Goal: Task Accomplishment & Management: Answer question/provide support

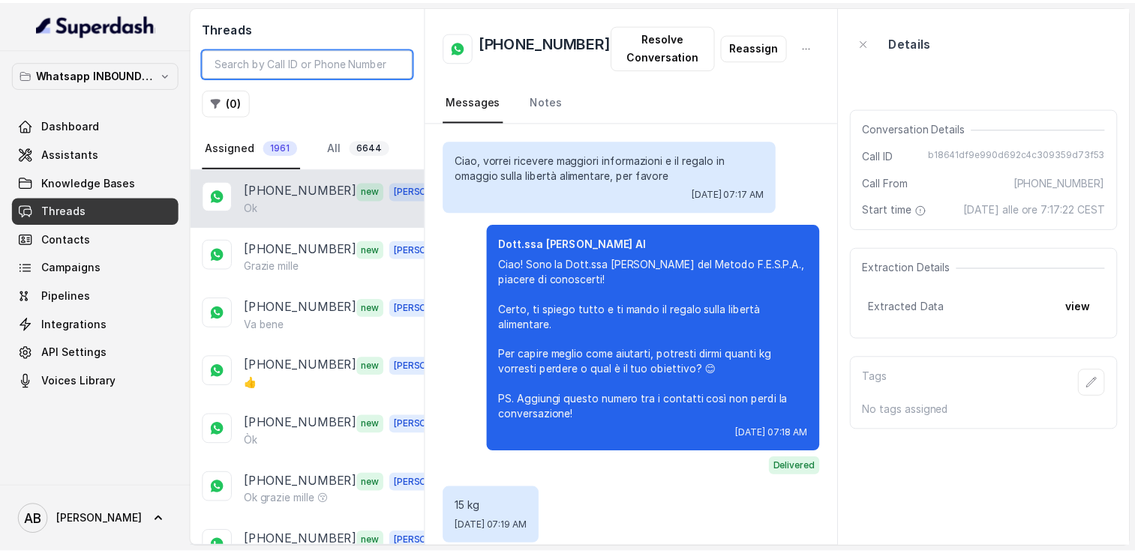
scroll to position [1775, 0]
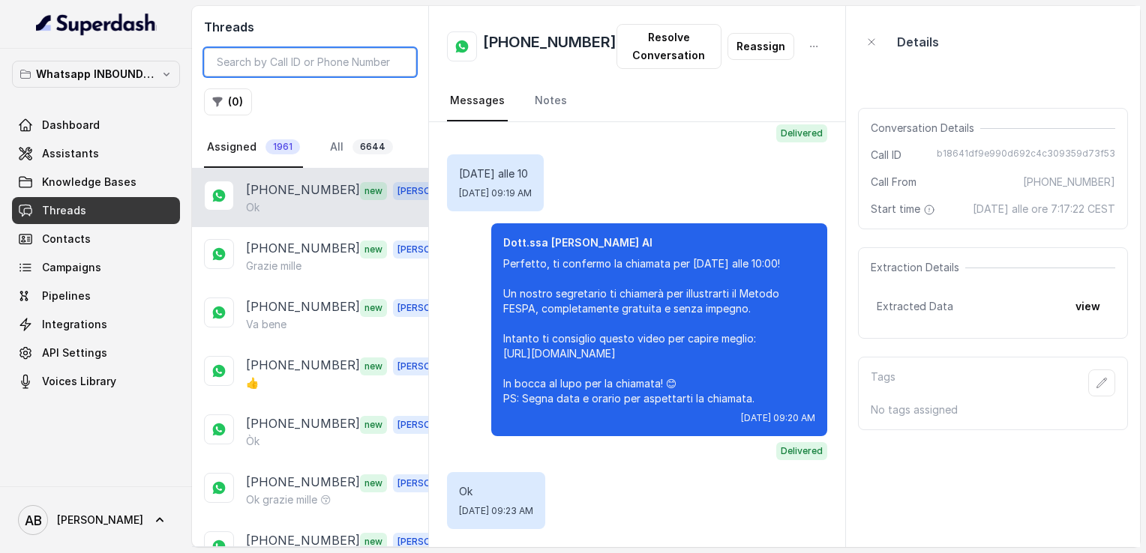
click at [287, 70] on input "search" at bounding box center [310, 62] width 212 height 28
drag, startPoint x: 0, startPoint y: 0, endPoint x: 286, endPoint y: 70, distance: 294.8
paste input "393791395431"
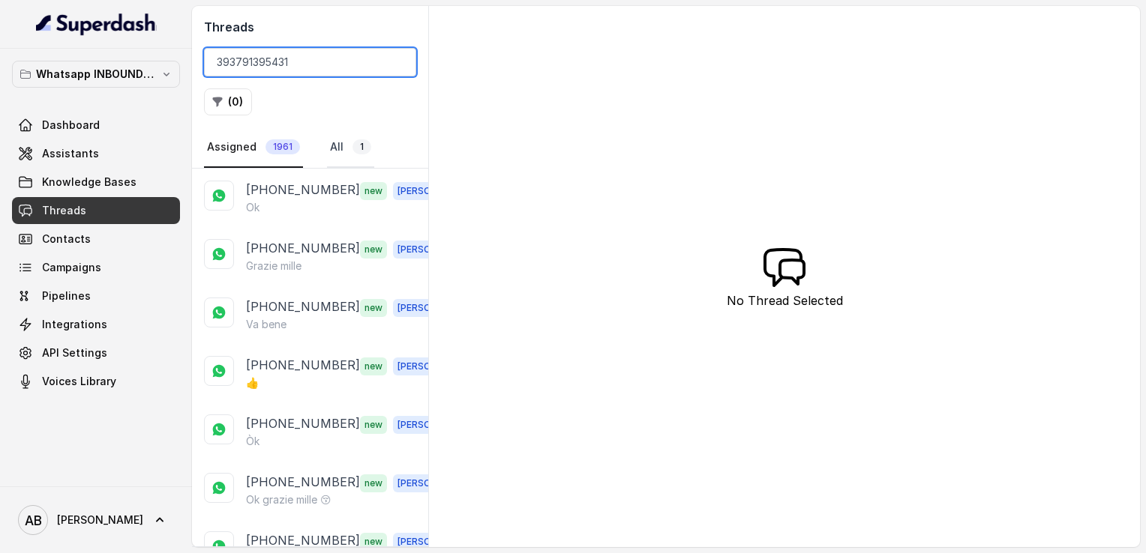
type input "393791395431"
click at [343, 142] on link "All 1" at bounding box center [350, 147] width 47 height 40
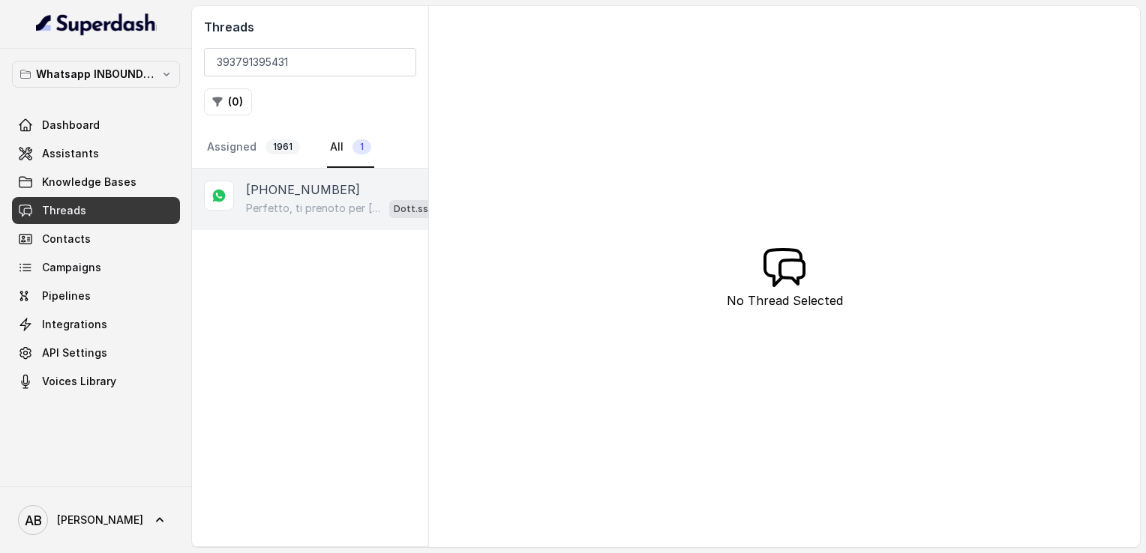
click at [328, 187] on p "[PHONE_NUMBER]" at bounding box center [303, 190] width 114 height 18
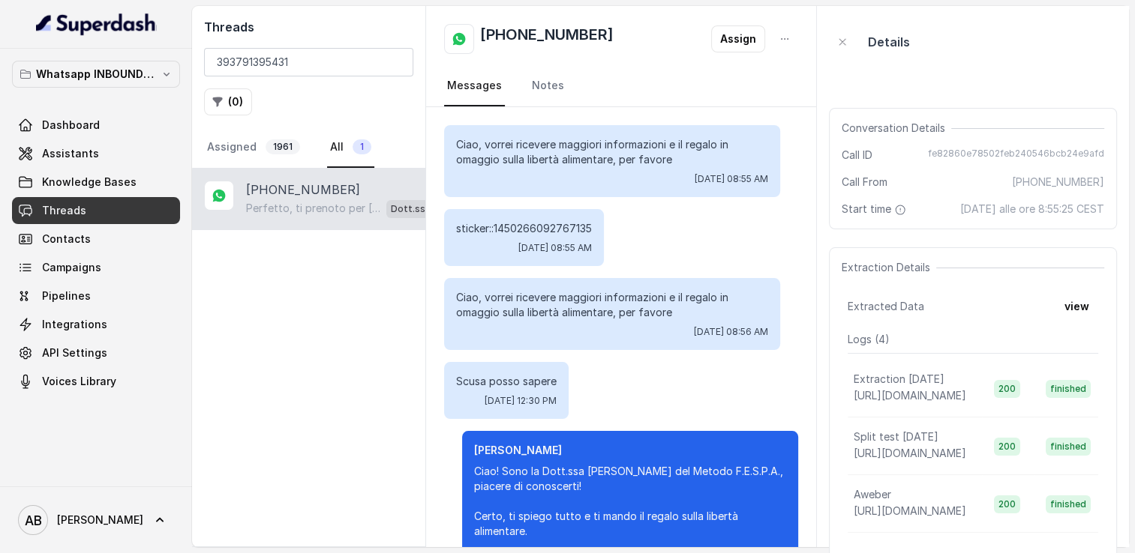
scroll to position [1413, 0]
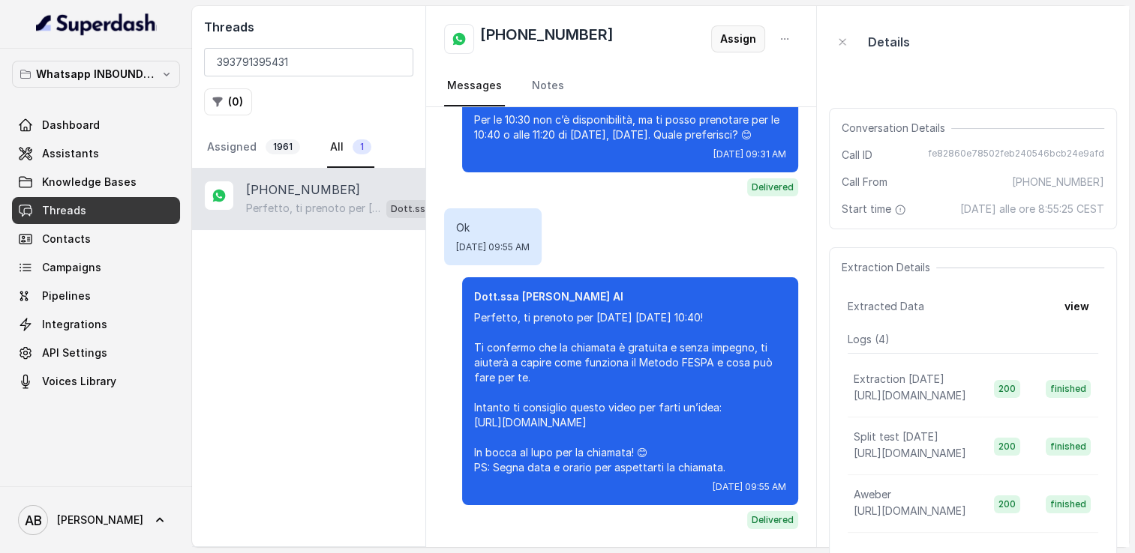
click at [730, 39] on button "Assign" at bounding box center [738, 38] width 54 height 27
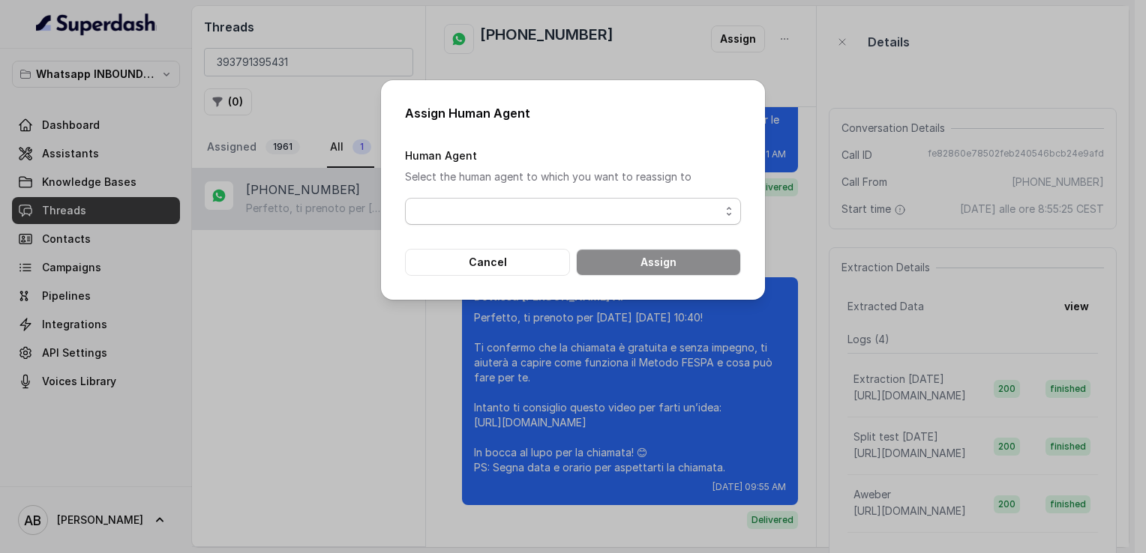
click at [527, 213] on span "button" at bounding box center [573, 211] width 336 height 27
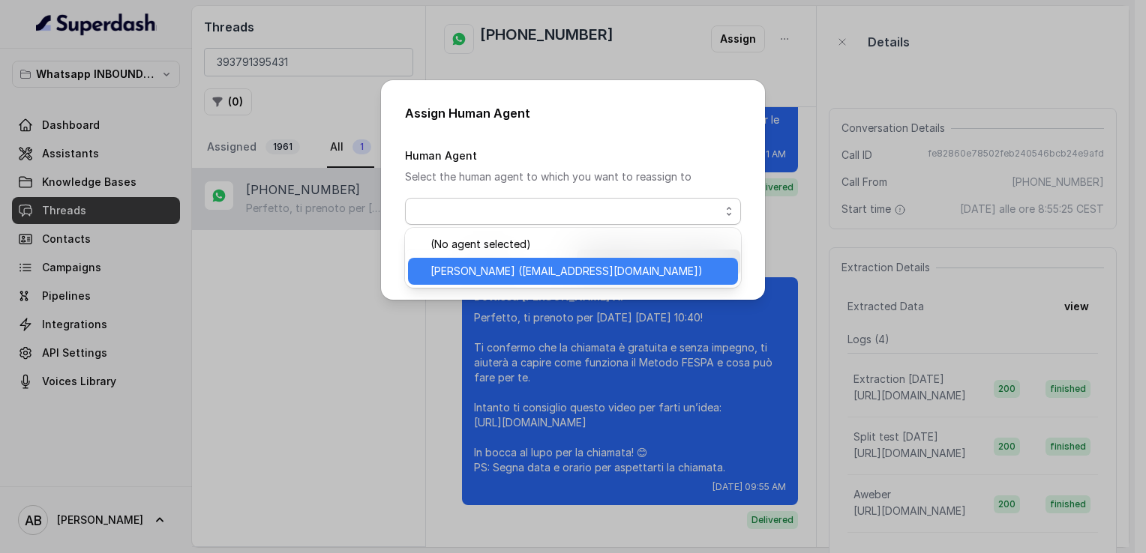
click at [501, 273] on span "[PERSON_NAME] ([EMAIL_ADDRESS][DOMAIN_NAME])" at bounding box center [566, 271] width 272 height 18
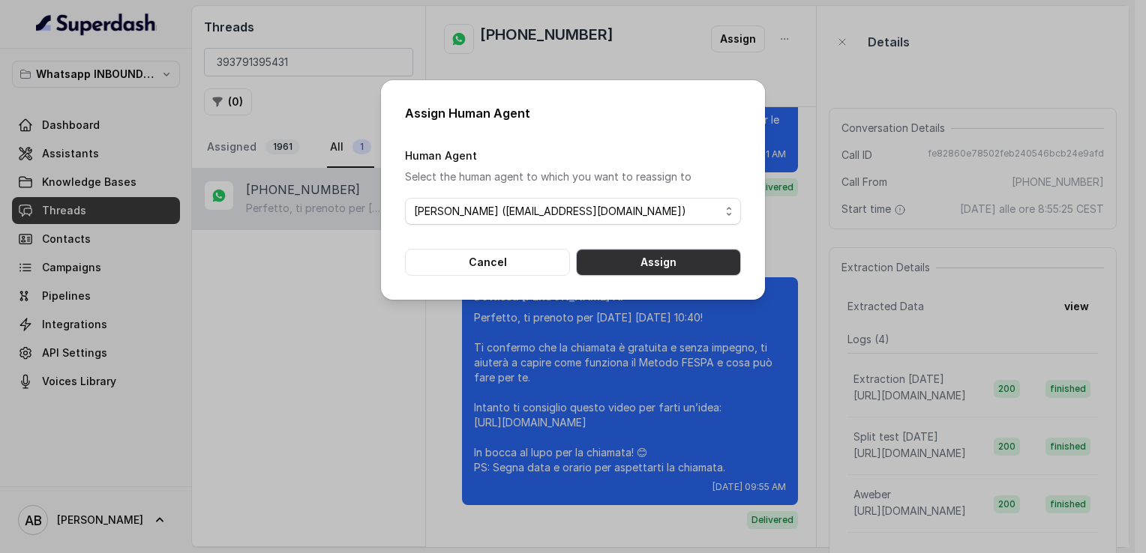
click at [653, 256] on button "Assign" at bounding box center [658, 262] width 165 height 27
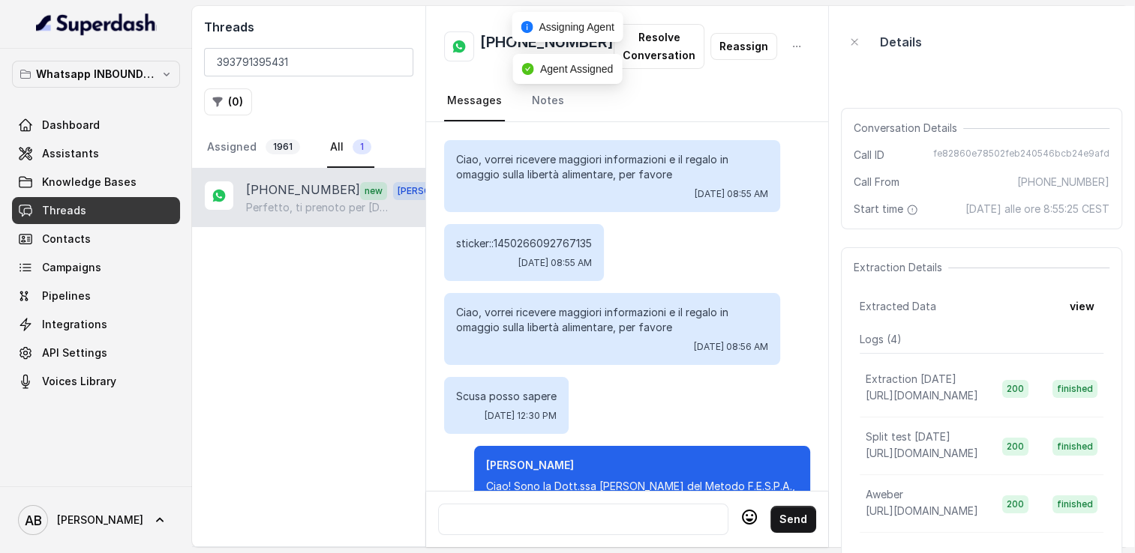
scroll to position [1494, 0]
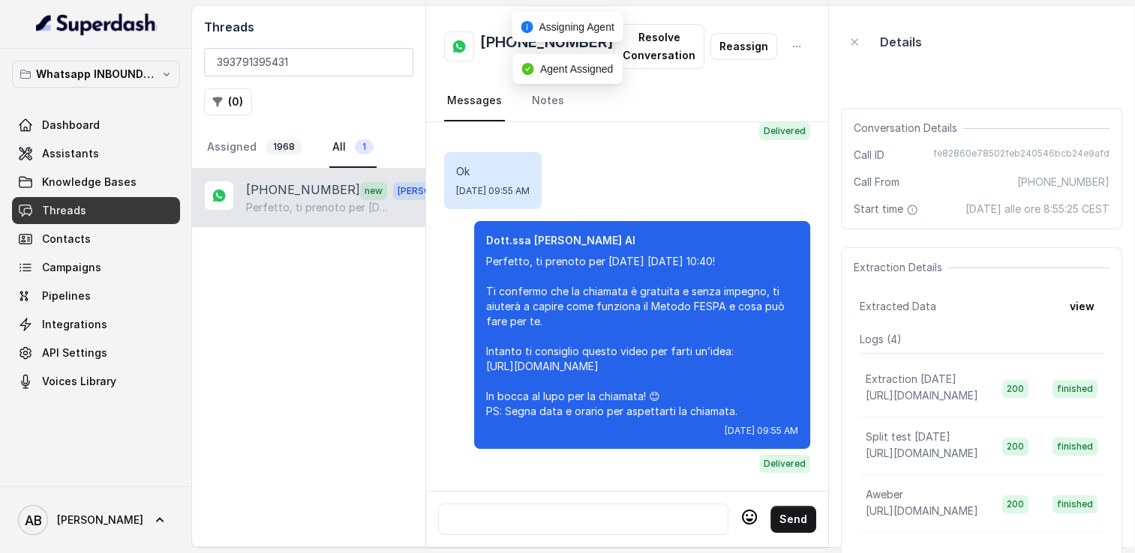
click at [559, 511] on div at bounding box center [583, 520] width 277 height 18
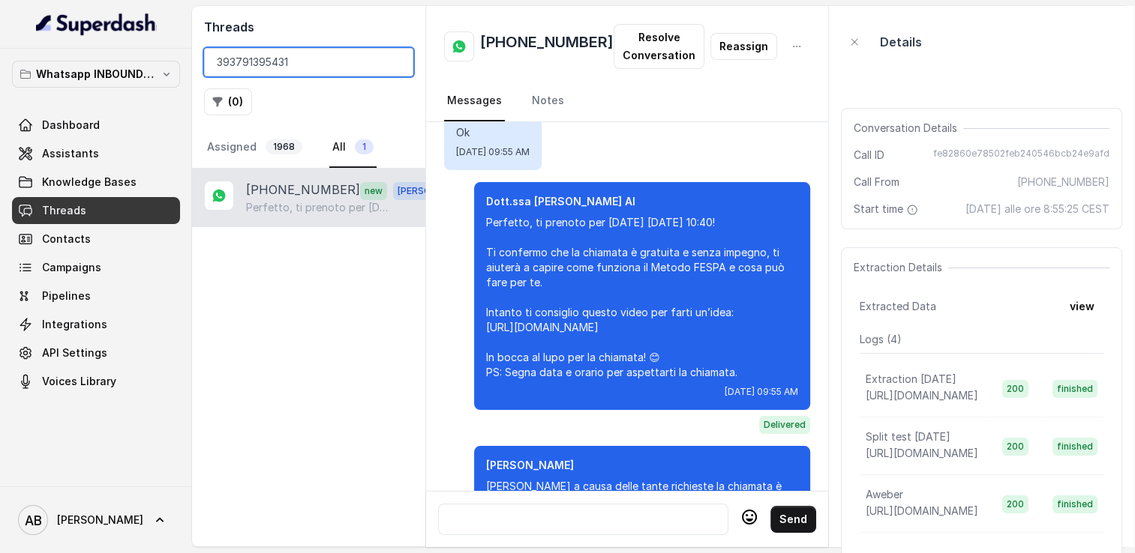
click at [394, 63] on input "393791395431" at bounding box center [308, 62] width 209 height 28
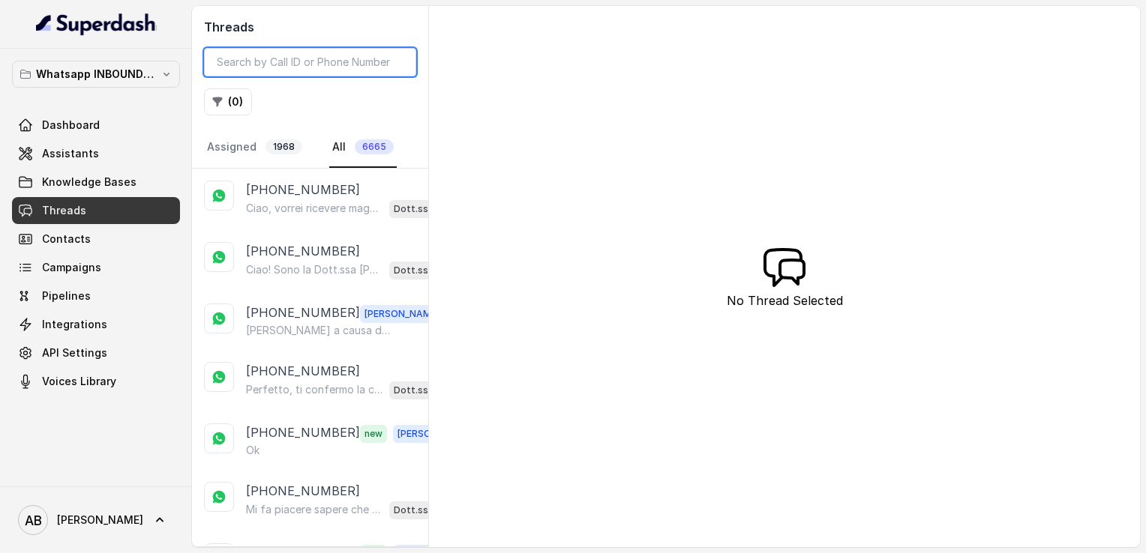
click at [280, 64] on input "search" at bounding box center [310, 62] width 212 height 28
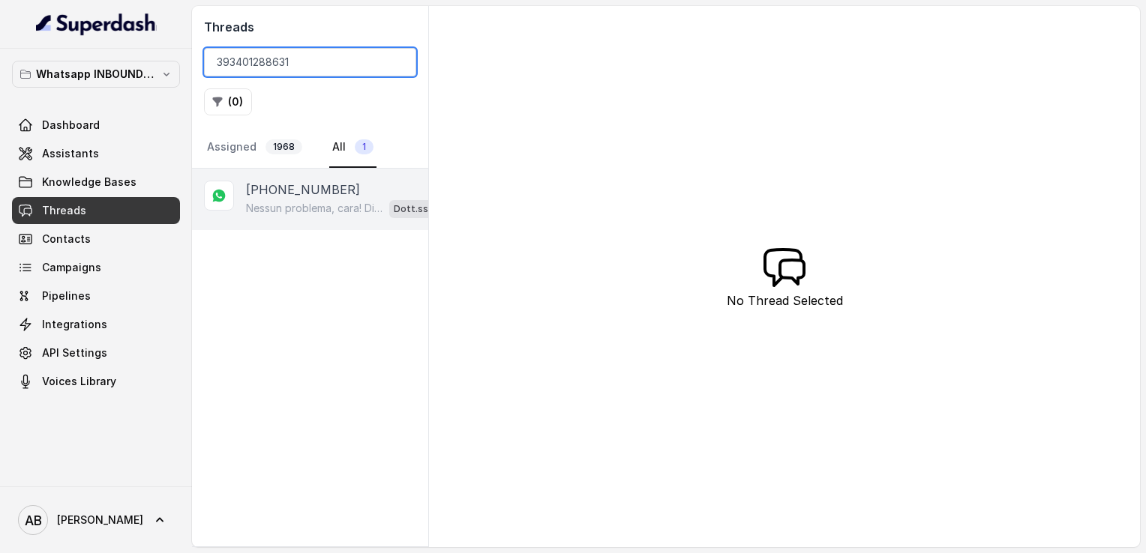
type input "393401288631"
click at [322, 210] on p "Nessun problema, cara! Dimmi pure quale giorno e orario ti farebbe comodo esser…" at bounding box center [314, 208] width 137 height 15
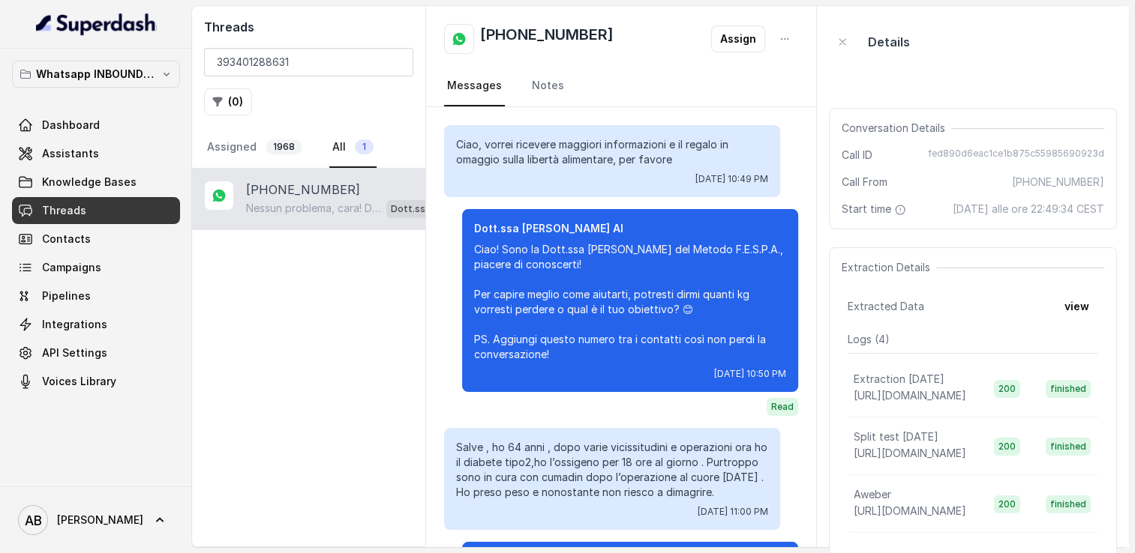
scroll to position [993, 0]
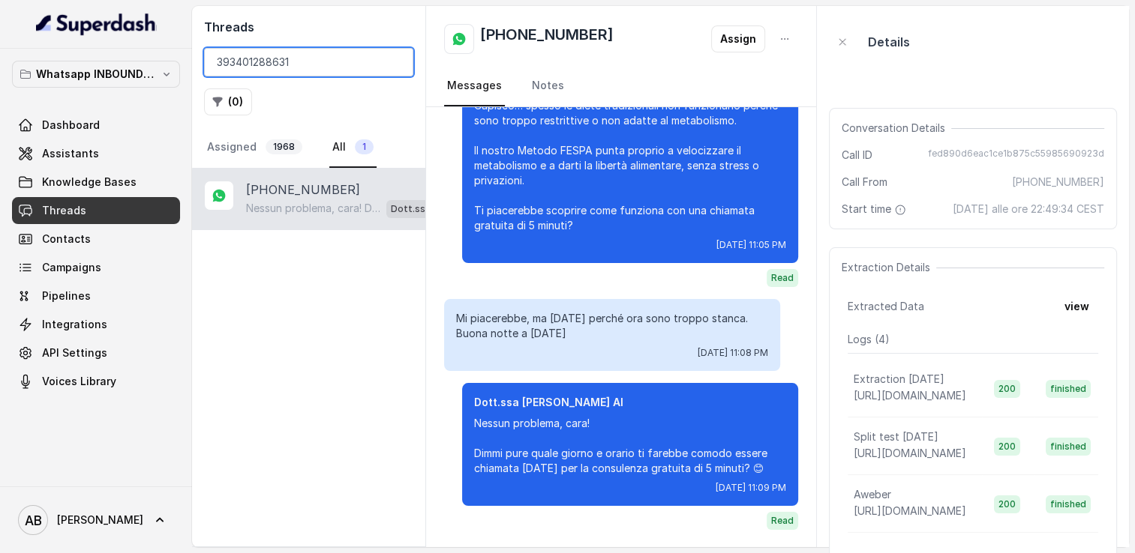
click at [395, 63] on input "393401288631" at bounding box center [308, 62] width 209 height 28
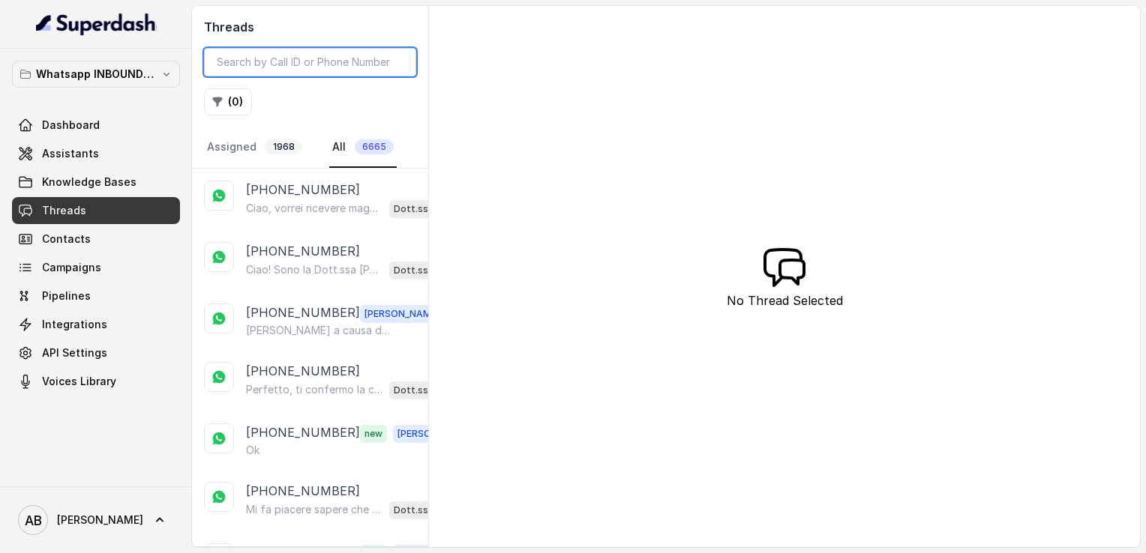
click at [277, 70] on input "search" at bounding box center [310, 62] width 212 height 28
paste input "393314416851"
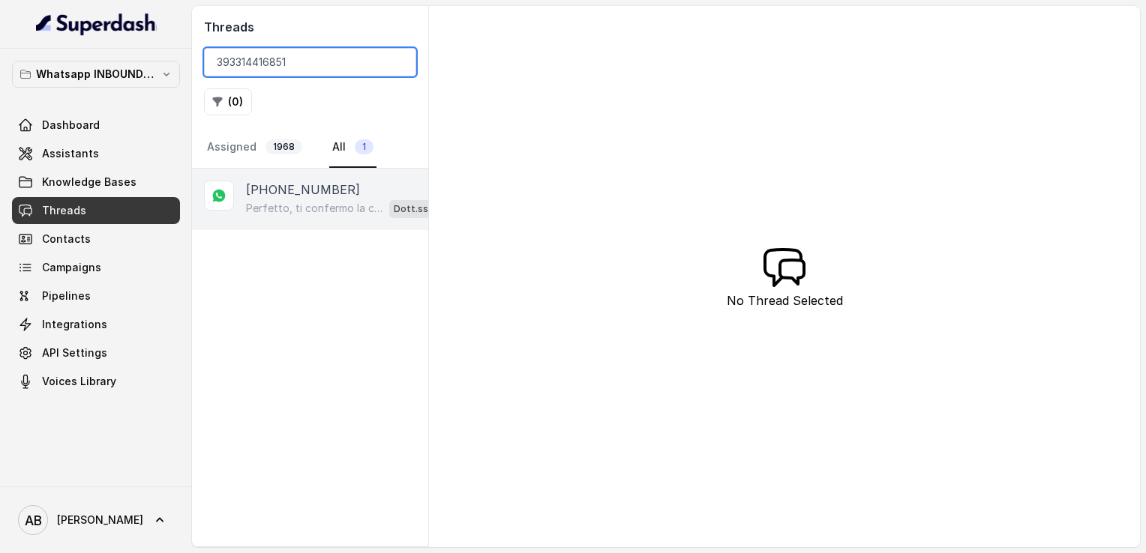
type input "393314416851"
click at [312, 182] on p "[PHONE_NUMBER]" at bounding box center [303, 190] width 114 height 18
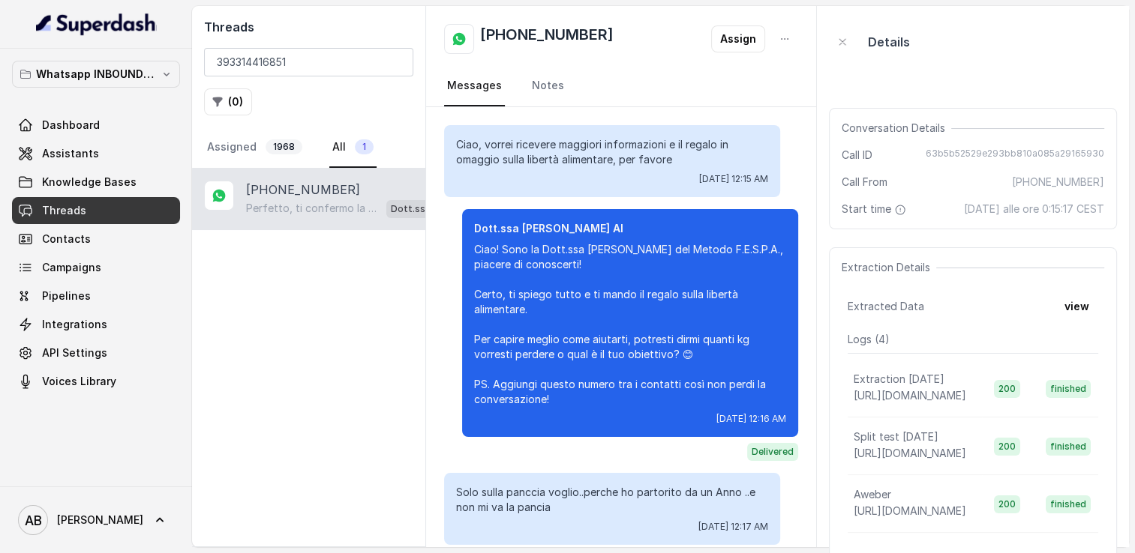
scroll to position [1677, 0]
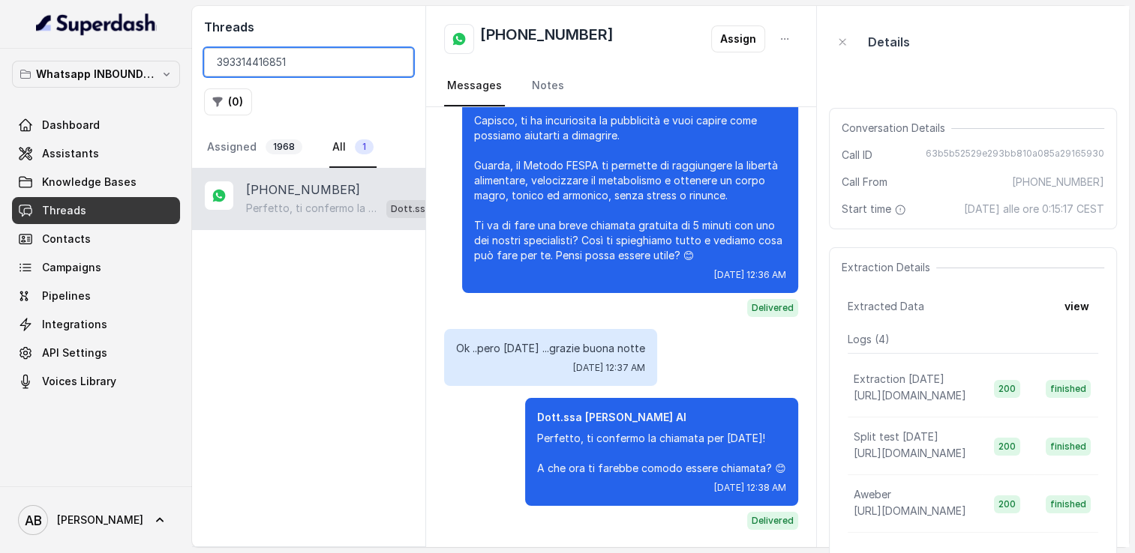
click at [393, 64] on input "393314416851" at bounding box center [308, 62] width 209 height 28
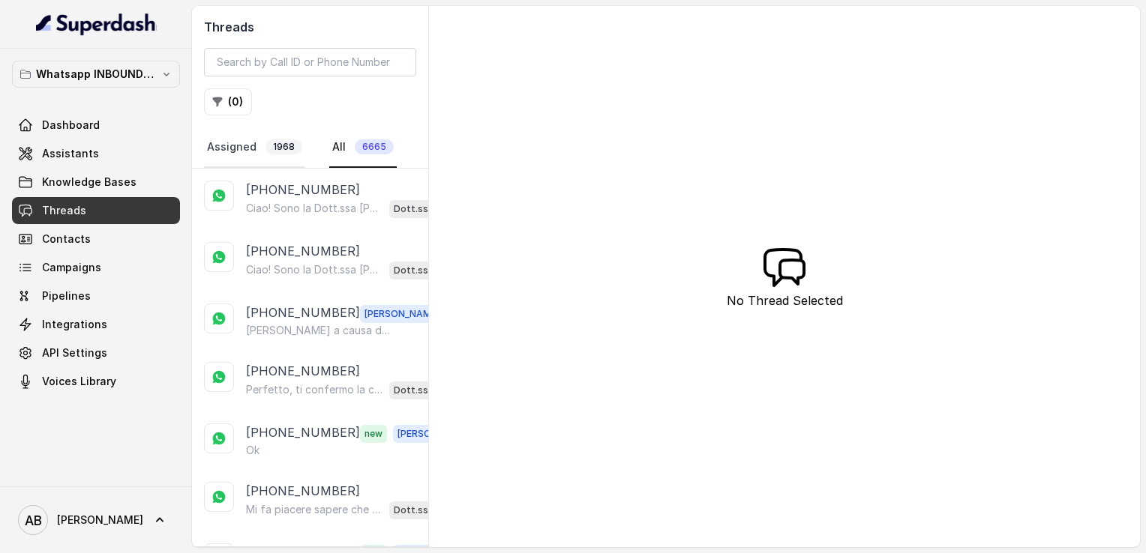
click at [250, 144] on link "Assigned 1968" at bounding box center [254, 147] width 101 height 40
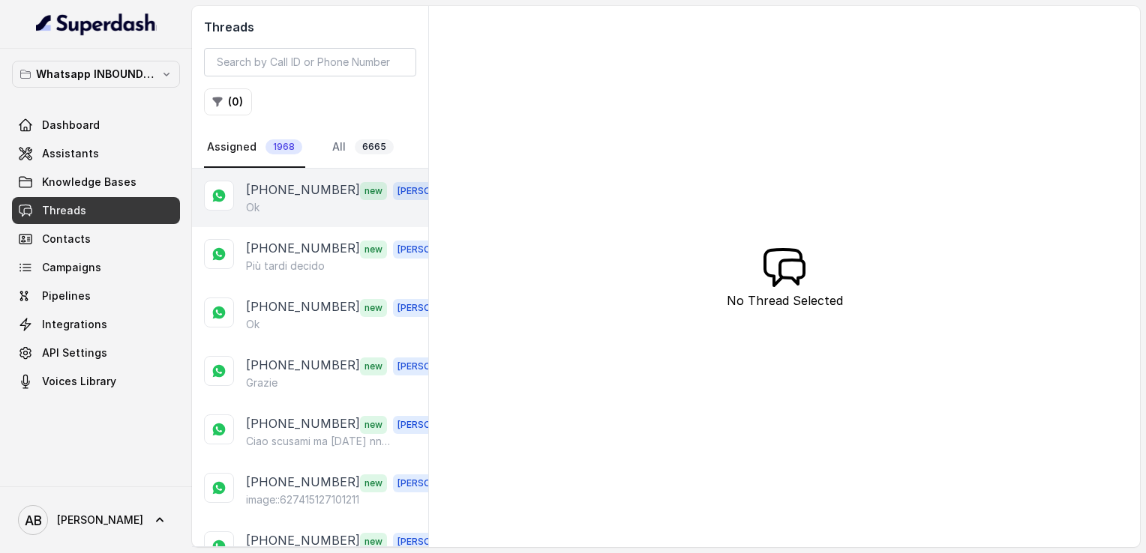
click at [289, 206] on div "Ok" at bounding box center [352, 207] width 212 height 15
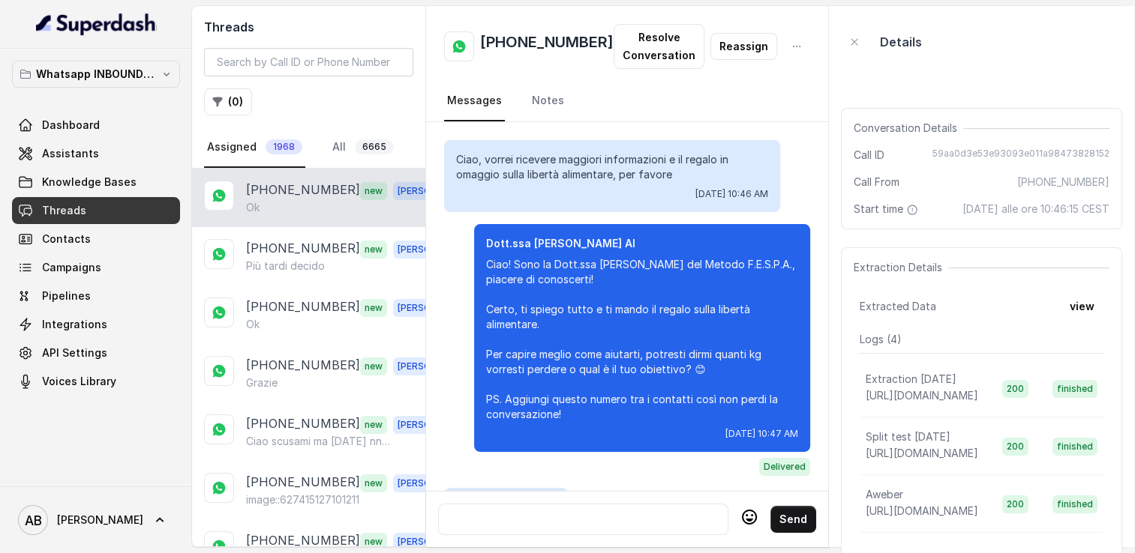
scroll to position [1584, 0]
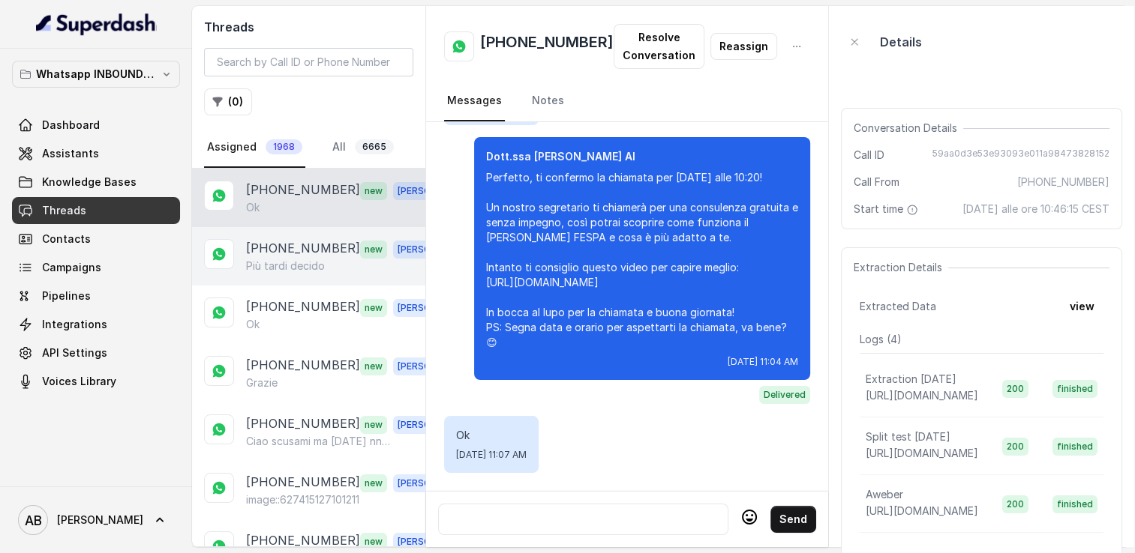
click at [297, 265] on p "Più tardi decido" at bounding box center [285, 266] width 79 height 15
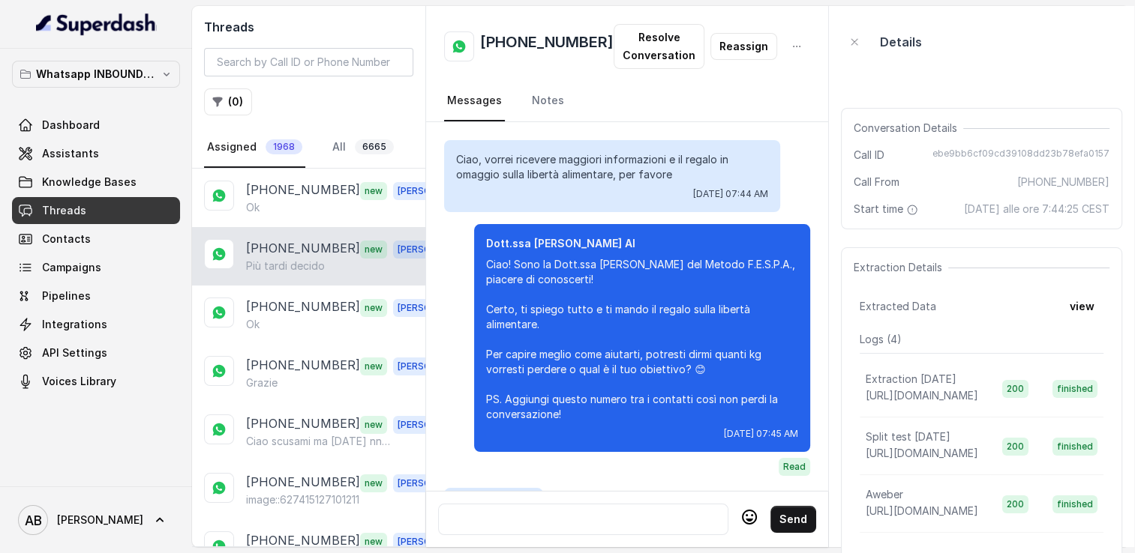
scroll to position [1887, 0]
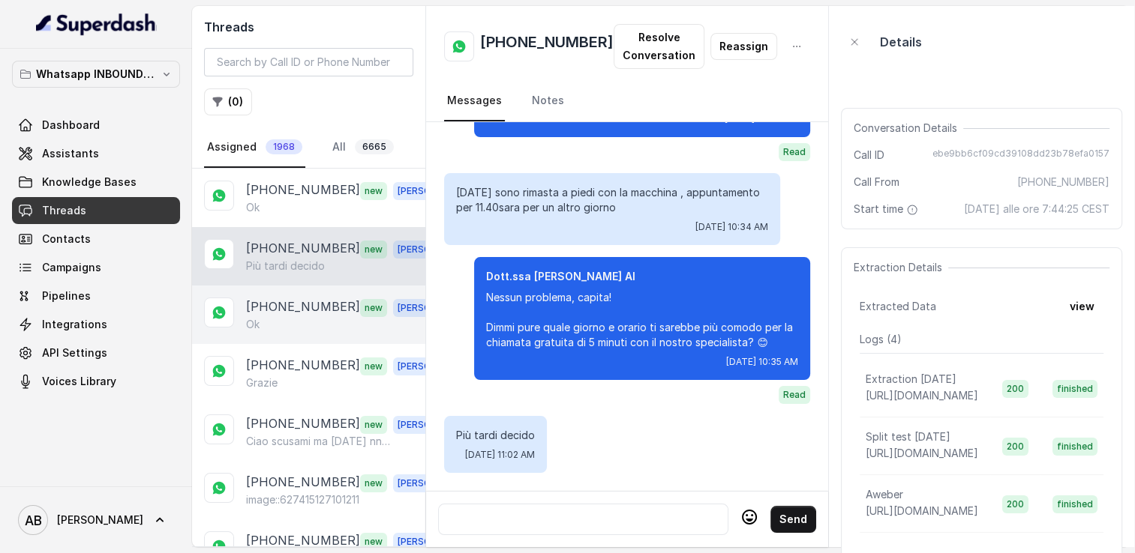
click at [289, 312] on p "[PHONE_NUMBER]" at bounding box center [303, 307] width 114 height 19
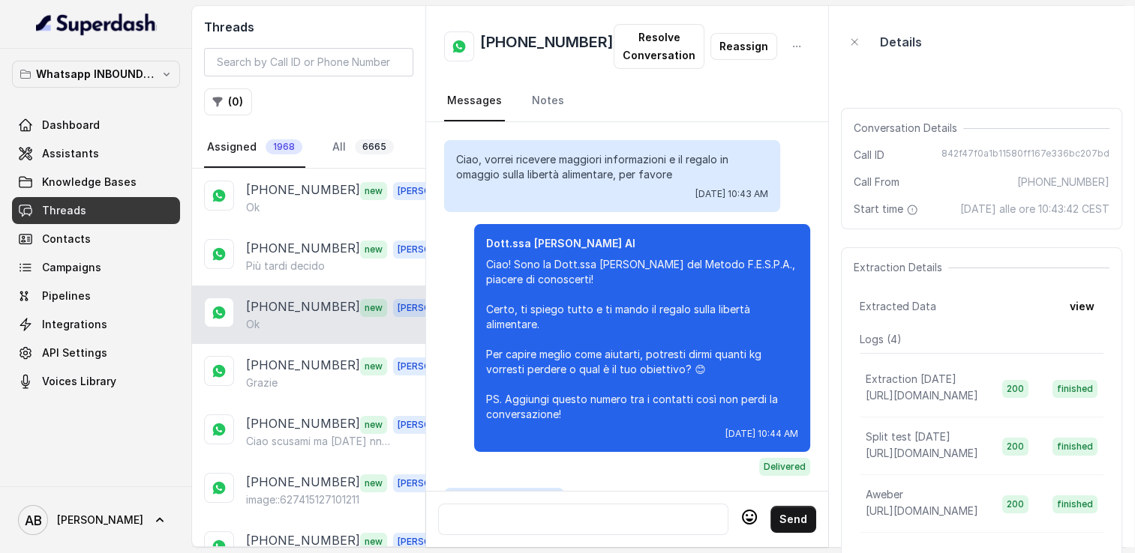
scroll to position [1431, 0]
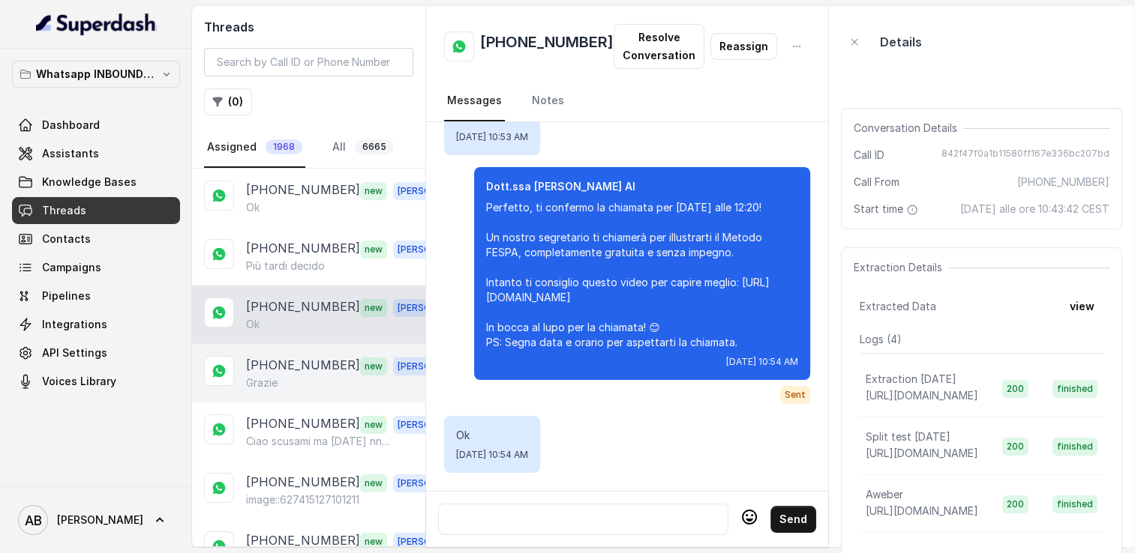
click at [284, 379] on div "Grazie" at bounding box center [350, 383] width 209 height 15
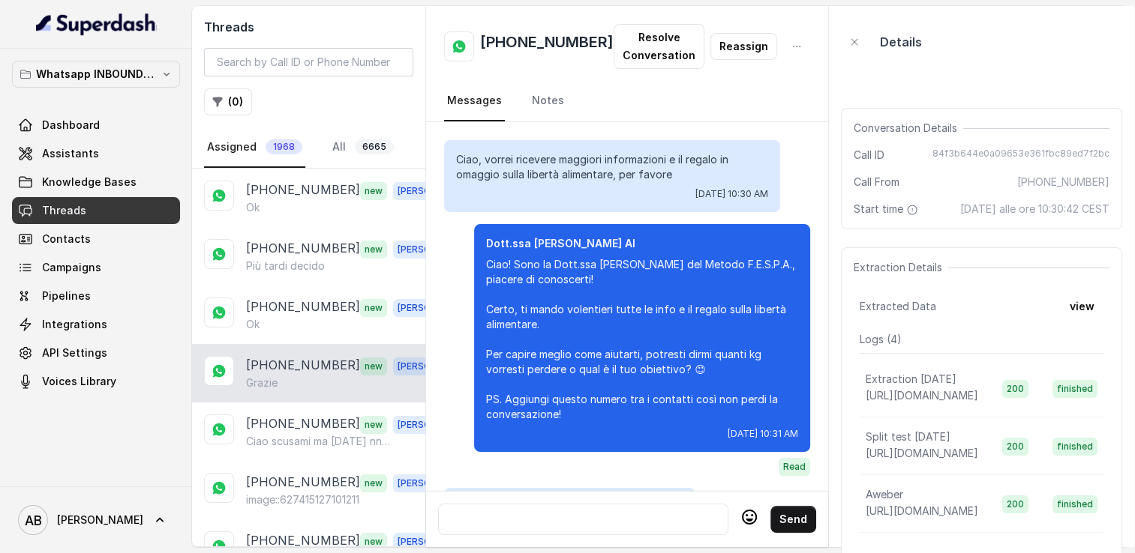
scroll to position [1719, 0]
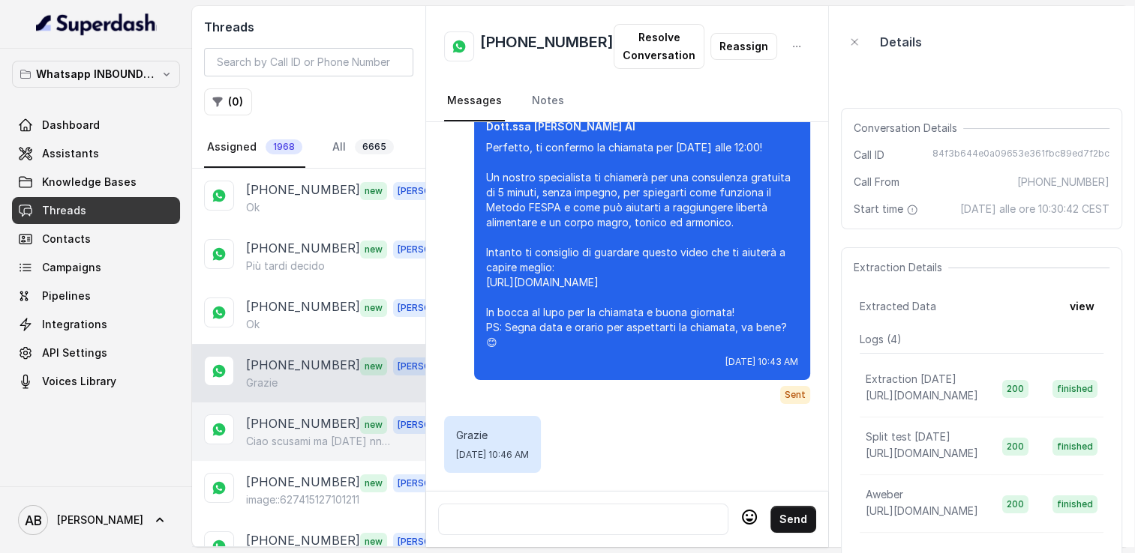
click at [288, 419] on p "[PHONE_NUMBER]" at bounding box center [303, 424] width 114 height 19
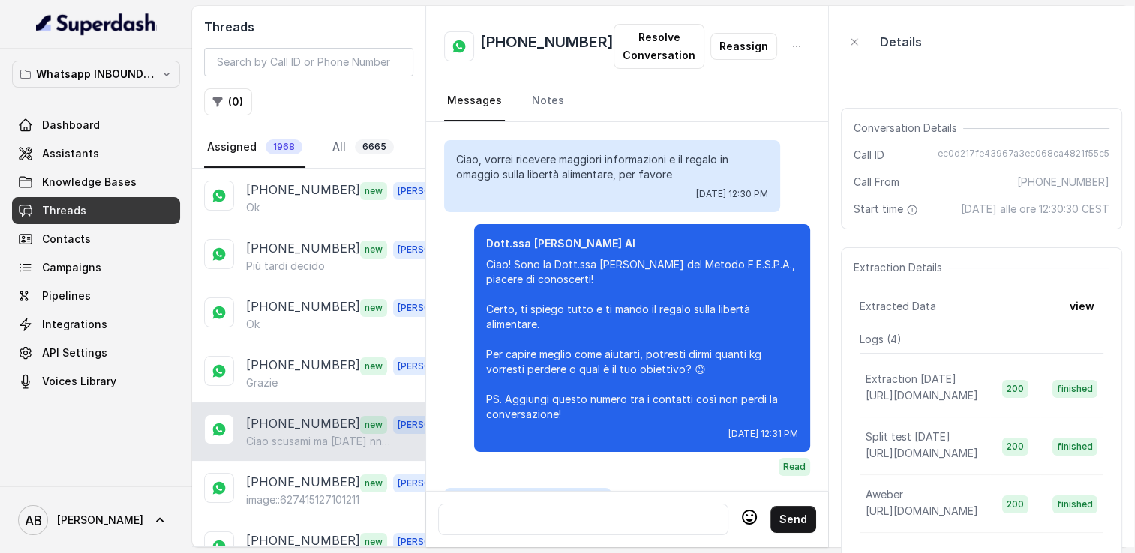
scroll to position [1674, 0]
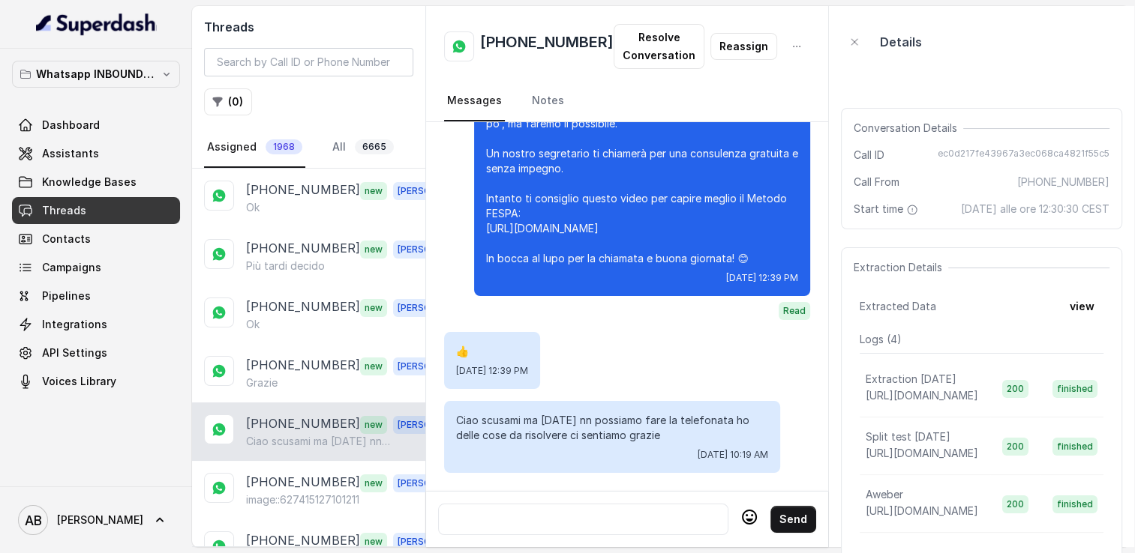
click at [574, 515] on div at bounding box center [583, 520] width 277 height 18
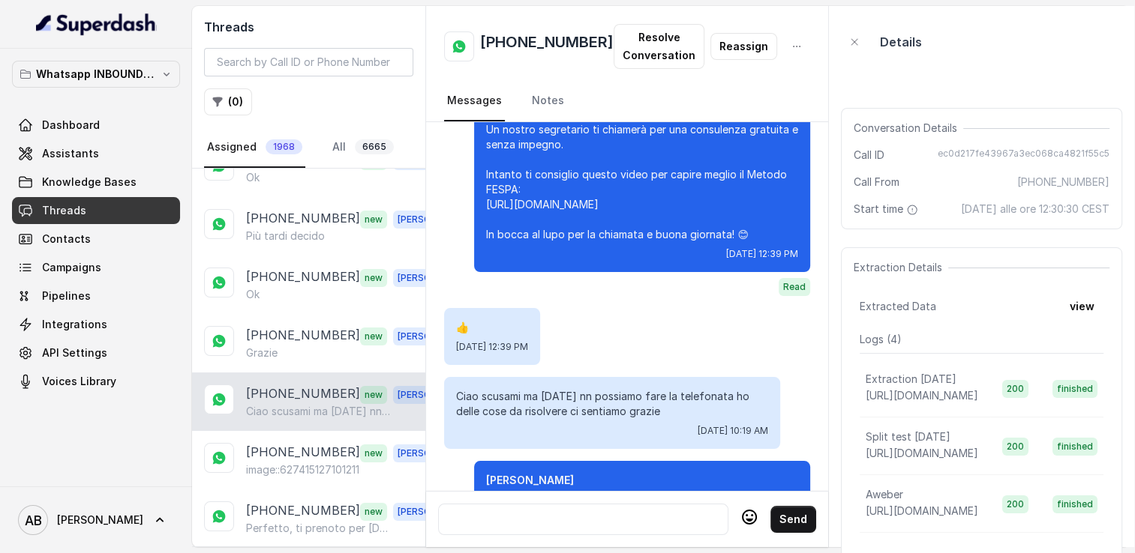
scroll to position [150, 0]
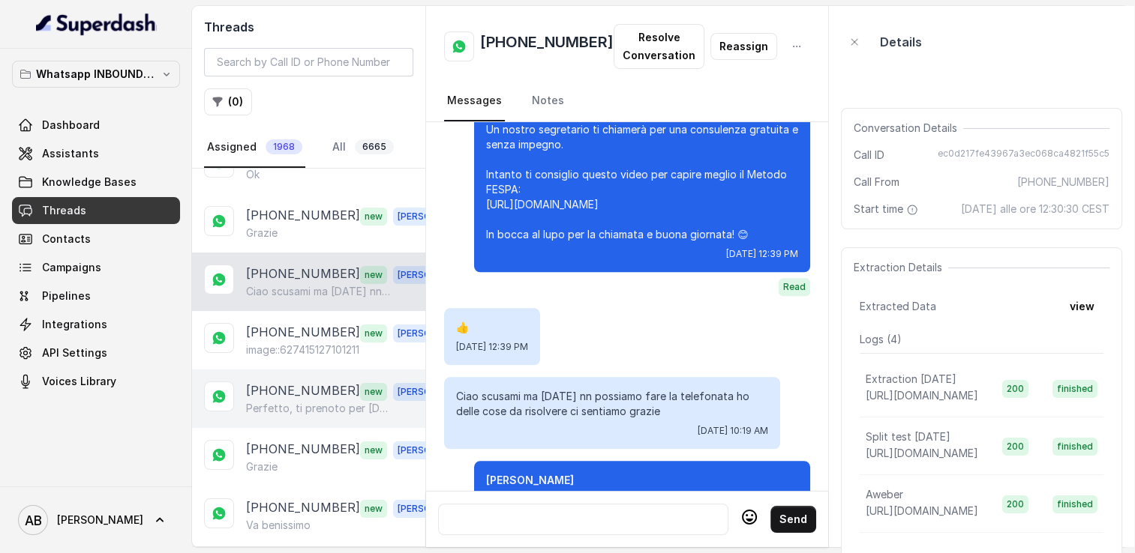
click at [283, 370] on div "[PHONE_NUMBER] new [PERSON_NAME], ti prenoto per [DATE] [DATE] 10:40! Ti confer…" at bounding box center [308, 399] width 233 height 58
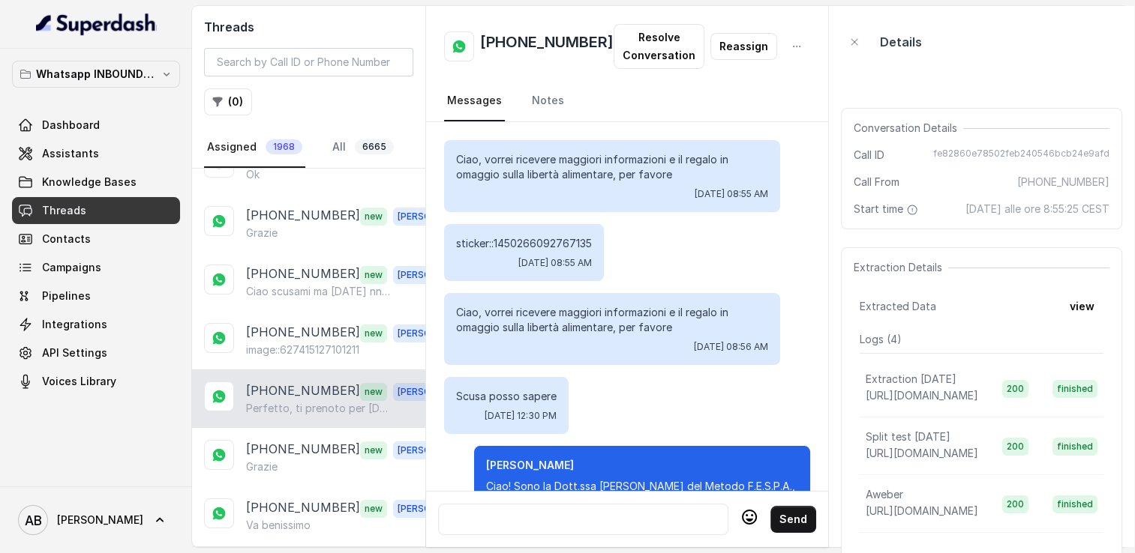
scroll to position [1494, 0]
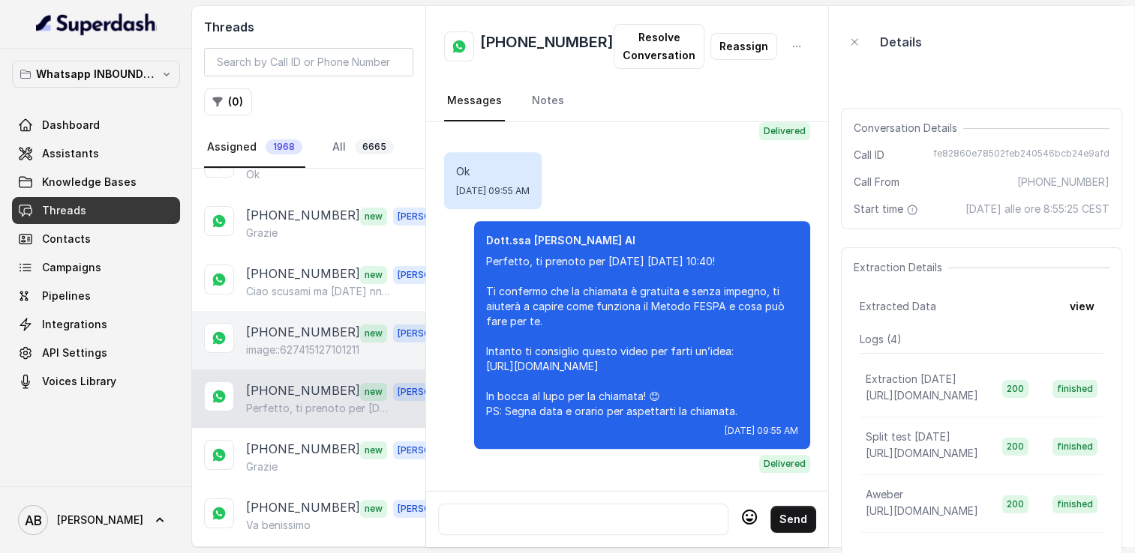
click at [286, 359] on div "[PHONE_NUMBER] new [PERSON_NAME] image::627415127101211" at bounding box center [308, 340] width 233 height 58
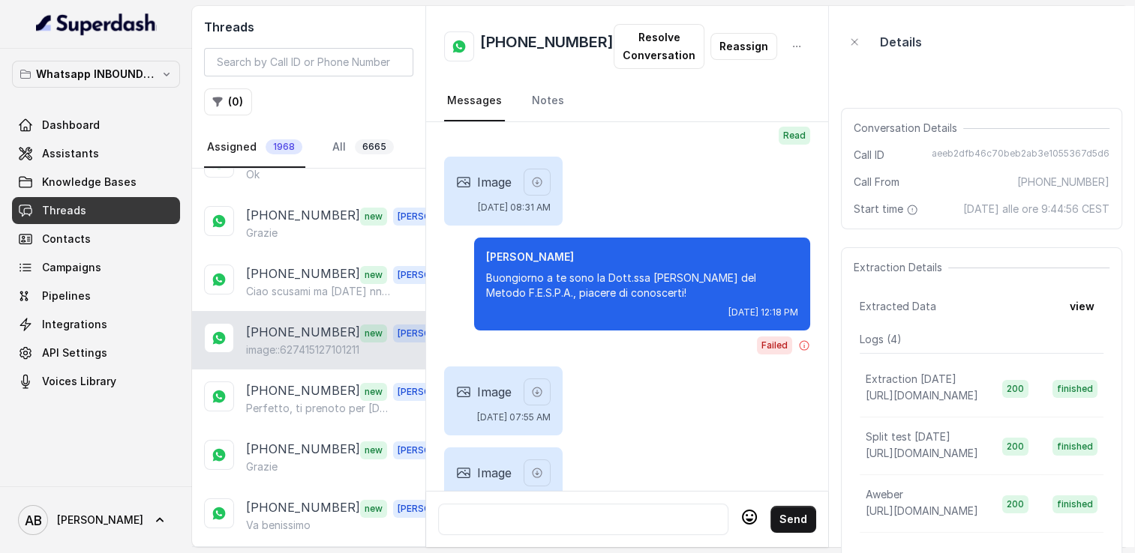
scroll to position [526, 0]
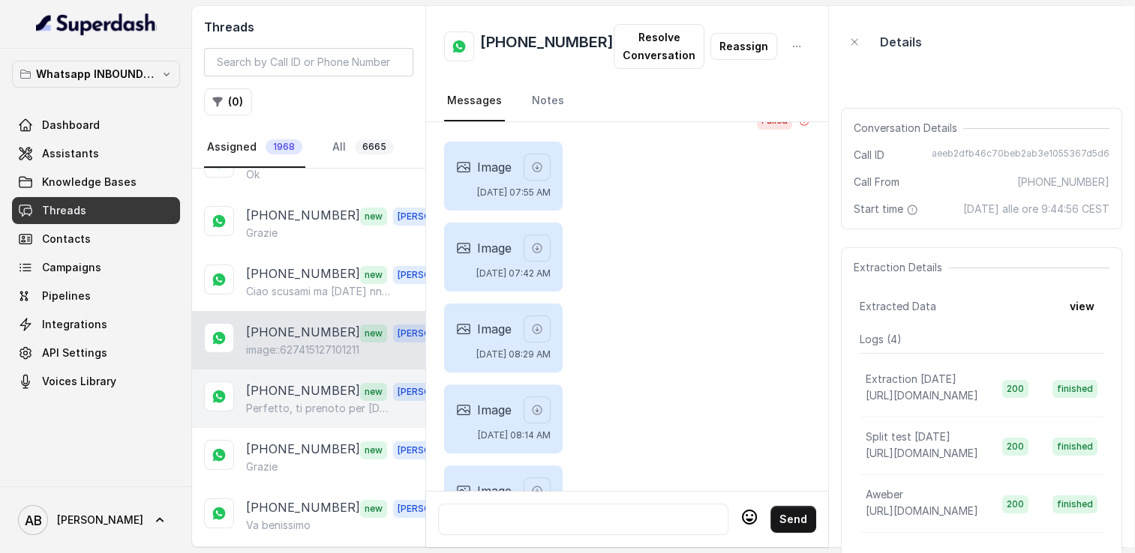
click at [294, 401] on p "Perfetto, ti prenoto per [DATE] [DATE] 10:40! Ti confermo che la chiamata è gra…" at bounding box center [318, 408] width 144 height 15
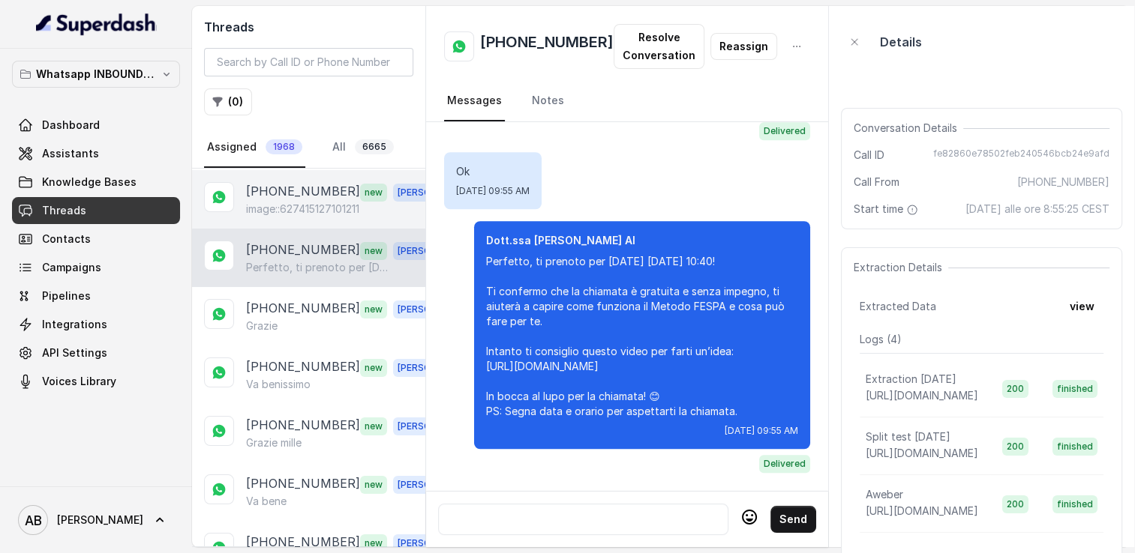
scroll to position [300, 0]
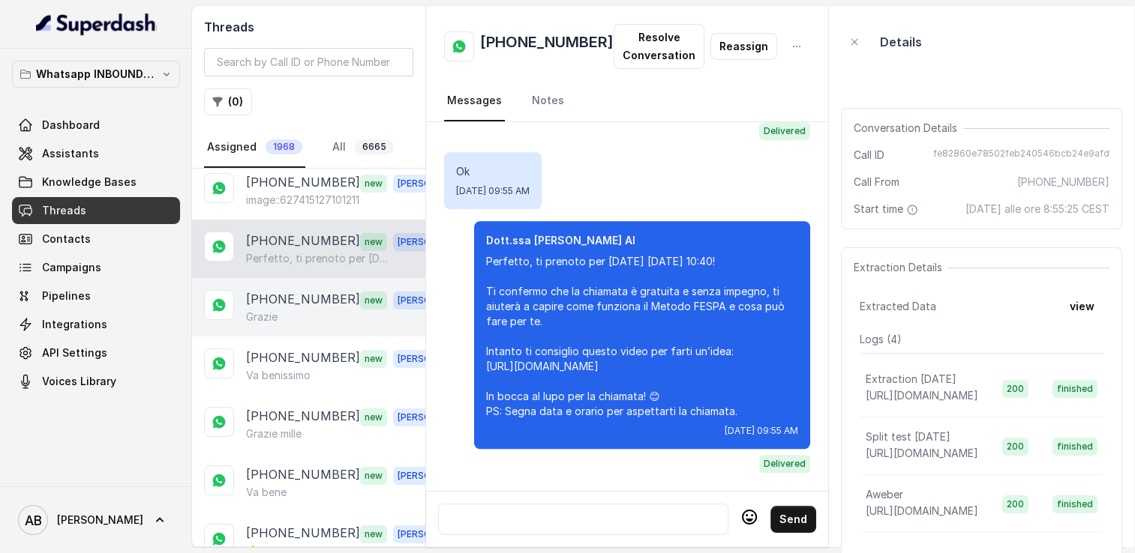
click at [304, 310] on div "Grazie" at bounding box center [350, 317] width 209 height 15
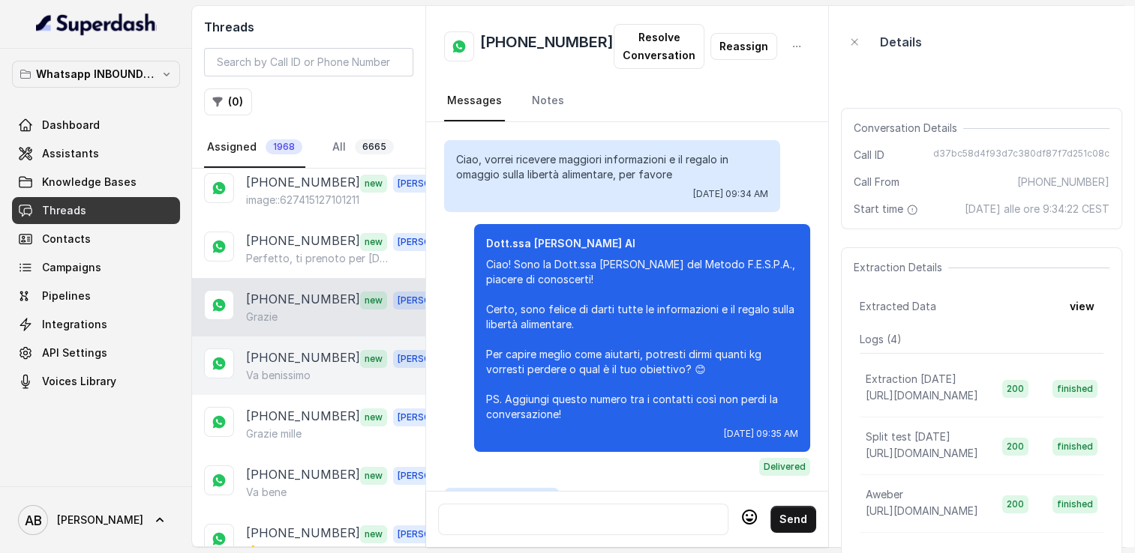
scroll to position [1797, 0]
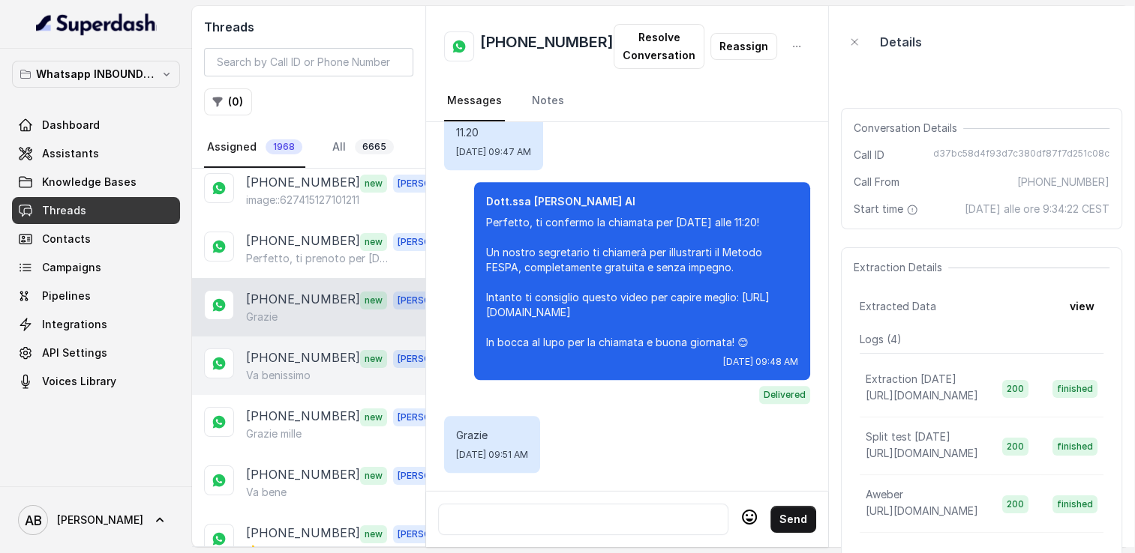
click at [304, 337] on div "[PHONE_NUMBER] new [PERSON_NAME] benissimo" at bounding box center [308, 366] width 233 height 58
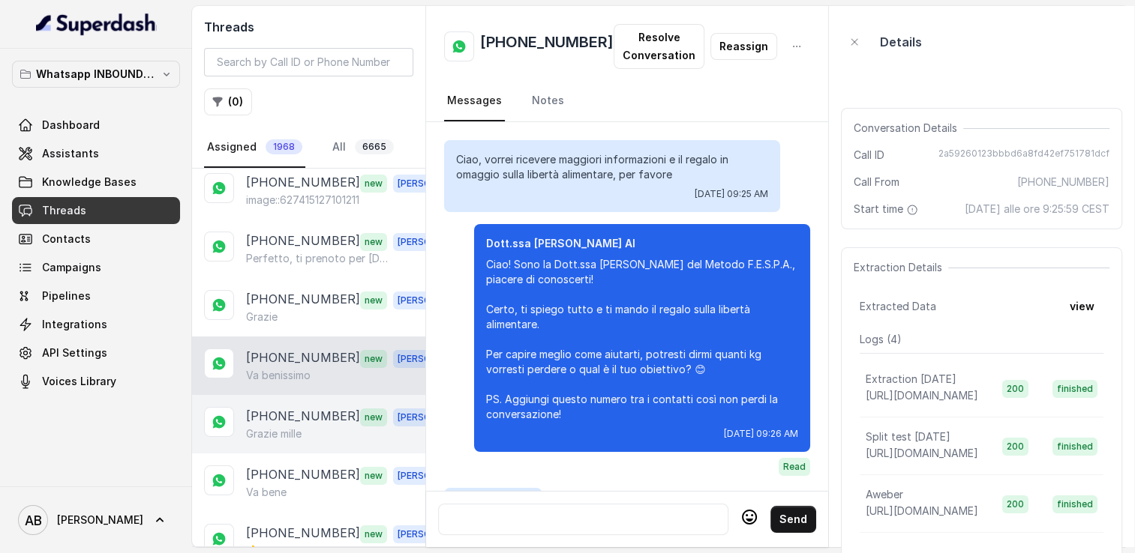
scroll to position [1446, 0]
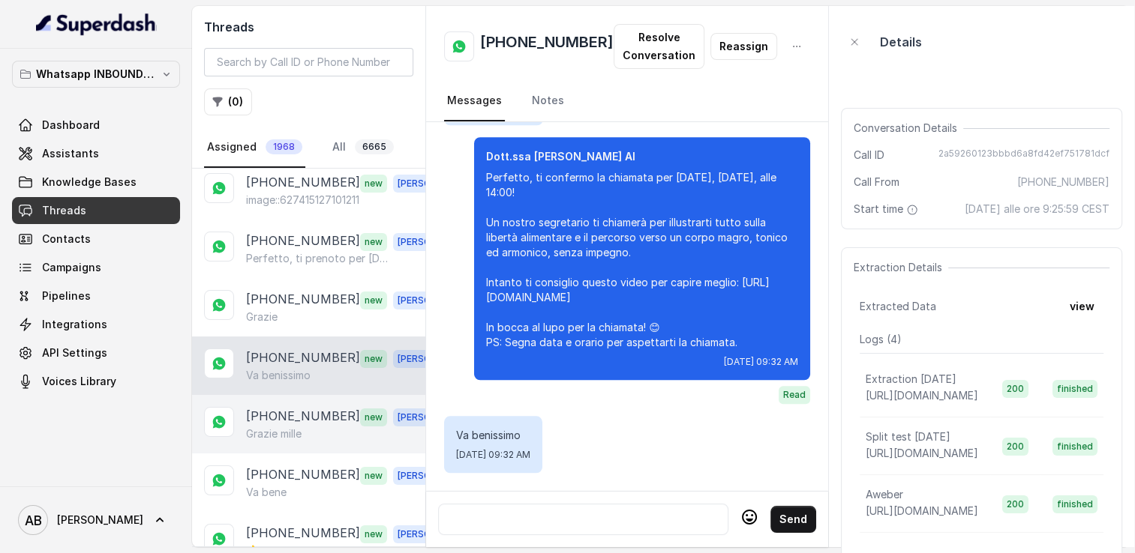
click at [300, 414] on p "[PHONE_NUMBER]" at bounding box center [303, 416] width 114 height 19
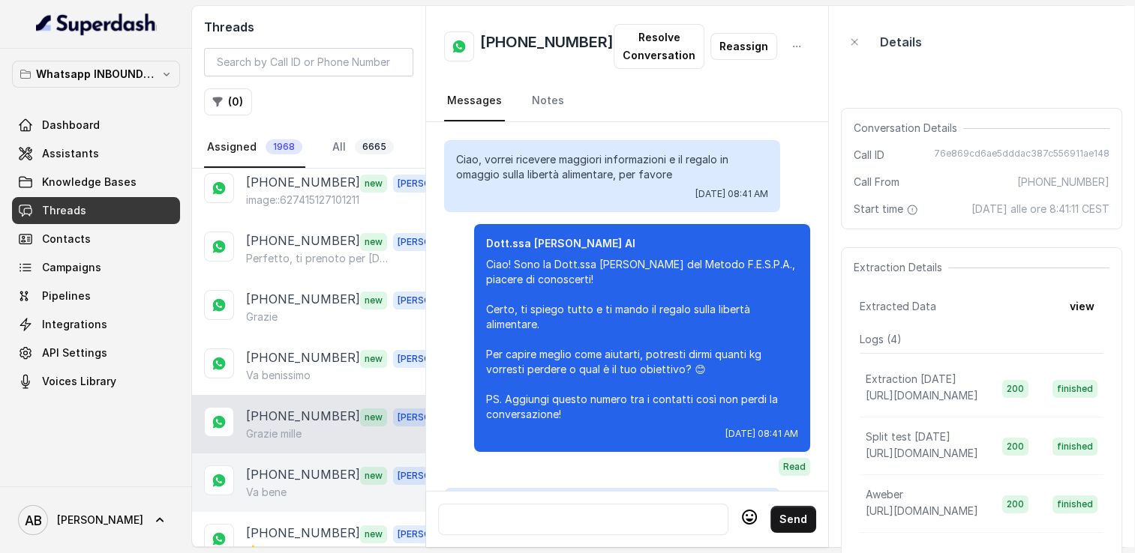
scroll to position [1596, 0]
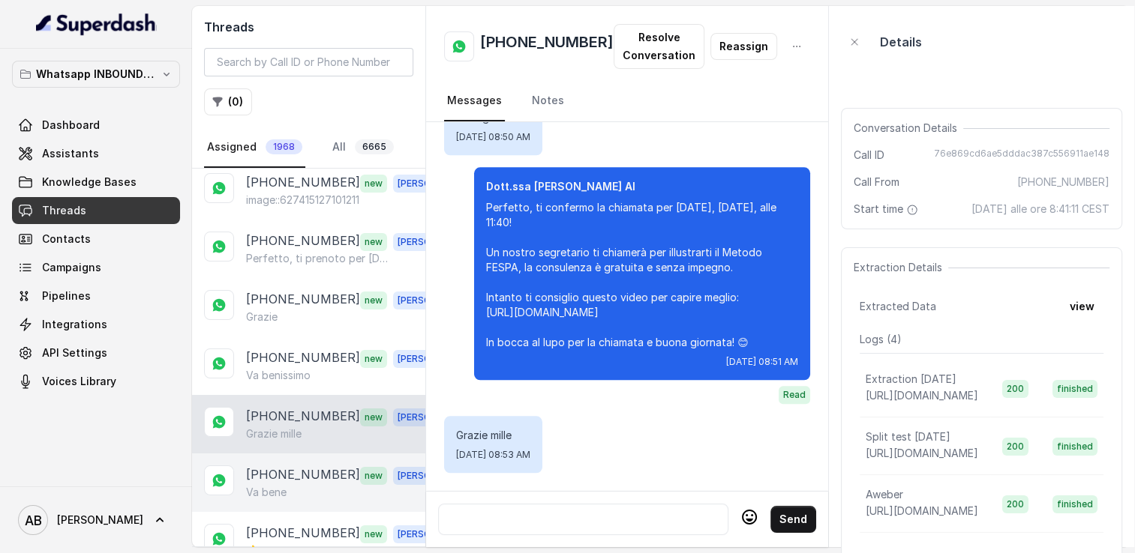
click at [312, 466] on p "[PHONE_NUMBER]" at bounding box center [303, 475] width 114 height 19
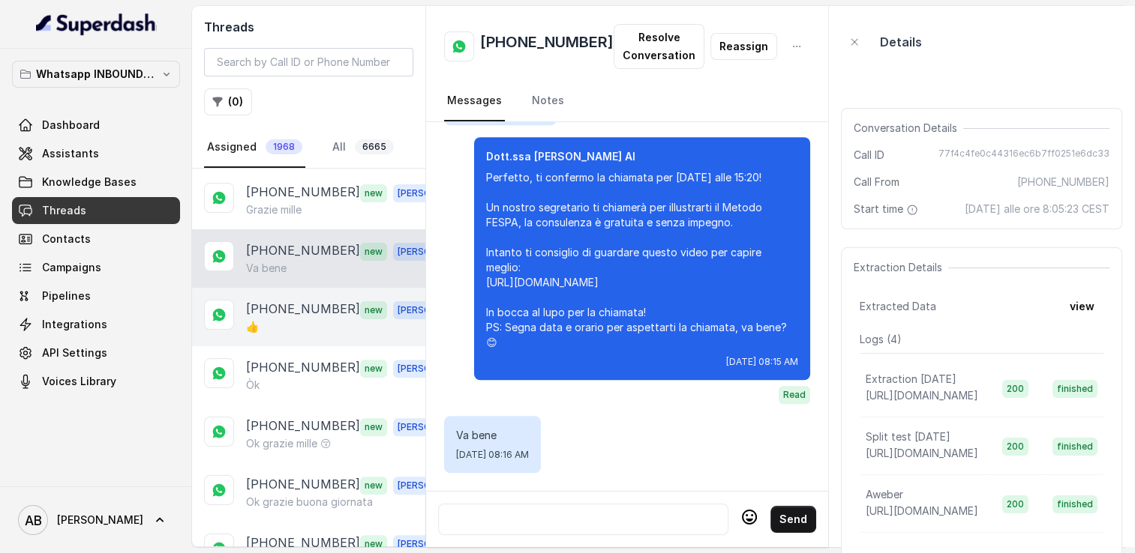
scroll to position [525, 0]
click at [310, 319] on div "👍" at bounding box center [350, 326] width 209 height 15
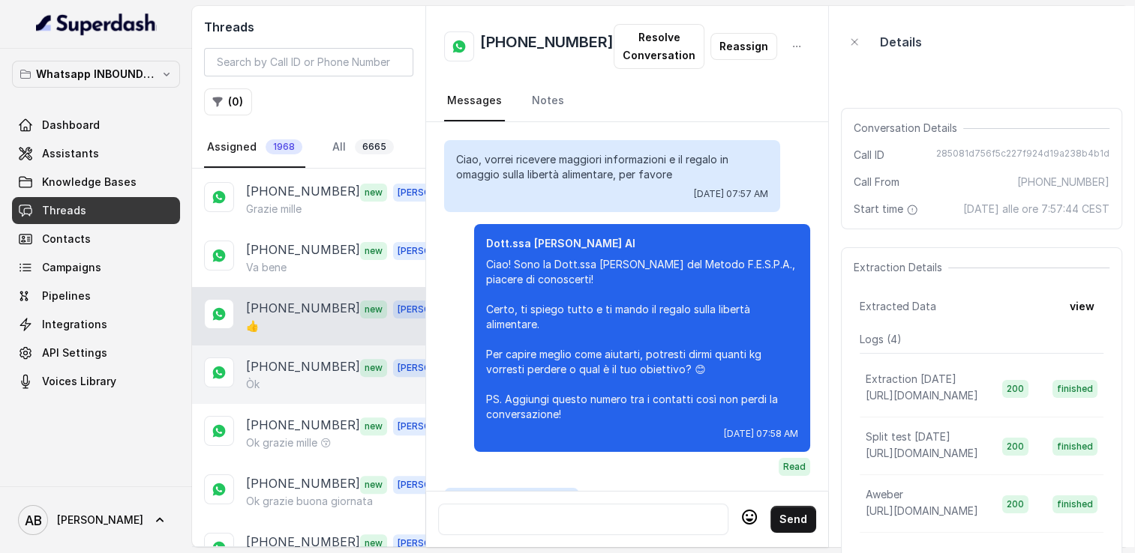
scroll to position [1596, 0]
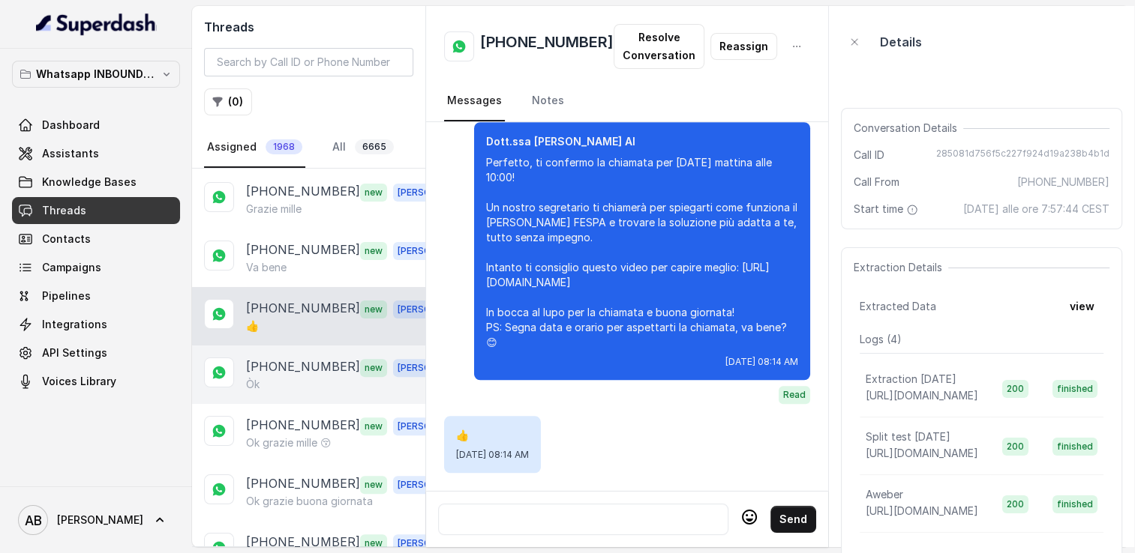
click at [305, 367] on div "[PHONE_NUMBER] new [PERSON_NAME]" at bounding box center [350, 375] width 209 height 34
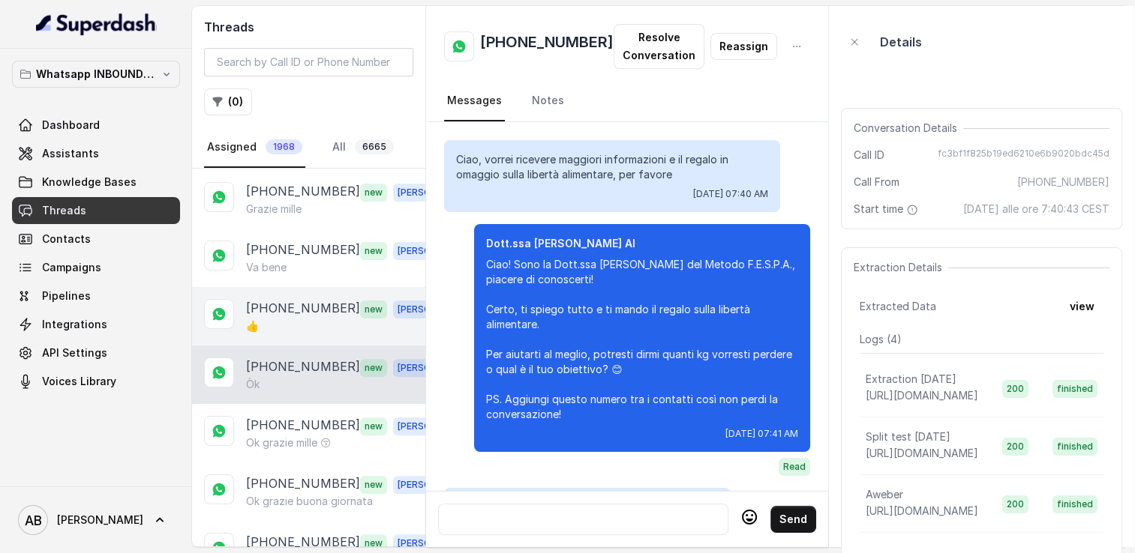
scroll to position [1743, 0]
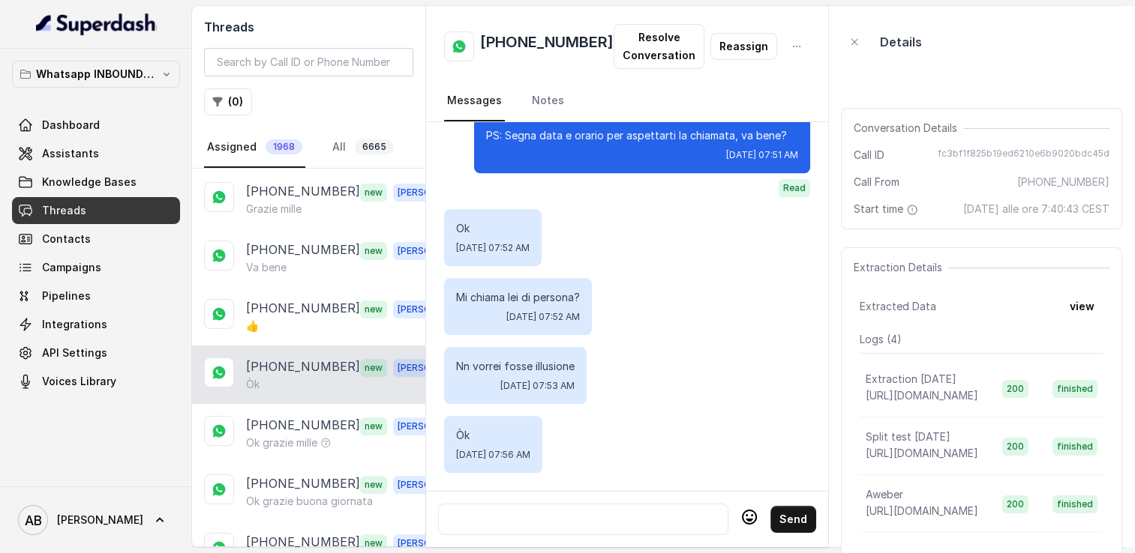
click at [597, 511] on div at bounding box center [583, 520] width 277 height 18
click at [742, 515] on icon at bounding box center [749, 517] width 15 height 15
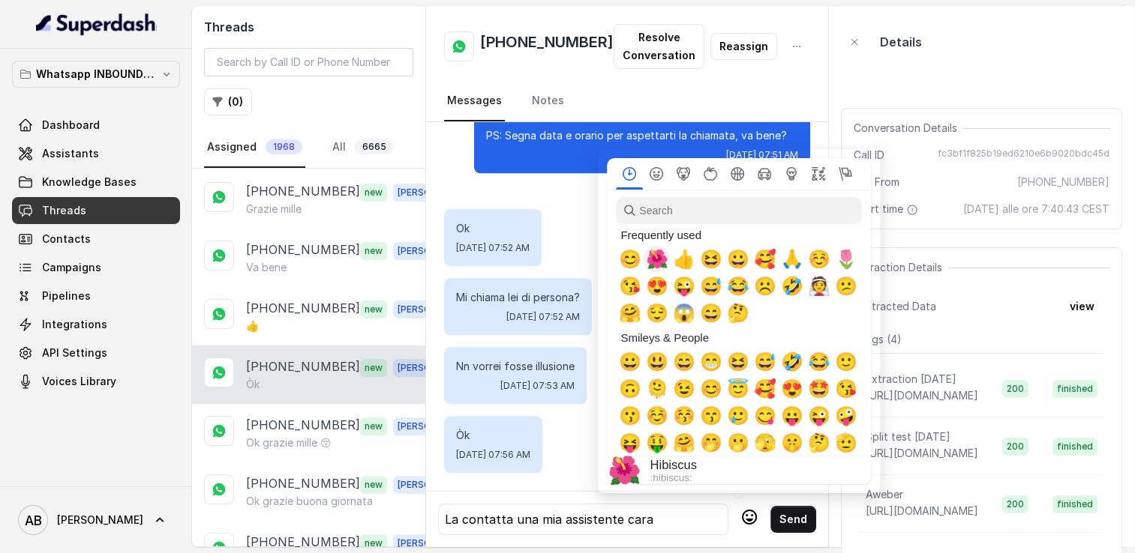
click at [661, 268] on span "🌺" at bounding box center [656, 259] width 22 height 21
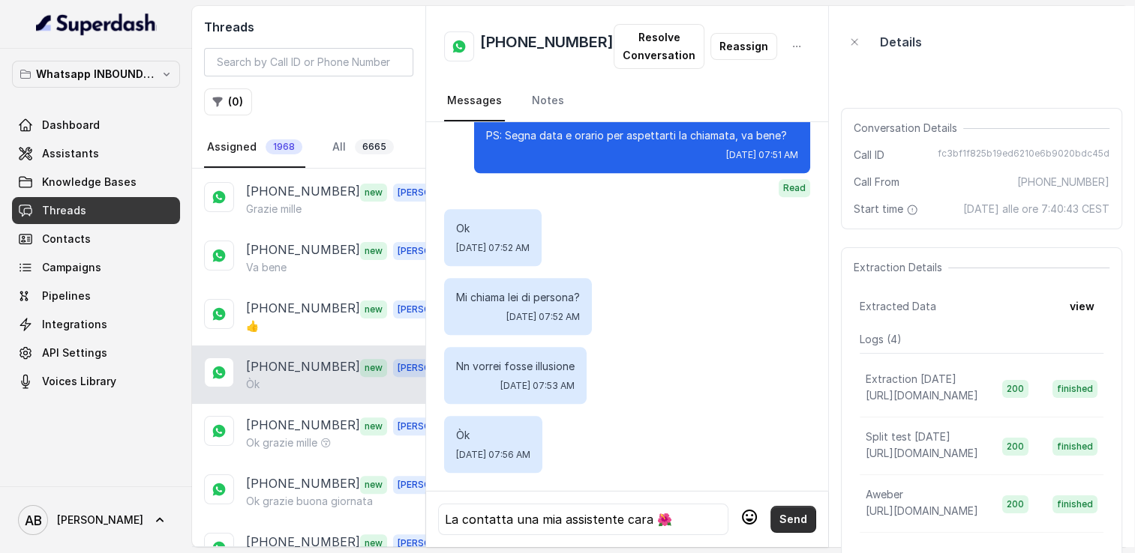
click at [781, 511] on button "Send" at bounding box center [793, 519] width 46 height 27
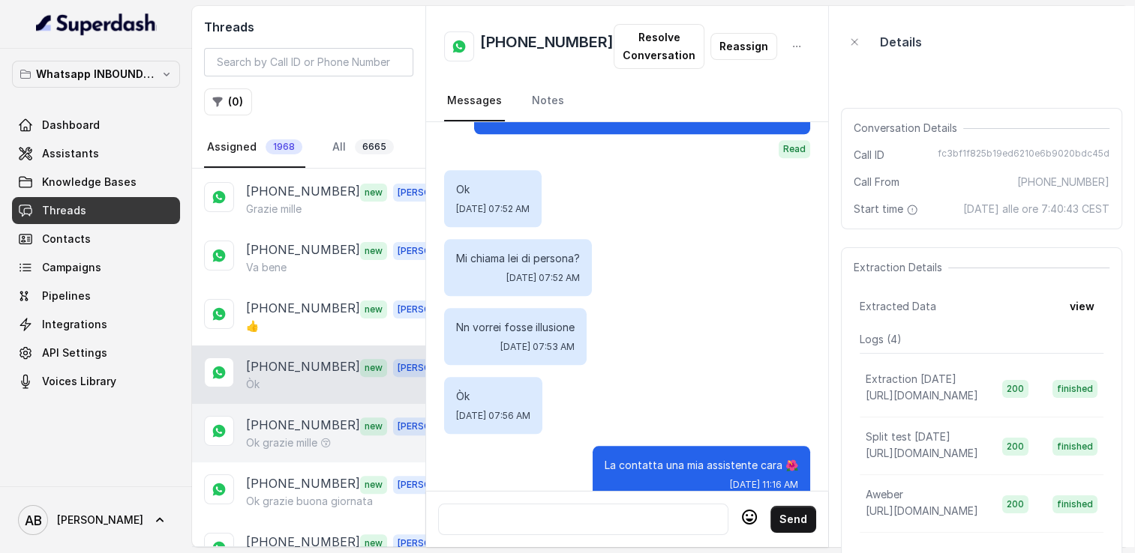
click at [312, 436] on p "Ok grazie mille 😚" at bounding box center [288, 443] width 85 height 15
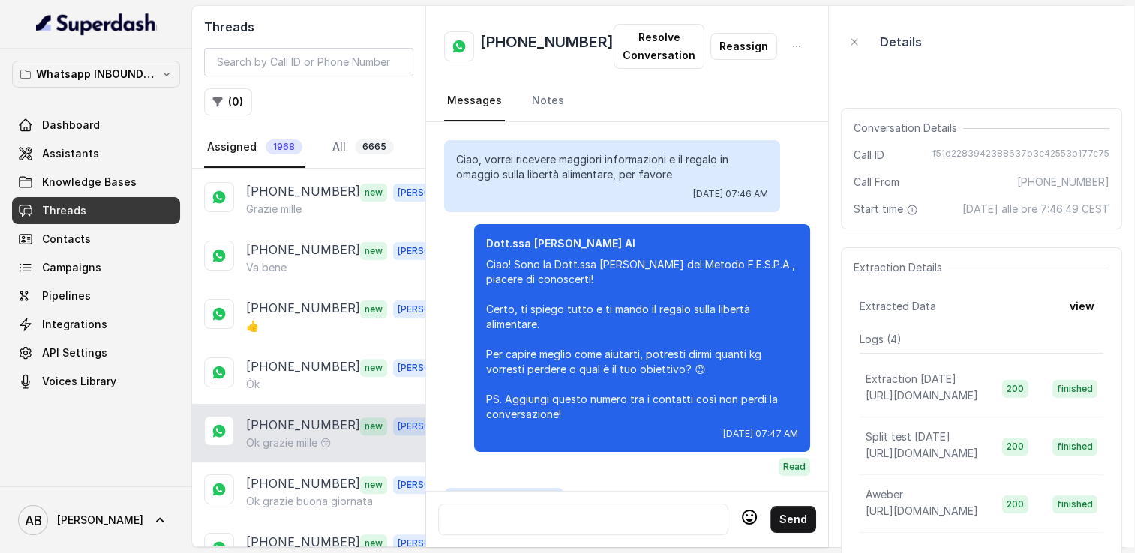
scroll to position [1827, 0]
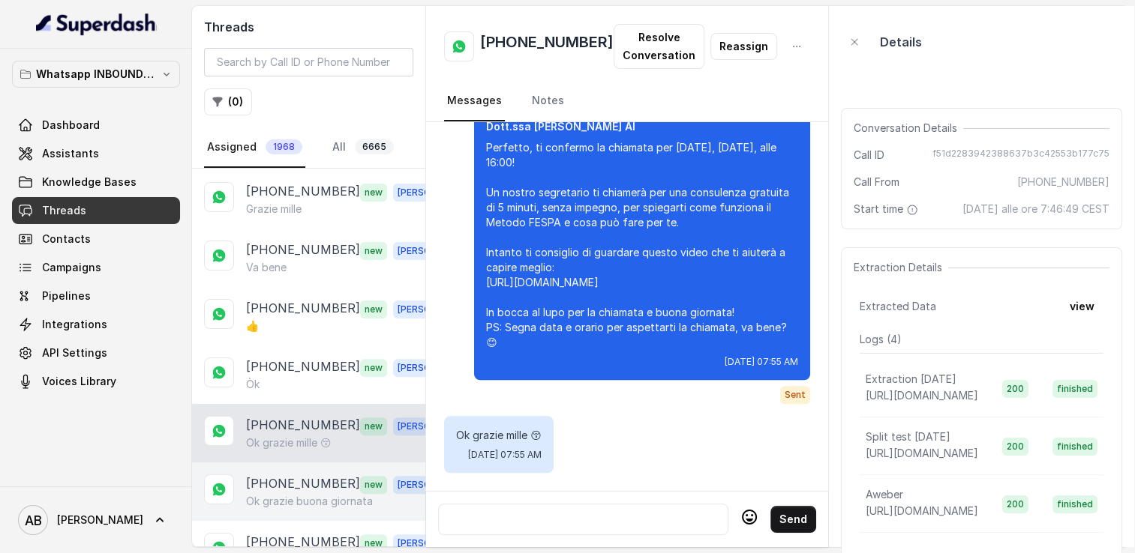
click at [289, 475] on p "[PHONE_NUMBER]" at bounding box center [303, 484] width 114 height 19
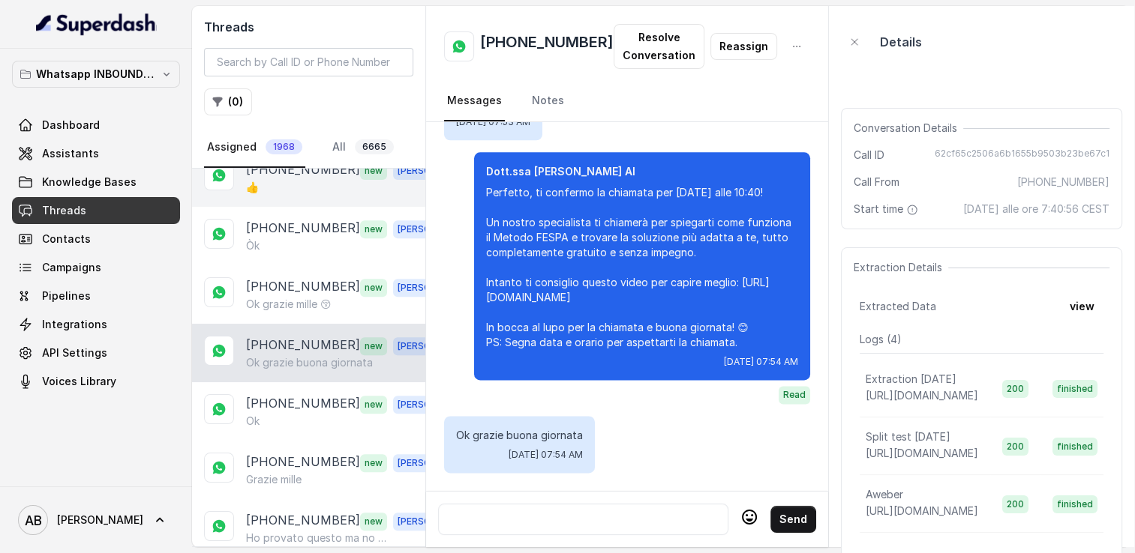
scroll to position [675, 0]
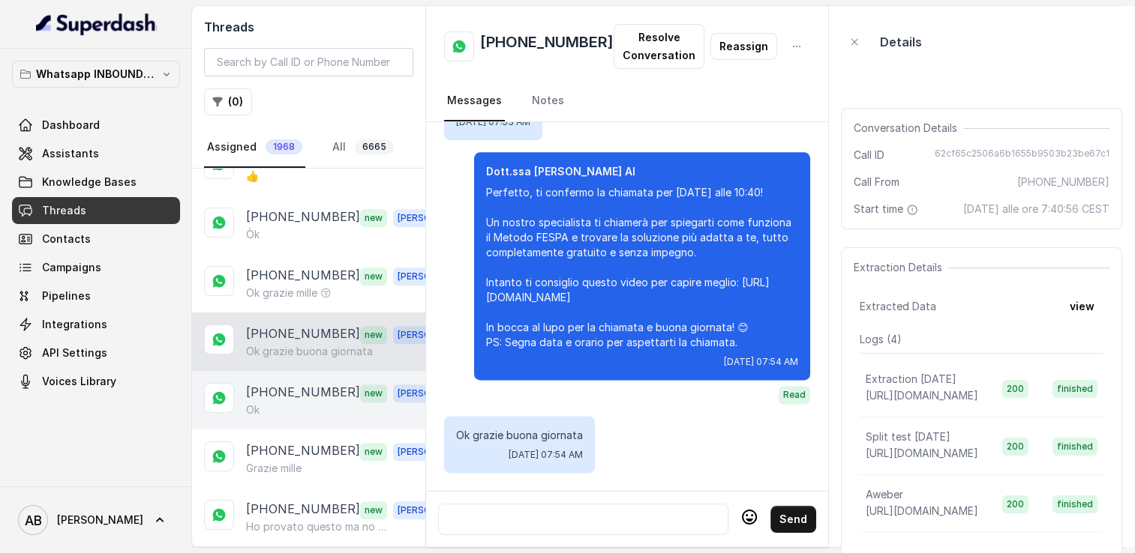
click at [286, 383] on p "[PHONE_NUMBER]" at bounding box center [303, 392] width 114 height 19
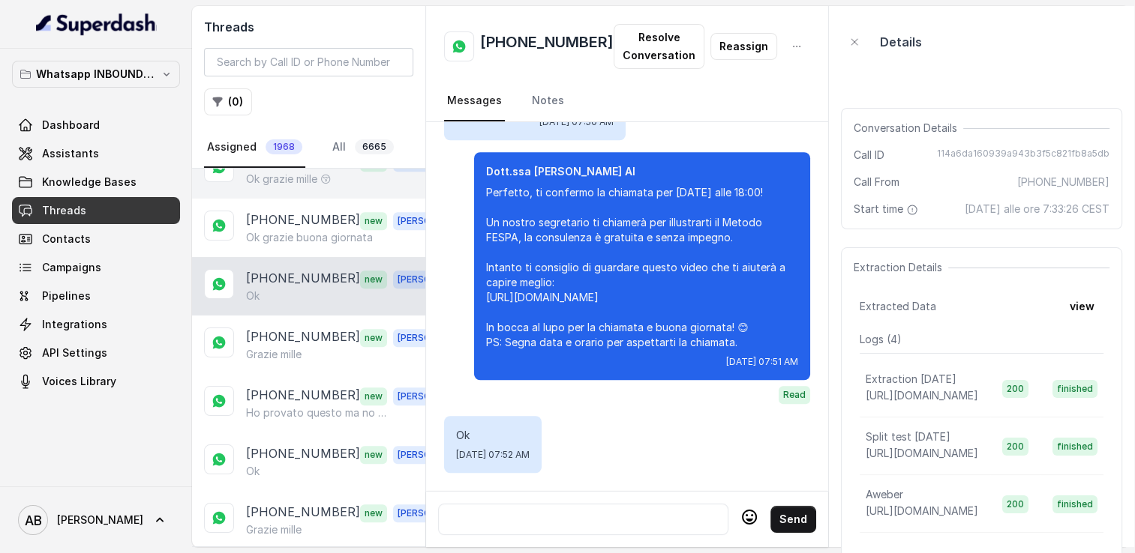
scroll to position [825, 0]
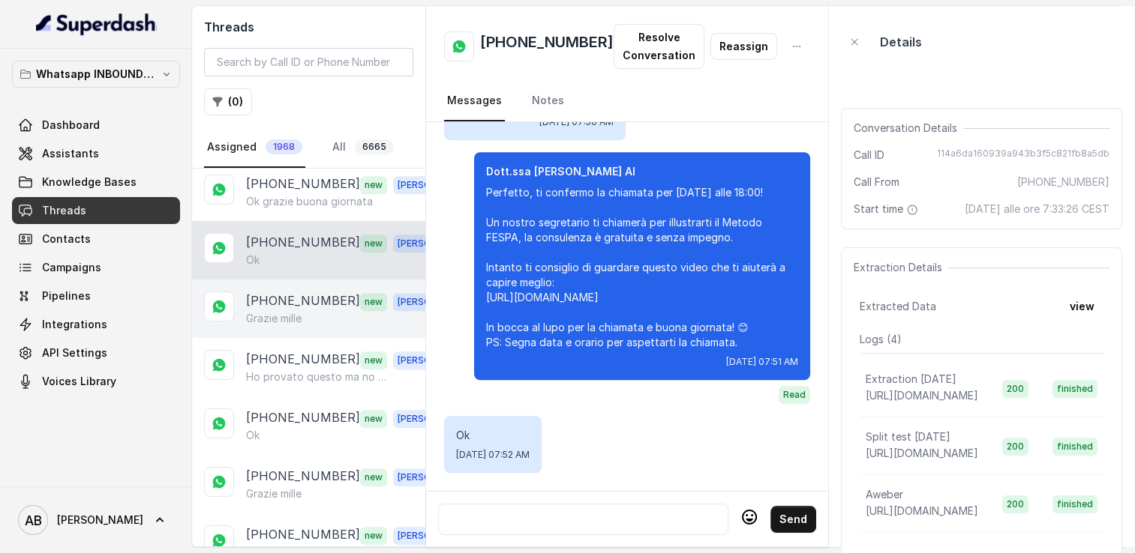
click at [298, 312] on p "Grazie mille" at bounding box center [273, 318] width 55 height 15
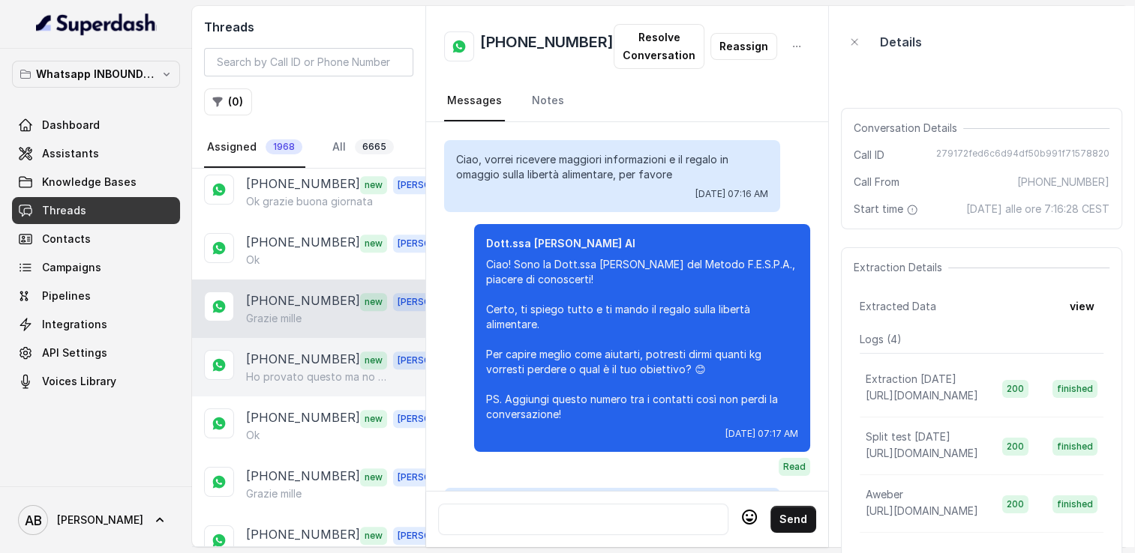
scroll to position [1680, 0]
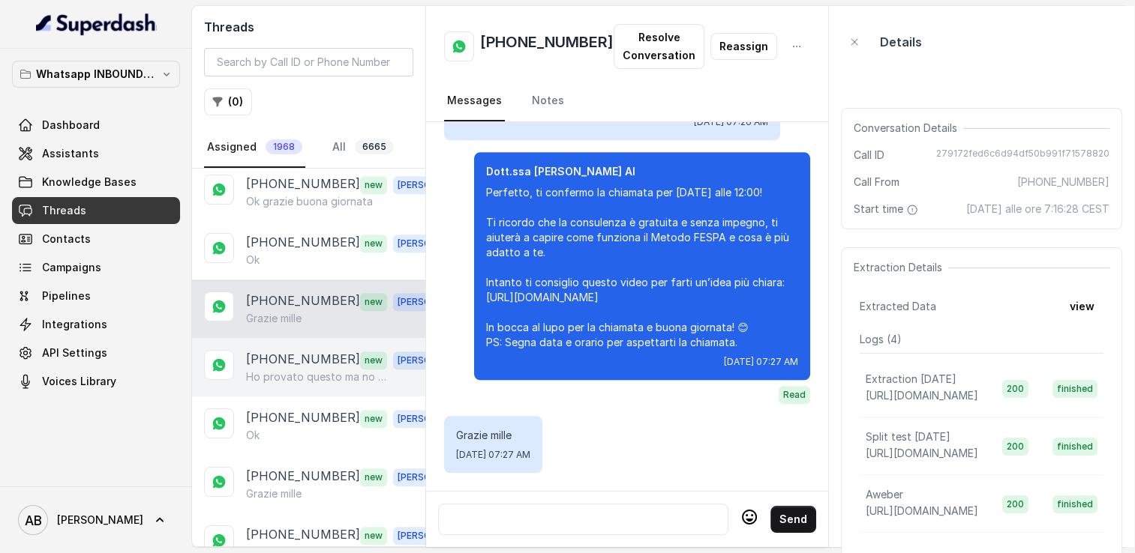
click at [287, 370] on p "Ho provato questo ma no mi fa niente" at bounding box center [318, 377] width 144 height 15
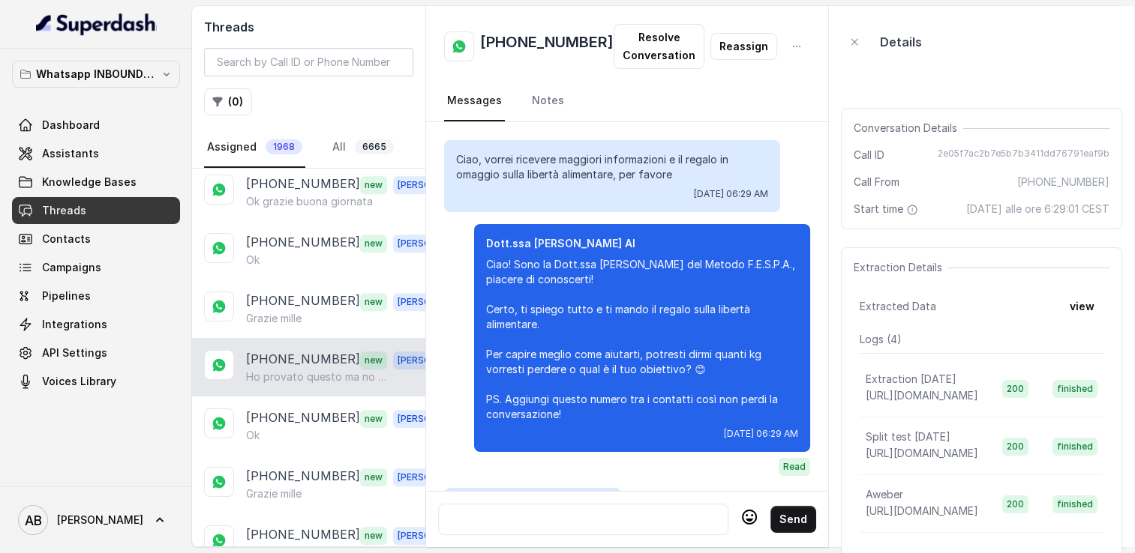
scroll to position [930, 0]
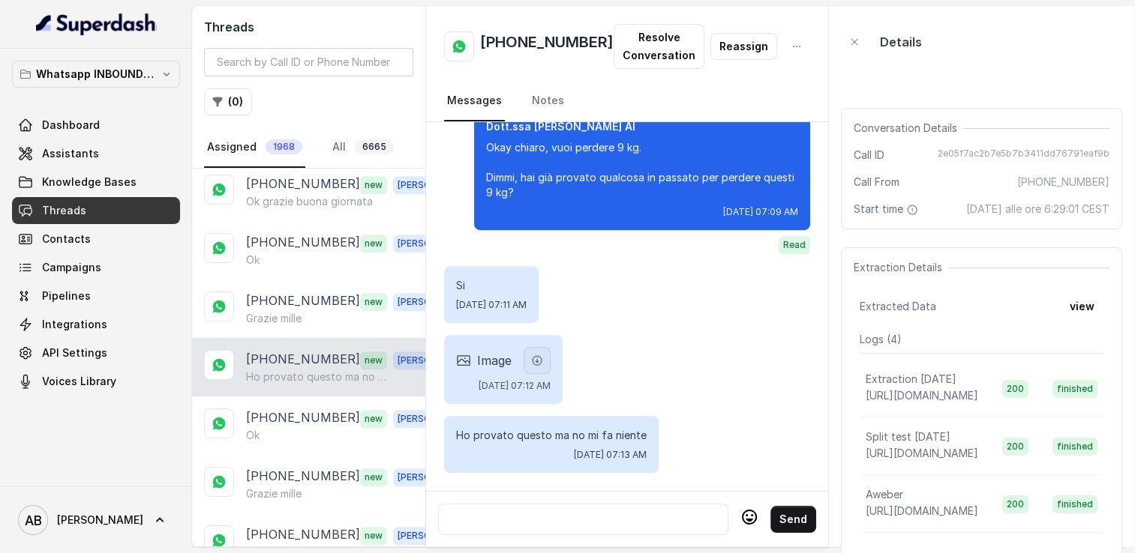
click at [550, 358] on button "button" at bounding box center [536, 360] width 27 height 27
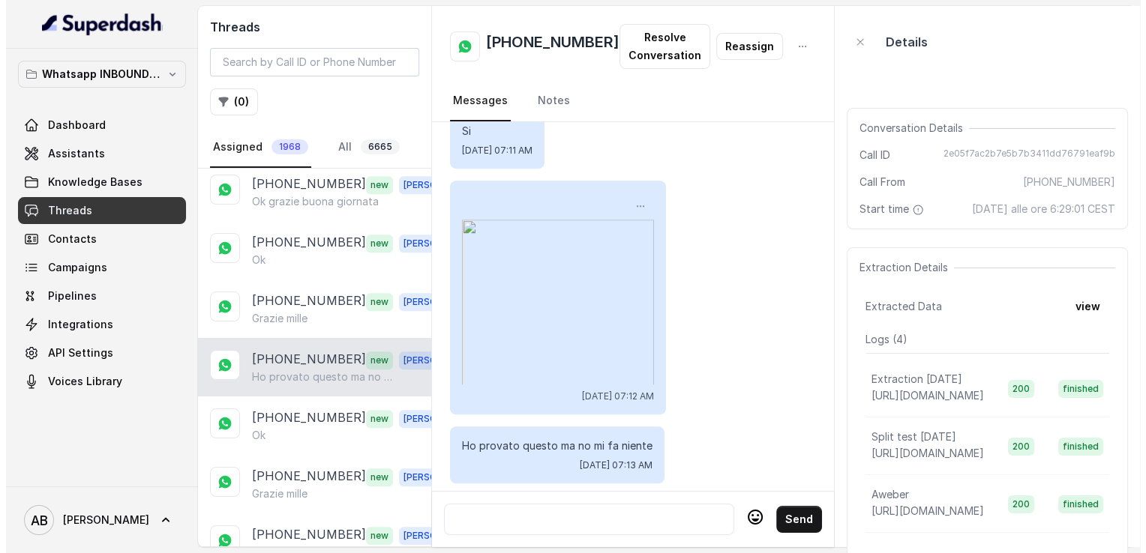
scroll to position [1095, 0]
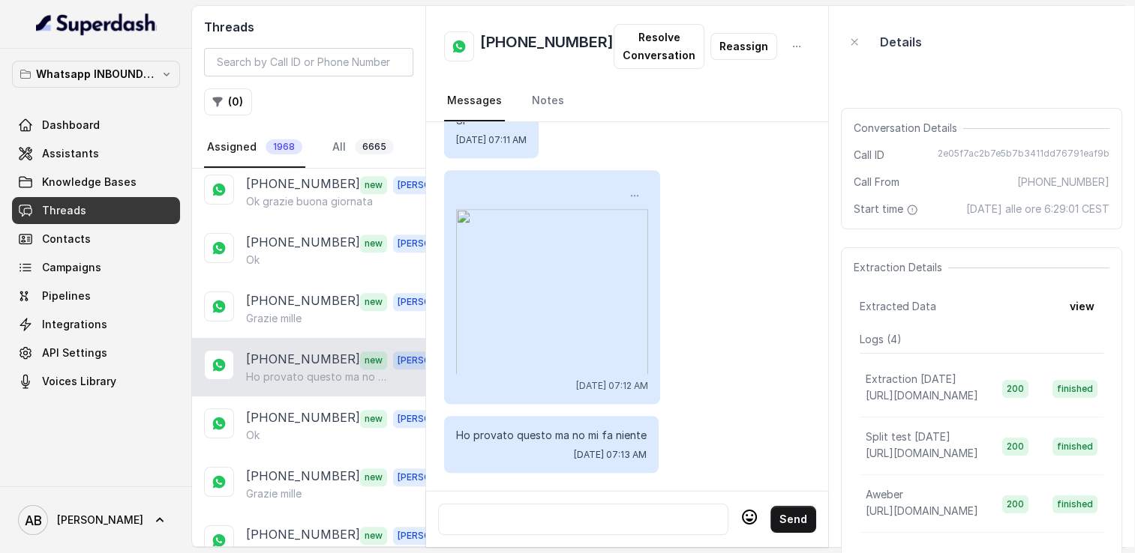
click at [596, 513] on div at bounding box center [583, 520] width 277 height 18
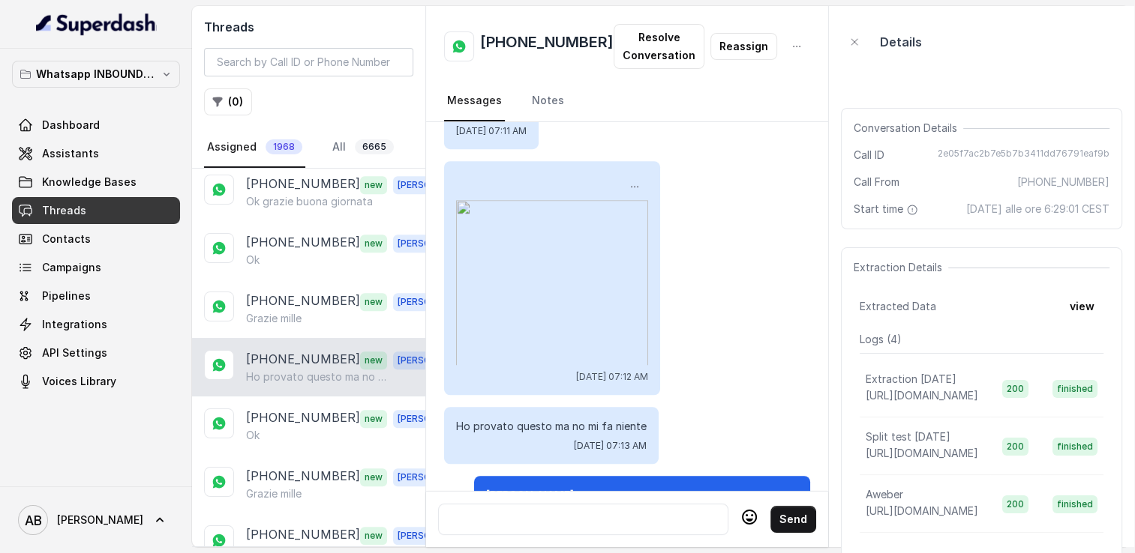
click at [643, 84] on nav "Messages Notes" at bounding box center [627, 101] width 366 height 40
click at [643, 56] on button "Resolve Conversation" at bounding box center [658, 46] width 91 height 45
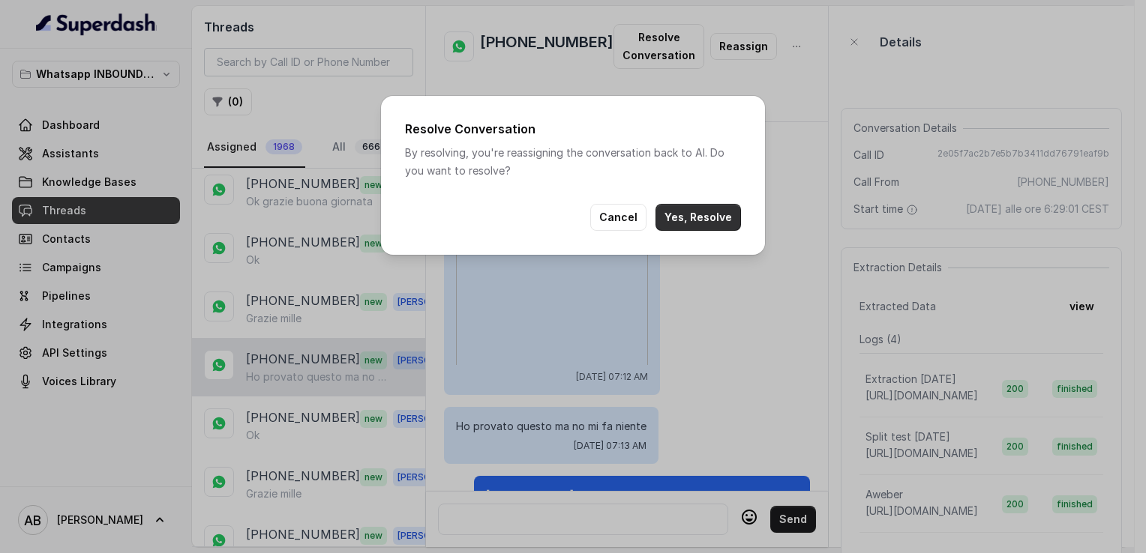
click at [678, 222] on button "Yes, Resolve" at bounding box center [697, 217] width 85 height 27
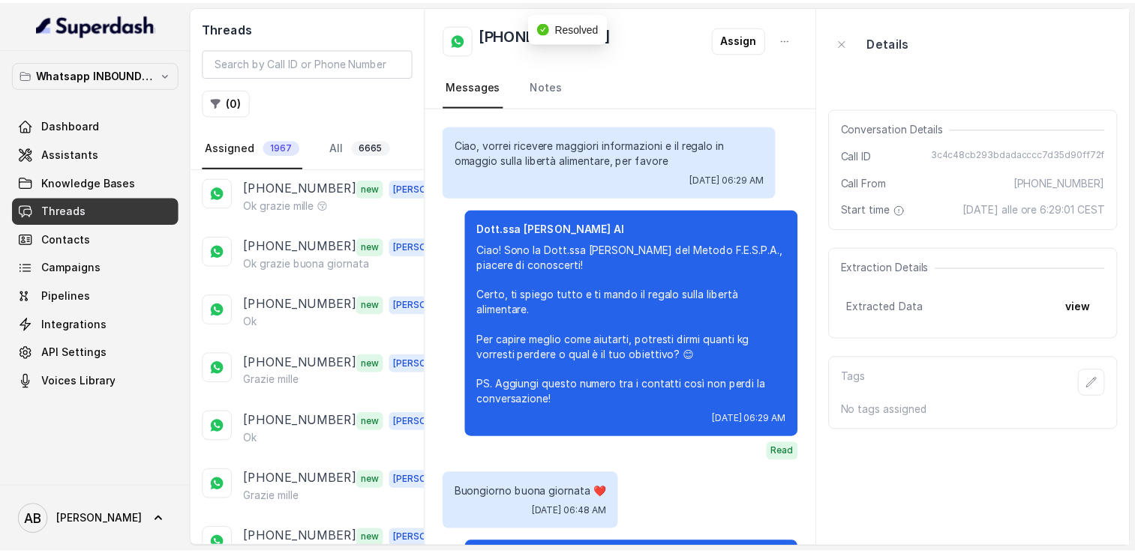
scroll to position [1107, 0]
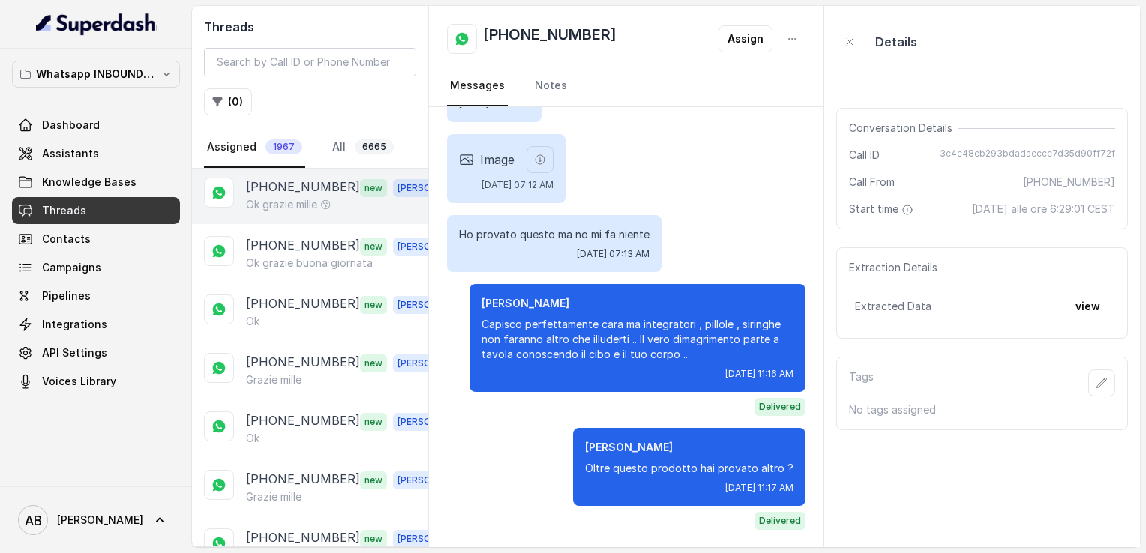
click at [281, 208] on div "[PHONE_NUMBER] new [PERSON_NAME] grazie mille 😚" at bounding box center [310, 195] width 236 height 58
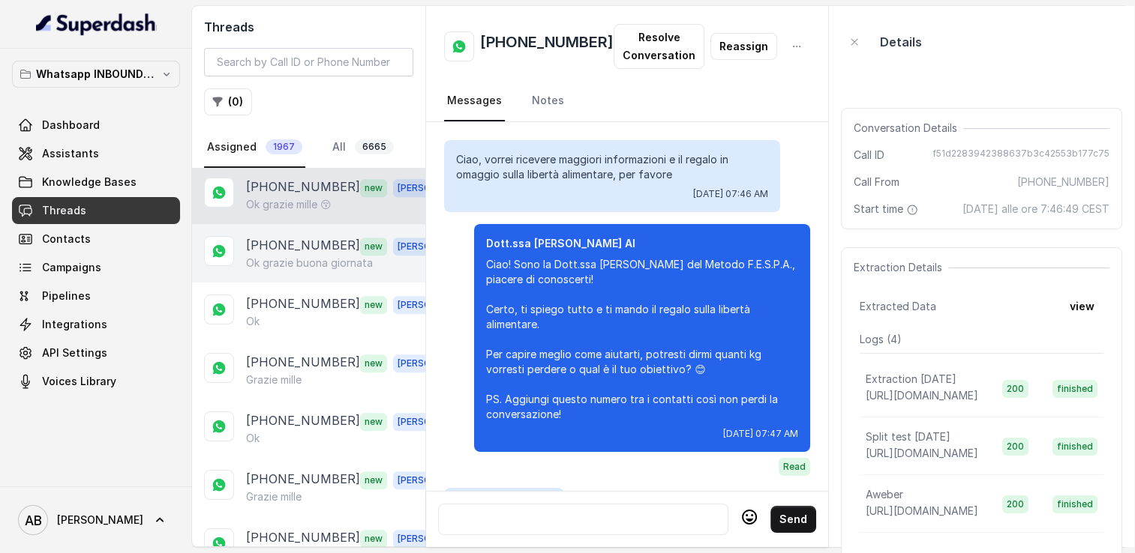
scroll to position [1827, 0]
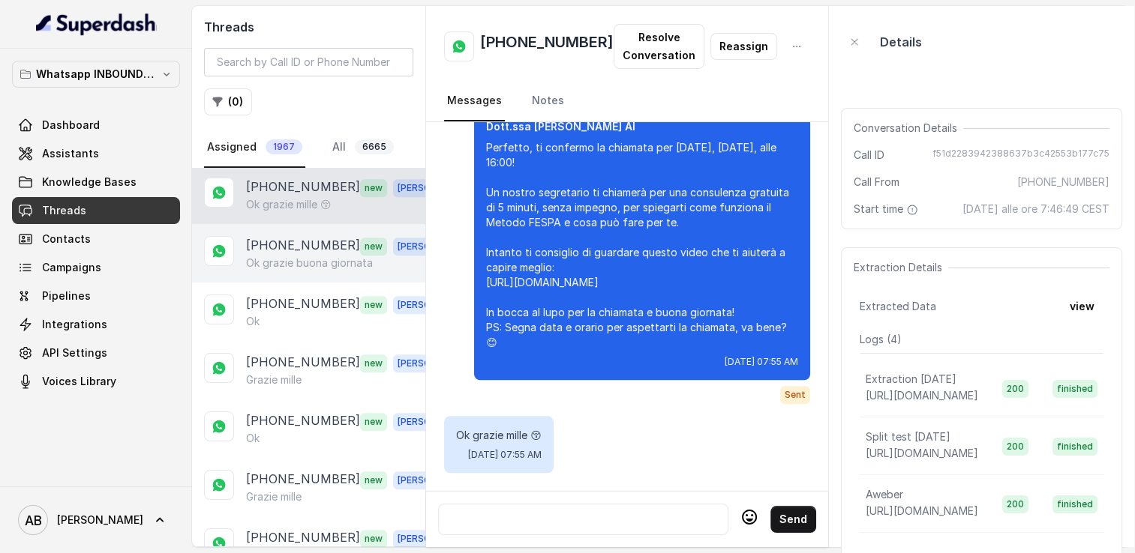
click at [280, 241] on p "[PHONE_NUMBER]" at bounding box center [303, 245] width 114 height 19
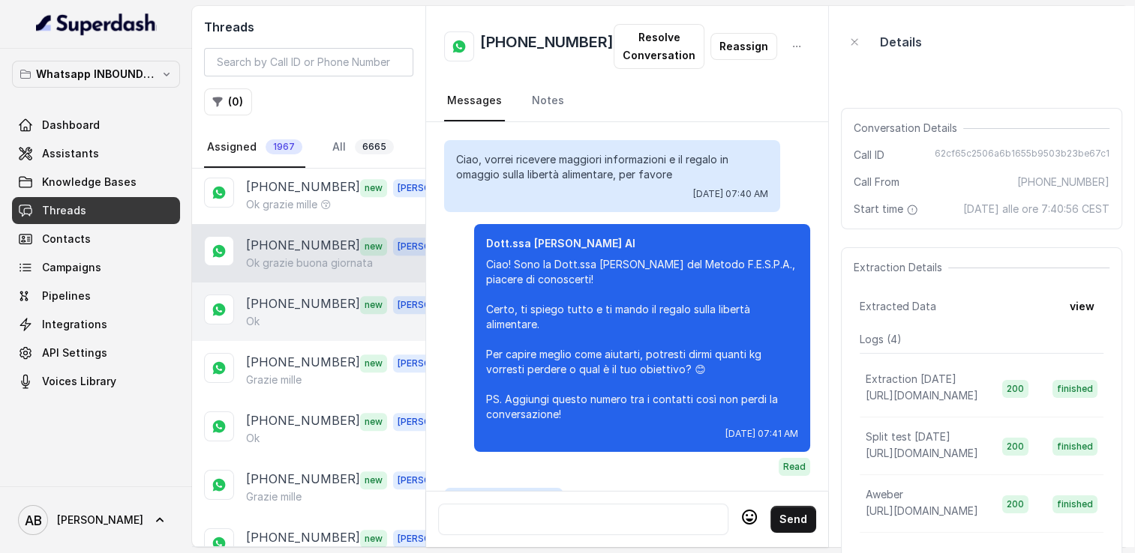
scroll to position [2022, 0]
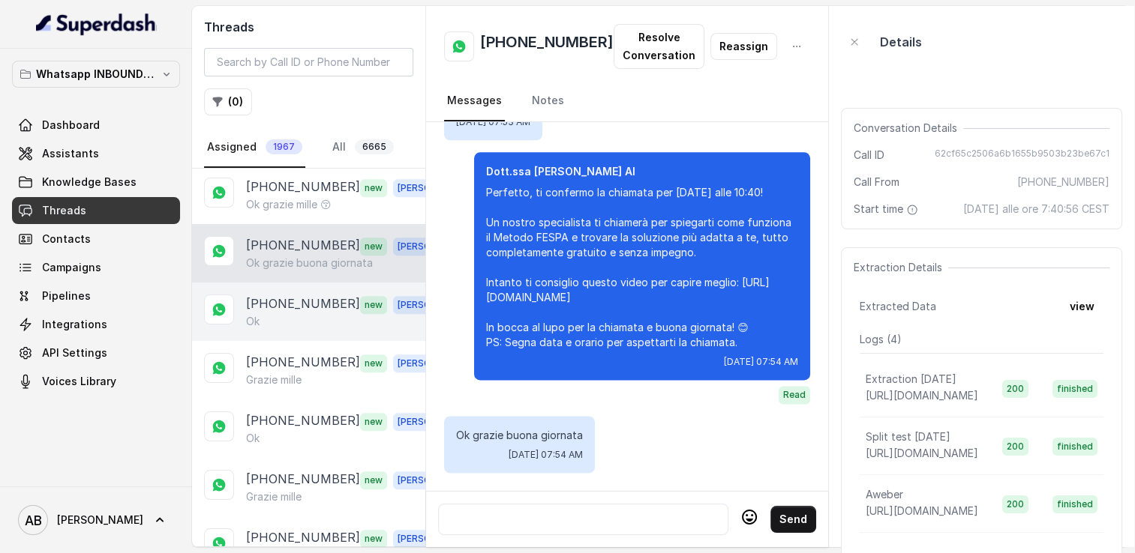
click at [286, 296] on p "[PHONE_NUMBER]" at bounding box center [303, 304] width 114 height 19
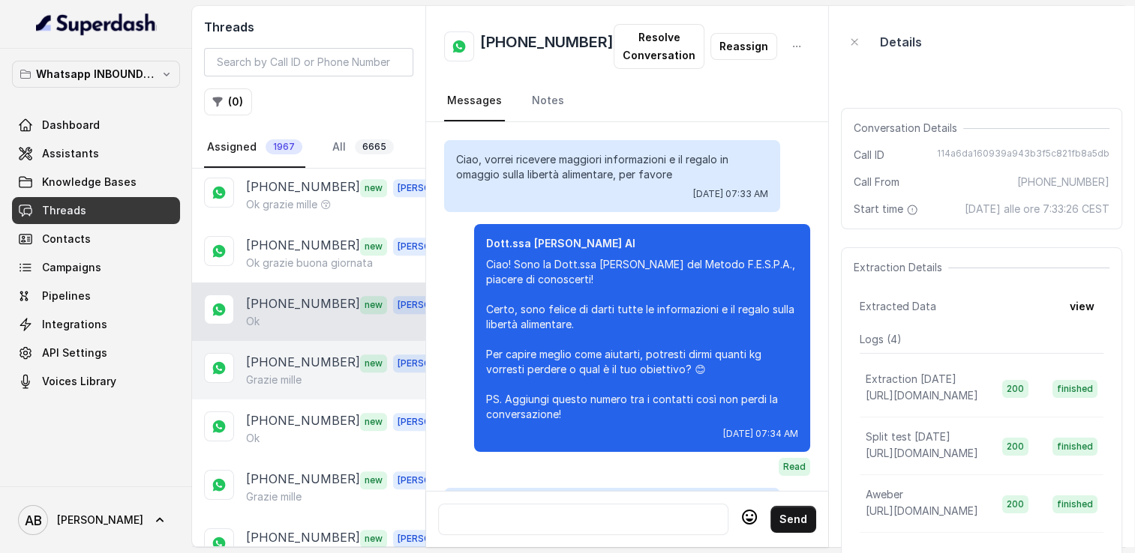
scroll to position [1308, 0]
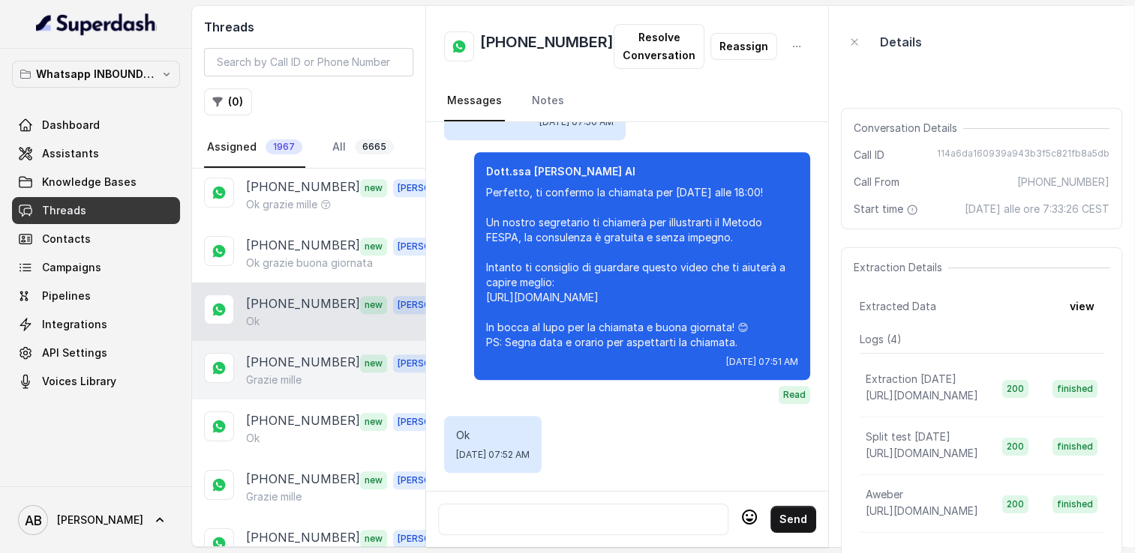
click at [291, 355] on p "[PHONE_NUMBER]" at bounding box center [303, 362] width 114 height 19
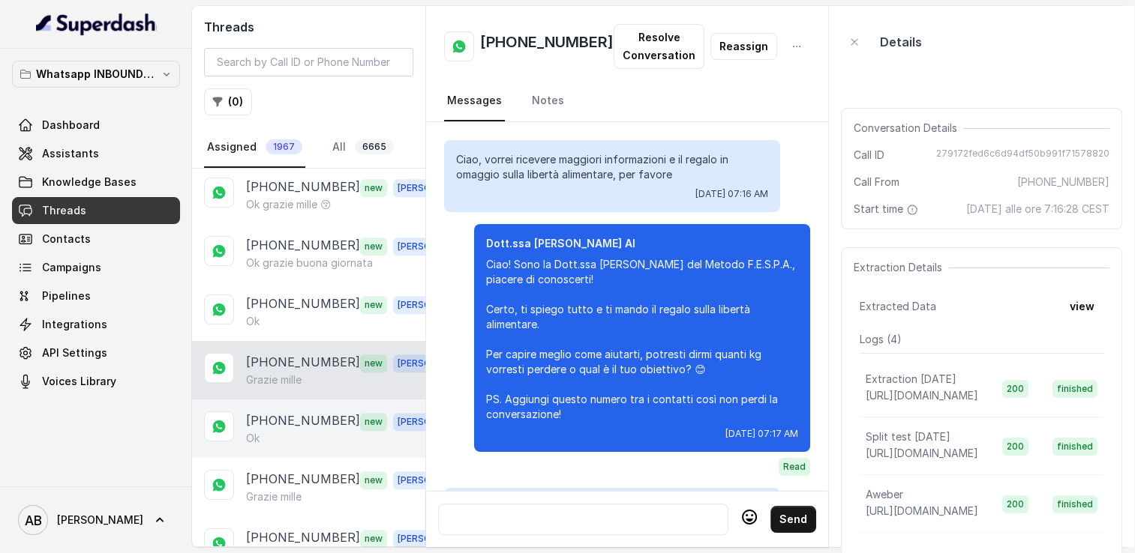
scroll to position [1680, 0]
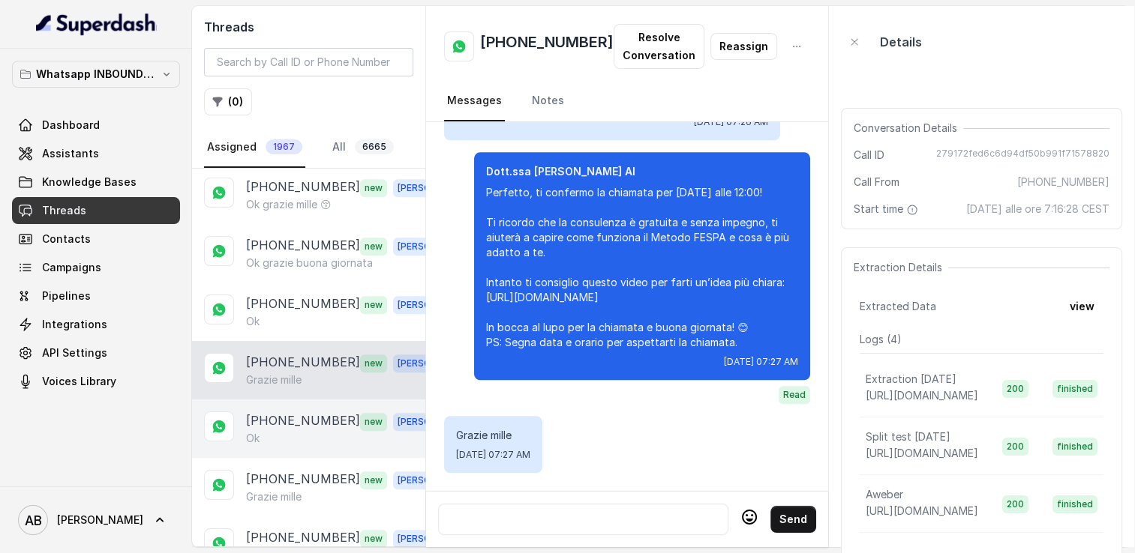
click at [292, 412] on p "[PHONE_NUMBER]" at bounding box center [303, 421] width 114 height 19
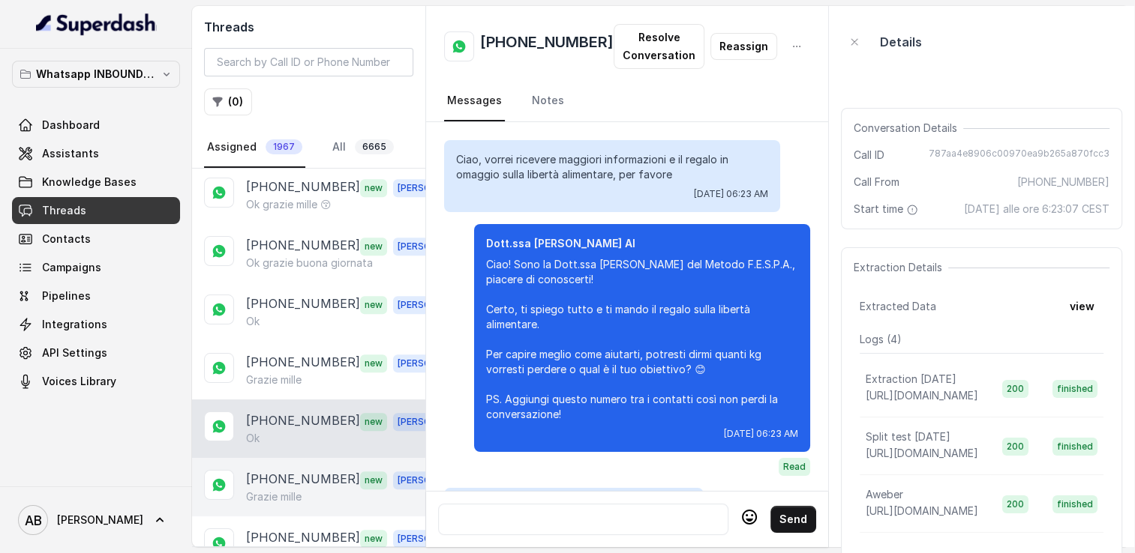
scroll to position [1371, 0]
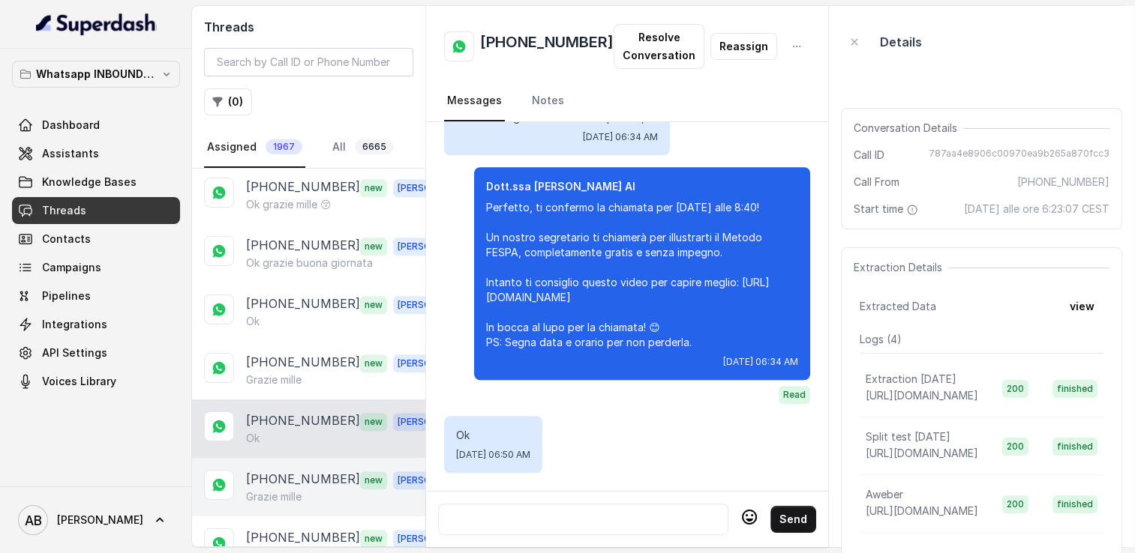
click at [287, 490] on p "Grazie mille" at bounding box center [273, 497] width 55 height 15
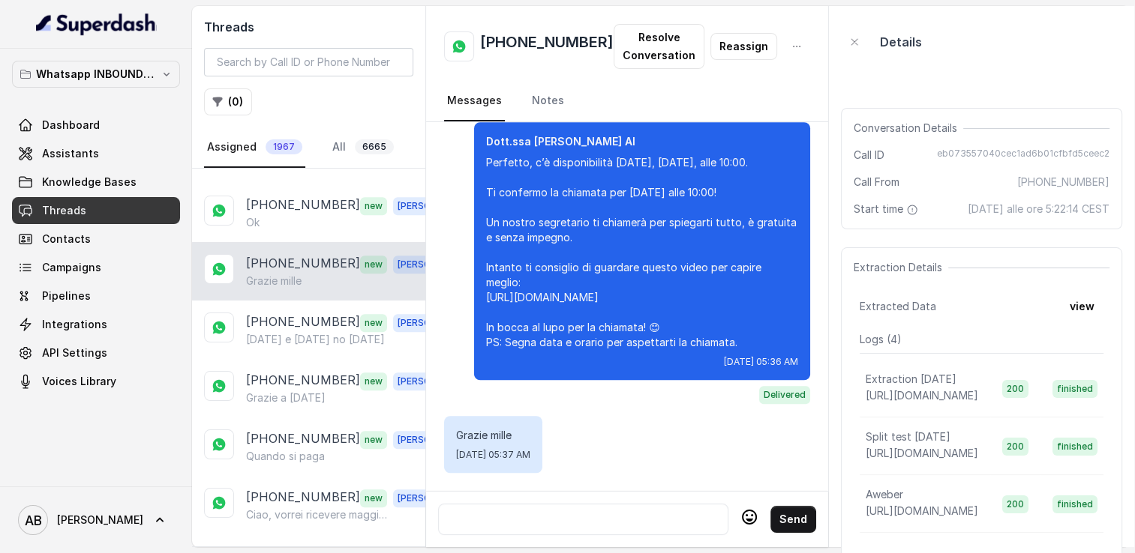
scroll to position [1050, 0]
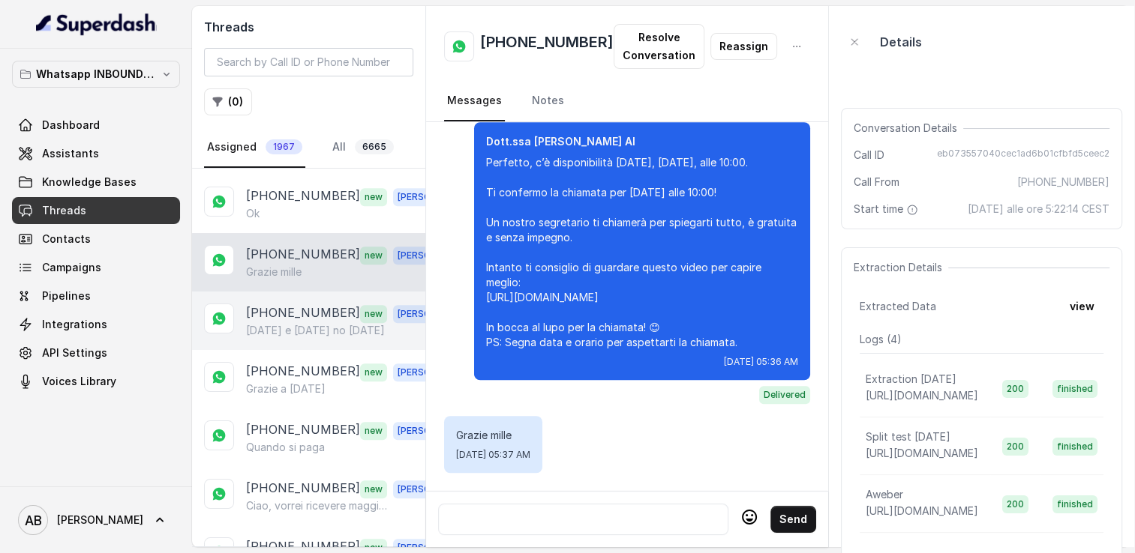
click at [292, 323] on p "[DATE] e [DATE] no [DATE]" at bounding box center [315, 330] width 139 height 15
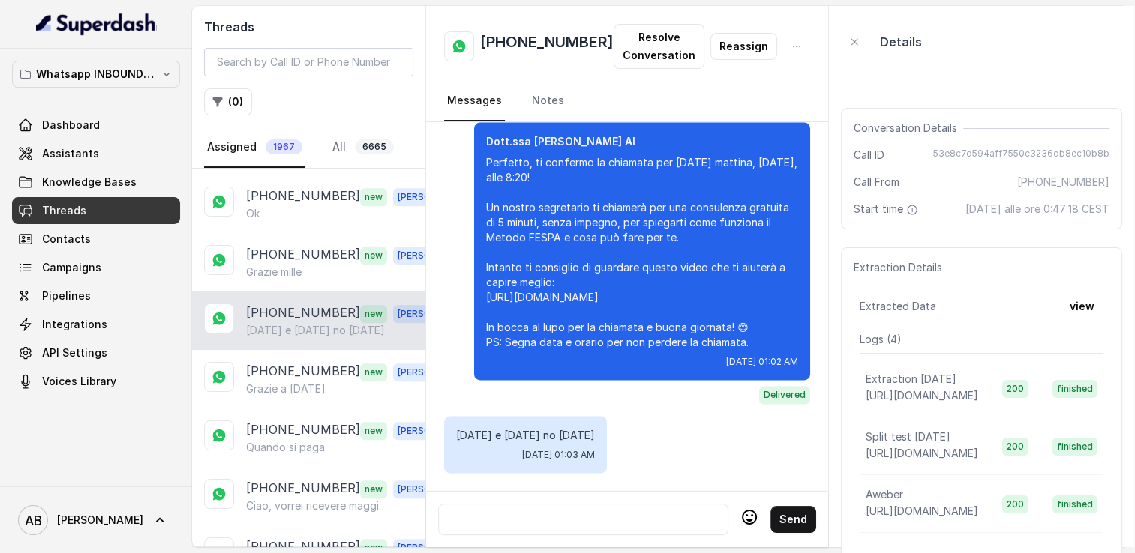
scroll to position [2184, 0]
click at [265, 328] on div "[PHONE_NUMBER] new [PERSON_NAME][DATE] e [DATE] no [DATE]" at bounding box center [308, 321] width 233 height 58
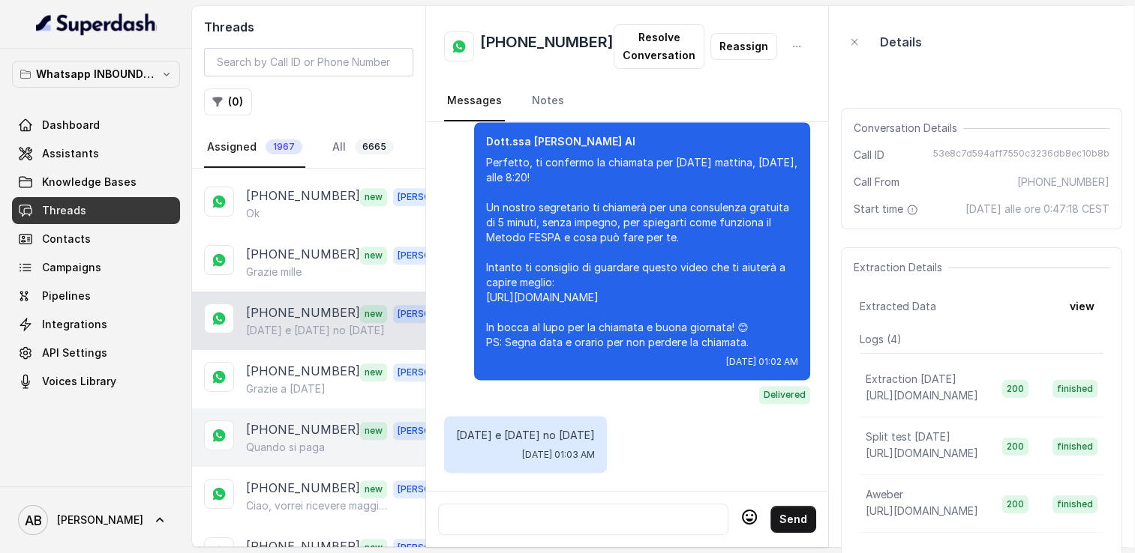
click at [289, 421] on p "[PHONE_NUMBER]" at bounding box center [303, 430] width 114 height 19
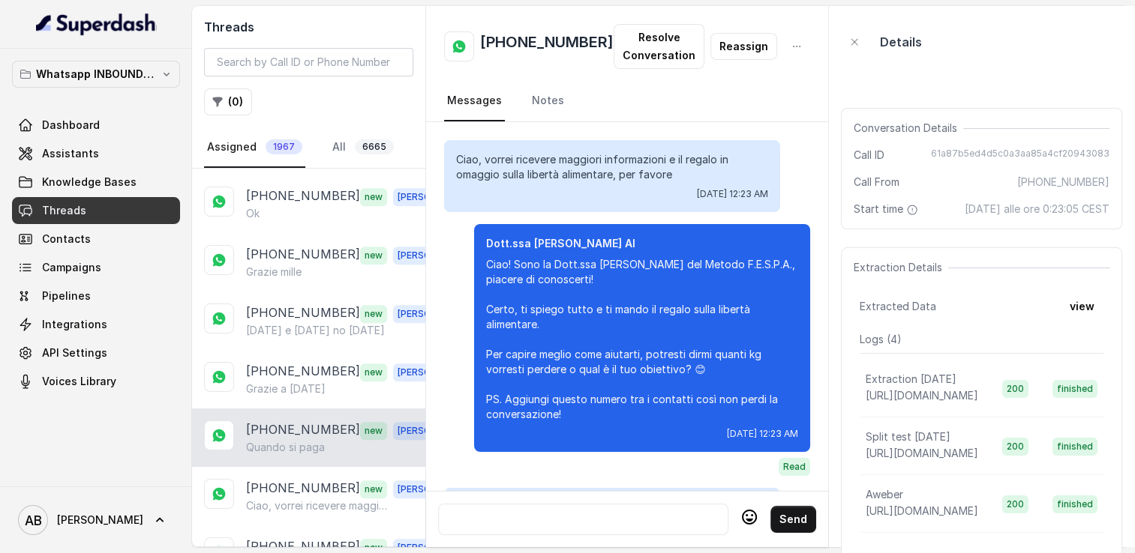
scroll to position [1887, 0]
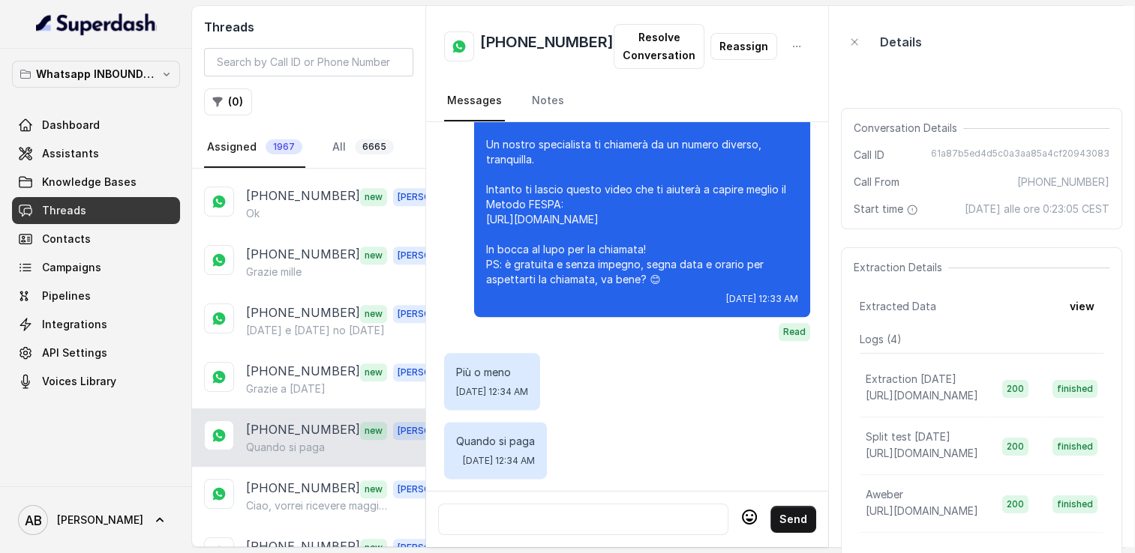
click at [571, 514] on div at bounding box center [583, 520] width 277 height 18
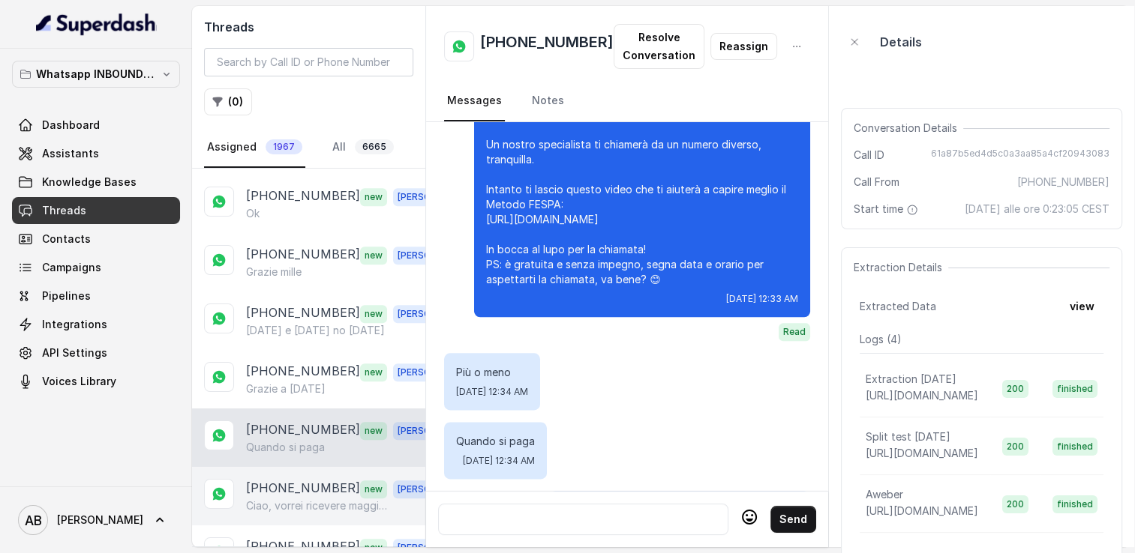
click at [283, 479] on p "[PHONE_NUMBER]" at bounding box center [303, 488] width 114 height 19
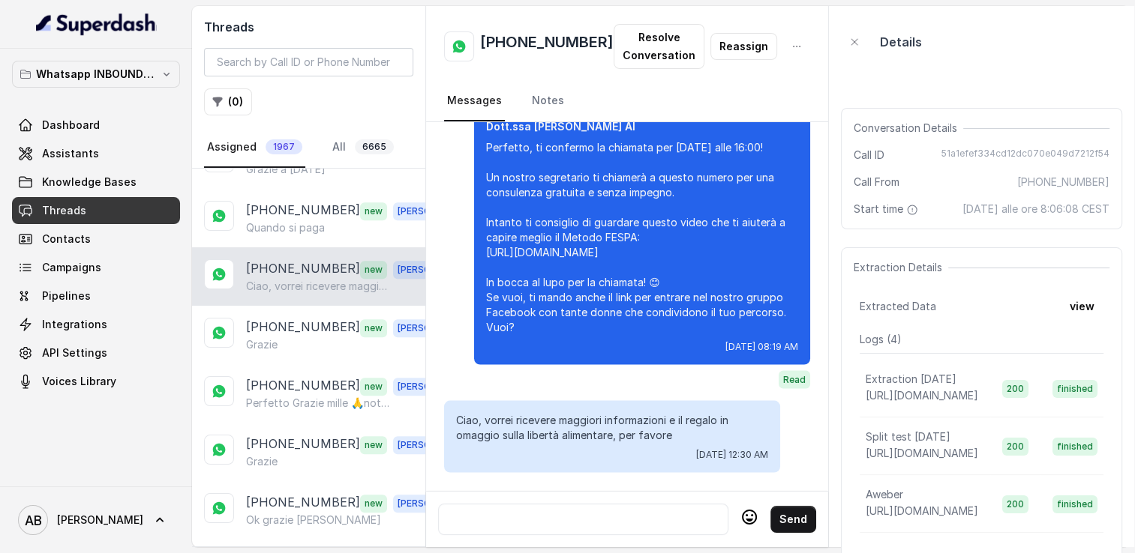
scroll to position [1275, 0]
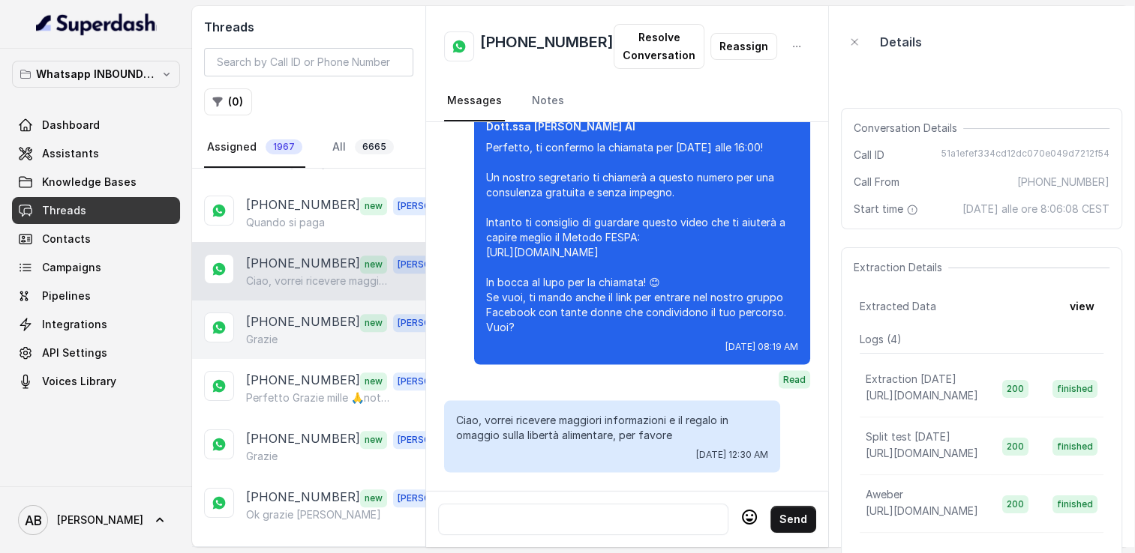
click at [313, 301] on div "[PHONE_NUMBER] new [PERSON_NAME]" at bounding box center [308, 330] width 233 height 58
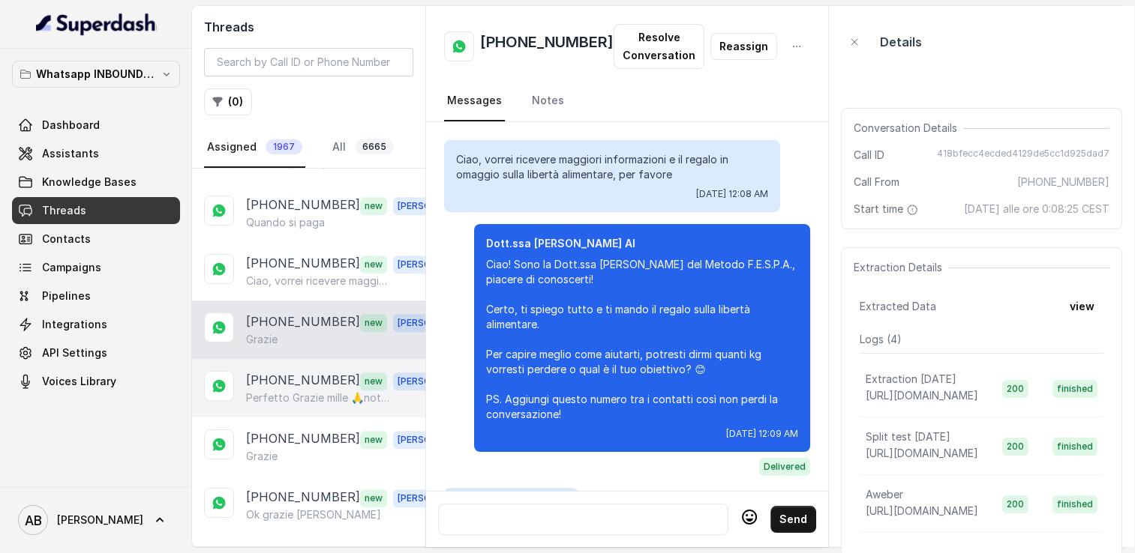
click at [295, 371] on p "[PHONE_NUMBER]" at bounding box center [303, 380] width 114 height 19
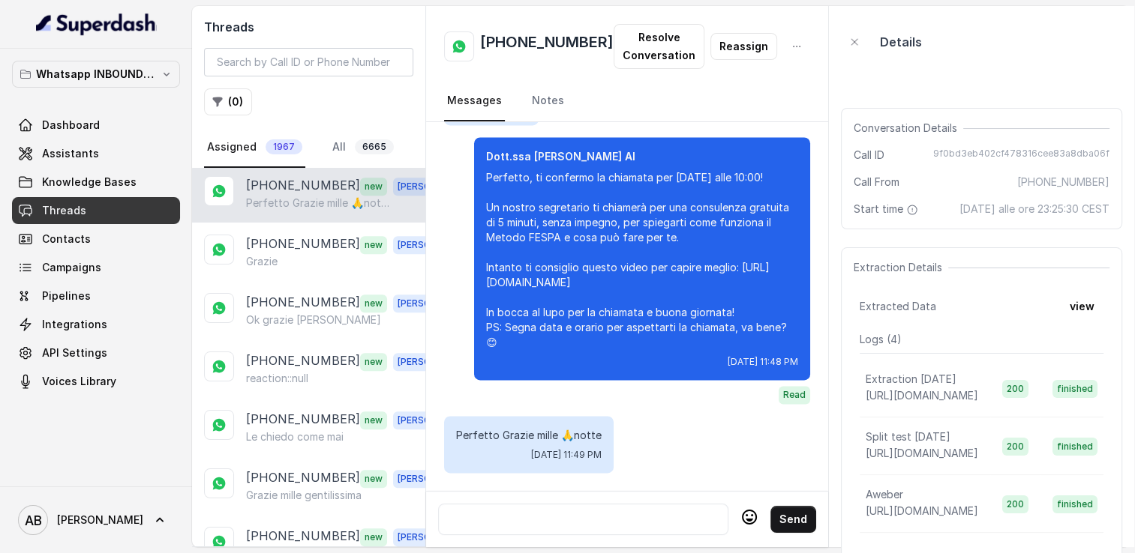
scroll to position [1500, 0]
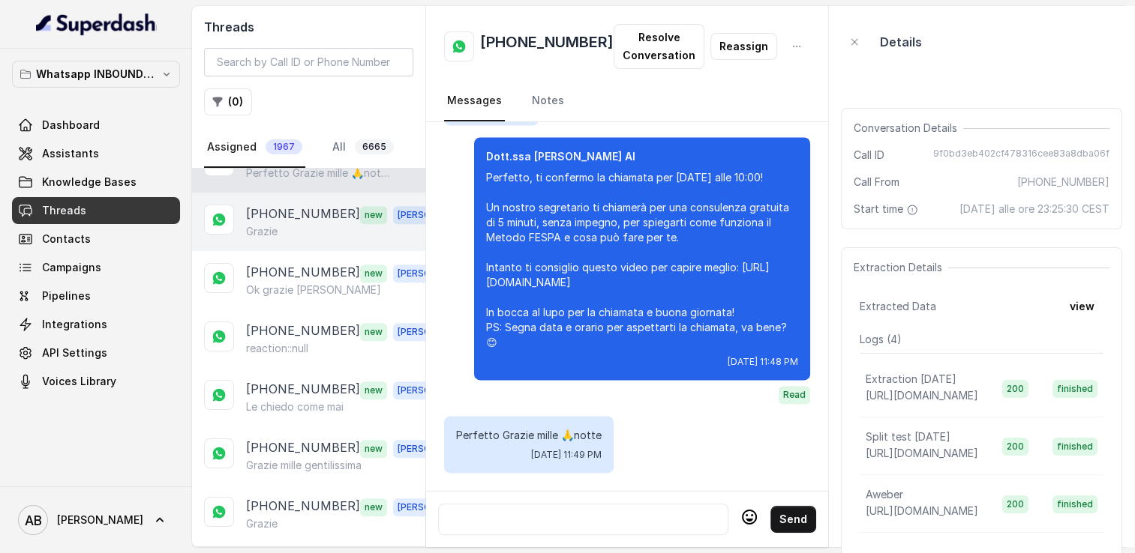
click at [310, 223] on div "[PHONE_NUMBER] new [PERSON_NAME]" at bounding box center [308, 222] width 233 height 58
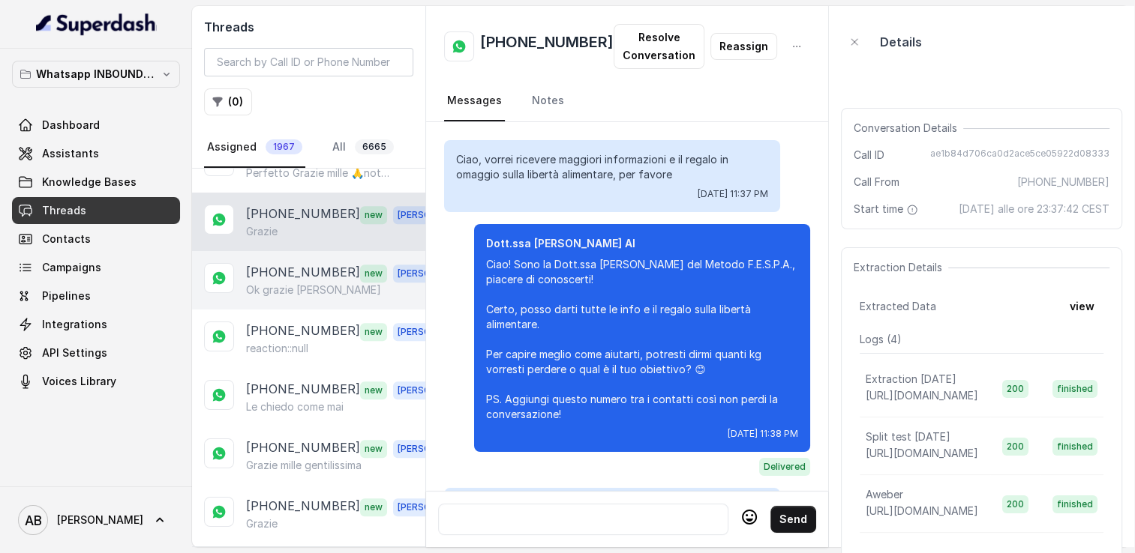
scroll to position [1476, 0]
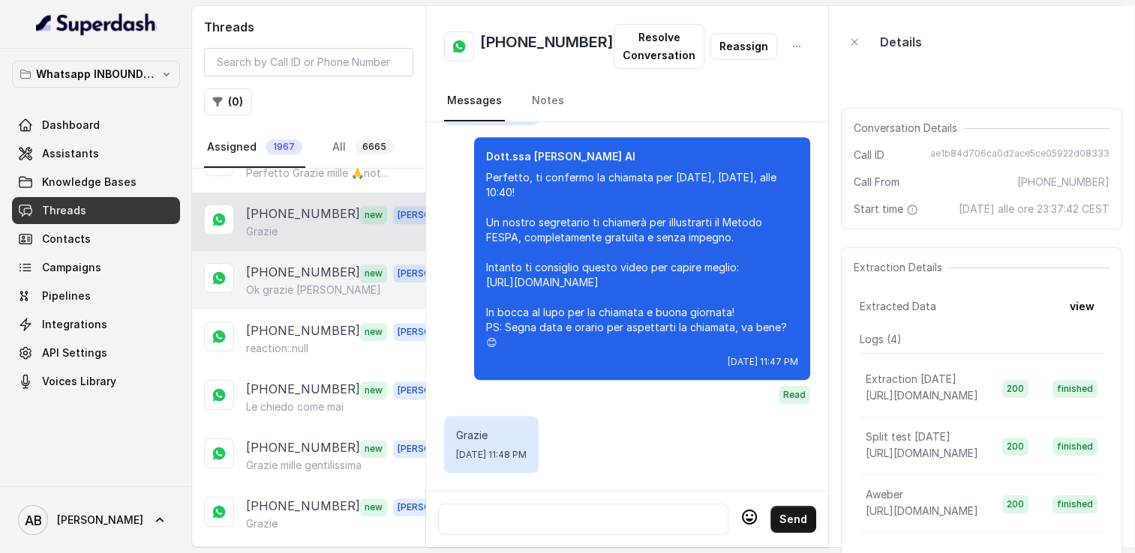
click at [310, 251] on div "[PHONE_NUMBER] new [PERSON_NAME] grazie buonanotte" at bounding box center [308, 280] width 233 height 58
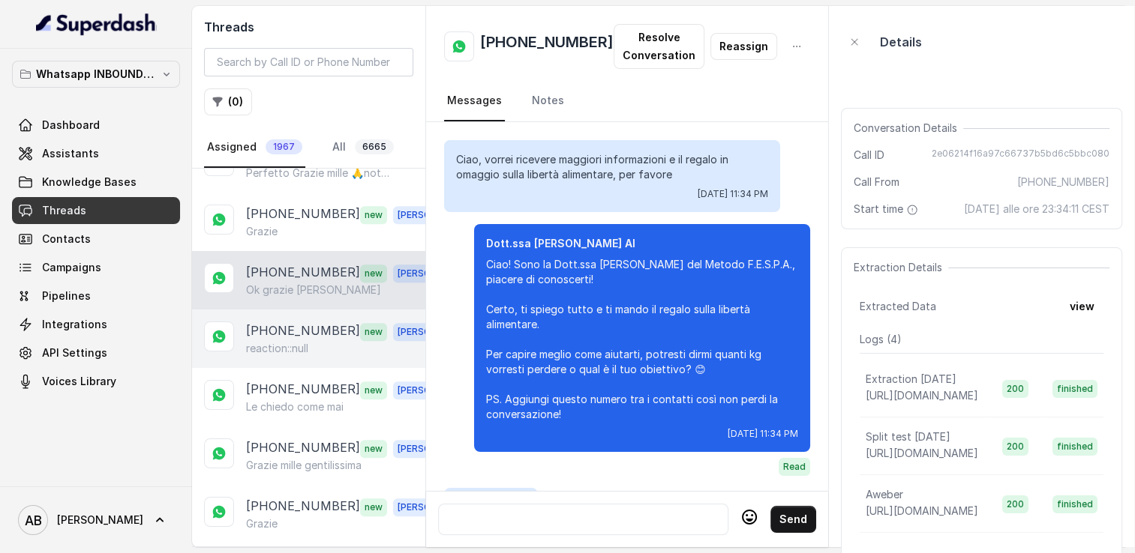
click at [304, 322] on p "[PHONE_NUMBER]" at bounding box center [303, 331] width 114 height 19
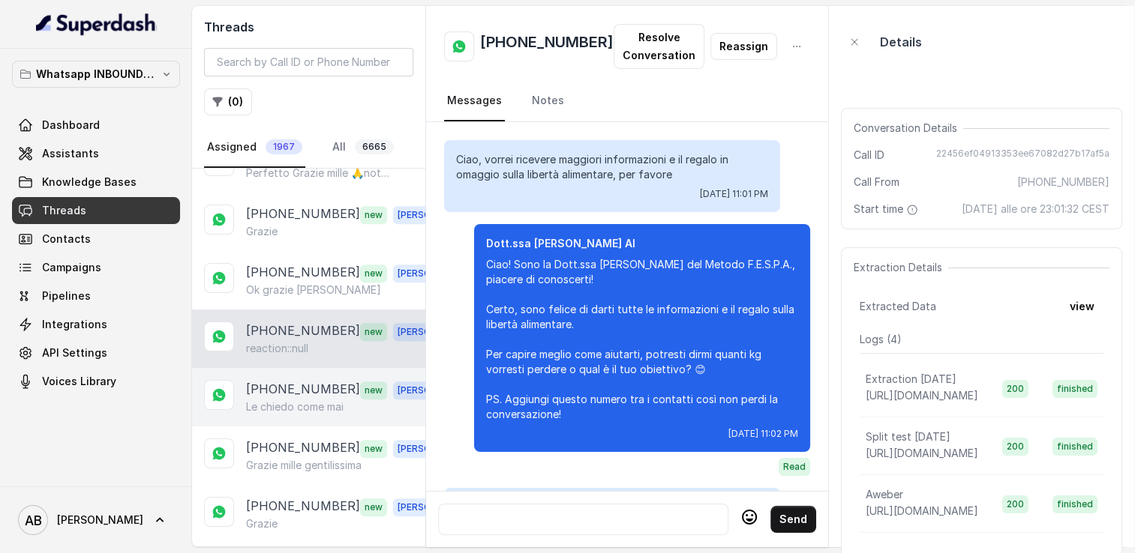
scroll to position [1689, 0]
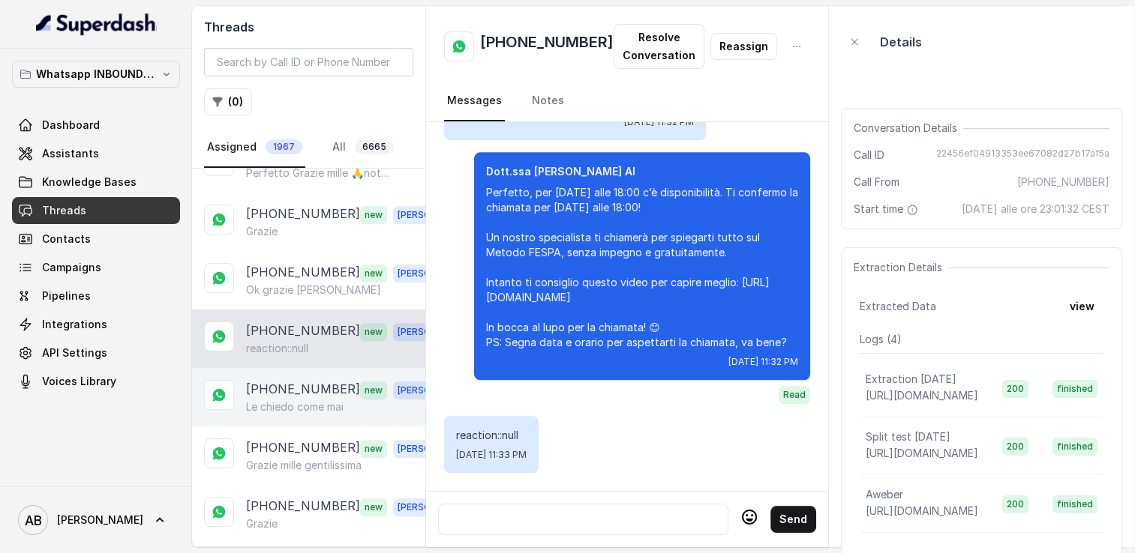
click at [298, 380] on p "[PHONE_NUMBER]" at bounding box center [303, 389] width 114 height 19
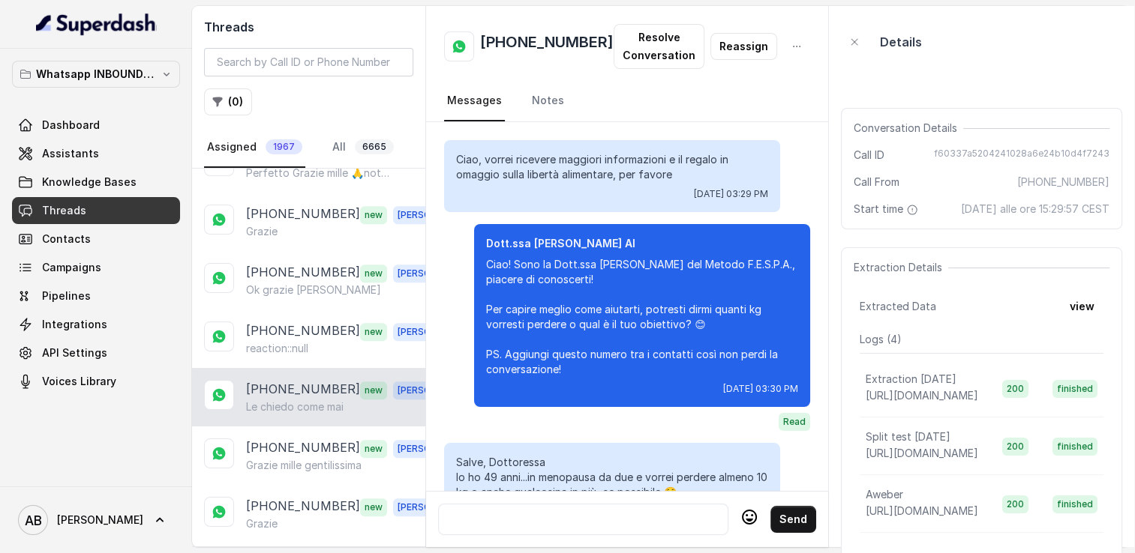
scroll to position [3372, 0]
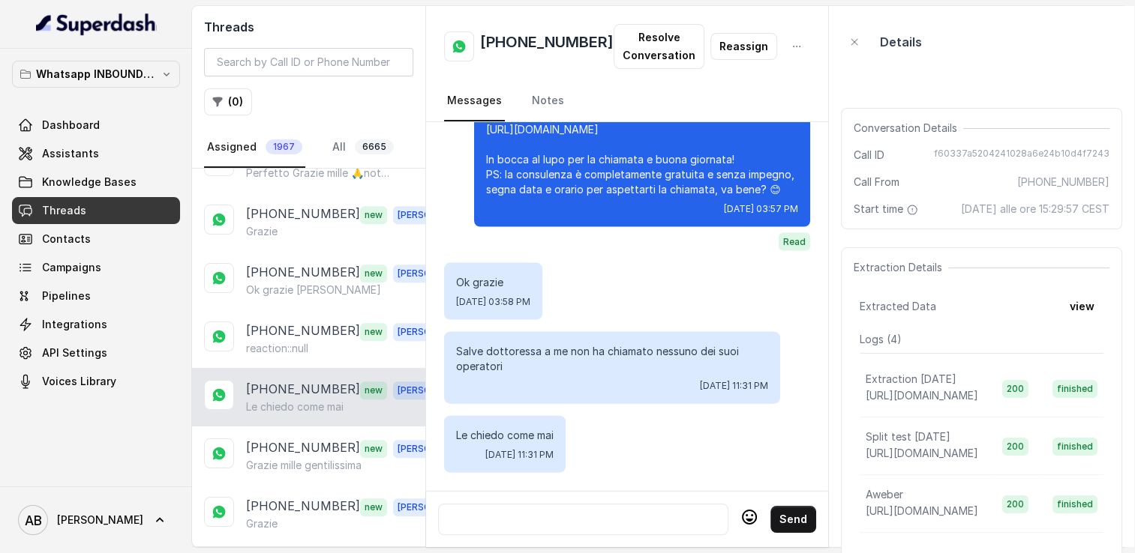
click at [535, 41] on h2 "[PHONE_NUMBER]" at bounding box center [546, 46] width 133 height 30
copy h2 "[PHONE_NUMBER]"
click at [539, 511] on div at bounding box center [583, 520] width 277 height 18
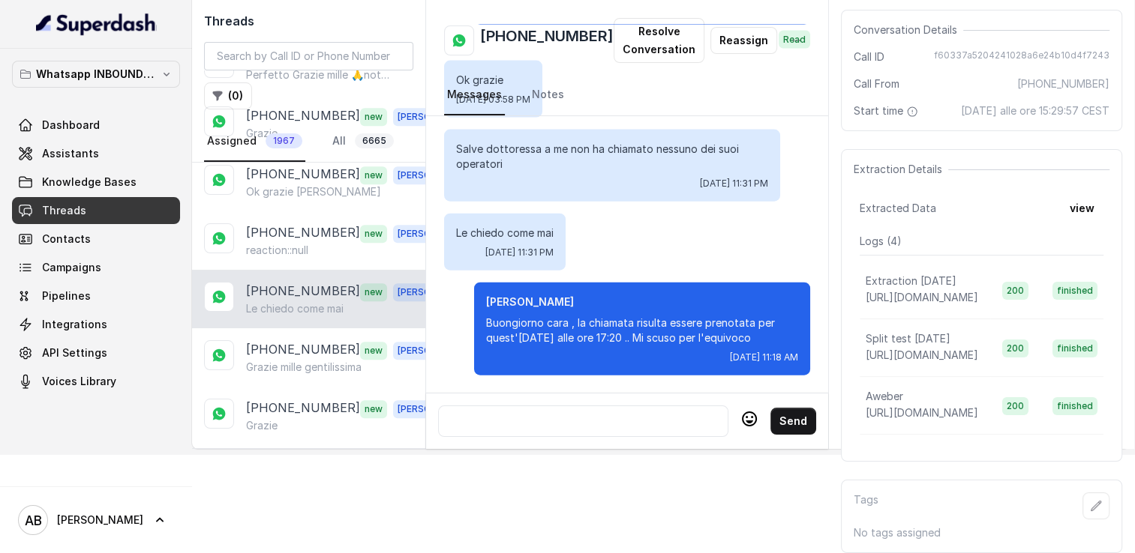
scroll to position [3477, 0]
click at [564, 412] on div at bounding box center [583, 421] width 277 height 18
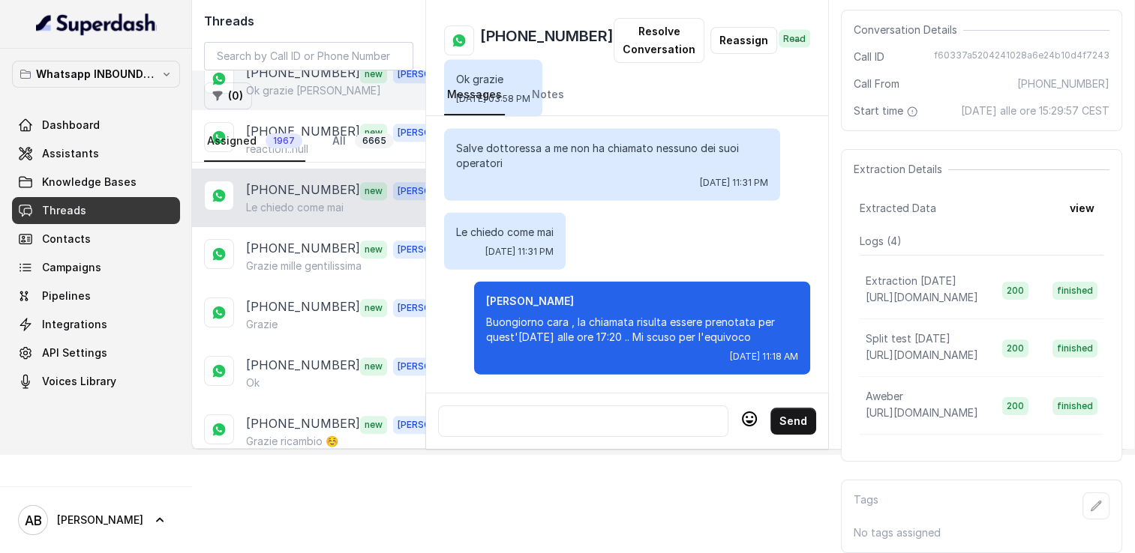
scroll to position [1650, 0]
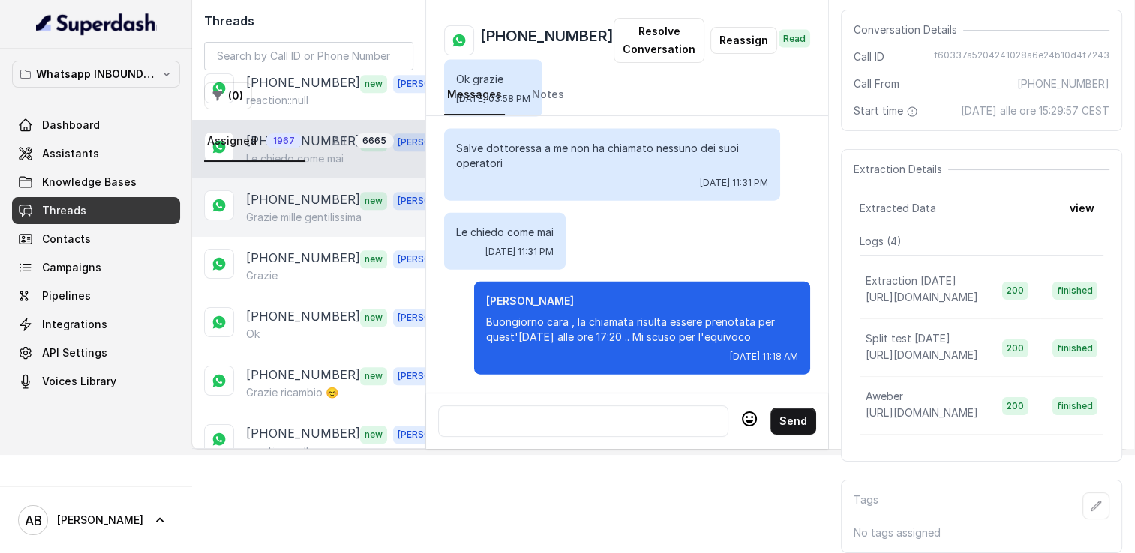
click at [274, 210] on p "Grazie mille gentilissima" at bounding box center [303, 217] width 115 height 15
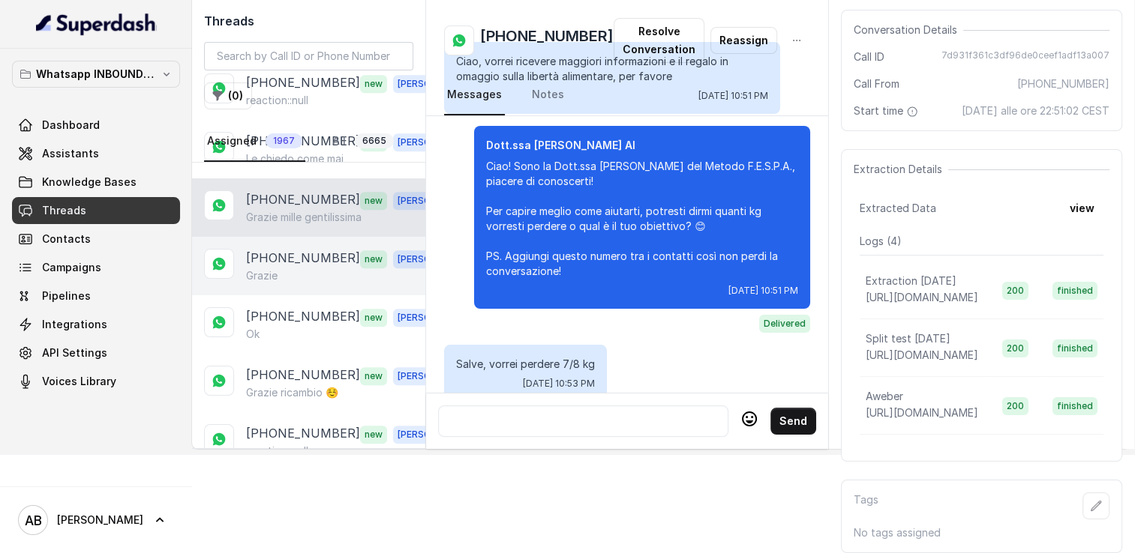
scroll to position [1920, 0]
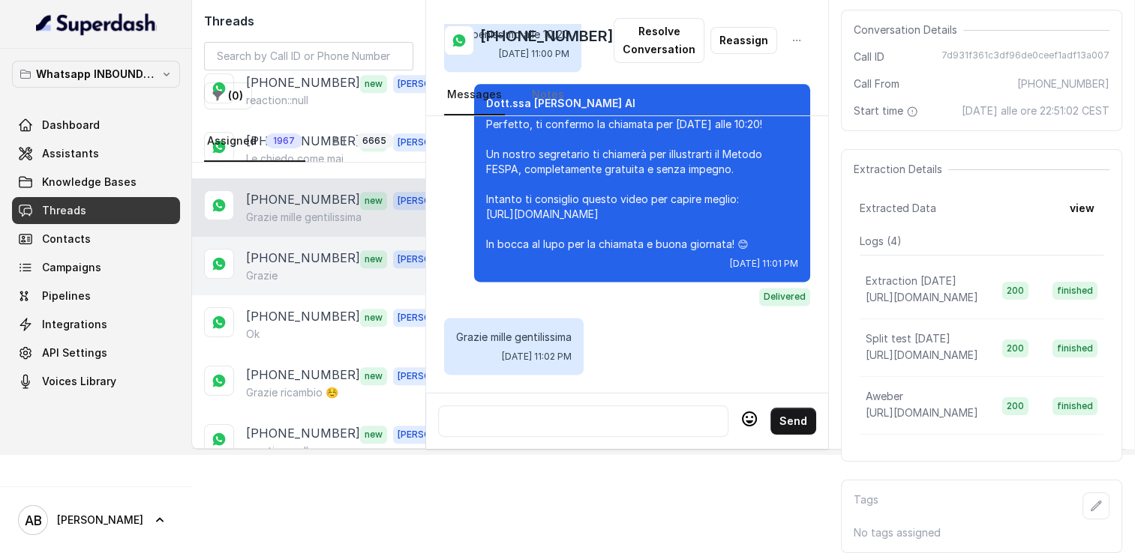
click at [285, 249] on p "[PHONE_NUMBER]" at bounding box center [303, 258] width 114 height 19
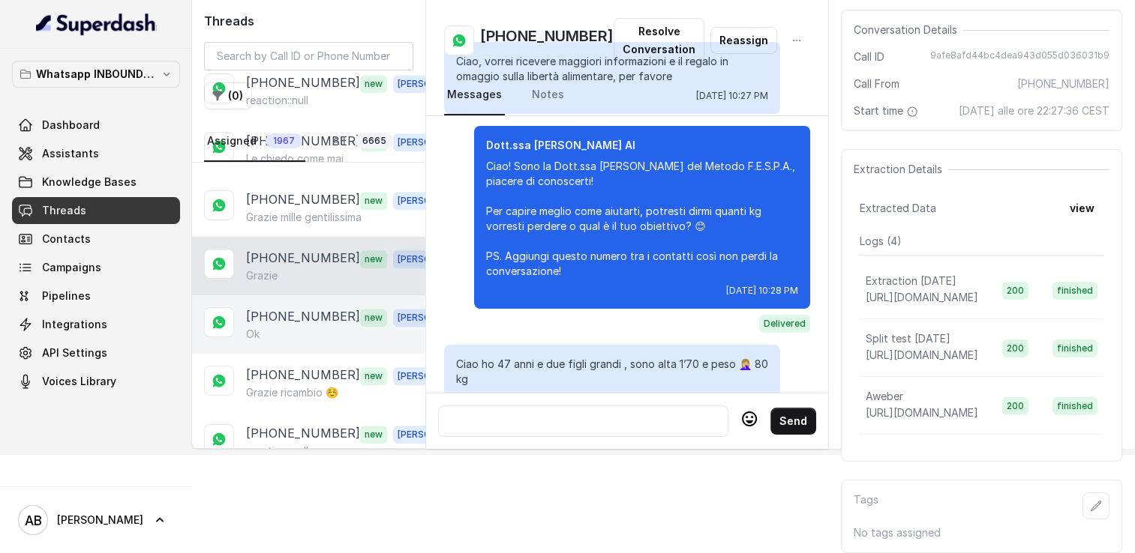
scroll to position [1629, 0]
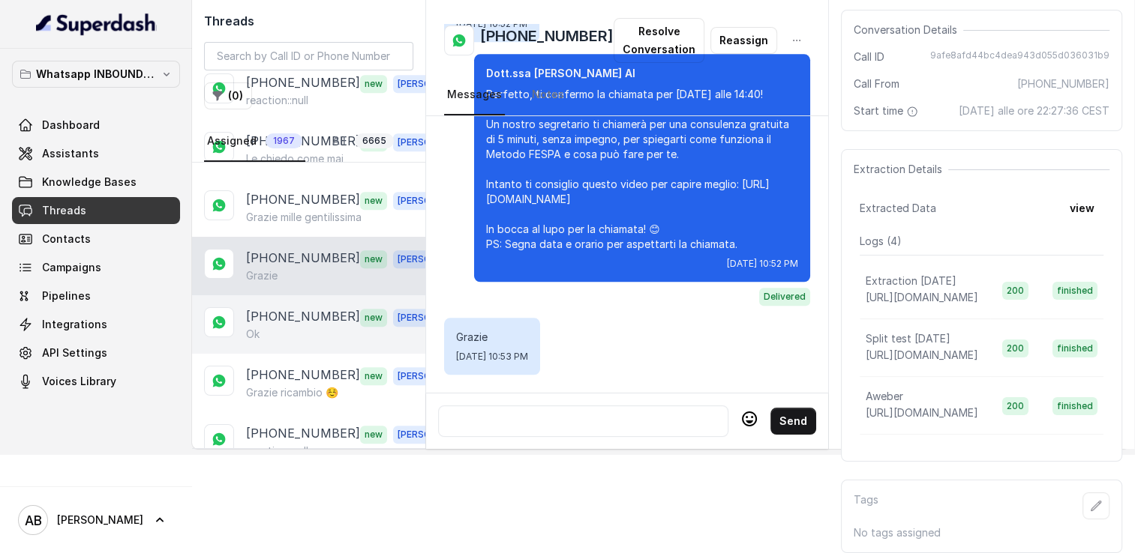
click at [295, 307] on p "[PHONE_NUMBER]" at bounding box center [303, 316] width 114 height 19
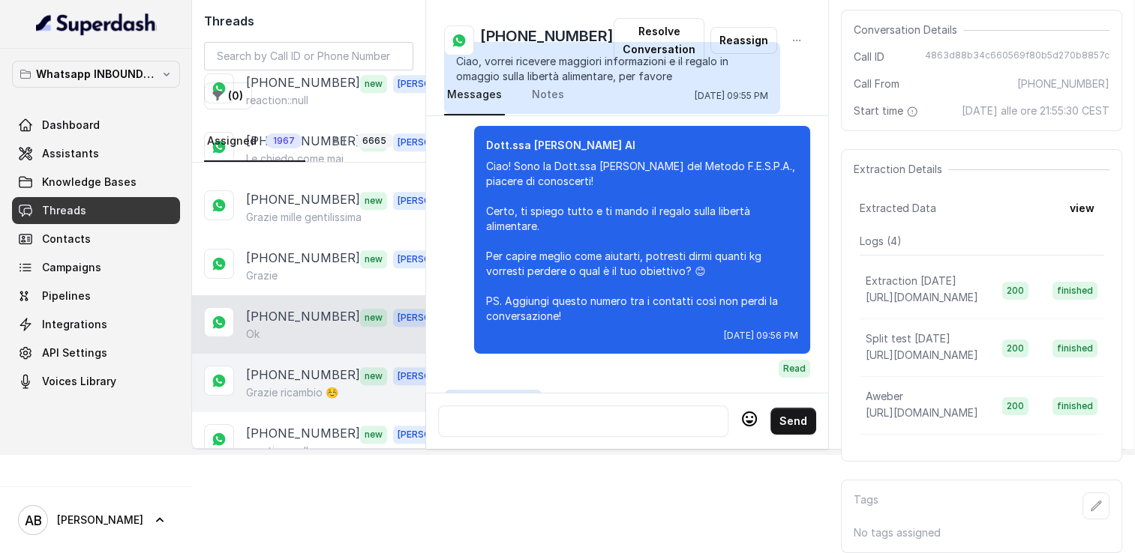
click at [299, 366] on p "[PHONE_NUMBER]" at bounding box center [303, 375] width 114 height 19
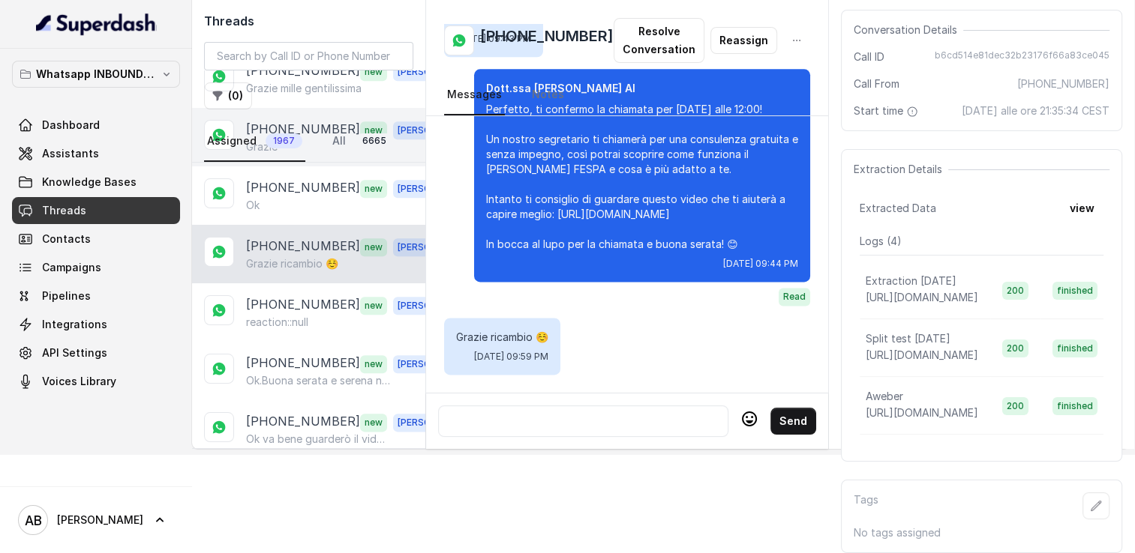
scroll to position [1800, 0]
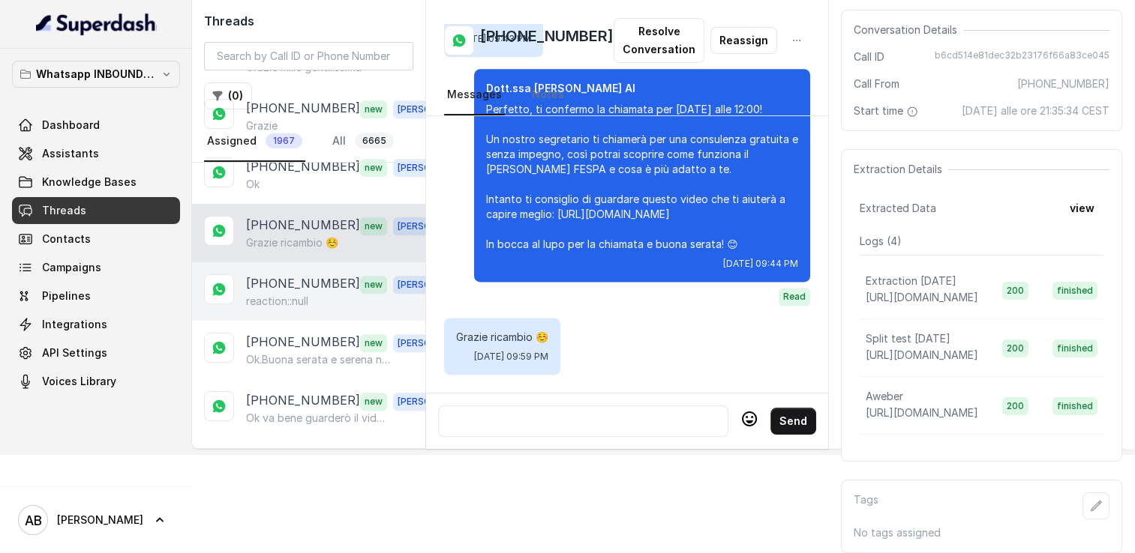
click at [299, 274] on p "[PHONE_NUMBER]" at bounding box center [303, 283] width 114 height 19
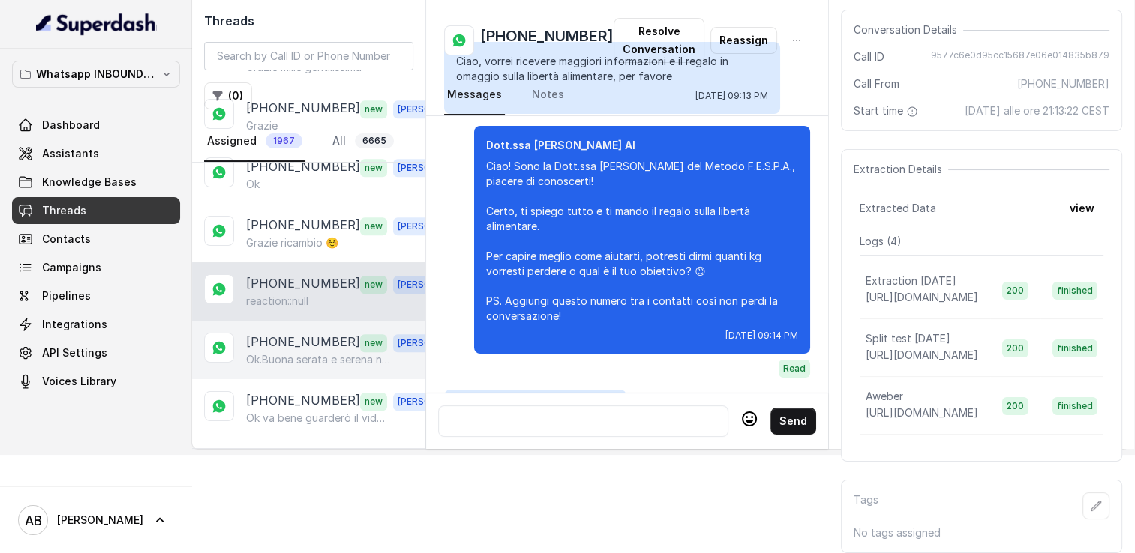
scroll to position [1917, 0]
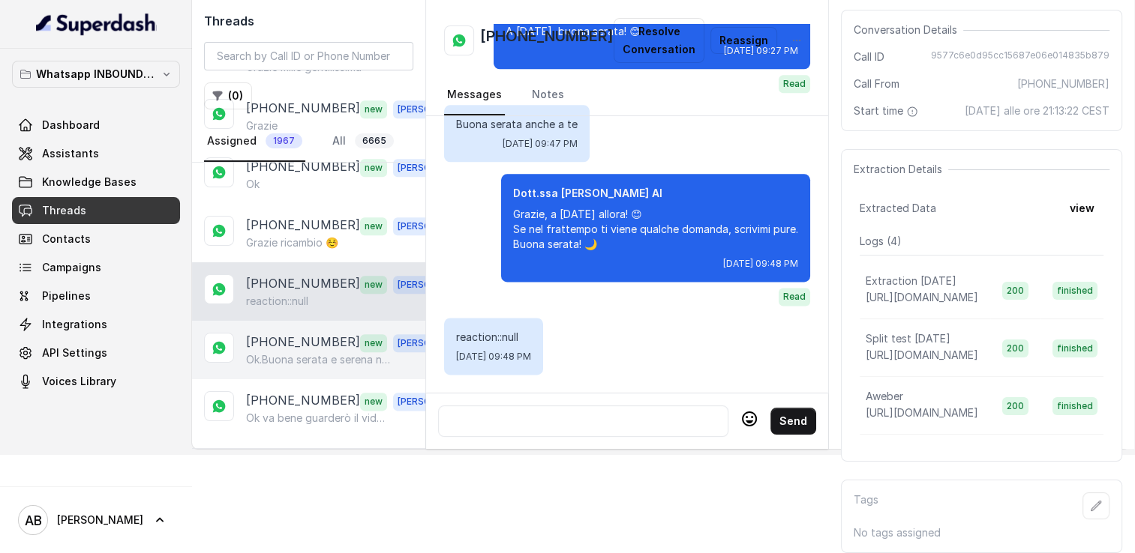
click at [298, 333] on p "[PHONE_NUMBER]" at bounding box center [303, 342] width 114 height 19
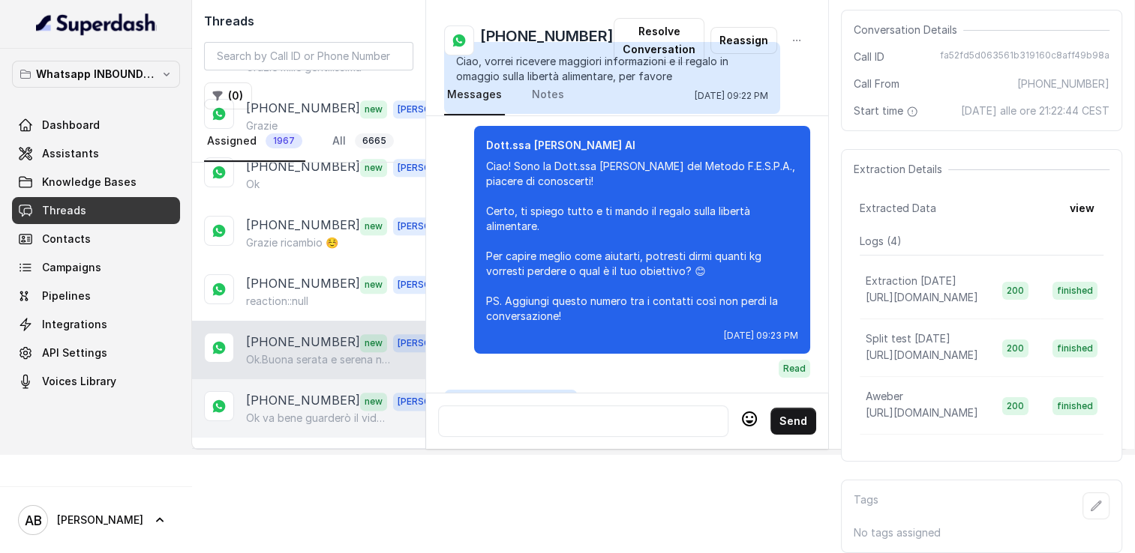
scroll to position [2361, 0]
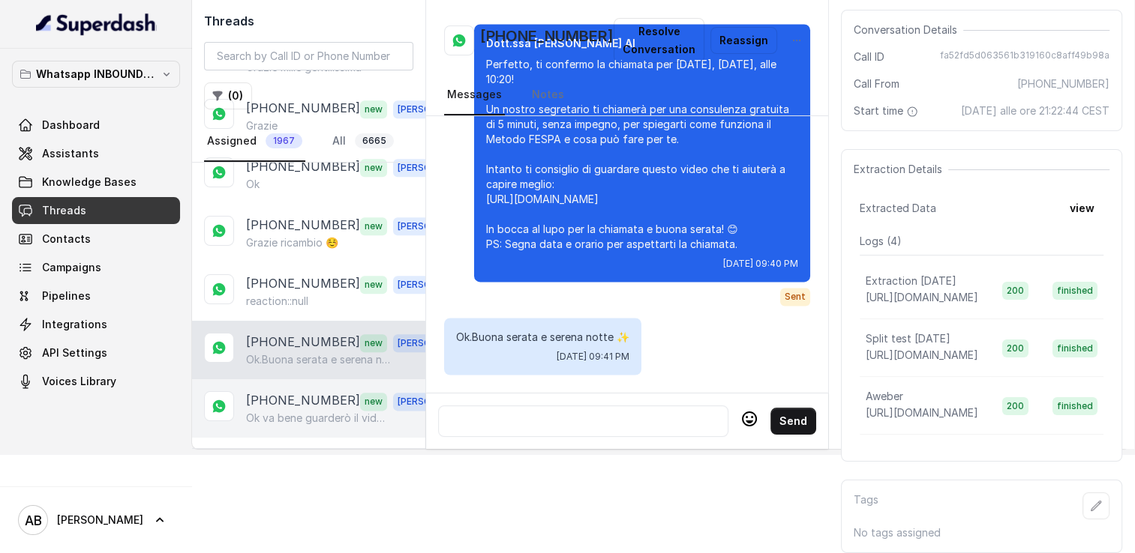
click at [303, 391] on p "[PHONE_NUMBER]" at bounding box center [303, 400] width 114 height 19
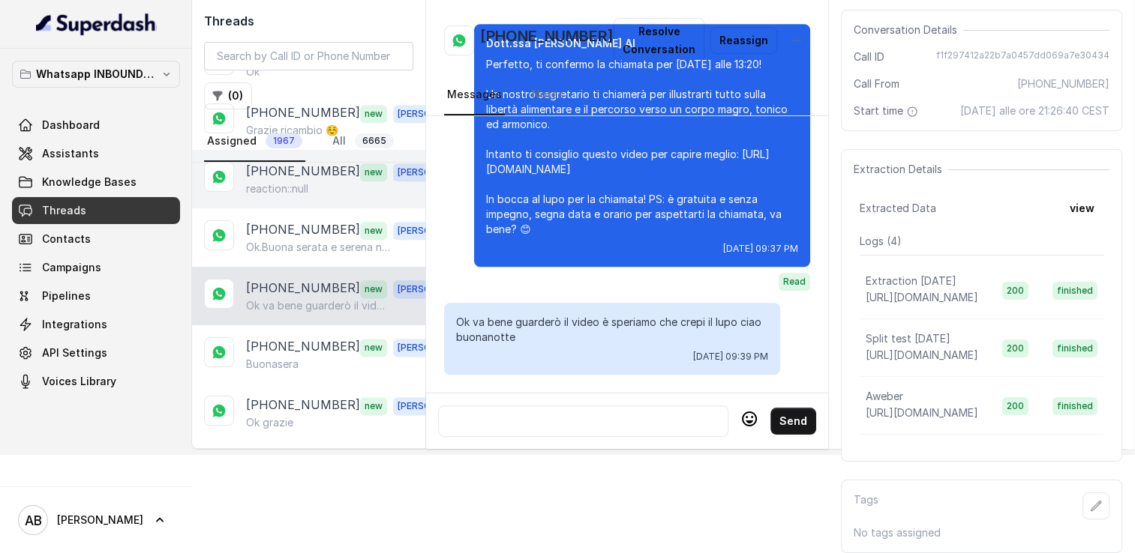
scroll to position [1950, 0]
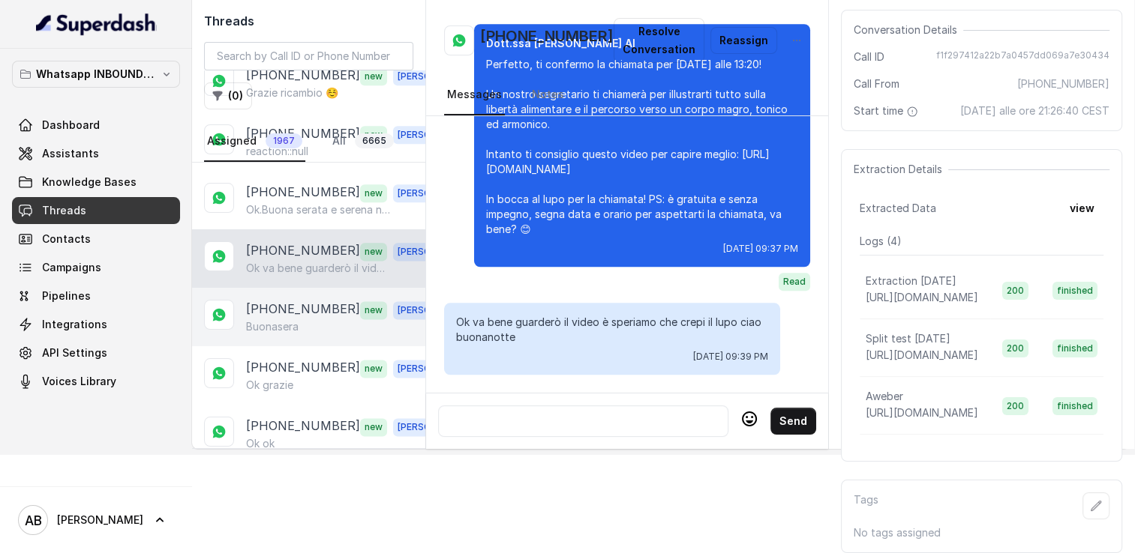
click at [297, 288] on div "[PHONE_NUMBER] new [PERSON_NAME]" at bounding box center [308, 317] width 233 height 58
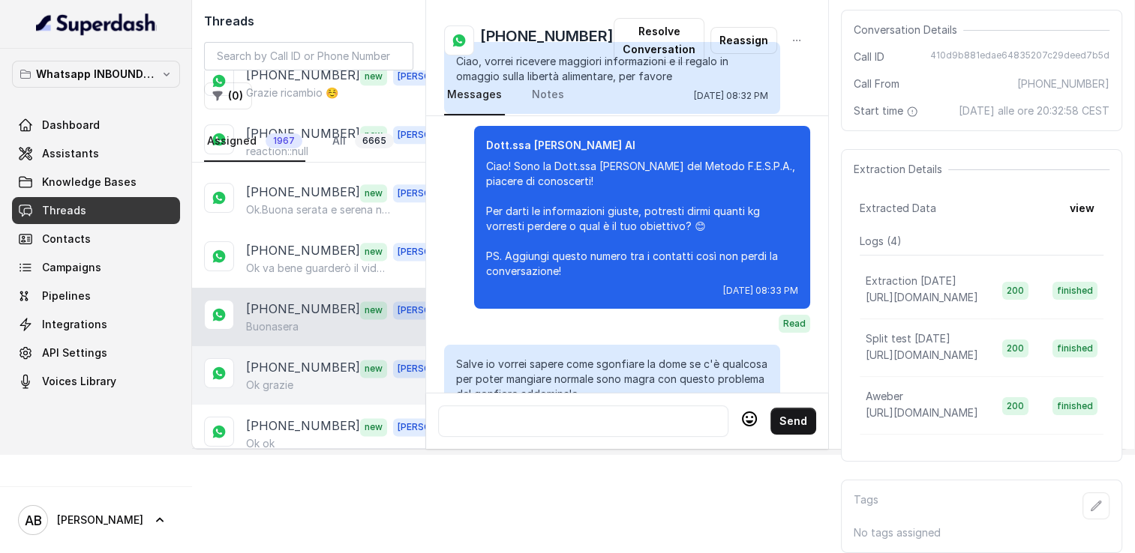
scroll to position [2799, 0]
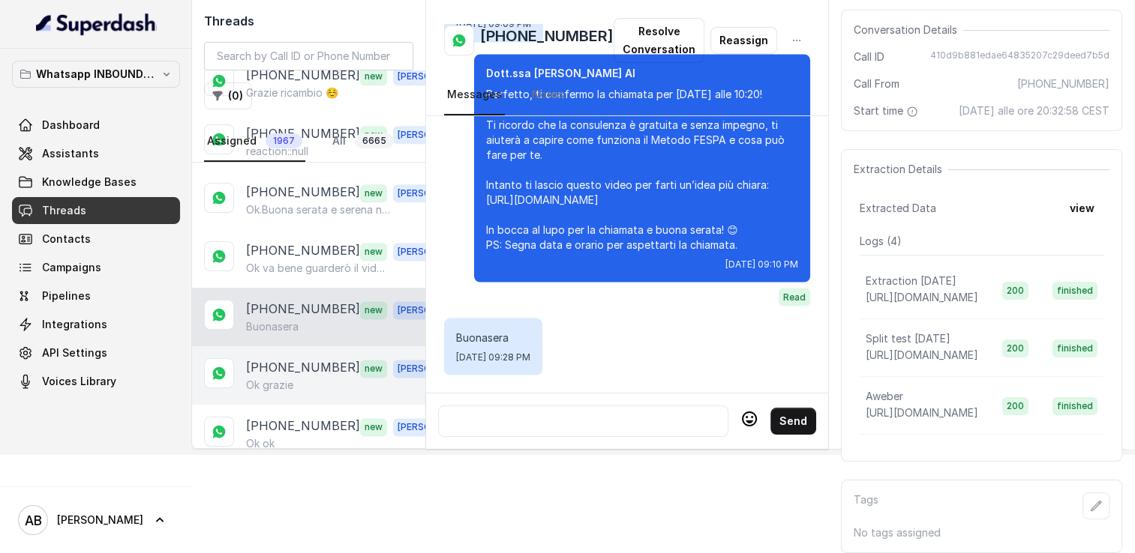
click at [285, 358] on p "[PHONE_NUMBER]" at bounding box center [303, 367] width 114 height 19
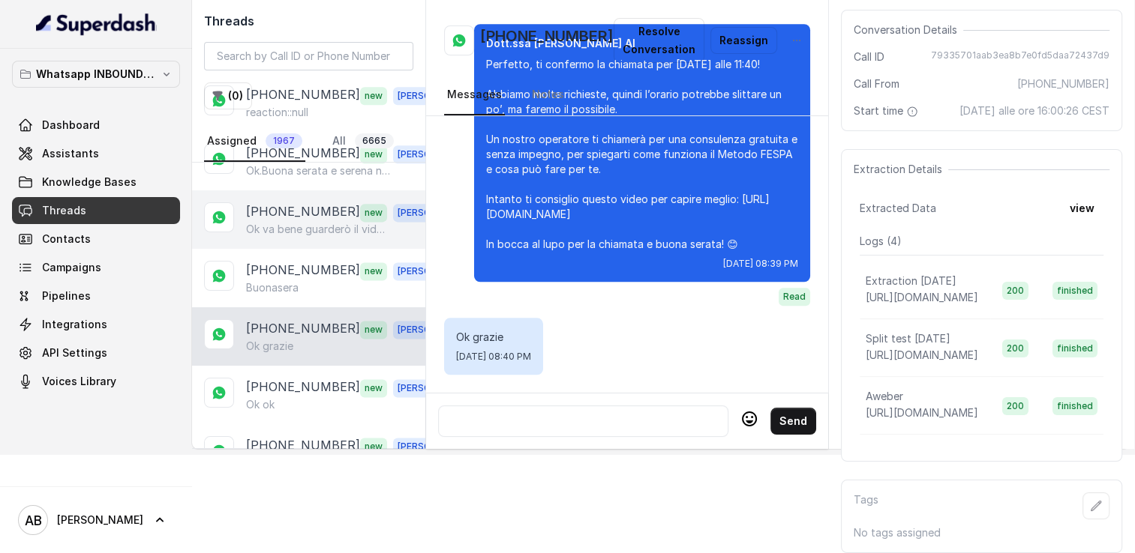
scroll to position [2100, 0]
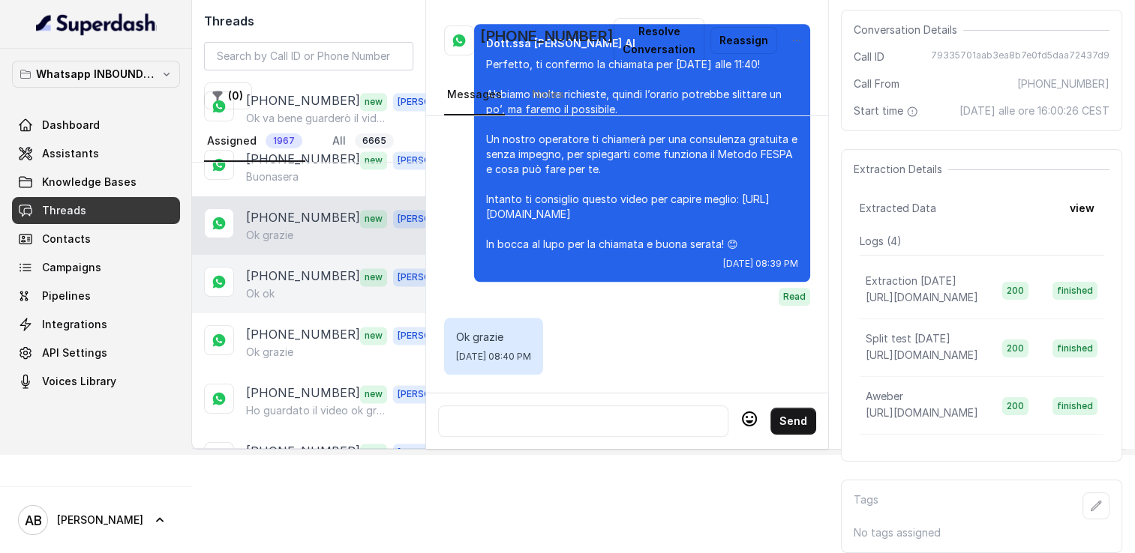
click at [294, 286] on div "Ok ok" at bounding box center [350, 293] width 209 height 15
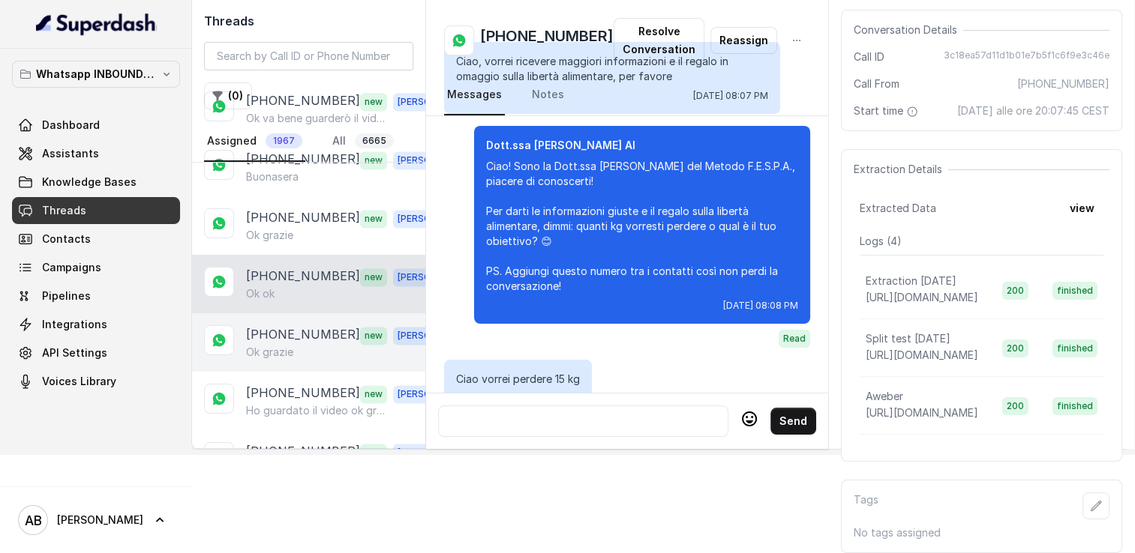
scroll to position [2154, 0]
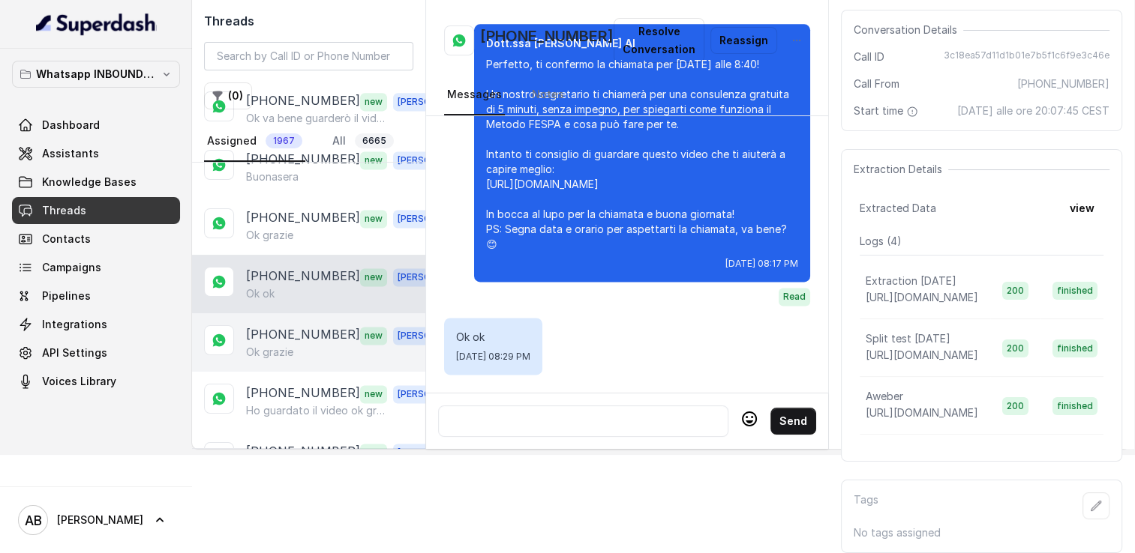
click at [285, 326] on div "[PHONE_NUMBER] new [PERSON_NAME] grazie" at bounding box center [308, 342] width 233 height 58
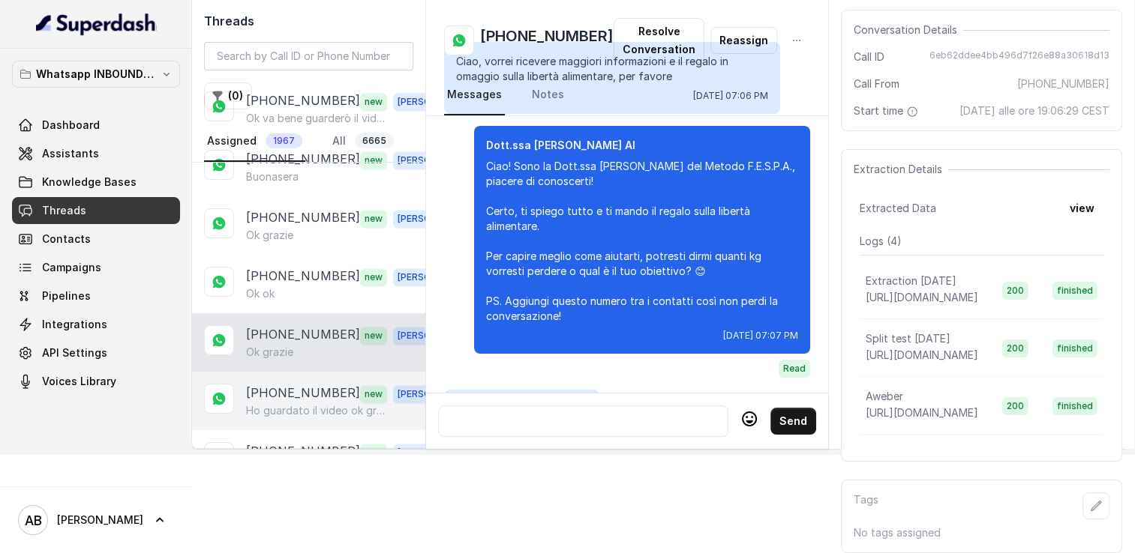
scroll to position [1689, 0]
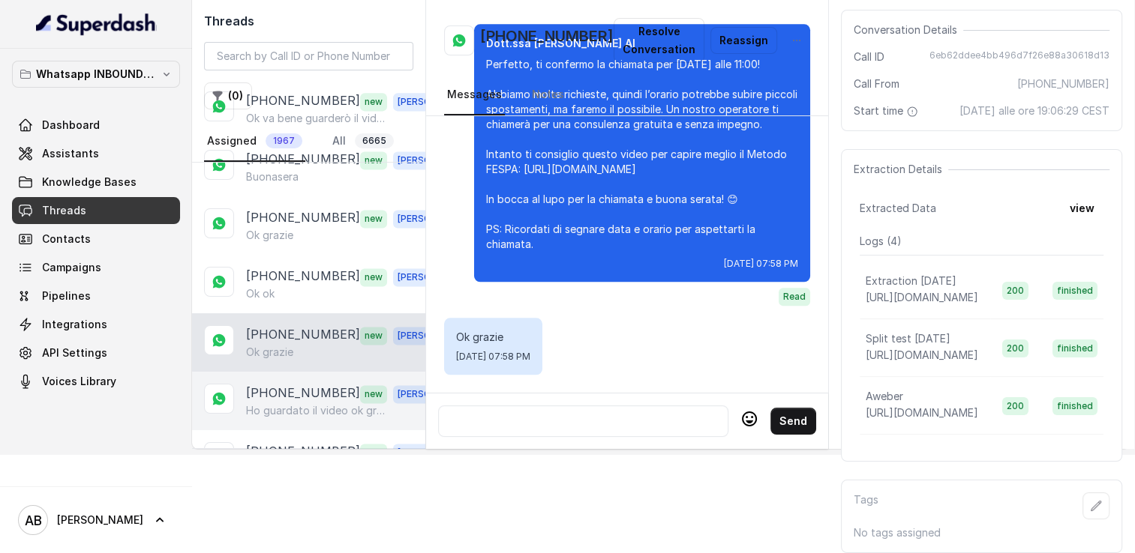
click at [289, 384] on p "[PHONE_NUMBER]" at bounding box center [303, 393] width 114 height 19
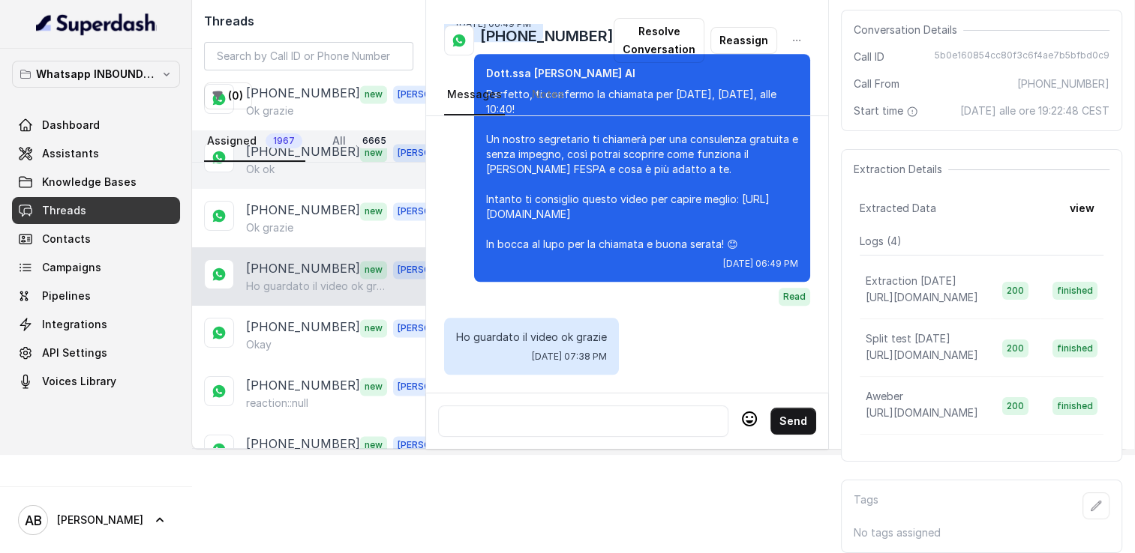
scroll to position [2250, 0]
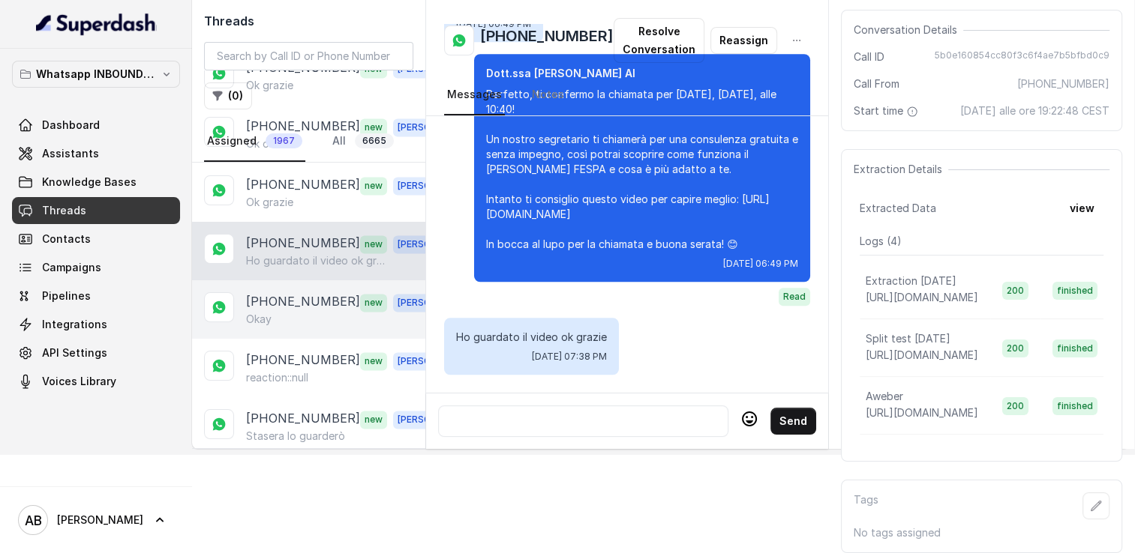
click at [299, 280] on div "[PHONE_NUMBER] new [PERSON_NAME]" at bounding box center [308, 309] width 233 height 58
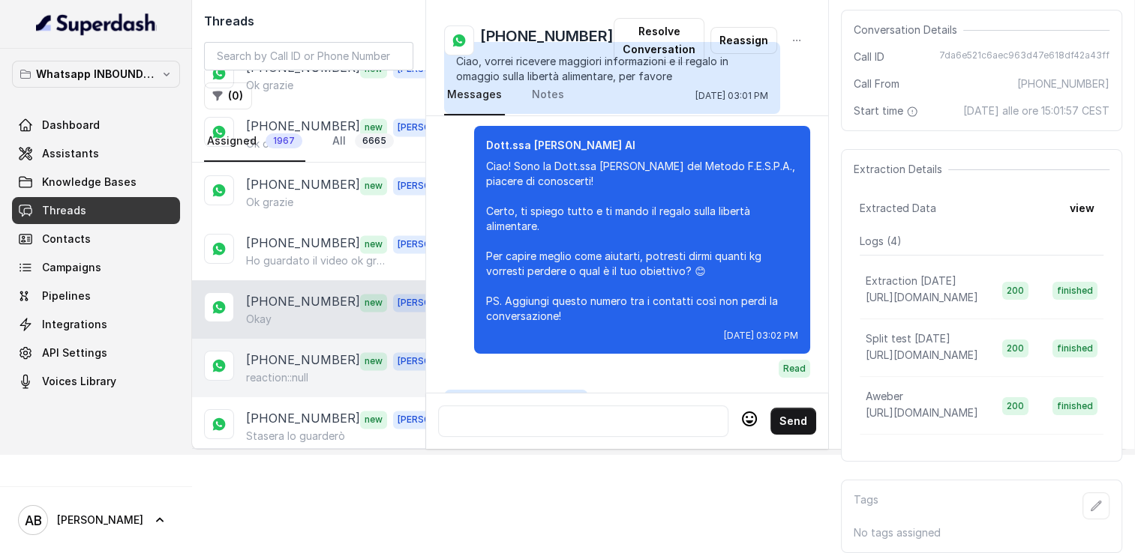
scroll to position [1917, 0]
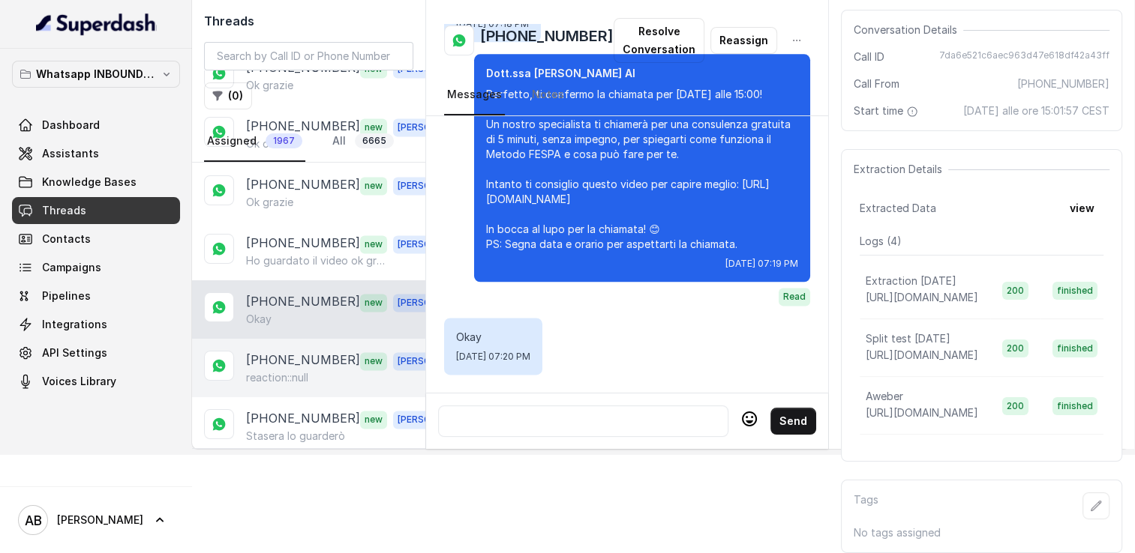
click at [291, 351] on p "[PHONE_NUMBER]" at bounding box center [303, 360] width 114 height 19
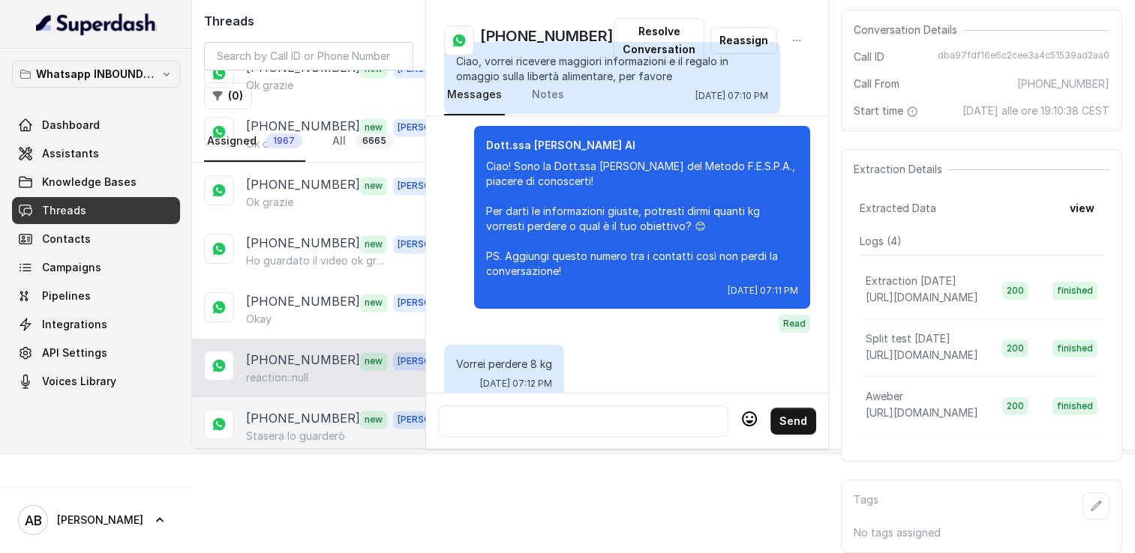
scroll to position [1440, 0]
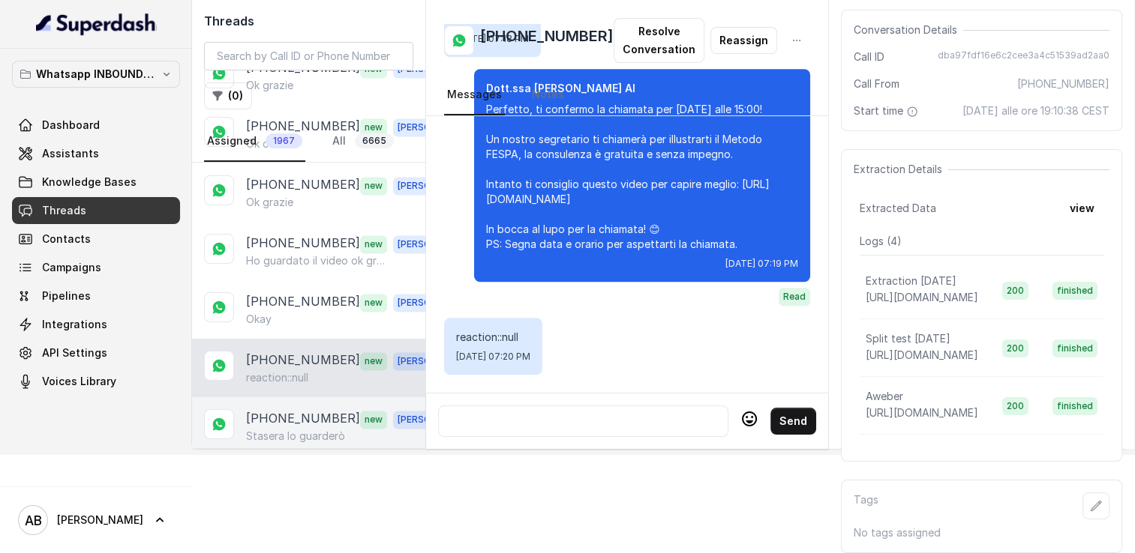
click at [293, 409] on p "[PHONE_NUMBER]" at bounding box center [303, 418] width 114 height 19
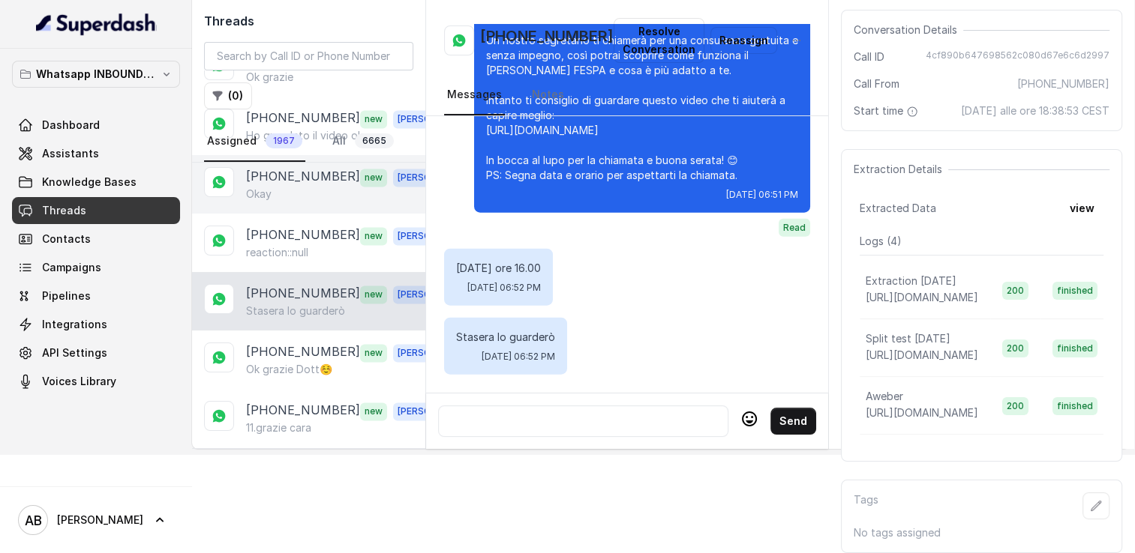
scroll to position [2400, 0]
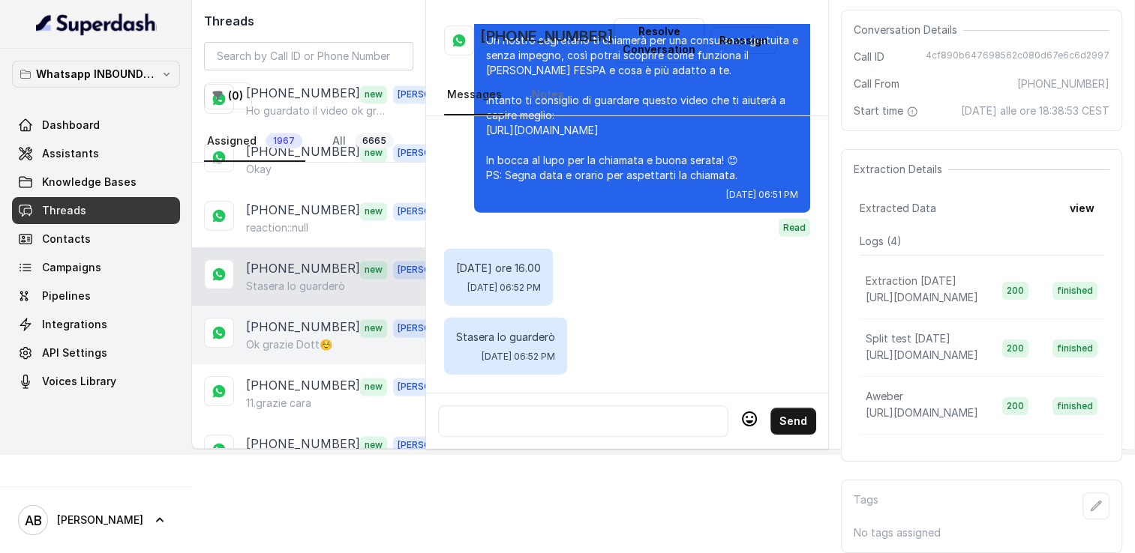
click at [292, 337] on p "Ok grazie Dott☺️" at bounding box center [289, 344] width 86 height 15
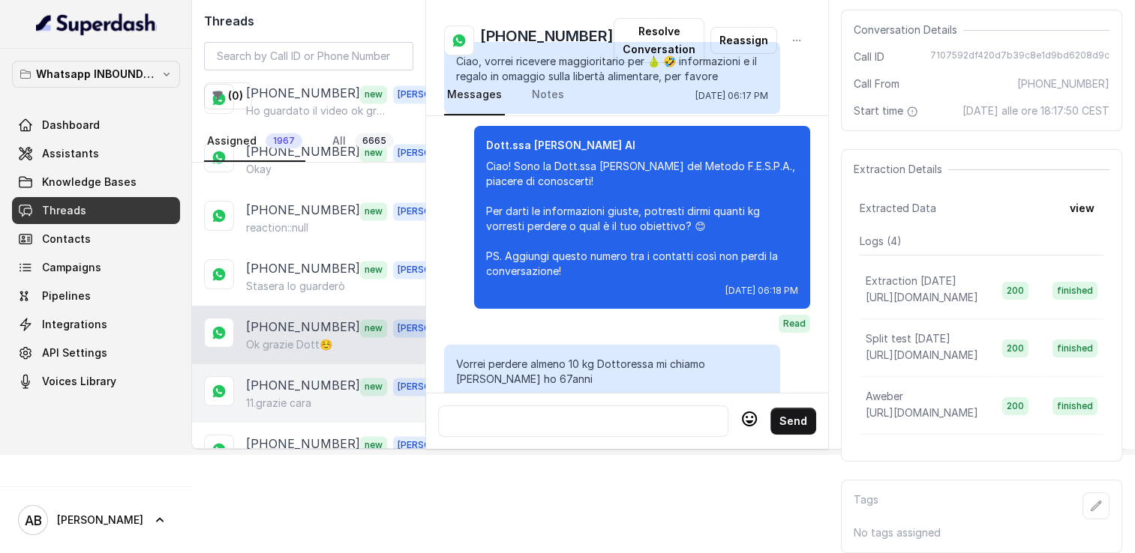
scroll to position [1248, 0]
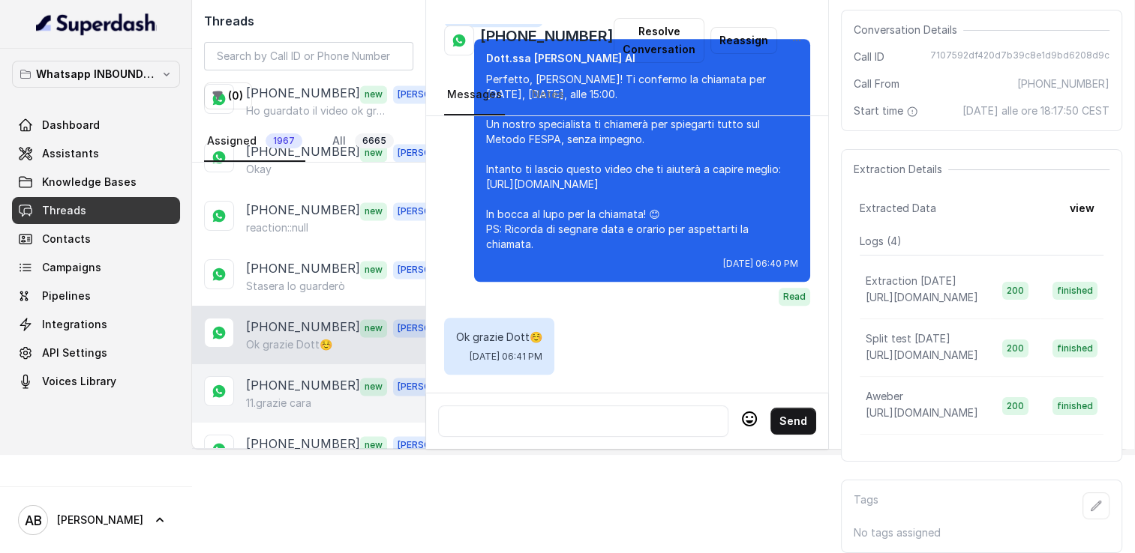
click at [294, 376] on p "[PHONE_NUMBER]" at bounding box center [303, 385] width 114 height 19
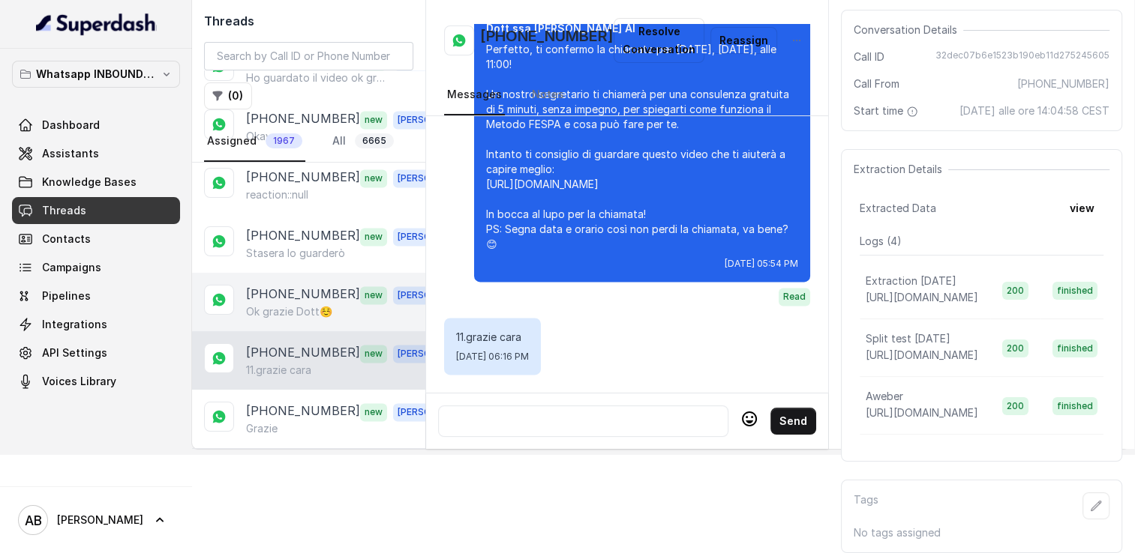
scroll to position [2550, 0]
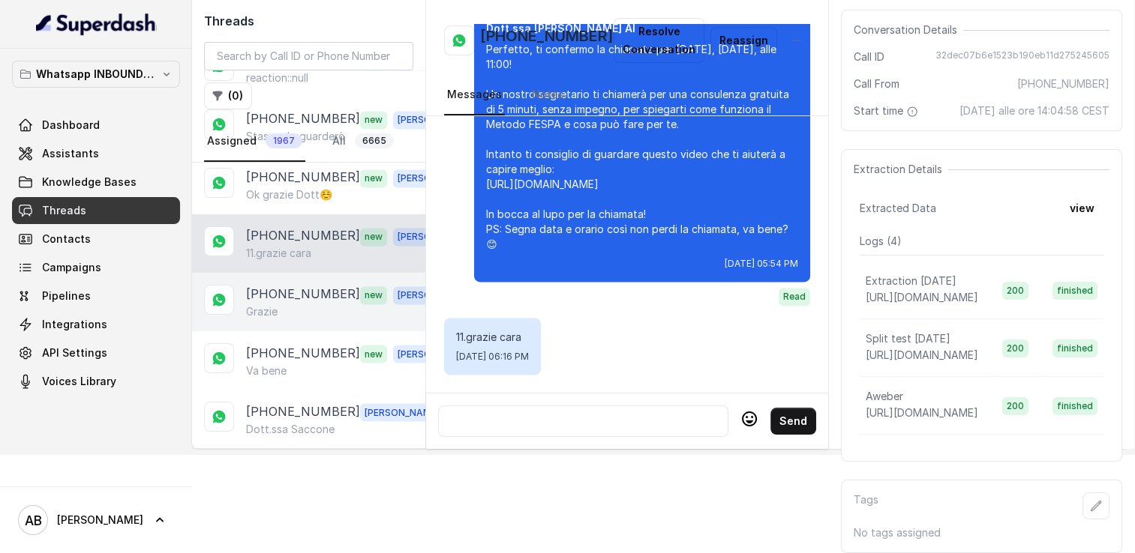
click at [284, 304] on div "Grazie" at bounding box center [350, 311] width 209 height 15
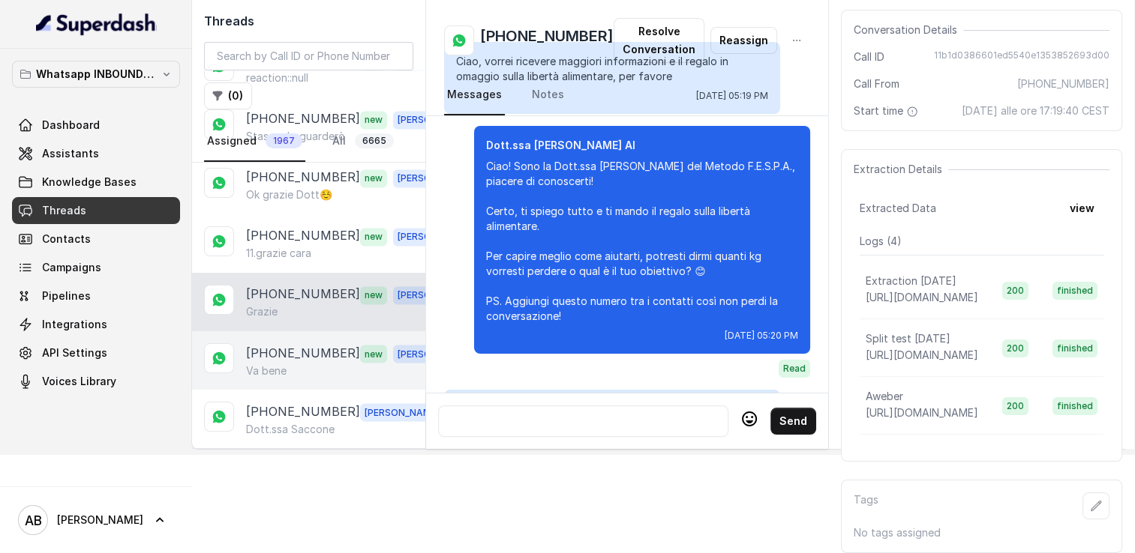
scroll to position [1824, 0]
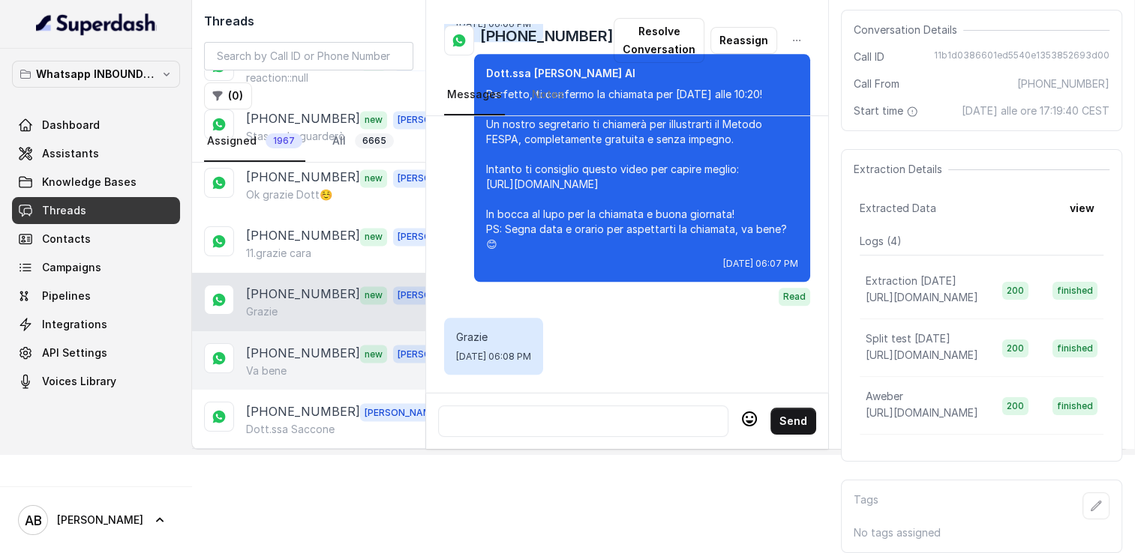
click at [288, 343] on p "[PHONE_NUMBER]" at bounding box center [303, 352] width 114 height 19
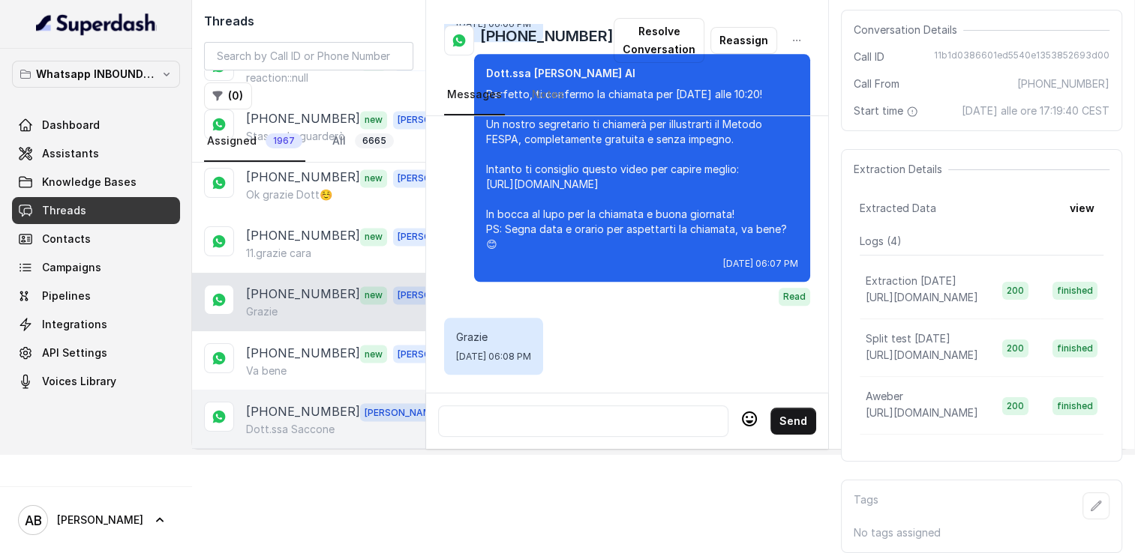
click at [292, 402] on p "[PHONE_NUMBER]" at bounding box center [303, 411] width 114 height 19
click at [292, 390] on div "[PHONE_NUMBER] [PERSON_NAME].ssa Saccone" at bounding box center [308, 419] width 233 height 58
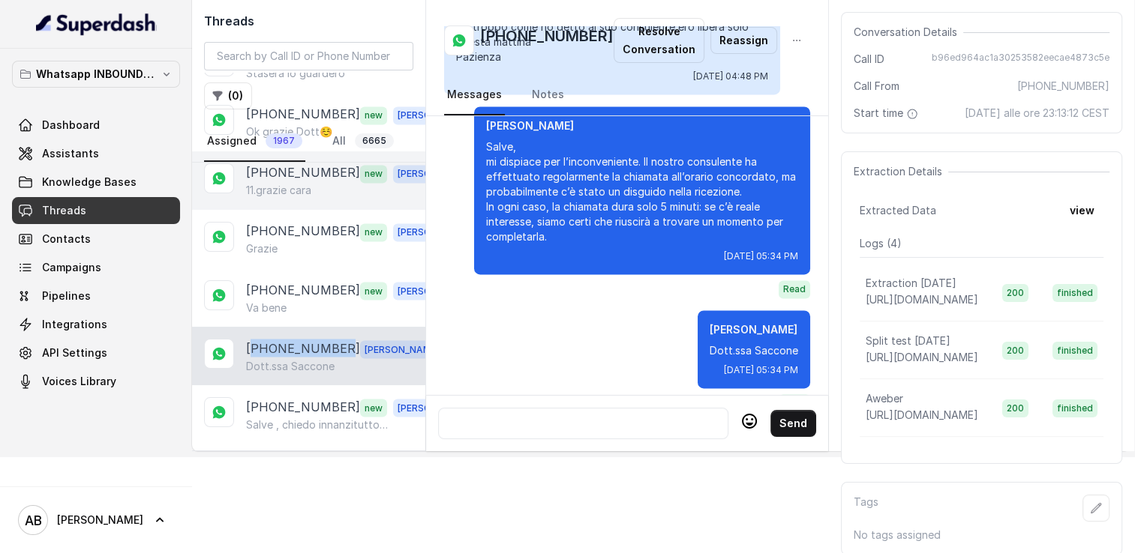
scroll to position [2618, 0]
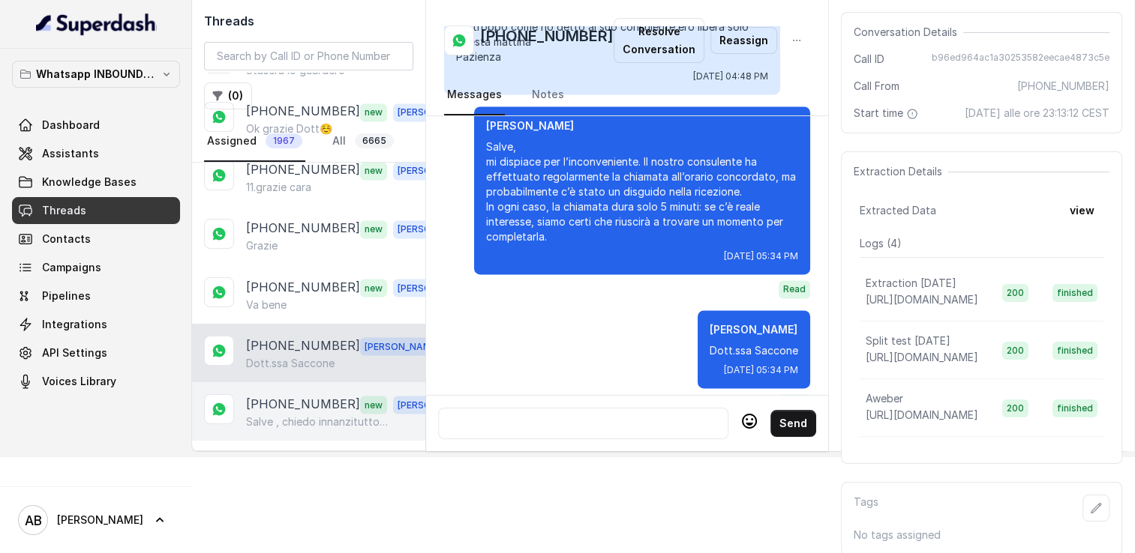
click at [298, 414] on p "Salve , chiedo innanzitutto tutto scusa, ma dobbiamo disdire la telefonata pren…" at bounding box center [318, 421] width 144 height 15
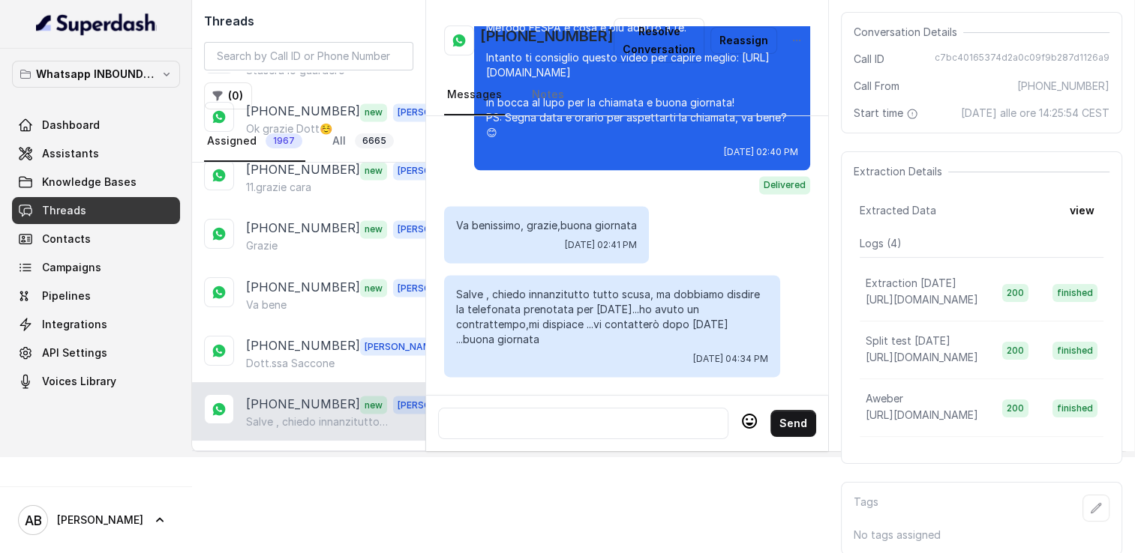
click at [587, 415] on div at bounding box center [583, 424] width 277 height 18
click at [307, 453] on p "Load more conversations" at bounding box center [308, 462] width 147 height 18
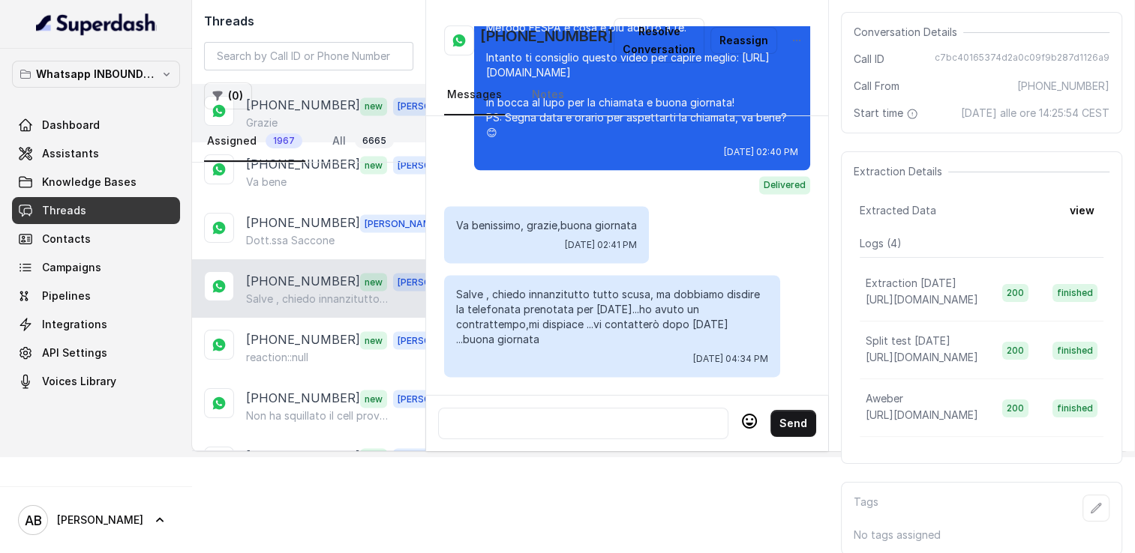
scroll to position [2768, 0]
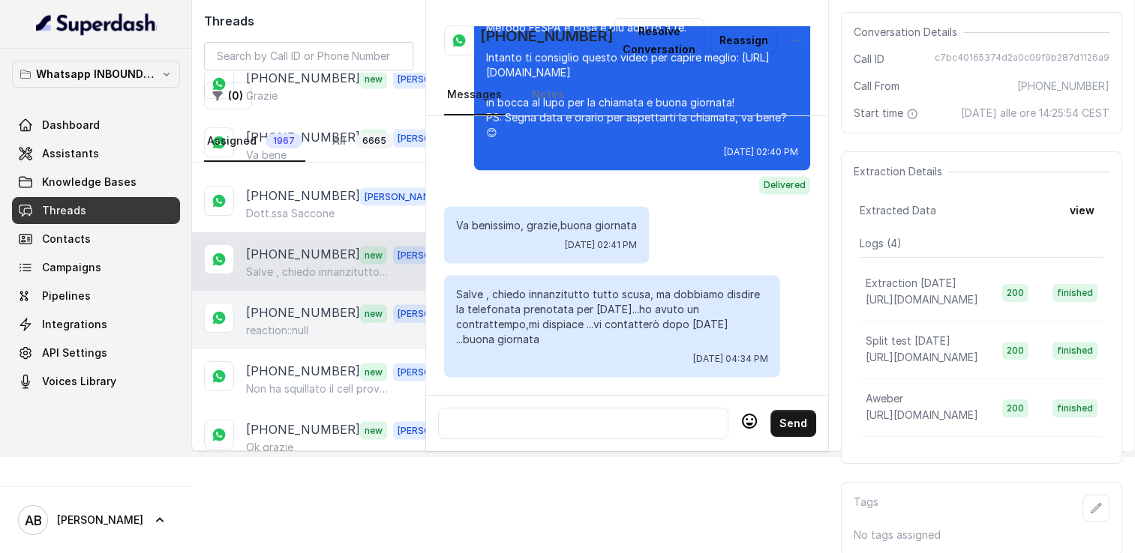
click at [291, 303] on p "[PHONE_NUMBER]" at bounding box center [303, 312] width 114 height 19
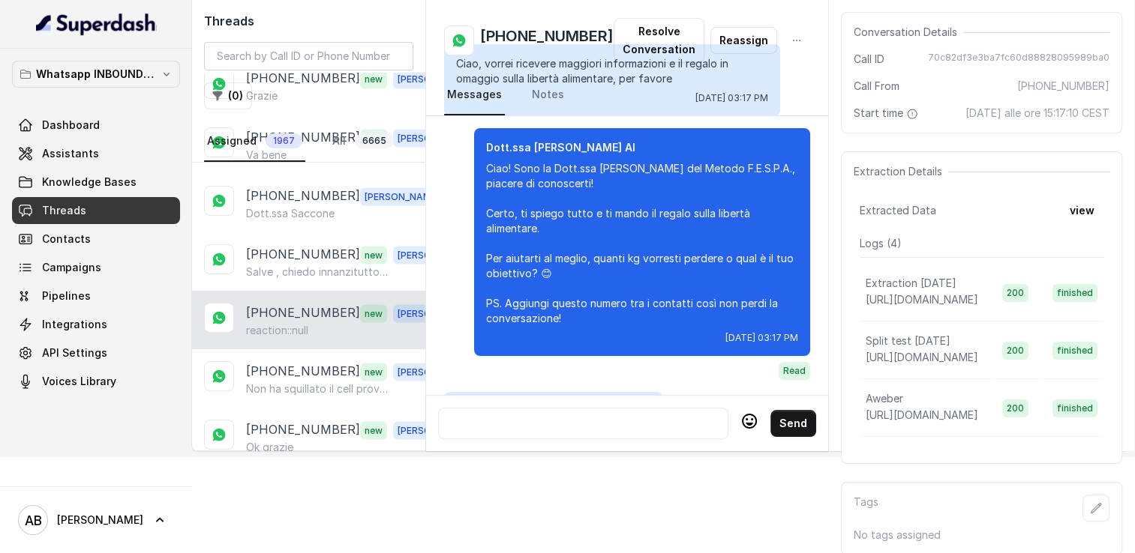
scroll to position [1536, 0]
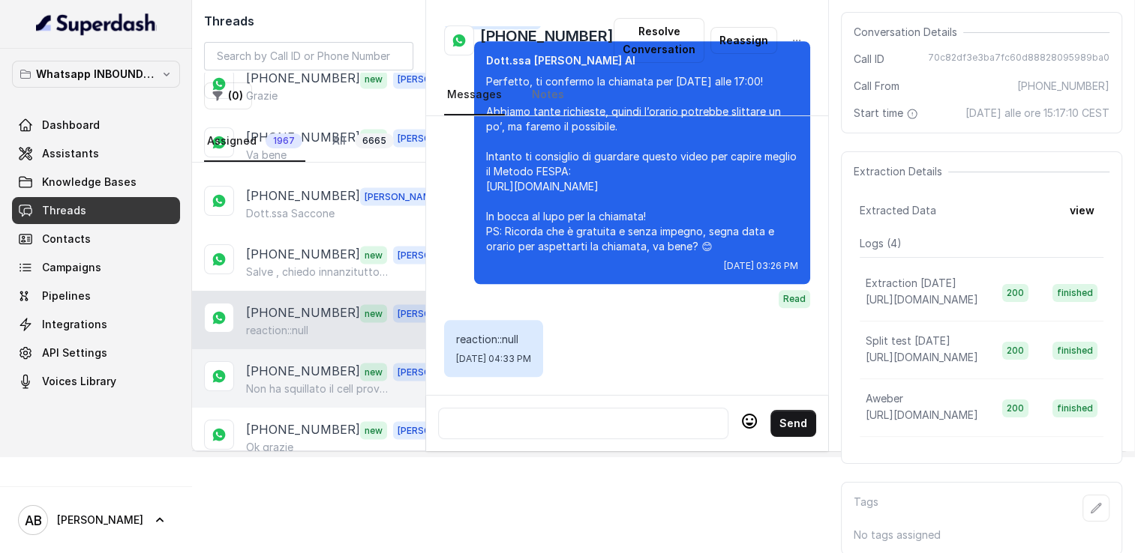
click at [288, 381] on p "Non ha squillato il cell prova a richiamare" at bounding box center [318, 388] width 144 height 15
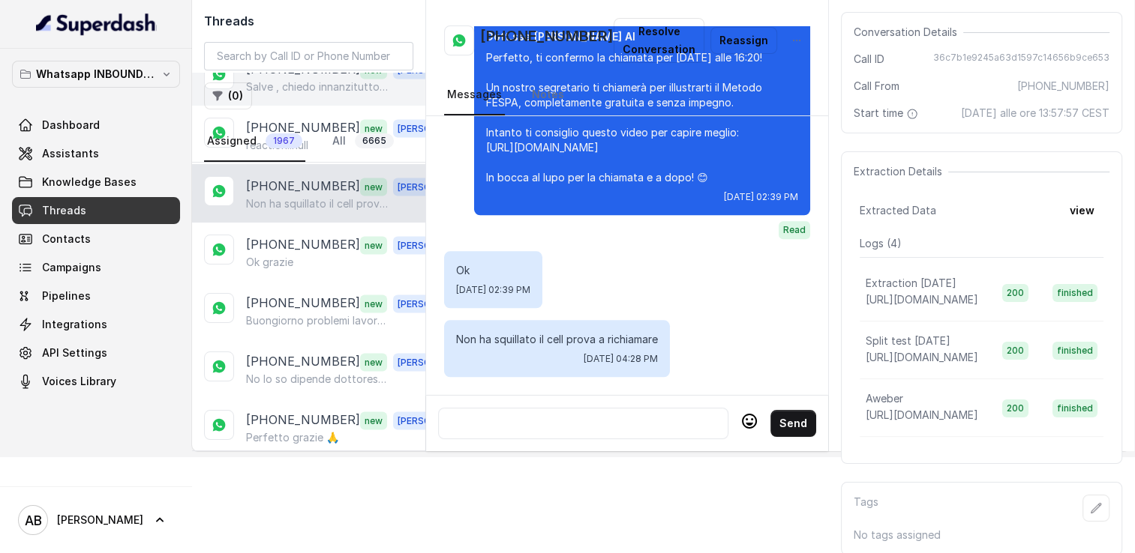
scroll to position [2993, 0]
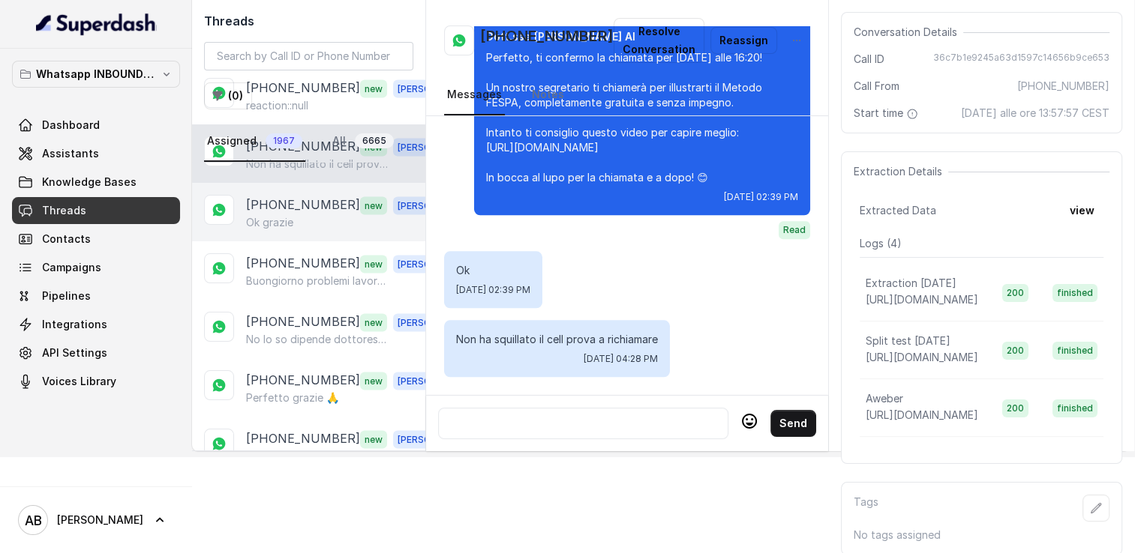
click at [287, 214] on p "Ok grazie" at bounding box center [269, 221] width 47 height 15
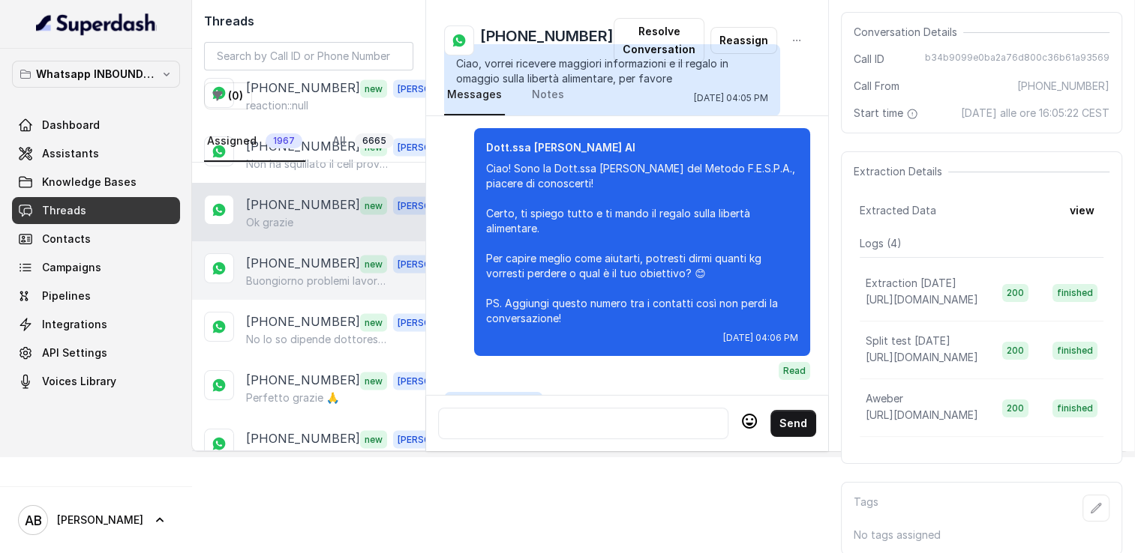
click at [280, 273] on p "Buongiorno problemi lavorativi possiamo spostare a [DATE] la chiamata??" at bounding box center [318, 280] width 144 height 15
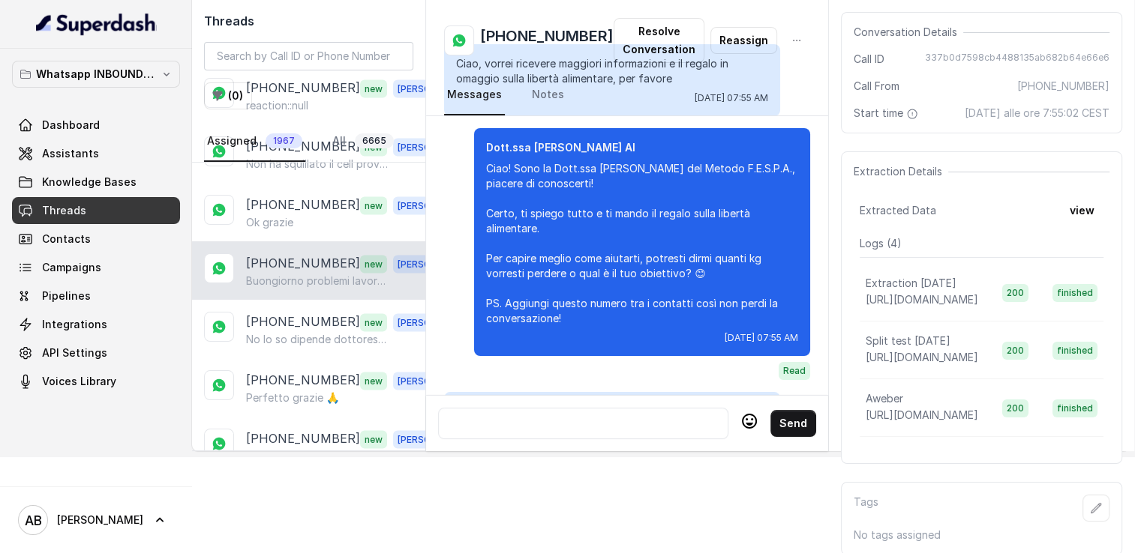
scroll to position [1683, 0]
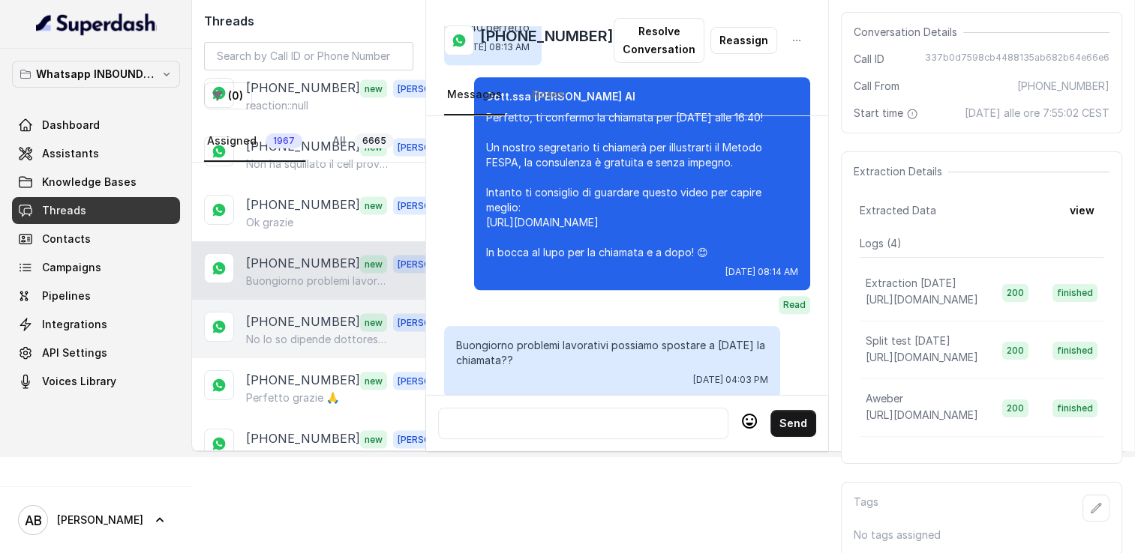
click at [287, 331] on p "No lo so dipende dottoressa di preciso no so dipende come si svolge di preciso …" at bounding box center [318, 338] width 144 height 15
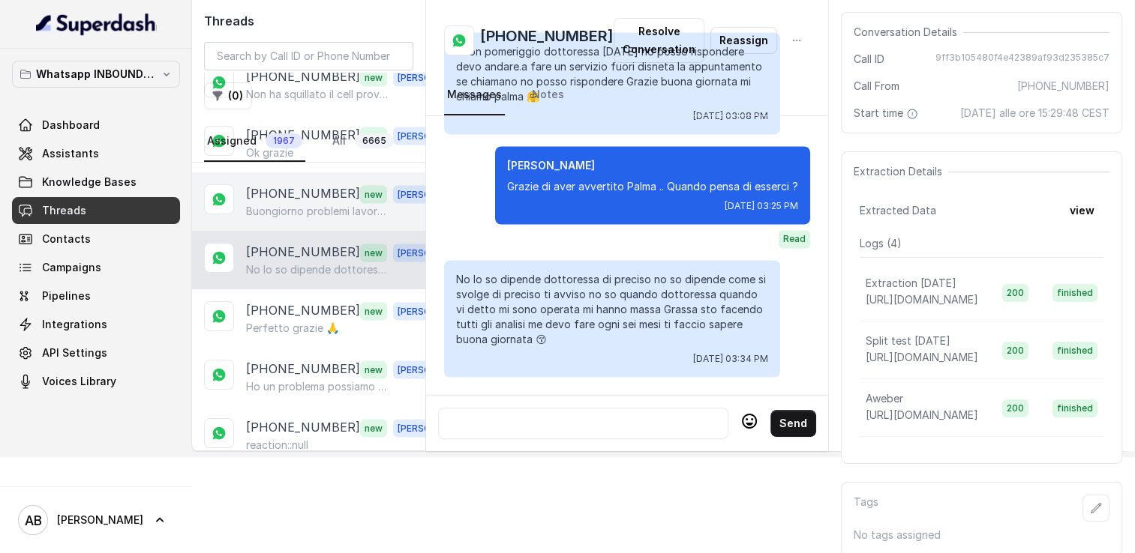
scroll to position [3068, 0]
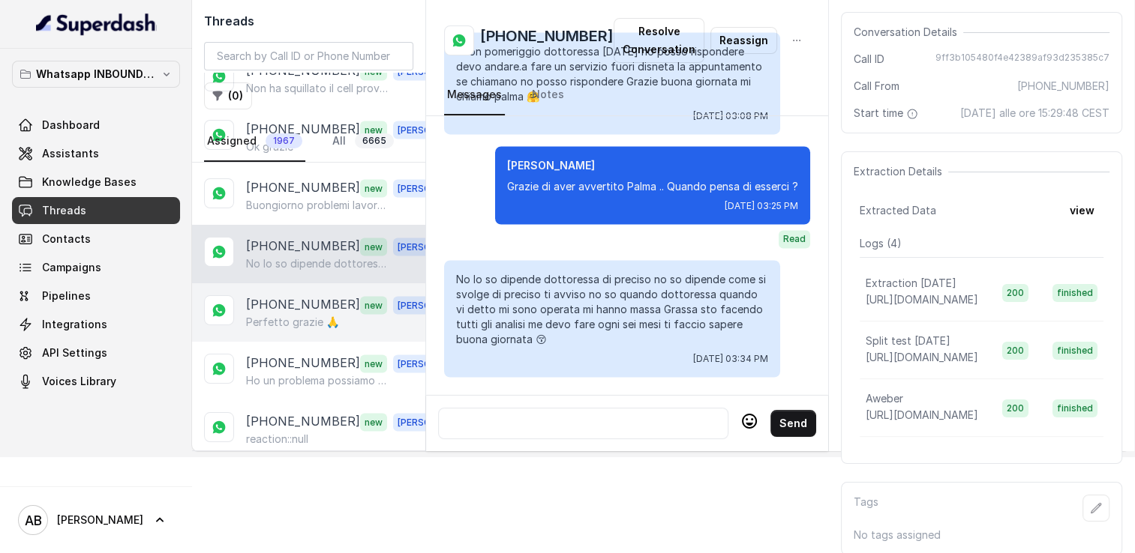
click at [285, 295] on p "[PHONE_NUMBER]" at bounding box center [303, 304] width 114 height 19
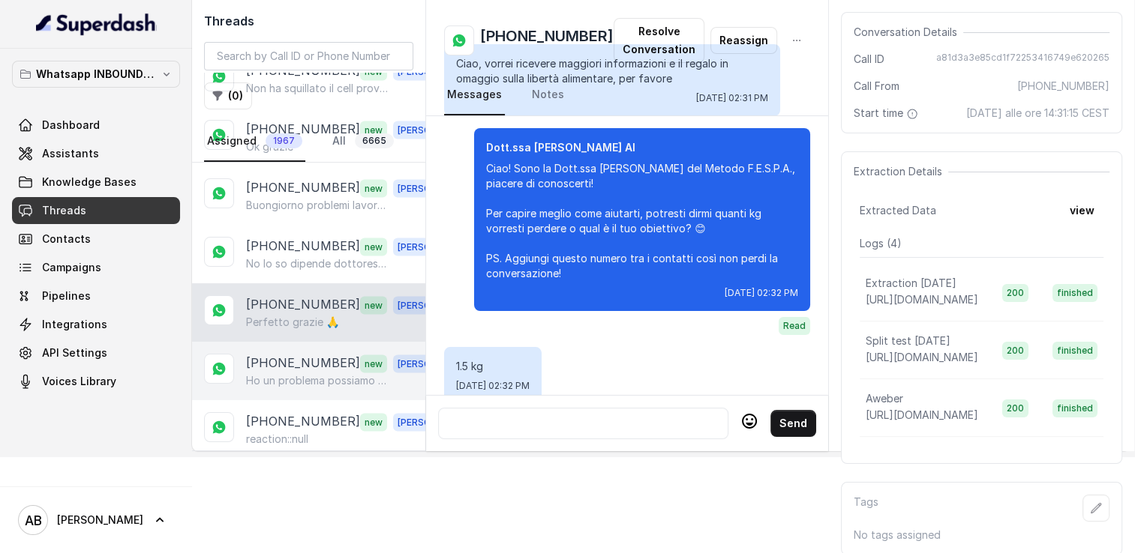
click at [286, 354] on p "[PHONE_NUMBER]" at bounding box center [303, 363] width 114 height 19
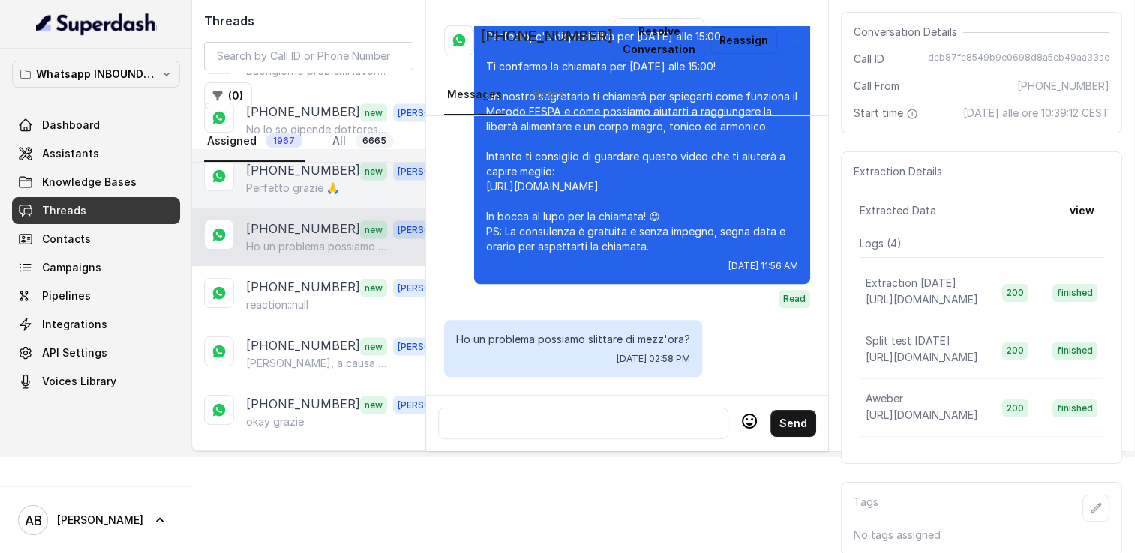
scroll to position [3218, 0]
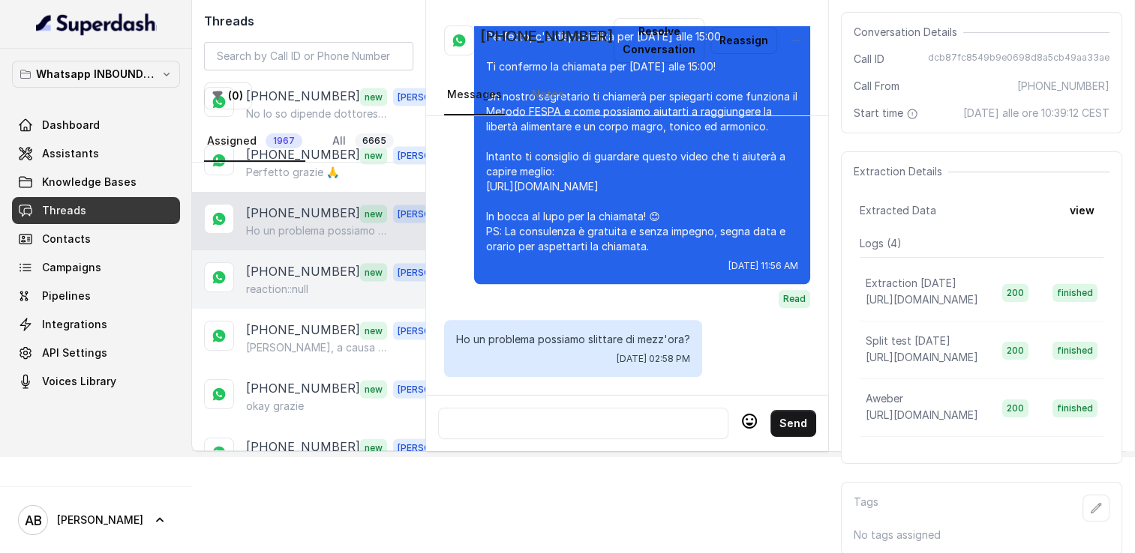
click at [287, 282] on p "reaction::null" at bounding box center [277, 289] width 62 height 15
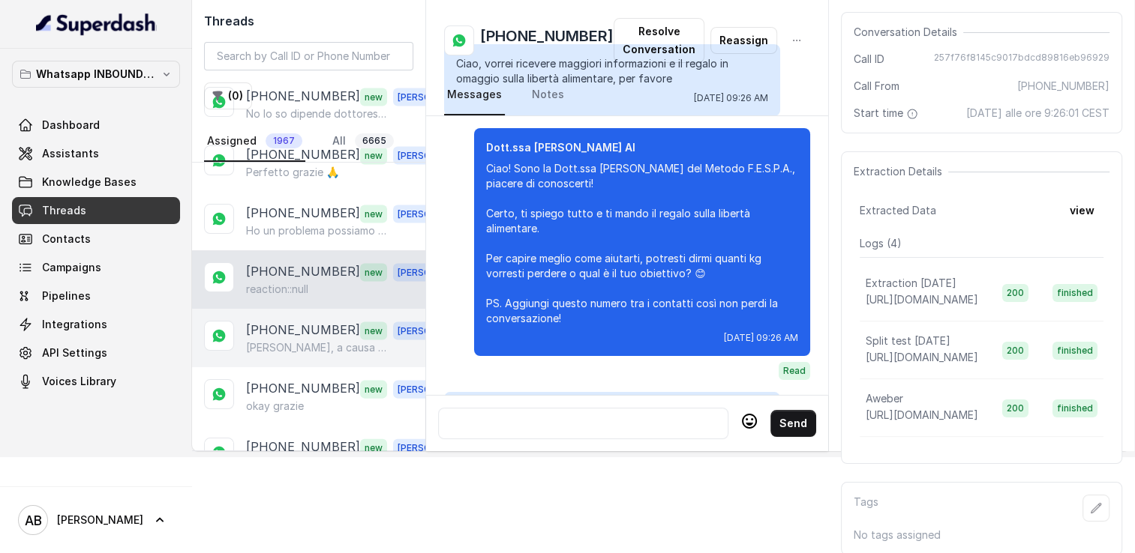
scroll to position [3279, 0]
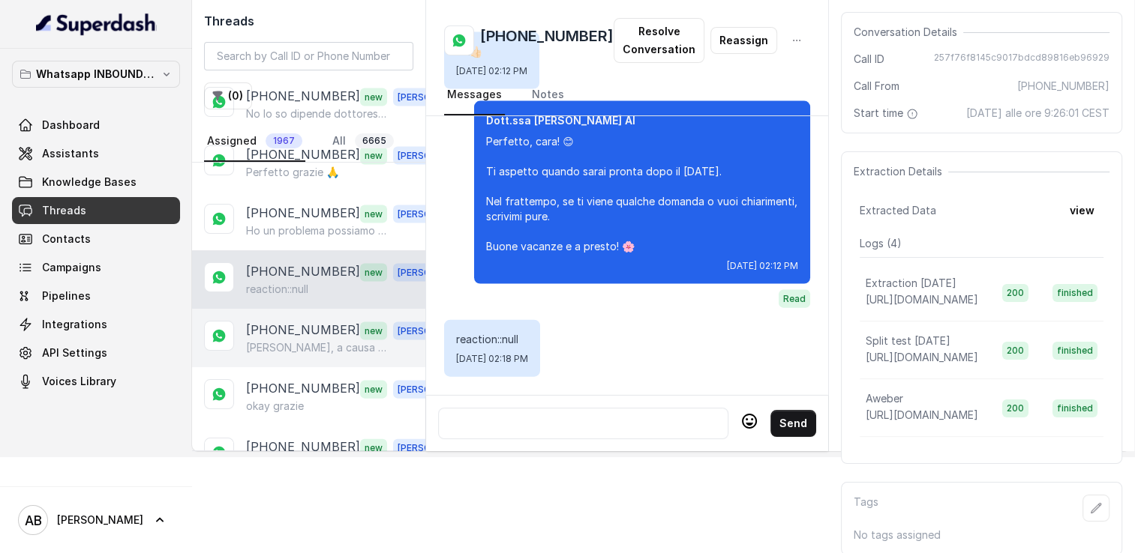
click at [282, 340] on p "[PERSON_NAME], a causa di impegni lavorativi non potrò rispondere alla chiamata…" at bounding box center [318, 347] width 144 height 15
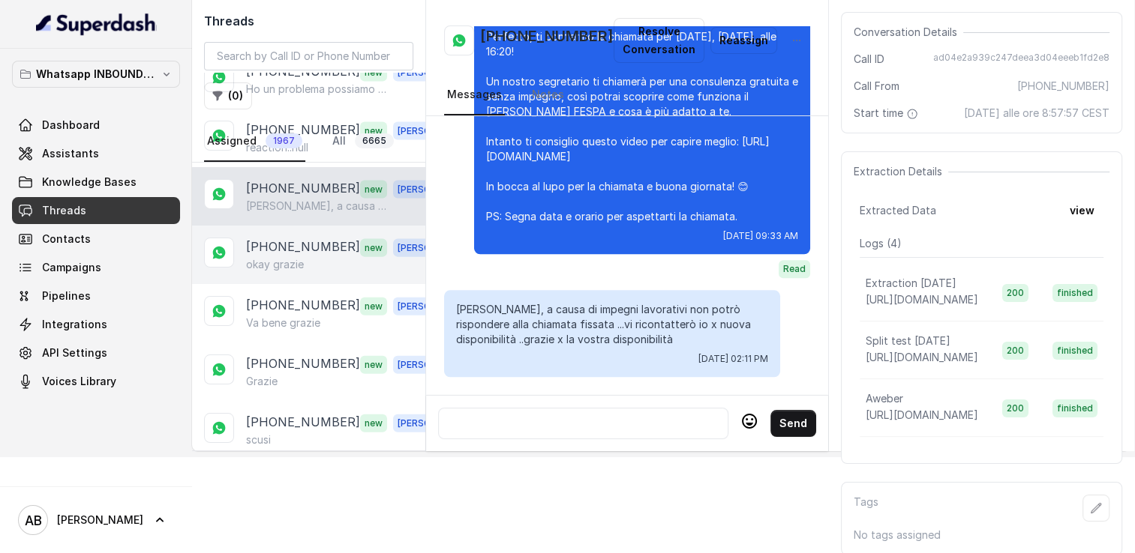
scroll to position [3368, 0]
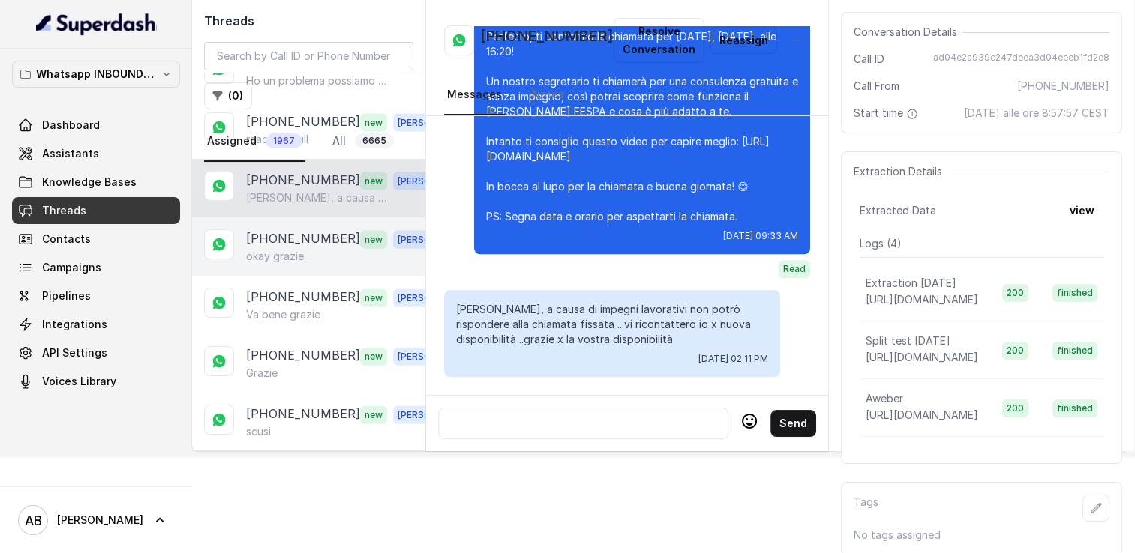
click at [288, 226] on div "[PHONE_NUMBER] new [PERSON_NAME] grazie" at bounding box center [308, 246] width 233 height 58
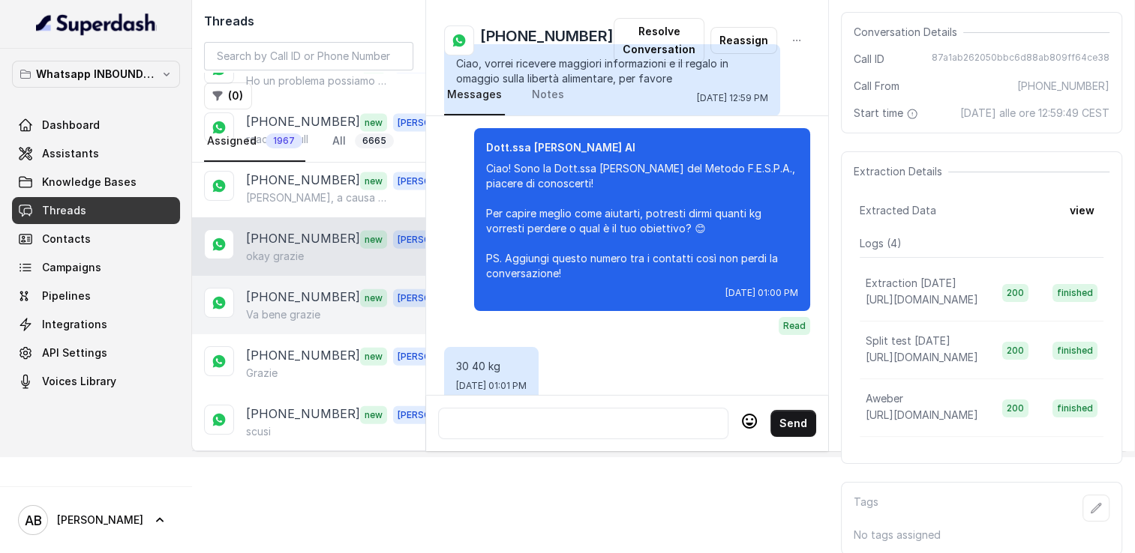
scroll to position [2679, 0]
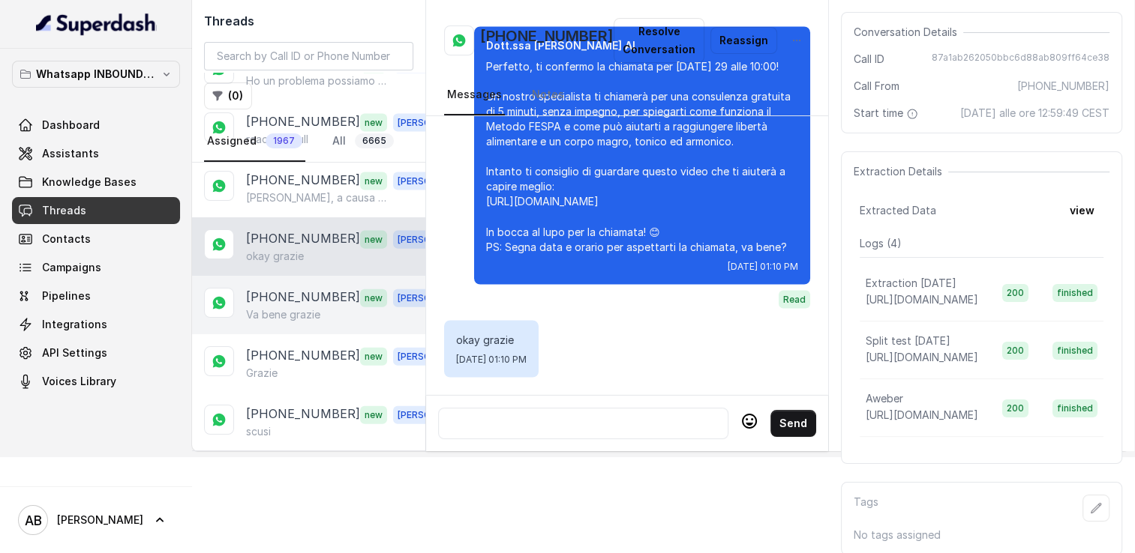
click at [284, 288] on p "[PHONE_NUMBER]" at bounding box center [303, 297] width 114 height 19
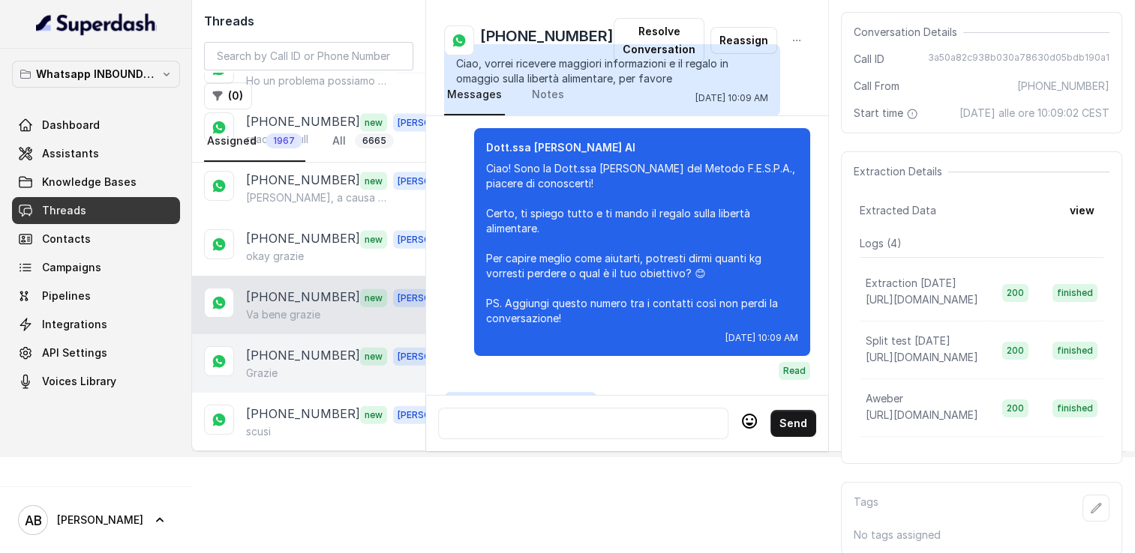
scroll to position [1506, 0]
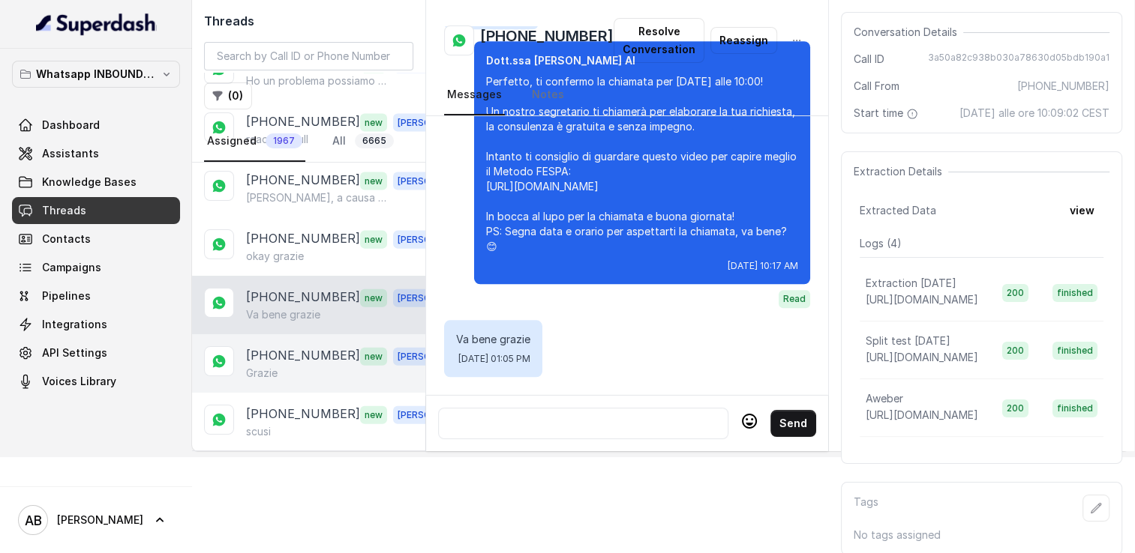
click at [283, 366] on div "Grazie" at bounding box center [350, 373] width 209 height 15
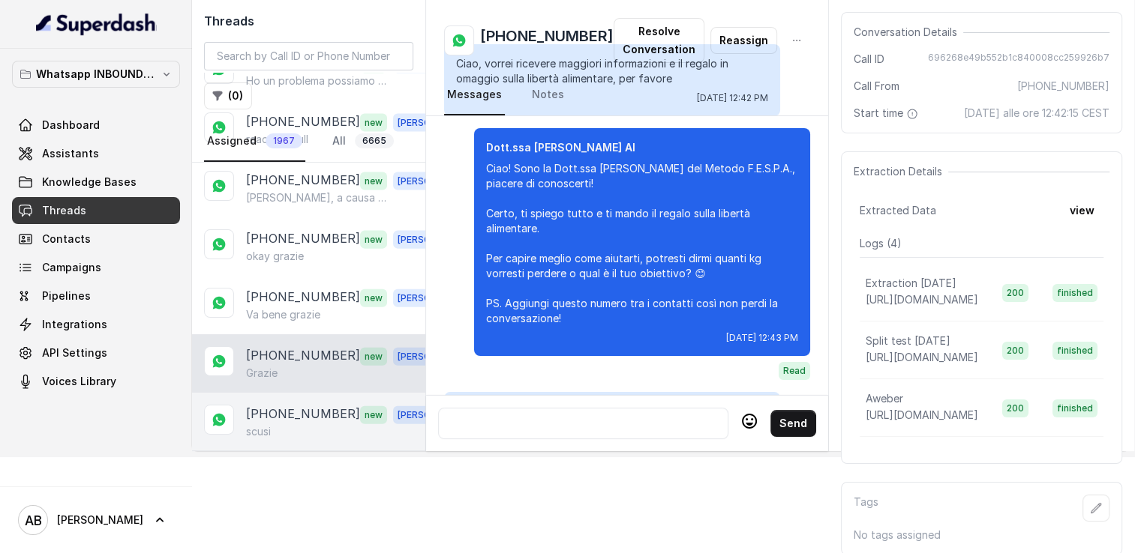
scroll to position [2013, 0]
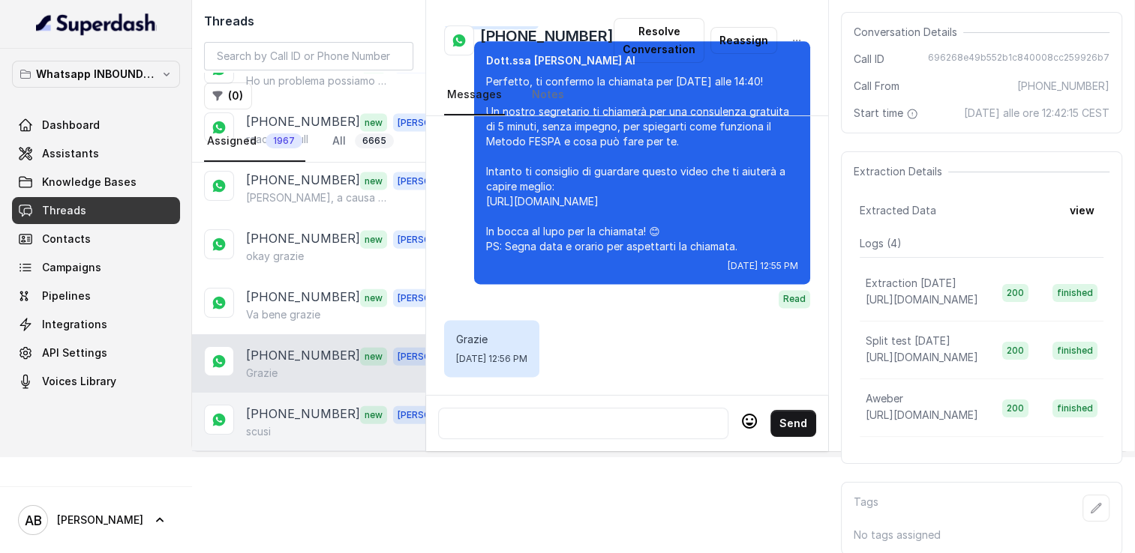
click at [286, 405] on p "[PHONE_NUMBER]" at bounding box center [303, 414] width 114 height 19
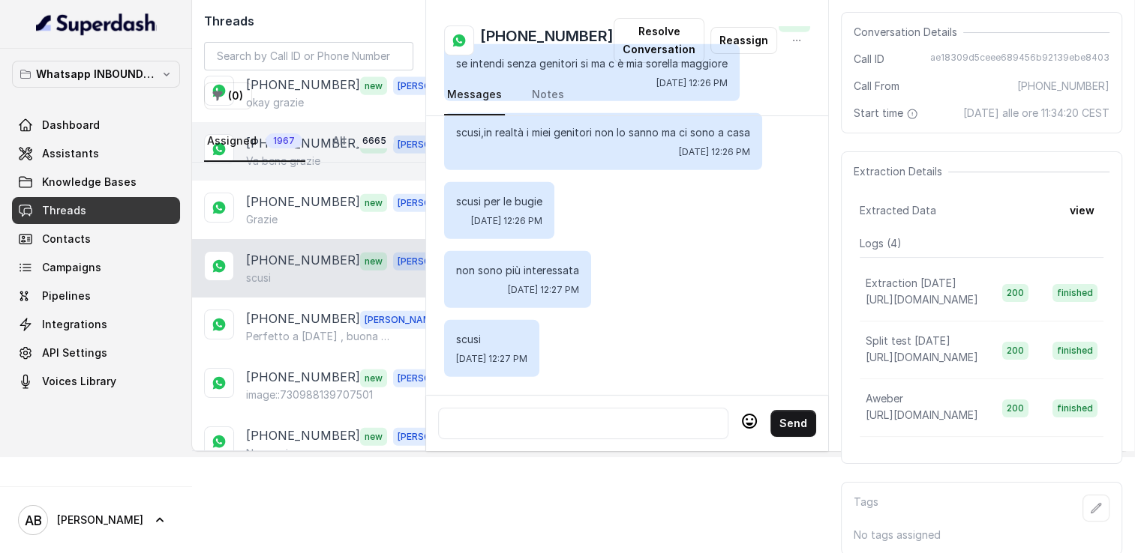
scroll to position [3593, 0]
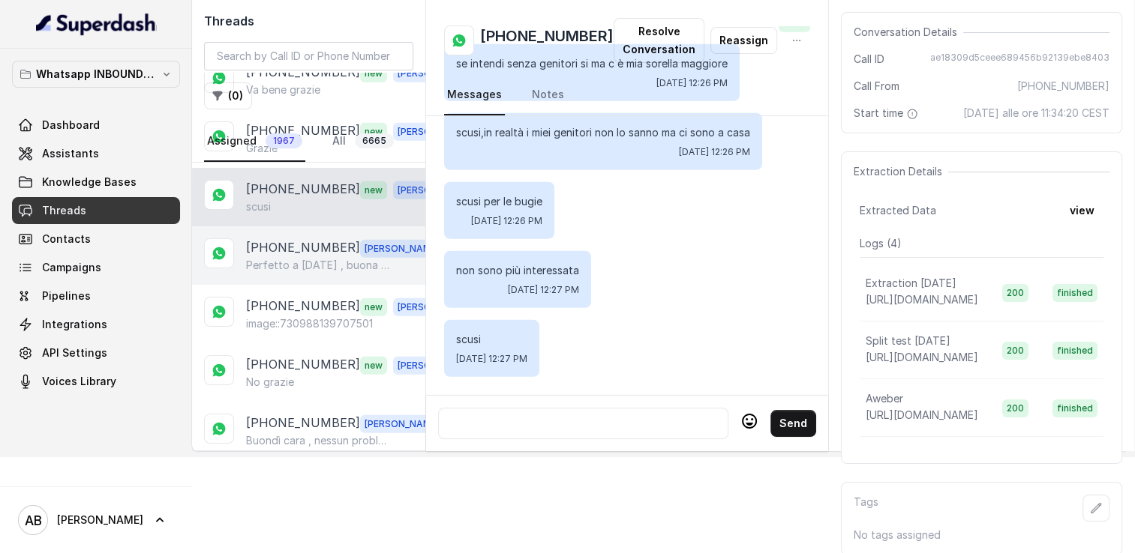
click at [295, 258] on p "Perfetto a [DATE] , buona giornata" at bounding box center [318, 265] width 144 height 15
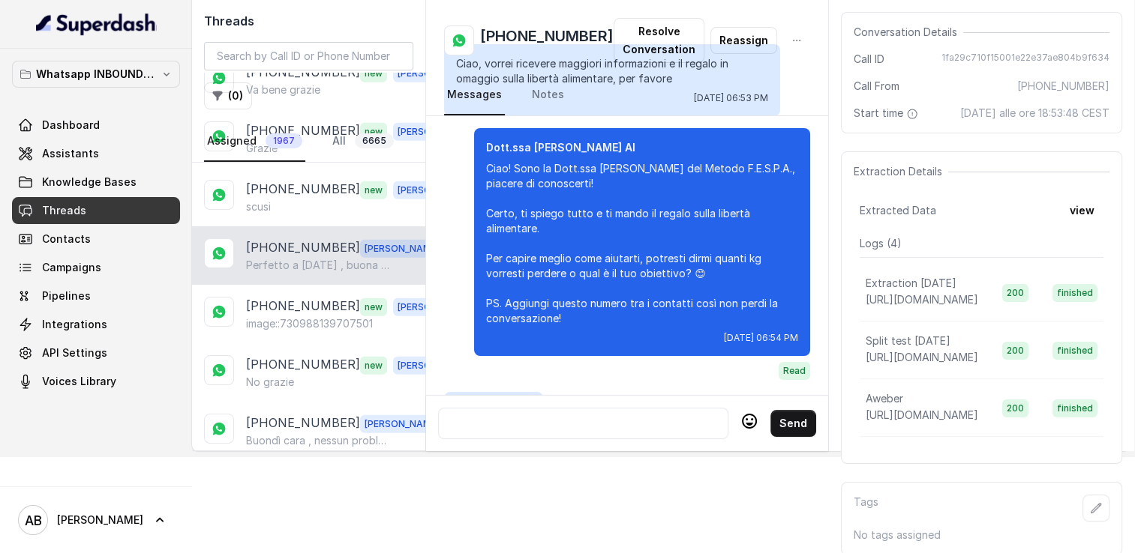
scroll to position [3087, 0]
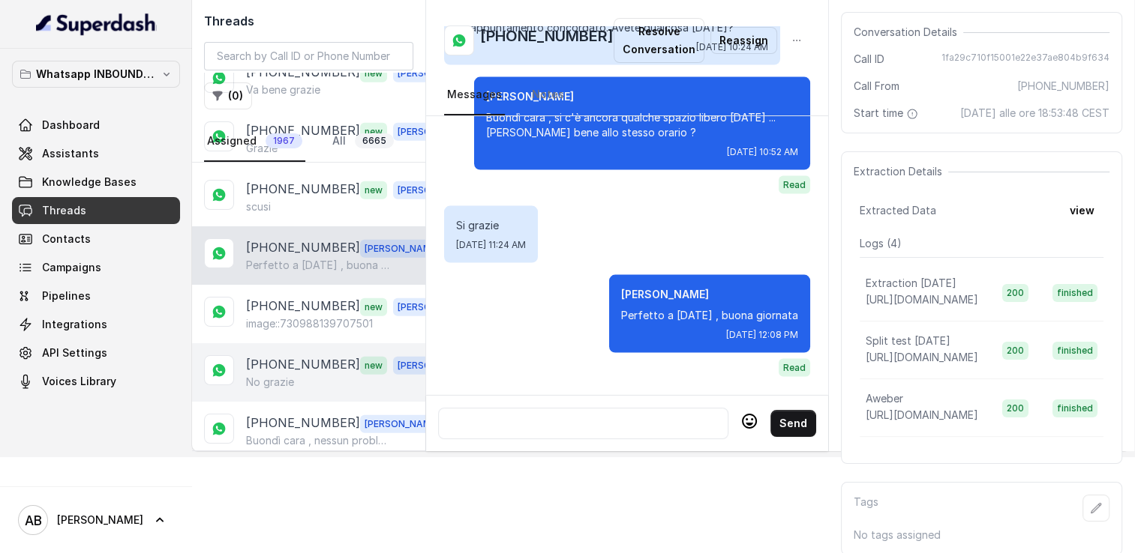
click at [289, 343] on div "[PHONE_NUMBER] new [PERSON_NAME] grazie" at bounding box center [308, 372] width 233 height 58
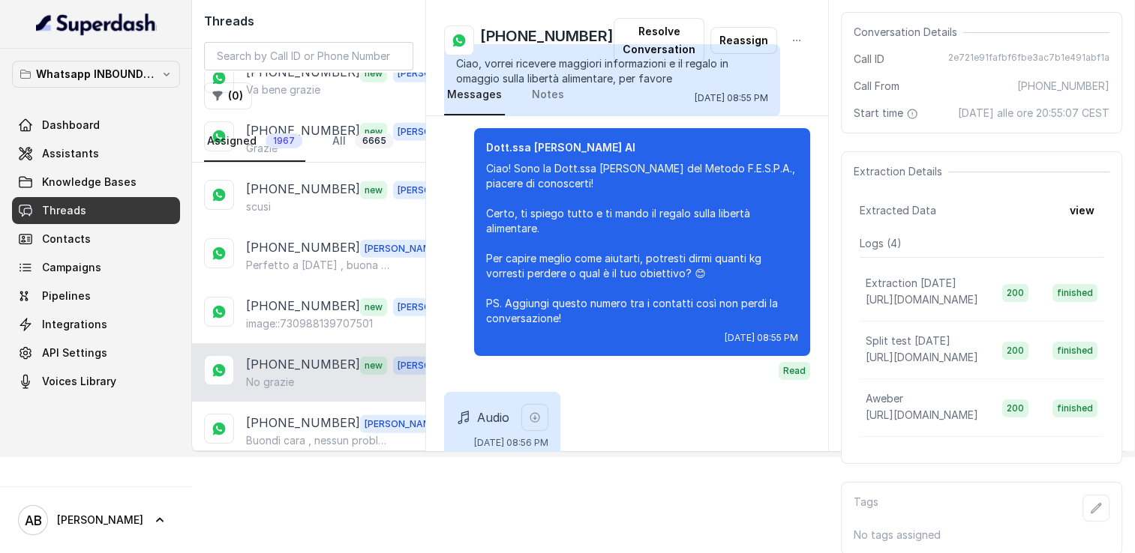
scroll to position [2938, 0]
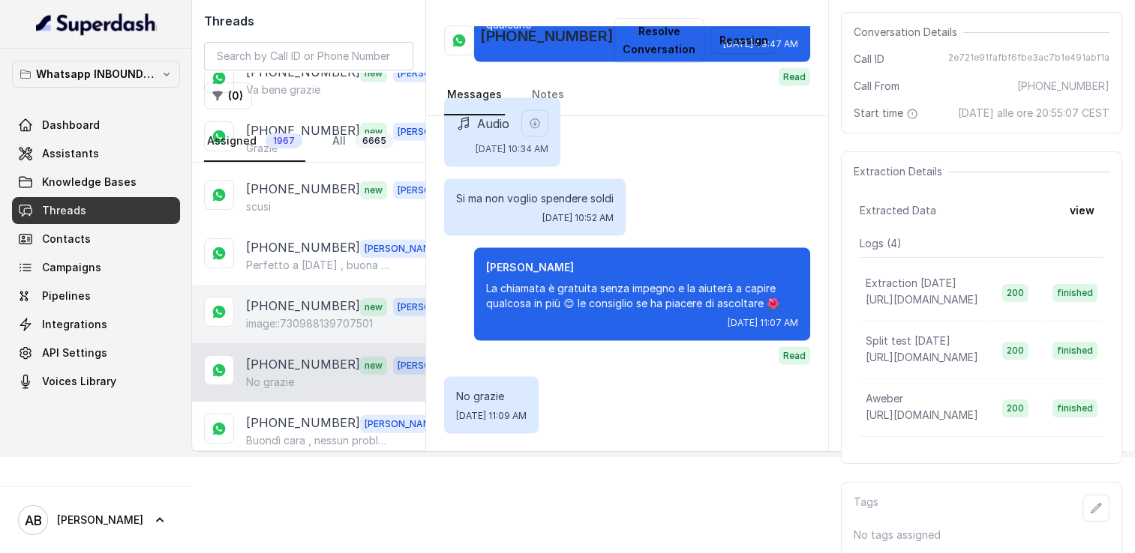
click at [289, 316] on p "image::730988139707501" at bounding box center [309, 323] width 127 height 15
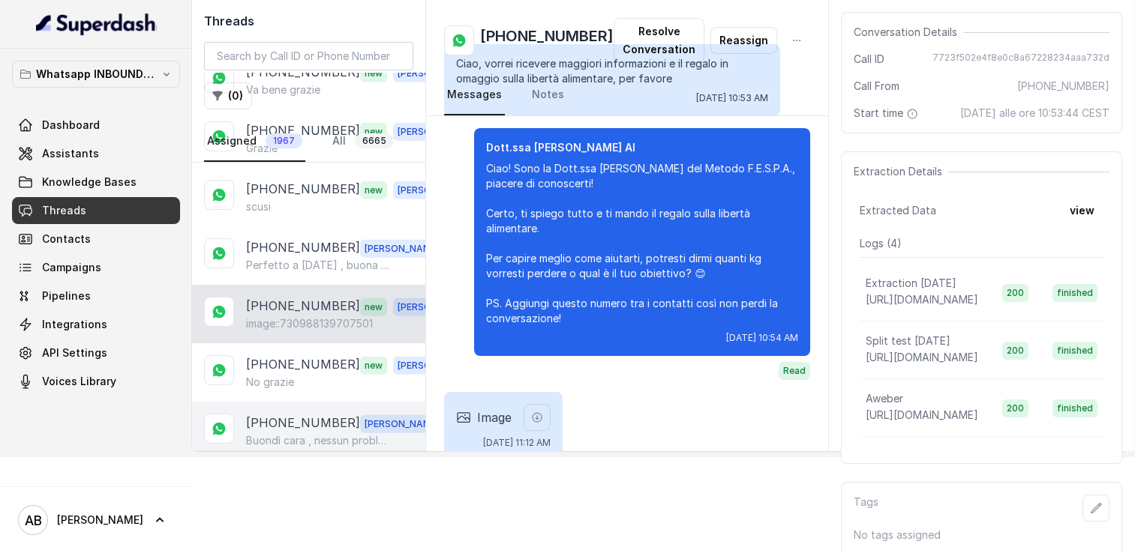
scroll to position [2305, 0]
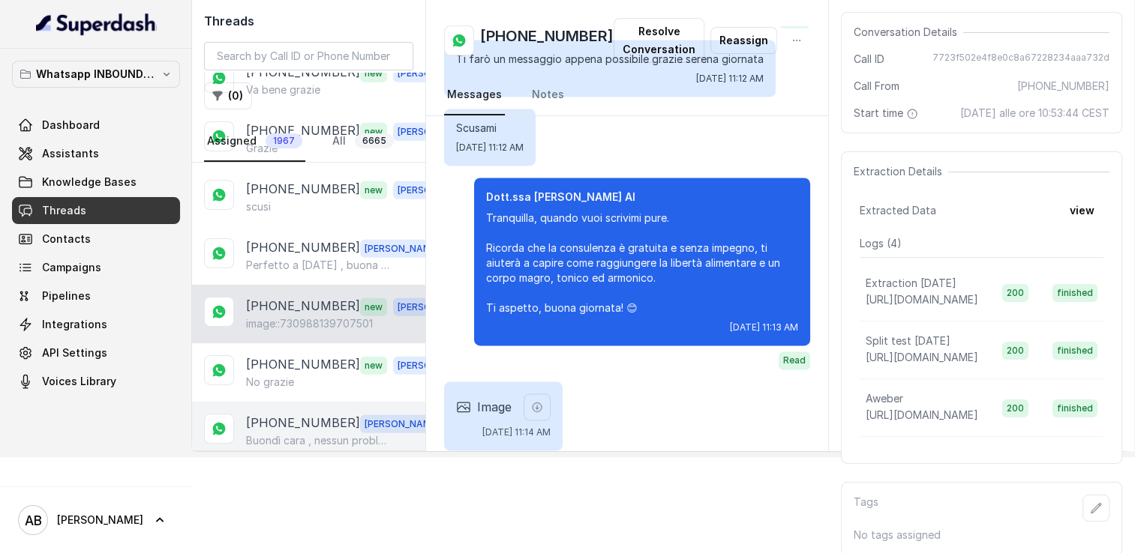
click at [287, 414] on p "[PHONE_NUMBER]" at bounding box center [303, 423] width 114 height 19
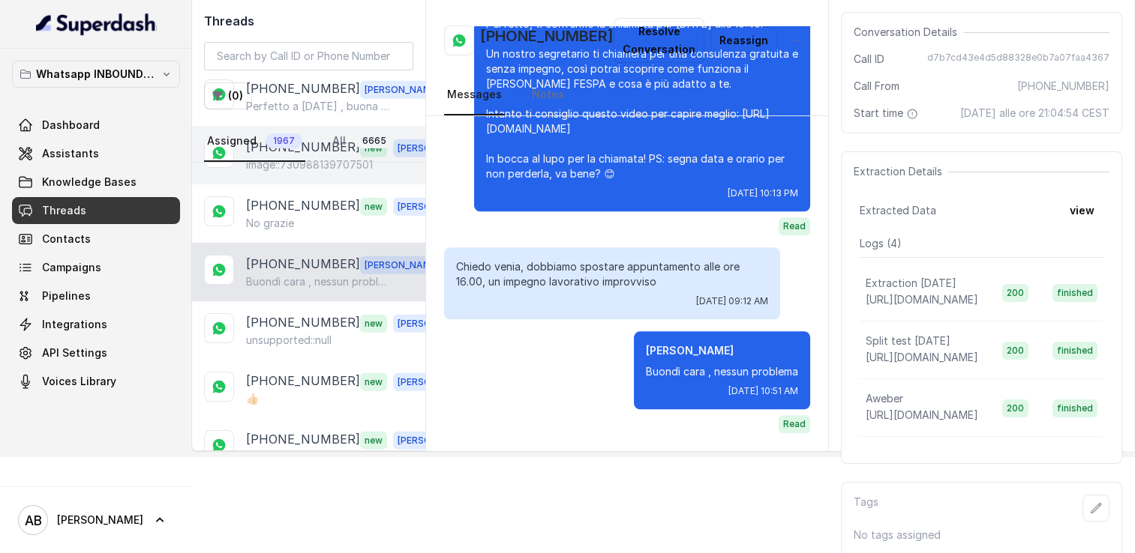
scroll to position [3818, 0]
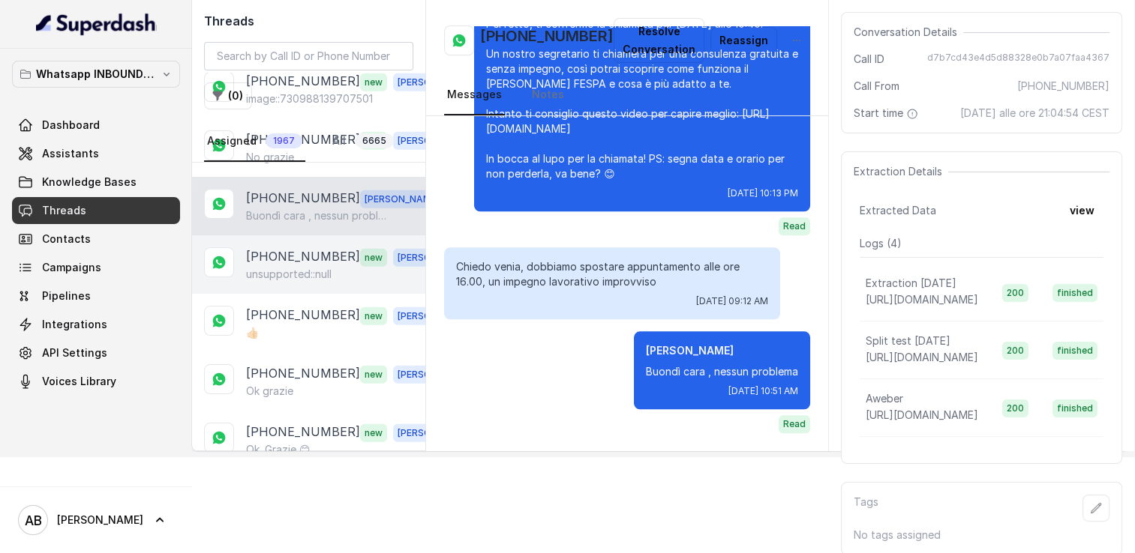
click at [295, 267] on p "unsupported::null" at bounding box center [288, 274] width 85 height 15
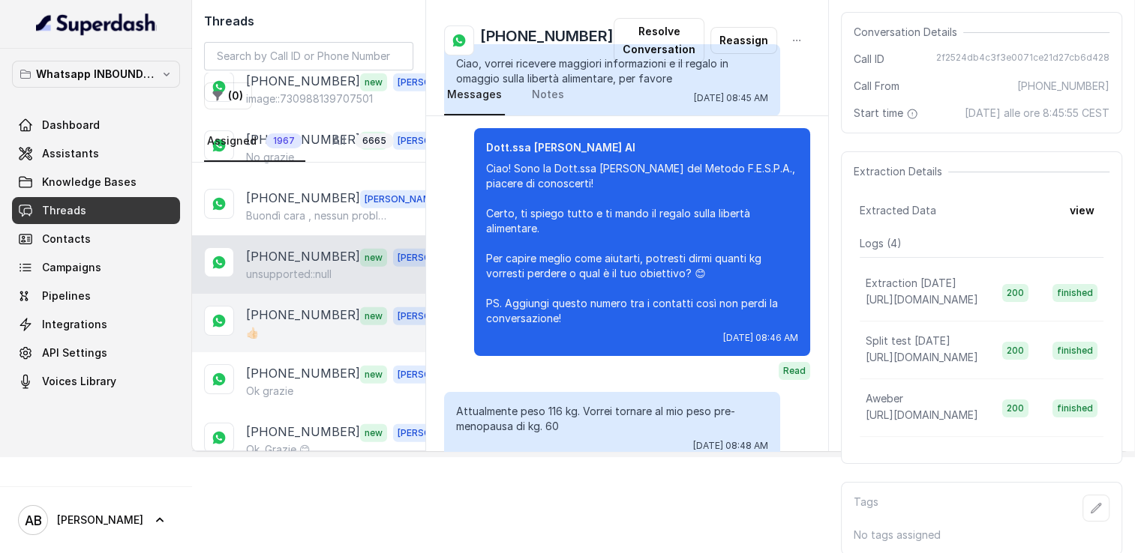
scroll to position [1805, 0]
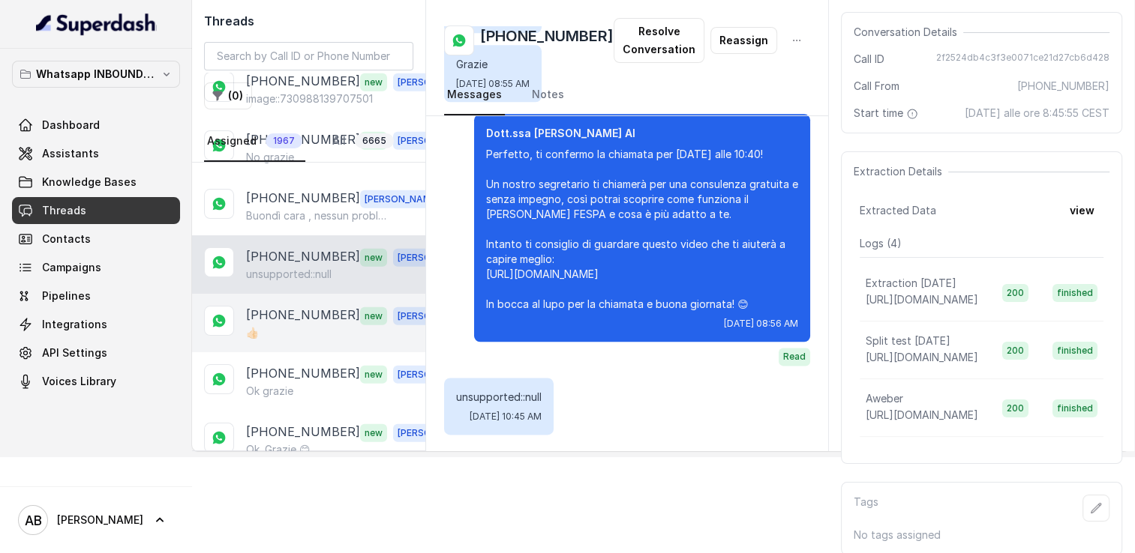
click at [281, 325] on div "👍🏻" at bounding box center [350, 332] width 209 height 15
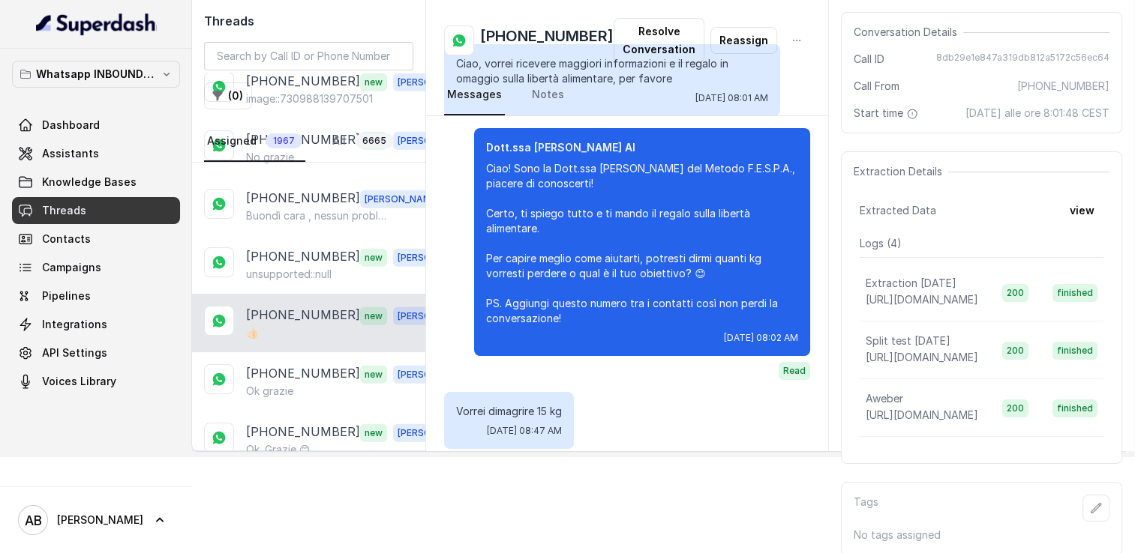
scroll to position [1487, 0]
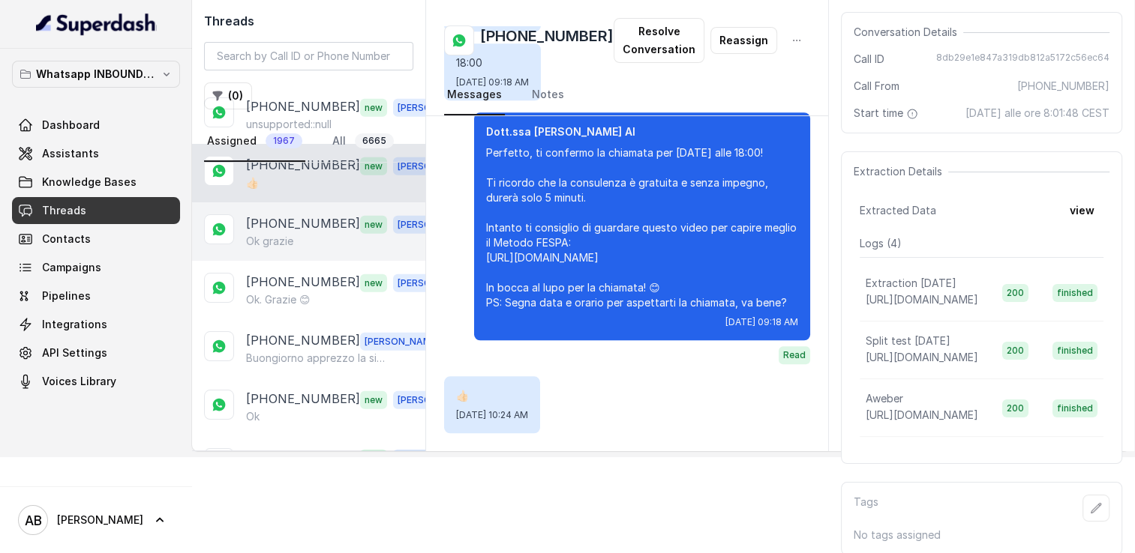
click at [280, 213] on div "[PHONE_NUMBER] new [PERSON_NAME] grazie" at bounding box center [308, 231] width 233 height 58
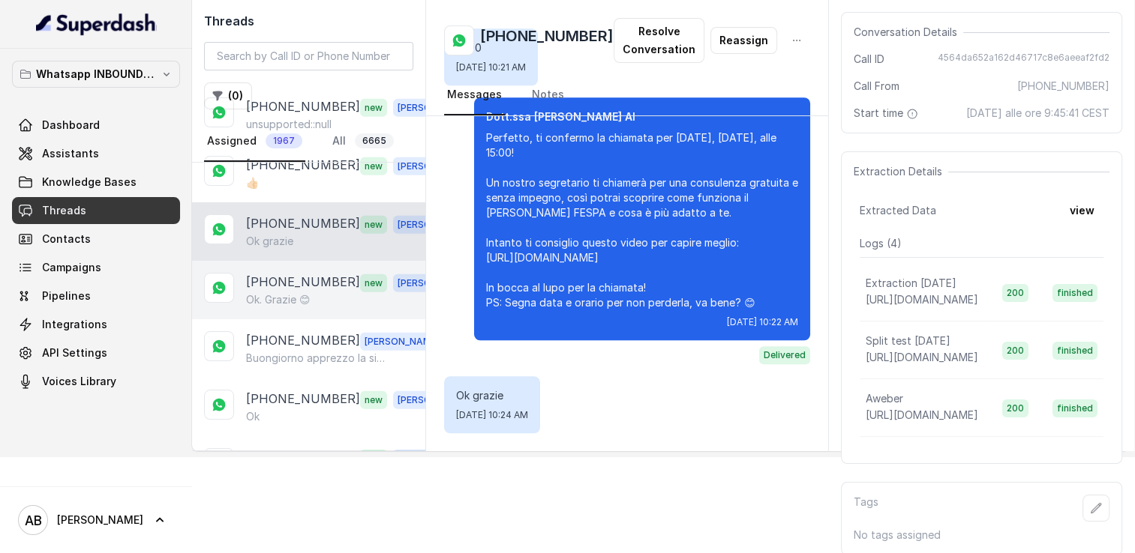
click at [277, 292] on p "Ok. Grazie 😊" at bounding box center [278, 299] width 64 height 15
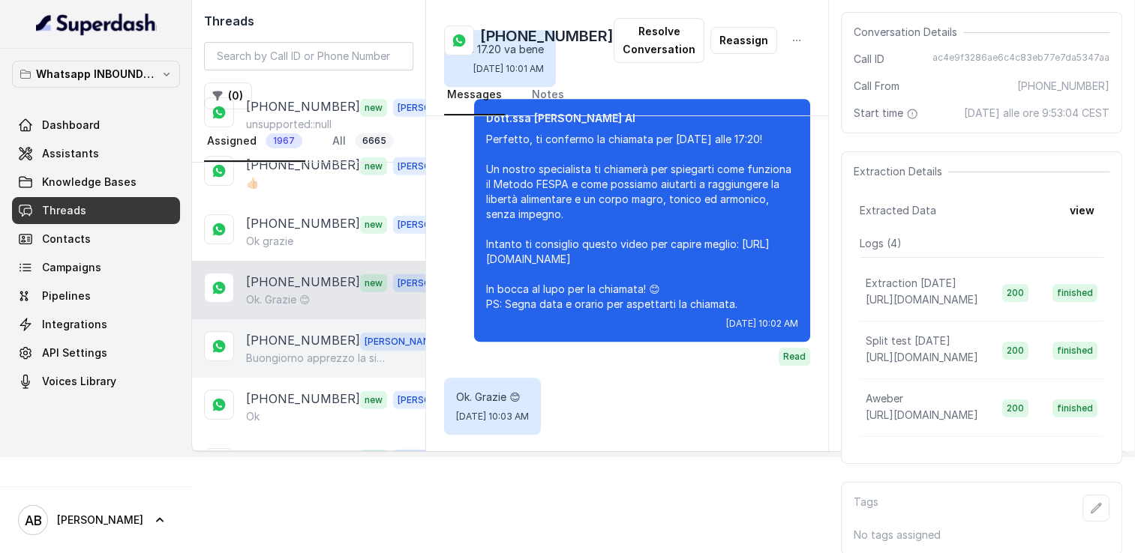
click at [277, 319] on div "[PHONE_NUMBER] [PERSON_NAME] apprezzo la sincerità cara ovviamente senza nemmen…" at bounding box center [308, 348] width 233 height 58
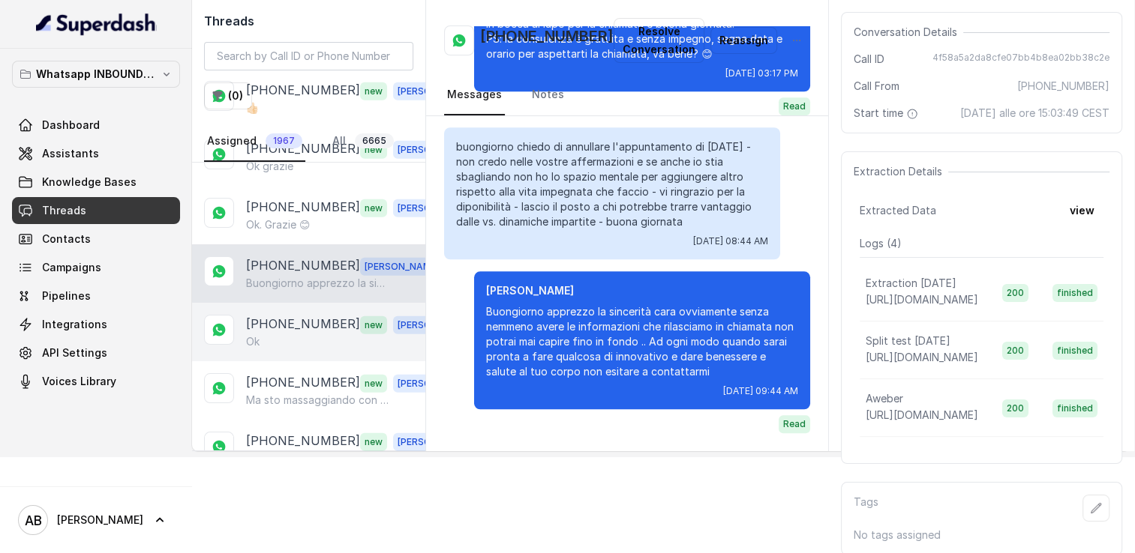
click at [283, 334] on div "Ok" at bounding box center [350, 341] width 209 height 15
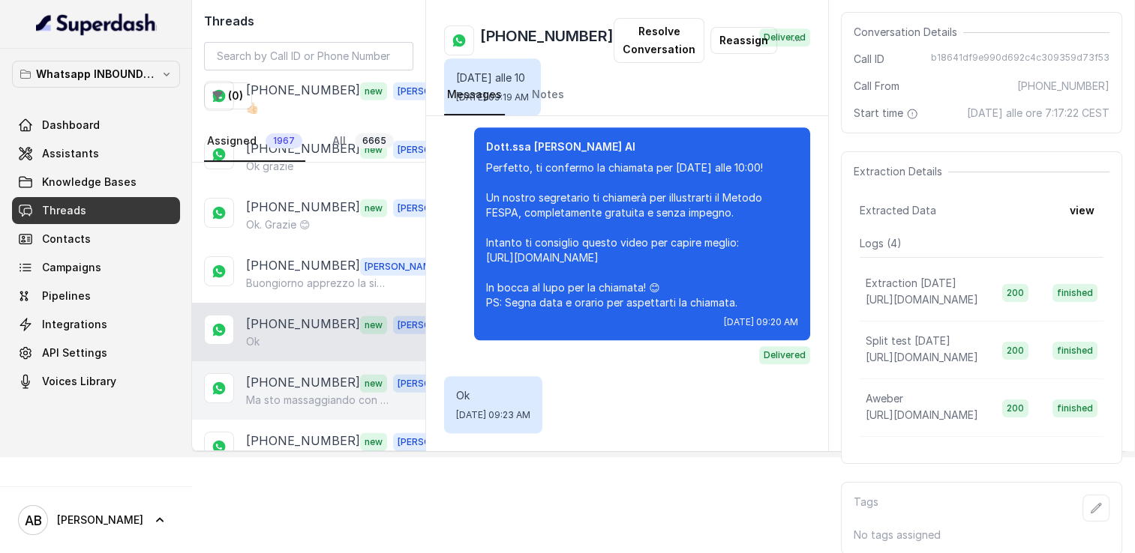
click at [294, 373] on p "[PHONE_NUMBER]" at bounding box center [303, 382] width 114 height 19
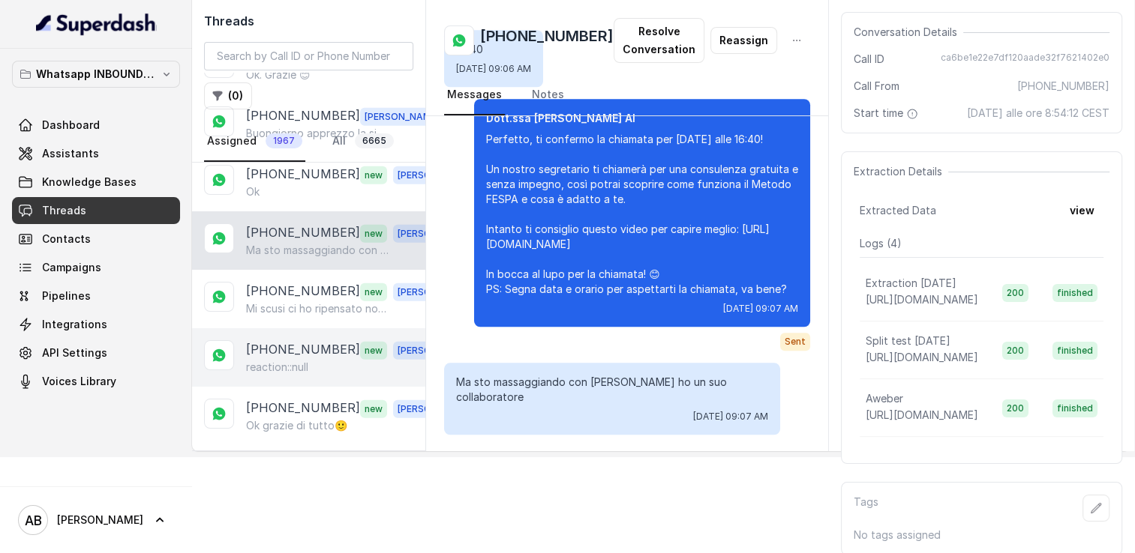
click at [297, 328] on div "[PHONE_NUMBER] new [PERSON_NAME] reaction::null" at bounding box center [308, 357] width 233 height 58
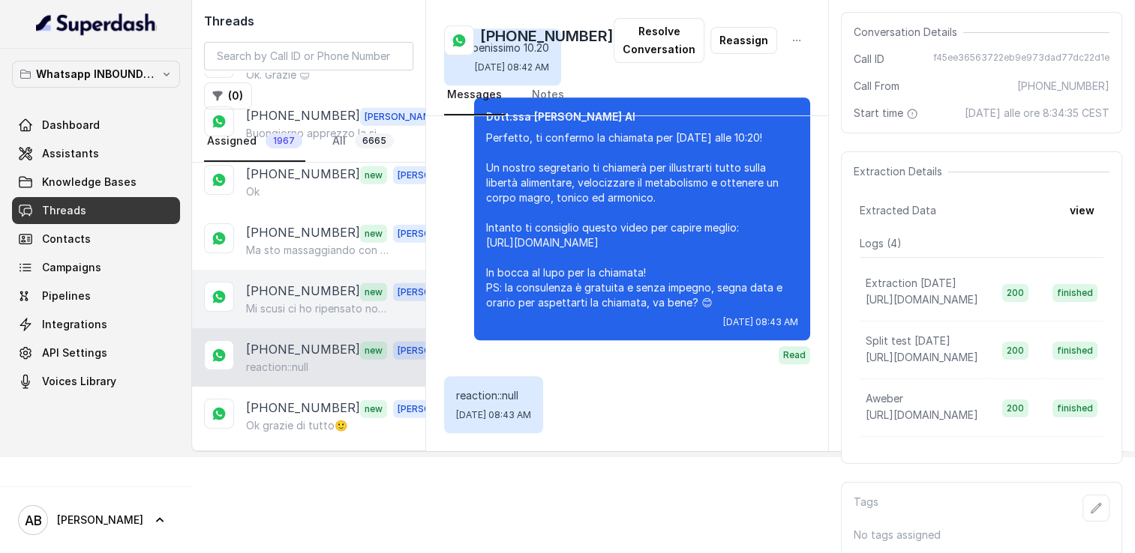
click at [297, 301] on p "Mi scusi ci ho ripensato non voglio più essere contattata per avere informazion…" at bounding box center [318, 308] width 144 height 15
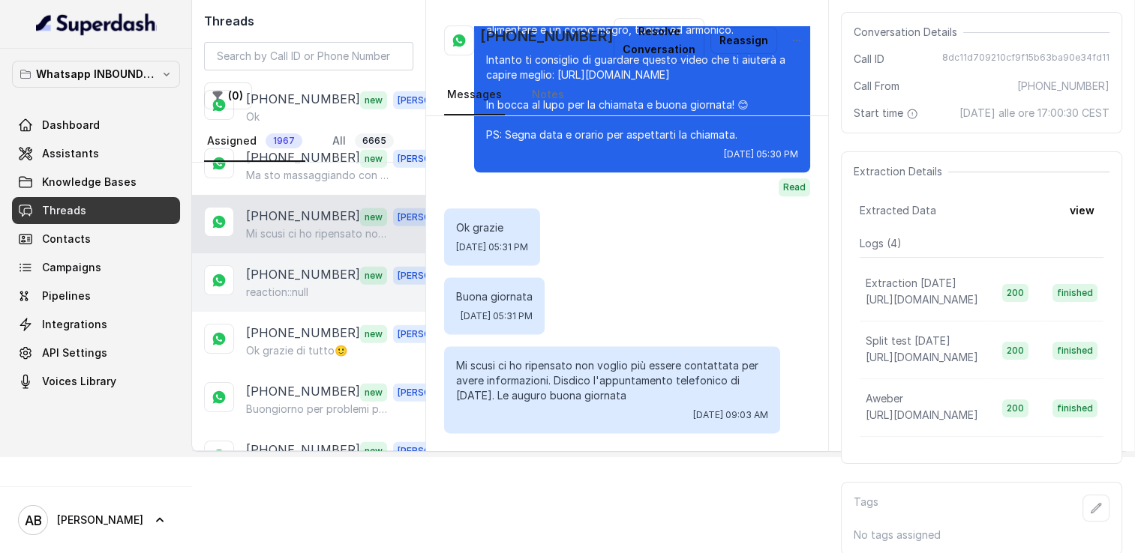
click at [299, 285] on p "reaction::null" at bounding box center [277, 292] width 62 height 15
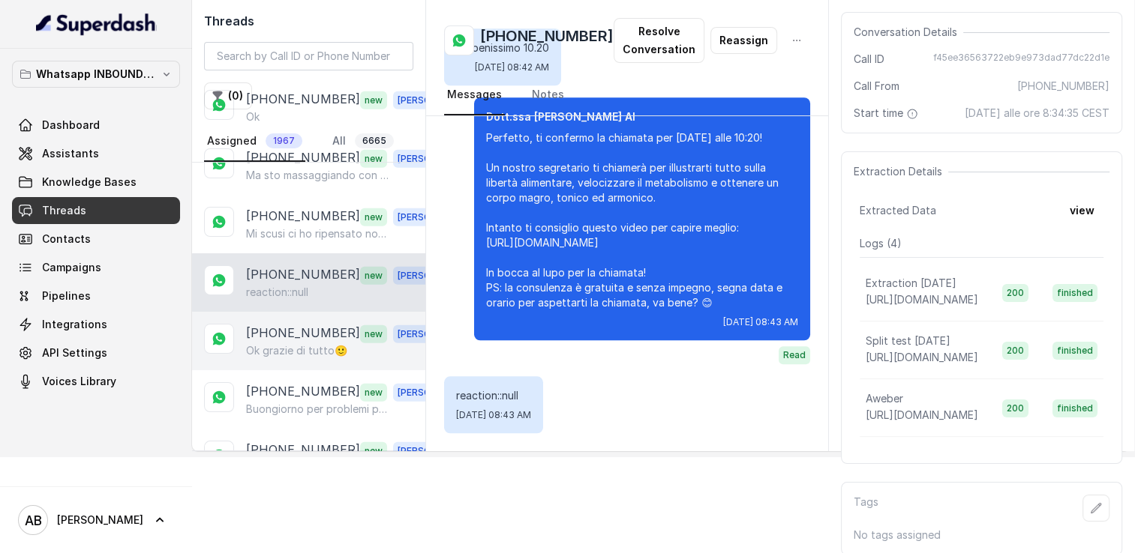
click at [299, 324] on p "[PHONE_NUMBER]" at bounding box center [303, 333] width 114 height 19
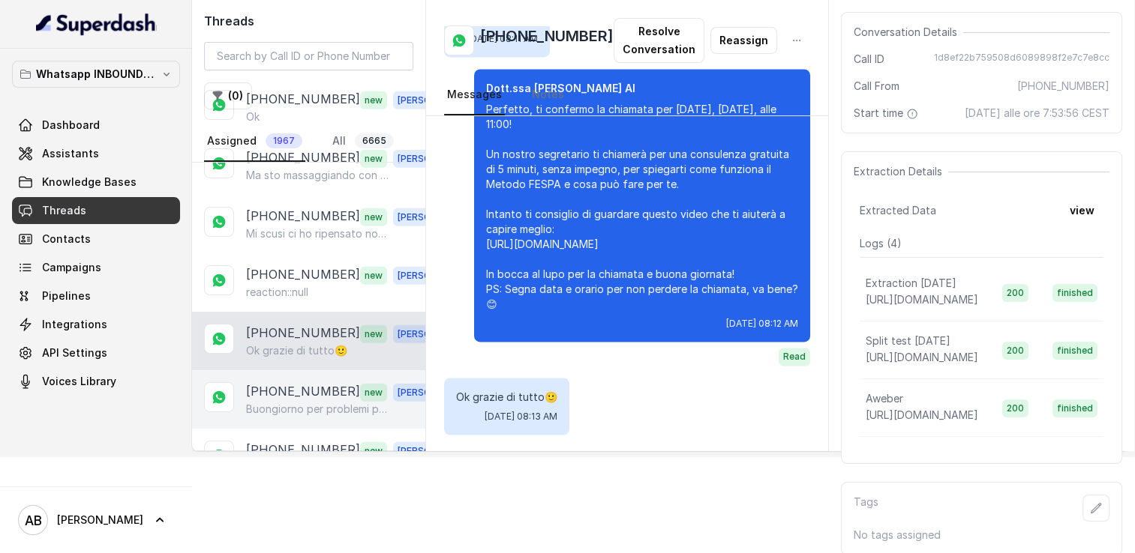
click at [302, 382] on p "[PHONE_NUMBER]" at bounding box center [303, 391] width 114 height 19
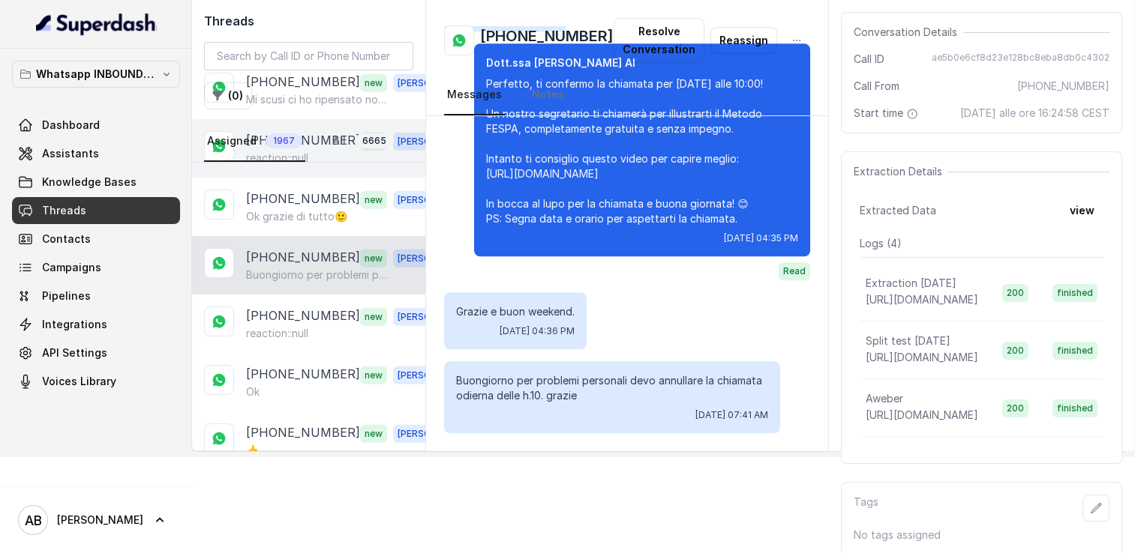
scroll to position [4418, 0]
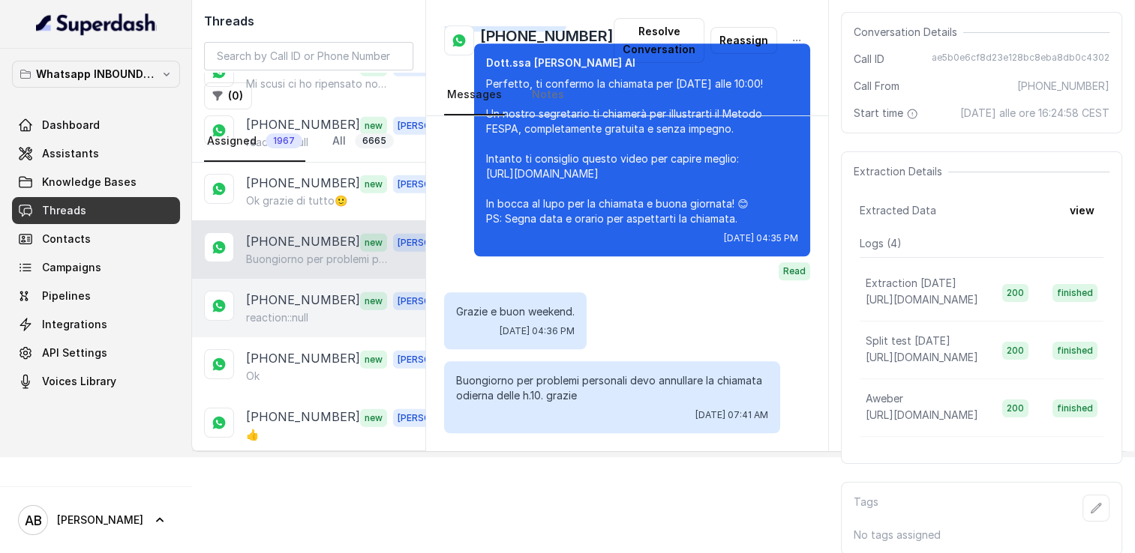
click at [294, 310] on p "reaction::null" at bounding box center [277, 317] width 62 height 15
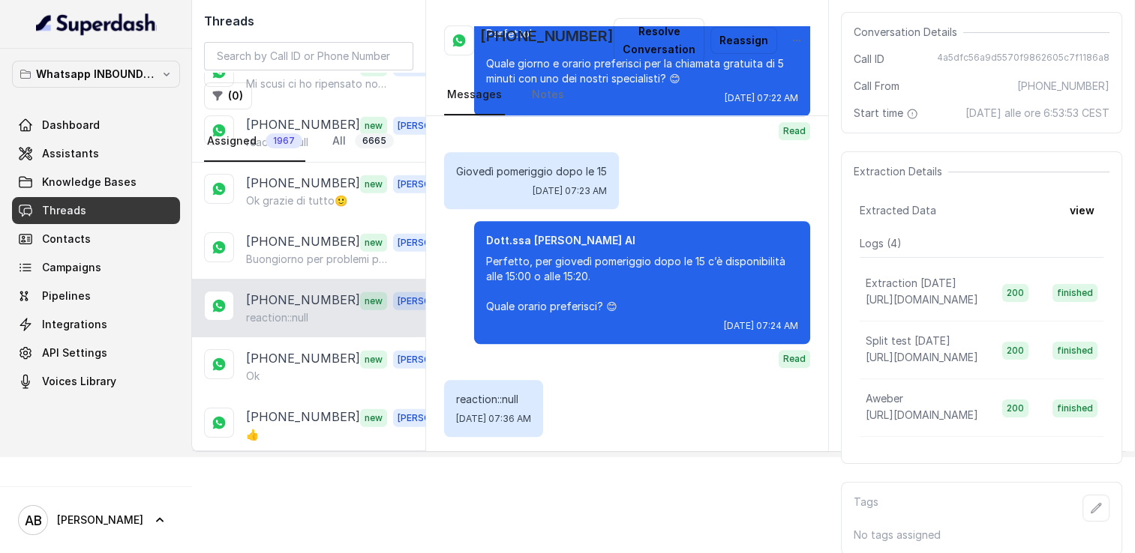
scroll to position [1259, 0]
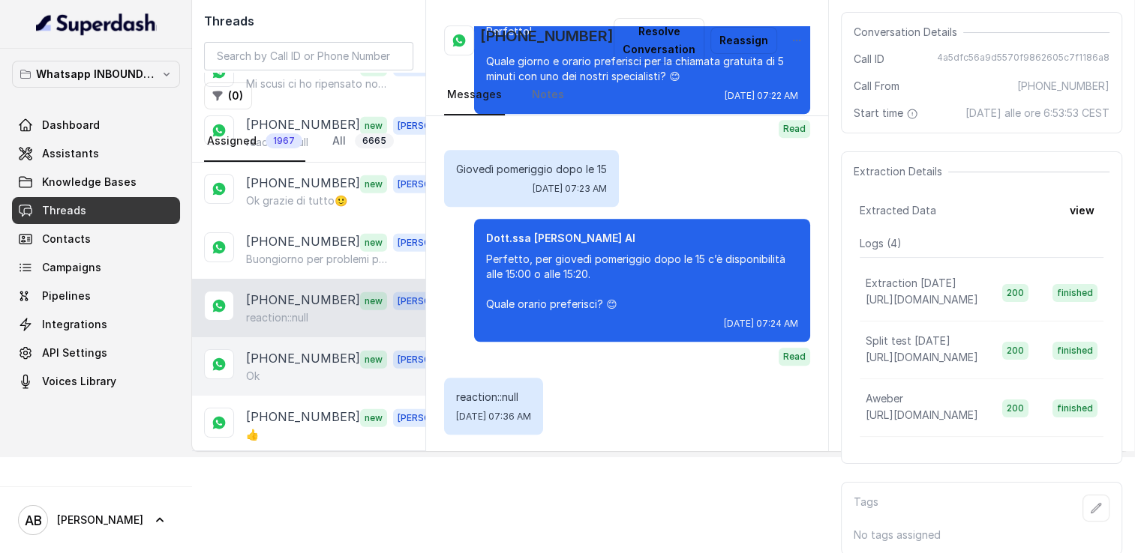
click at [285, 349] on p "[PHONE_NUMBER]" at bounding box center [303, 358] width 114 height 19
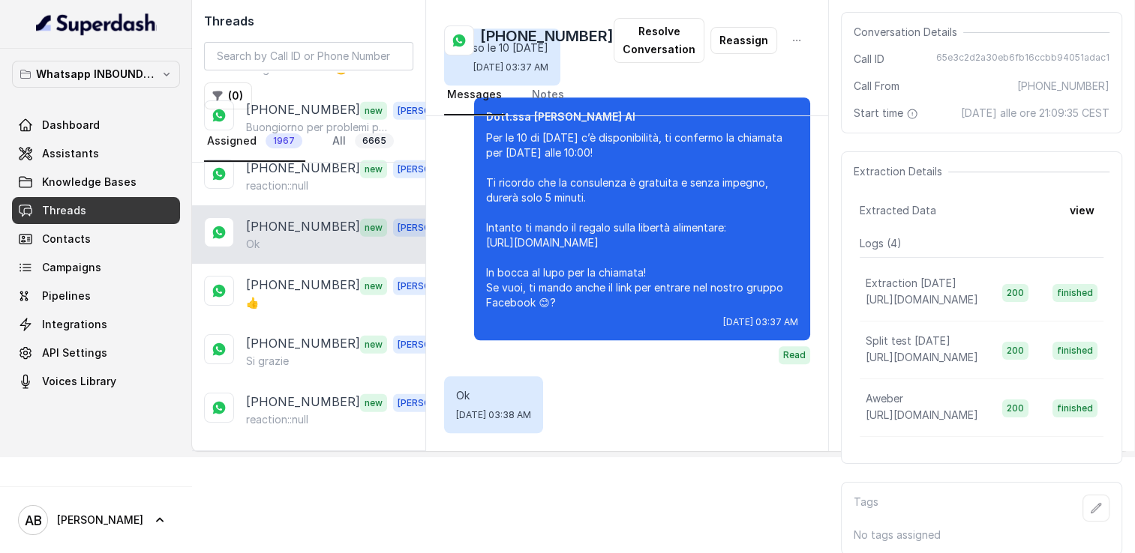
scroll to position [4568, 0]
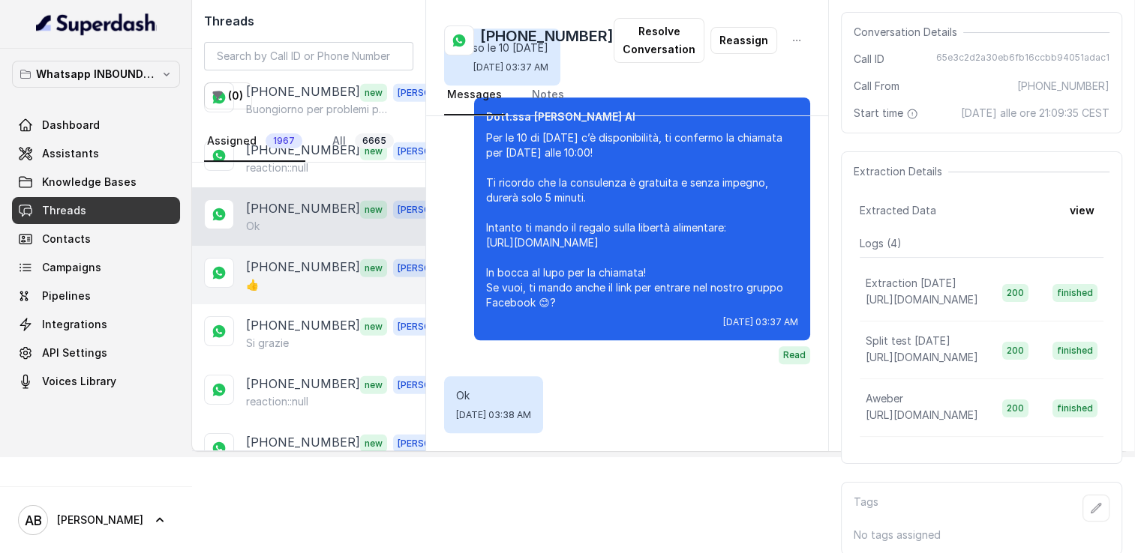
click at [294, 277] on div "👍" at bounding box center [350, 284] width 209 height 15
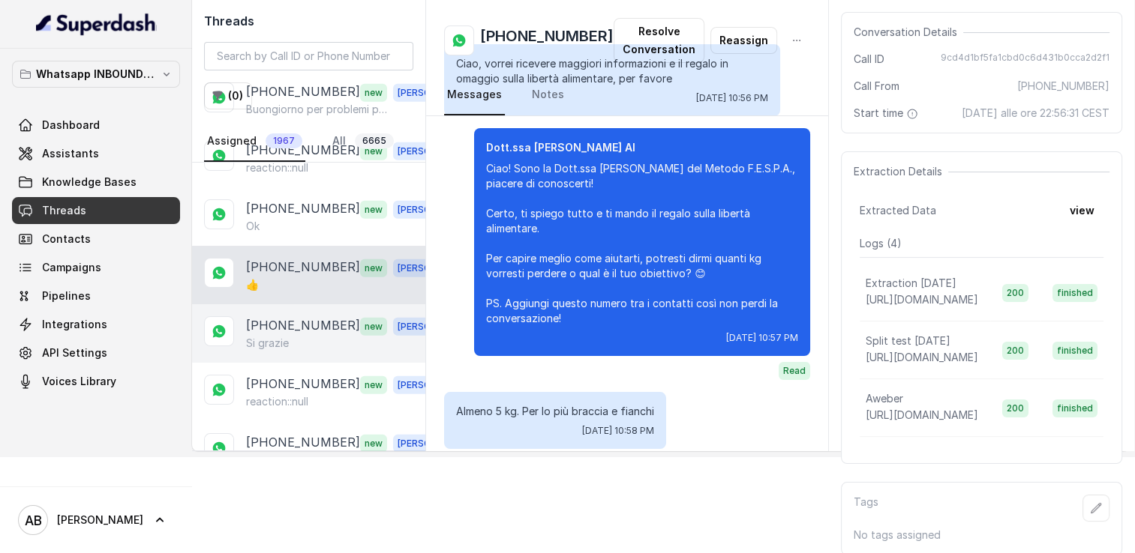
scroll to position [1607, 0]
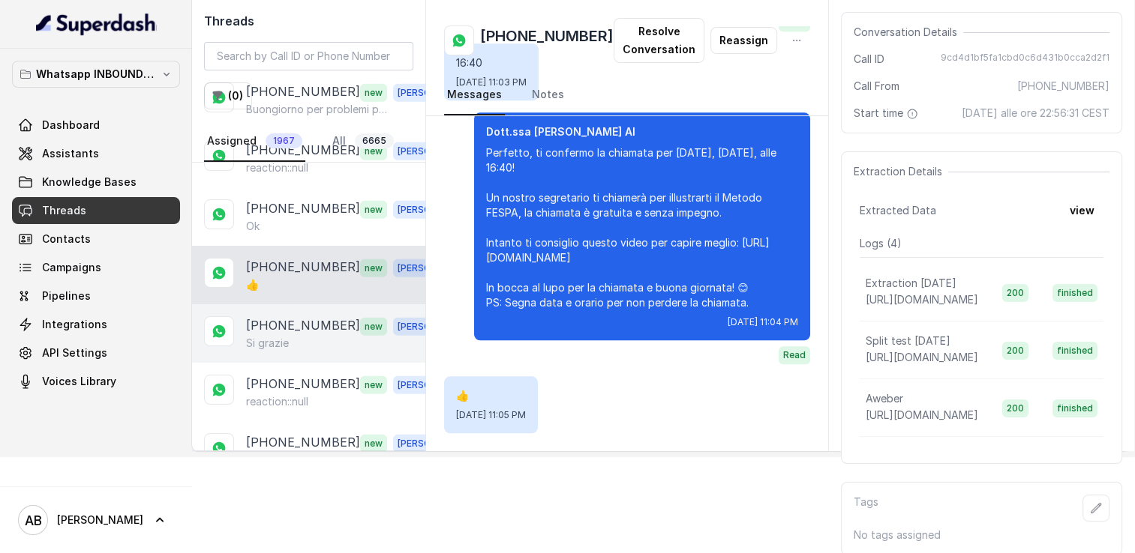
click at [282, 316] on p "[PHONE_NUMBER]" at bounding box center [303, 325] width 114 height 19
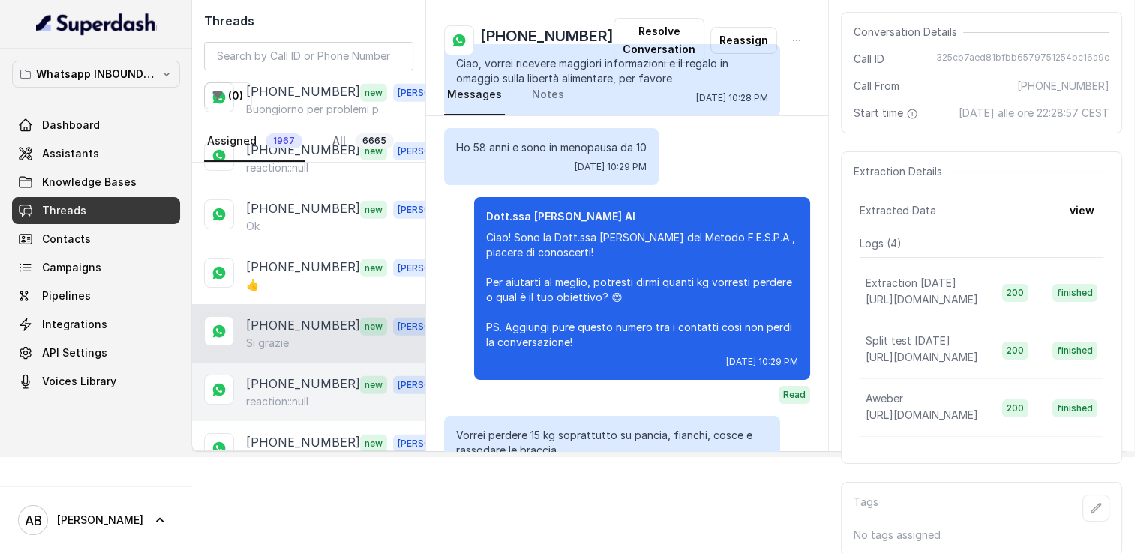
scroll to position [1190, 0]
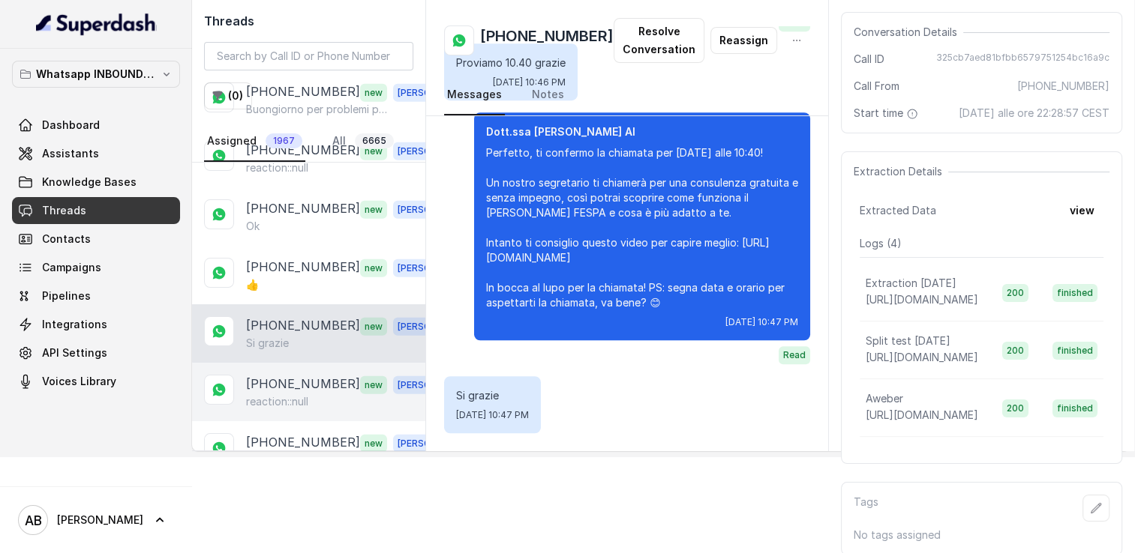
click at [289, 375] on p "[PHONE_NUMBER]" at bounding box center [303, 384] width 114 height 19
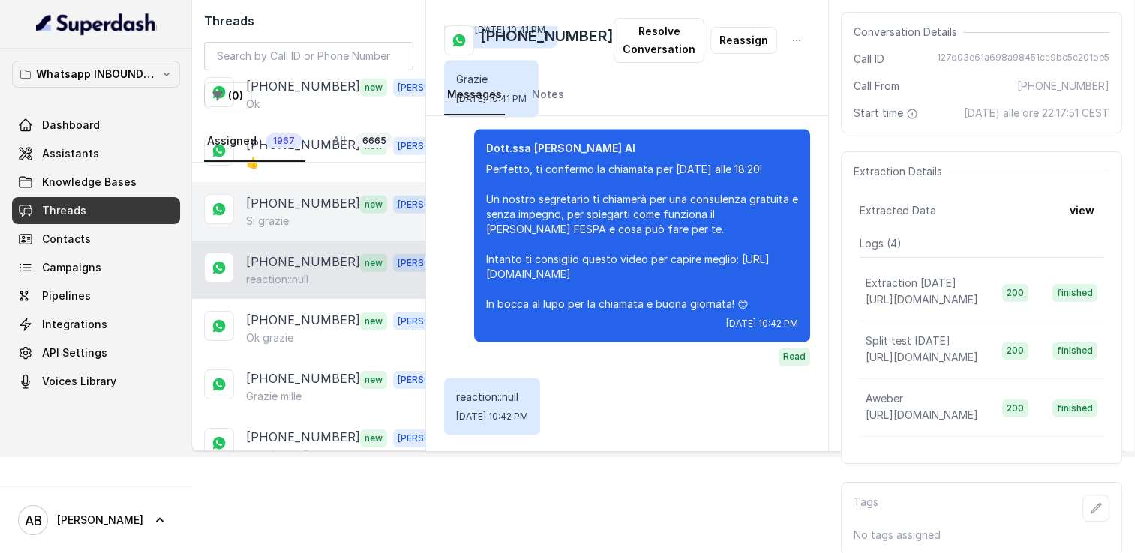
scroll to position [4718, 0]
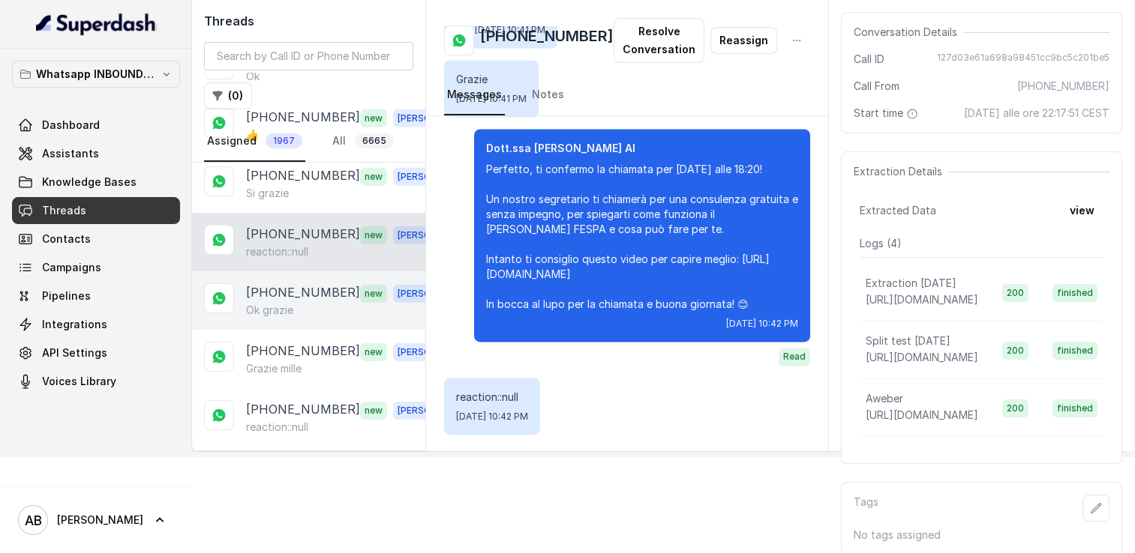
click at [297, 271] on div "[PHONE_NUMBER] new [PERSON_NAME] grazie" at bounding box center [308, 300] width 233 height 58
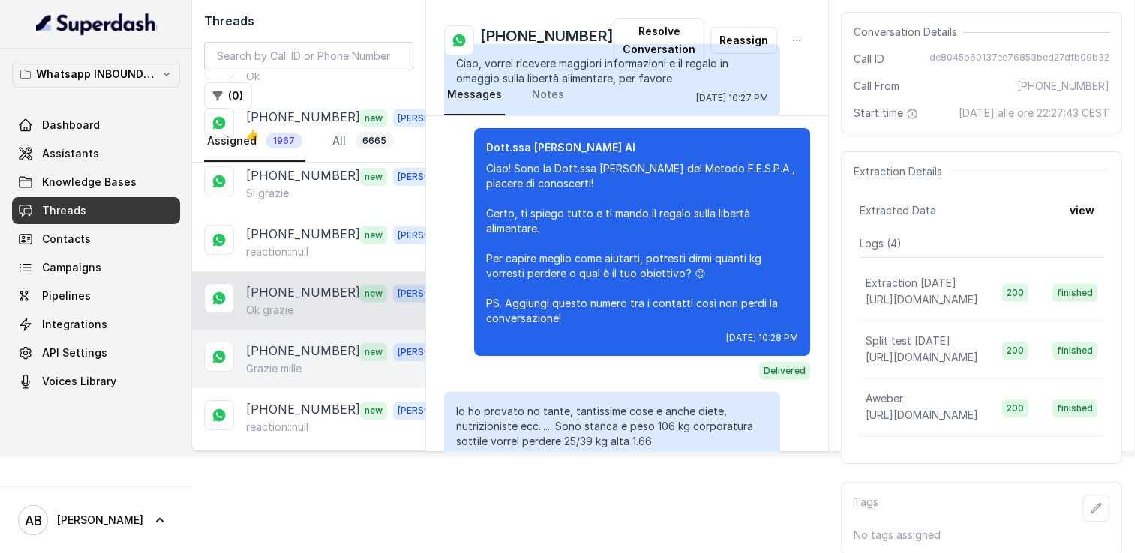
click at [287, 342] on p "[PHONE_NUMBER]" at bounding box center [303, 351] width 114 height 19
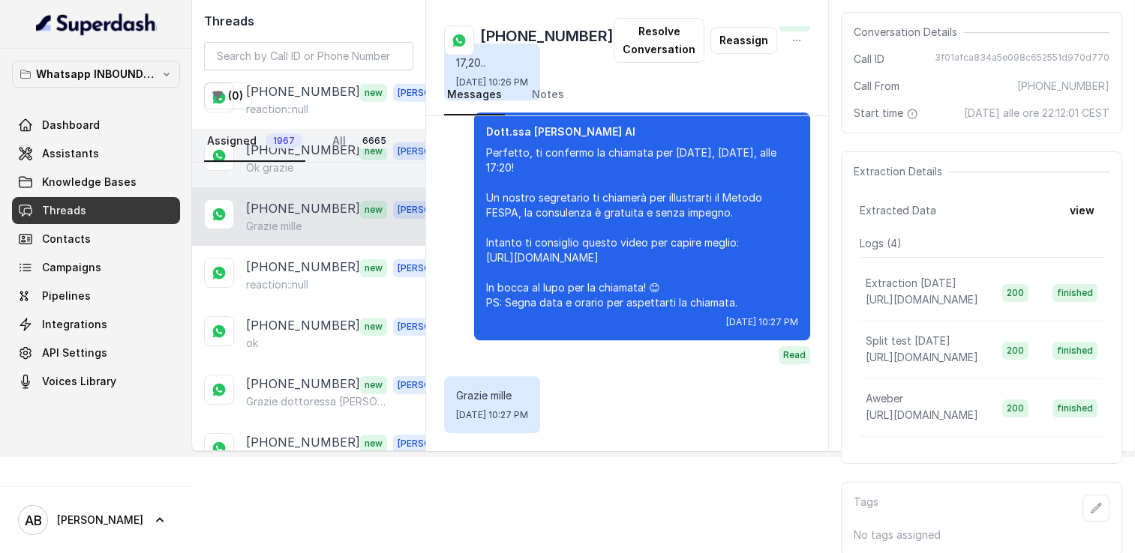
scroll to position [4868, 0]
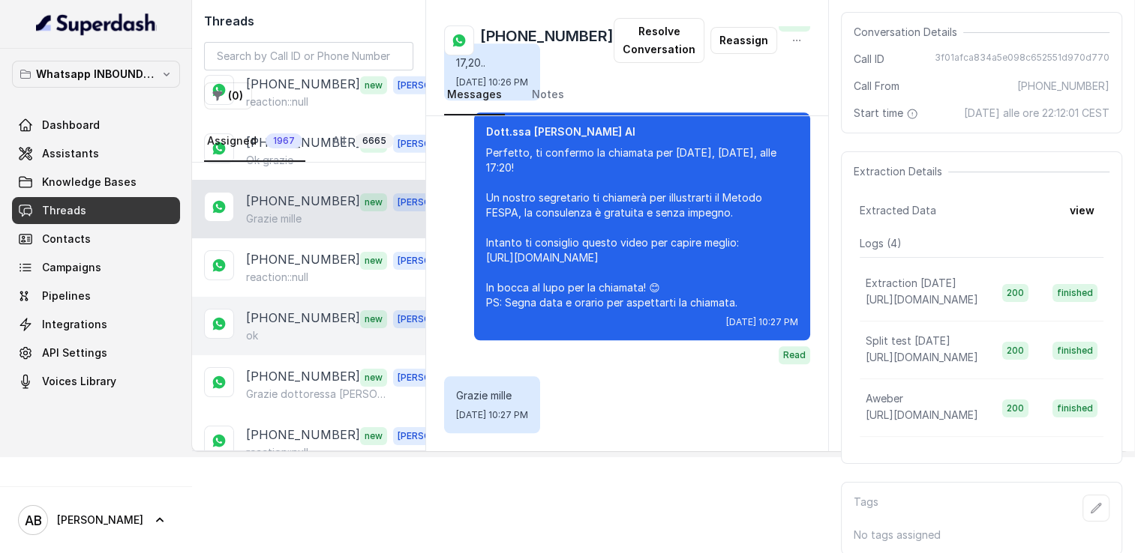
click at [285, 309] on p "[PHONE_NUMBER]" at bounding box center [303, 318] width 114 height 19
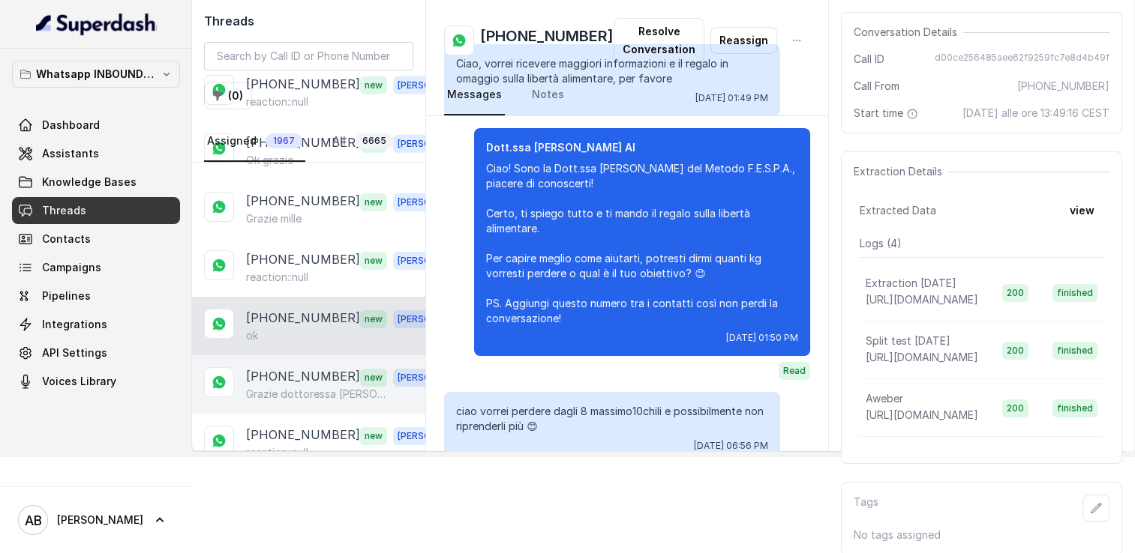
scroll to position [1106, 0]
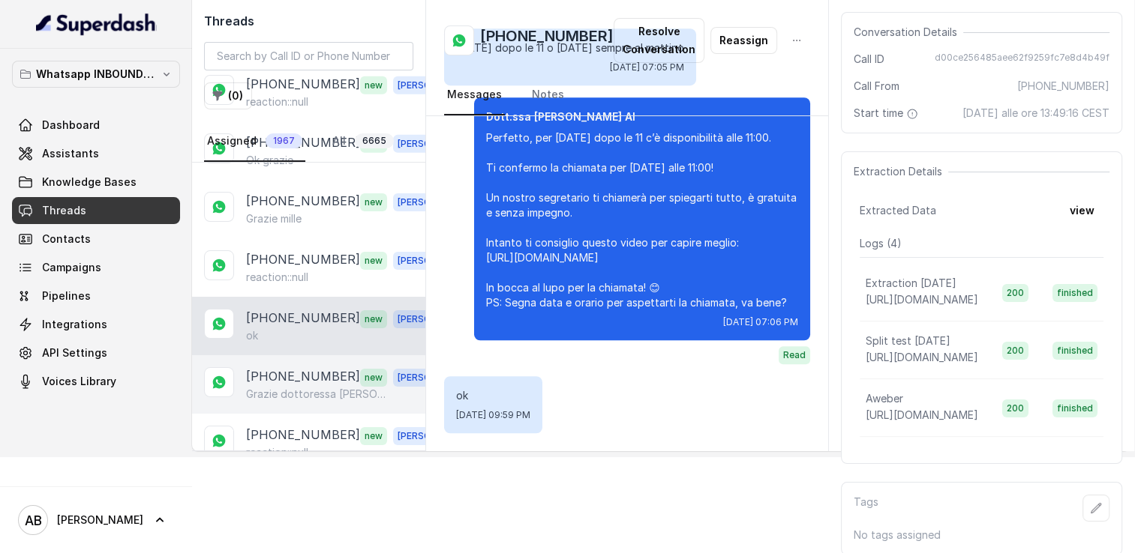
click at [288, 387] on p "Grazie dottoressa [PERSON_NAME] che ley possa aiutar[PERSON_NAME]." at bounding box center [318, 394] width 144 height 15
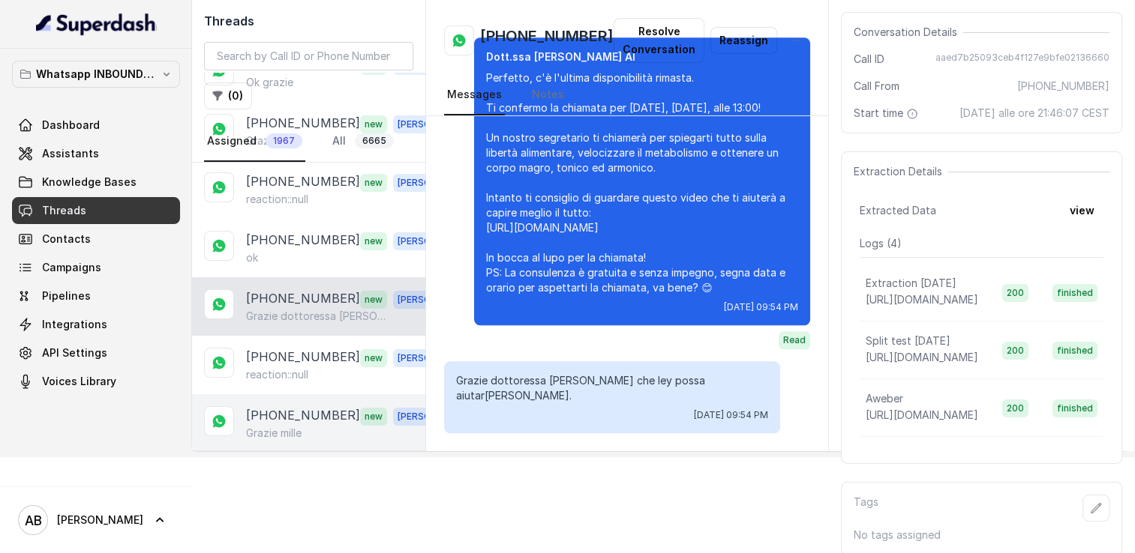
scroll to position [5018, 0]
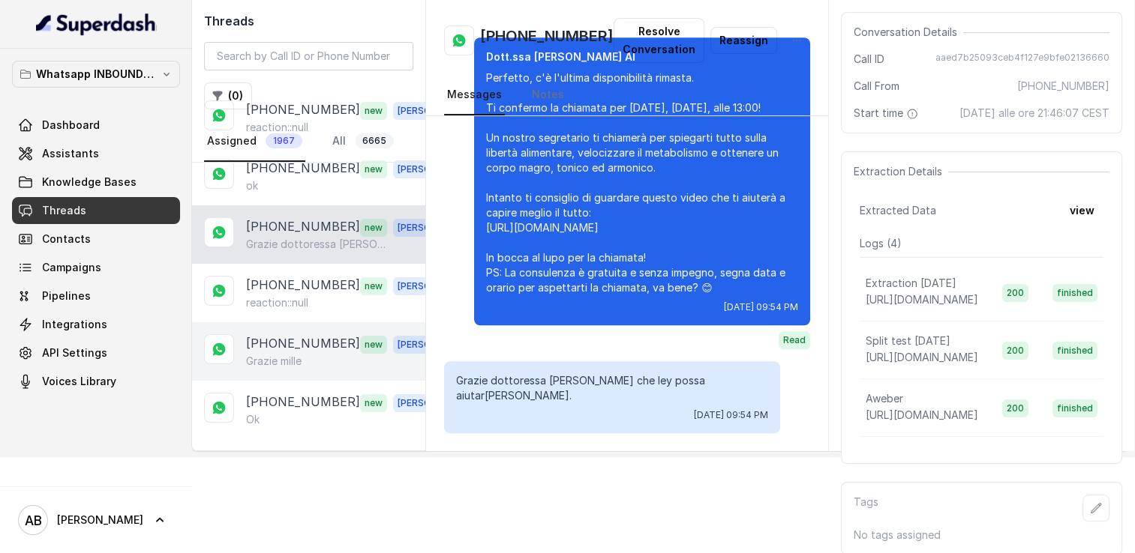
click at [294, 322] on div "[PHONE_NUMBER] new [PERSON_NAME]" at bounding box center [308, 351] width 233 height 58
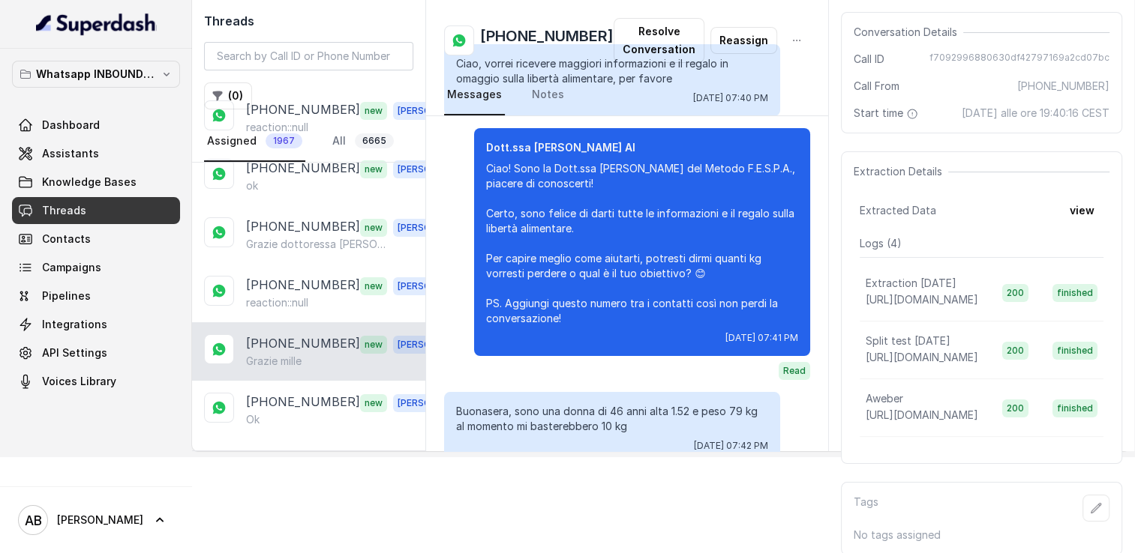
scroll to position [1895, 0]
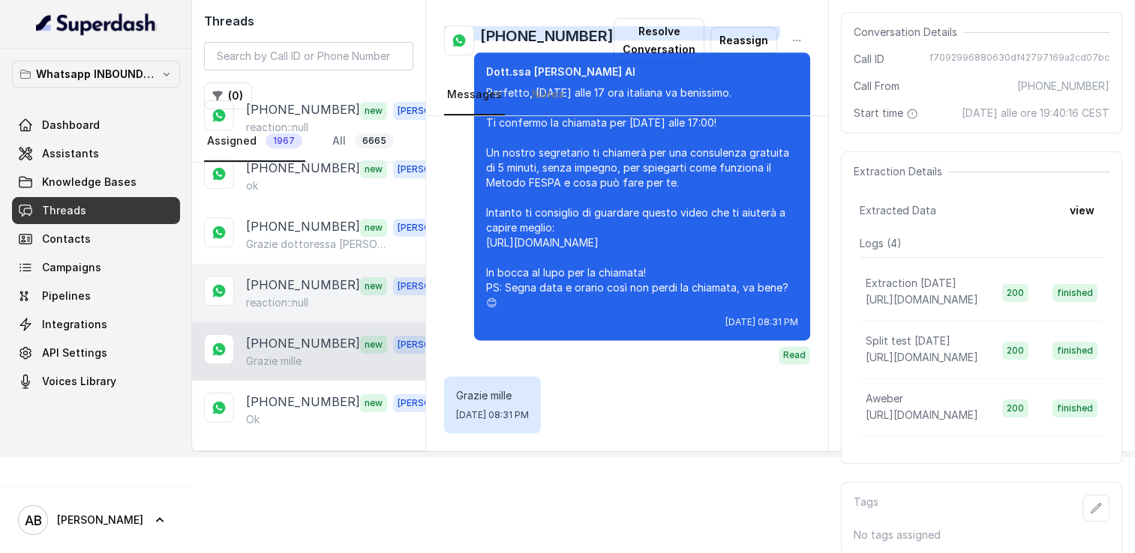
click at [289, 295] on p "reaction::null" at bounding box center [277, 302] width 62 height 15
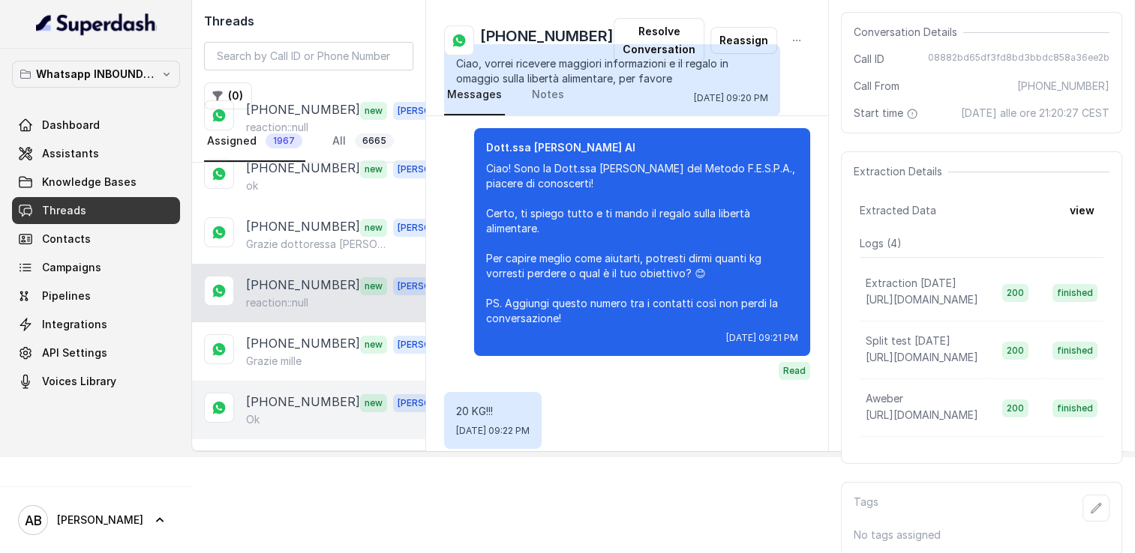
scroll to position [1742, 0]
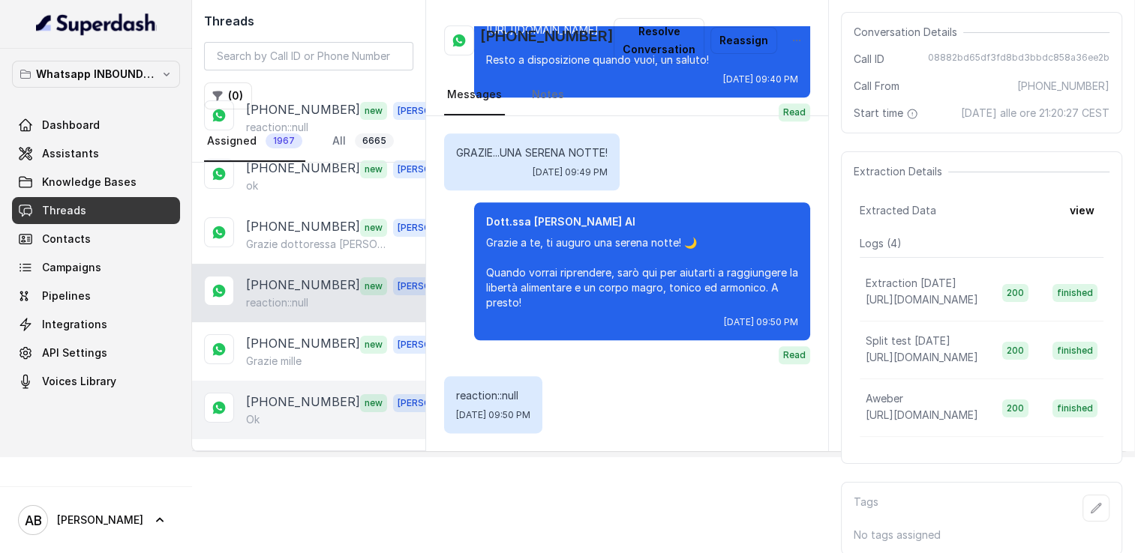
click at [282, 393] on p "[PHONE_NUMBER]" at bounding box center [303, 402] width 114 height 19
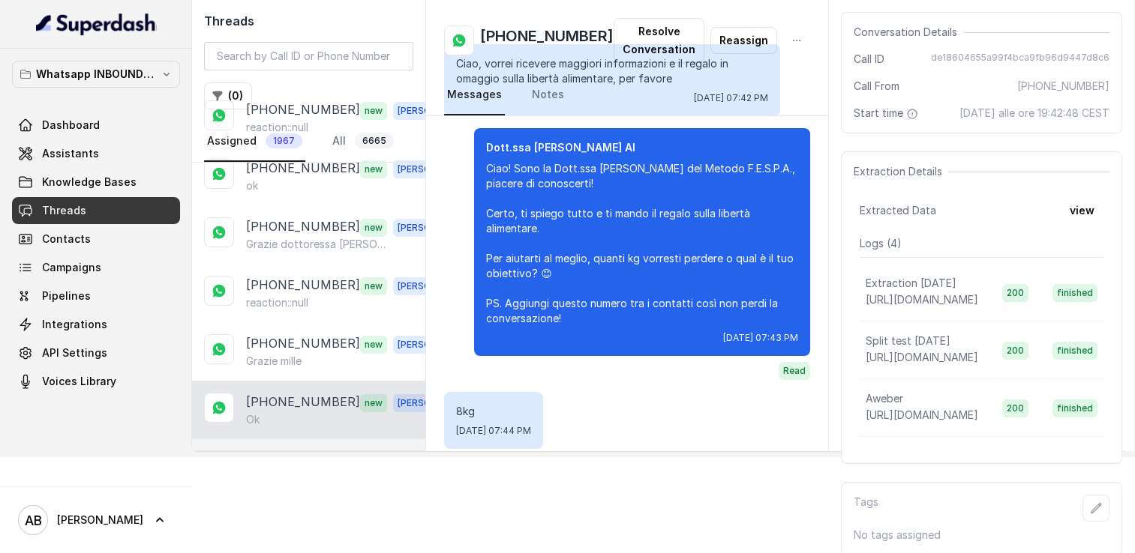
click at [301, 471] on p "grazie, altrettanto!!!!!😘" at bounding box center [303, 478] width 114 height 15
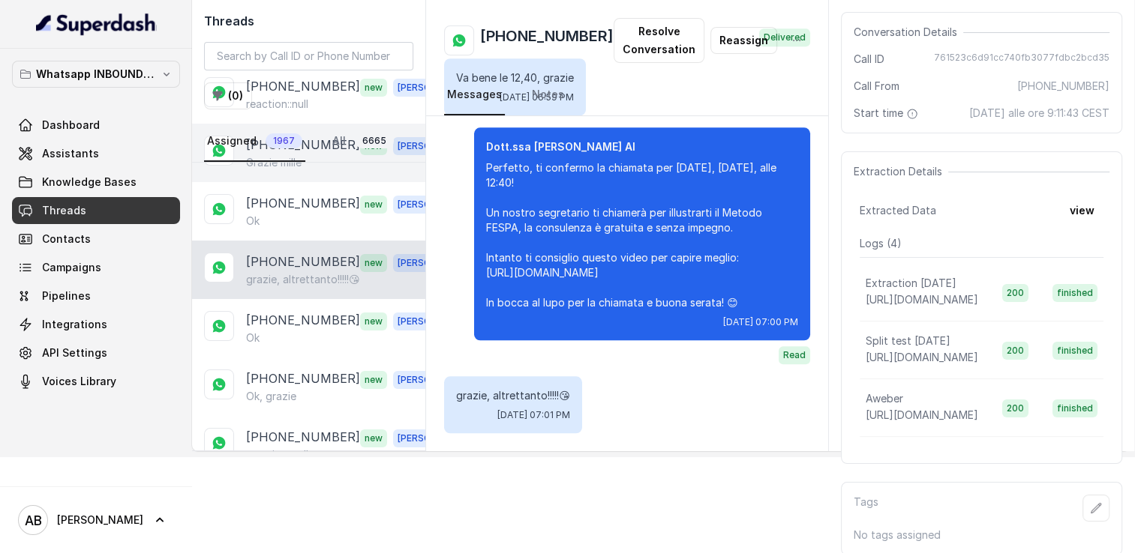
scroll to position [5243, 0]
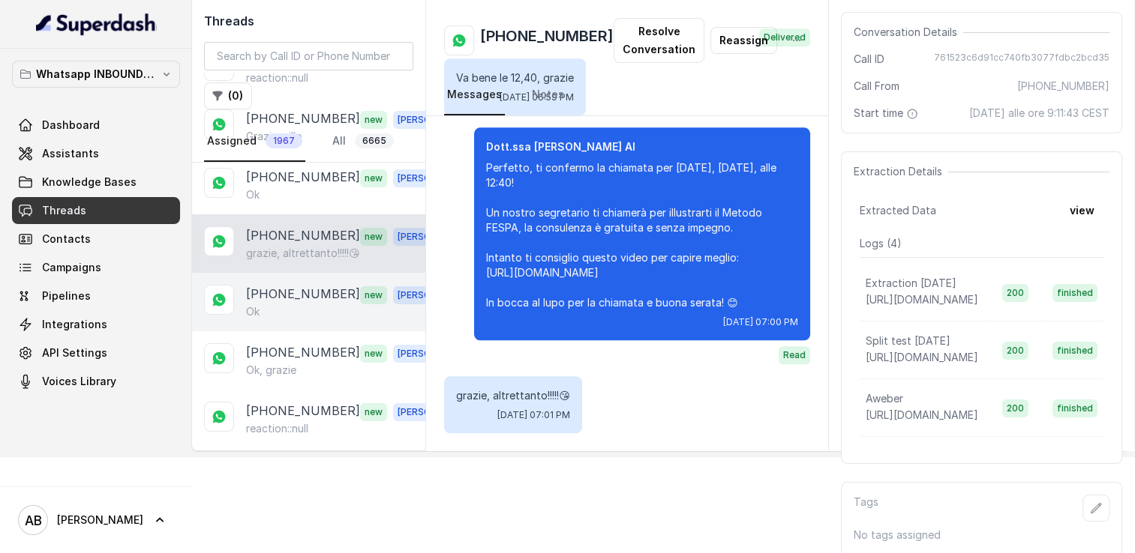
click at [306, 304] on div "Ok" at bounding box center [350, 311] width 209 height 15
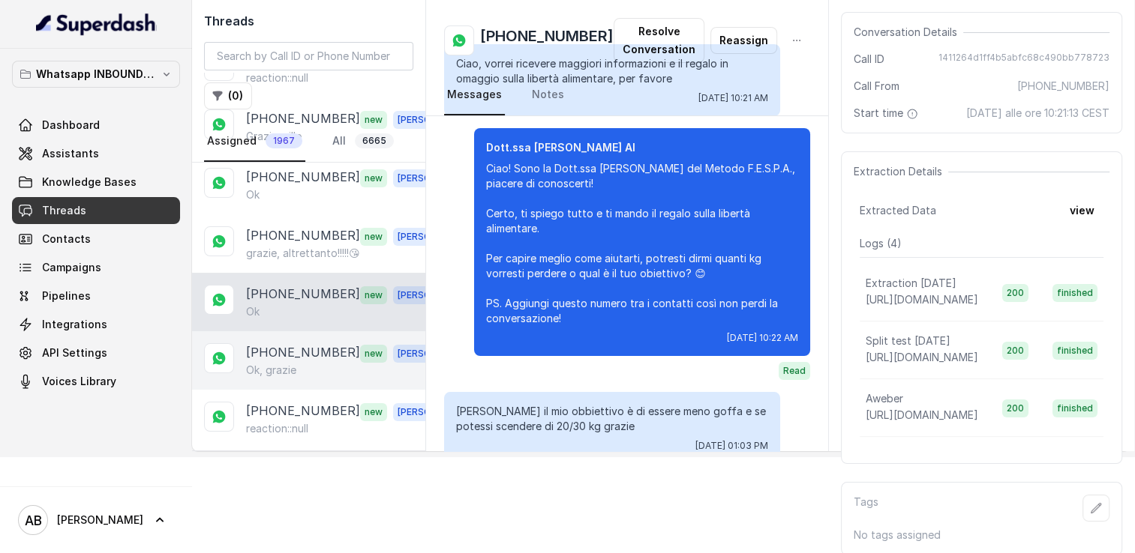
scroll to position [2180, 0]
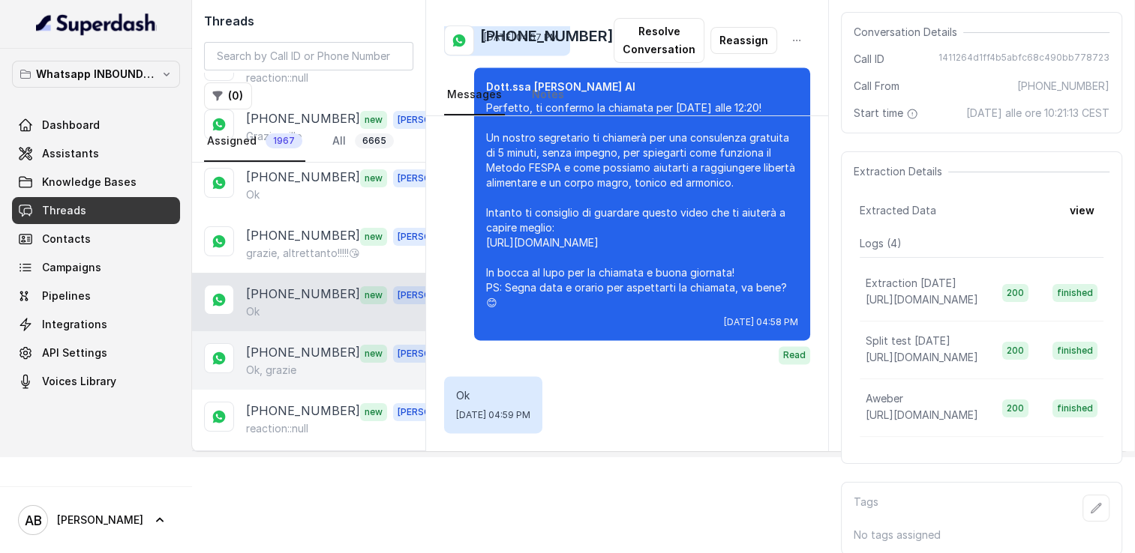
click at [298, 343] on p "[PHONE_NUMBER]" at bounding box center [303, 352] width 114 height 19
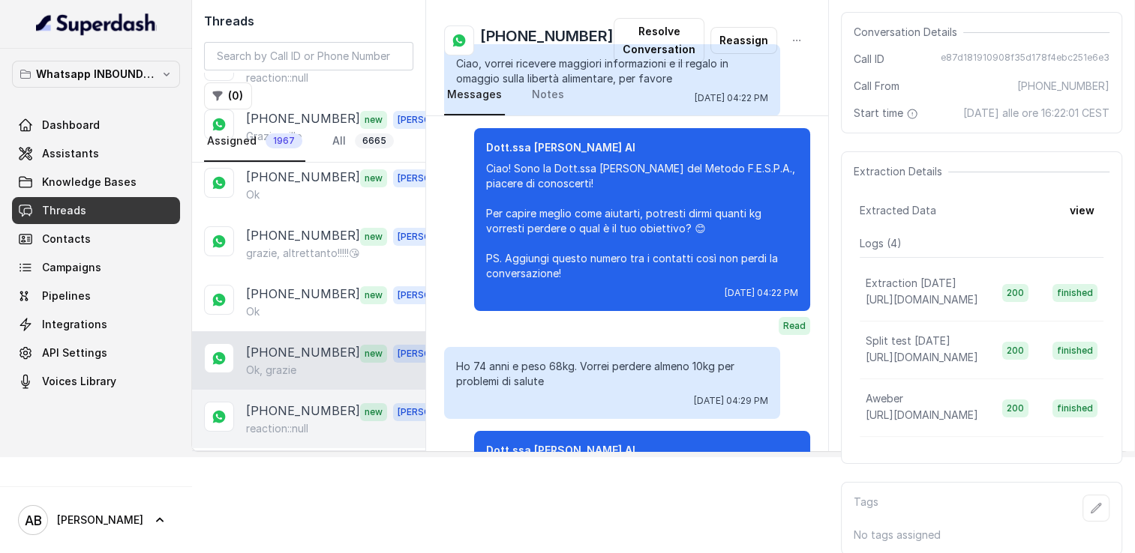
scroll to position [1607, 0]
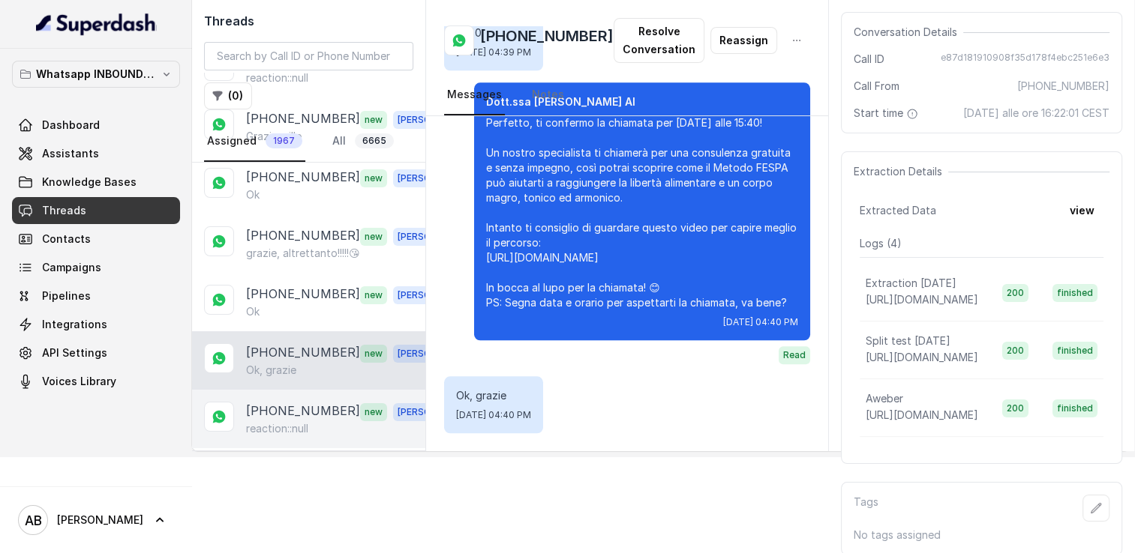
click at [298, 421] on p "reaction::null" at bounding box center [277, 428] width 62 height 15
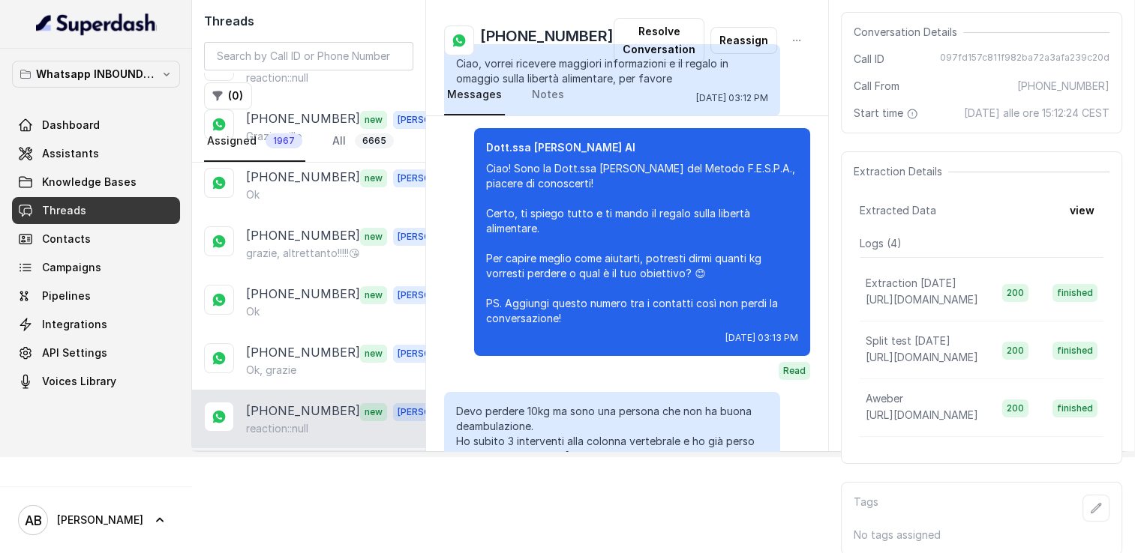
scroll to position [416, 0]
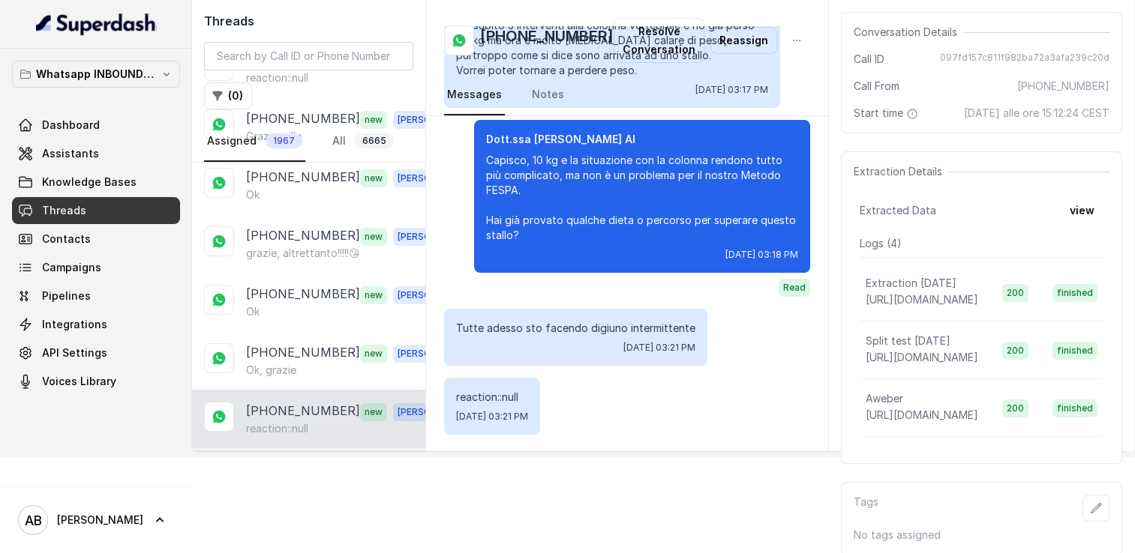
click at [304, 480] on p "Ok a [DATE]" at bounding box center [276, 487] width 61 height 15
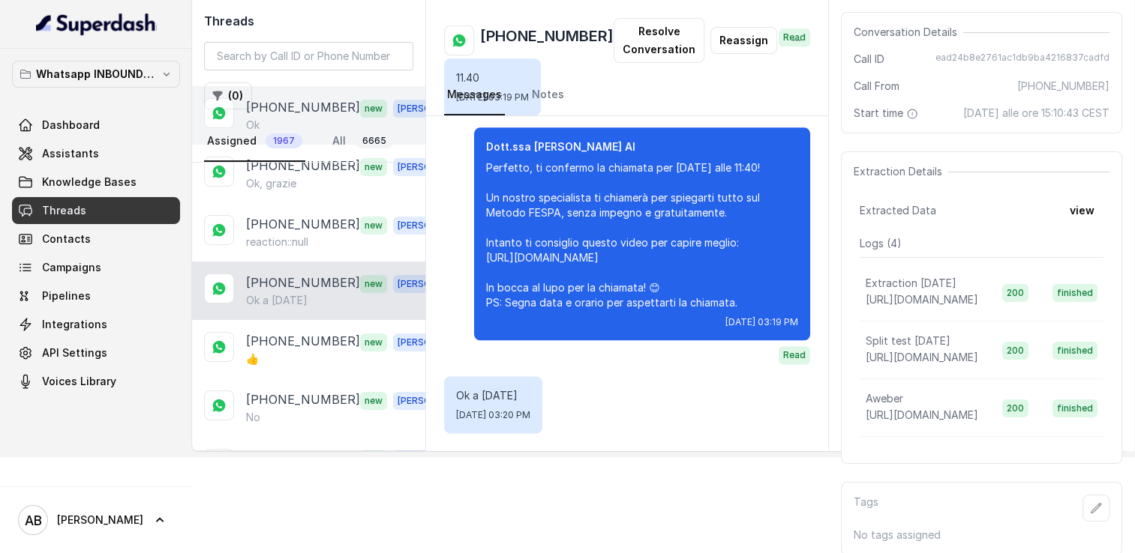
scroll to position [5468, 0]
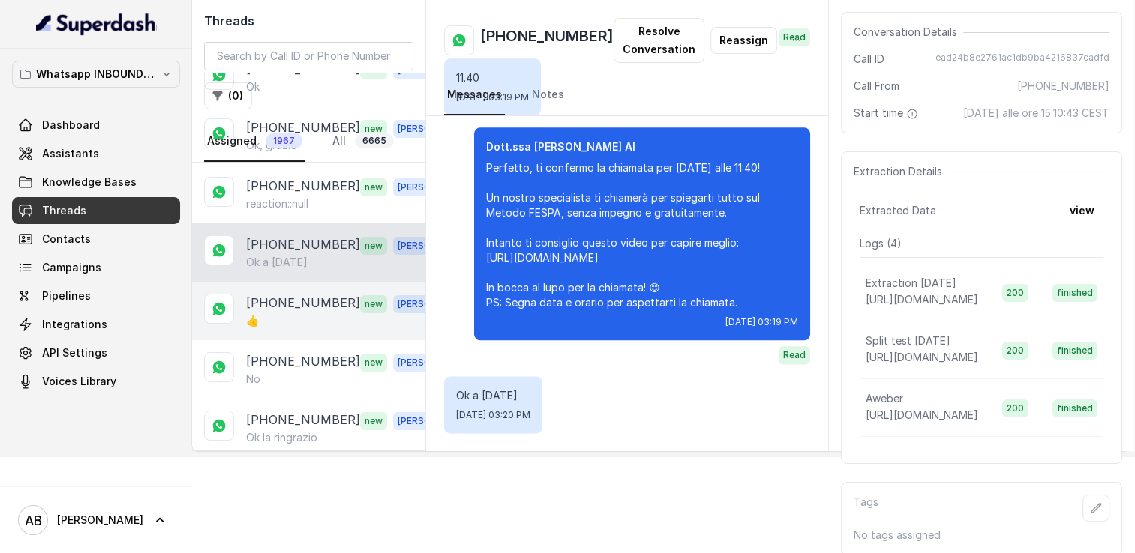
click at [295, 313] on div "👍" at bounding box center [350, 320] width 209 height 15
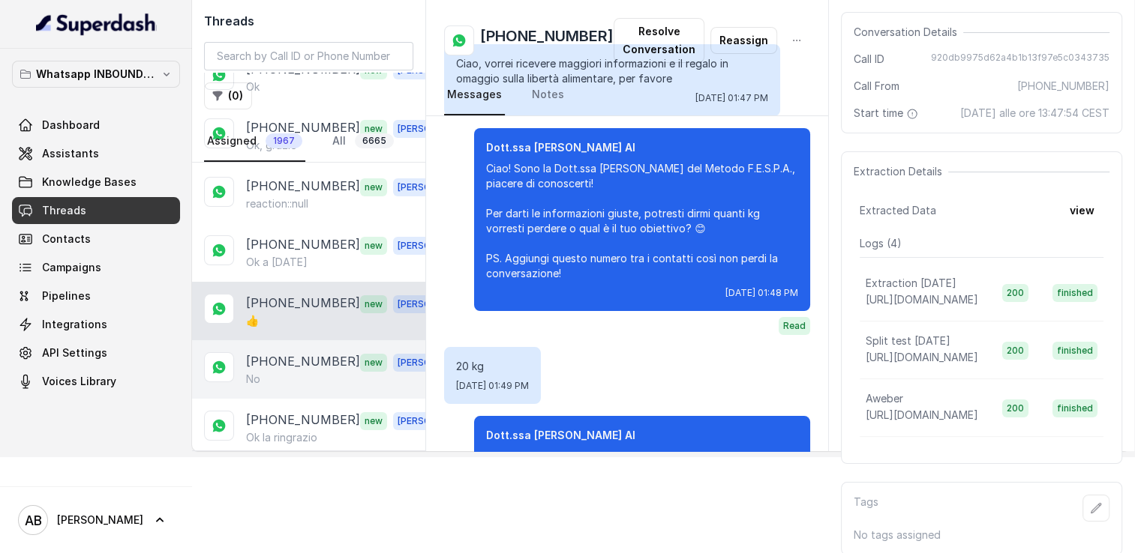
scroll to position [1517, 0]
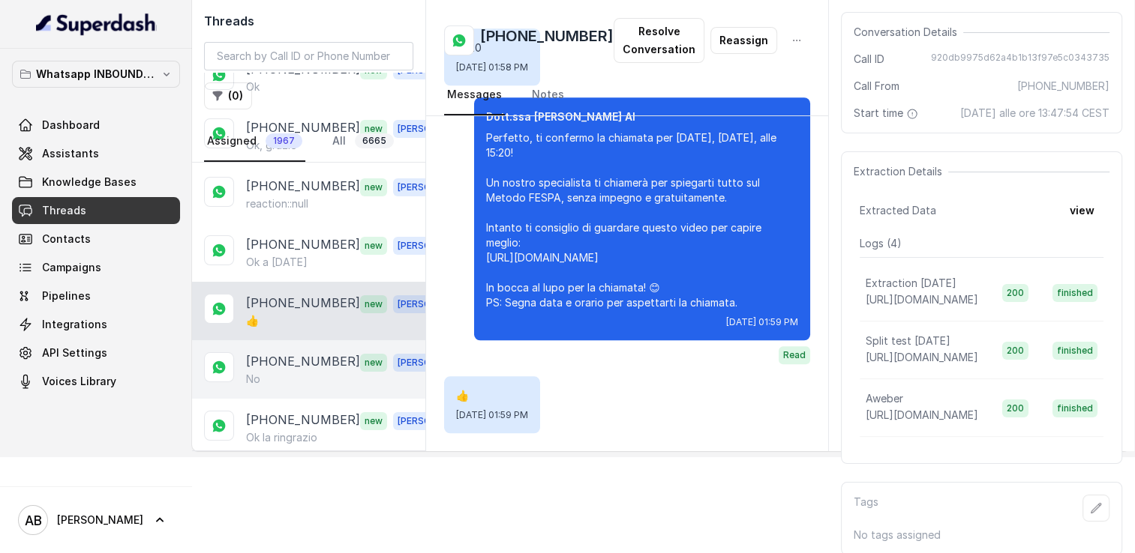
click at [288, 352] on p "[PHONE_NUMBER]" at bounding box center [303, 361] width 114 height 19
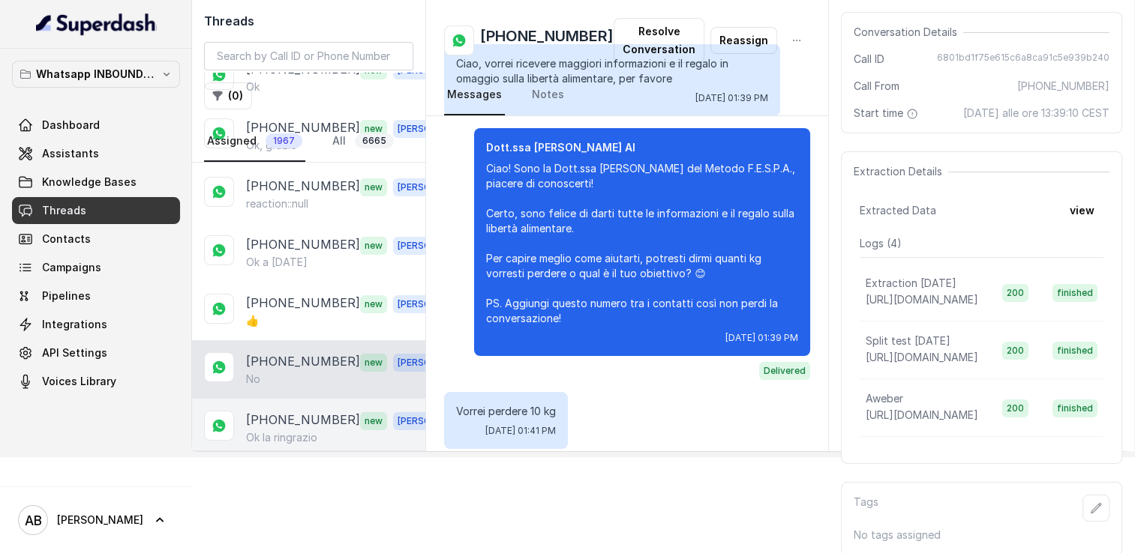
scroll to position [1790, 0]
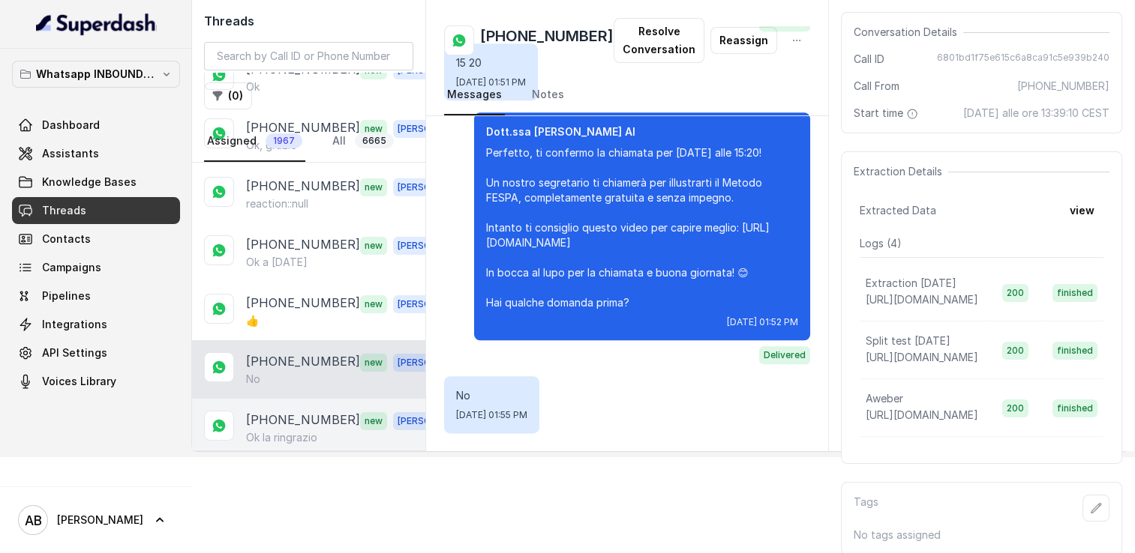
click at [293, 411] on p "[PHONE_NUMBER]" at bounding box center [303, 420] width 114 height 19
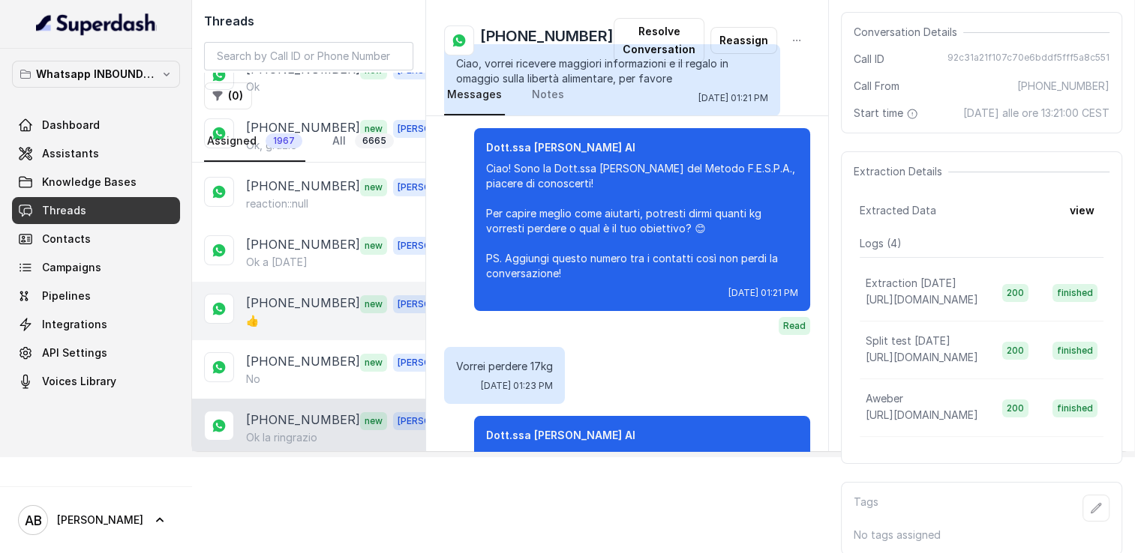
scroll to position [1601, 0]
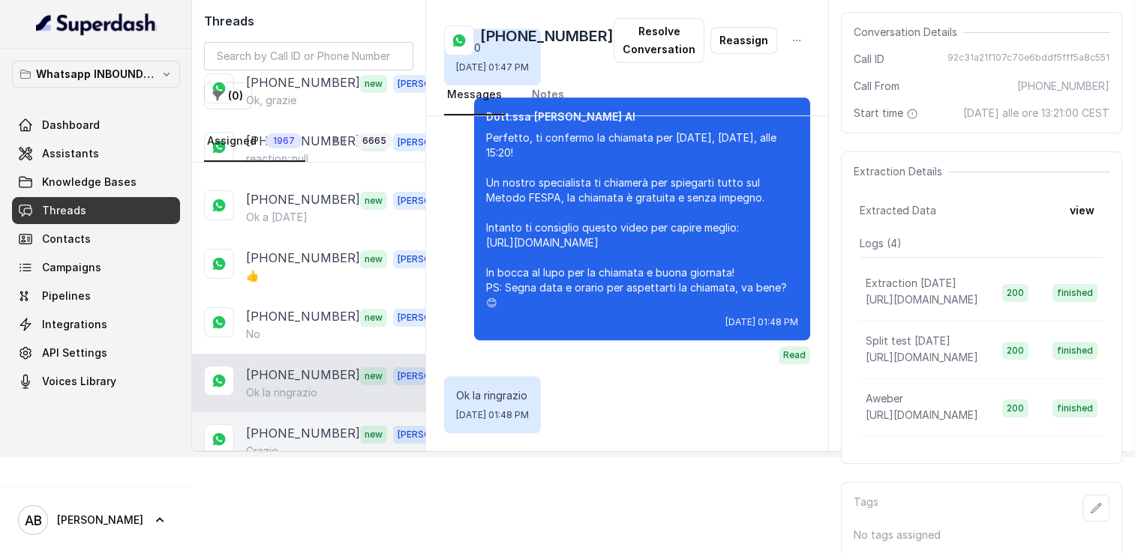
click at [283, 444] on div "Grazie" at bounding box center [350, 451] width 209 height 15
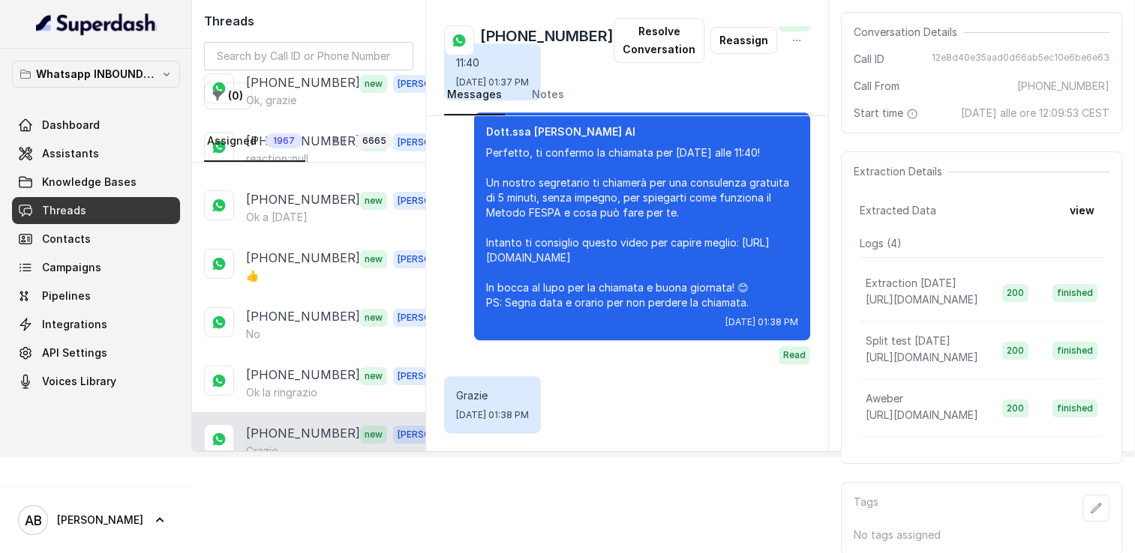
click at [311, 483] on p "Load more conversations" at bounding box center [308, 492] width 147 height 18
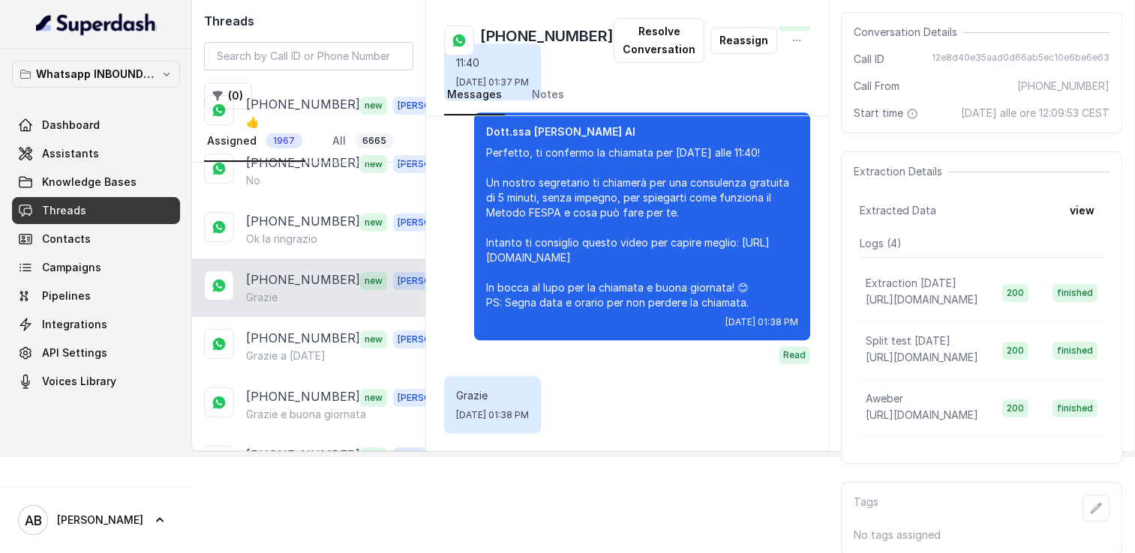
scroll to position [5738, 0]
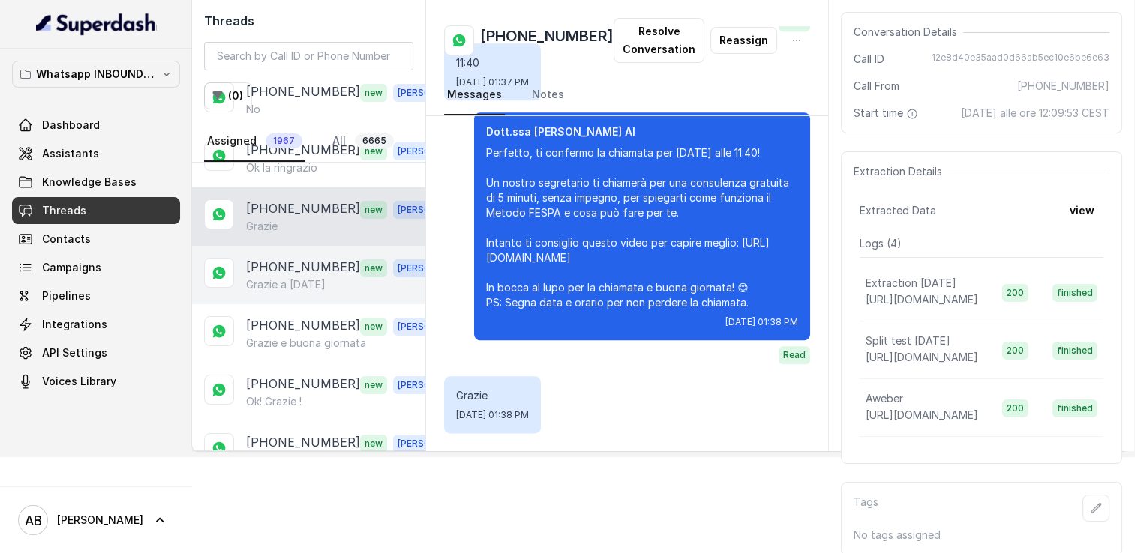
click at [288, 258] on p "[PHONE_NUMBER]" at bounding box center [303, 267] width 114 height 19
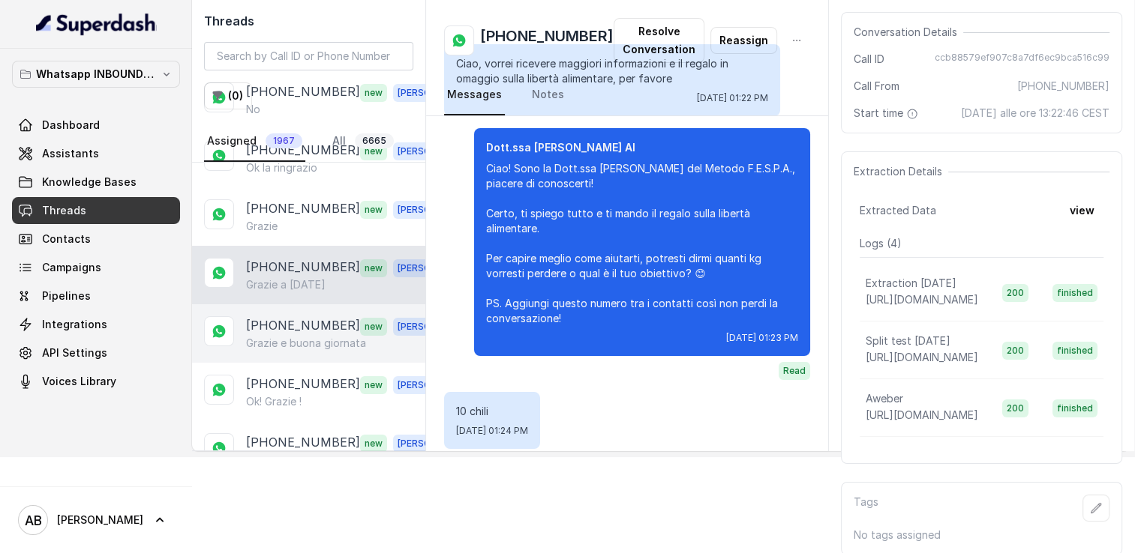
scroll to position [1547, 0]
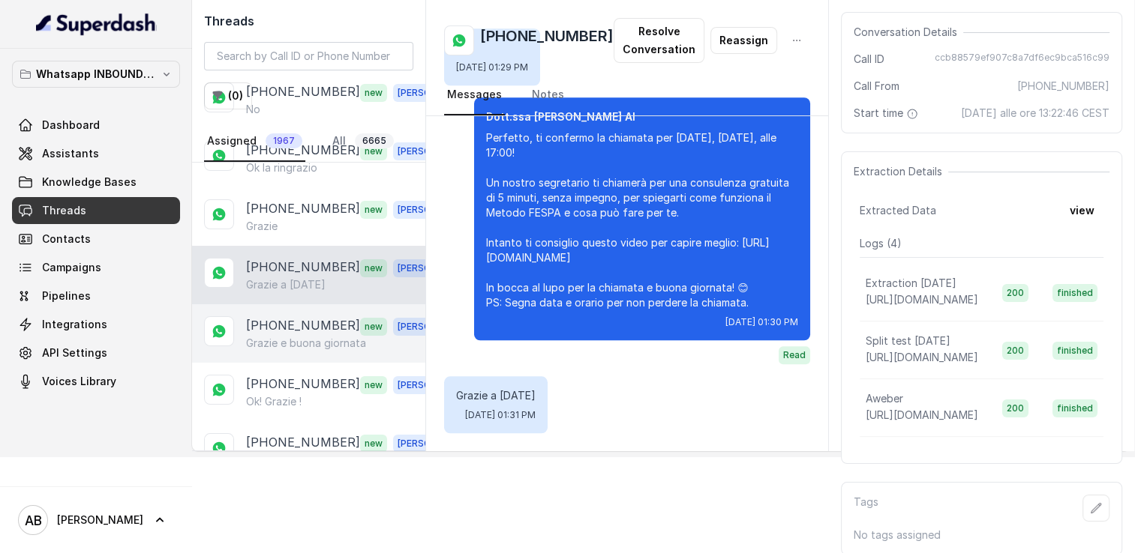
click at [290, 316] on p "[PHONE_NUMBER]" at bounding box center [303, 325] width 114 height 19
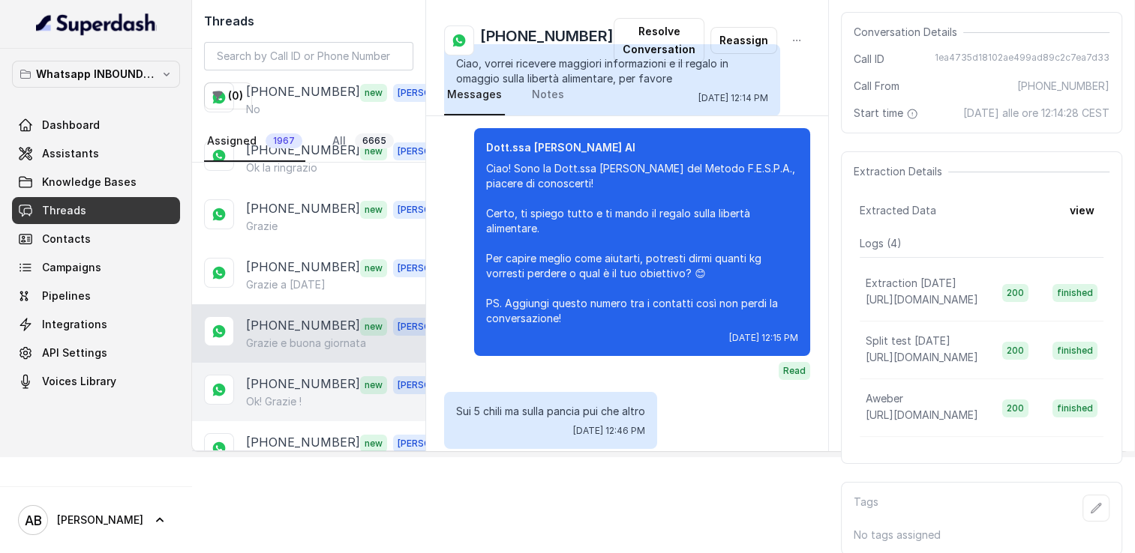
scroll to position [1616, 0]
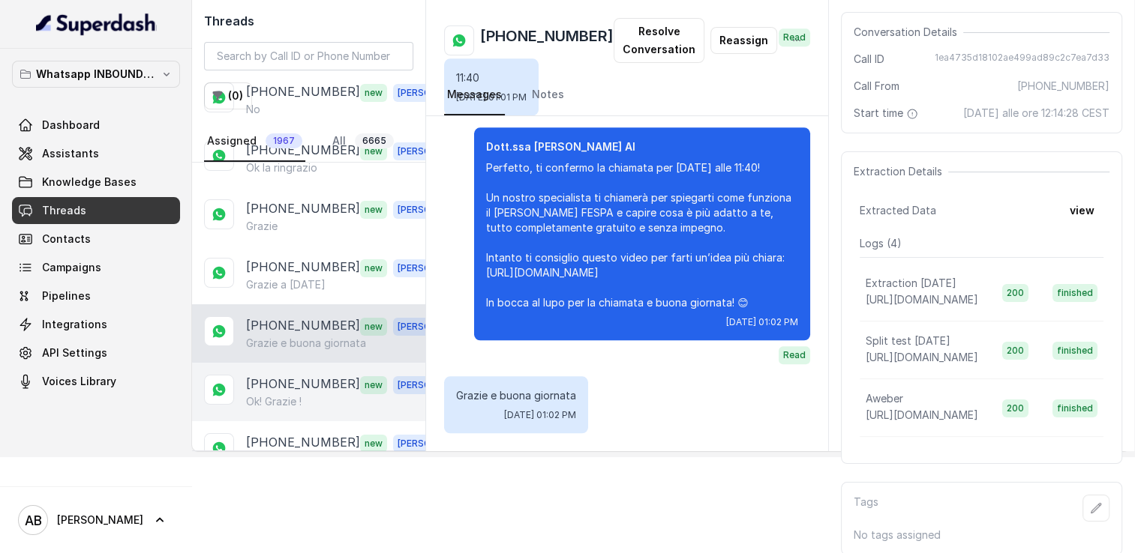
click at [305, 394] on div "Ok! Grazie !" at bounding box center [350, 401] width 209 height 15
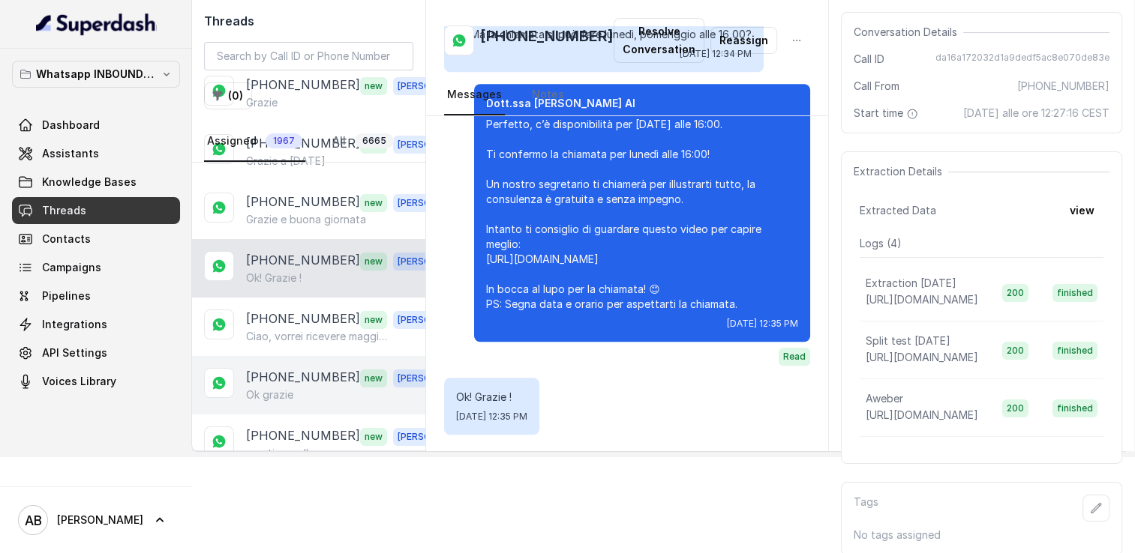
scroll to position [5888, 0]
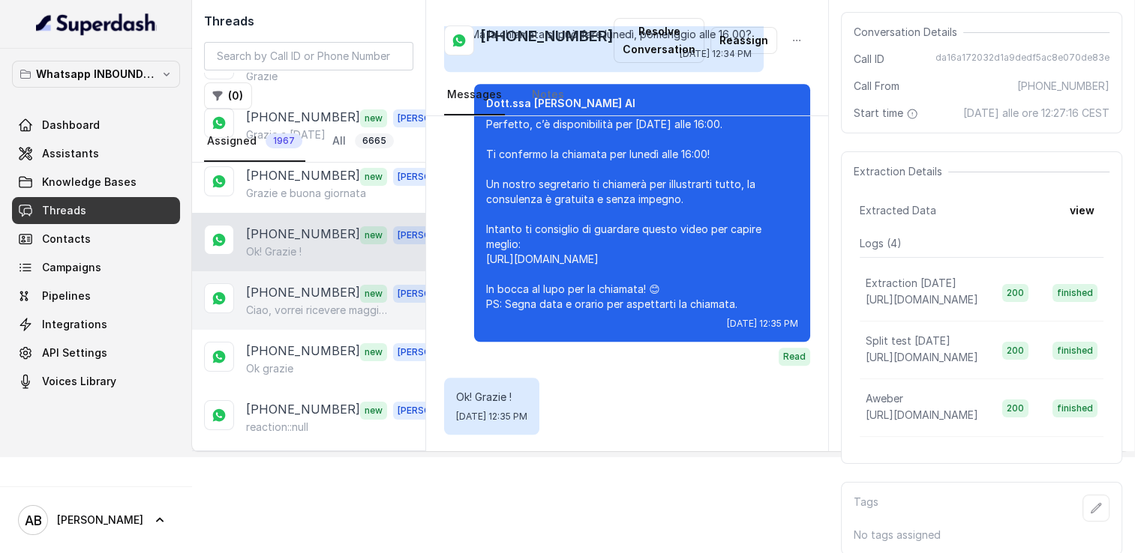
click at [293, 283] on p "[PHONE_NUMBER]" at bounding box center [303, 292] width 114 height 19
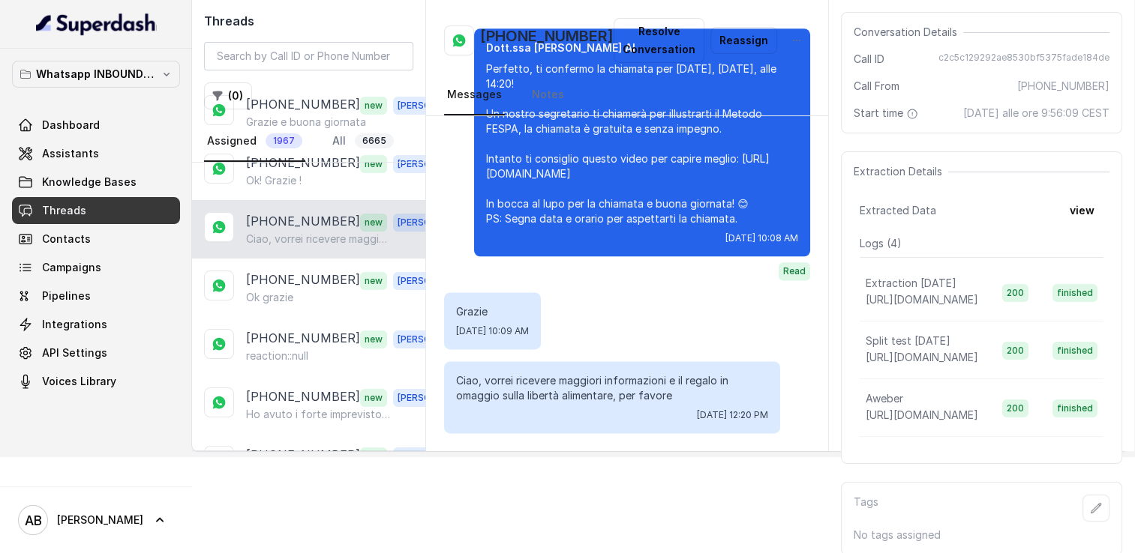
scroll to position [5963, 0]
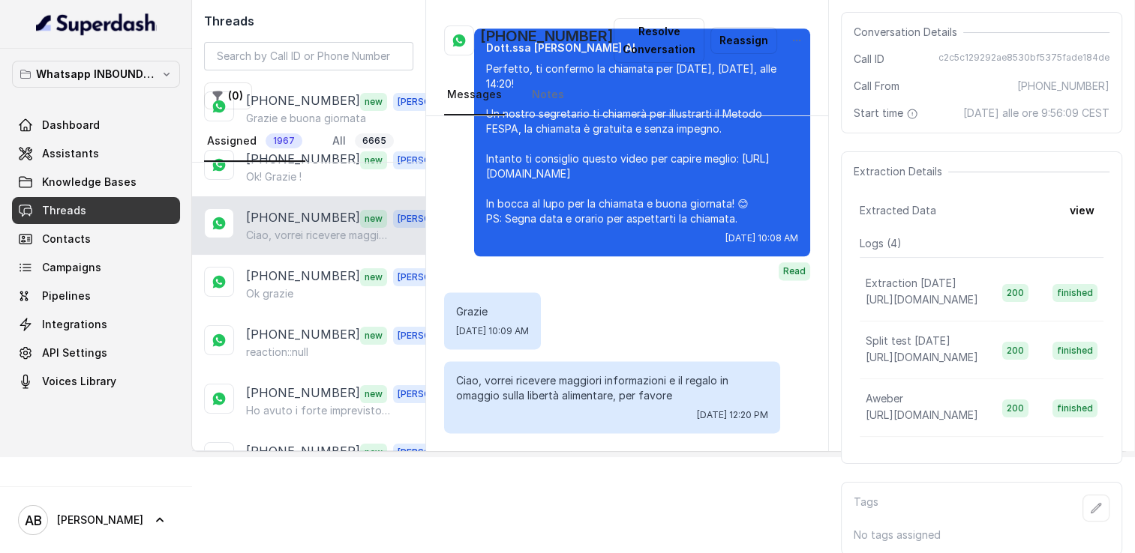
click at [293, 286] on p "Ok grazie" at bounding box center [269, 293] width 47 height 15
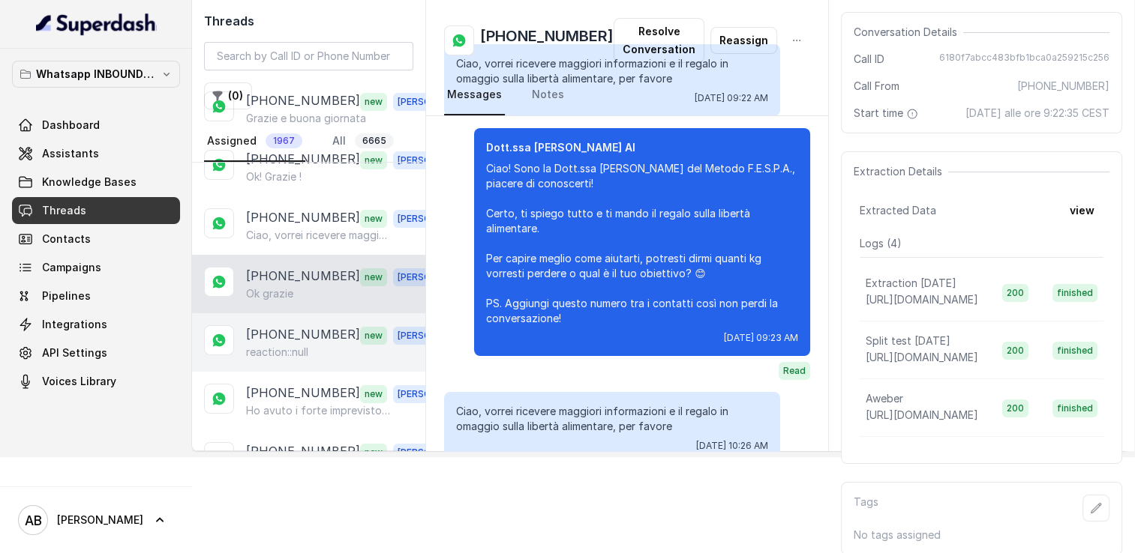
scroll to position [2294, 0]
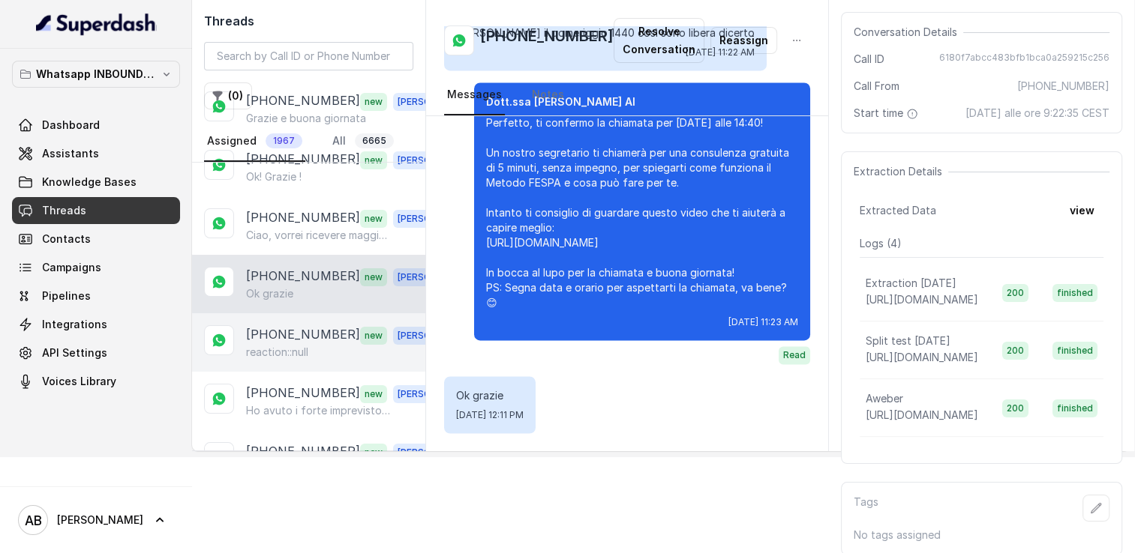
click at [291, 325] on p "[PHONE_NUMBER]" at bounding box center [303, 334] width 114 height 19
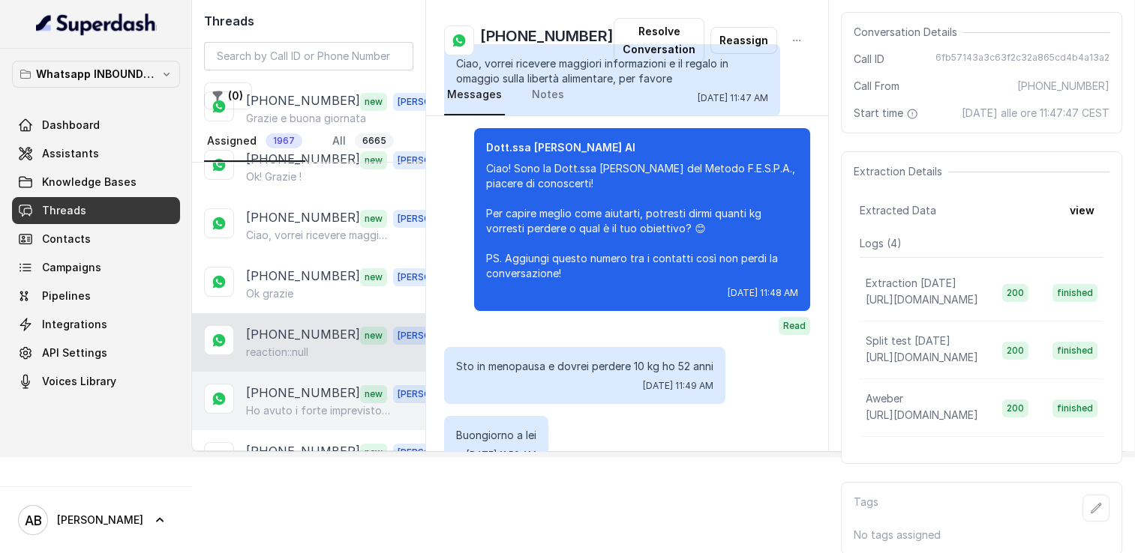
scroll to position [1586, 0]
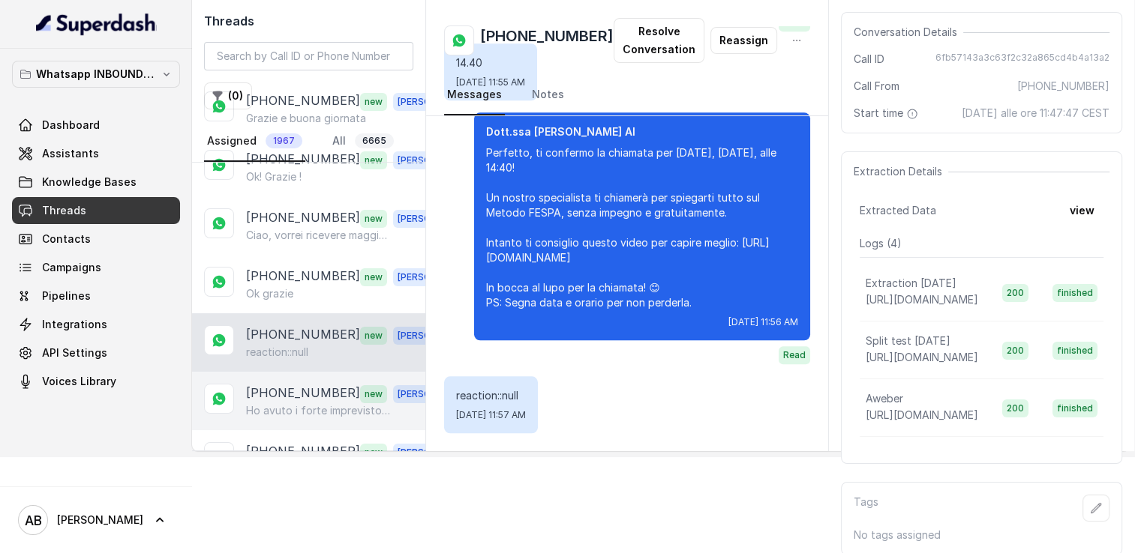
click at [294, 384] on p "[PHONE_NUMBER]" at bounding box center [303, 393] width 114 height 19
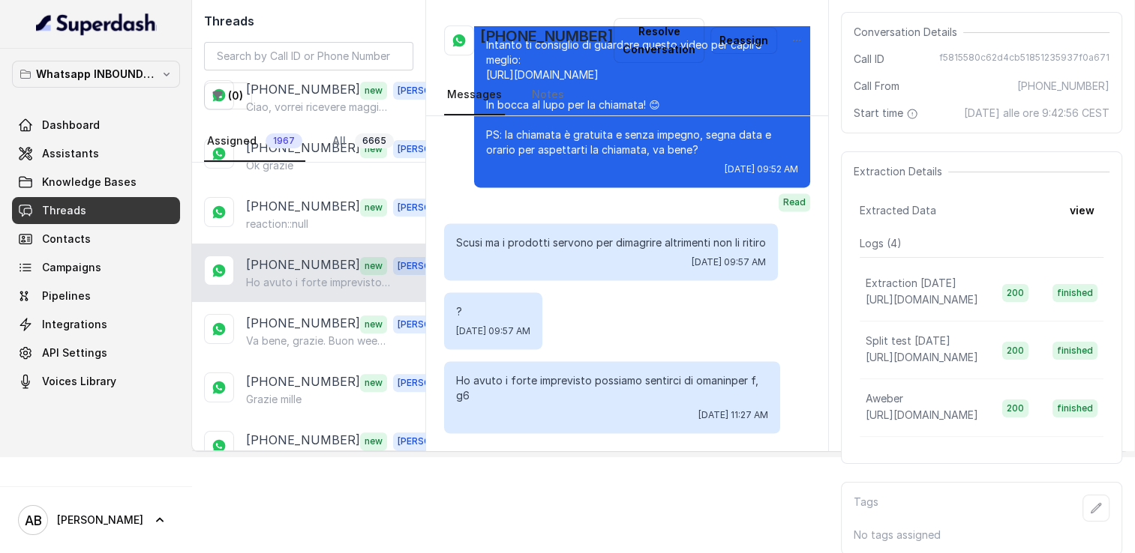
scroll to position [6113, 0]
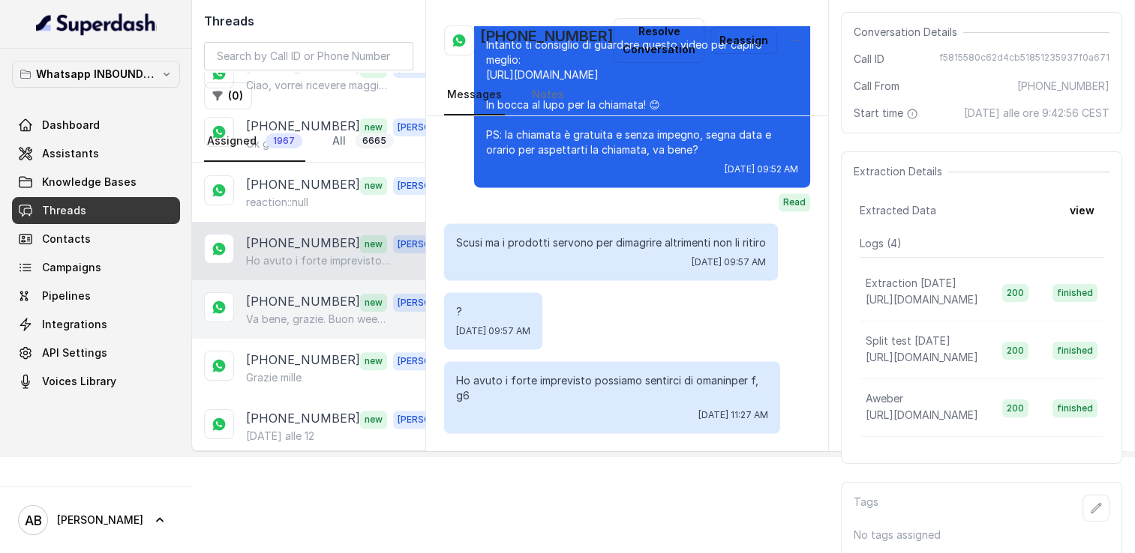
click at [302, 312] on p "Va bene, grazie. Buon weekend" at bounding box center [318, 319] width 144 height 15
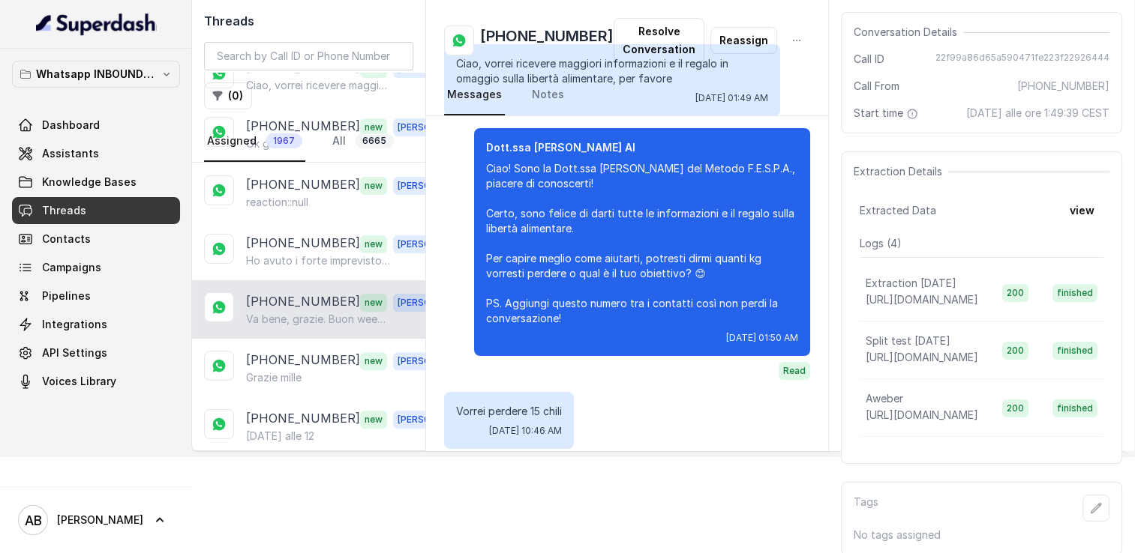
scroll to position [2306, 0]
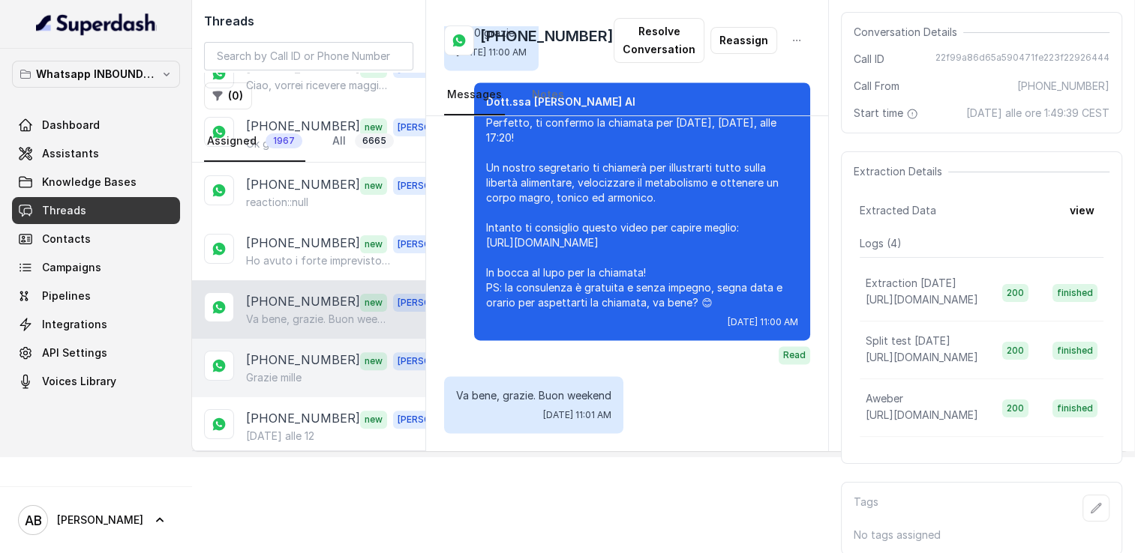
click at [303, 351] on p "[PHONE_NUMBER]" at bounding box center [303, 360] width 114 height 19
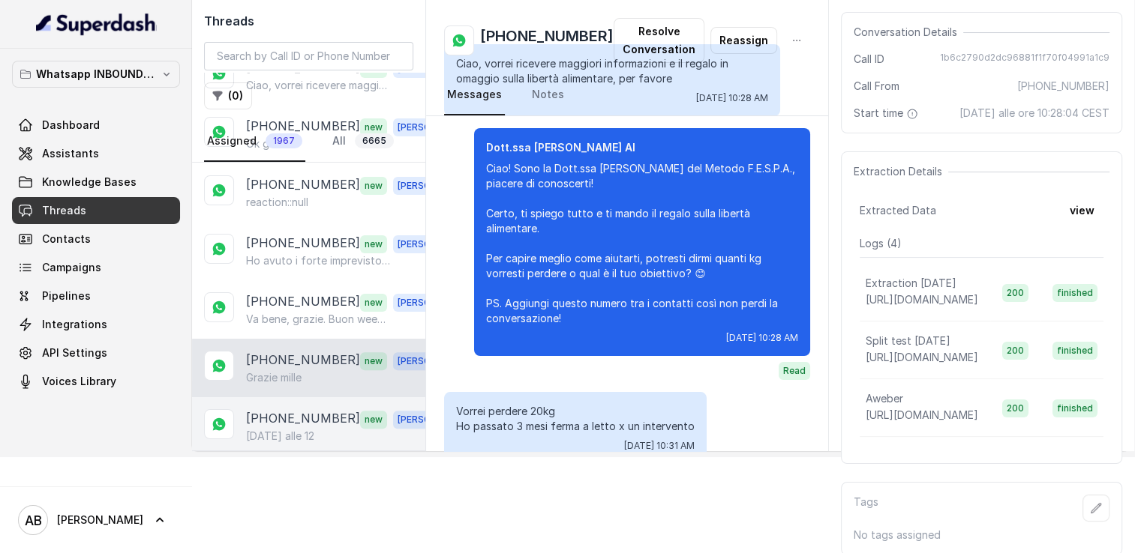
scroll to position [1802, 0]
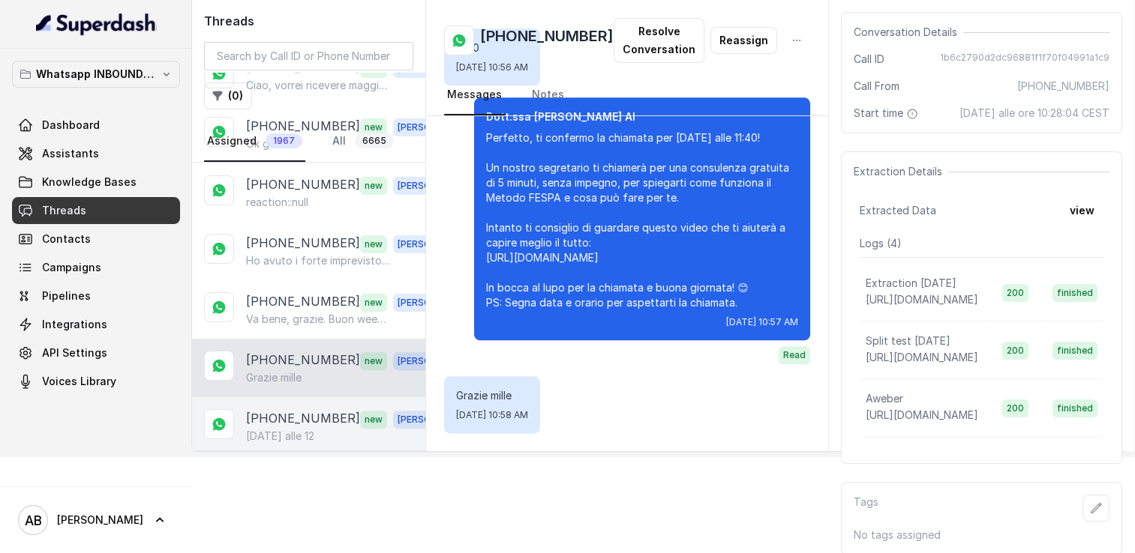
click at [295, 429] on p "[DATE] alle 12" at bounding box center [280, 436] width 68 height 15
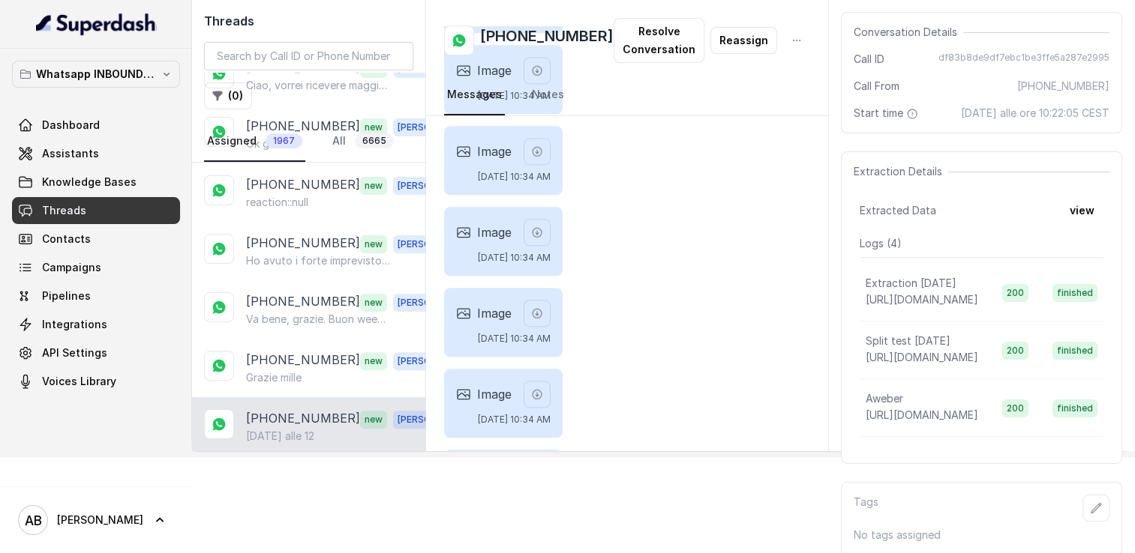
scroll to position [1991, 0]
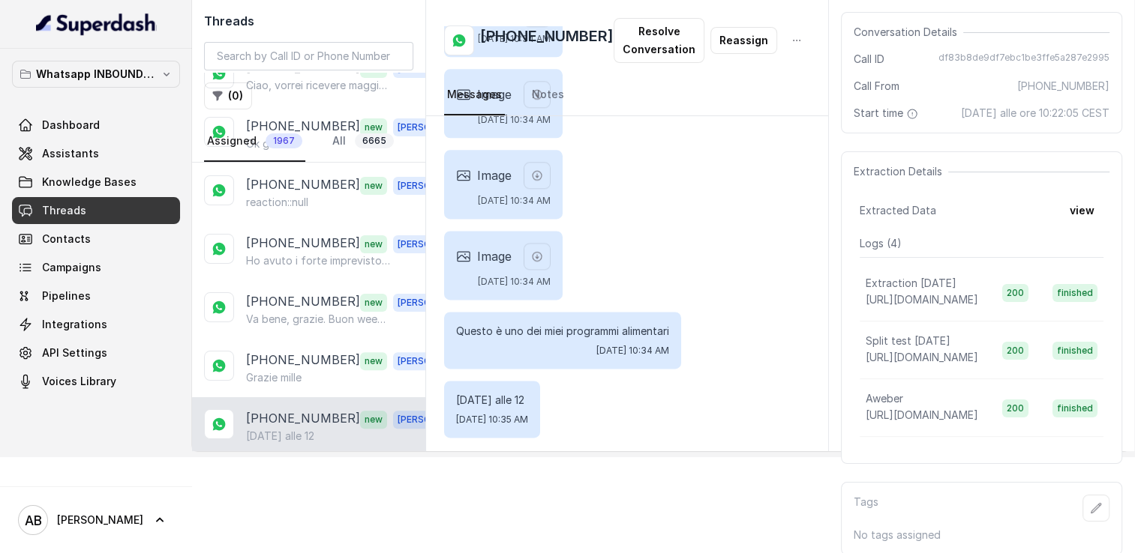
click at [525, 39] on h2 "[PHONE_NUMBER]" at bounding box center [546, 40] width 133 height 30
copy h2 "[PHONE_NUMBER]"
click at [352, 59] on input "search" at bounding box center [308, 56] width 209 height 28
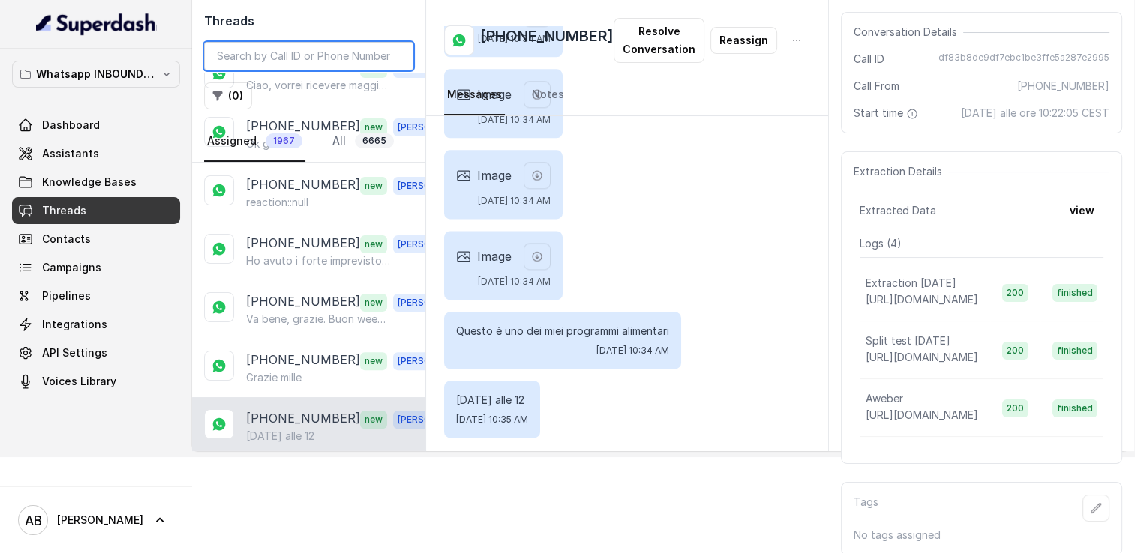
paste input "393475247772"
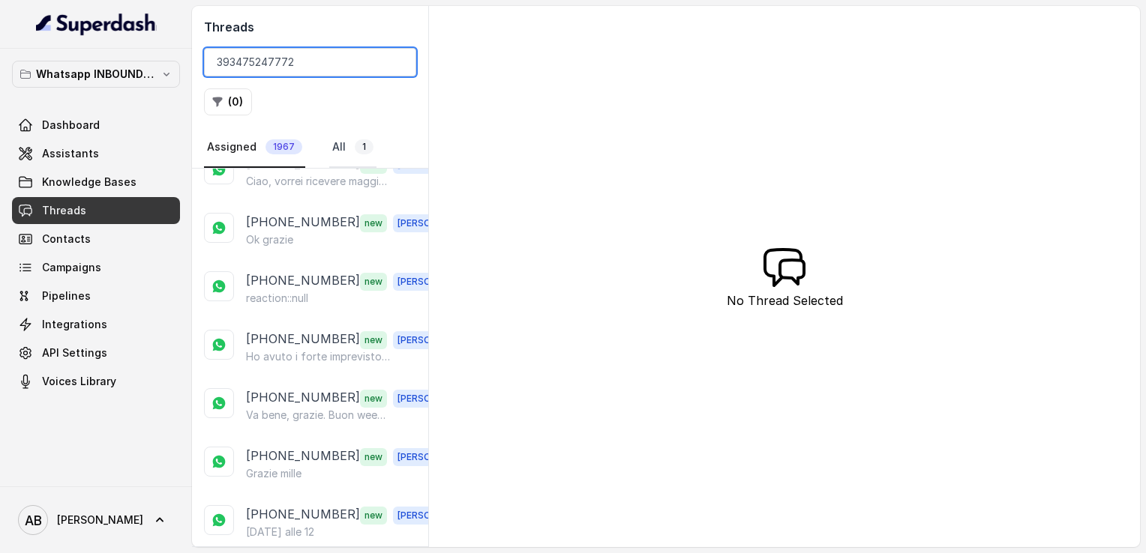
type input "393475247772"
click at [340, 151] on link "All 1" at bounding box center [352, 147] width 47 height 40
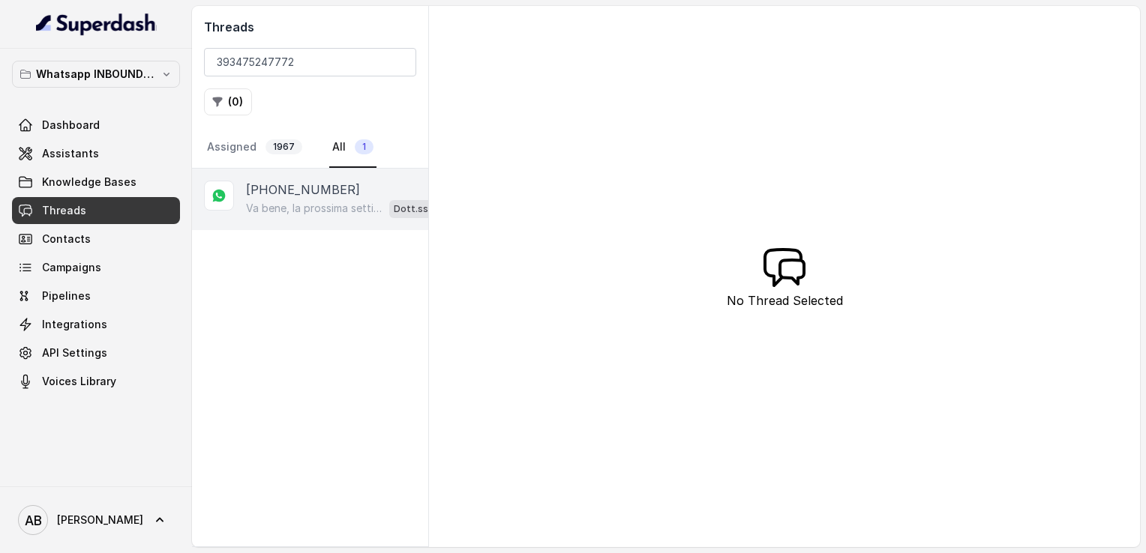
click at [301, 187] on p "[PHONE_NUMBER]" at bounding box center [303, 190] width 114 height 18
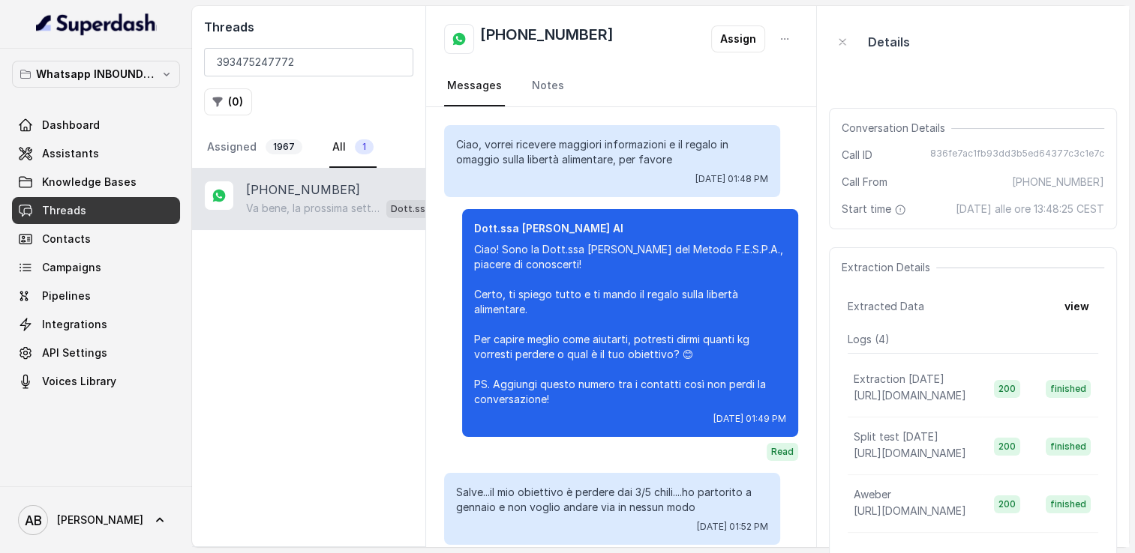
scroll to position [1869, 0]
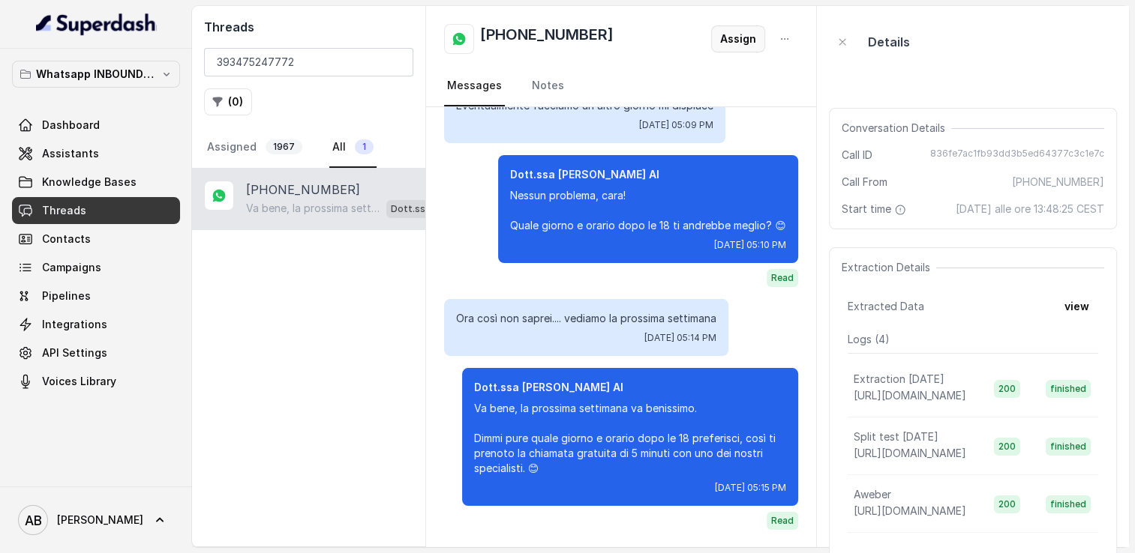
click at [719, 36] on button "Assign" at bounding box center [738, 38] width 54 height 27
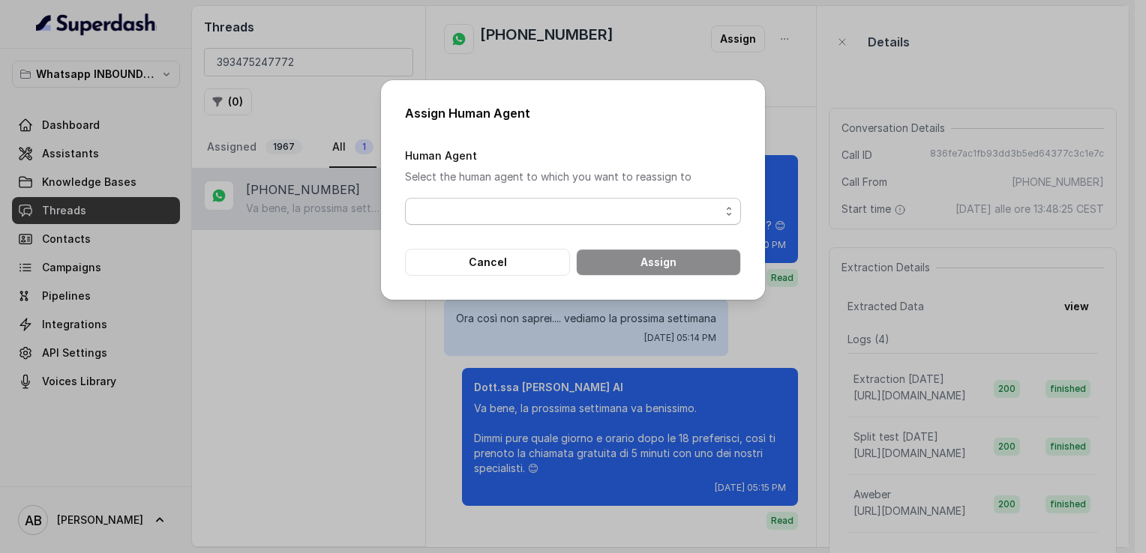
click at [483, 206] on span "button" at bounding box center [573, 211] width 336 height 27
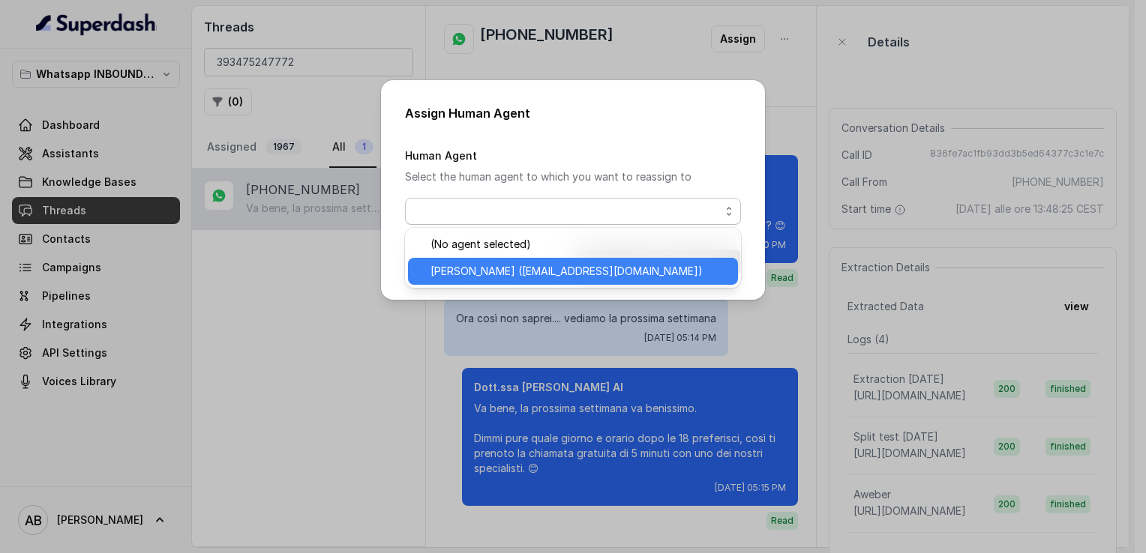
click at [516, 267] on span "[PERSON_NAME] ([EMAIL_ADDRESS][DOMAIN_NAME])" at bounding box center [566, 271] width 272 height 18
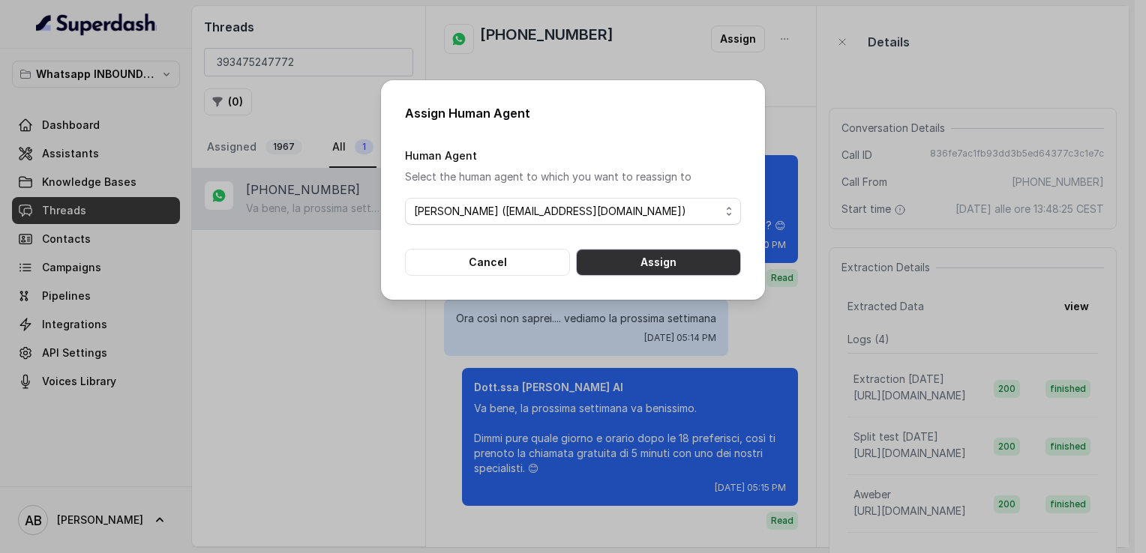
click at [614, 271] on button "Assign" at bounding box center [658, 262] width 165 height 27
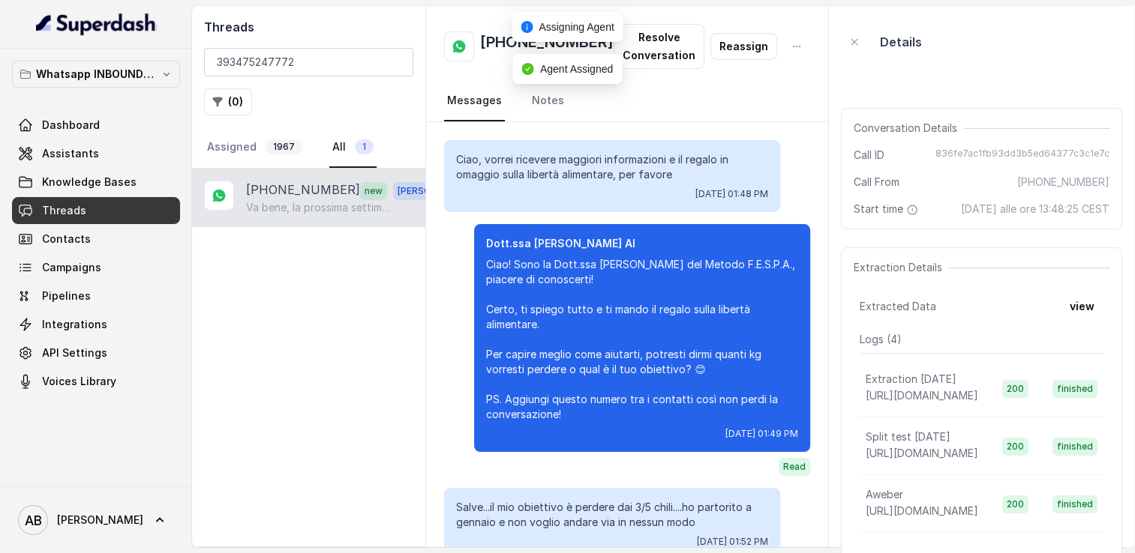
scroll to position [1883, 0]
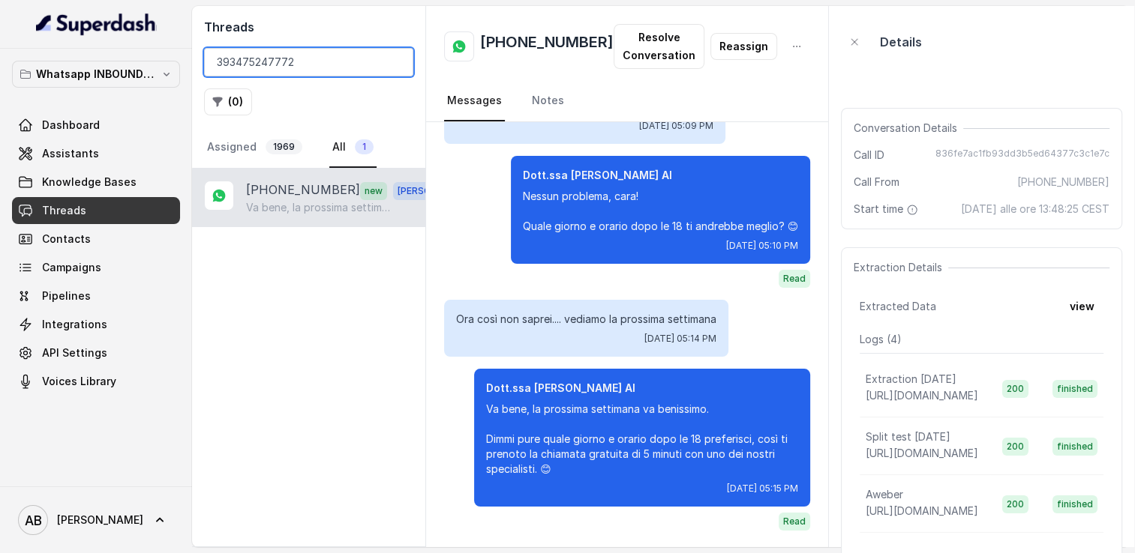
click at [395, 63] on input "393475247772" at bounding box center [308, 62] width 209 height 28
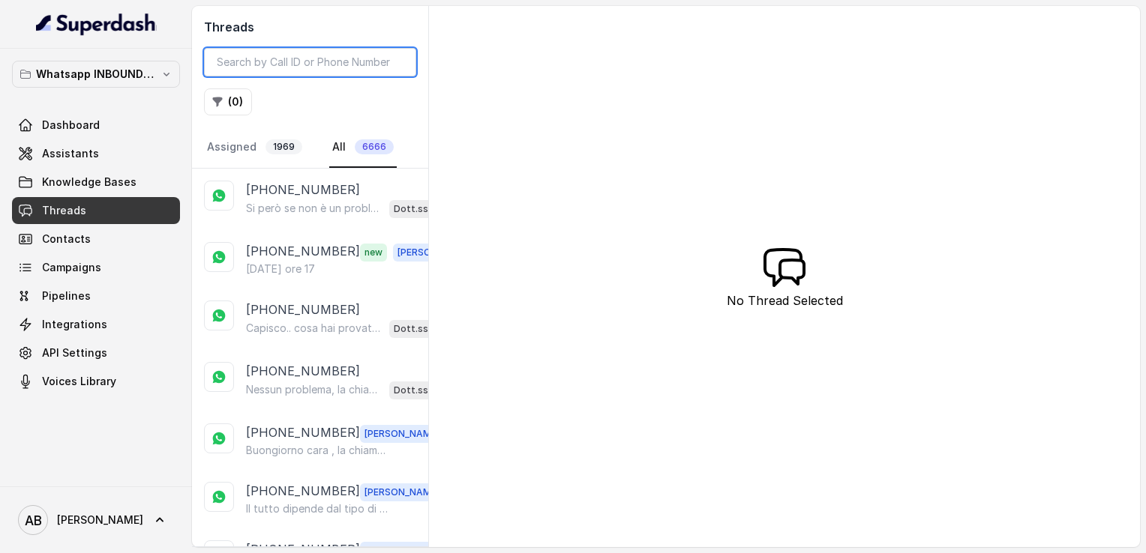
click at [300, 64] on input "search" at bounding box center [310, 62] width 212 height 28
paste input "393317123314"
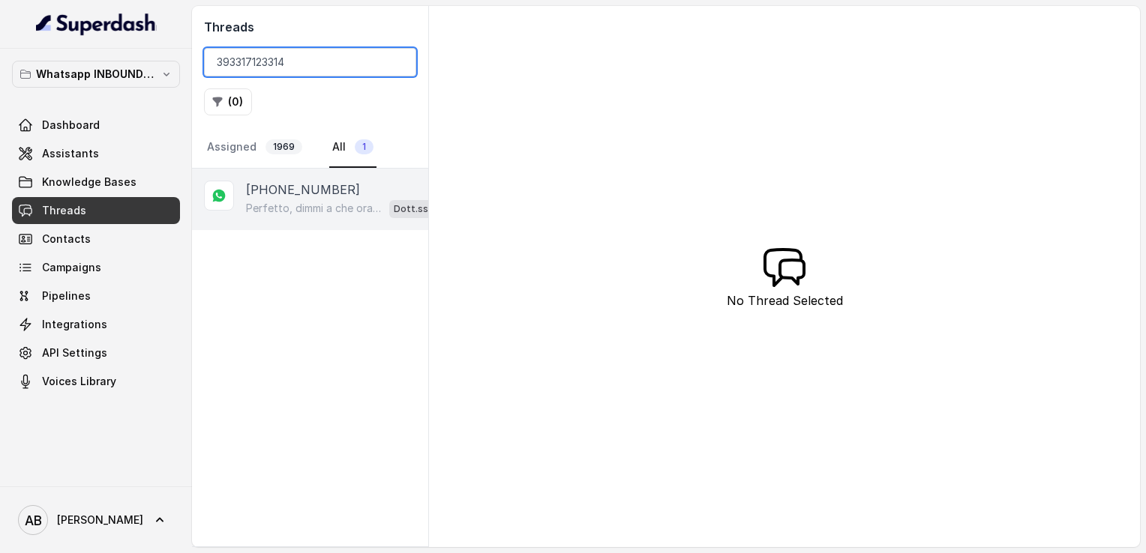
type input "393317123314"
click at [296, 187] on p "[PHONE_NUMBER]" at bounding box center [303, 190] width 114 height 18
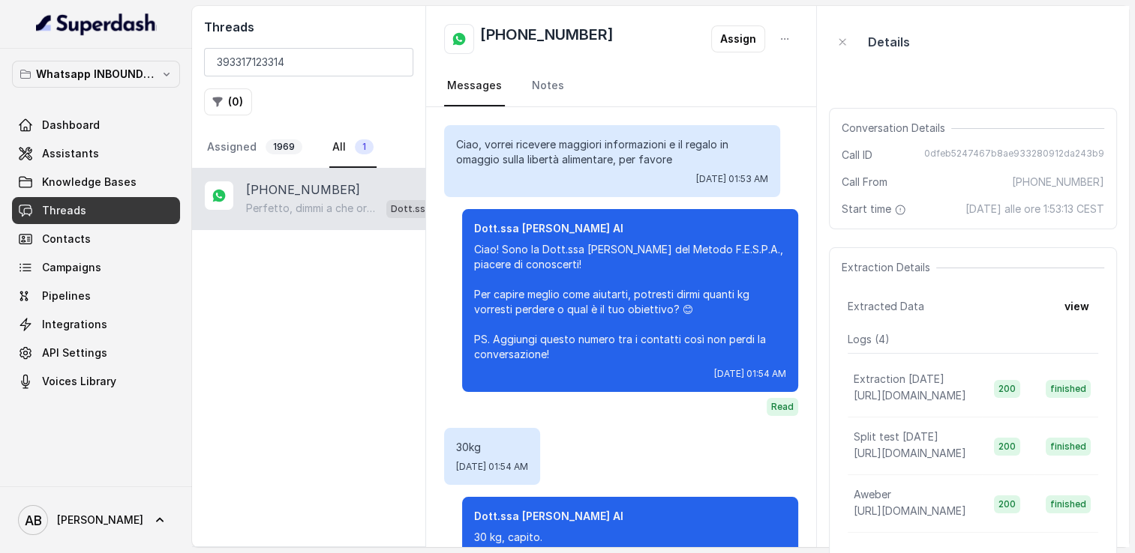
scroll to position [963, 0]
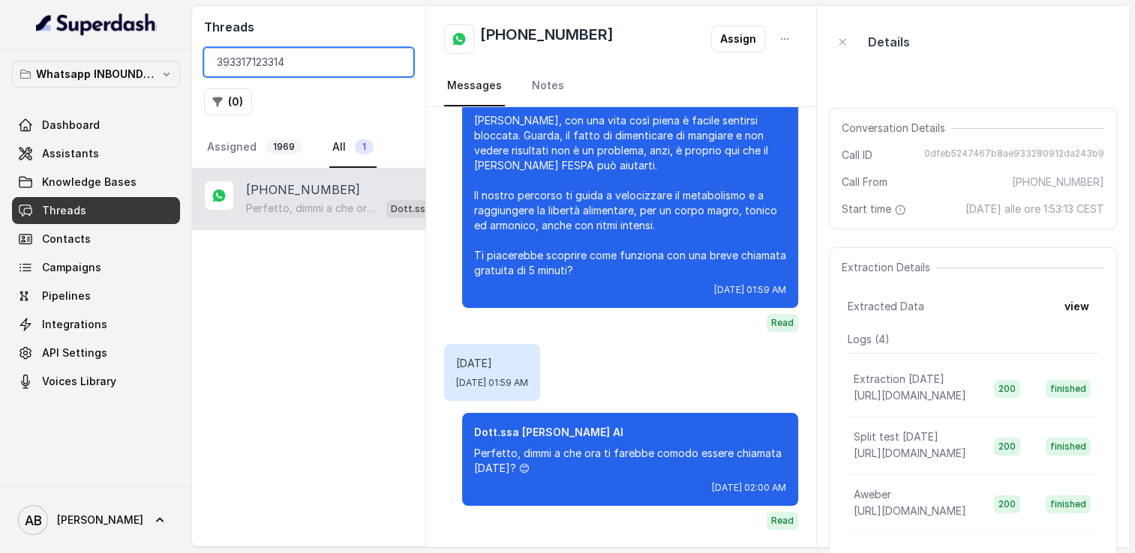
click at [397, 64] on input "393317123314" at bounding box center [308, 62] width 209 height 28
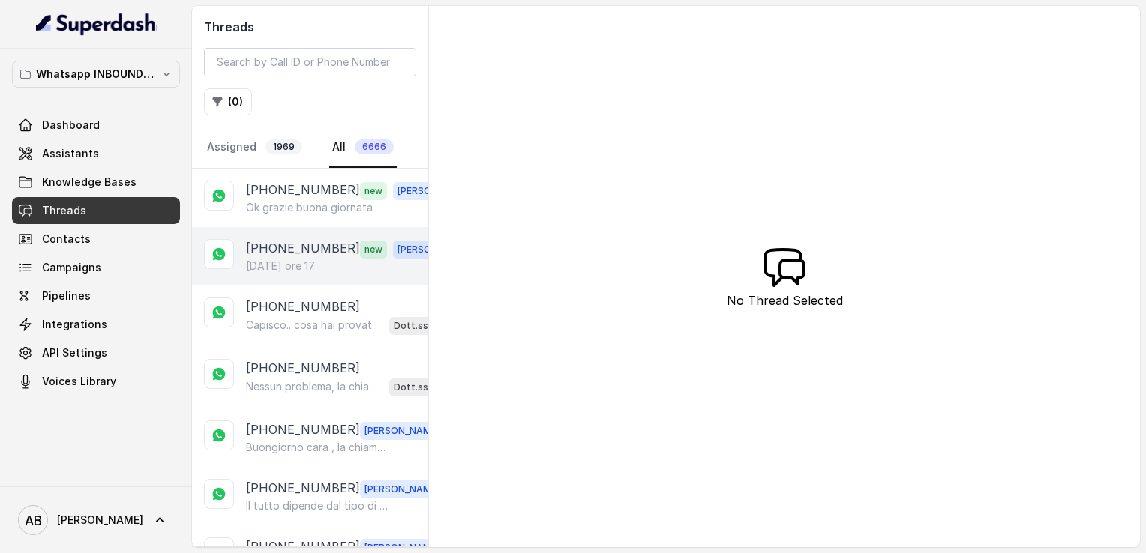
click at [275, 250] on p "[PHONE_NUMBER]" at bounding box center [303, 248] width 114 height 19
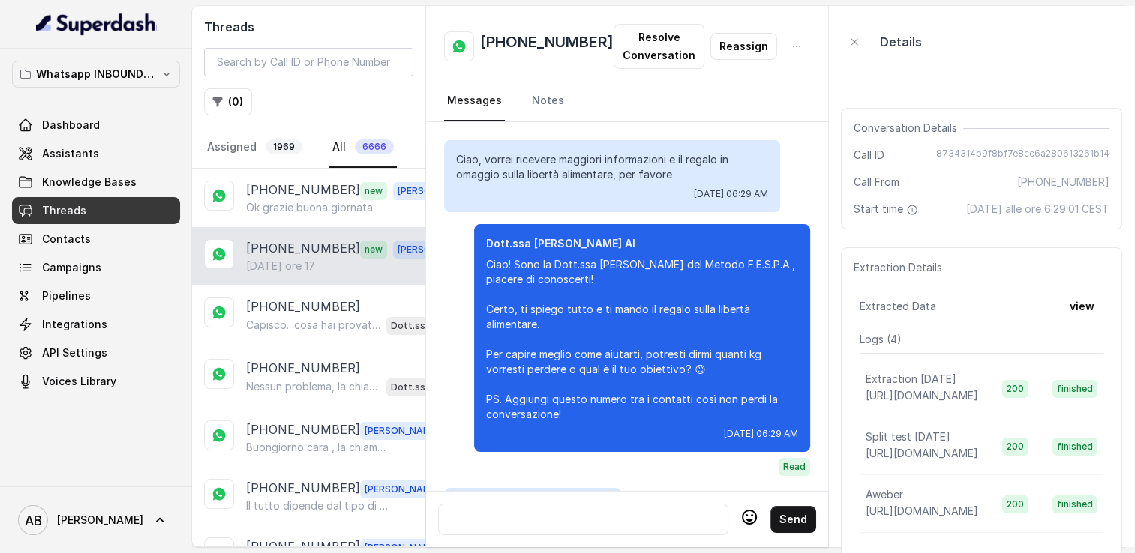
scroll to position [2409, 0]
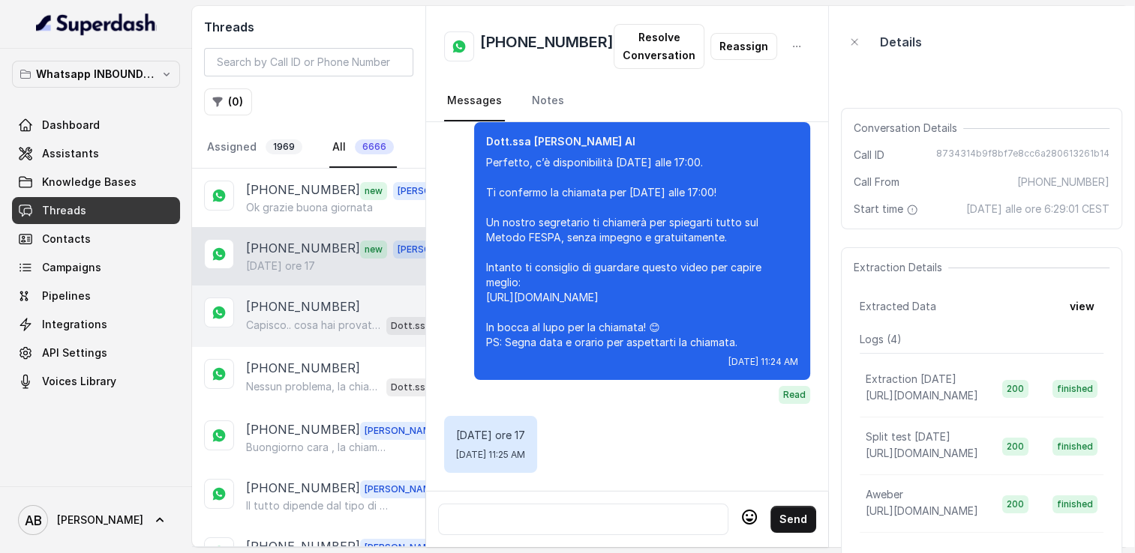
click at [272, 328] on p "Capisco.. cosa hai provato finora per perdere peso?" at bounding box center [313, 325] width 134 height 15
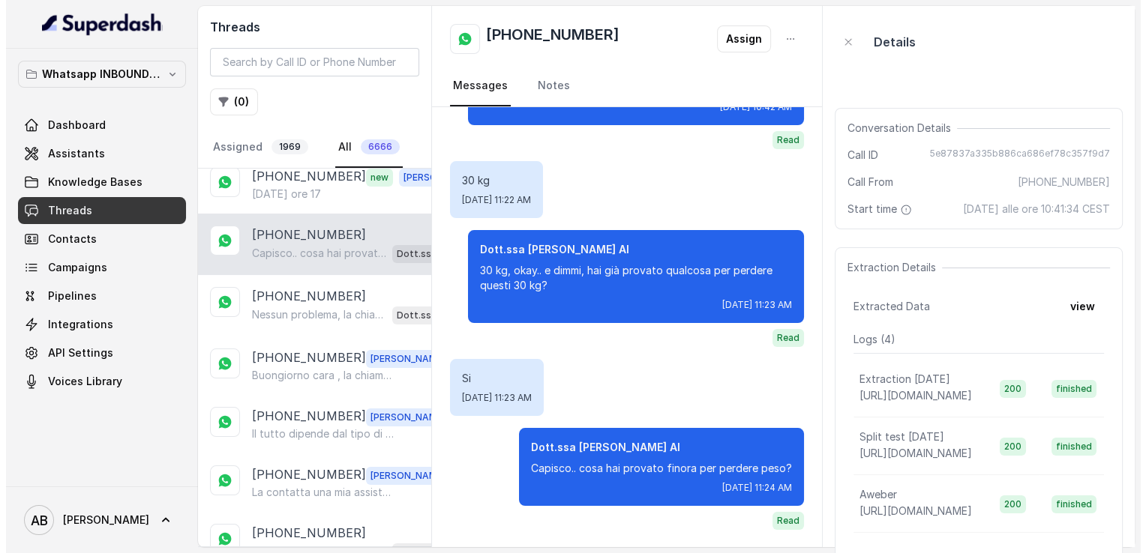
scroll to position [75, 0]
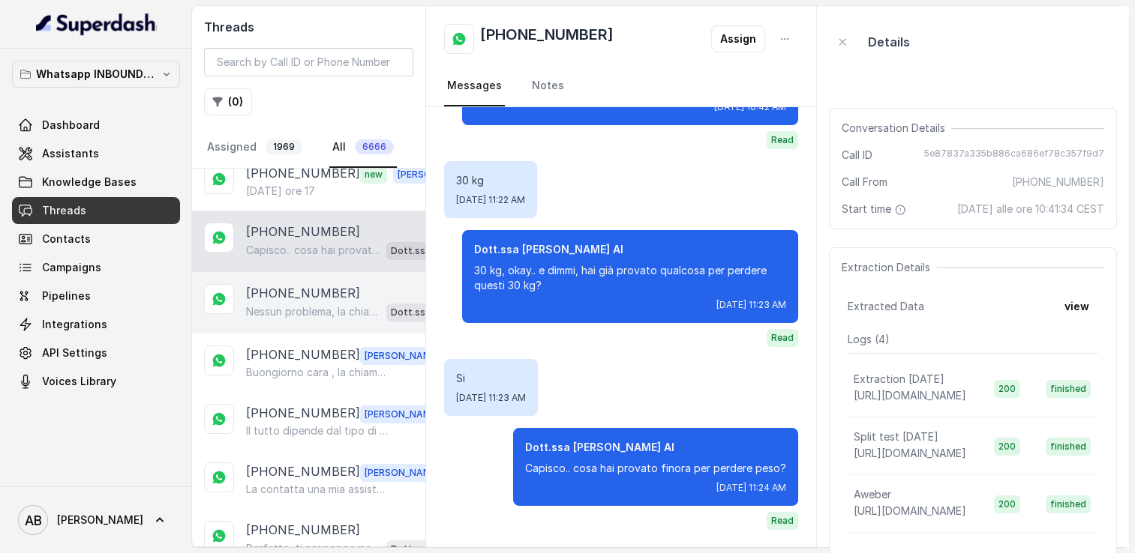
click at [327, 295] on p "[PHONE_NUMBER]" at bounding box center [303, 293] width 114 height 18
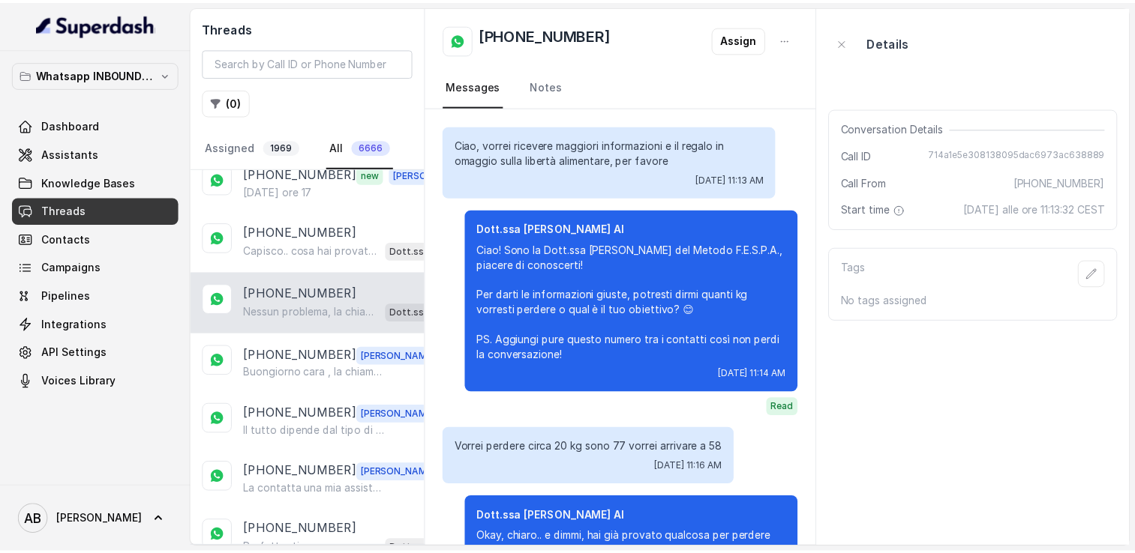
scroll to position [1068, 0]
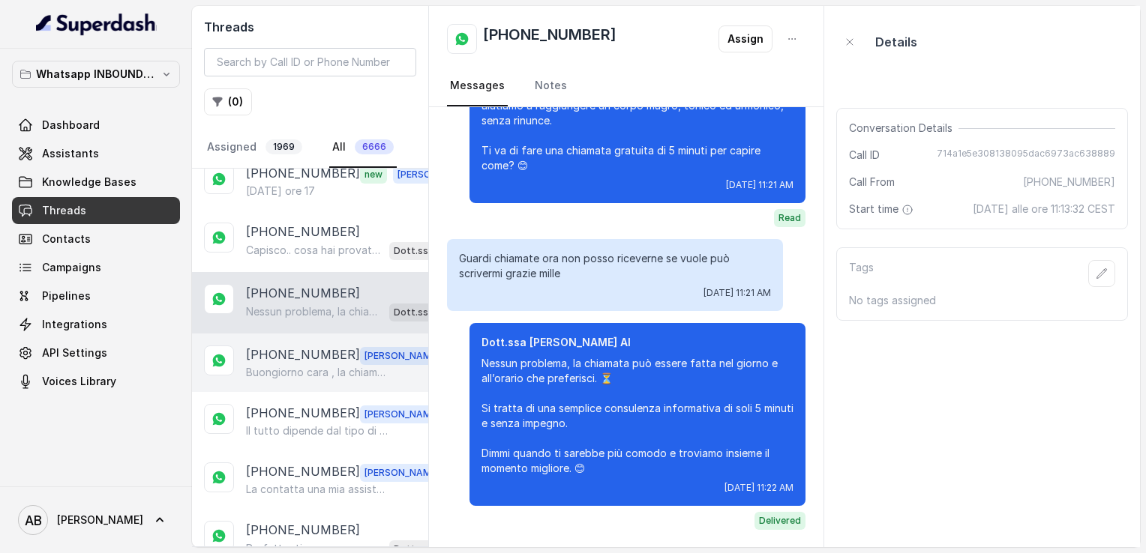
click at [277, 346] on p "[PHONE_NUMBER]" at bounding box center [303, 355] width 114 height 19
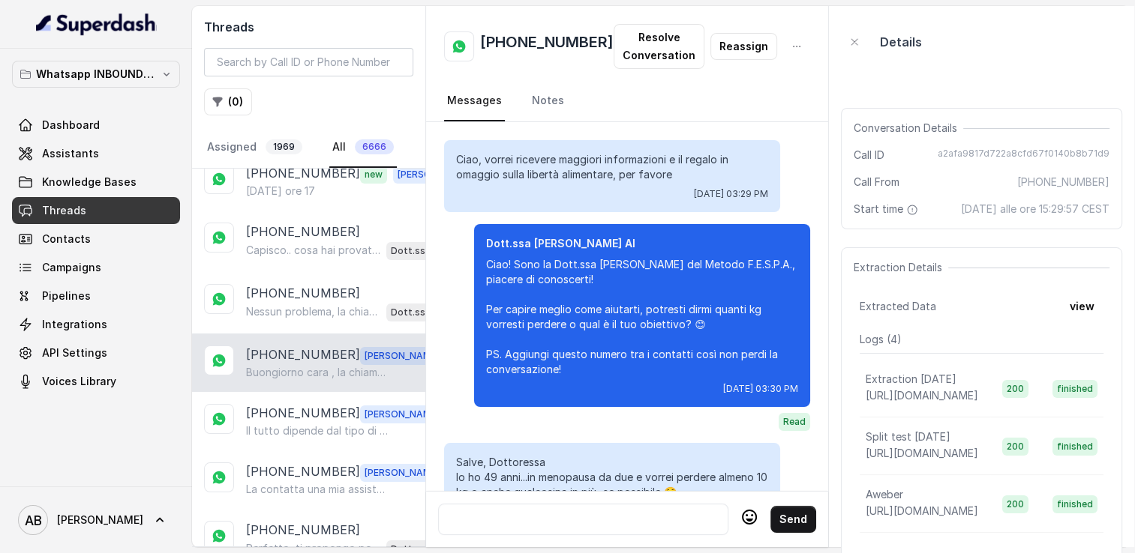
scroll to position [3501, 0]
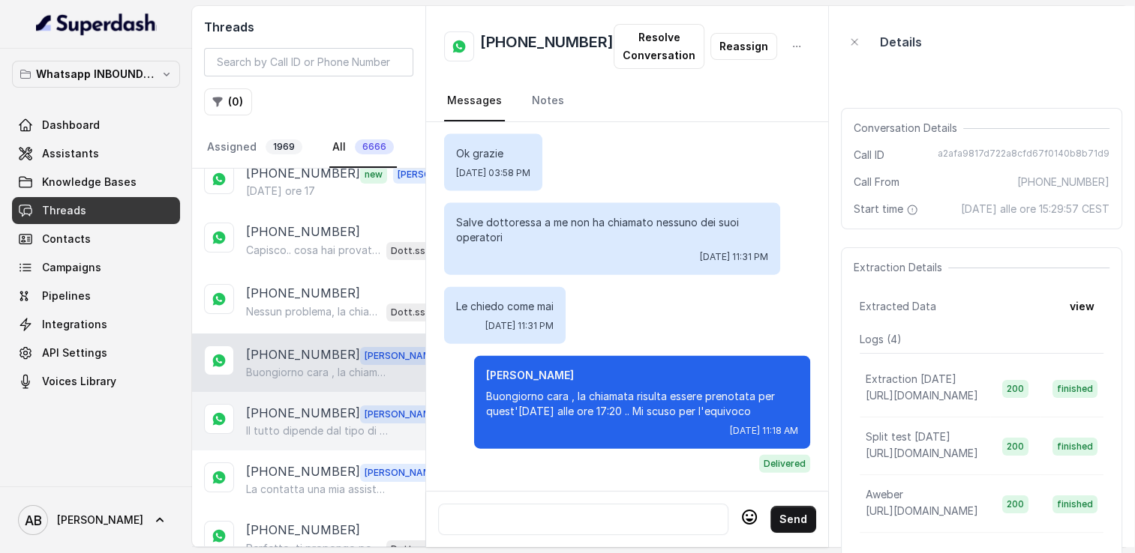
click at [307, 415] on p "[PHONE_NUMBER]" at bounding box center [303, 413] width 114 height 19
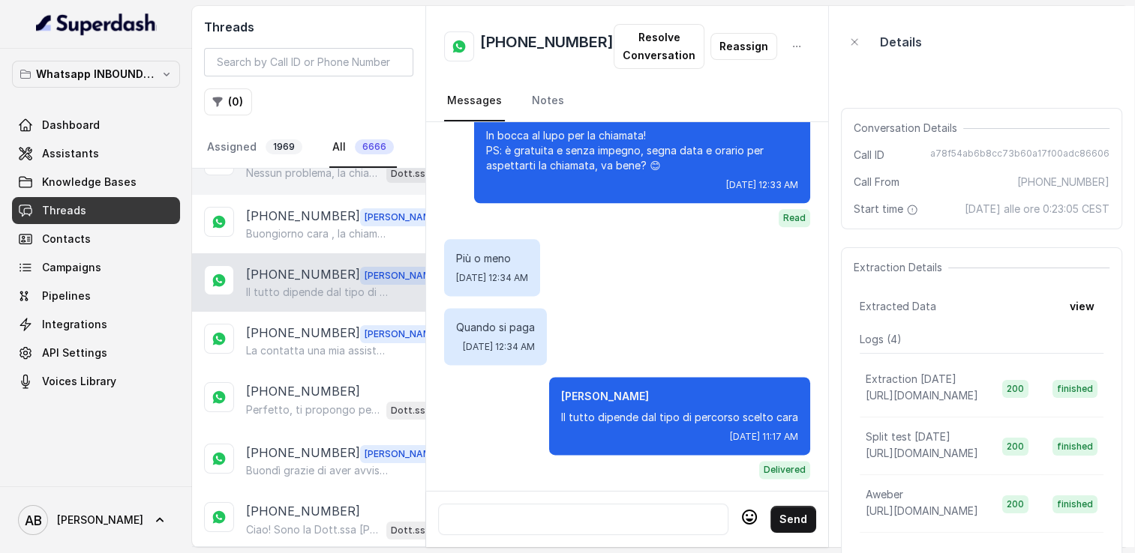
scroll to position [225, 0]
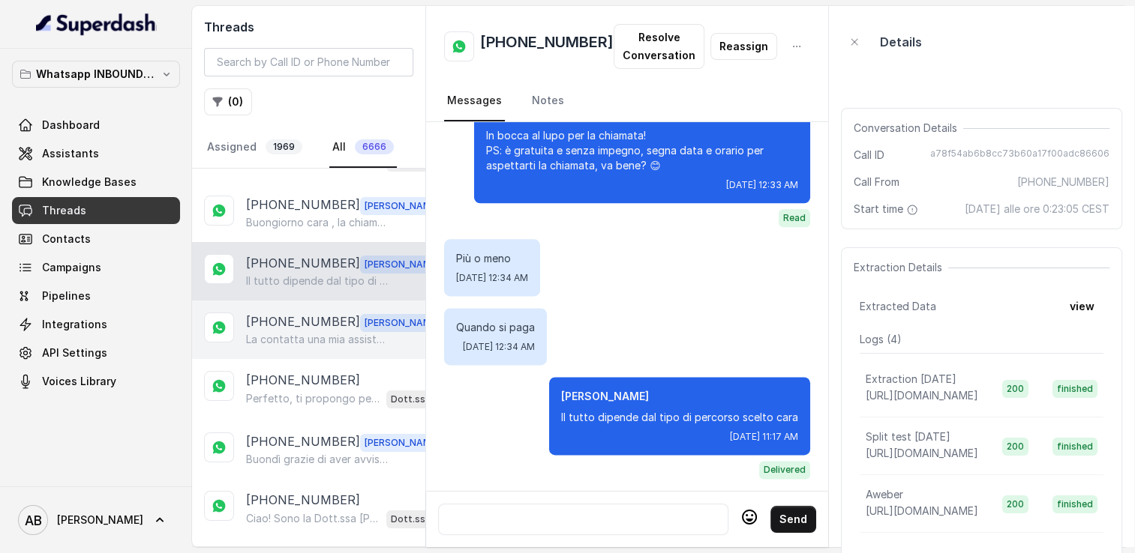
click at [279, 347] on div "[PHONE_NUMBER] [PERSON_NAME] contatta una mia assistente cara 🌺" at bounding box center [308, 330] width 233 height 58
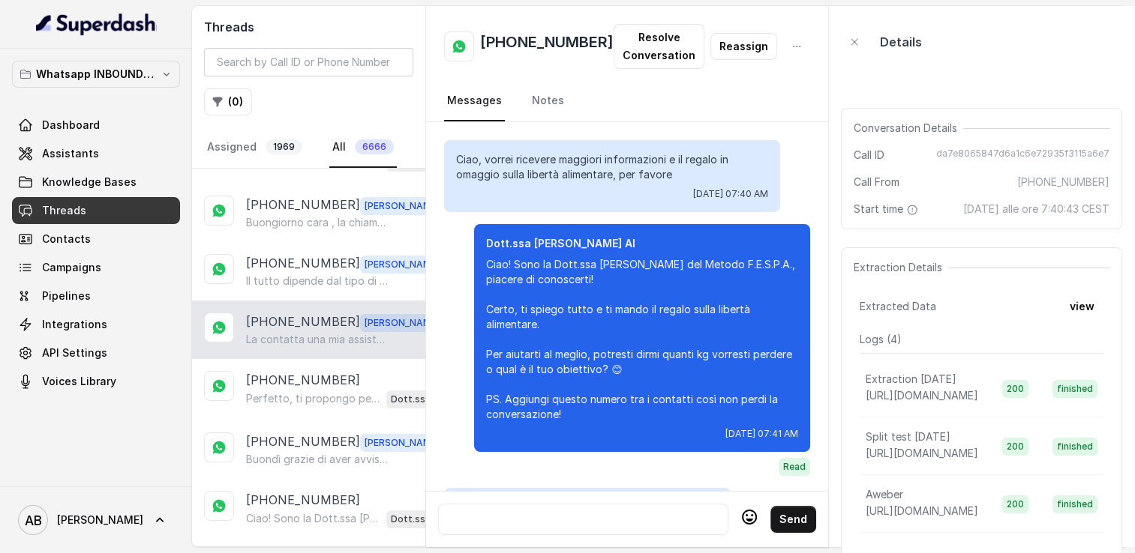
scroll to position [1857, 0]
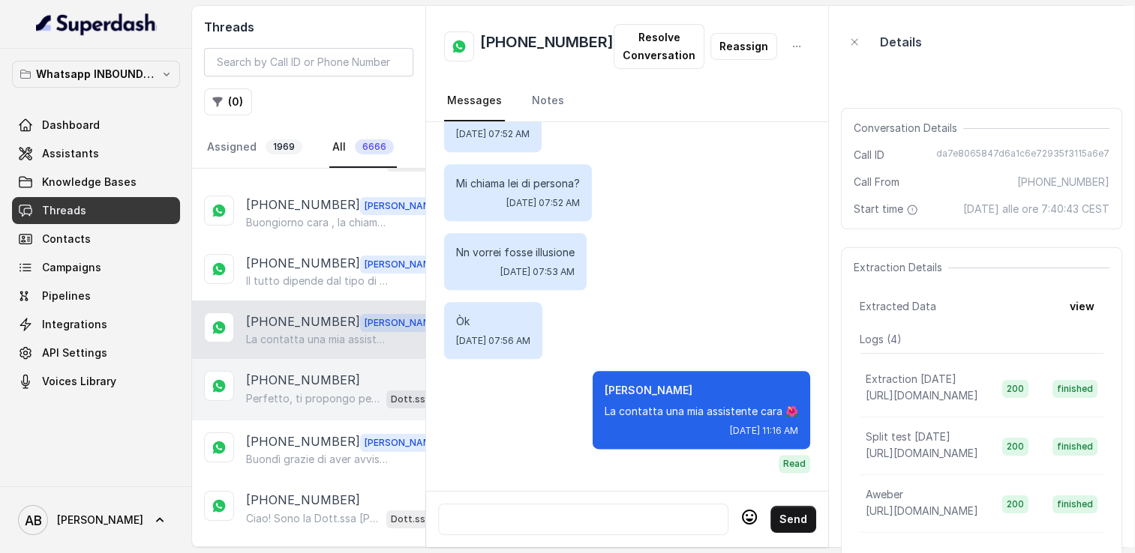
click at [295, 393] on p "Perfetto, ti propongo per [DATE] alle 12:40 o alle 13:00, quale preferisci? 😊" at bounding box center [313, 398] width 134 height 15
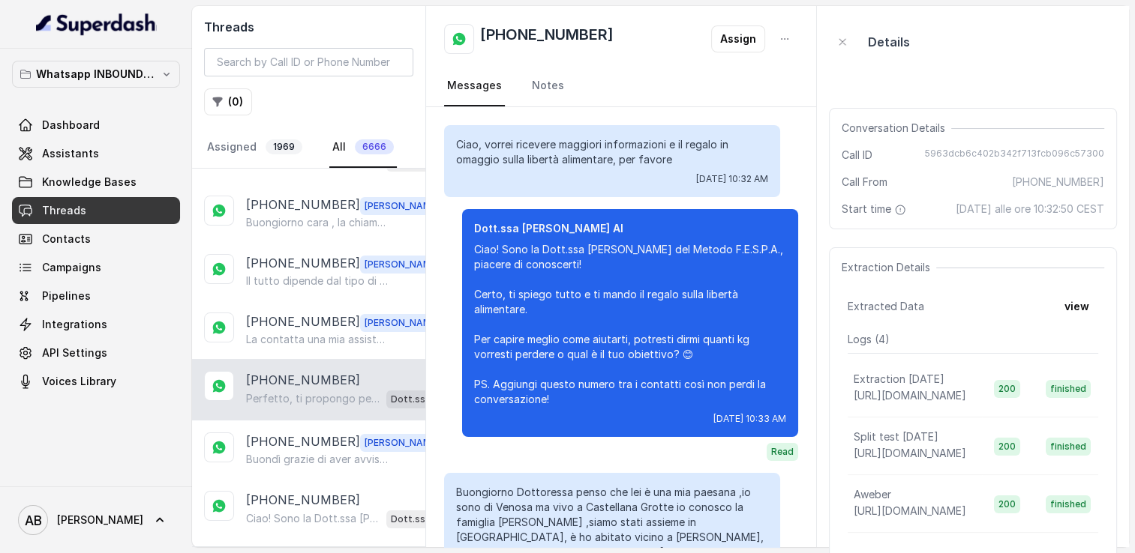
scroll to position [1476, 0]
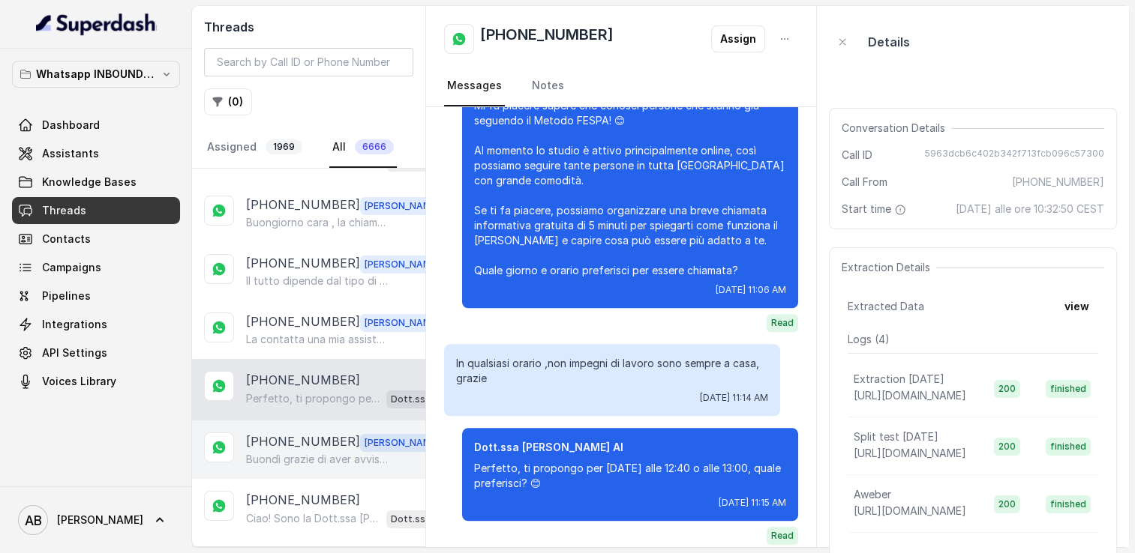
click at [294, 439] on p "[PHONE_NUMBER]" at bounding box center [303, 442] width 114 height 19
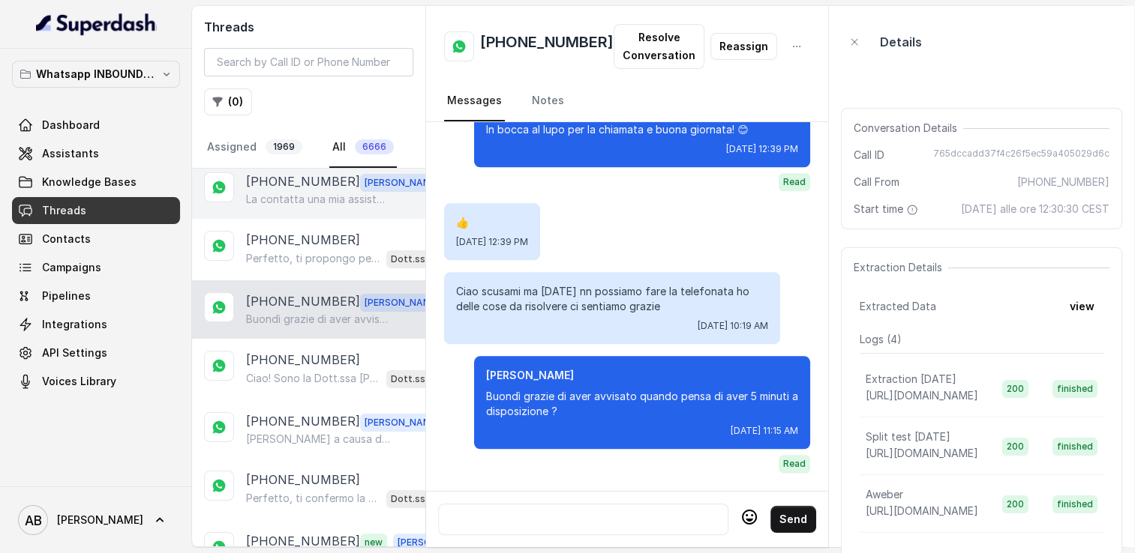
scroll to position [450, 0]
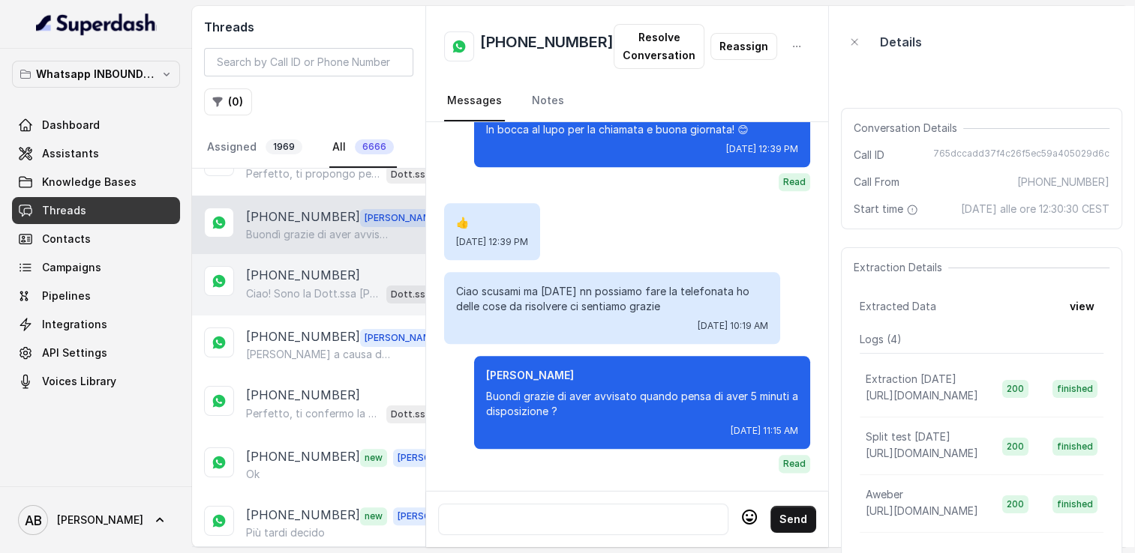
click at [289, 286] on p "Ciao! Sono la Dott.ssa [PERSON_NAME] del Metodo F.E.S.P.A., piacere di conoscer…" at bounding box center [313, 293] width 134 height 15
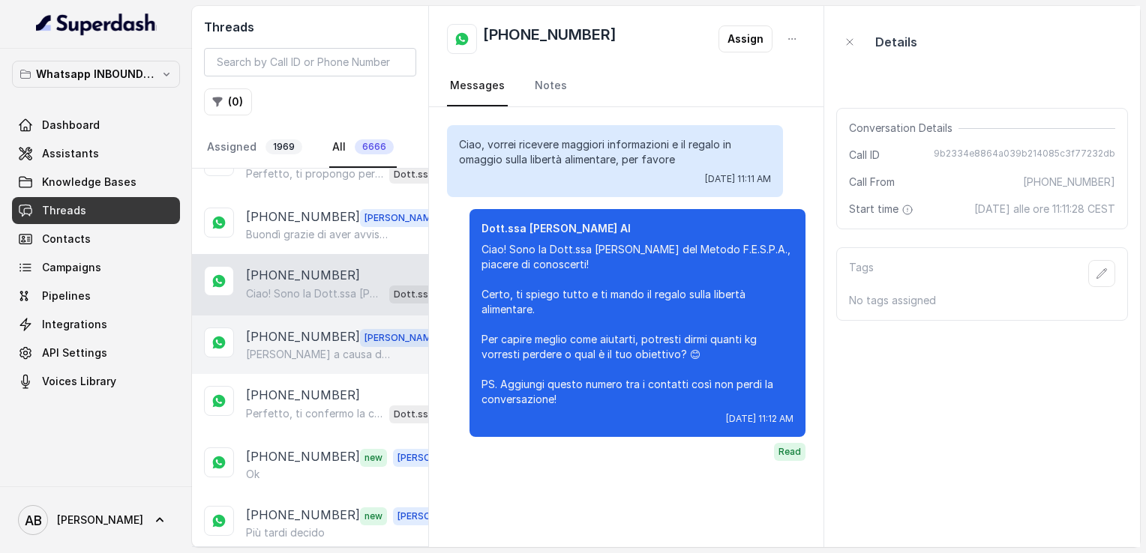
click at [280, 350] on p "[PERSON_NAME] a causa delle tante richieste la chiamata è slittata alle 11:15..…" at bounding box center [318, 354] width 144 height 15
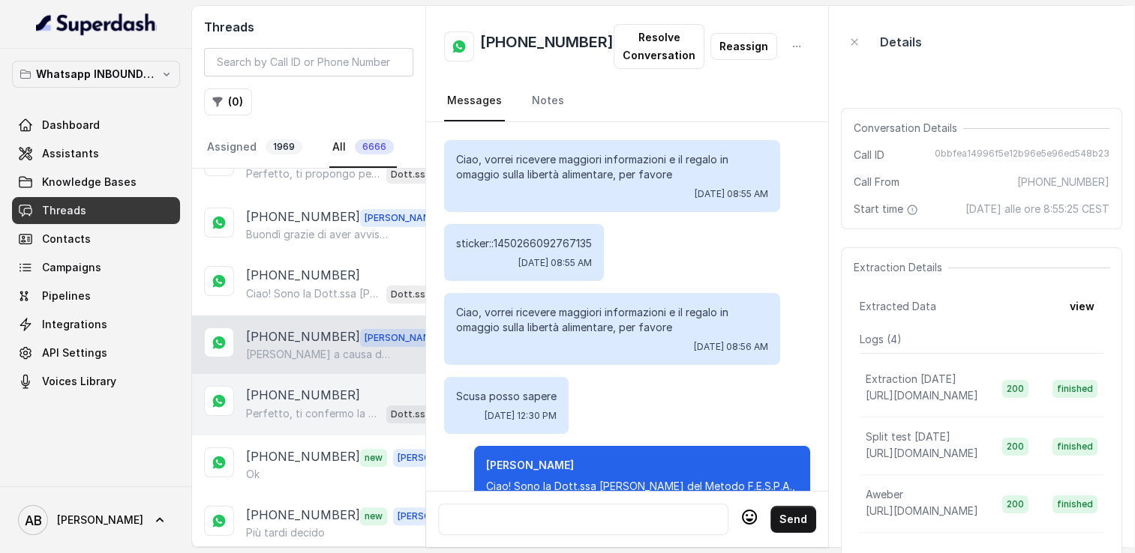
scroll to position [1623, 0]
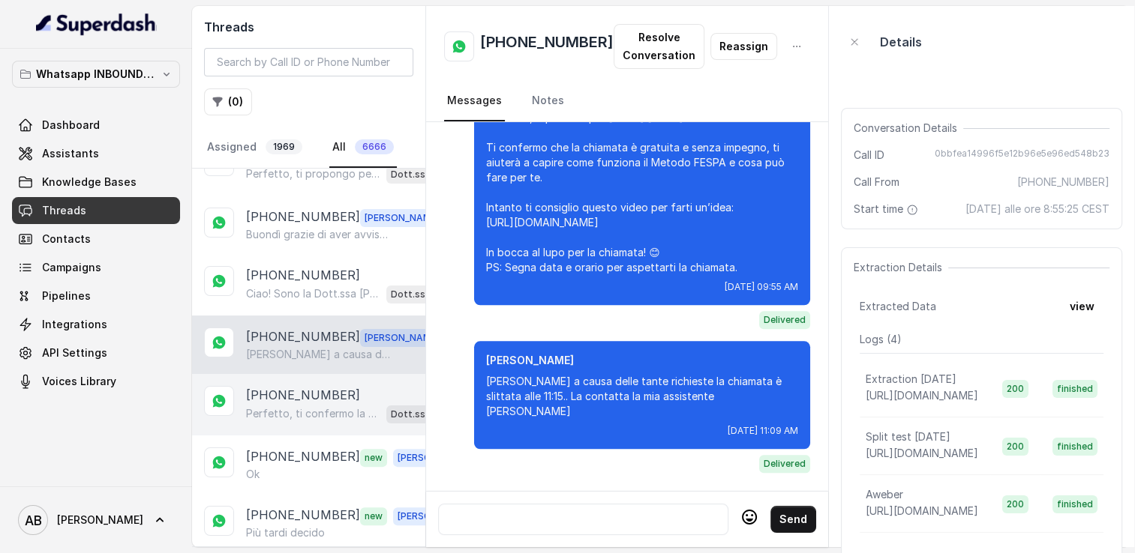
click at [278, 386] on p "[PHONE_NUMBER]" at bounding box center [303, 395] width 114 height 18
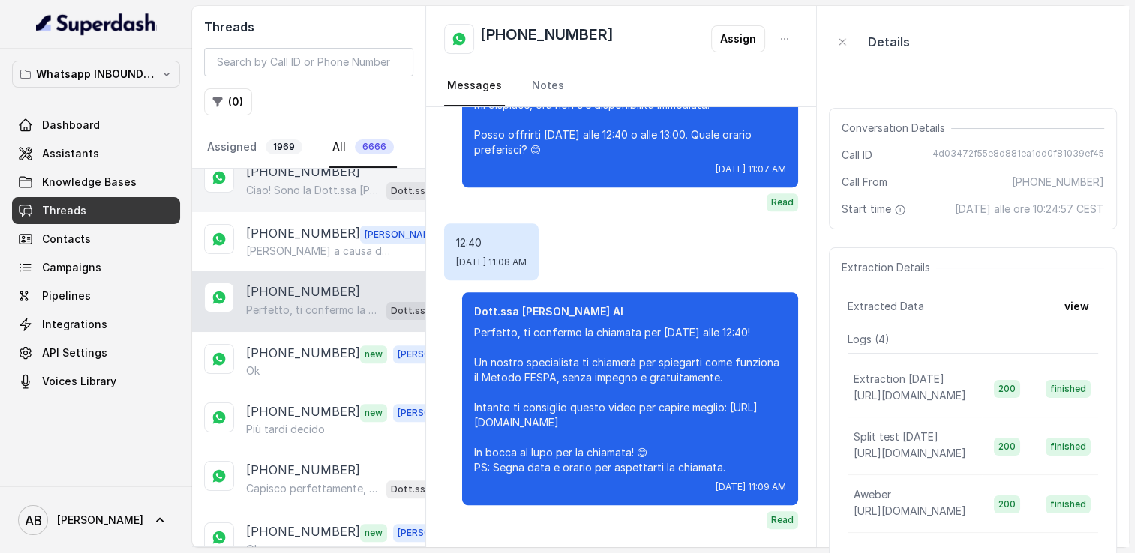
scroll to position [600, 0]
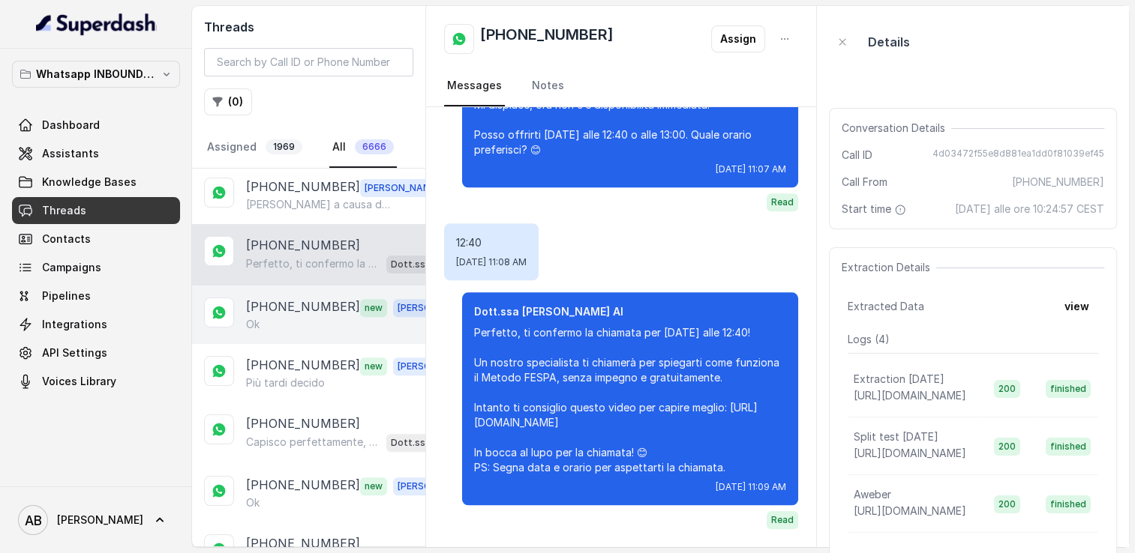
click at [276, 317] on div "Ok" at bounding box center [350, 324] width 209 height 15
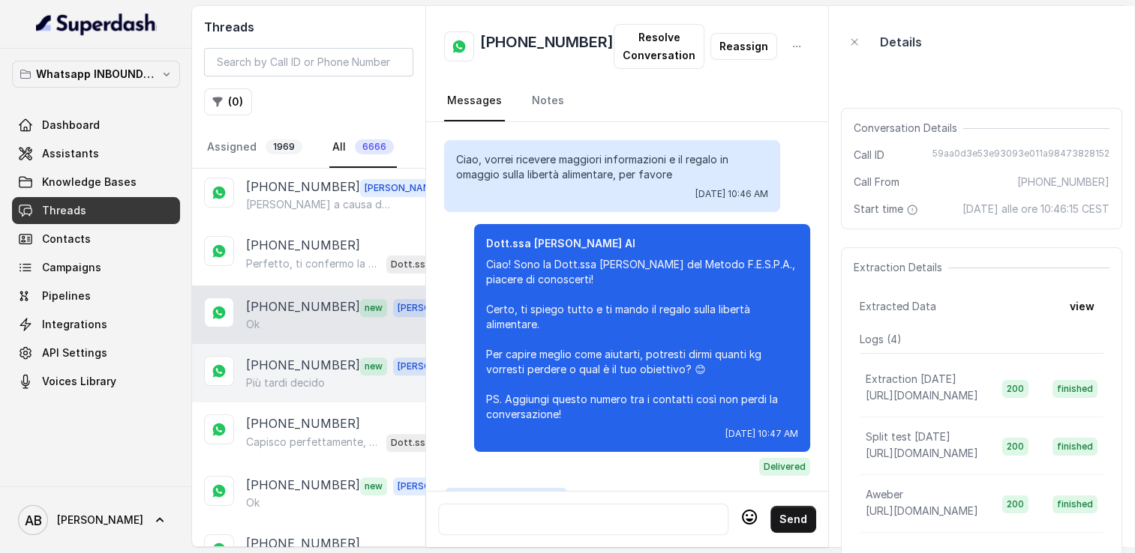
scroll to position [1584, 0]
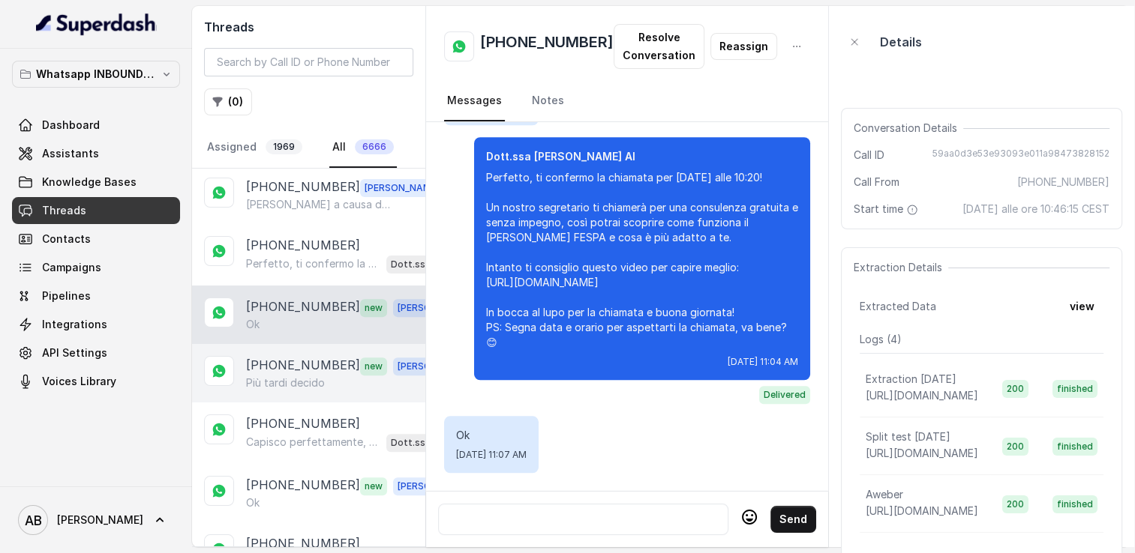
click at [271, 376] on p "Più tardi decido" at bounding box center [285, 383] width 79 height 15
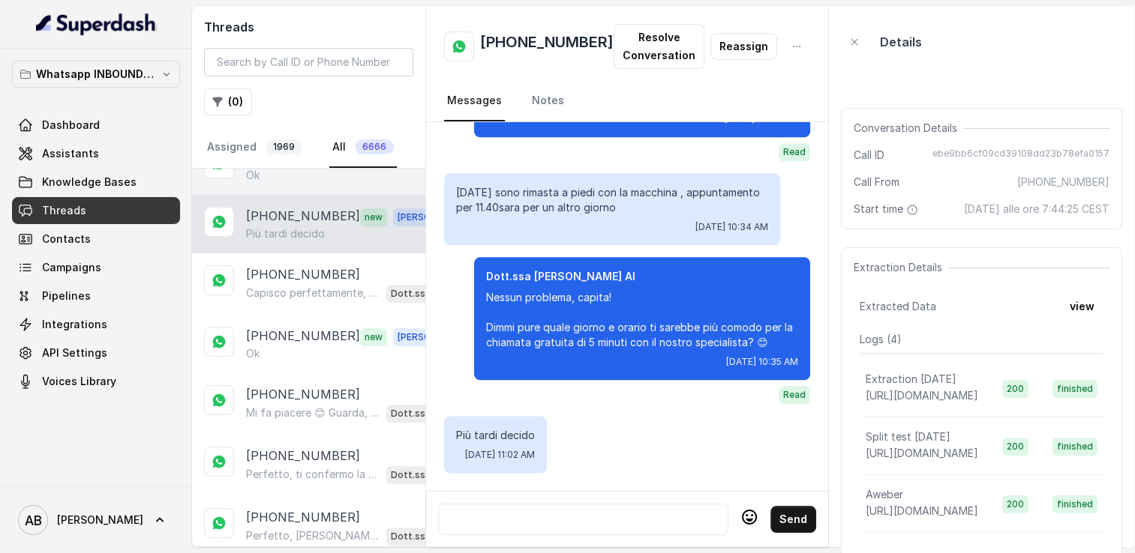
scroll to position [750, 0]
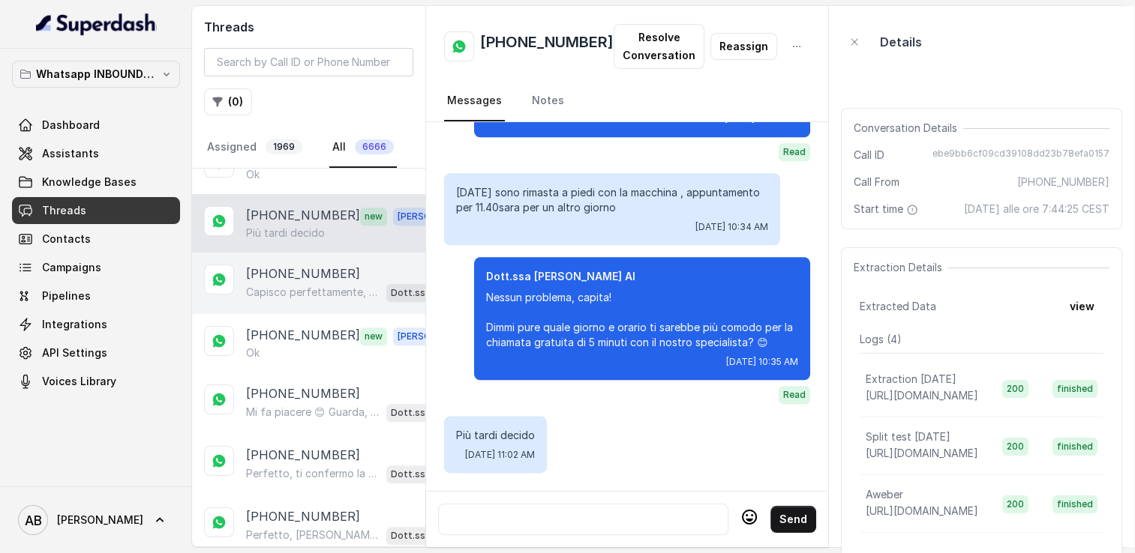
click at [275, 268] on p "[PHONE_NUMBER]" at bounding box center [303, 274] width 114 height 18
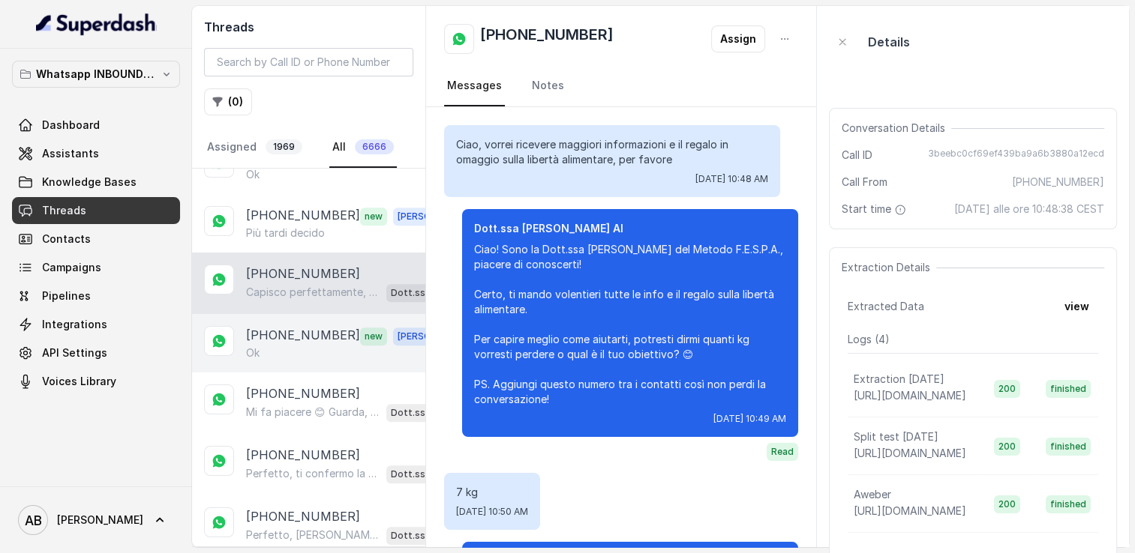
scroll to position [1053, 0]
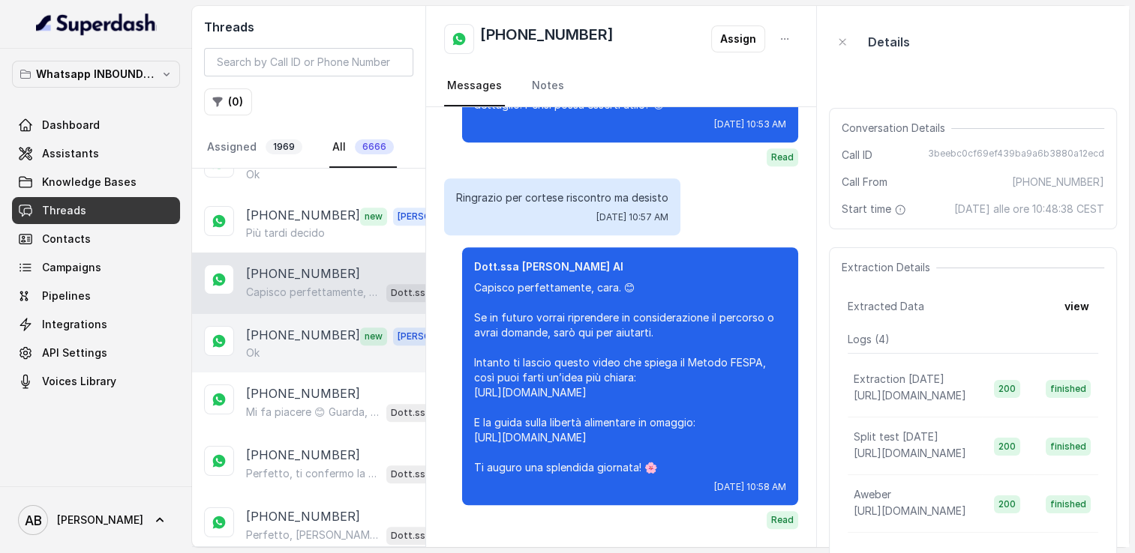
click at [276, 333] on p "[PHONE_NUMBER]" at bounding box center [303, 335] width 114 height 19
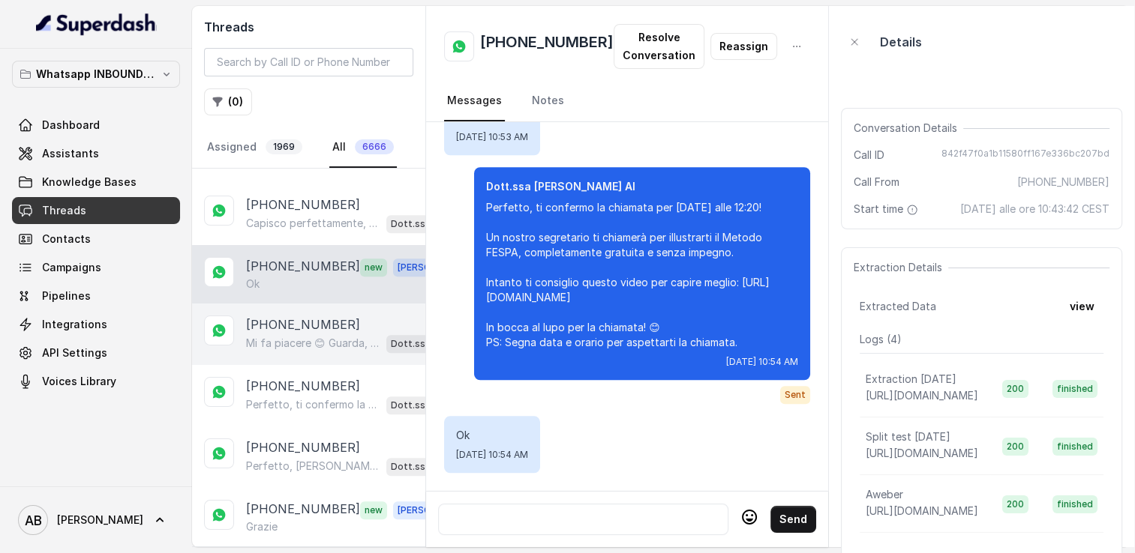
scroll to position [825, 0]
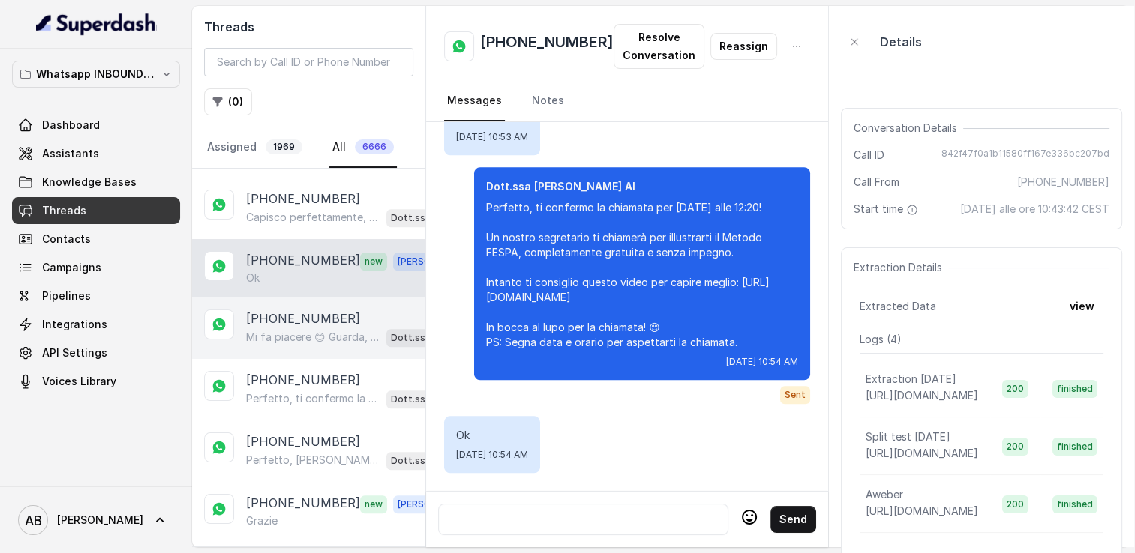
click at [273, 333] on p "Mi fa piacere 😊 Guarda, il Metodo FESPA è pensato proprio per chi vuole raggiun…" at bounding box center [313, 337] width 134 height 15
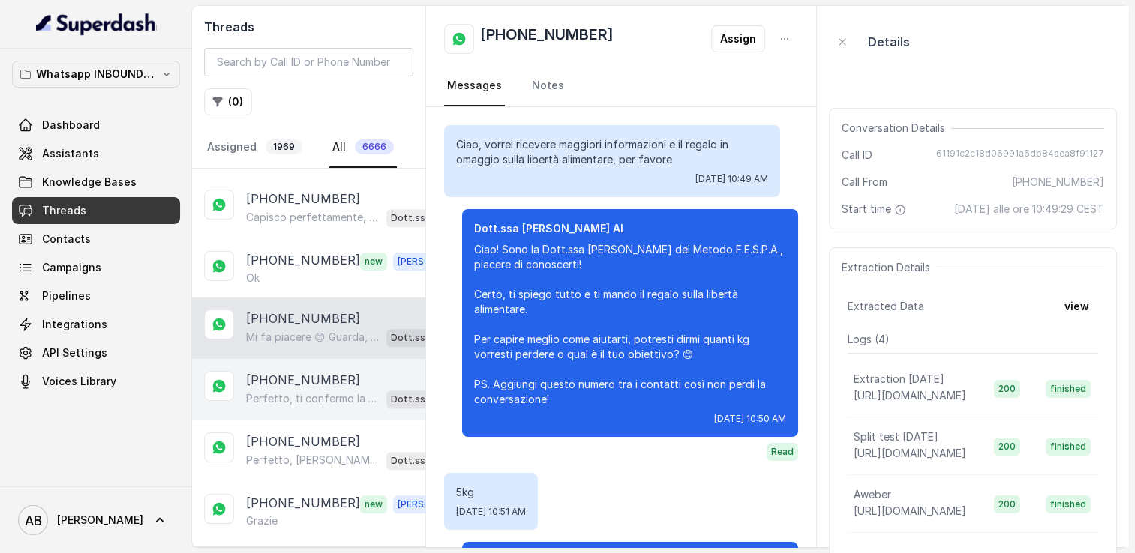
scroll to position [675, 0]
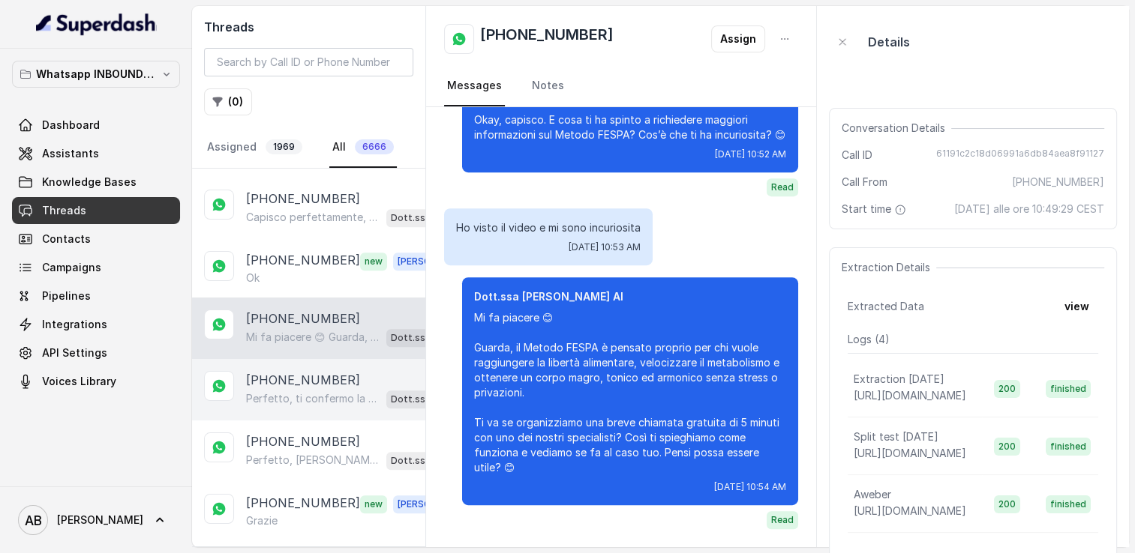
click at [273, 371] on p "[PHONE_NUMBER]" at bounding box center [303, 380] width 114 height 18
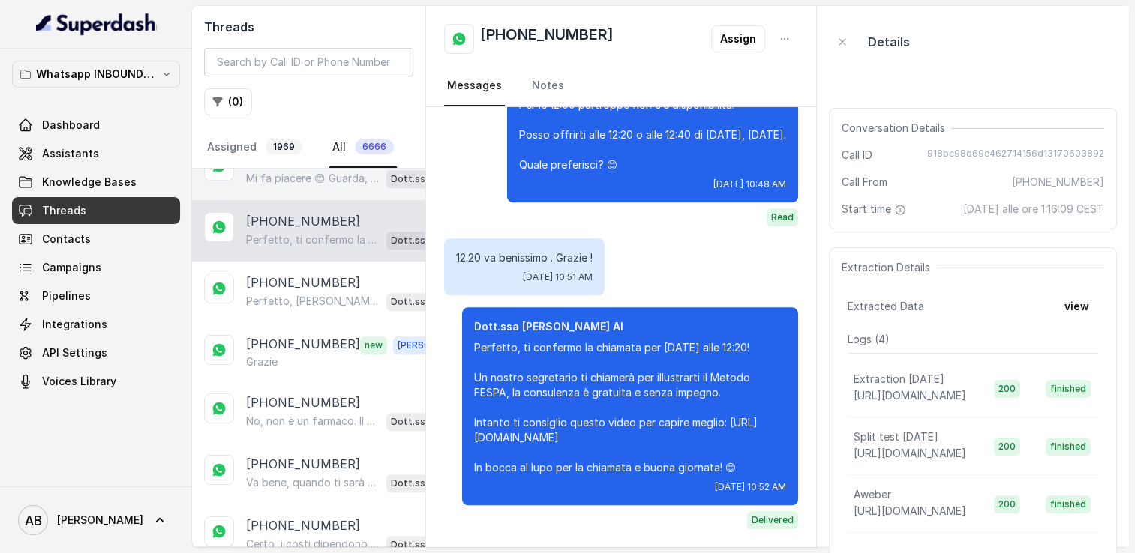
scroll to position [1050, 0]
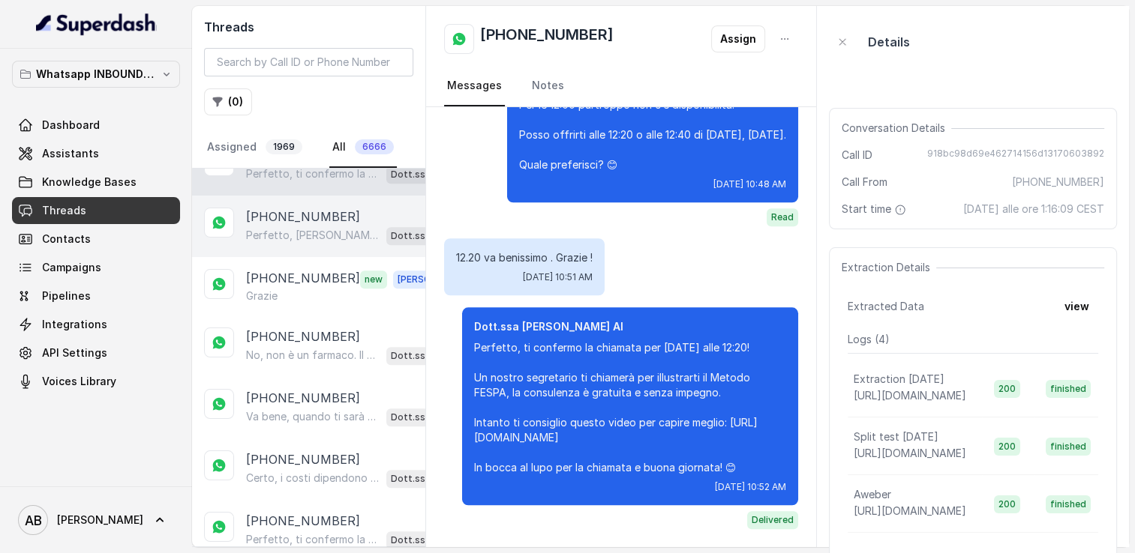
click at [271, 226] on div "Perfetto, [PERSON_NAME], ti confermo la chiamata per [DATE] alle 15:40! Un nost…" at bounding box center [350, 235] width 209 height 19
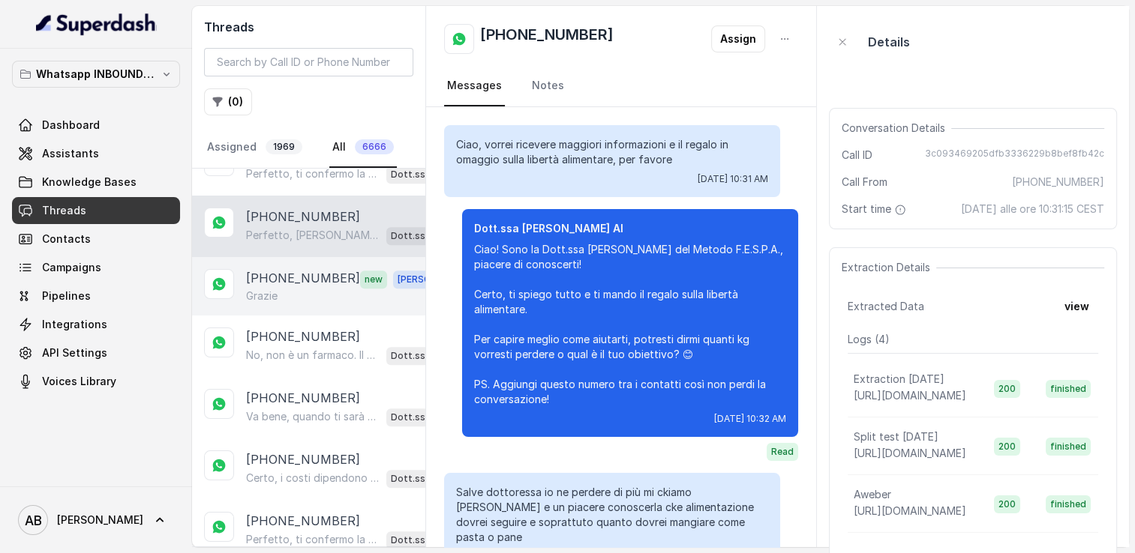
scroll to position [1836, 0]
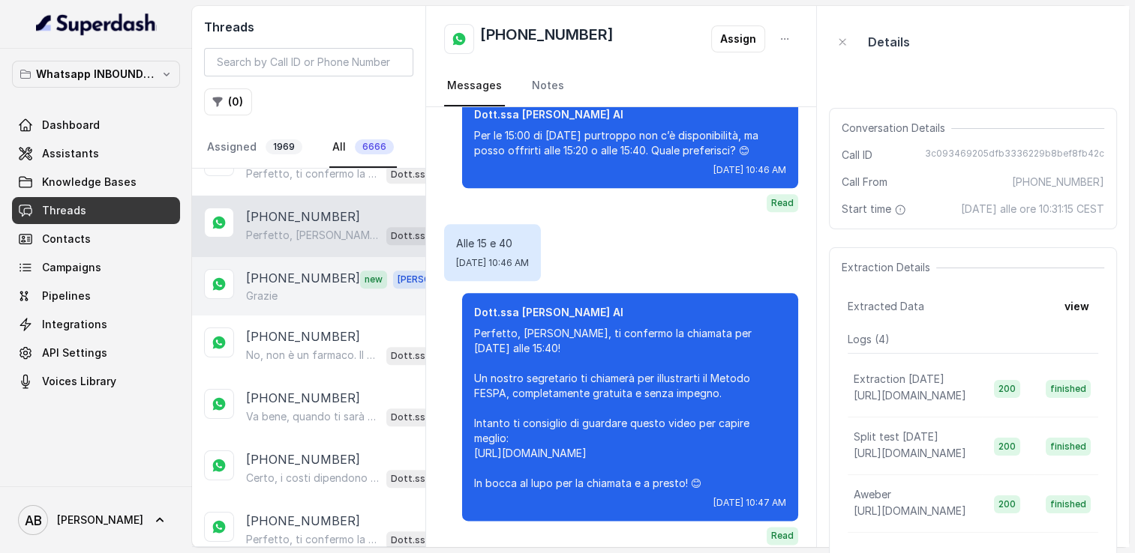
click at [277, 289] on p "Grazie" at bounding box center [261, 296] width 31 height 15
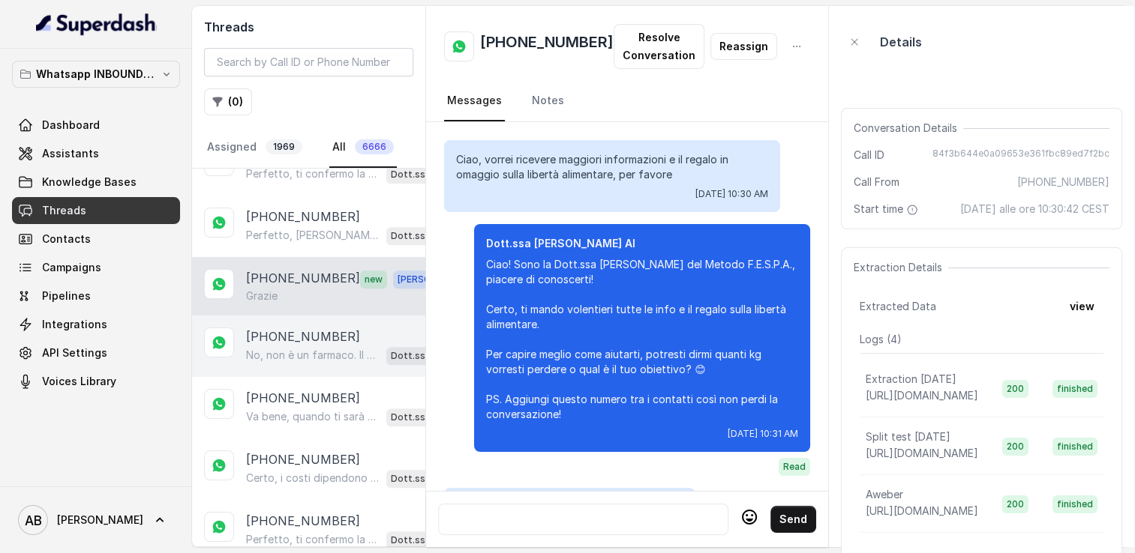
scroll to position [1719, 0]
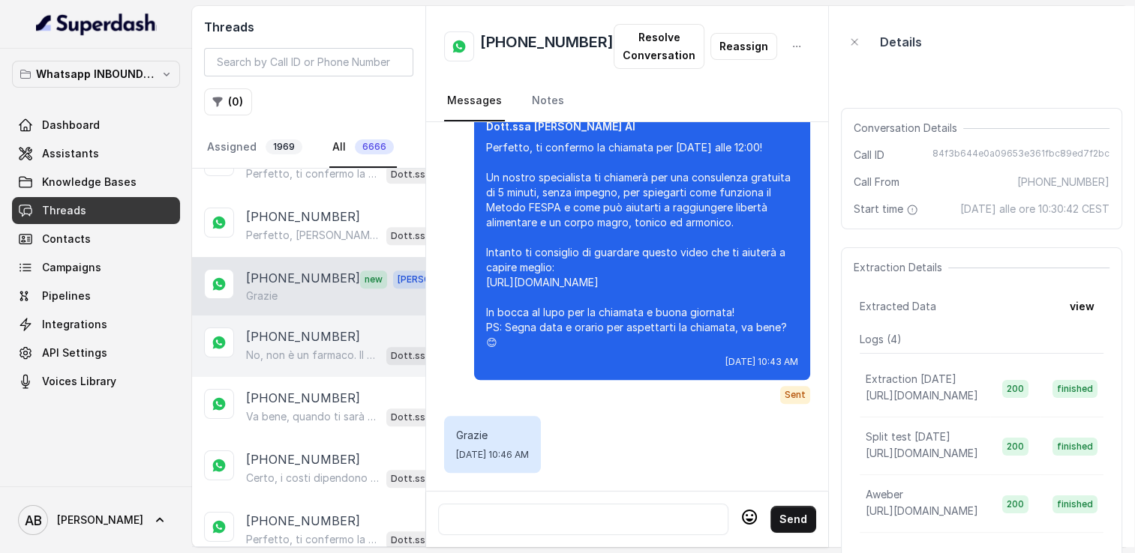
click at [287, 349] on div "No, non è un farmaco. Il Metodo FESPA è un percorso di rieducazione alimentare …" at bounding box center [350, 355] width 209 height 19
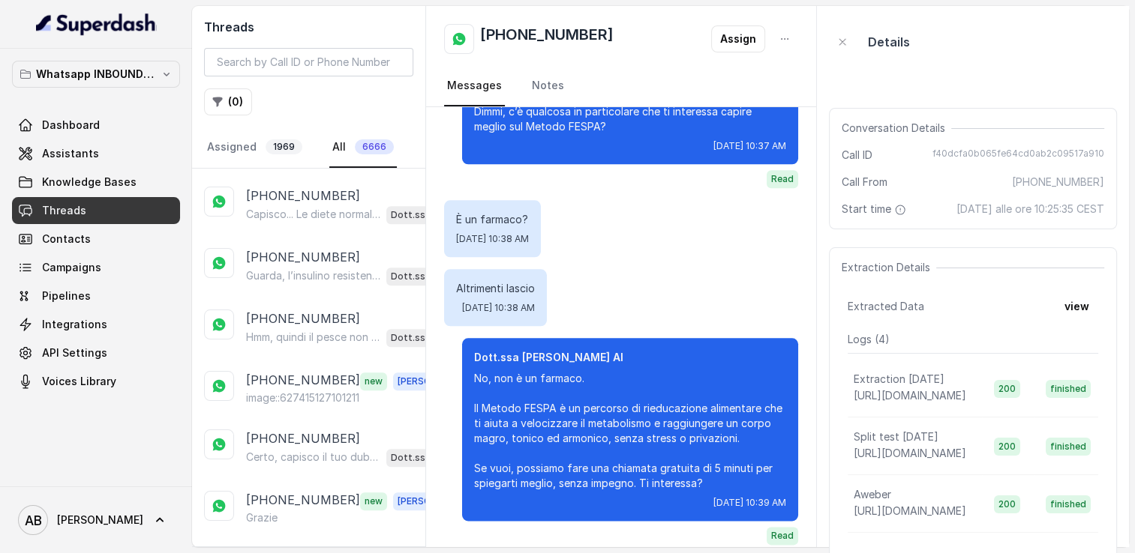
scroll to position [1575, 0]
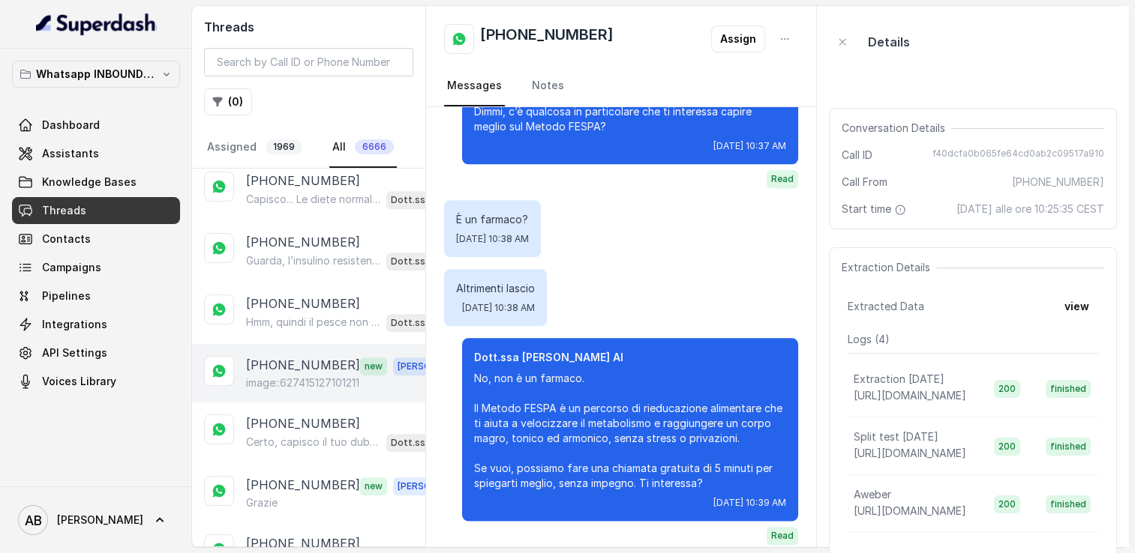
click at [286, 376] on p "image::627415127101211" at bounding box center [302, 383] width 113 height 15
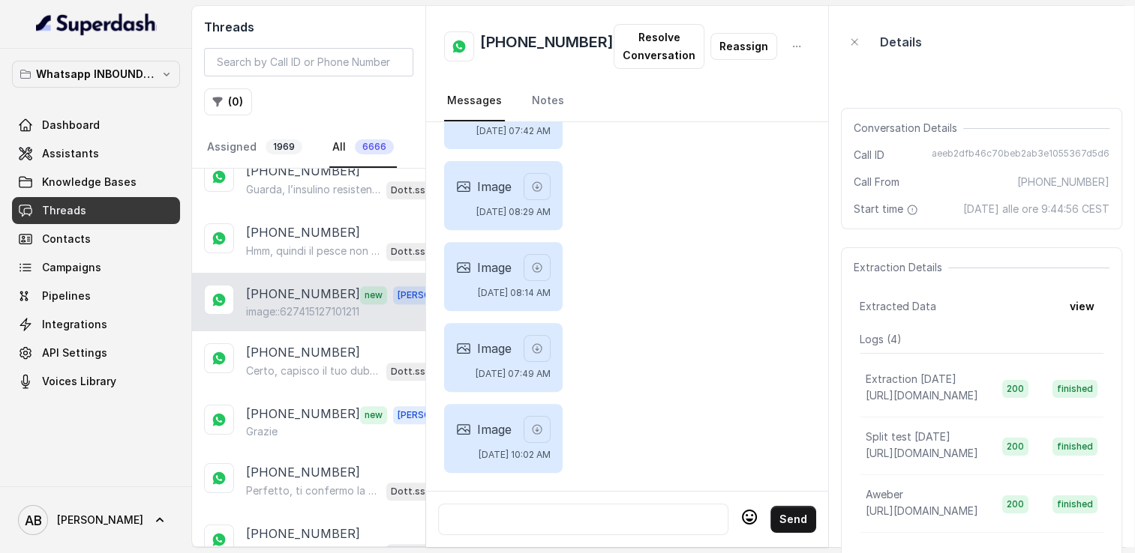
scroll to position [1650, 0]
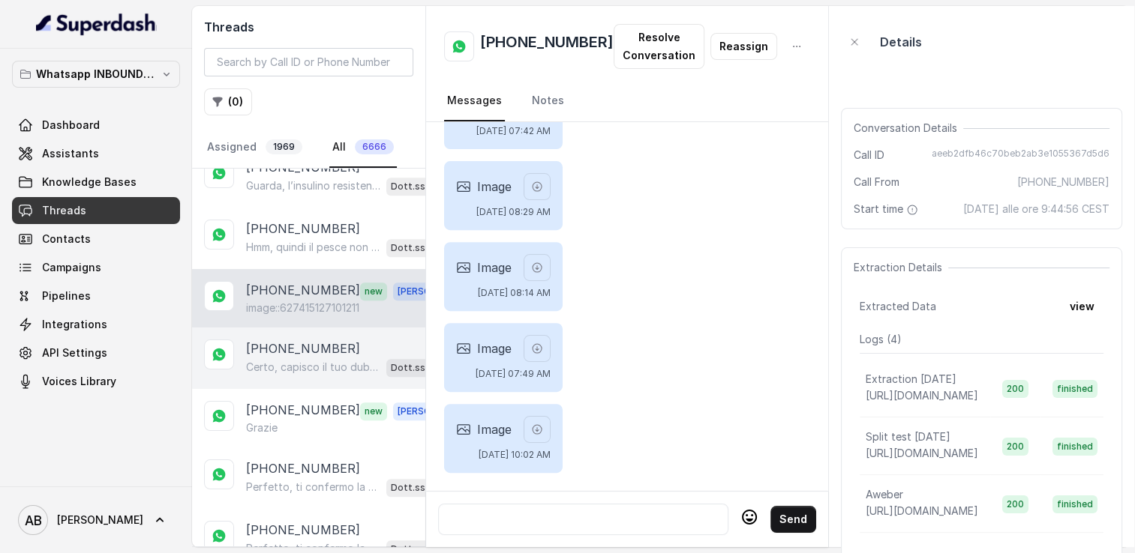
click at [285, 363] on div "[PHONE_NUMBER] Certo, capisco il tuo dubbio. Il Metodo FESPA è un percorso di r…" at bounding box center [308, 358] width 233 height 61
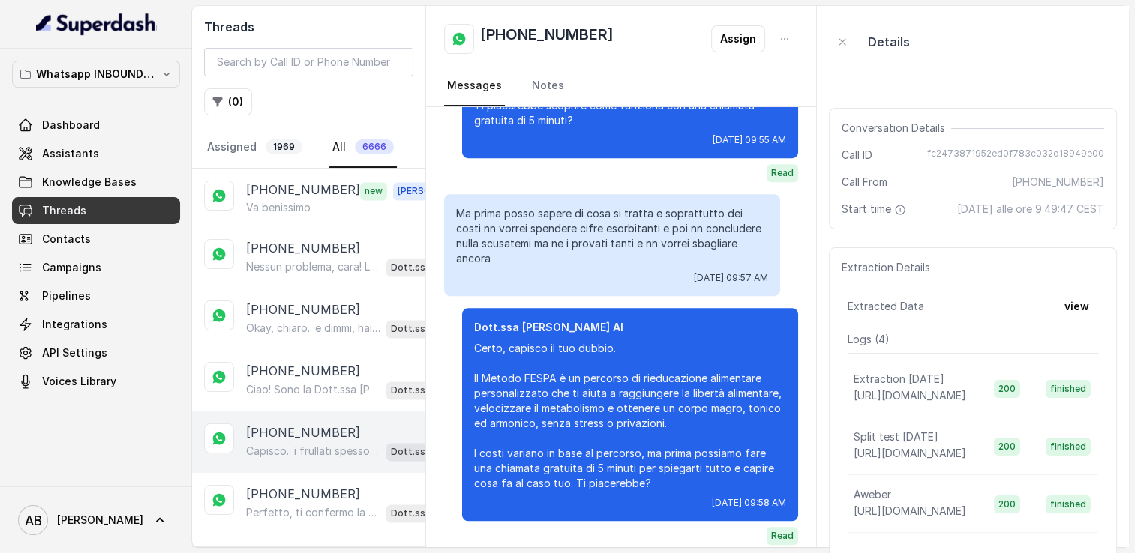
click at [261, 444] on p "Capisco.. i frullati spesso non bastano perché non agiscono sul metabolismo e n…" at bounding box center [313, 451] width 134 height 15
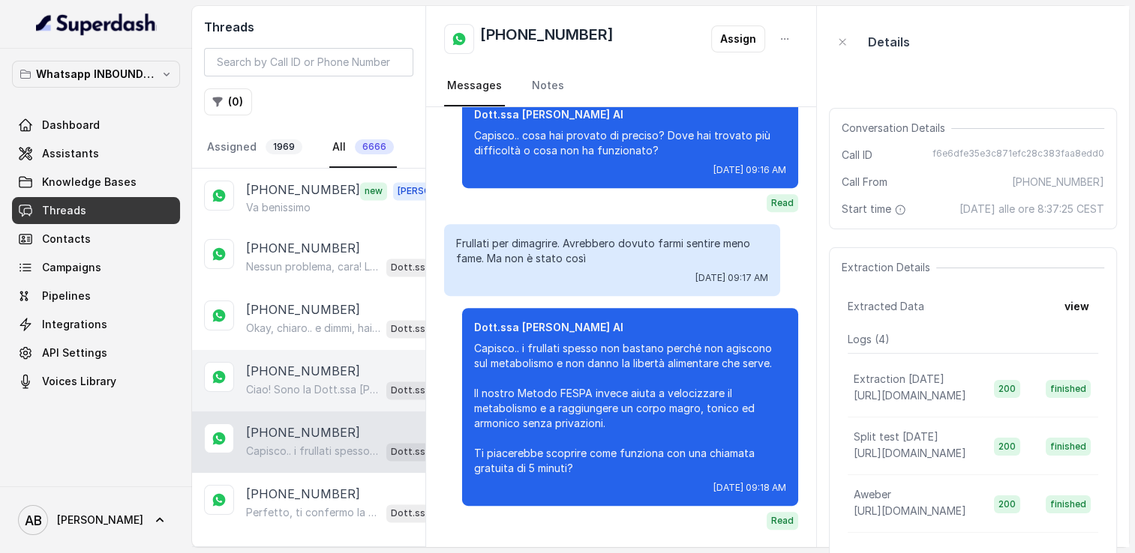
click at [304, 382] on p "Ciao! Sono la Dott.ssa [PERSON_NAME] del Metodo F.E.S.P.A., piacere di conoscer…" at bounding box center [313, 389] width 134 height 15
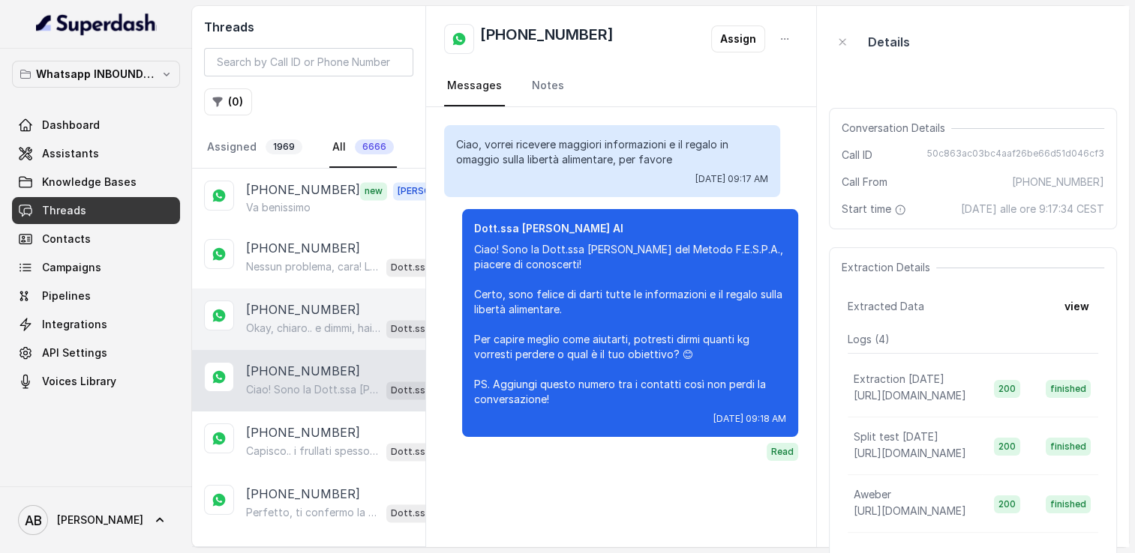
click at [284, 316] on div "[PHONE_NUMBER] Okay, chiaro.. e dimmi, hai già provato qualcosa in passato per …" at bounding box center [308, 319] width 233 height 61
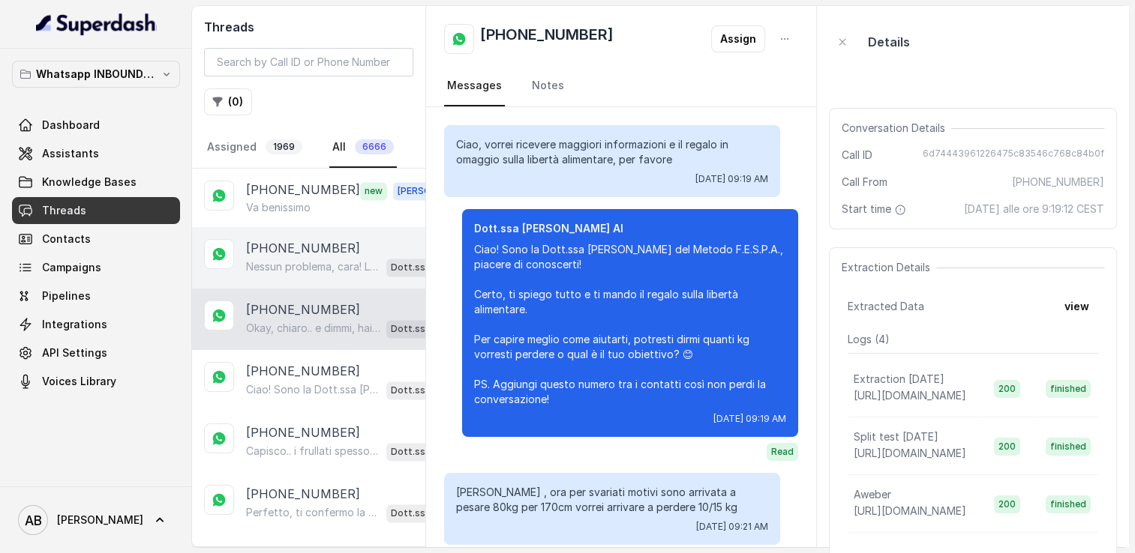
scroll to position [144, 0]
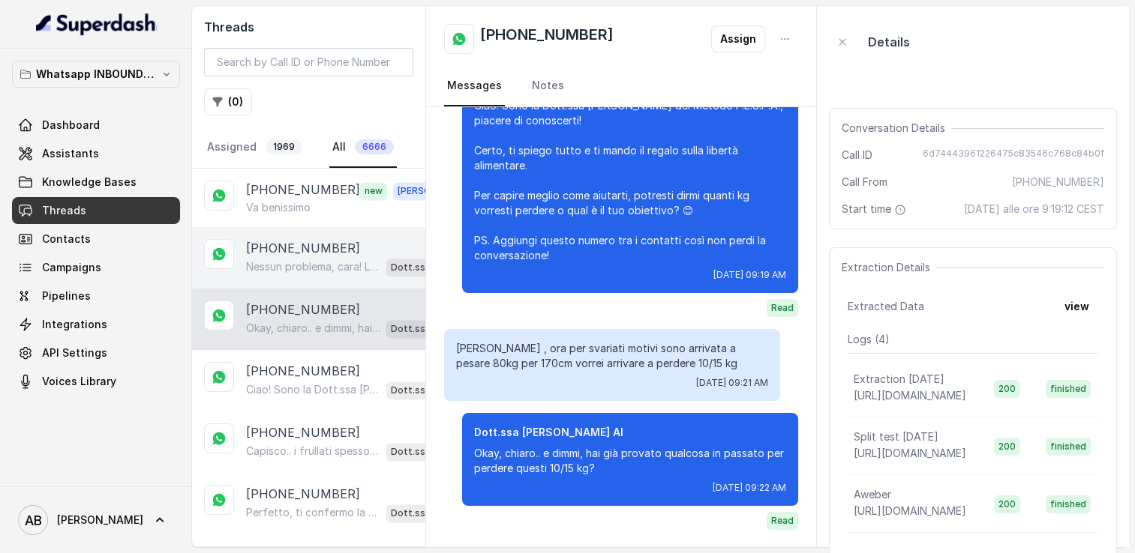
click at [297, 257] on div "Nessun problema, cara! La chiamata può essere fatta nel giorno e orario che pre…" at bounding box center [350, 266] width 209 height 19
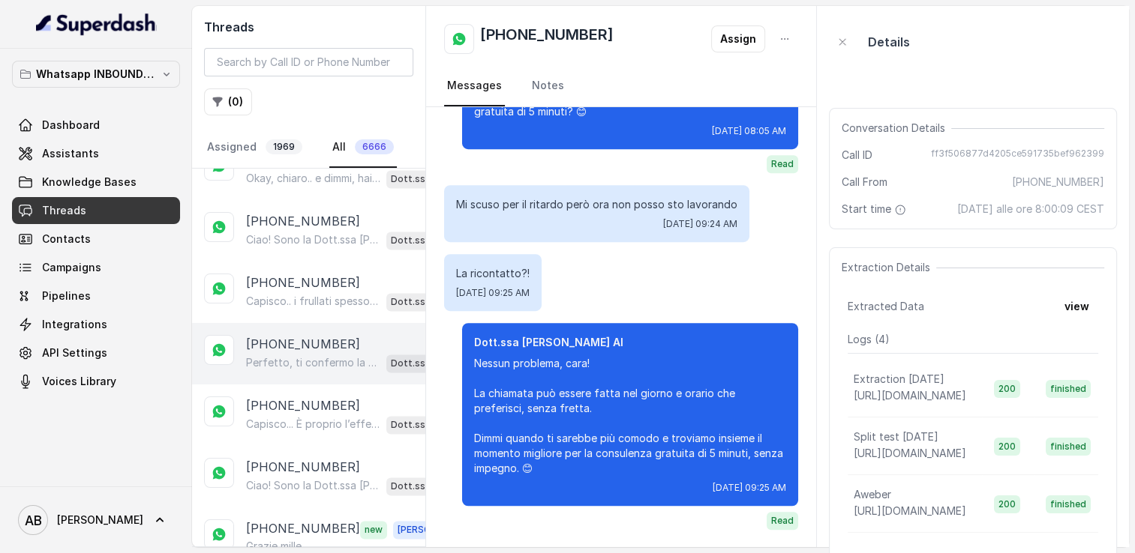
click at [281, 323] on div "[PHONE_NUMBER] Perfetto, ti confermo la chiamata per [DATE] alle 11:20! Un nost…" at bounding box center [308, 353] width 233 height 61
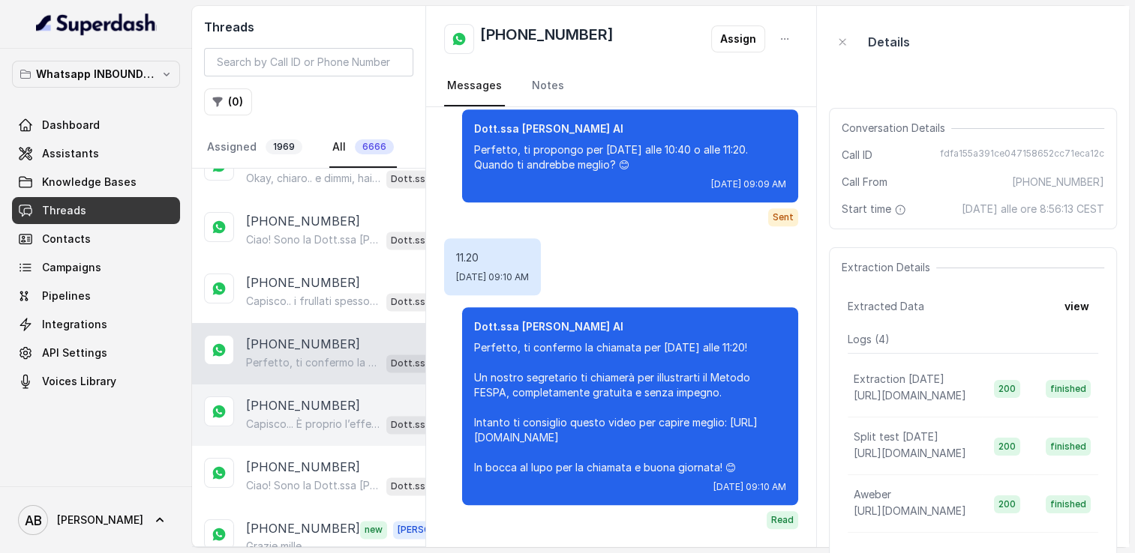
click at [288, 385] on div "[PHONE_NUMBER] Capisco... È proprio l’effetto yo-yo che rende frustrante ogni t…" at bounding box center [308, 415] width 233 height 61
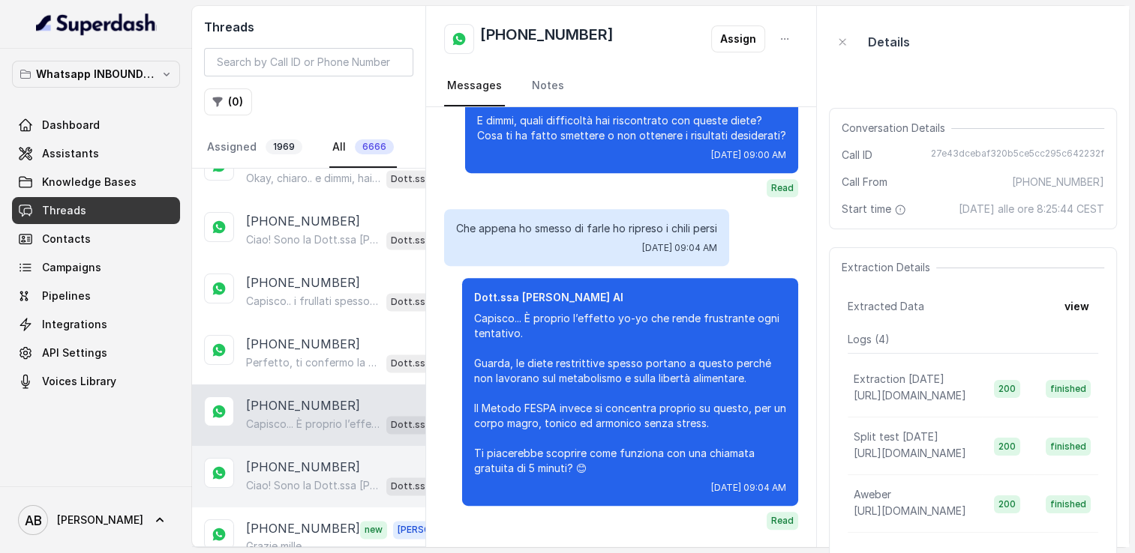
click at [301, 458] on p "[PHONE_NUMBER]" at bounding box center [303, 467] width 114 height 18
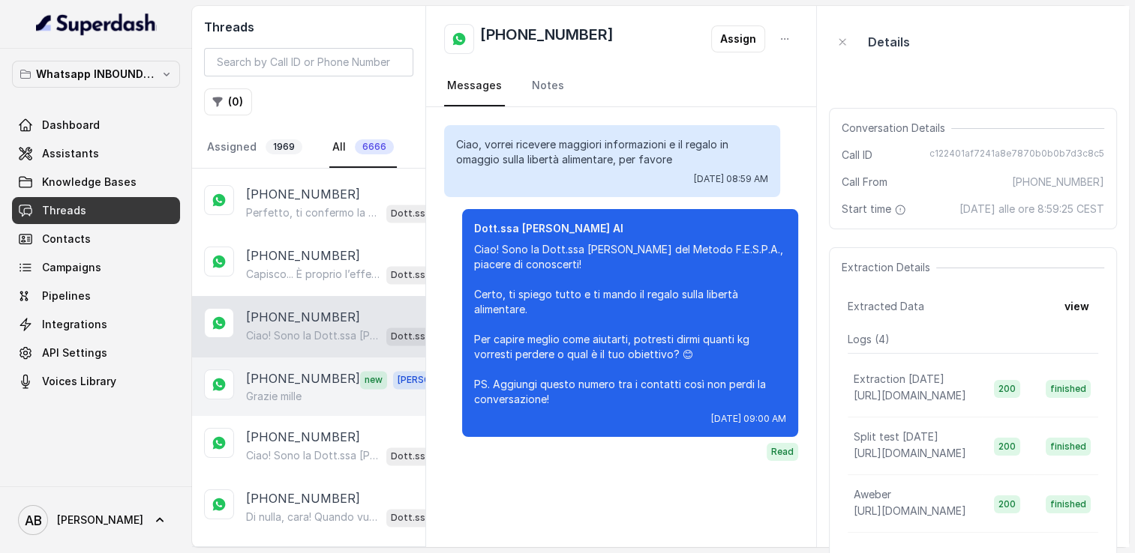
click at [298, 370] on p "[PHONE_NUMBER]" at bounding box center [303, 379] width 114 height 19
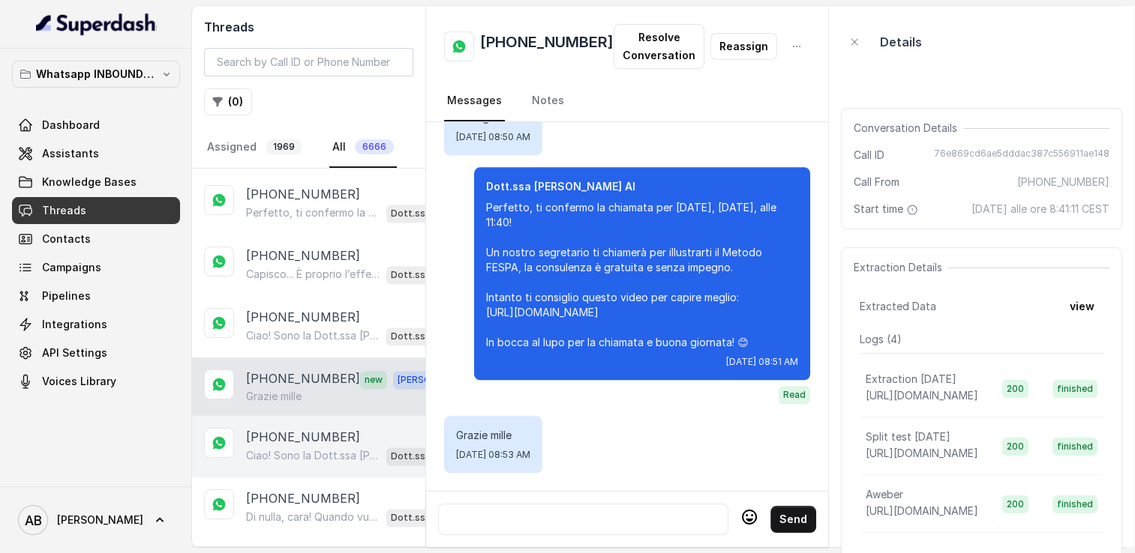
click at [292, 428] on p "[PHONE_NUMBER]" at bounding box center [303, 437] width 114 height 18
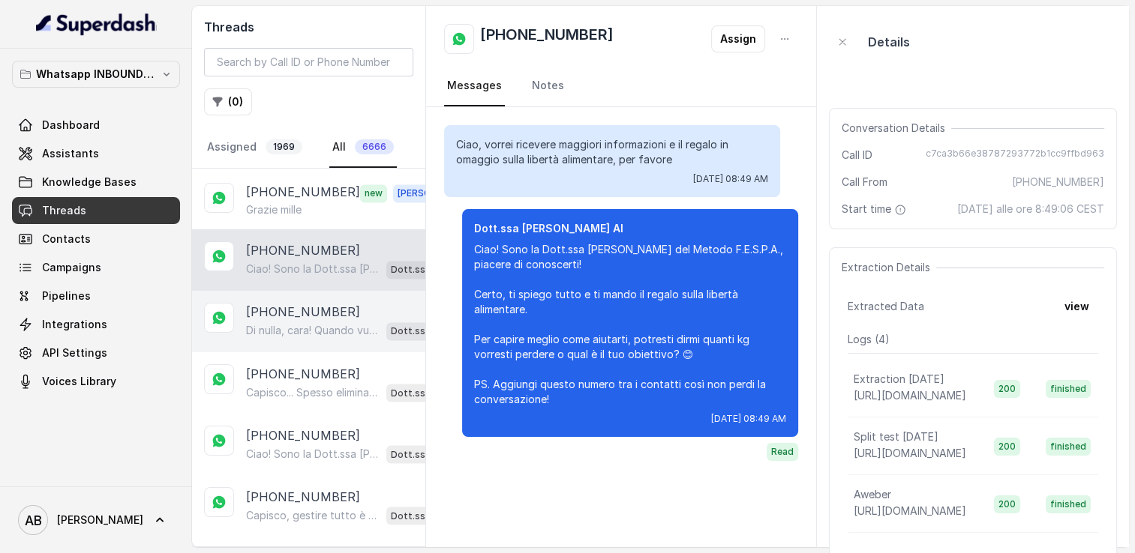
click at [286, 323] on p "Di nulla, cara! Quando vuoi sono qui per aiutarti a fare il primo passo verso i…" at bounding box center [313, 330] width 134 height 15
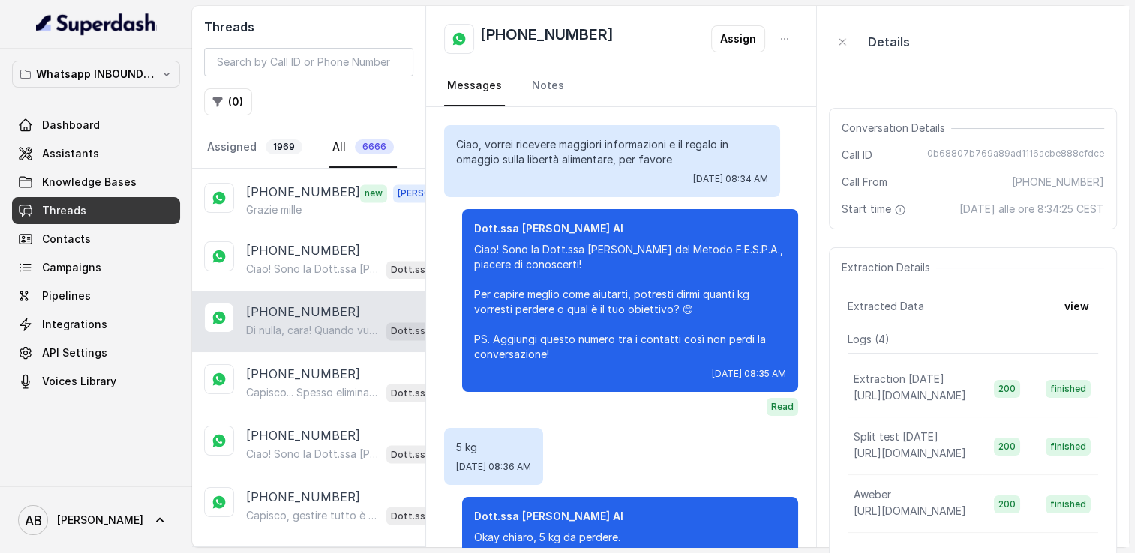
scroll to position [1629, 0]
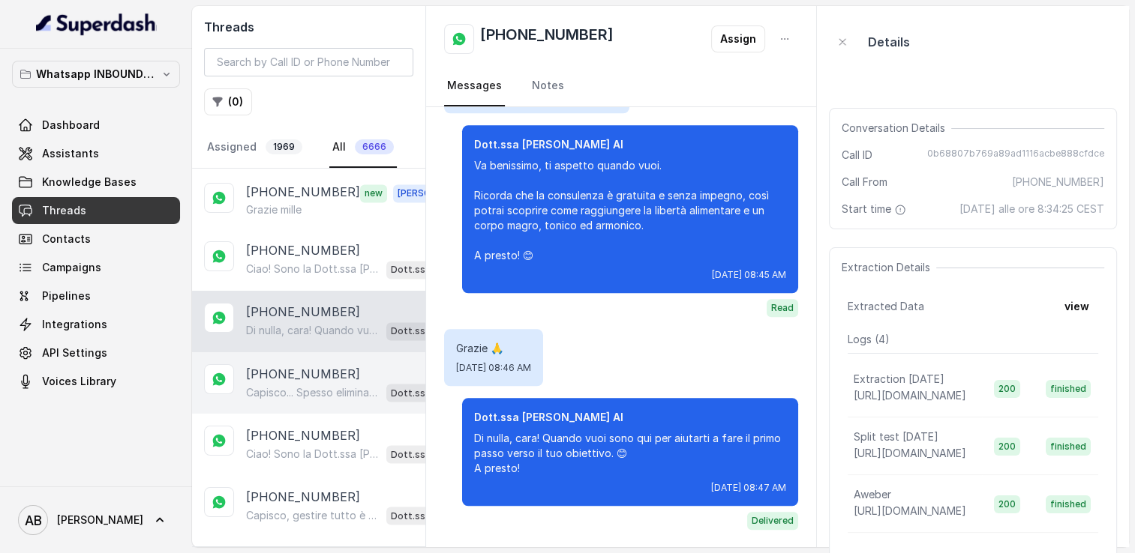
click at [313, 385] on p "Capisco... Spesso eliminare i carboidrati può sembrare la soluzione, ma in real…" at bounding box center [313, 392] width 134 height 15
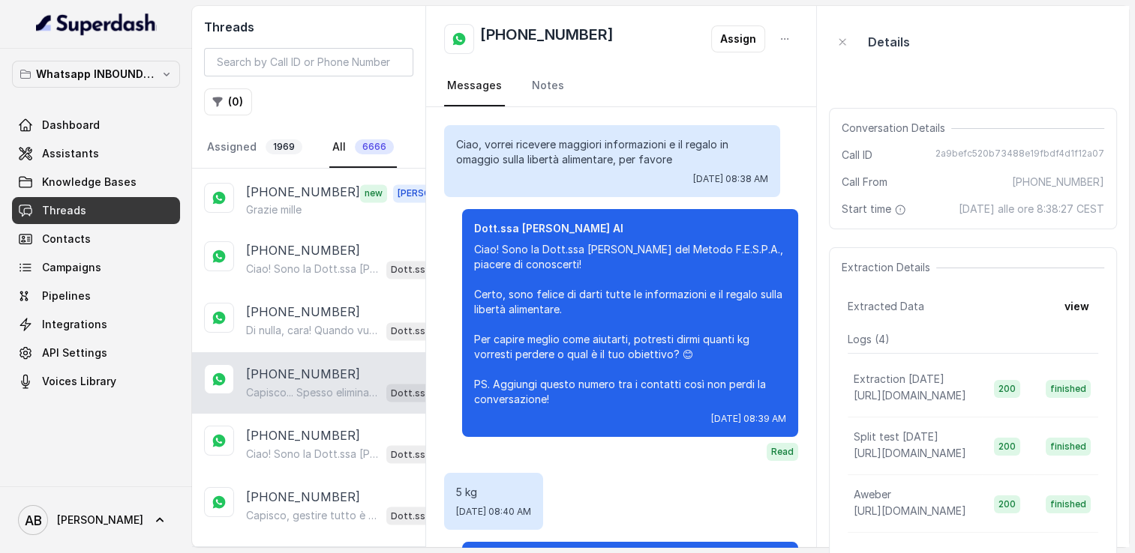
scroll to position [810, 0]
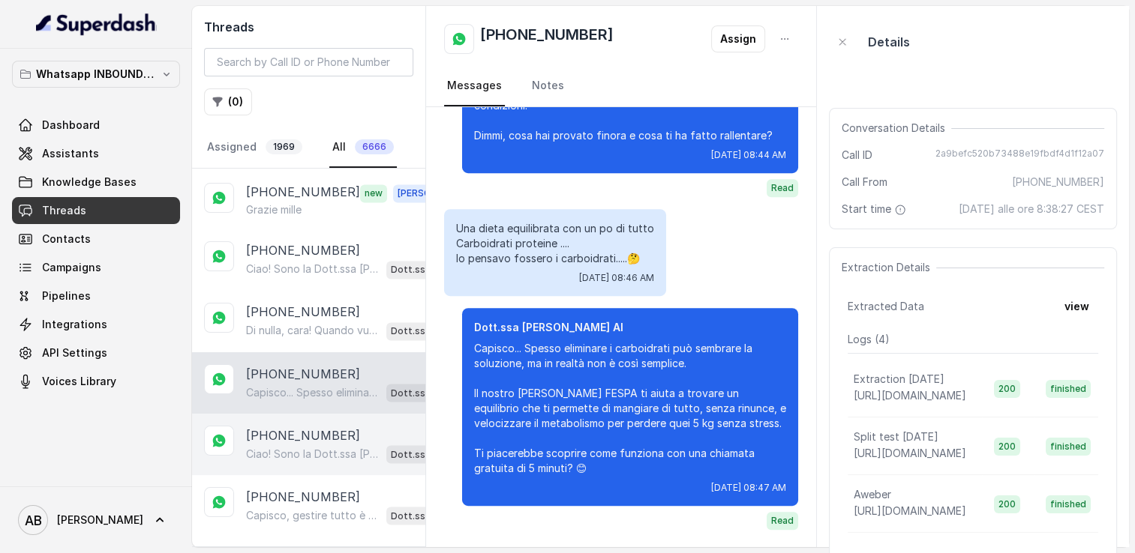
click at [318, 426] on p "[PHONE_NUMBER]" at bounding box center [303, 435] width 114 height 18
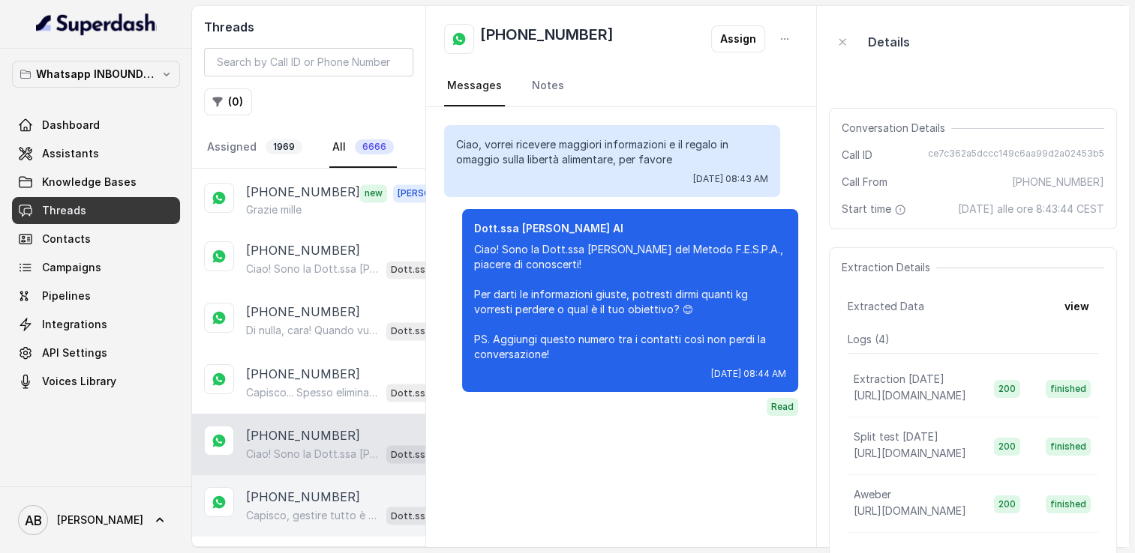
click at [311, 487] on p "[PHONE_NUMBER]" at bounding box center [303, 496] width 114 height 18
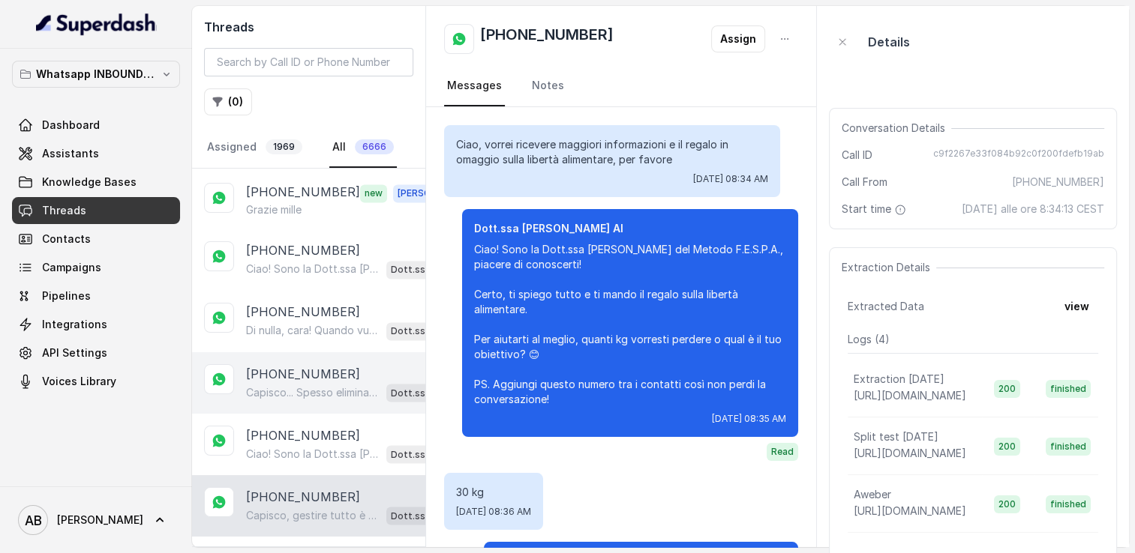
scroll to position [1365, 0]
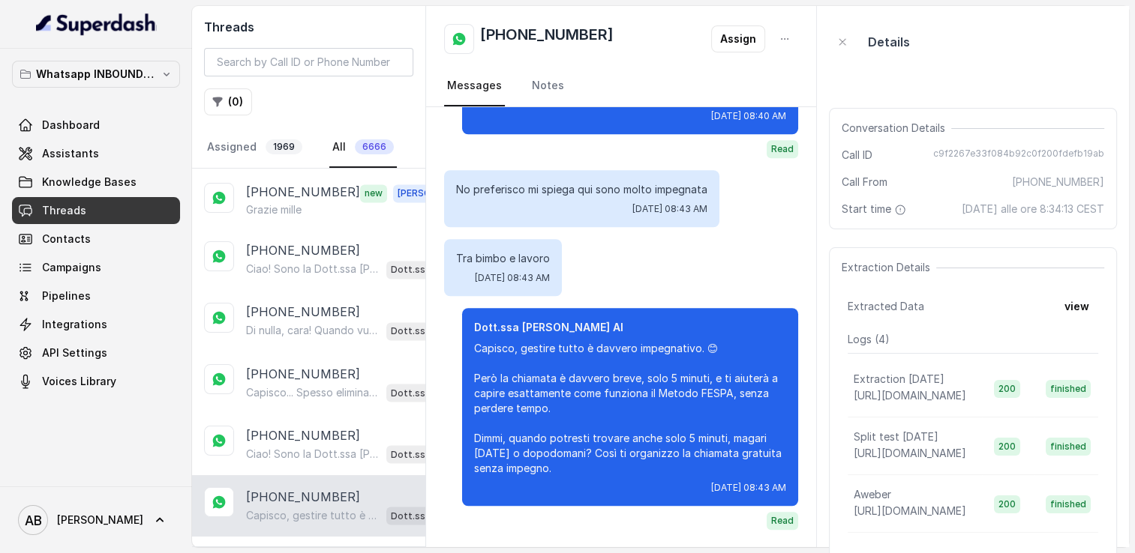
click at [292, 549] on p "Load more conversations" at bounding box center [308, 558] width 147 height 18
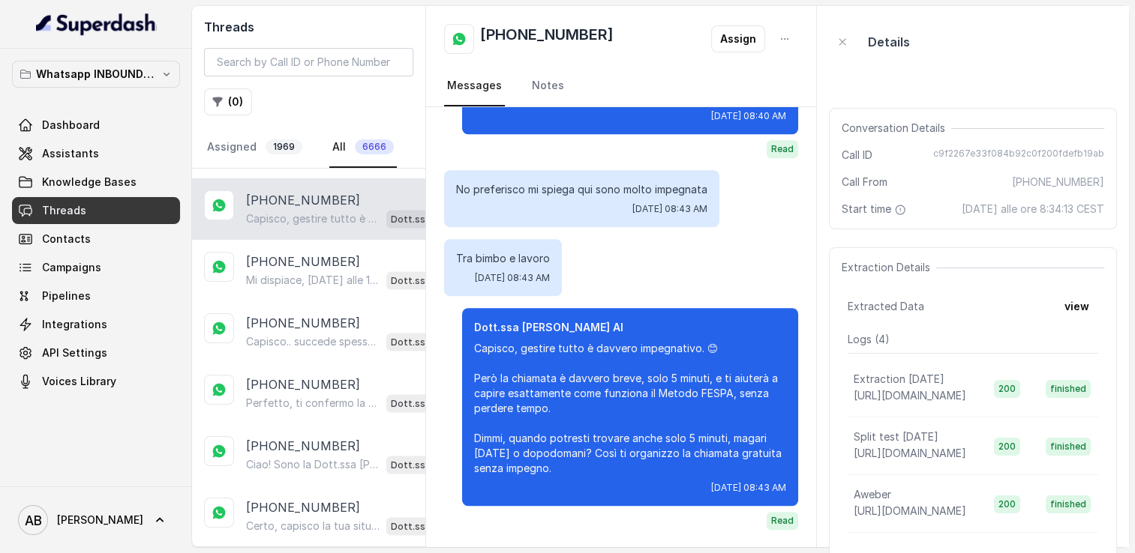
scroll to position [2962, 0]
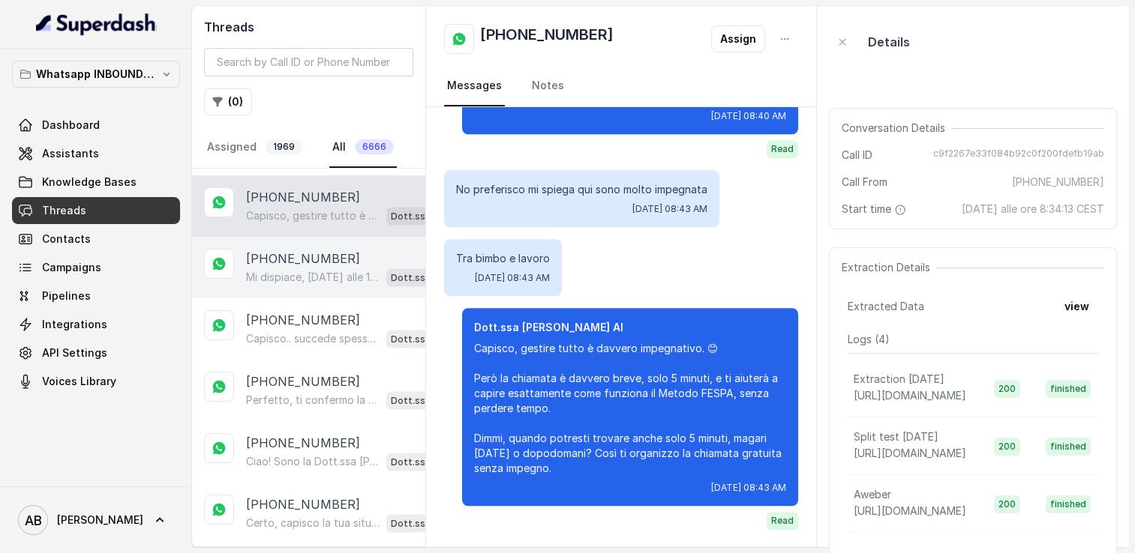
click at [277, 258] on div "[PHONE_NUMBER] Mi dispiace, [DATE] alle 10:40 e alle 11:20 sono gli unici slot …" at bounding box center [308, 267] width 233 height 61
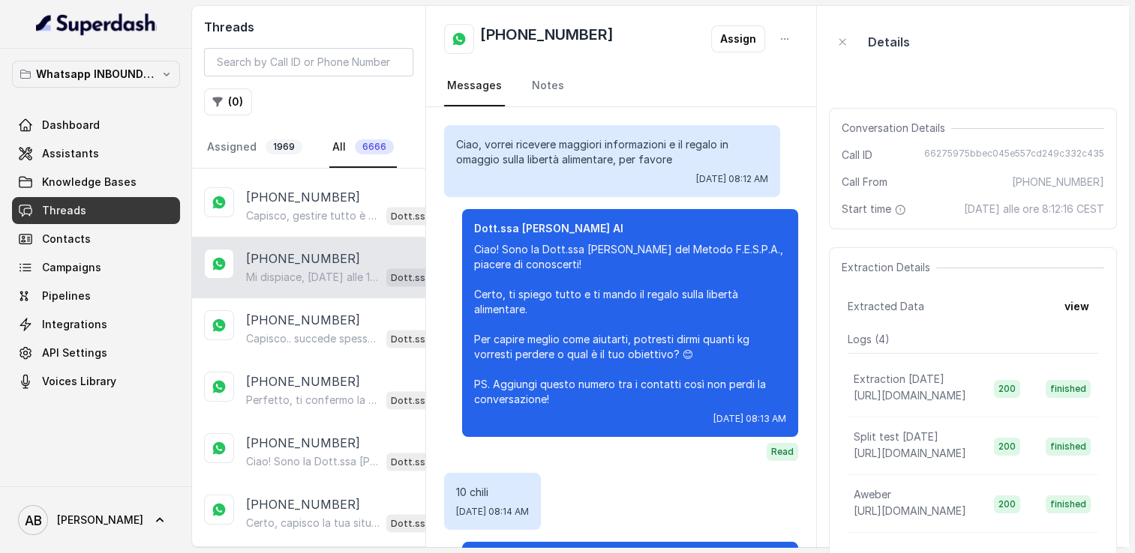
scroll to position [2103, 0]
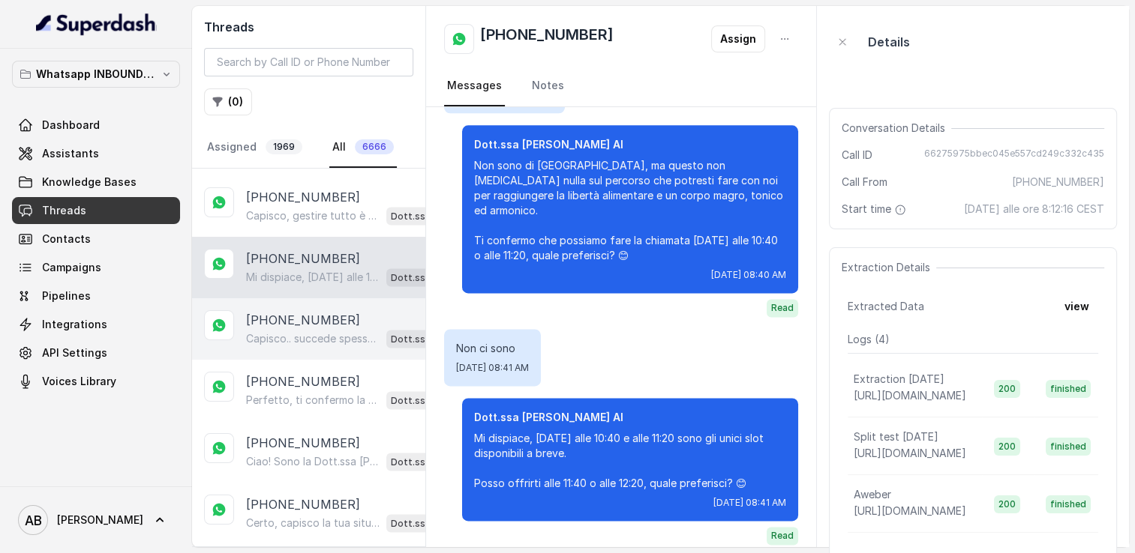
click at [276, 310] on p "[PHONE_NUMBER]" at bounding box center [303, 319] width 114 height 18
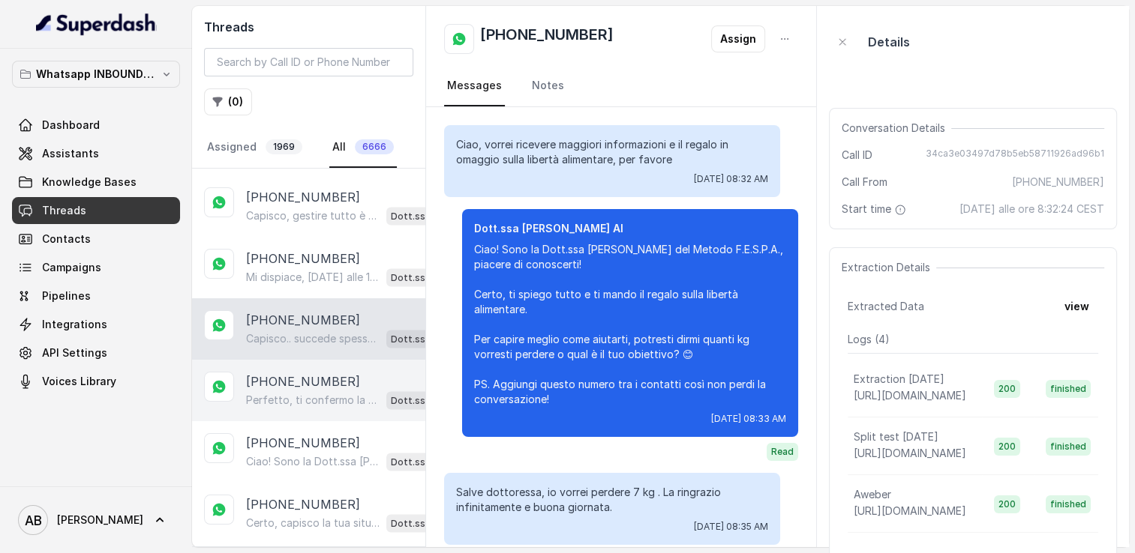
scroll to position [705, 0]
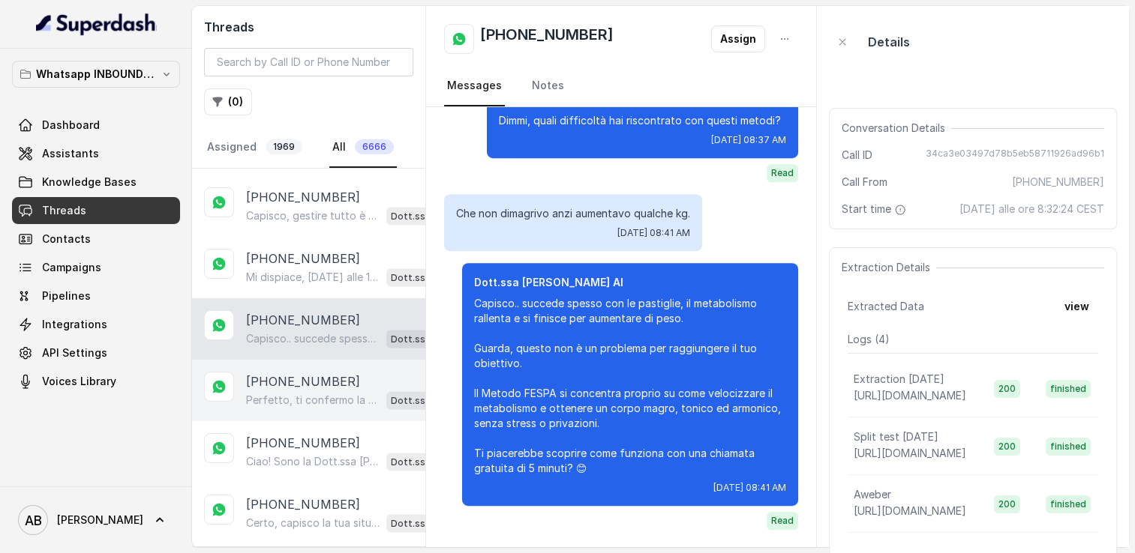
click at [294, 372] on p "[PHONE_NUMBER]" at bounding box center [303, 381] width 114 height 18
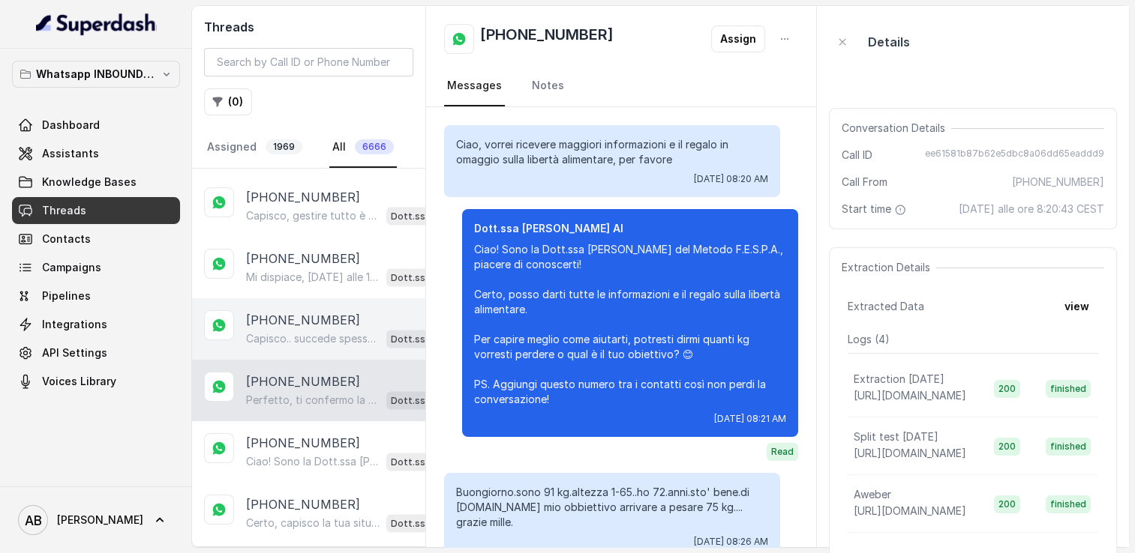
scroll to position [1814, 0]
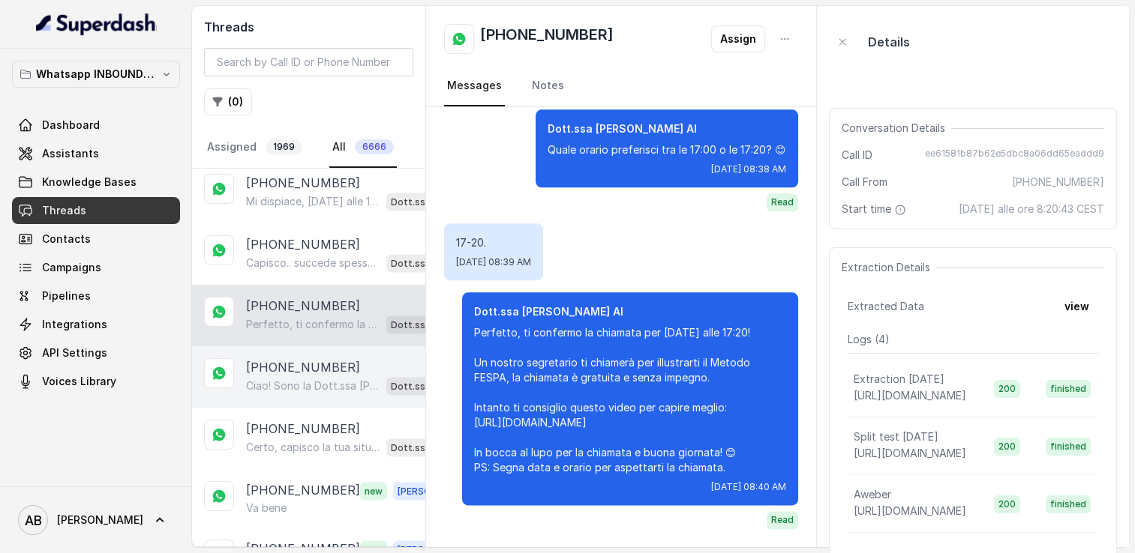
click at [304, 358] on p "[PHONE_NUMBER]" at bounding box center [303, 367] width 114 height 18
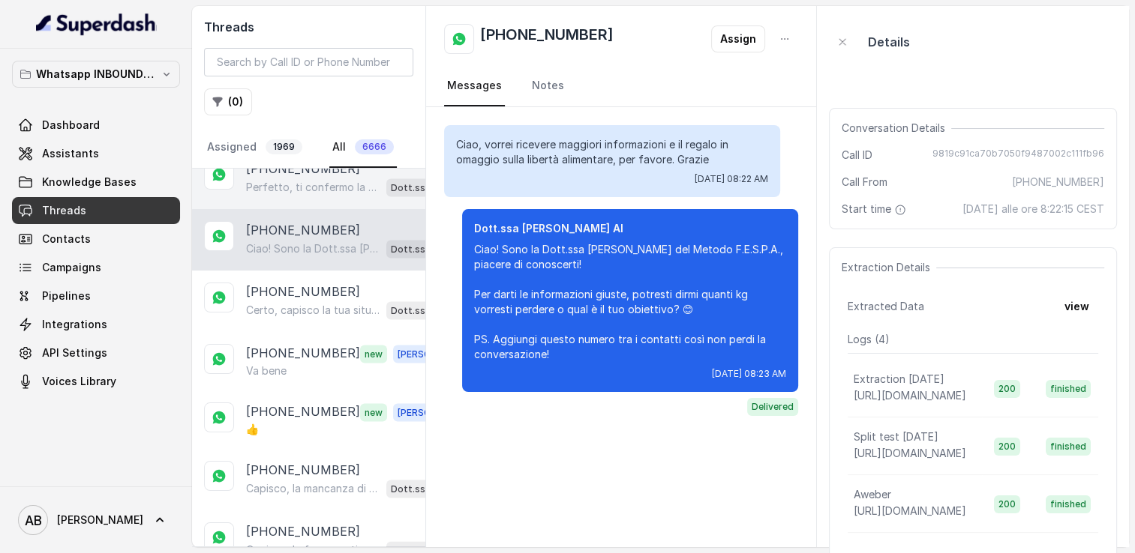
scroll to position [3187, 0]
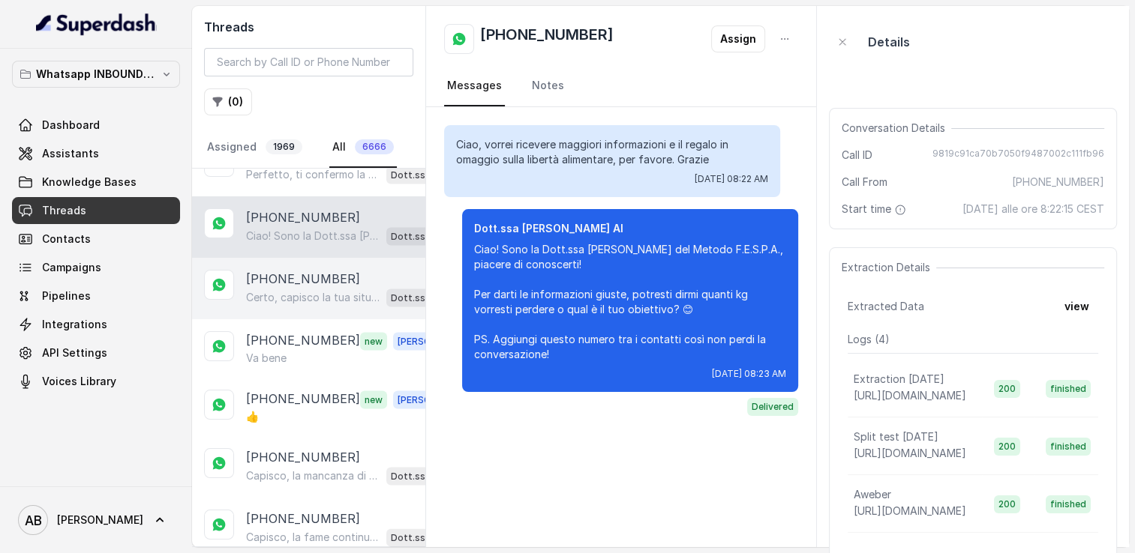
click at [297, 290] on p "Certo, capisco la tua situazione. I costi dipendono dal percorso personalizzato…" at bounding box center [313, 297] width 134 height 15
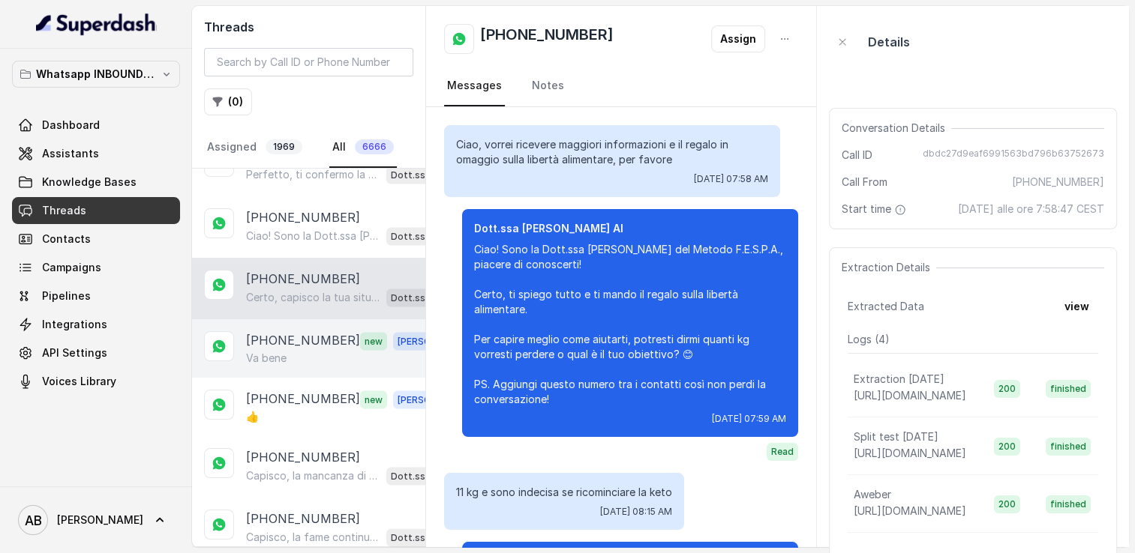
scroll to position [1041, 0]
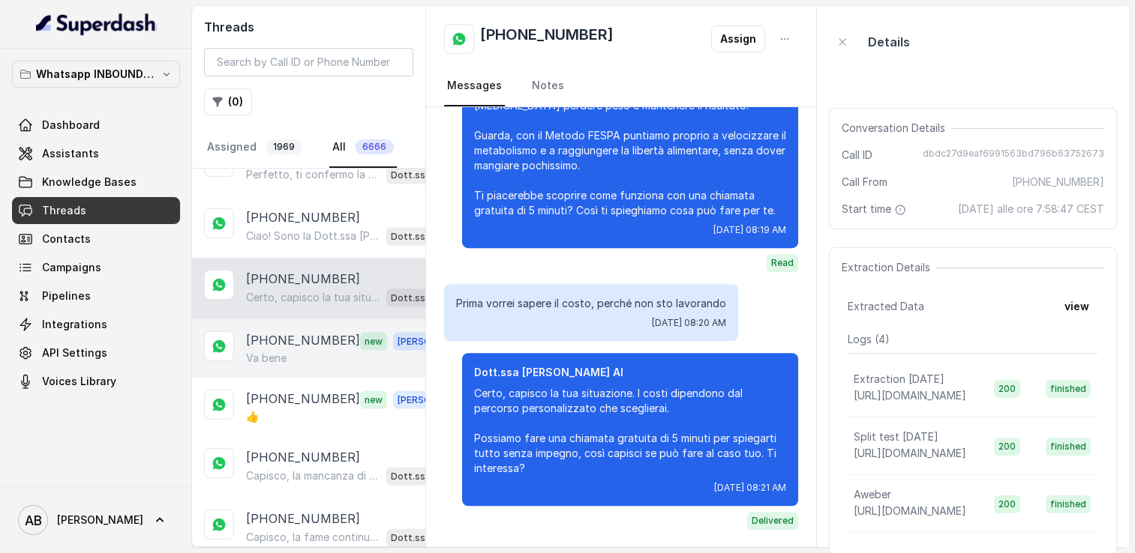
click at [309, 331] on p "[PHONE_NUMBER]" at bounding box center [303, 340] width 114 height 19
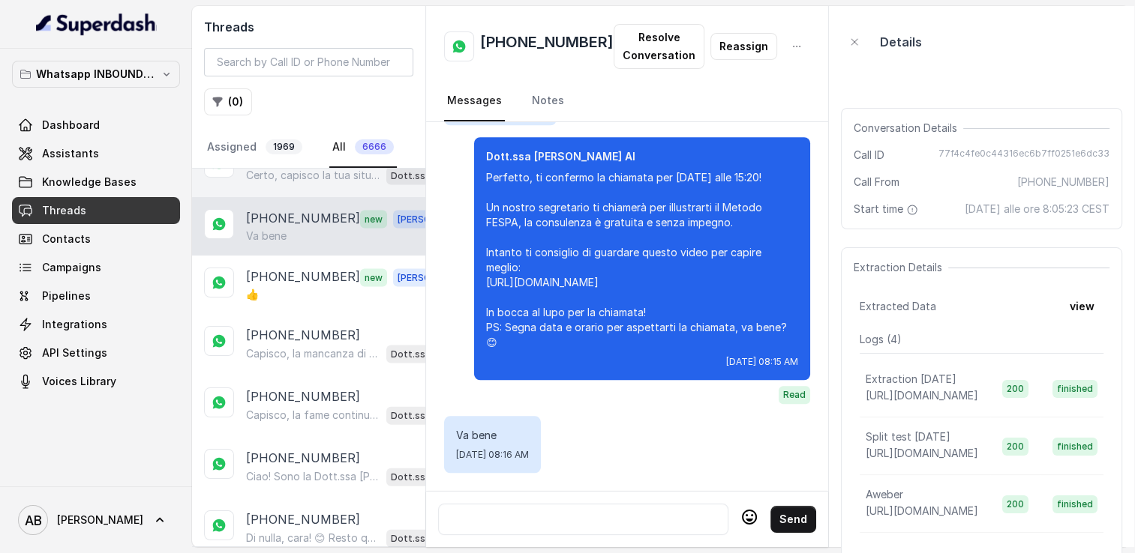
scroll to position [3336, 0]
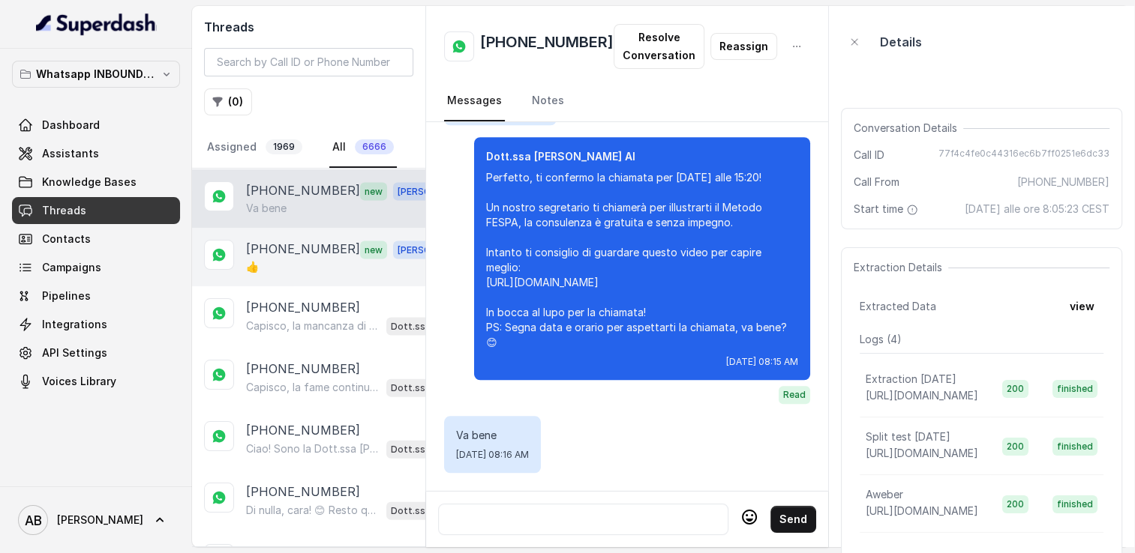
click at [298, 259] on div "👍" at bounding box center [350, 266] width 209 height 15
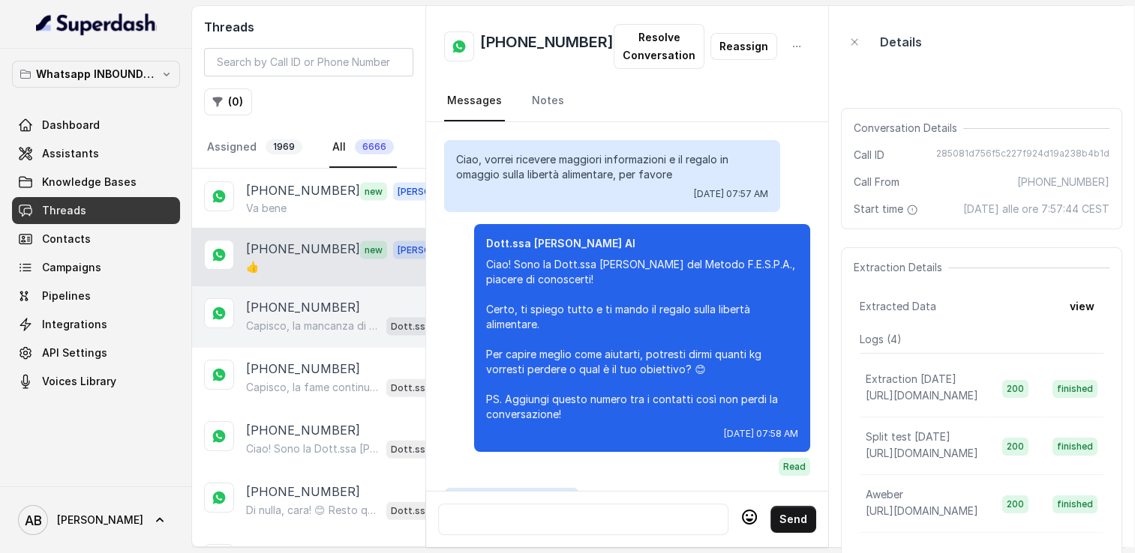
scroll to position [1596, 0]
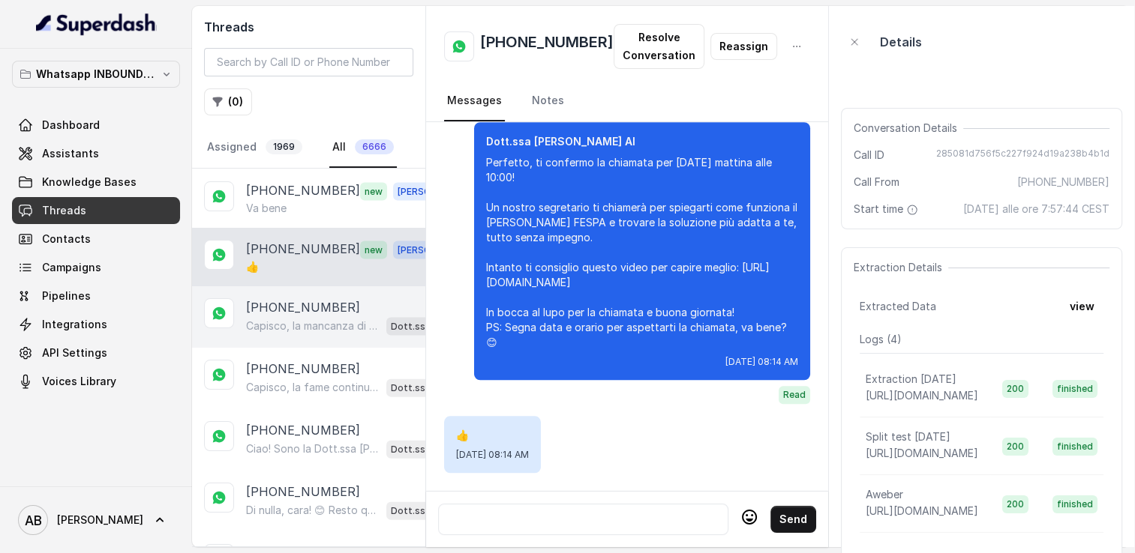
click at [308, 298] on p "[PHONE_NUMBER]" at bounding box center [303, 307] width 114 height 18
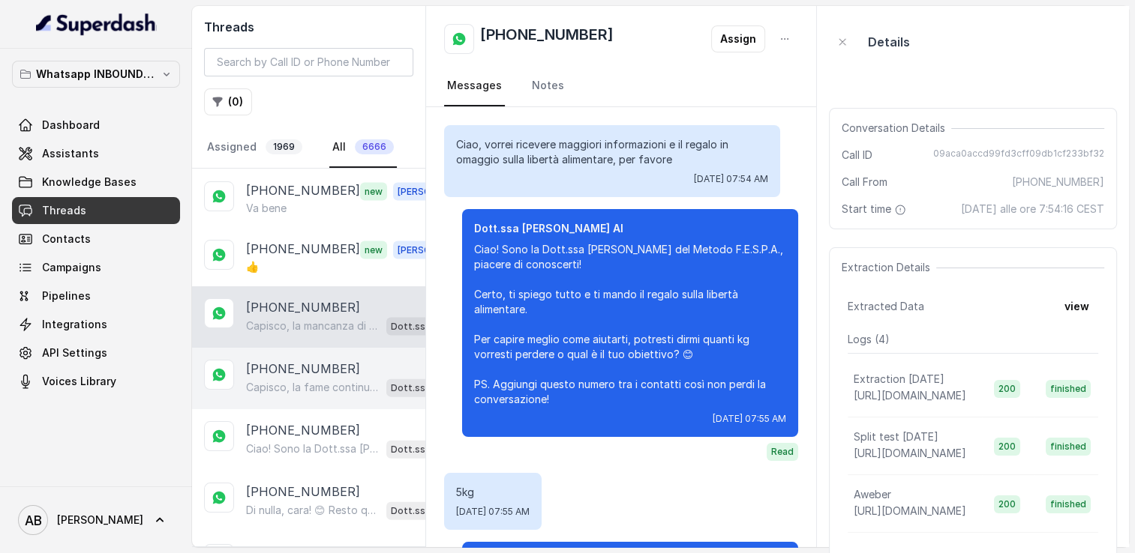
scroll to position [660, 0]
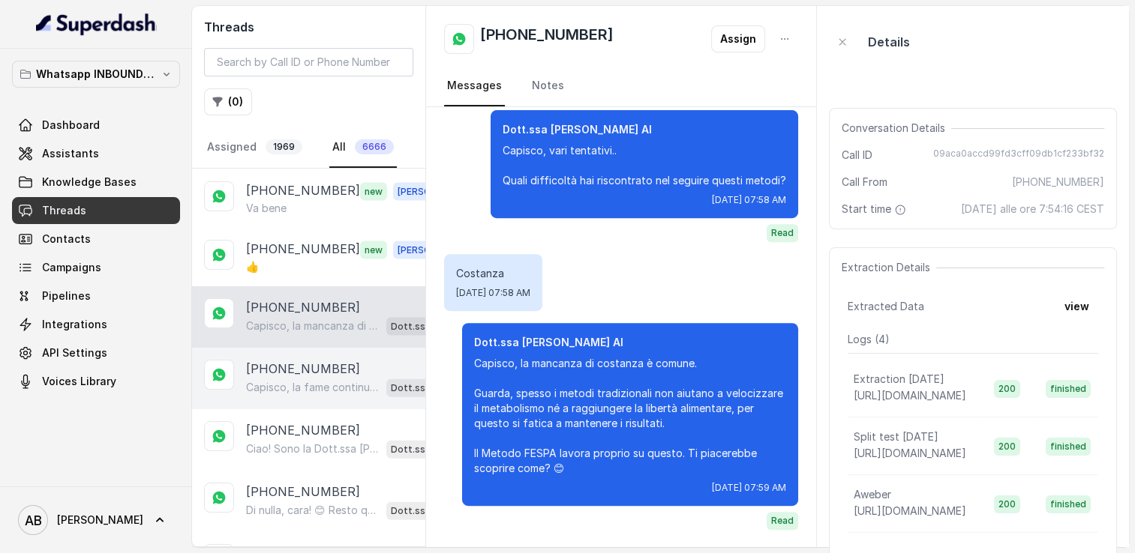
click at [301, 360] on p "[PHONE_NUMBER]" at bounding box center [303, 369] width 114 height 18
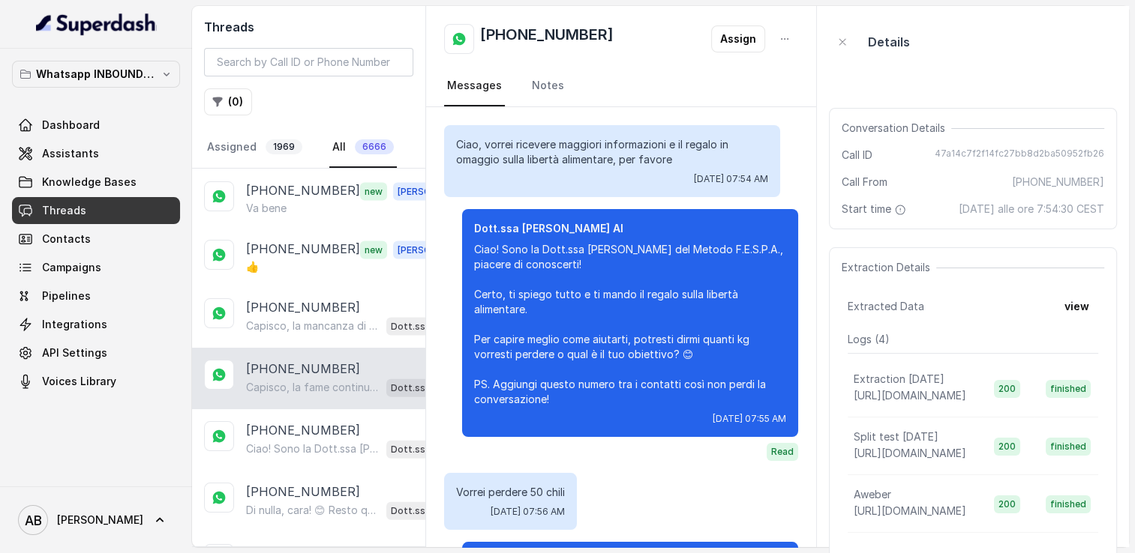
scroll to position [675, 0]
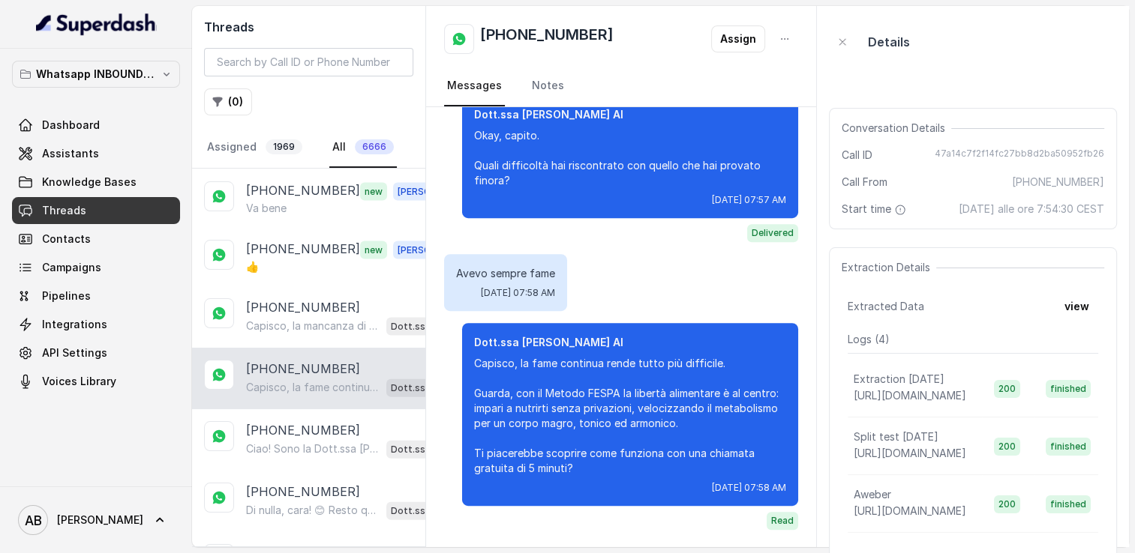
click at [304, 368] on div "[PHONE_NUMBER] Capisco, la fame continua rende tutto più [MEDICAL_DATA]. Guarda…" at bounding box center [308, 378] width 233 height 61
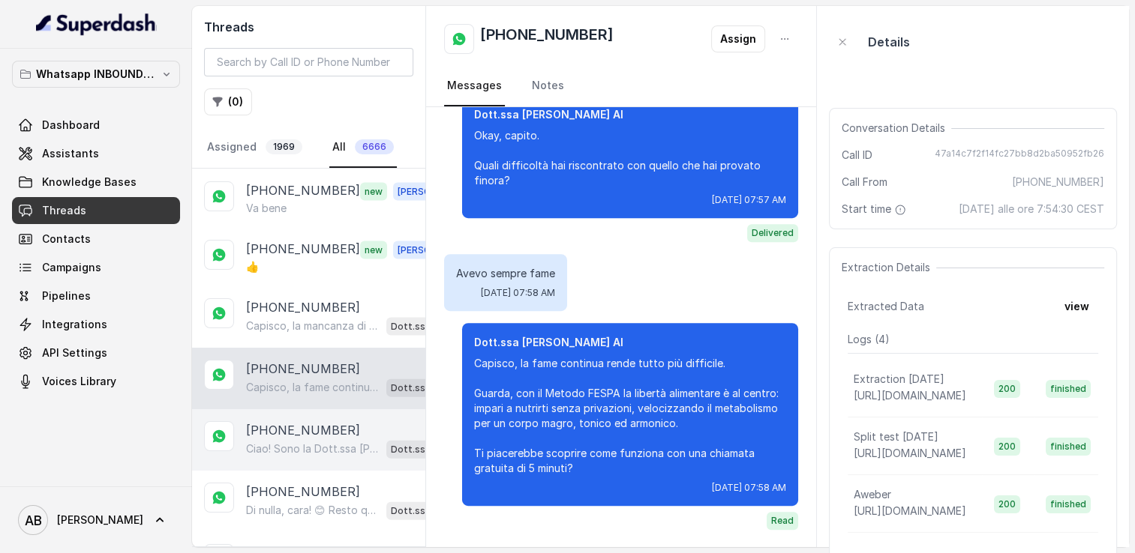
click at [287, 421] on p "[PHONE_NUMBER]" at bounding box center [303, 430] width 114 height 18
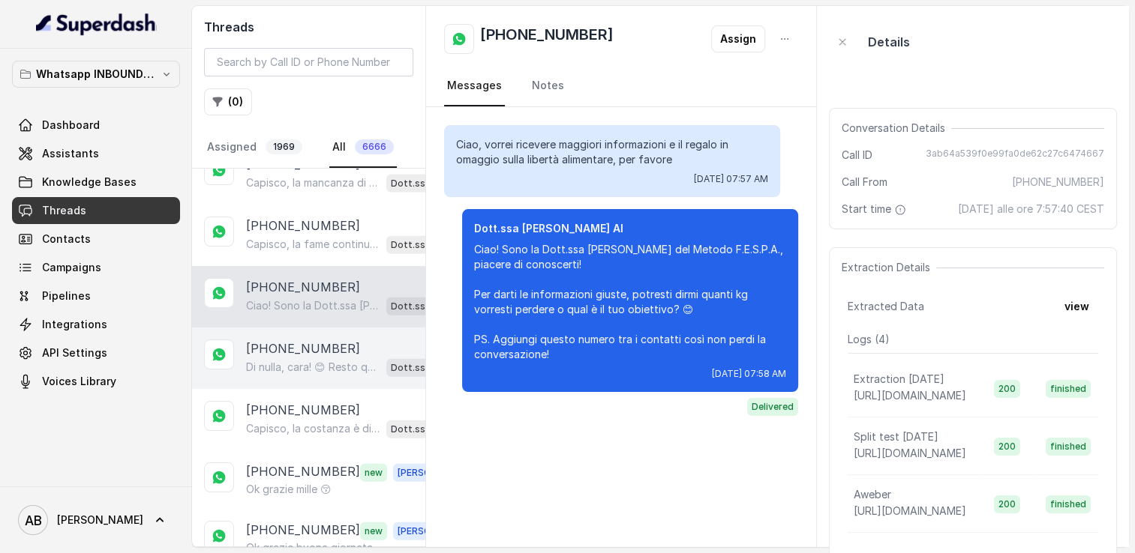
scroll to position [3486, 0]
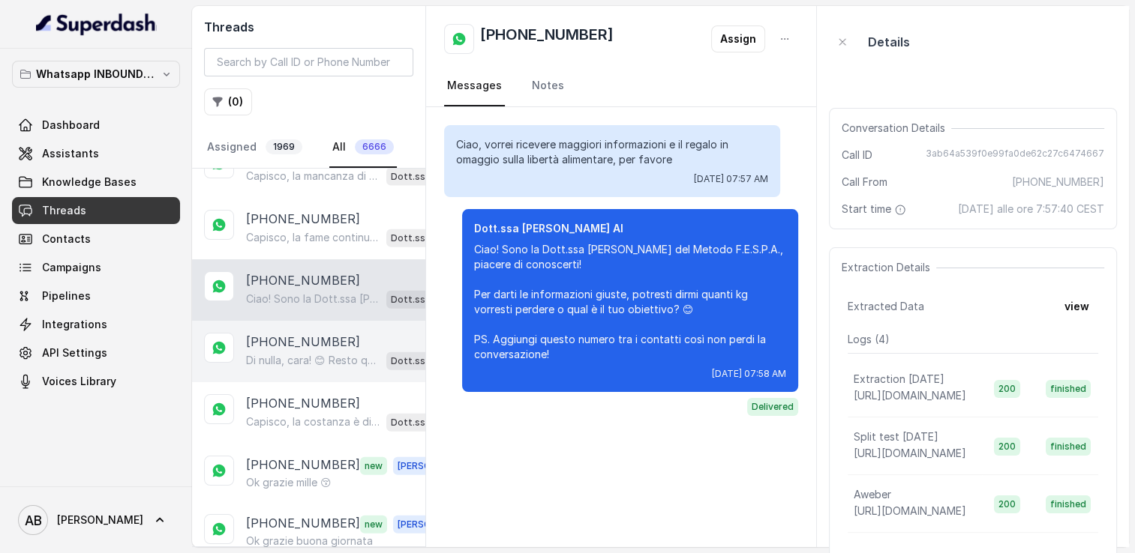
click at [294, 333] on p "[PHONE_NUMBER]" at bounding box center [303, 342] width 114 height 18
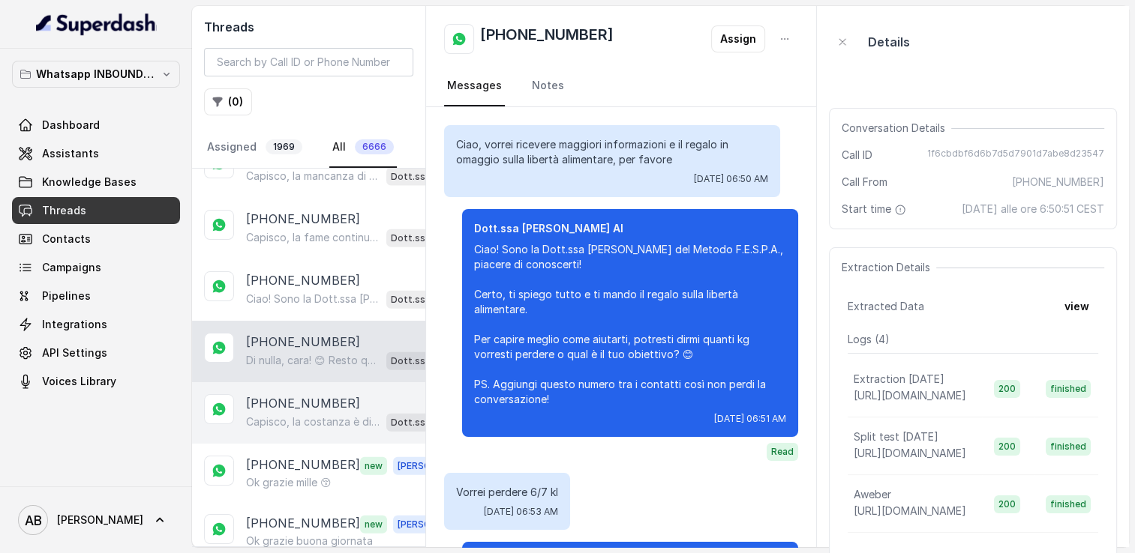
scroll to position [2427, 0]
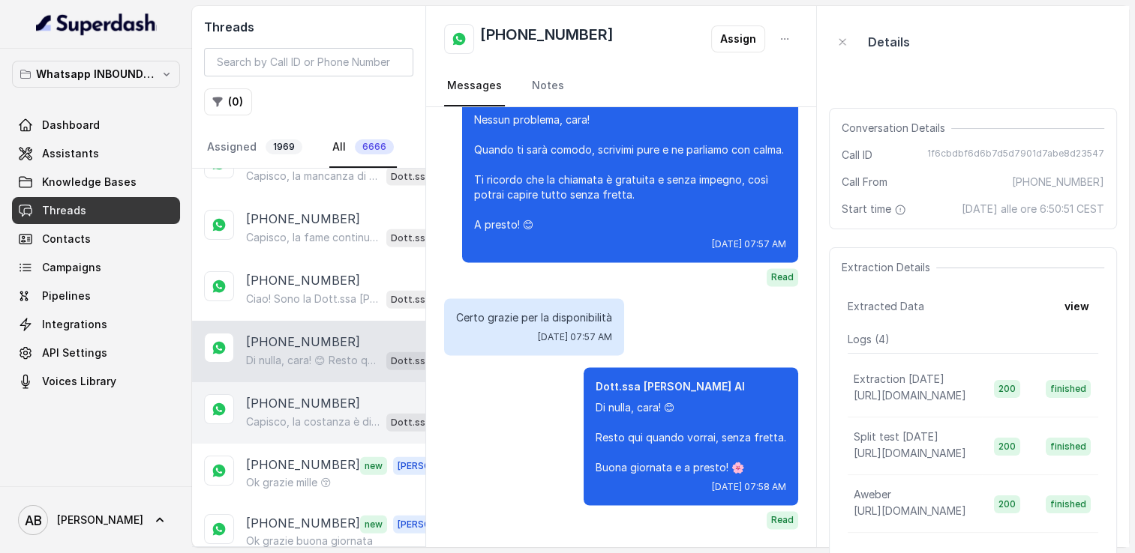
click at [308, 382] on div "[PHONE_NUMBER] [PERSON_NAME], la costanza è [MEDICAL_DATA] quando i risultati t…" at bounding box center [308, 412] width 233 height 61
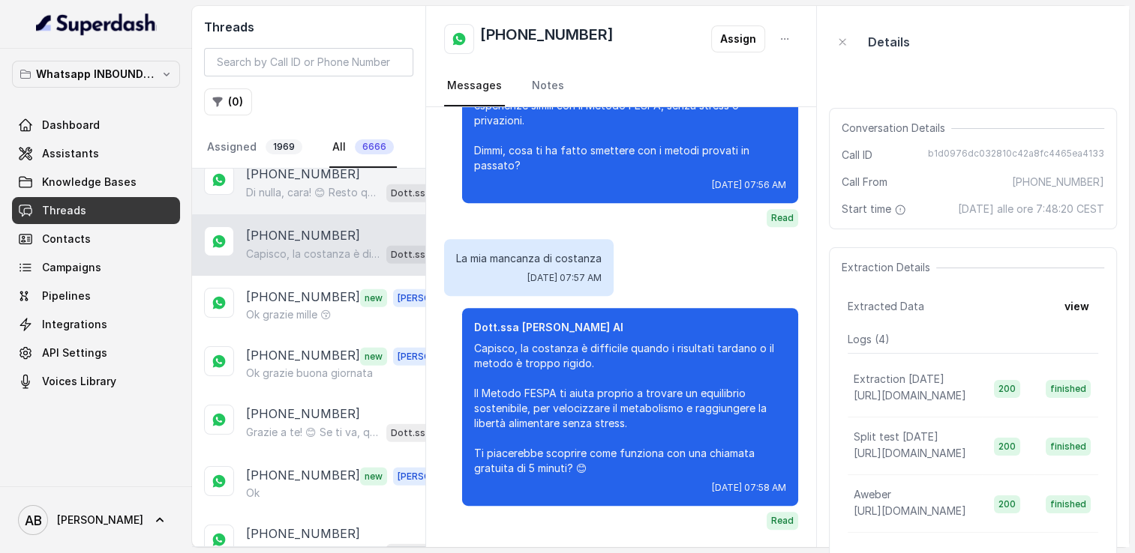
scroll to position [3711, 0]
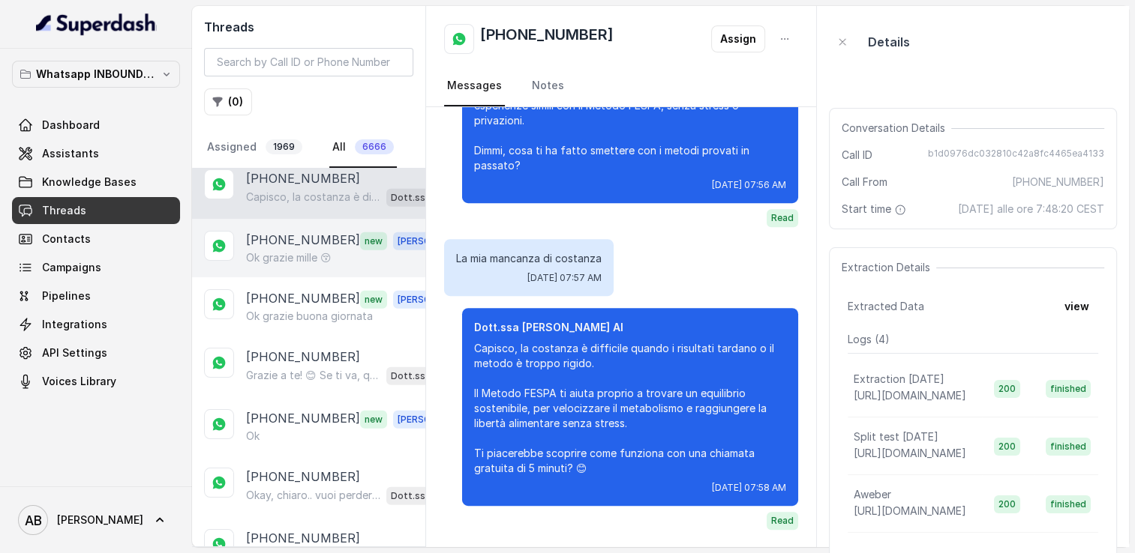
click at [296, 250] on p "Ok grazie mille 😚" at bounding box center [288, 257] width 85 height 15
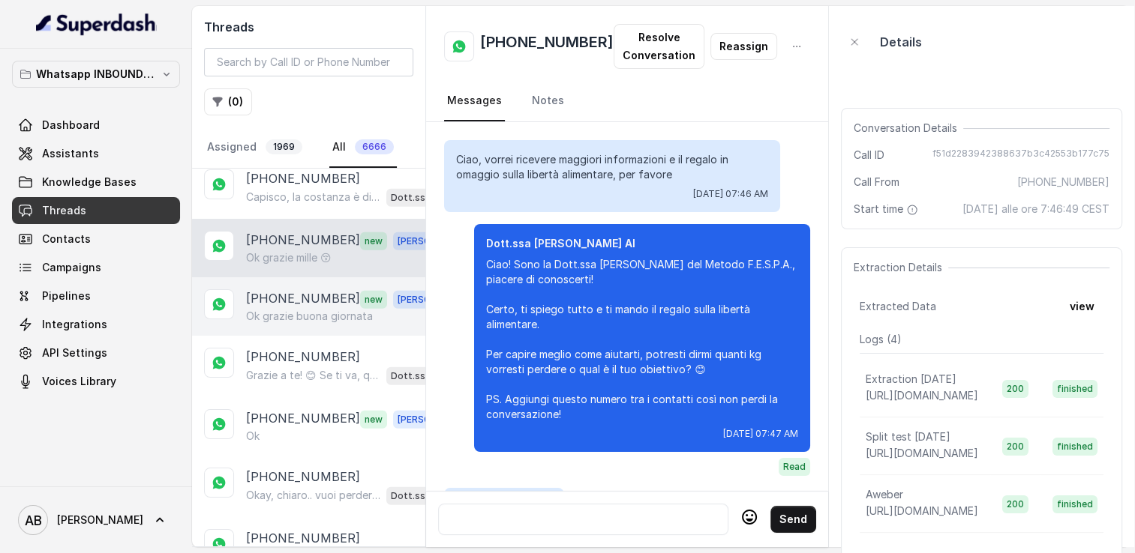
scroll to position [1827, 0]
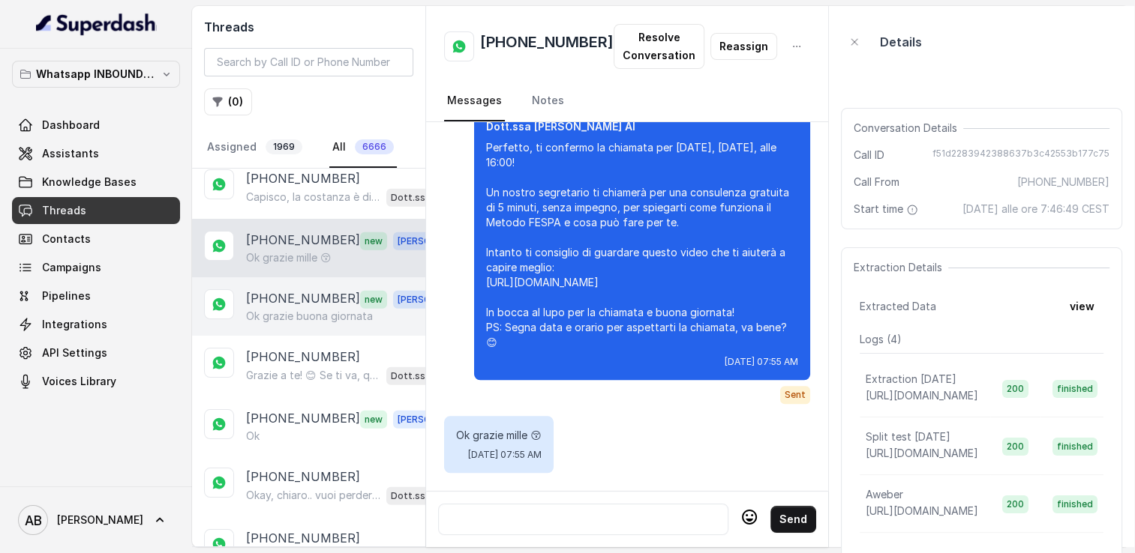
click at [313, 289] on p "[PHONE_NUMBER]" at bounding box center [303, 298] width 114 height 19
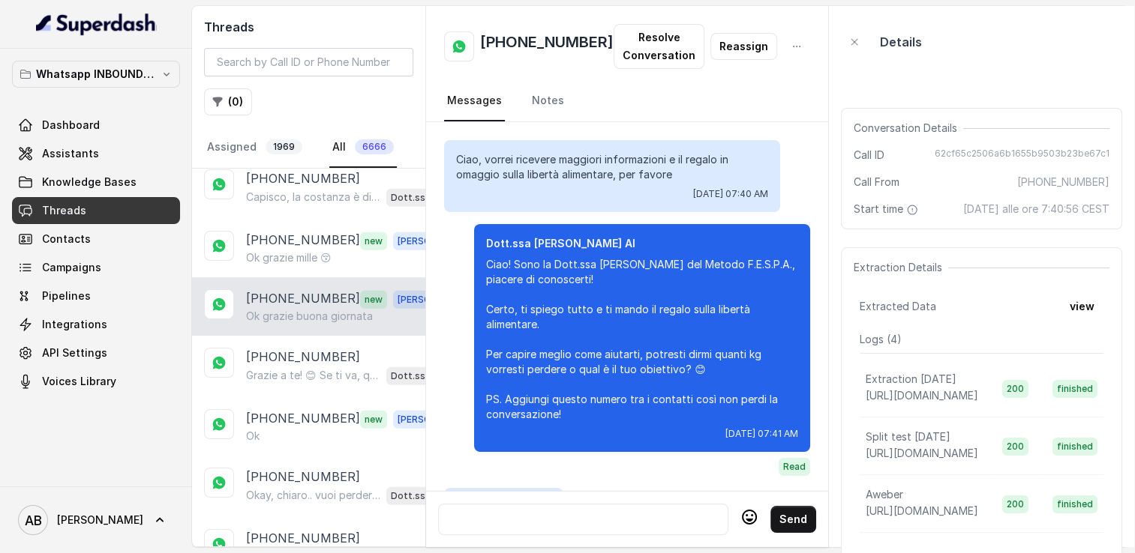
scroll to position [2022, 0]
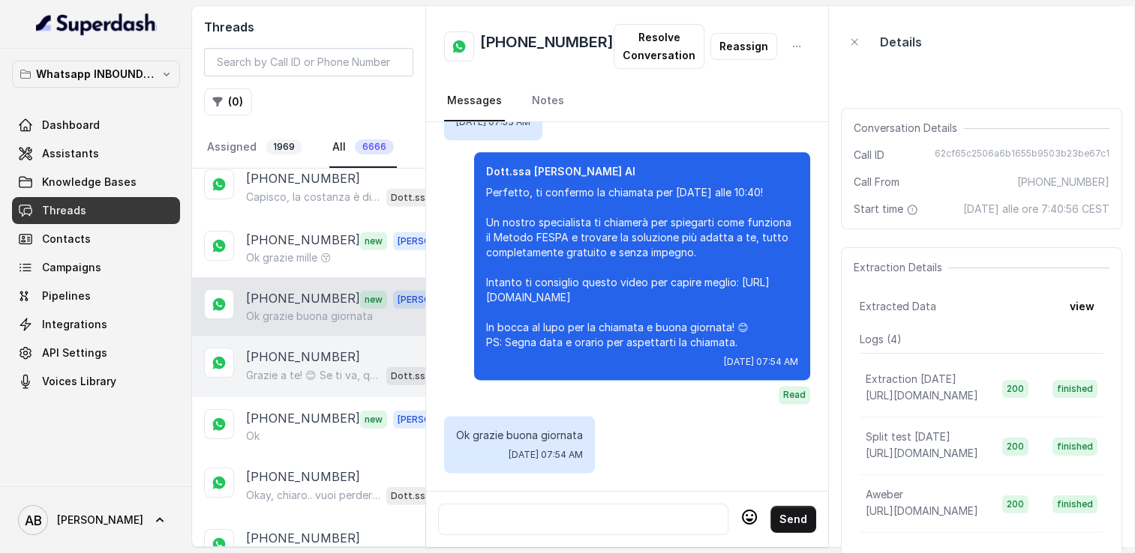
click at [287, 348] on p "[PHONE_NUMBER]" at bounding box center [303, 357] width 114 height 18
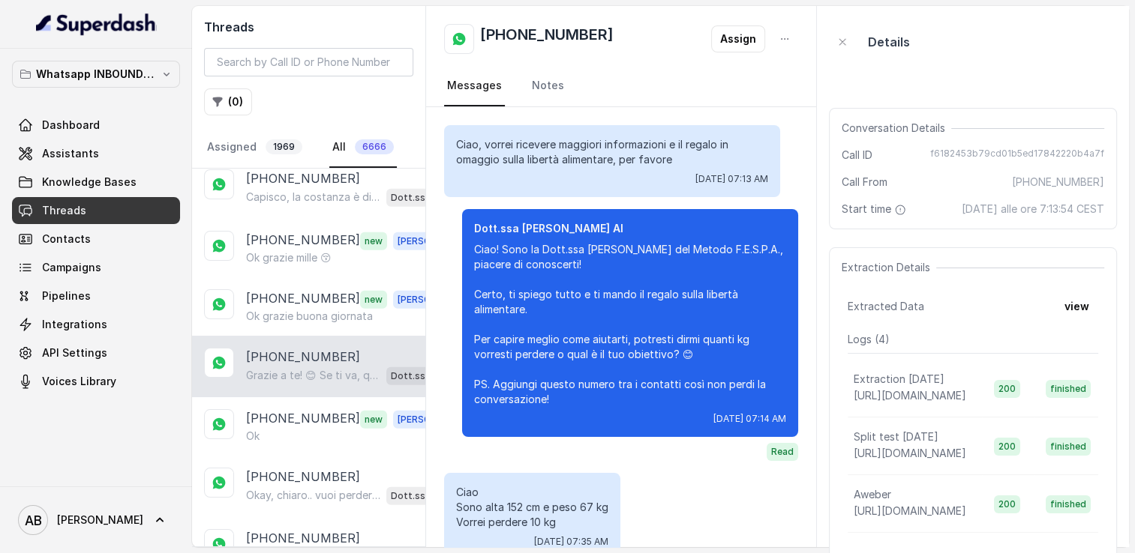
scroll to position [2340, 0]
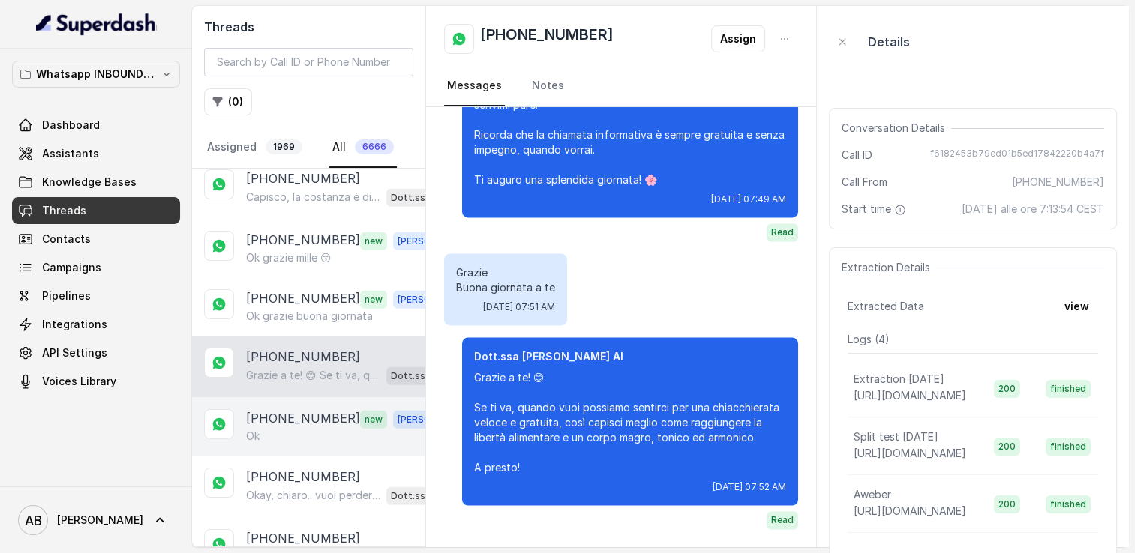
click at [285, 409] on p "[PHONE_NUMBER]" at bounding box center [303, 418] width 114 height 19
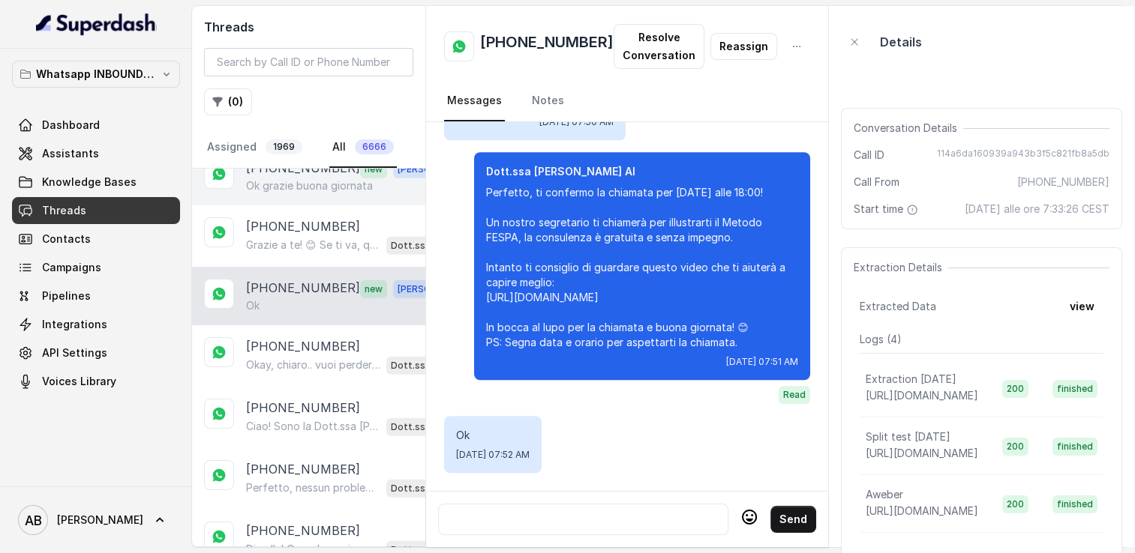
scroll to position [3861, 0]
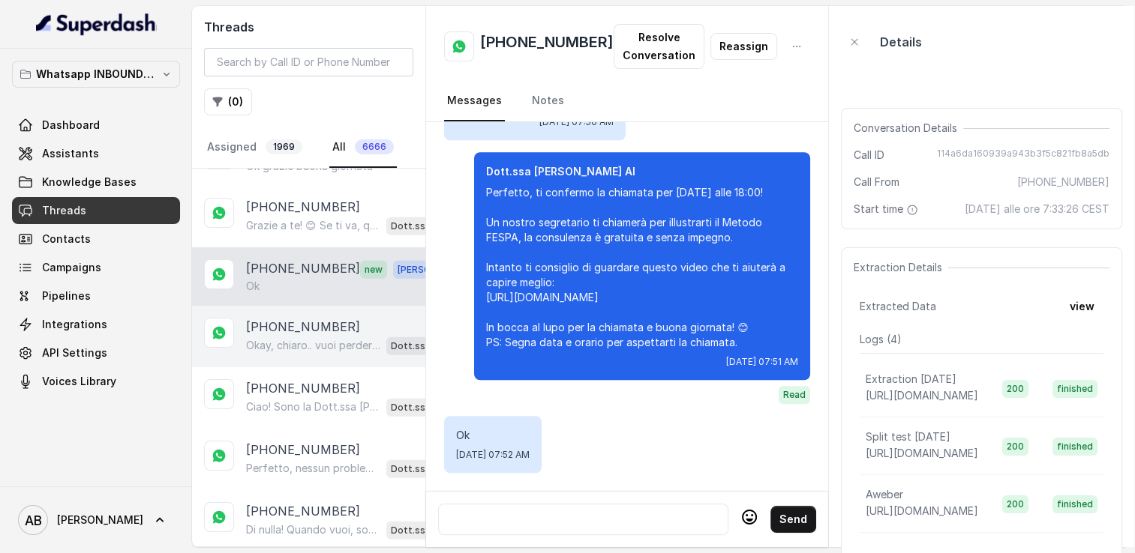
click at [304, 318] on p "[PHONE_NUMBER]" at bounding box center [303, 327] width 114 height 18
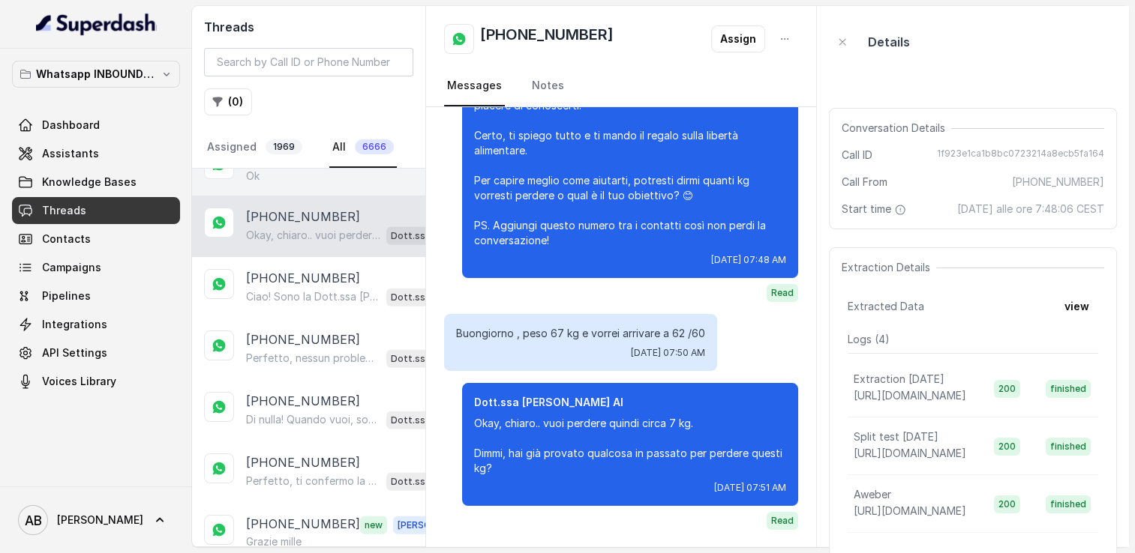
scroll to position [4011, 0]
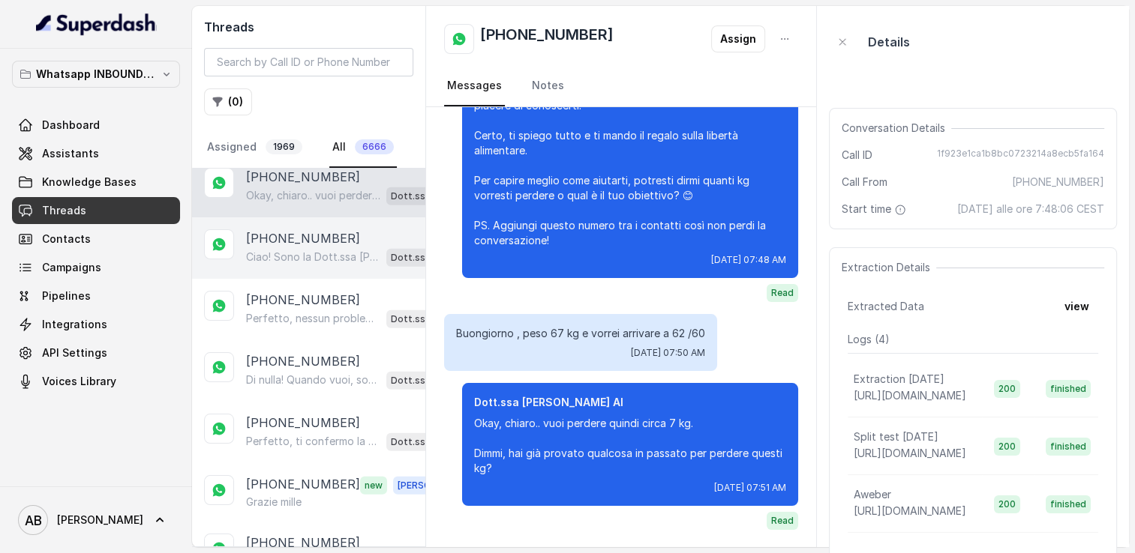
click at [295, 228] on div "[PHONE_NUMBER] Ciao! Sono la Dott.ssa [PERSON_NAME] del Metodo F.E.S.P.A., piac…" at bounding box center [308, 247] width 233 height 61
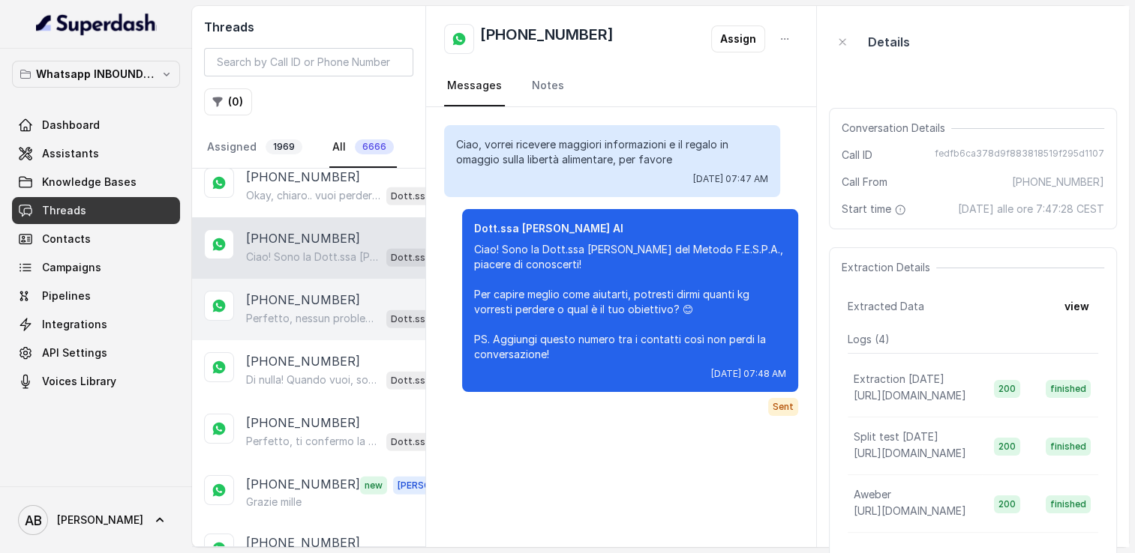
drag, startPoint x: 300, startPoint y: 266, endPoint x: 300, endPoint y: 280, distance: 13.5
click at [300, 309] on div "Perfetto, nessun problema! Quale giorno e orario nel tardo pomeriggio preferisc…" at bounding box center [350, 318] width 209 height 19
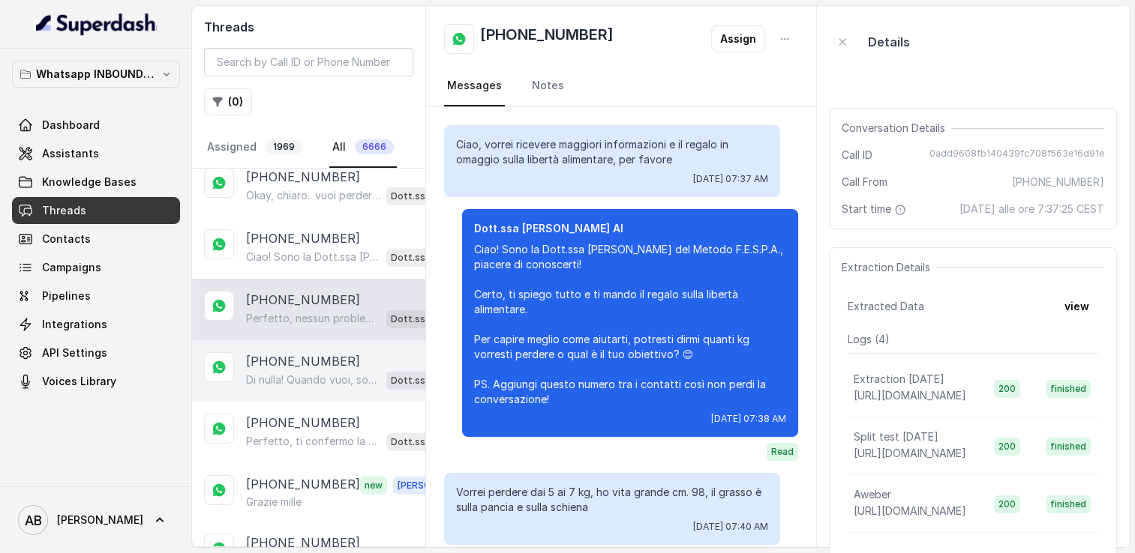
scroll to position [1101, 0]
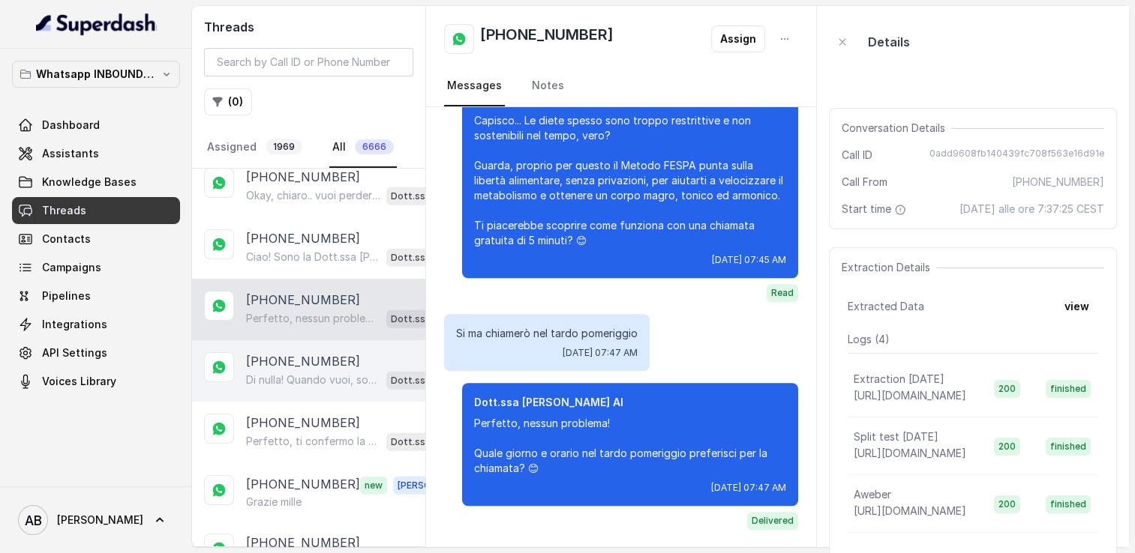
click at [304, 352] on p "[PHONE_NUMBER]" at bounding box center [303, 361] width 114 height 18
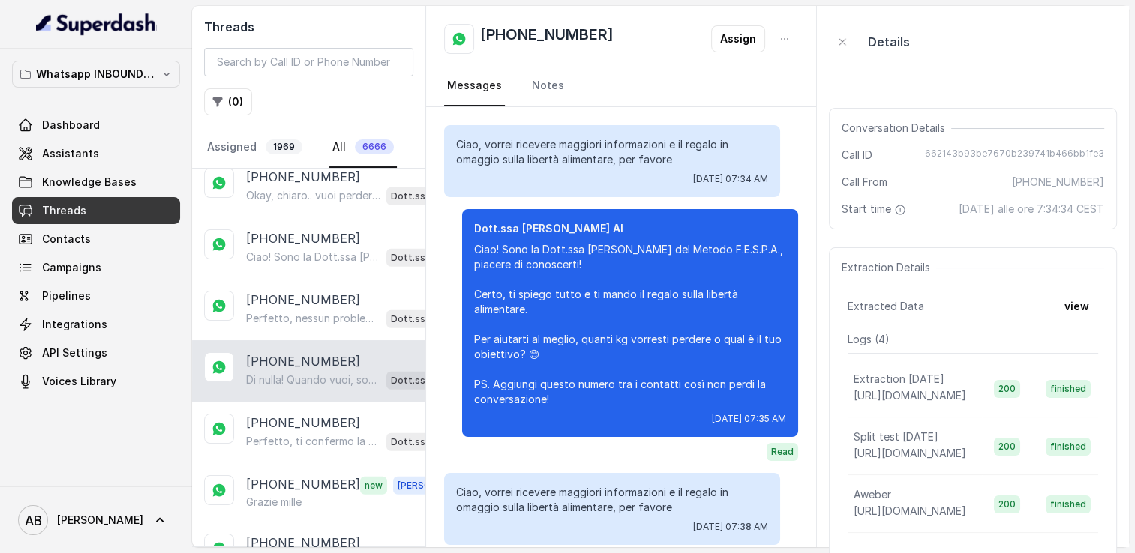
scroll to position [1614, 0]
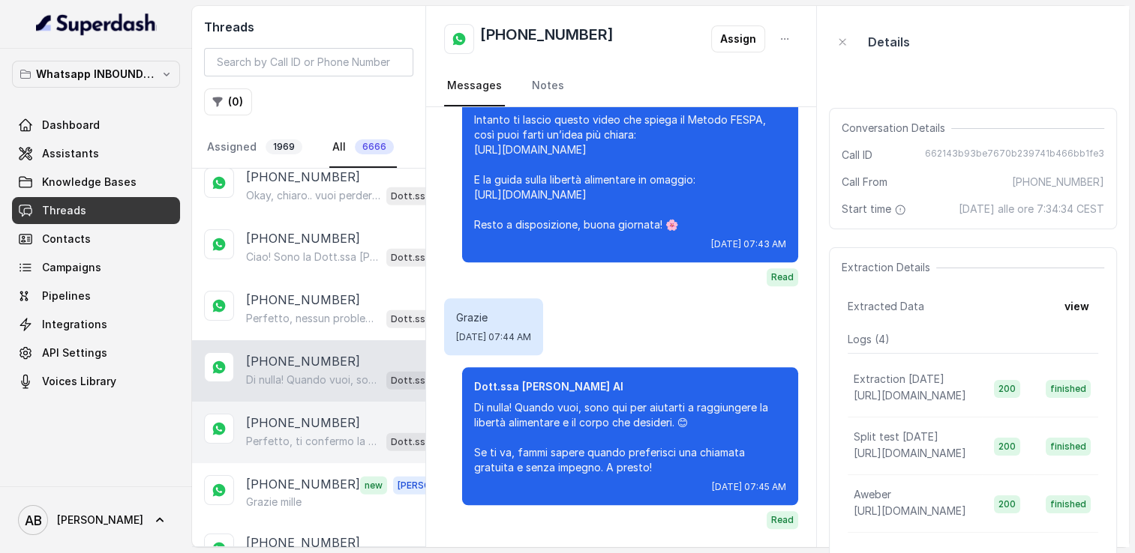
drag, startPoint x: 303, startPoint y: 362, endPoint x: 304, endPoint y: 378, distance: 15.8
click at [303, 402] on div "[PHONE_NUMBER] Perfetto, ti confermo la chiamata per [DATE] alle 13:40! Un nost…" at bounding box center [308, 432] width 233 height 61
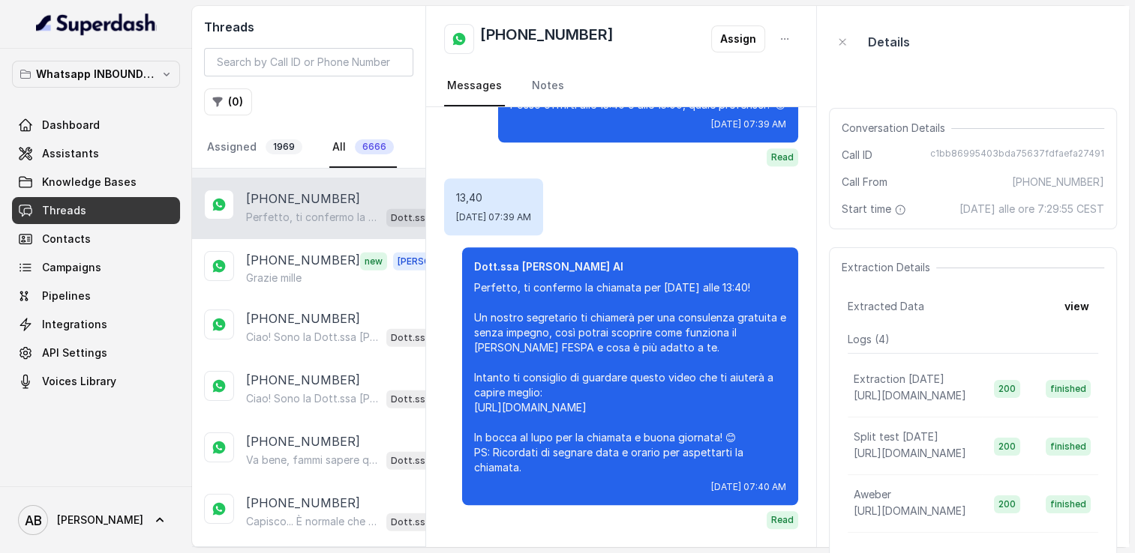
scroll to position [4236, 0]
click at [290, 270] on p "Grazie mille" at bounding box center [273, 277] width 55 height 15
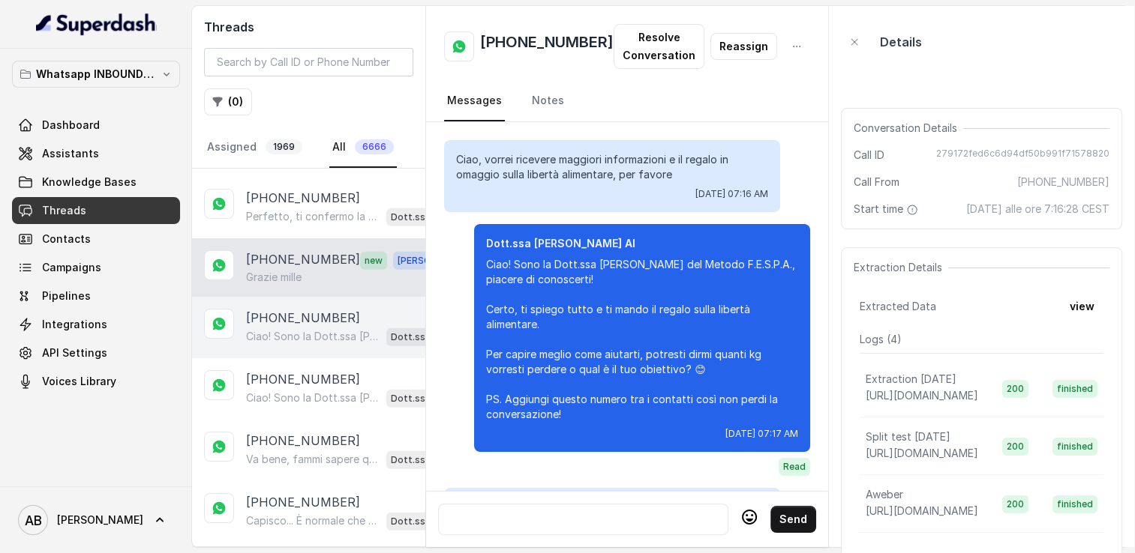
scroll to position [1680, 0]
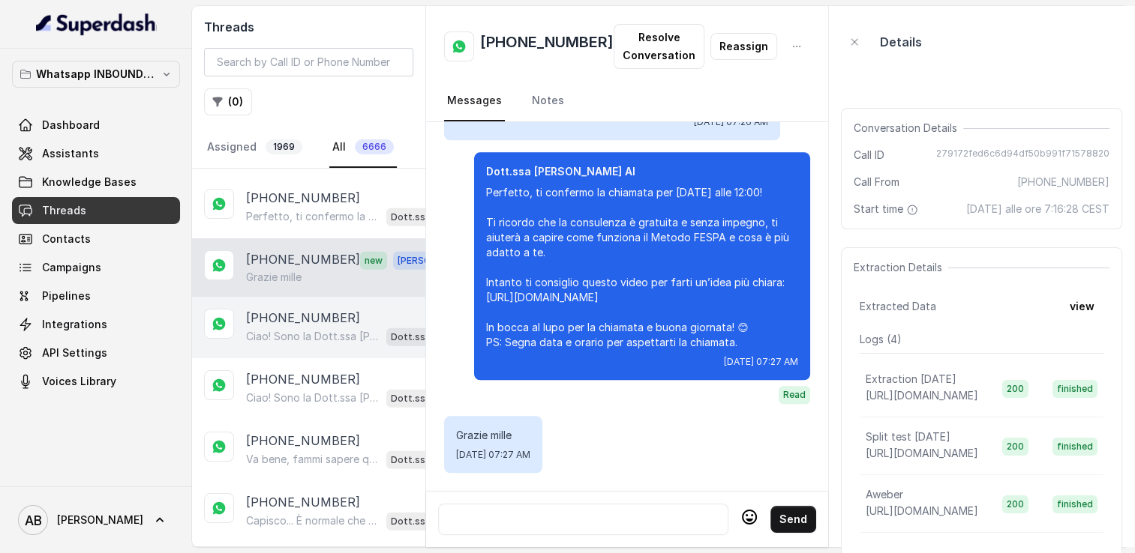
click at [299, 297] on div "[PHONE_NUMBER] Ciao! Sono la Dott.ssa [PERSON_NAME] del Metodo F.E.S.P.A., piac…" at bounding box center [308, 327] width 233 height 61
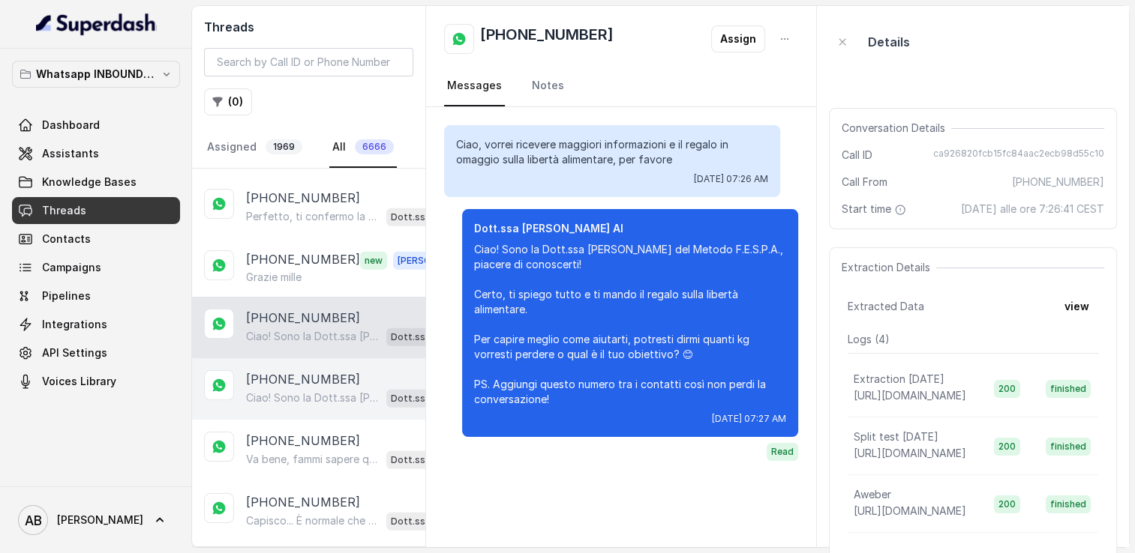
click at [306, 388] on div "Ciao! Sono la Dott.ssa [PERSON_NAME] del Metodo F.E.S.P.A., piacere di conoscer…" at bounding box center [350, 397] width 209 height 19
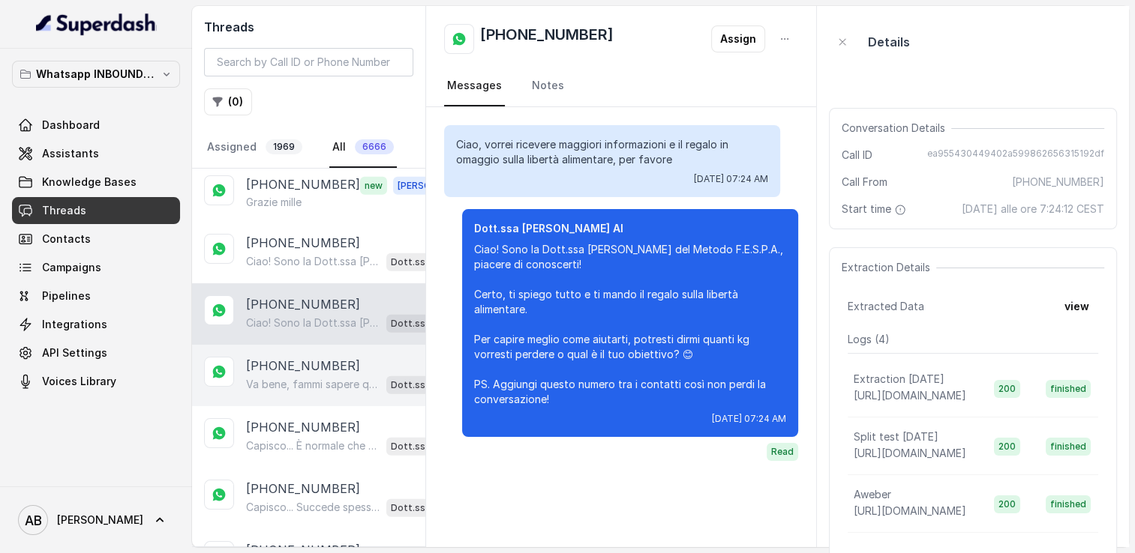
click at [287, 357] on p "[PHONE_NUMBER]" at bounding box center [303, 366] width 114 height 18
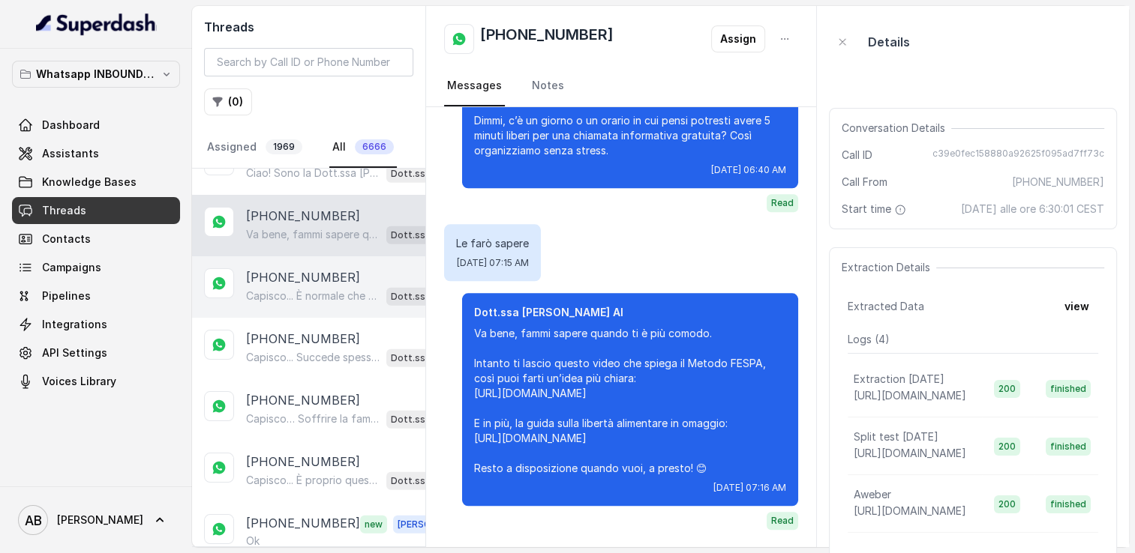
click at [287, 289] on p "Capisco... È normale che con tante [PERSON_NAME] diverse sia [MEDICAL_DATA] ott…" at bounding box center [313, 296] width 134 height 15
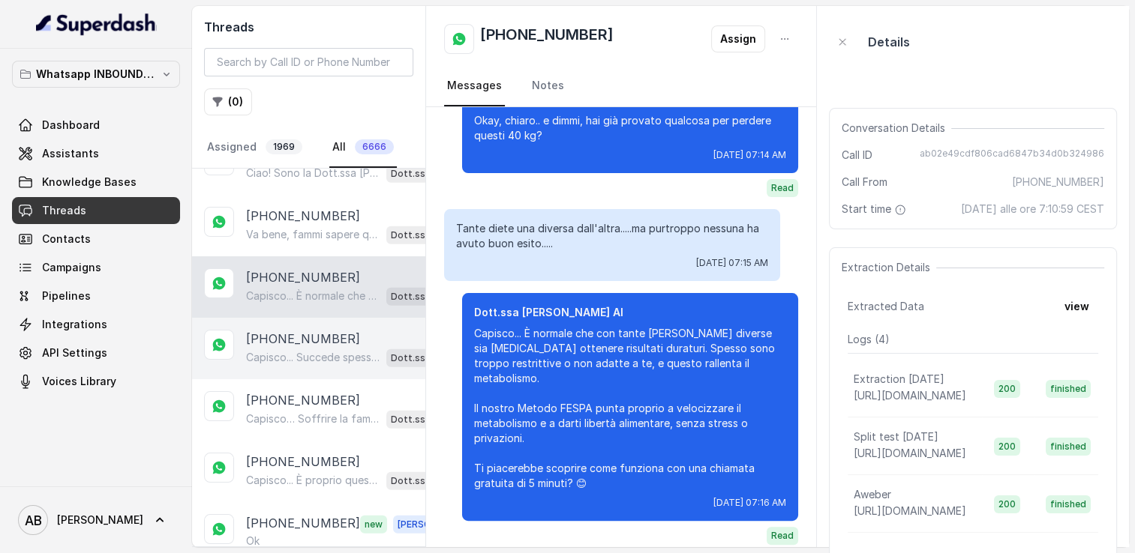
click at [297, 330] on p "[PHONE_NUMBER]" at bounding box center [303, 339] width 114 height 18
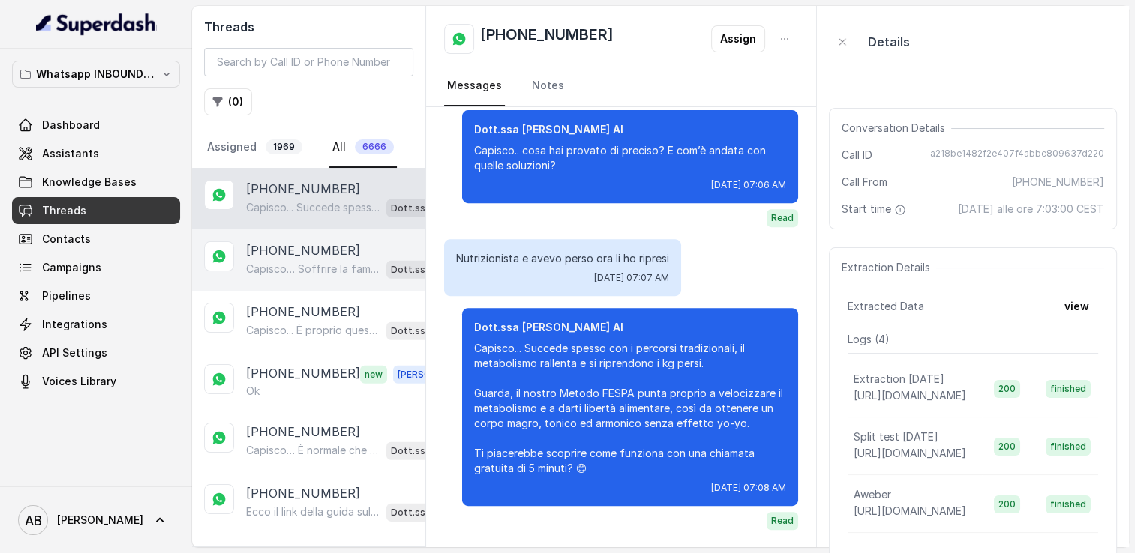
click at [301, 232] on div "[PHONE_NUMBER] Capisco… Soffrire la fame rende tutto più [MEDICAL_DATA] e poco …" at bounding box center [308, 259] width 233 height 61
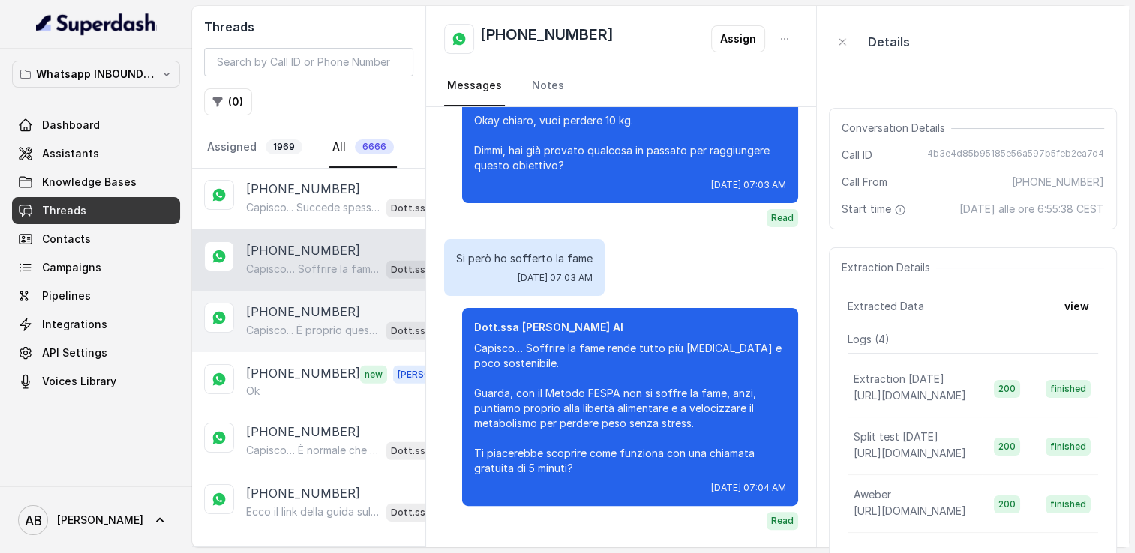
click at [315, 323] on p "Capisco... È proprio questo l’effetto che succede con molte diete tradizionali,…" at bounding box center [313, 330] width 134 height 15
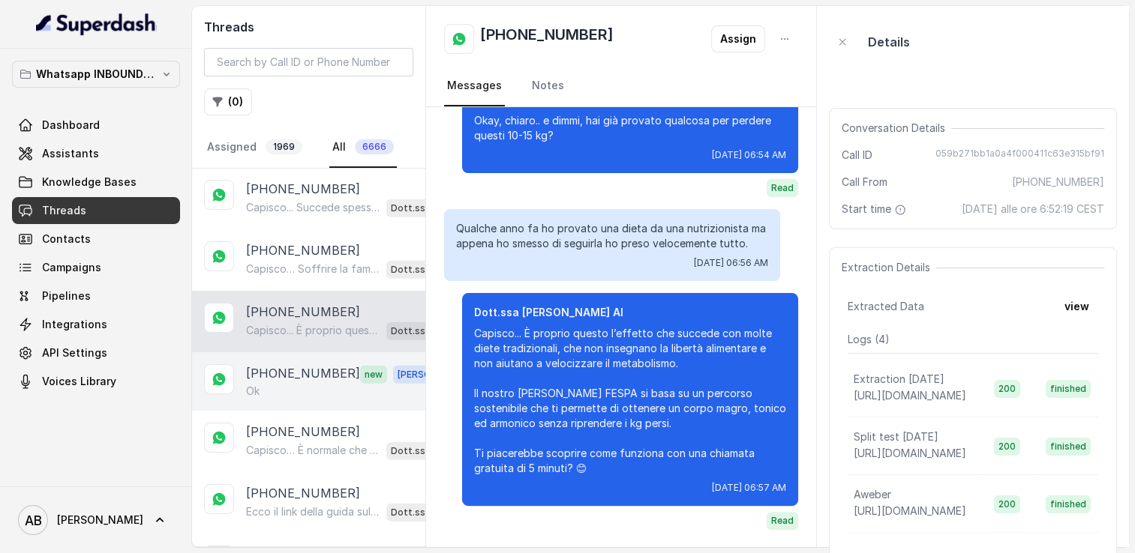
click at [301, 364] on p "[PHONE_NUMBER]" at bounding box center [303, 373] width 114 height 19
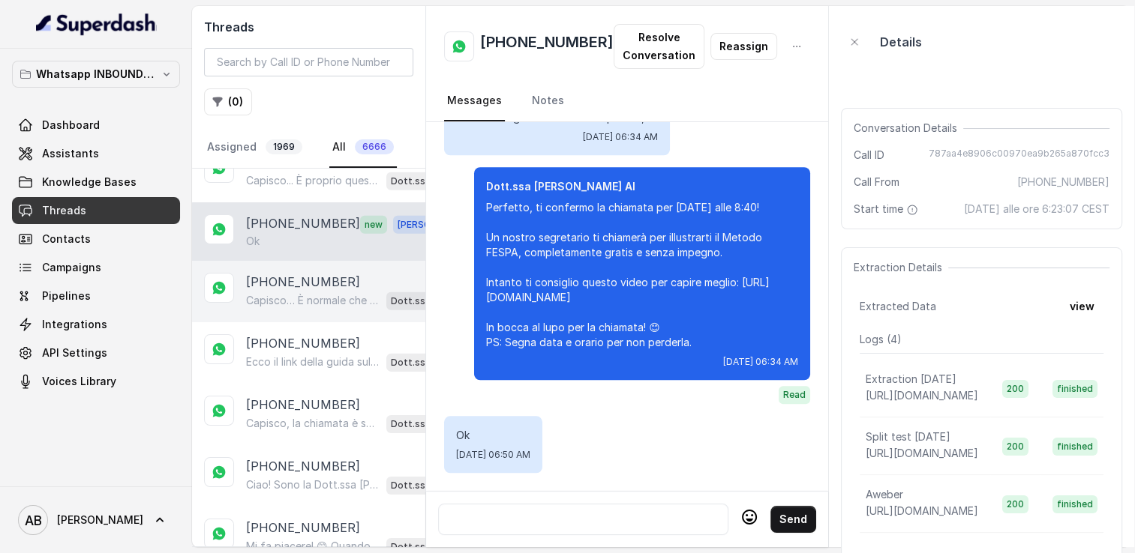
click at [284, 293] on p "Capisco… È normale che dopo un po’ il corpo si abitui e il dimagrimento si bloc…" at bounding box center [313, 300] width 134 height 15
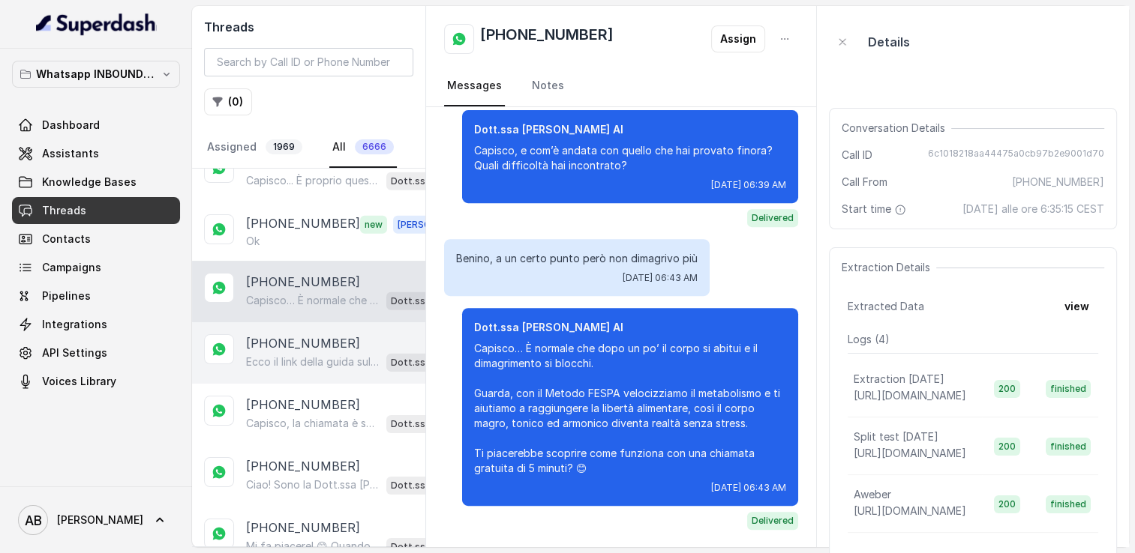
click at [291, 334] on p "[PHONE_NUMBER]" at bounding box center [303, 343] width 114 height 18
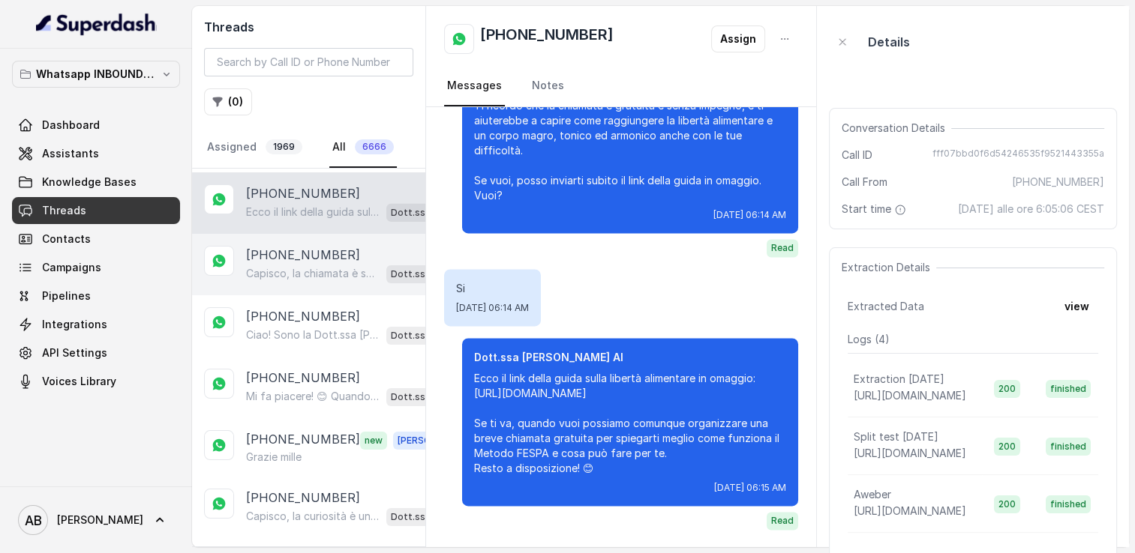
click at [288, 266] on p "Capisco, la chiamata è solo di 5 minuti, completamente gratuita e senza impegno…" at bounding box center [313, 273] width 134 height 15
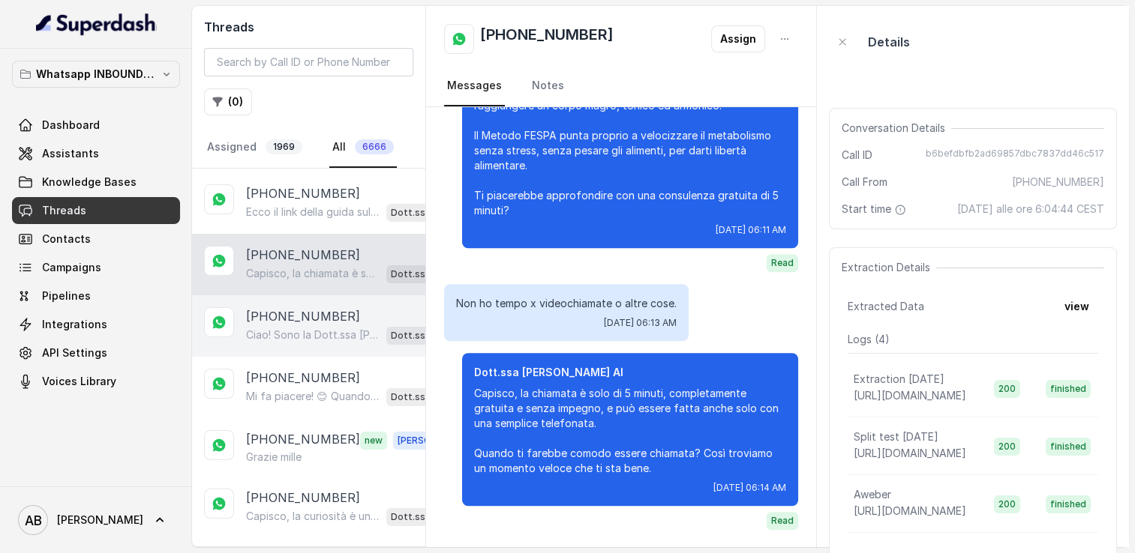
click at [291, 307] on p "[PHONE_NUMBER]" at bounding box center [303, 316] width 114 height 18
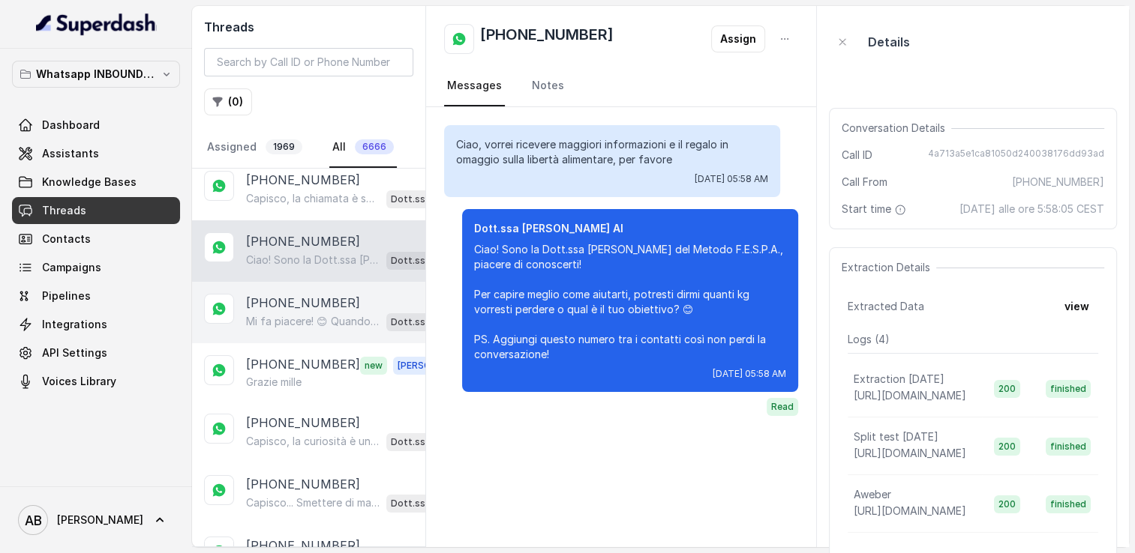
click at [277, 294] on p "[PHONE_NUMBER]" at bounding box center [303, 303] width 114 height 18
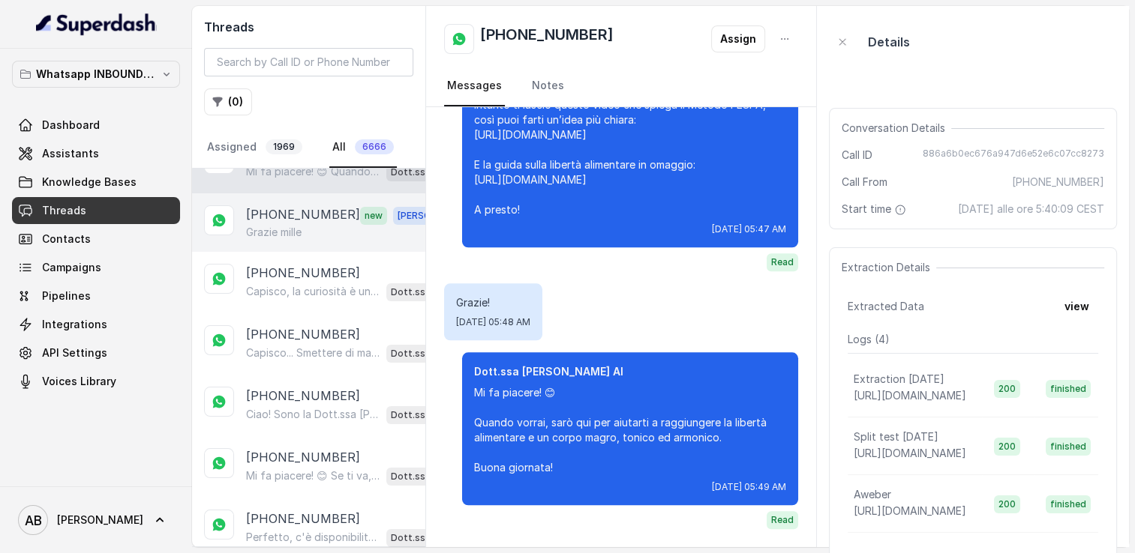
click at [279, 193] on div "[PHONE_NUMBER] new [PERSON_NAME]" at bounding box center [308, 222] width 233 height 58
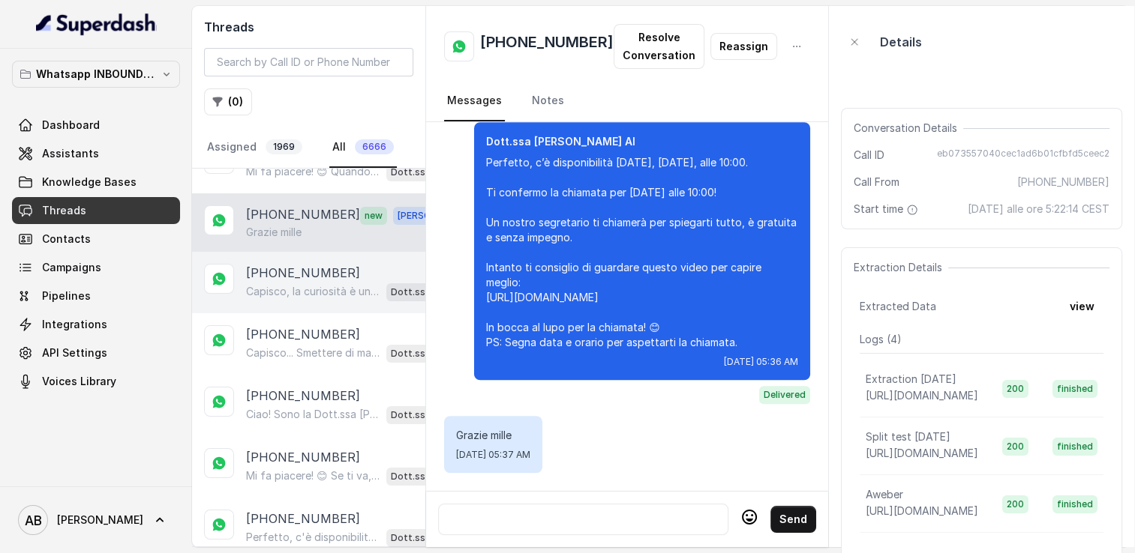
click at [282, 264] on p "[PHONE_NUMBER]" at bounding box center [303, 273] width 114 height 18
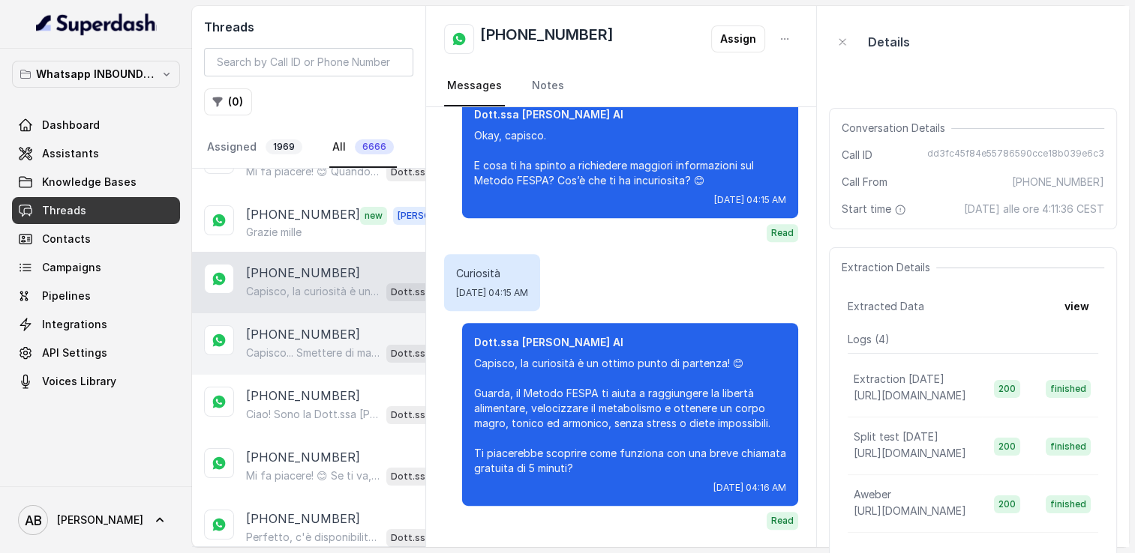
click at [307, 325] on p "[PHONE_NUMBER]" at bounding box center [303, 334] width 114 height 18
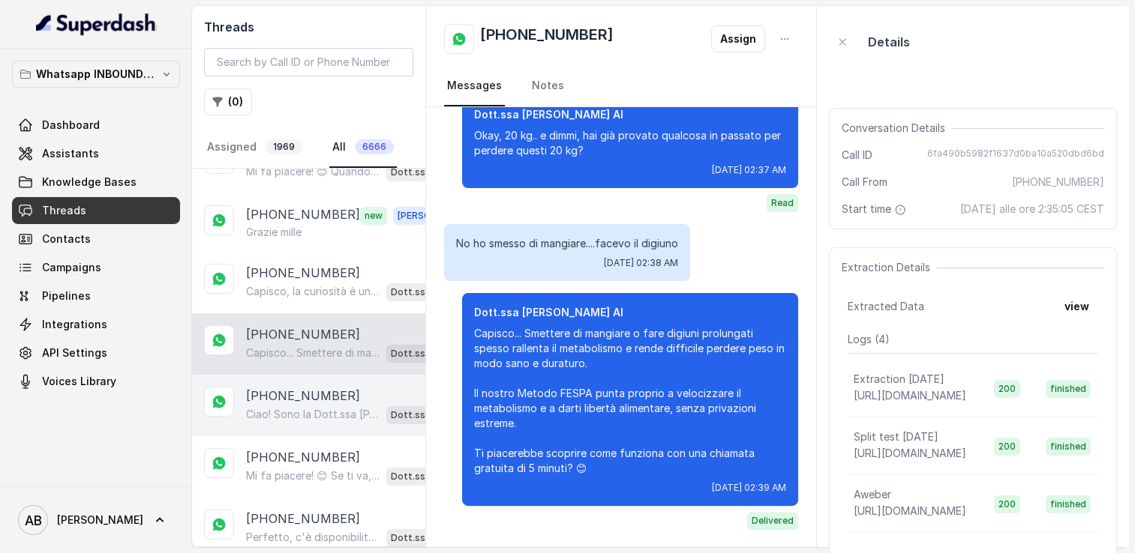
click at [314, 375] on div "[PHONE_NUMBER] Ciao! Sono la Dott.ssa [PERSON_NAME] del Metodo F.E.S.P.A., piac…" at bounding box center [308, 405] width 233 height 61
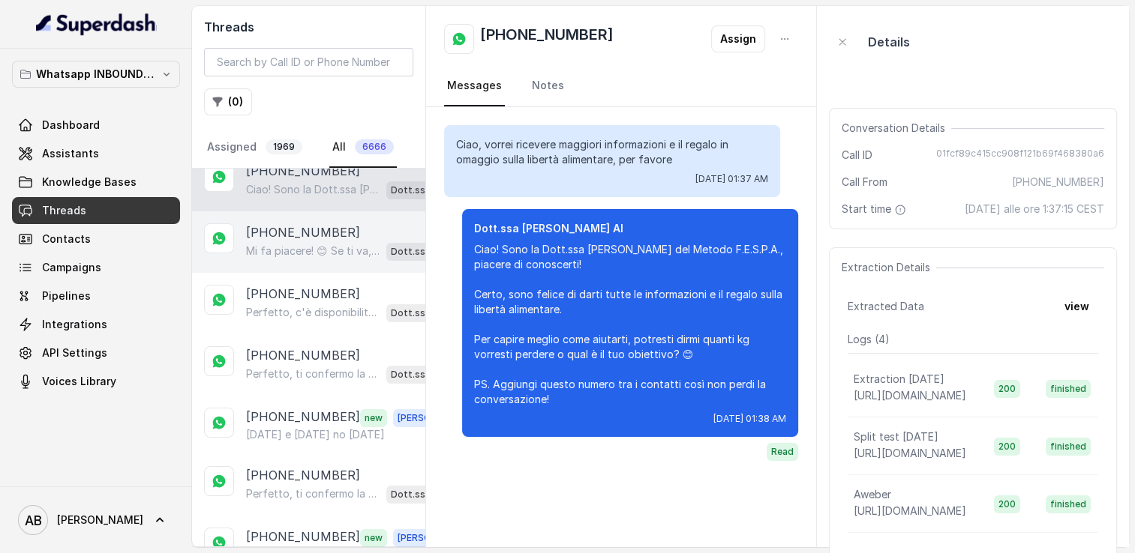
click at [303, 244] on p "Mi fa piacere! 😊 Se ti va, quando vuoi possiamo sentirci per una consulenza gra…" at bounding box center [313, 251] width 134 height 15
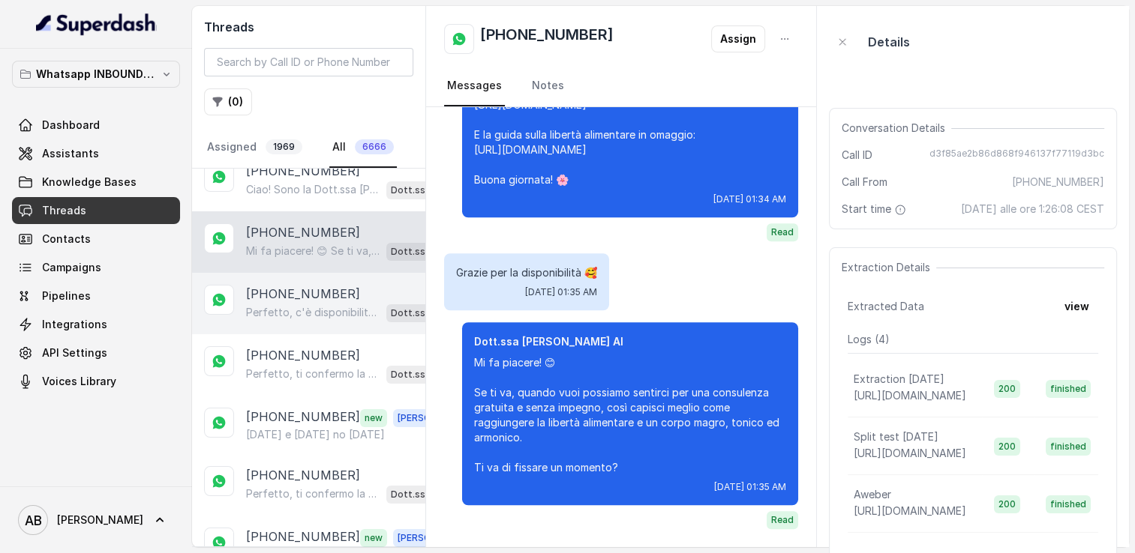
click at [299, 303] on div "Perfetto, c'è disponibilità [DATE] alle 10:00. Ti confermo la chiamata per [DAT…" at bounding box center [350, 312] width 209 height 19
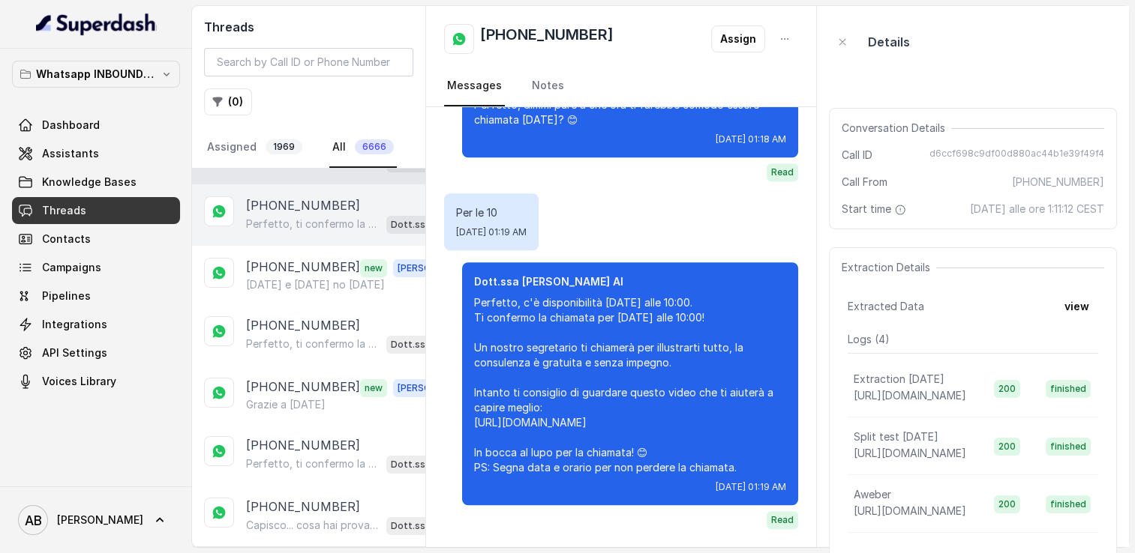
click at [293, 187] on div "[PHONE_NUMBER] Perfetto, ti confermo la chiamata per [DATE], [DATE], alle 15:00…" at bounding box center [308, 214] width 233 height 61
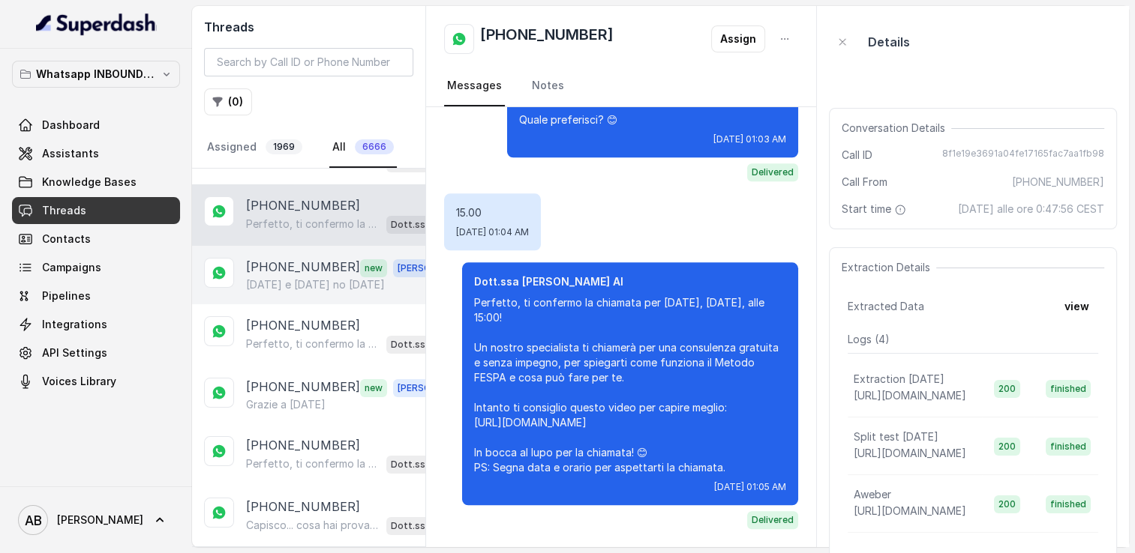
click at [295, 258] on p "[PHONE_NUMBER]" at bounding box center [303, 267] width 114 height 19
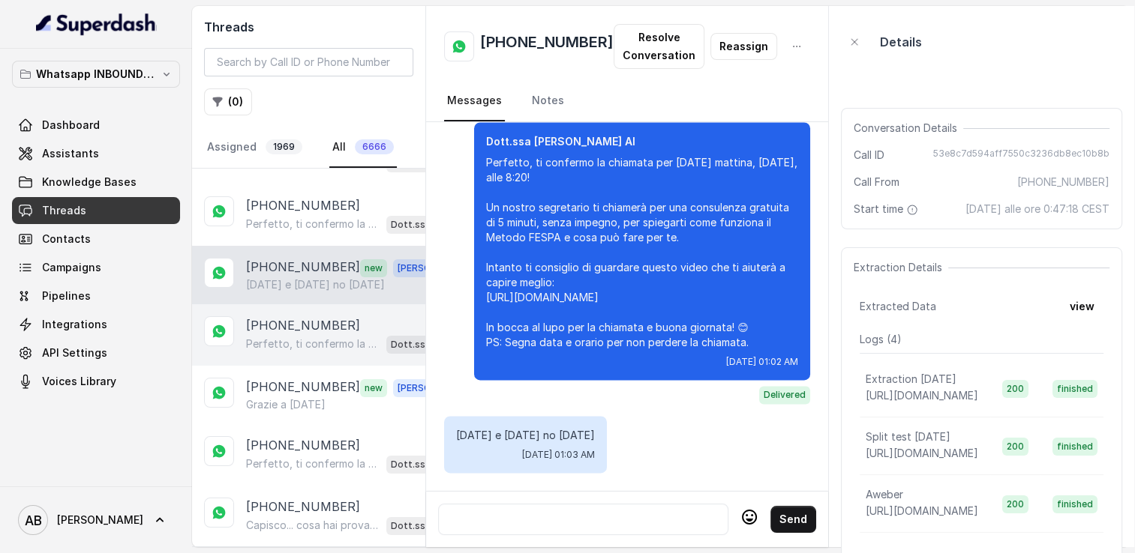
click at [292, 337] on p "Perfetto, ti confermo la chiamata per [DATE], [DATE], alle 10:40! Un nostro spe…" at bounding box center [313, 344] width 134 height 15
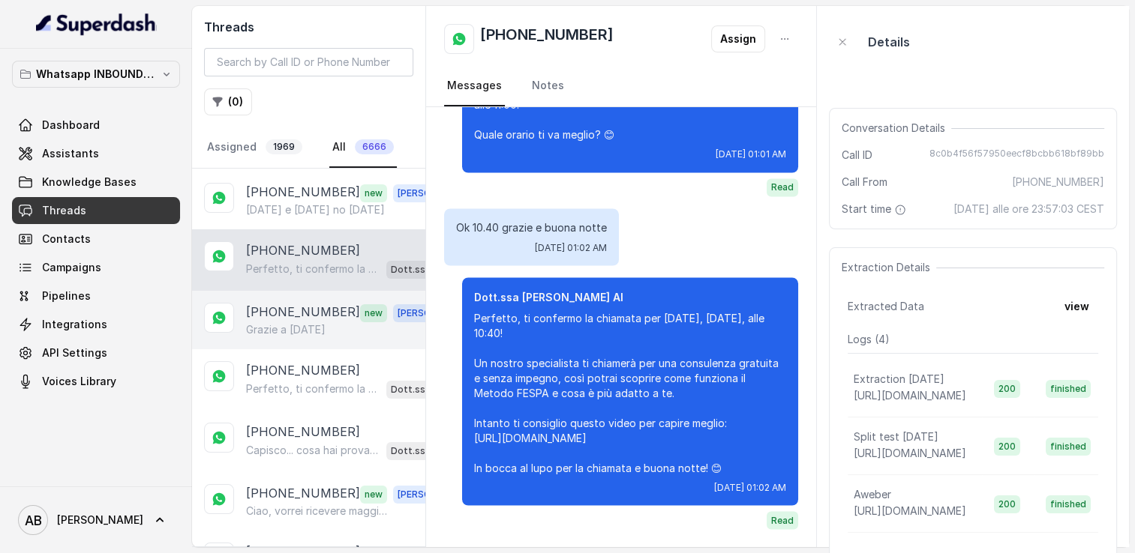
click at [297, 303] on p "[PHONE_NUMBER]" at bounding box center [303, 312] width 114 height 19
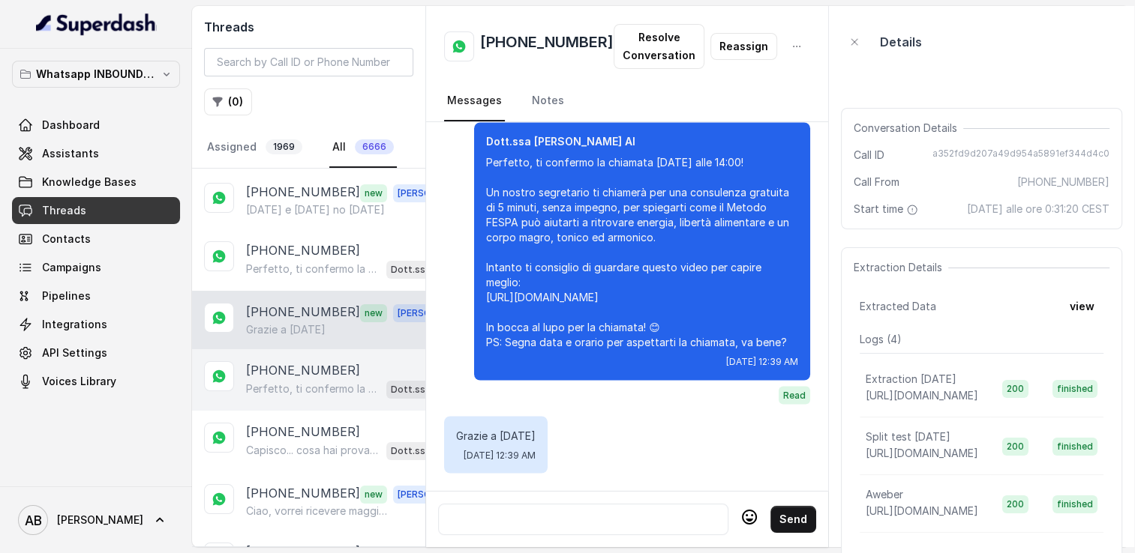
click at [301, 379] on div "Perfetto, ti confermo la chiamata per [DATE]! A che ora ti farebbe comodo esser…" at bounding box center [350, 388] width 209 height 19
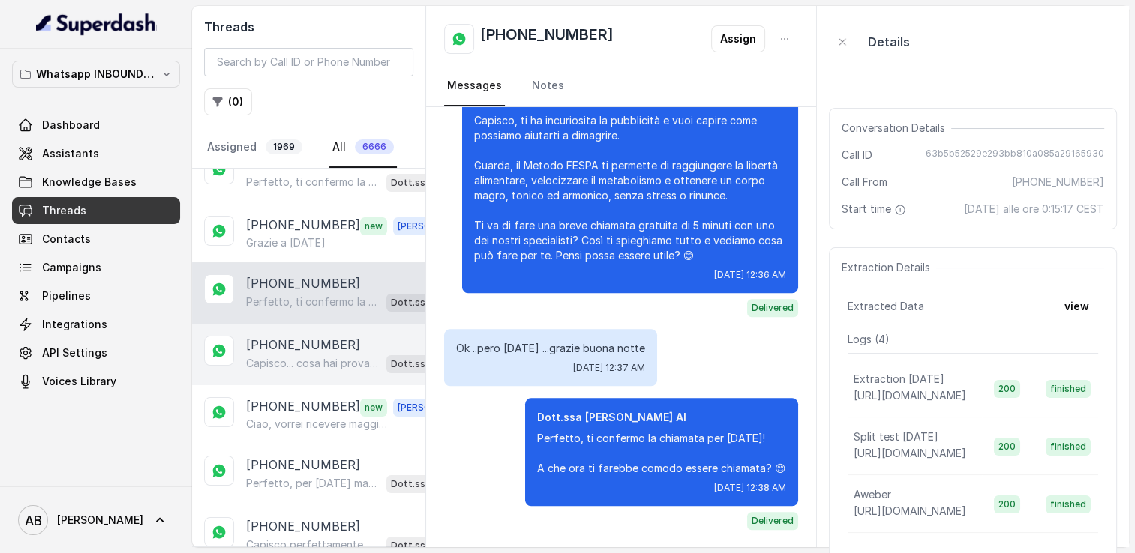
click at [280, 356] on p "Capisco... cosa hai provato finora per perdere peso? Hai incontrato difficoltà …" at bounding box center [313, 363] width 134 height 15
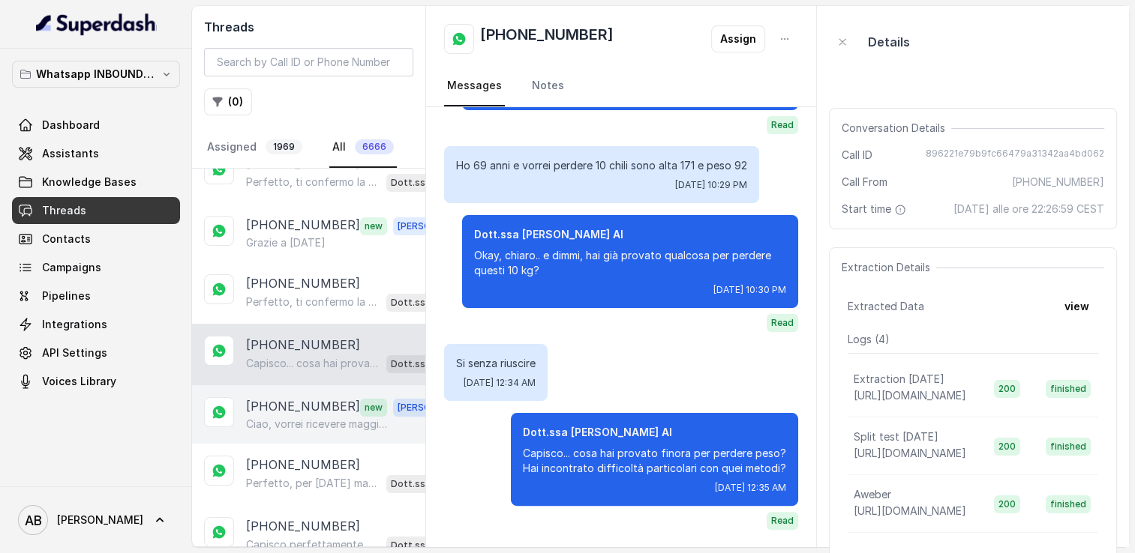
click at [291, 397] on p "[PHONE_NUMBER]" at bounding box center [303, 406] width 114 height 19
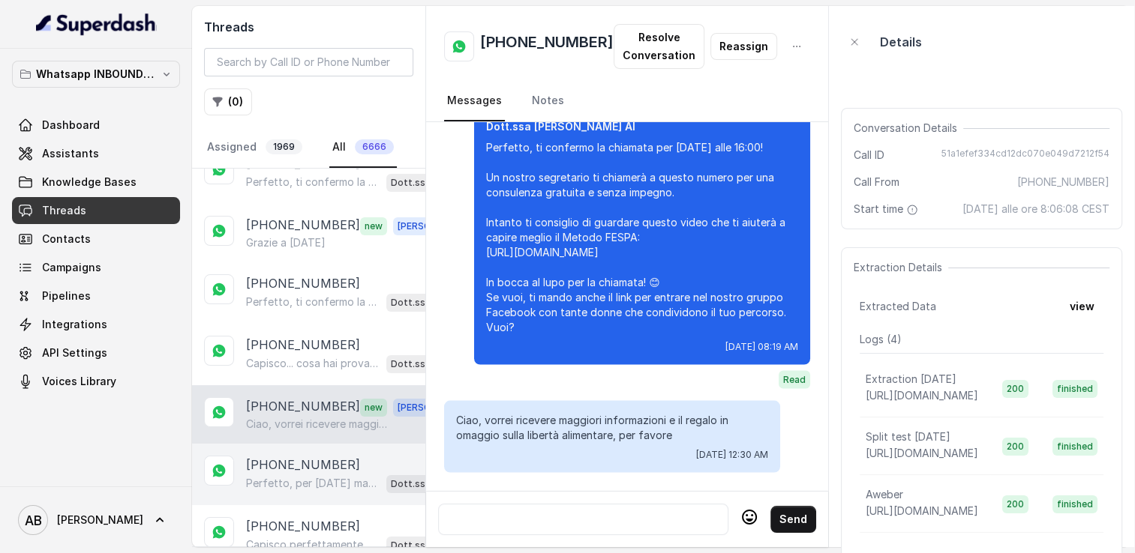
click at [292, 444] on div "[PHONE_NUMBER] Perfetto, per [DATE] mattina ti posso proporre alle 7:00 o alle …" at bounding box center [308, 474] width 233 height 61
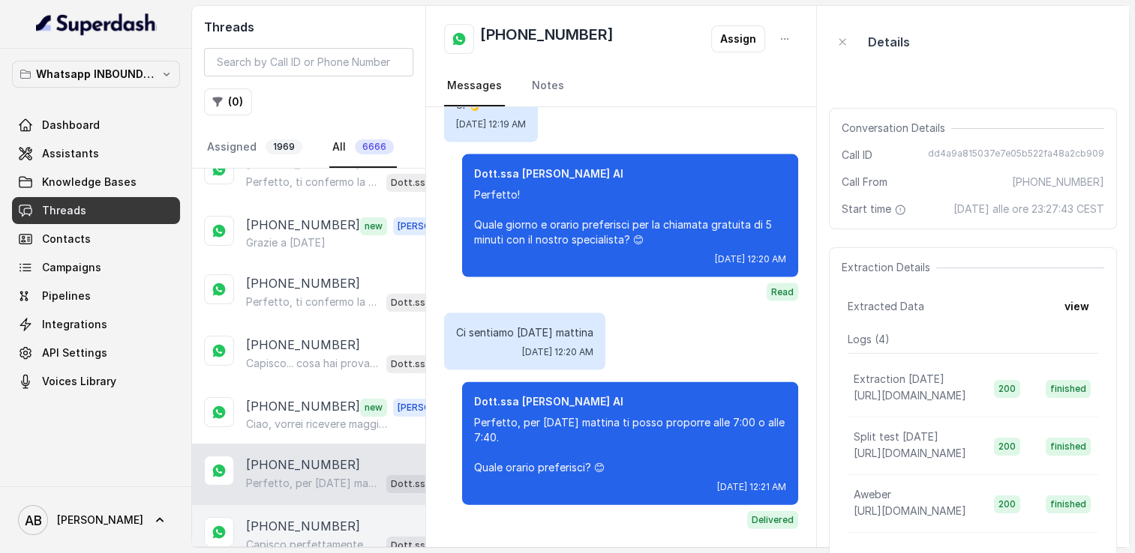
click at [307, 538] on p "Capisco perfettamente, può succedere di avere dubbi leggendo recensioni. Se in …" at bounding box center [313, 545] width 134 height 15
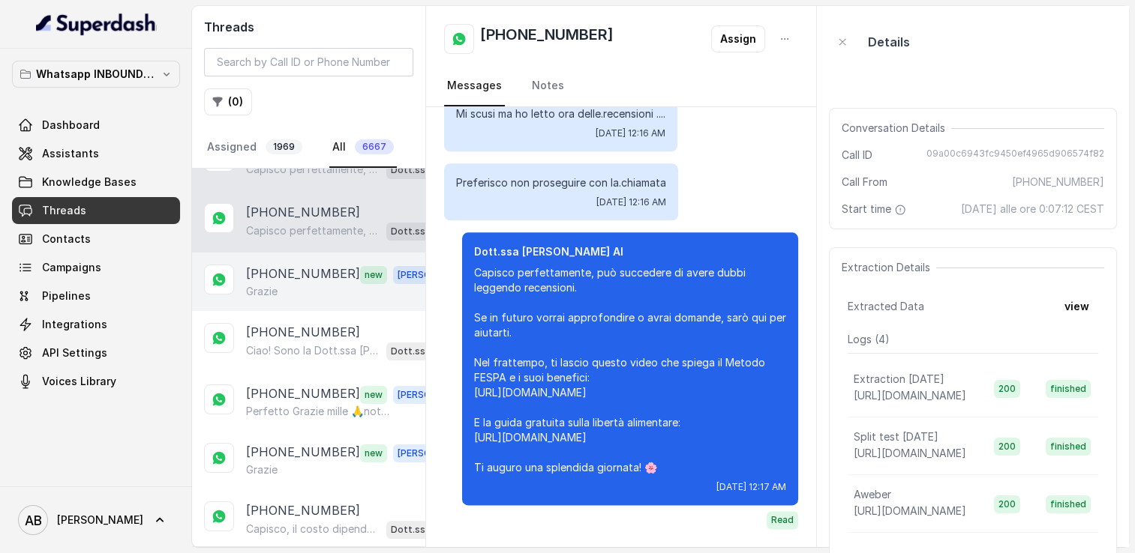
click at [282, 284] on div "Grazie" at bounding box center [350, 291] width 209 height 15
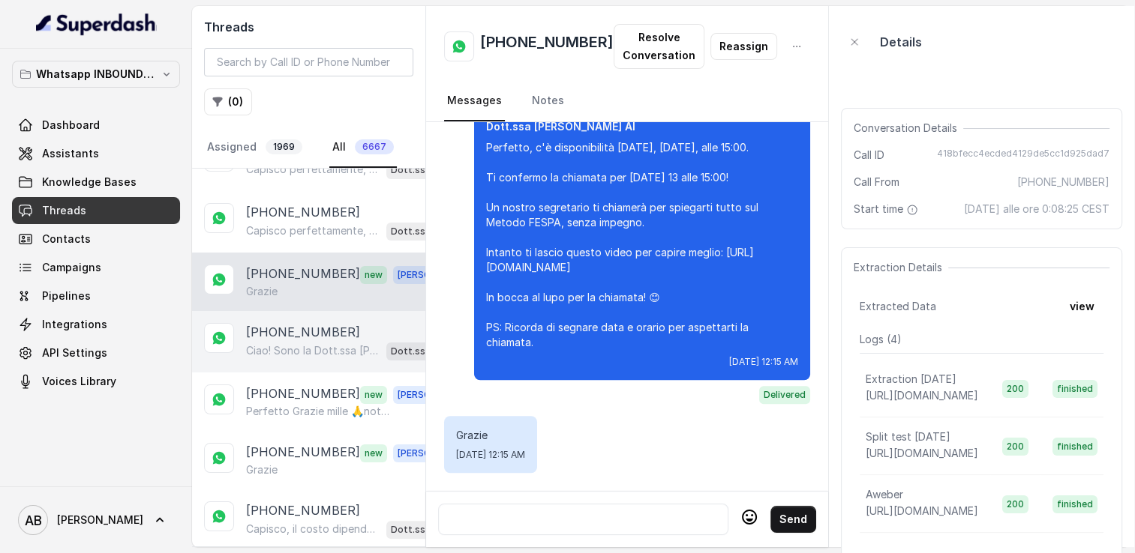
click at [297, 343] on p "Ciao! Sono la Dott.ssa [PERSON_NAME] del Metodo F.E.S.P.A., piacere di conoscer…" at bounding box center [313, 350] width 134 height 15
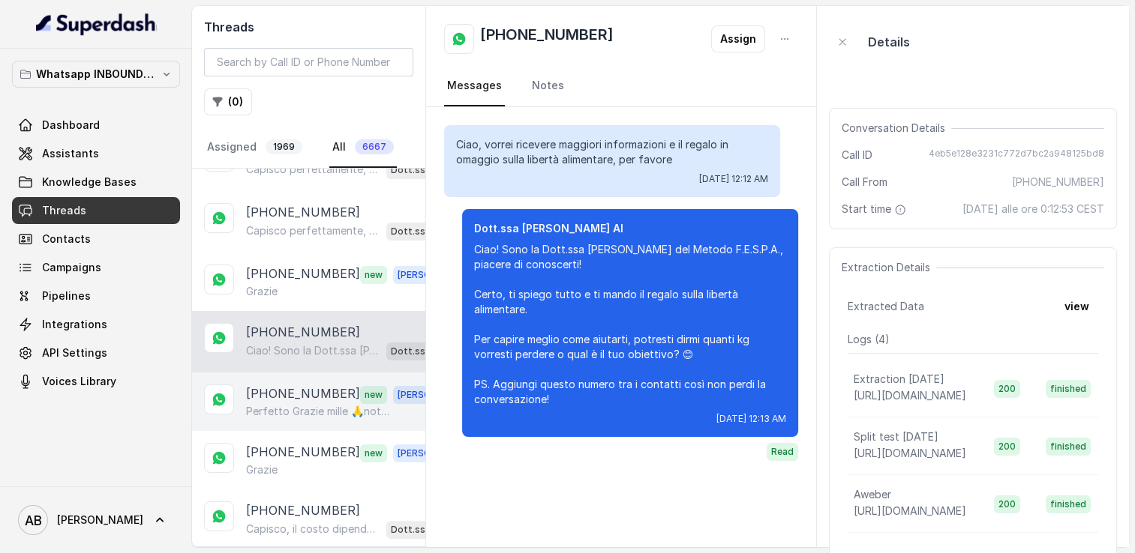
click at [307, 404] on p "Perfetto Grazie mille 🙏notte" at bounding box center [318, 411] width 144 height 15
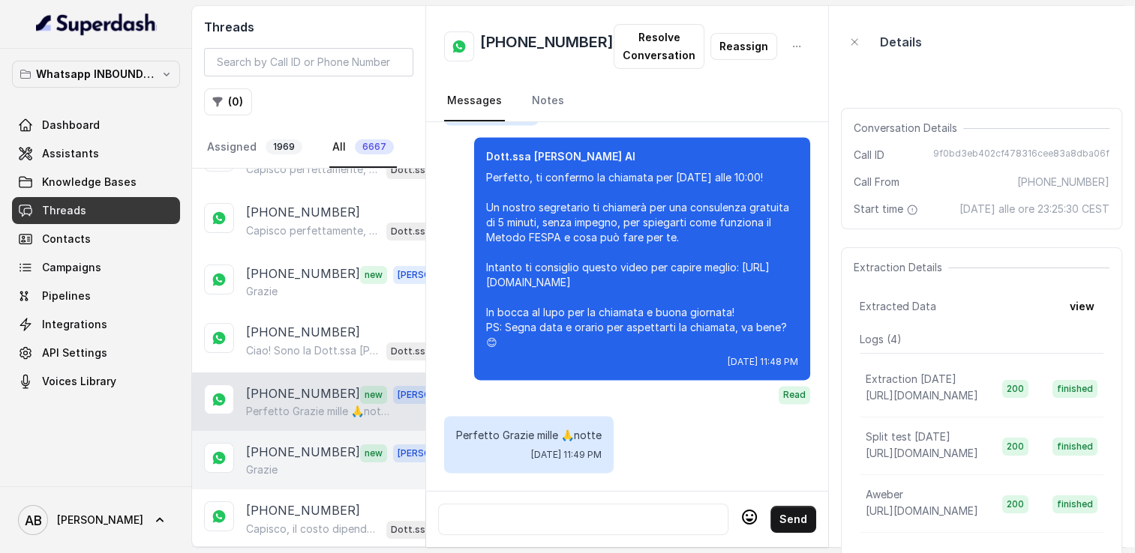
click at [306, 443] on p "[PHONE_NUMBER]" at bounding box center [303, 452] width 114 height 19
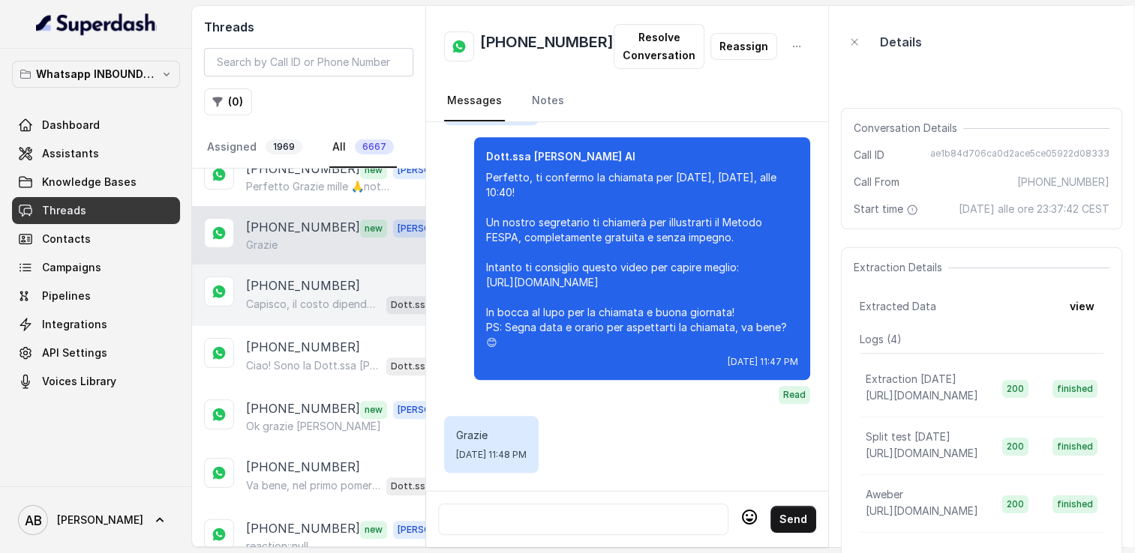
click at [294, 297] on p "Capisco, il costo dipende dal percorso personalizzato che fa al caso tuo. Se vu…" at bounding box center [313, 304] width 134 height 15
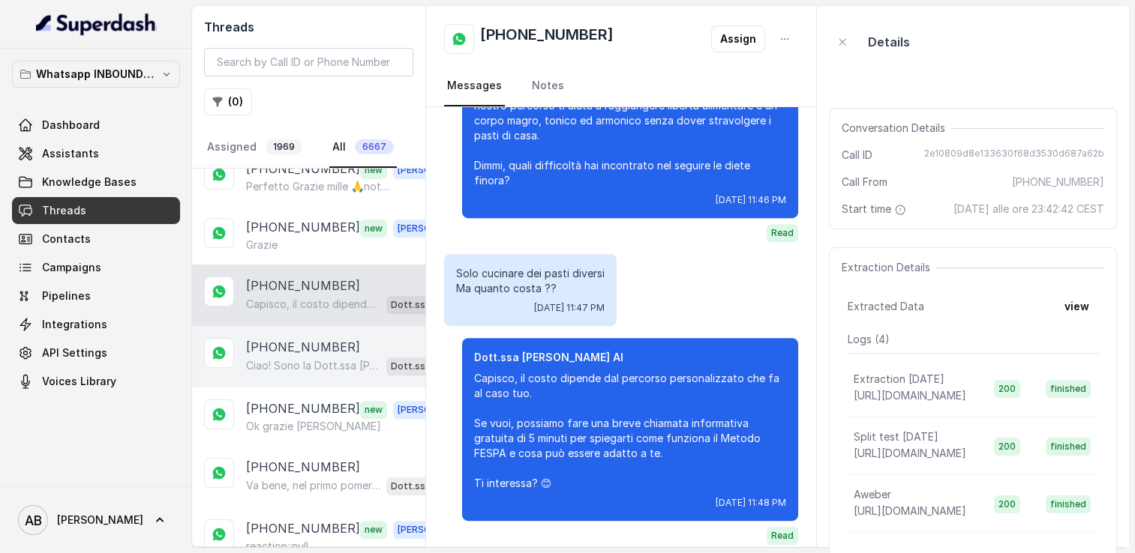
click at [300, 338] on p "[PHONE_NUMBER]" at bounding box center [303, 347] width 114 height 18
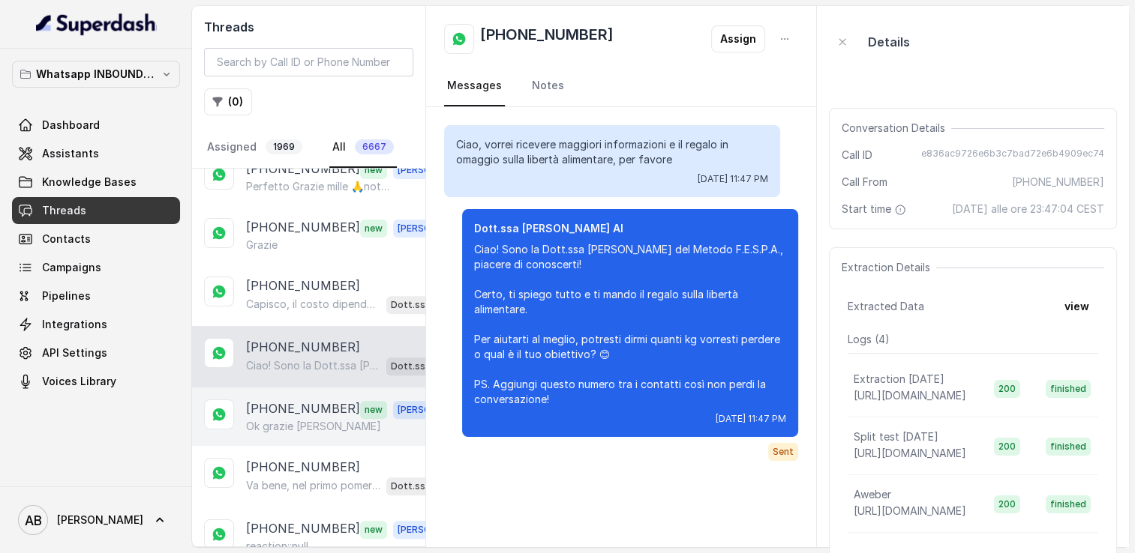
click at [303, 400] on p "[PHONE_NUMBER]" at bounding box center [303, 409] width 114 height 19
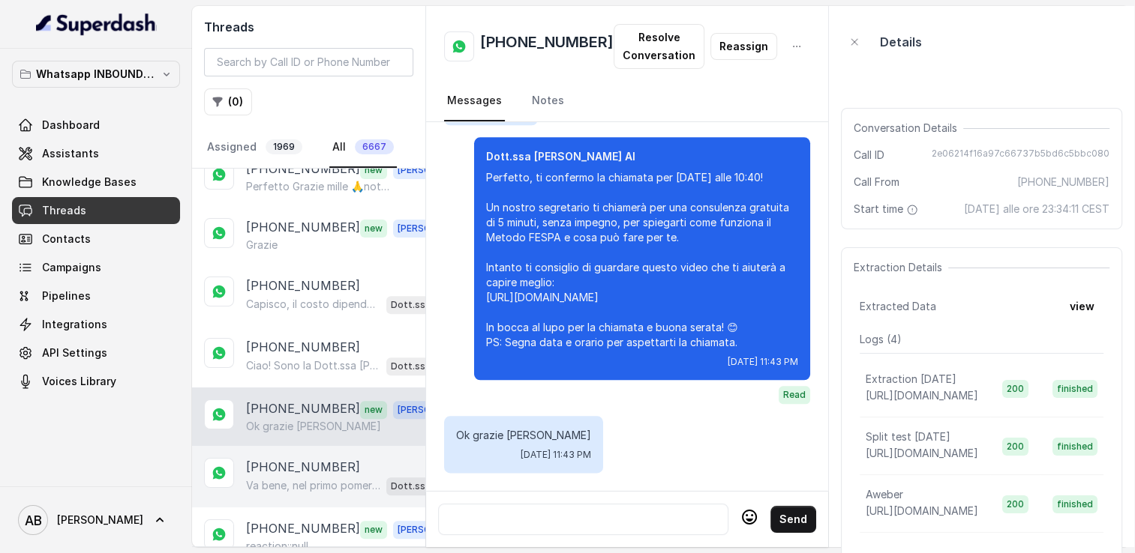
click at [304, 458] on p "[PHONE_NUMBER]" at bounding box center [303, 467] width 114 height 18
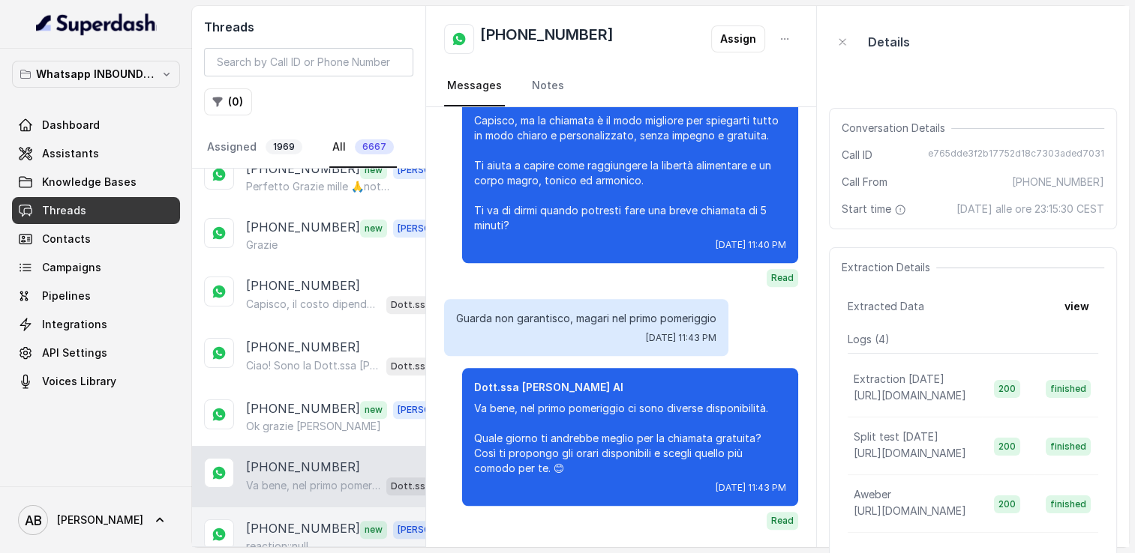
click at [306, 520] on p "[PHONE_NUMBER]" at bounding box center [303, 529] width 114 height 19
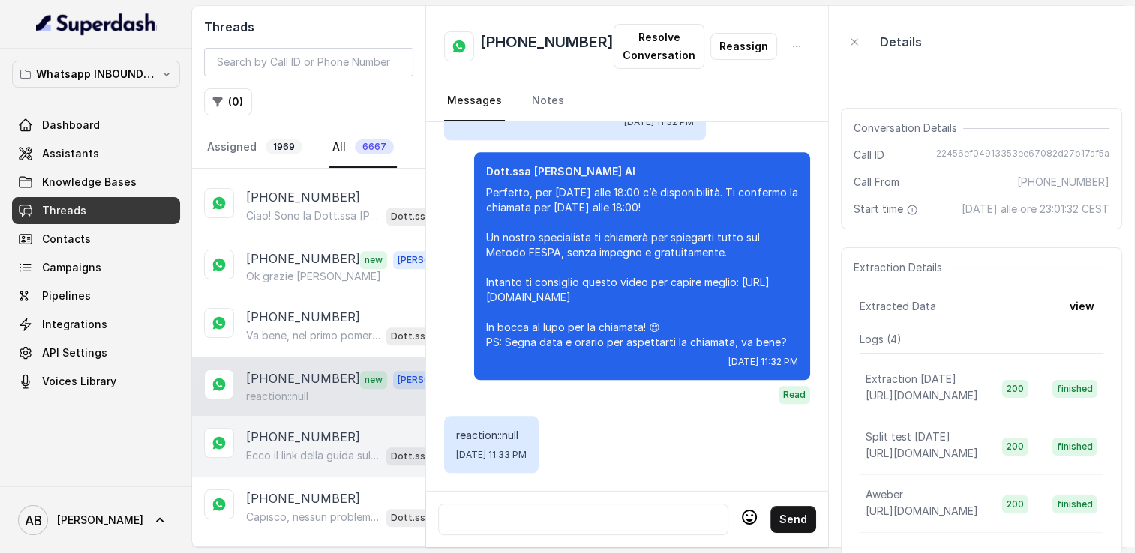
click at [305, 448] on p "Ecco il link della guida sulla libertà alimentare in omaggio: [URL][DOMAIN_NAME…" at bounding box center [313, 455] width 134 height 15
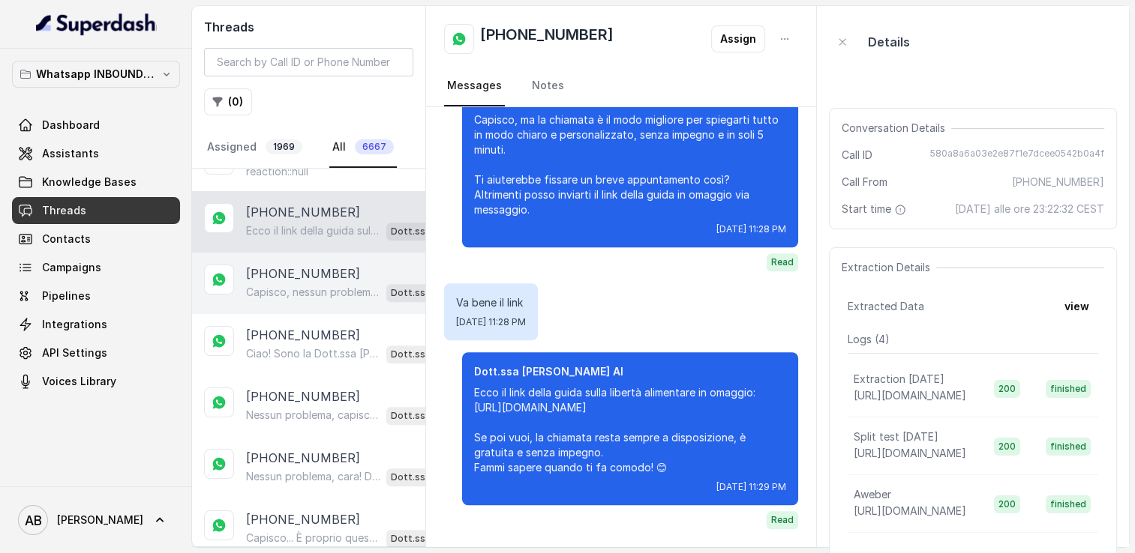
click at [303, 253] on div "[PHONE_NUMBER] Capisco, nessun problema. 😊 Ti ricordo che la chiamata è breve, …" at bounding box center [308, 283] width 233 height 61
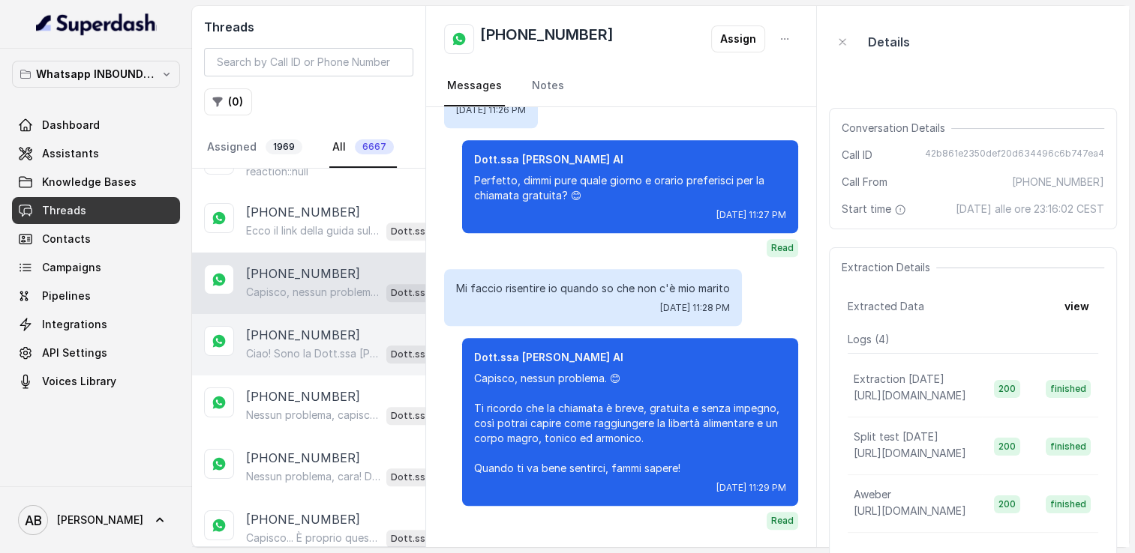
click at [308, 326] on p "[PHONE_NUMBER]" at bounding box center [303, 335] width 114 height 18
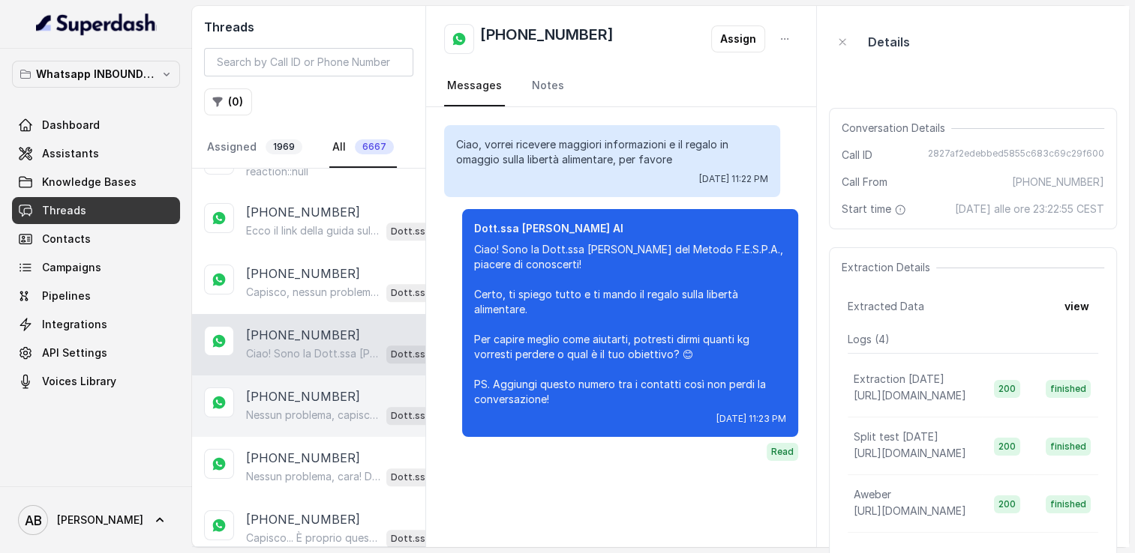
click at [316, 388] on p "[PHONE_NUMBER]" at bounding box center [303, 397] width 114 height 18
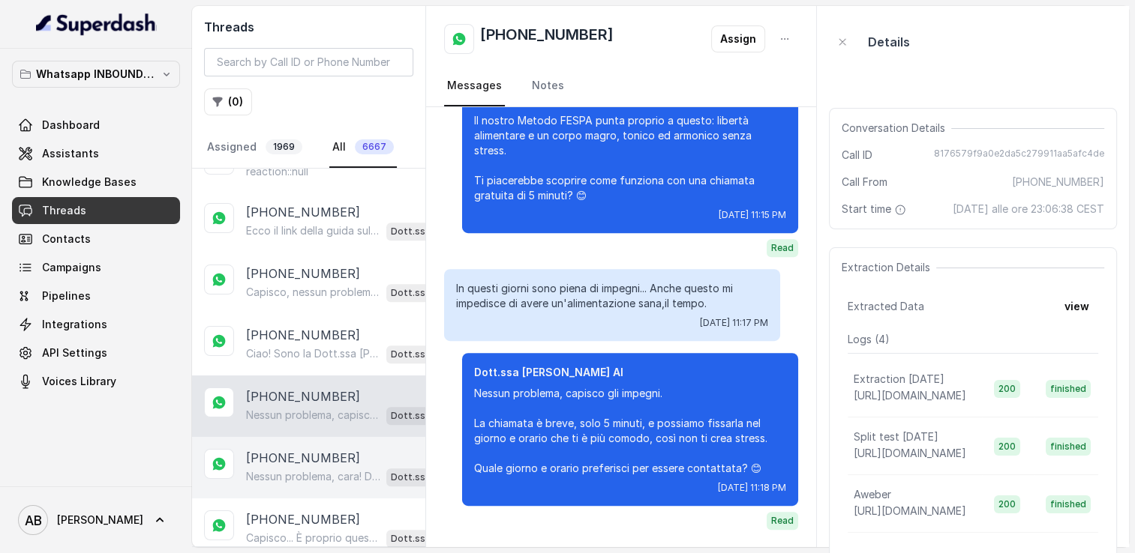
click at [317, 449] on p "[PHONE_NUMBER]" at bounding box center [303, 458] width 114 height 18
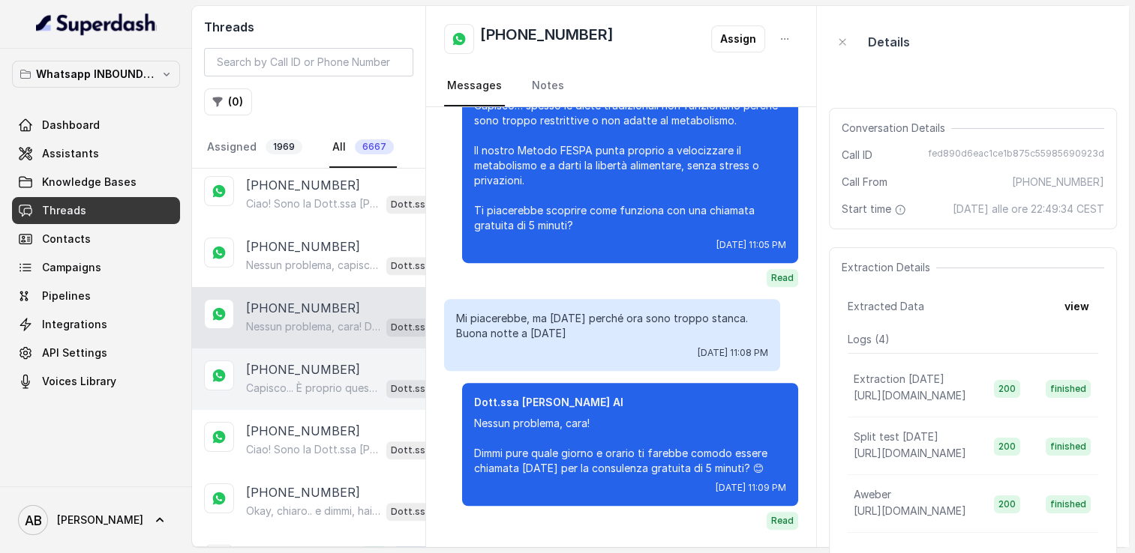
click at [278, 361] on p "[PHONE_NUMBER]" at bounding box center [303, 370] width 114 height 18
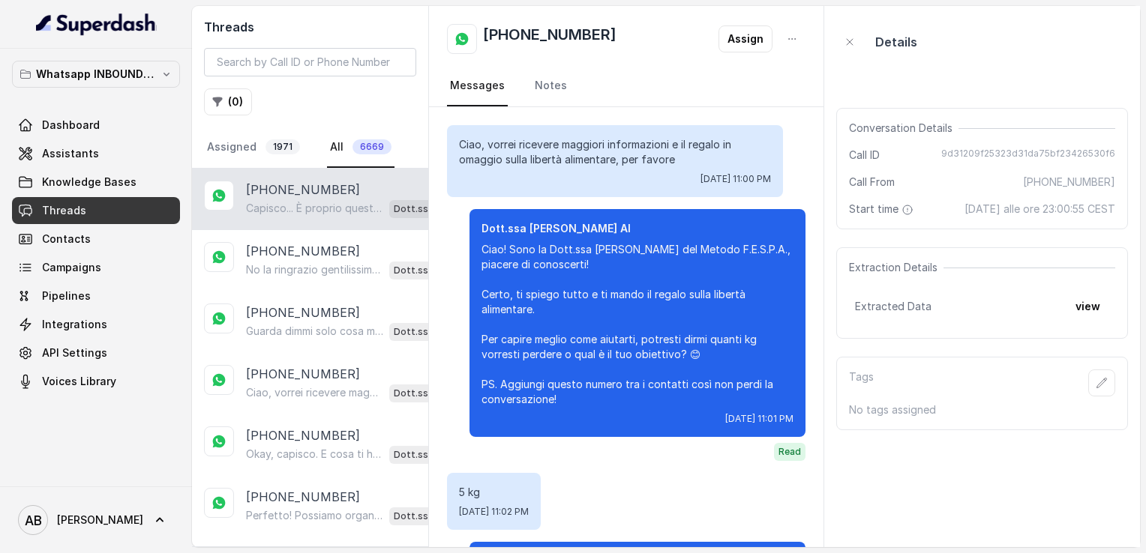
scroll to position [933, 0]
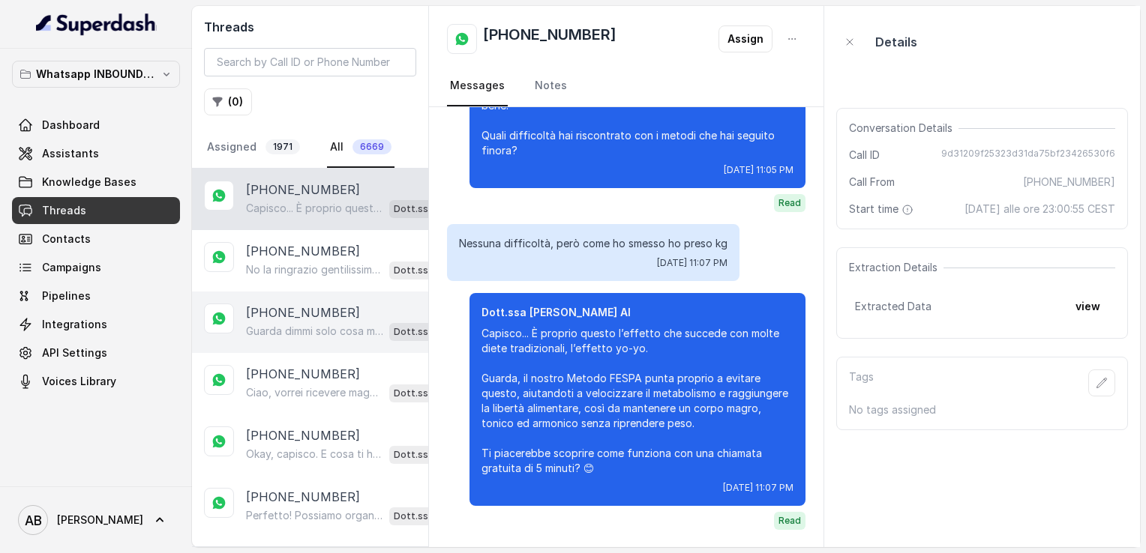
click at [286, 324] on p "Guarda dimmi solo cosa mangiare x colazione, pranzo e [PERSON_NAME] voglio sape…" at bounding box center [314, 331] width 137 height 15
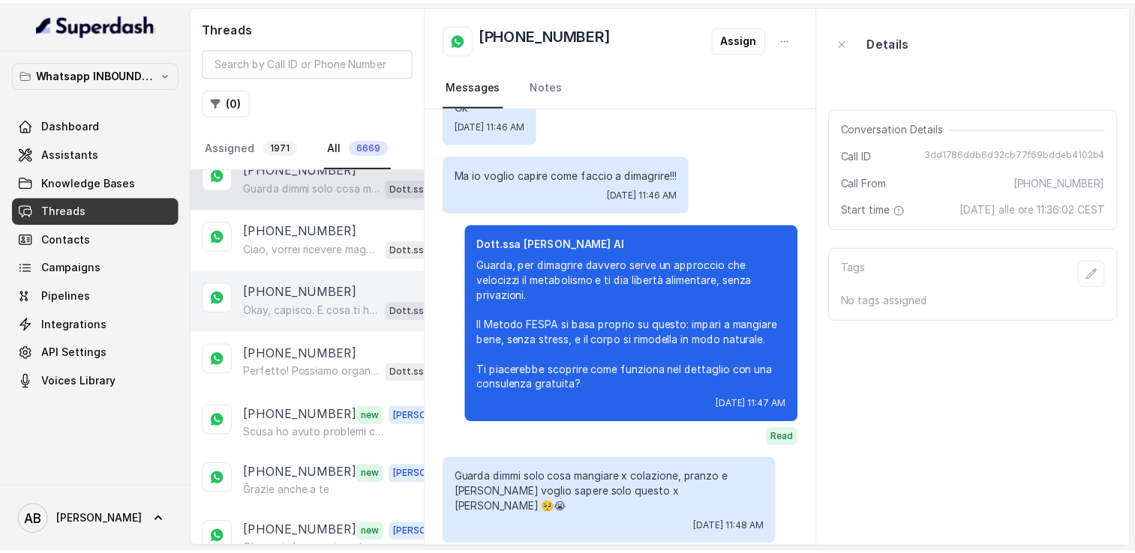
scroll to position [150, 0]
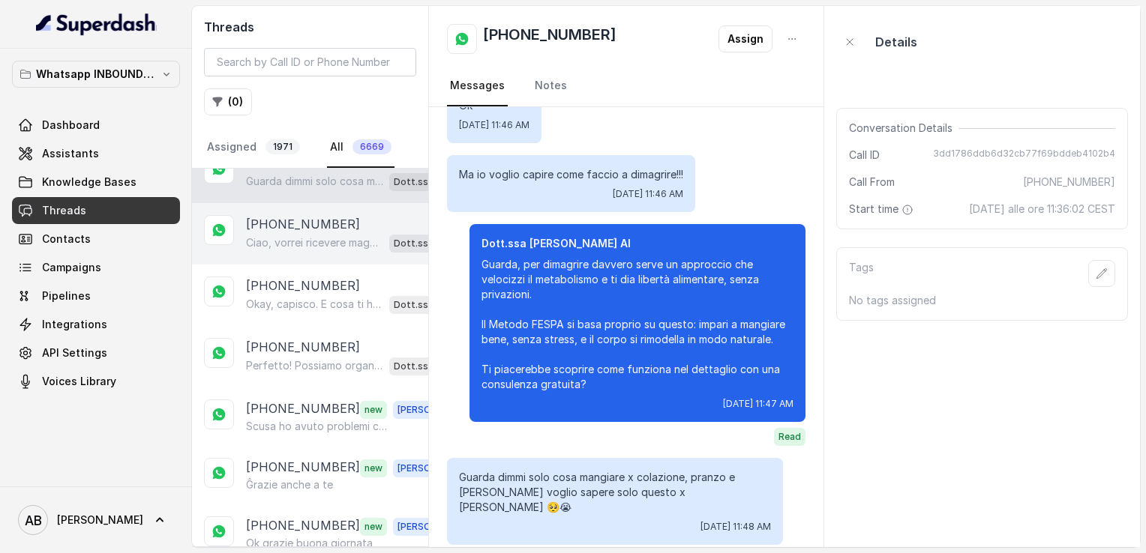
click at [306, 259] on div "[PHONE_NUMBER] Ciao, vorrei ricevere maggiori informazioni e il regalo in omagg…" at bounding box center [310, 233] width 236 height 61
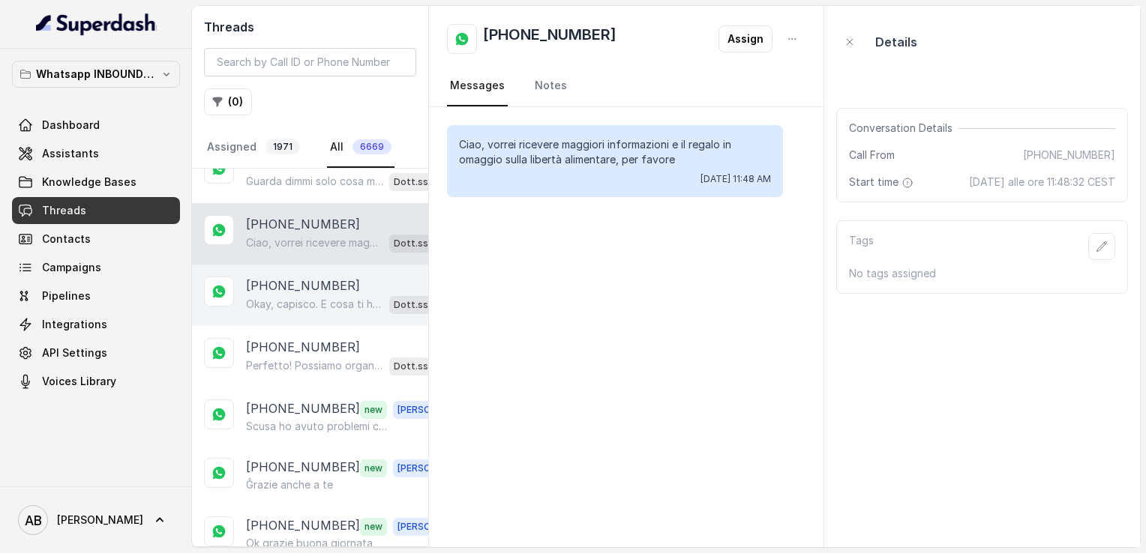
drag, startPoint x: 290, startPoint y: 292, endPoint x: 292, endPoint y: 318, distance: 25.6
click at [290, 297] on p "Okay, capisco. E cosa ti ha spinto a richiedere maggiori informazioni sul Metod…" at bounding box center [314, 304] width 137 height 15
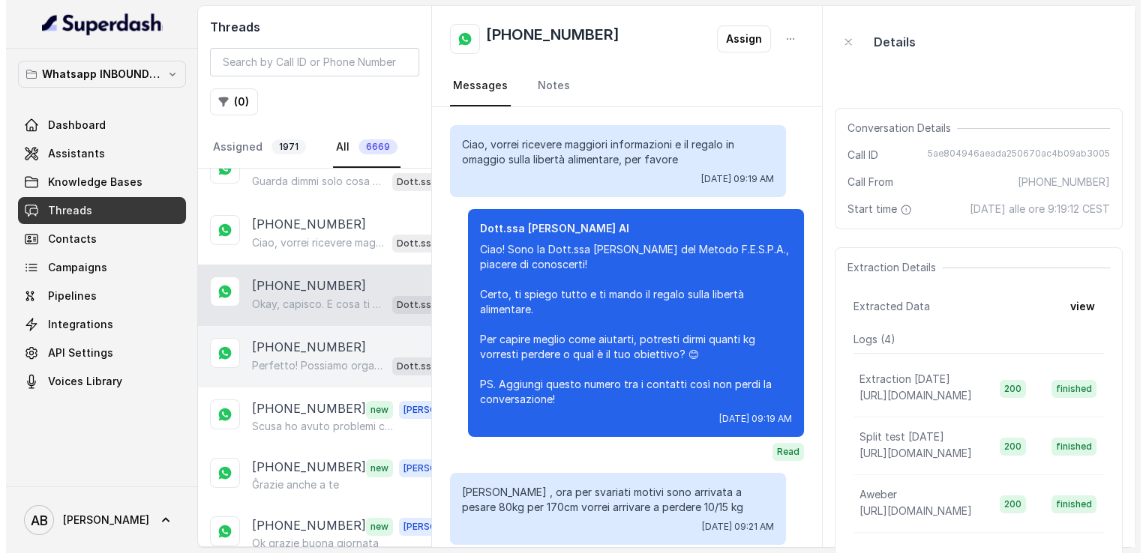
scroll to position [357, 0]
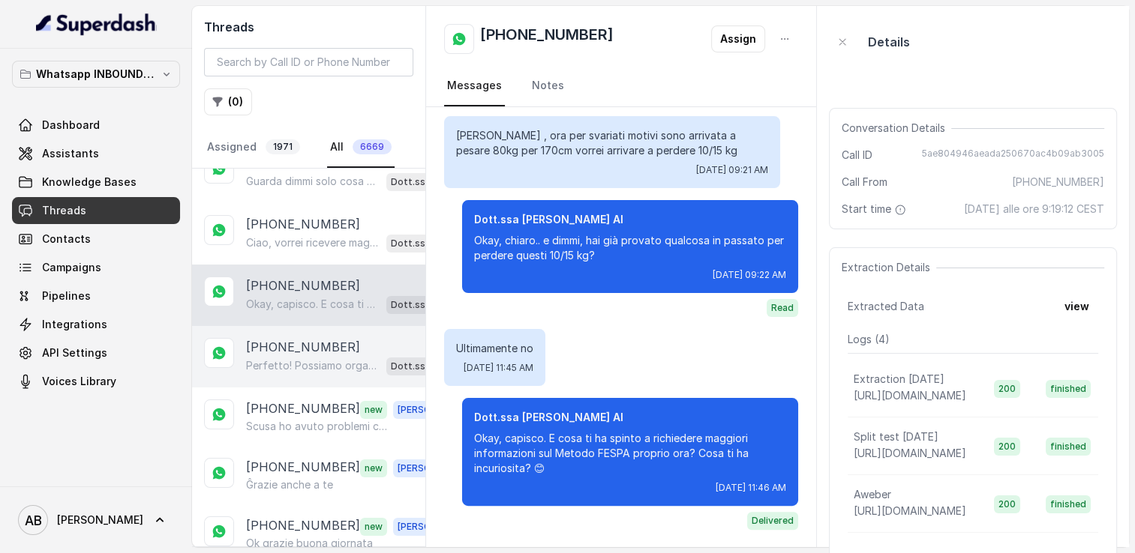
click at [300, 347] on p "[PHONE_NUMBER]" at bounding box center [303, 347] width 114 height 18
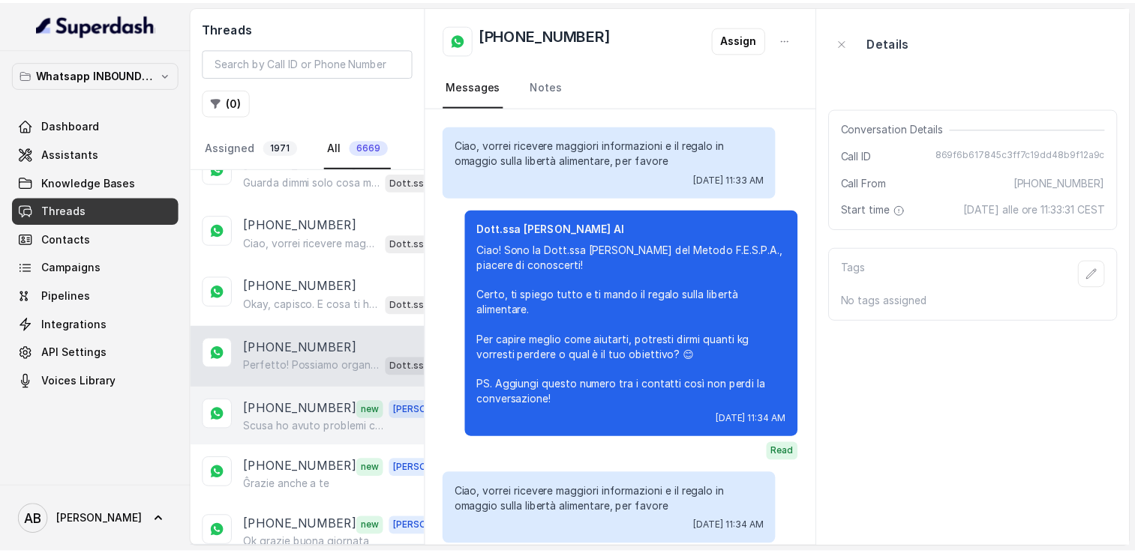
scroll to position [897, 0]
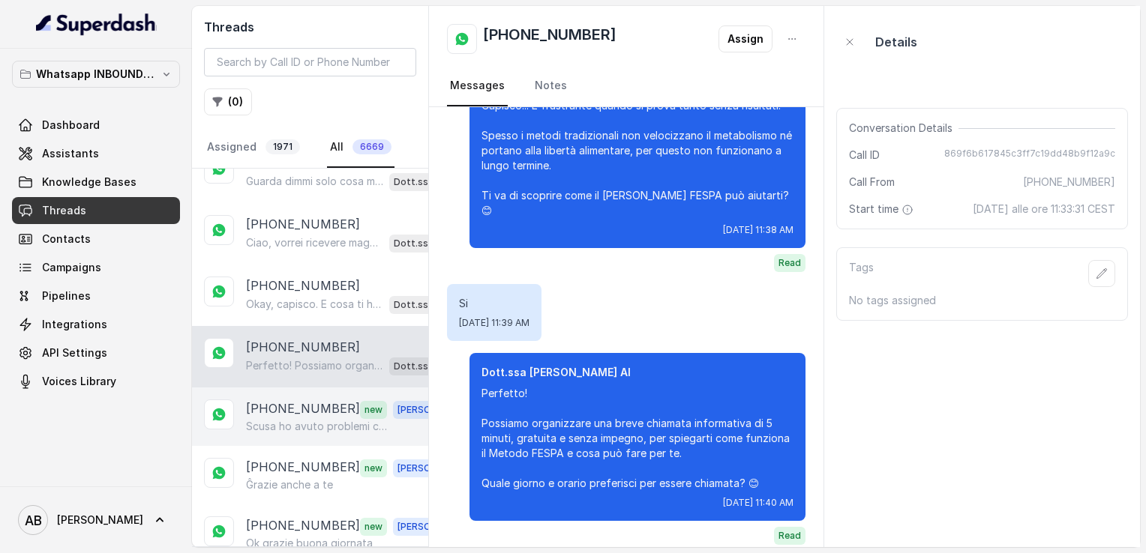
click at [301, 406] on p "[PHONE_NUMBER]" at bounding box center [303, 409] width 114 height 19
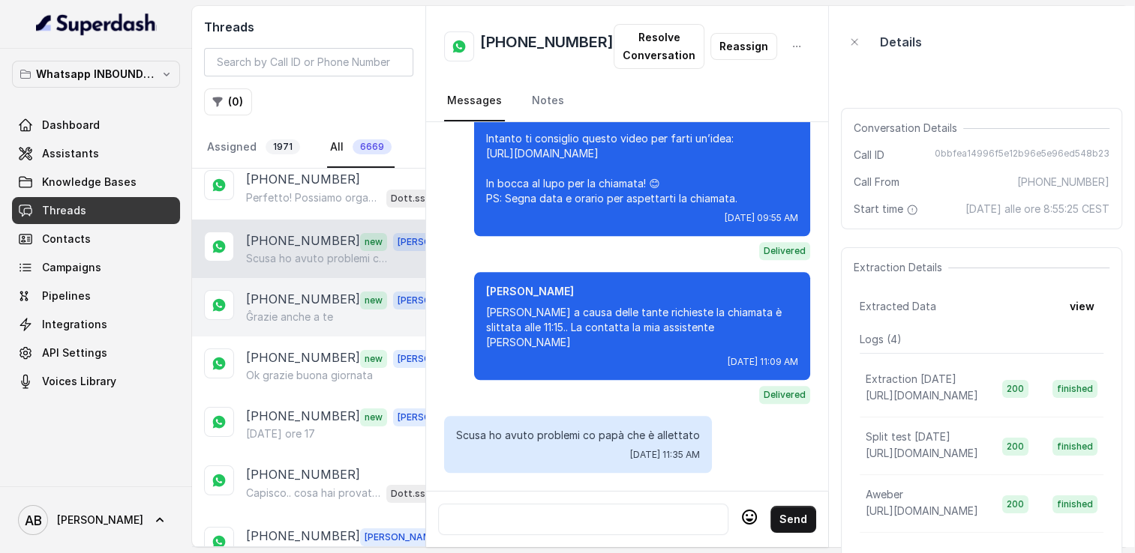
scroll to position [375, 0]
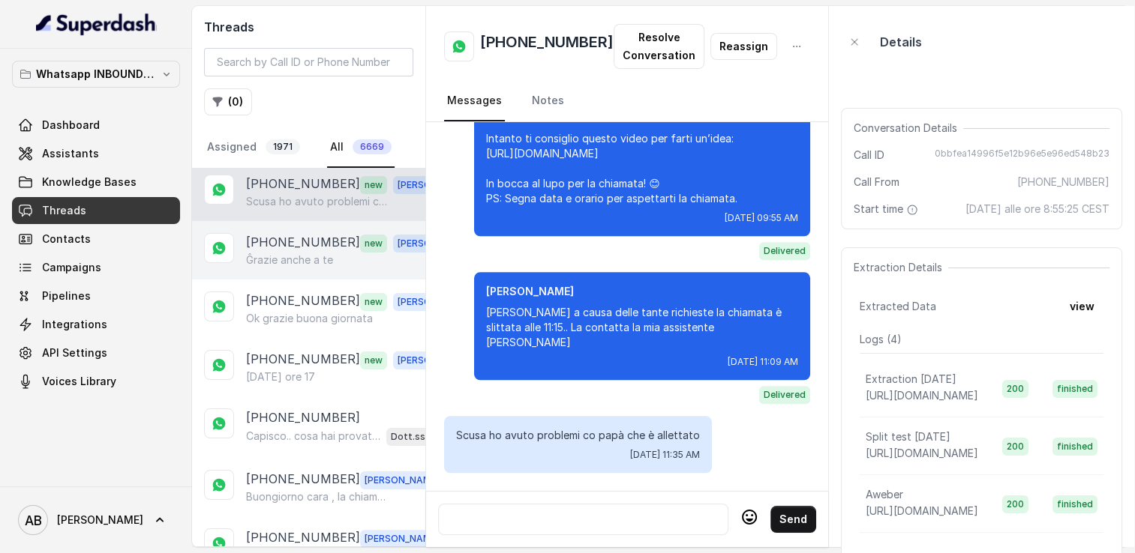
click at [283, 253] on p "Ĝrazie anche a te" at bounding box center [289, 260] width 87 height 15
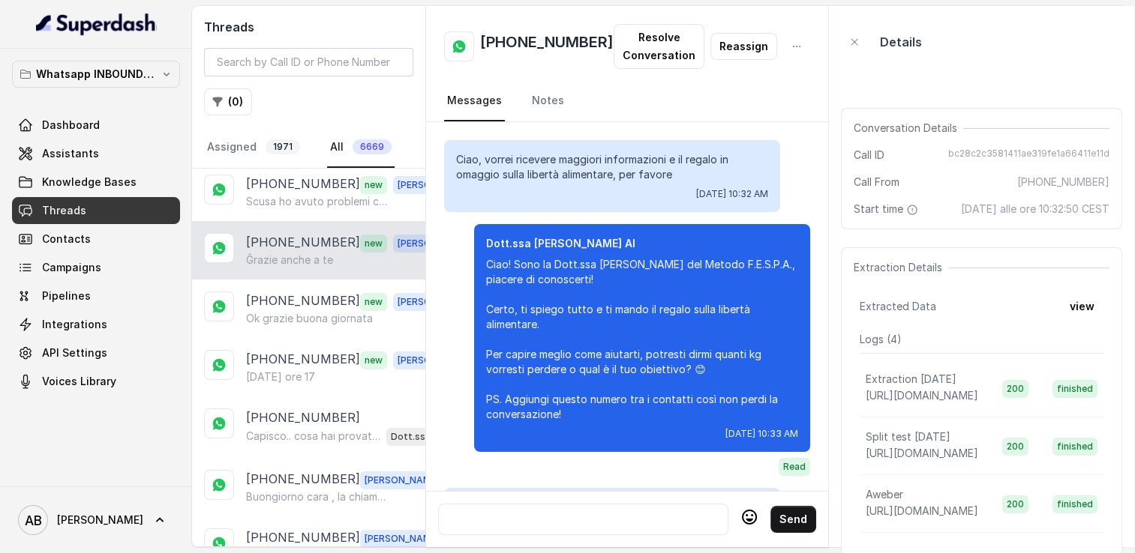
scroll to position [1974, 0]
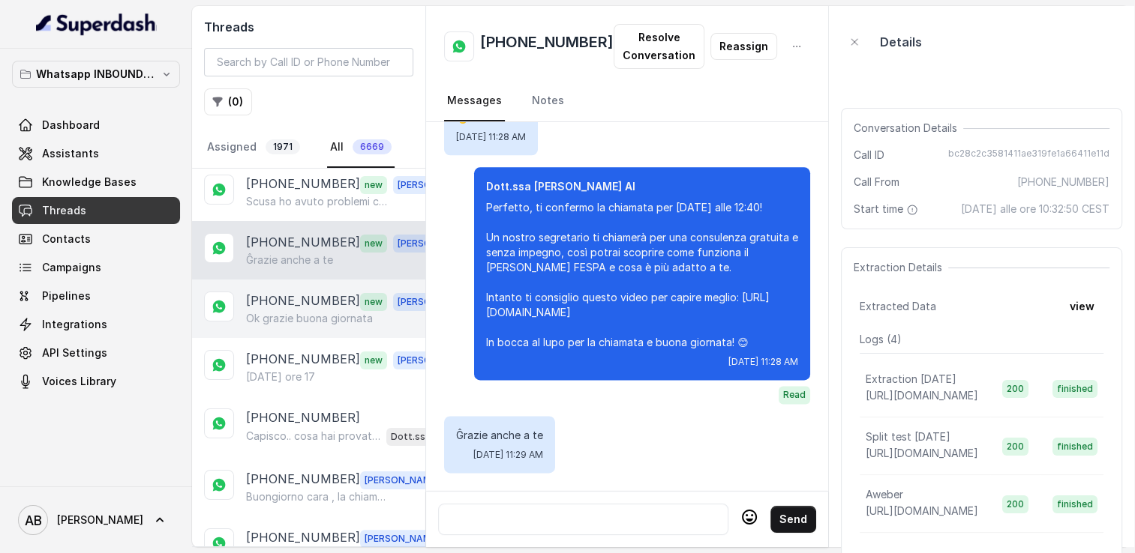
click at [288, 297] on p "[PHONE_NUMBER]" at bounding box center [303, 301] width 114 height 19
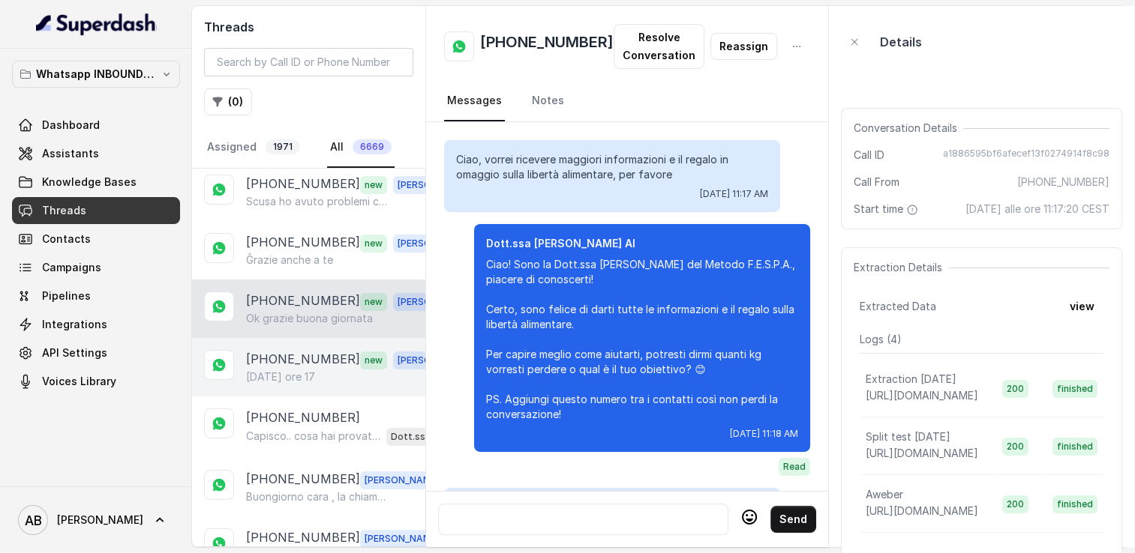
scroll to position [1323, 0]
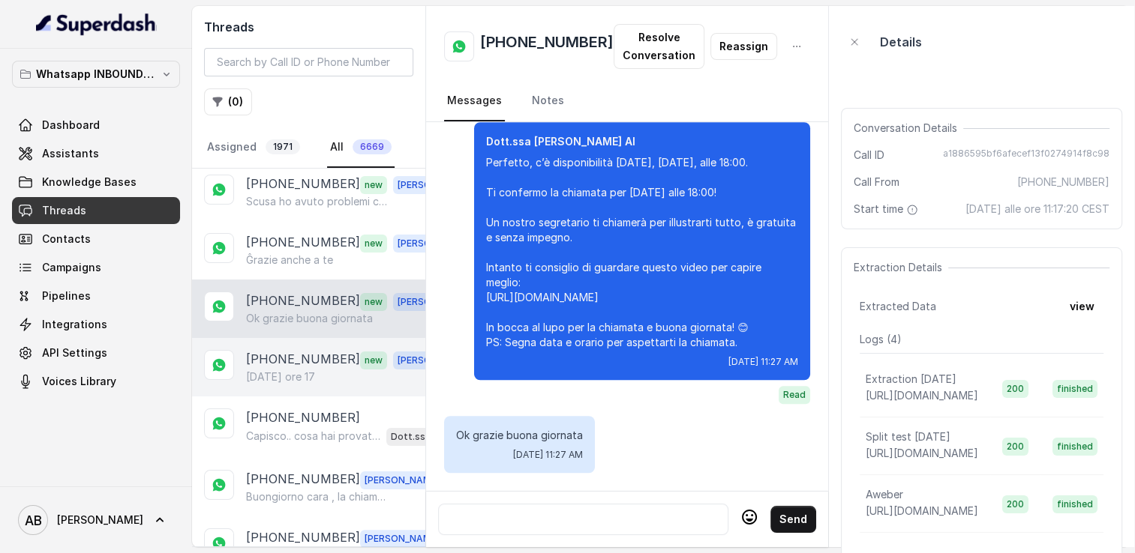
click at [301, 361] on p "[PHONE_NUMBER]" at bounding box center [303, 359] width 114 height 19
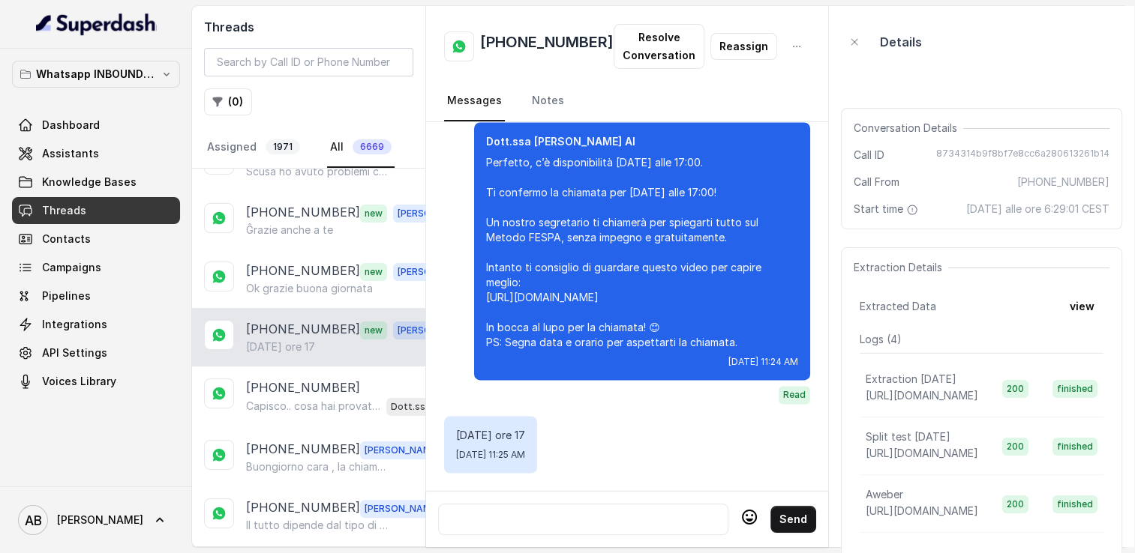
scroll to position [525, 0]
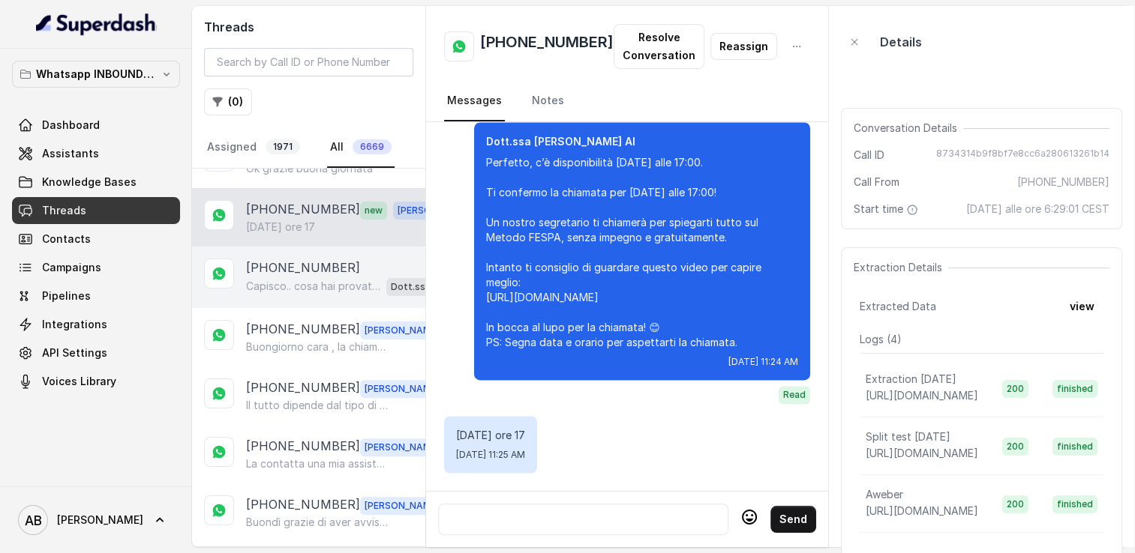
click at [291, 259] on p "[PHONE_NUMBER]" at bounding box center [303, 268] width 114 height 18
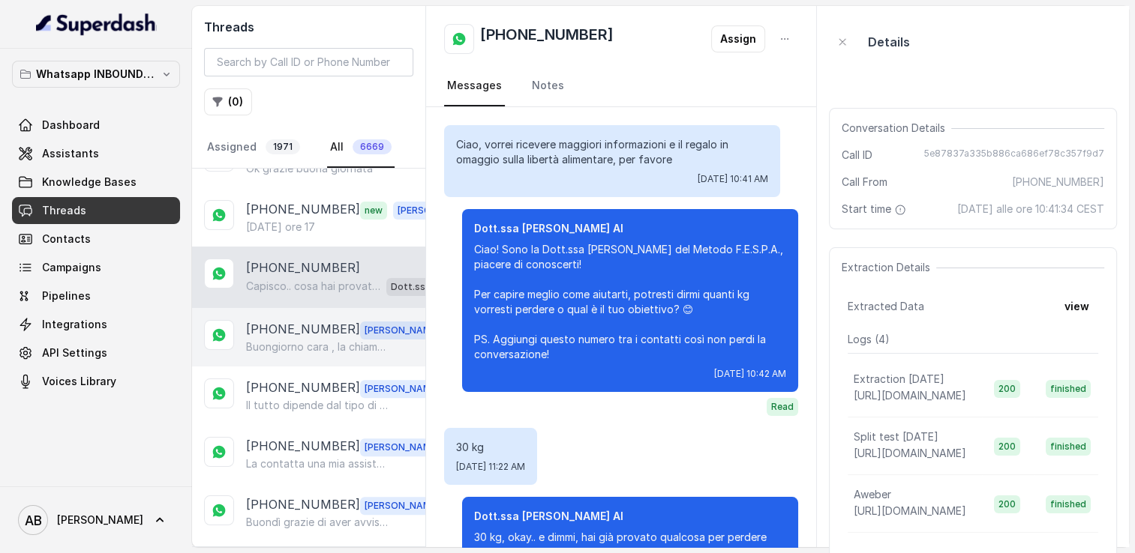
scroll to position [267, 0]
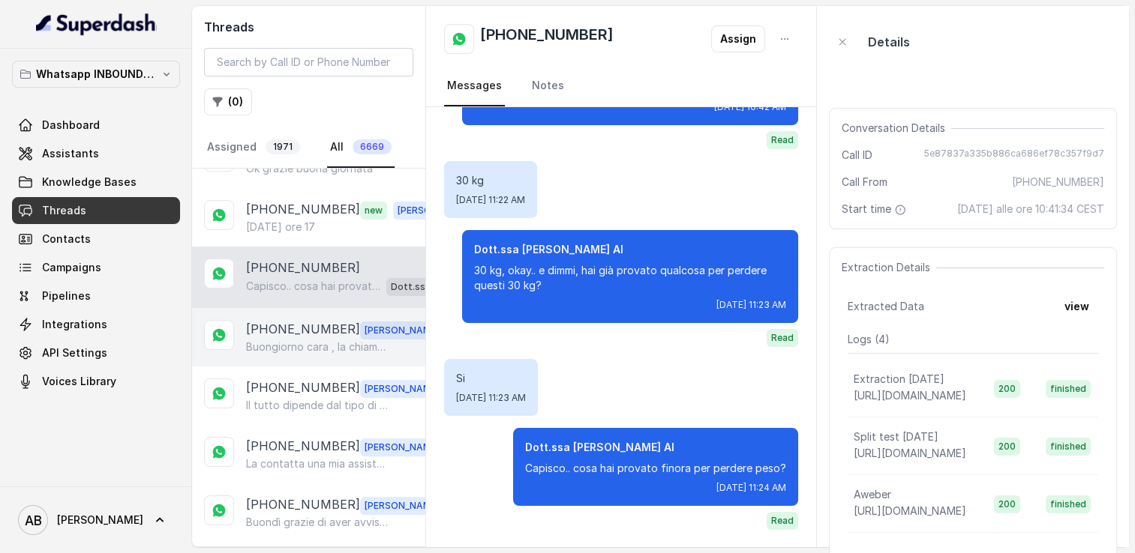
click at [292, 343] on p "Buongiorno cara , la chiamata risulta essere prenotata per quest'[DATE] alle or…" at bounding box center [318, 347] width 144 height 15
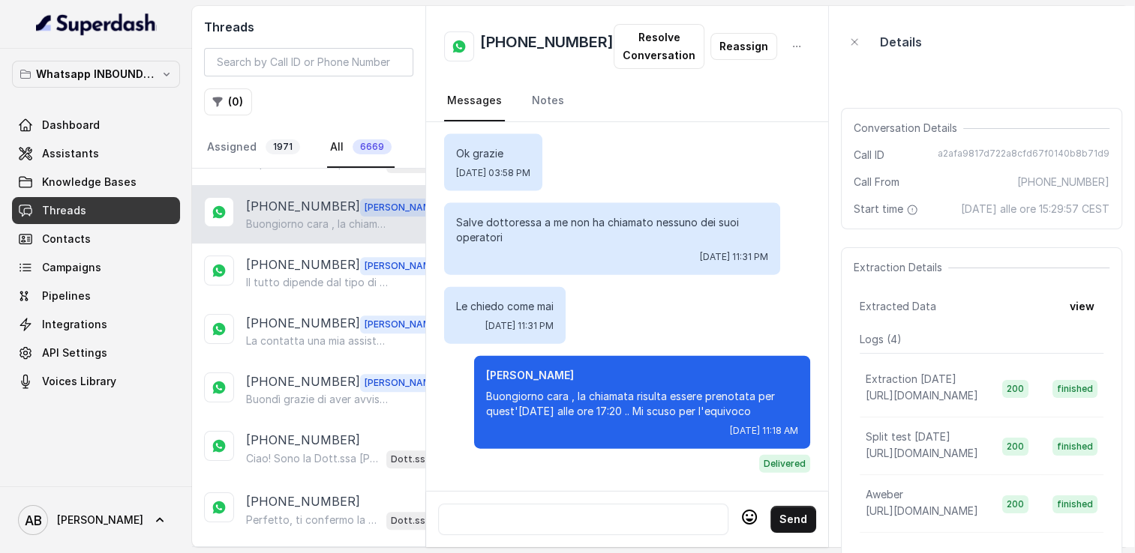
scroll to position [675, 0]
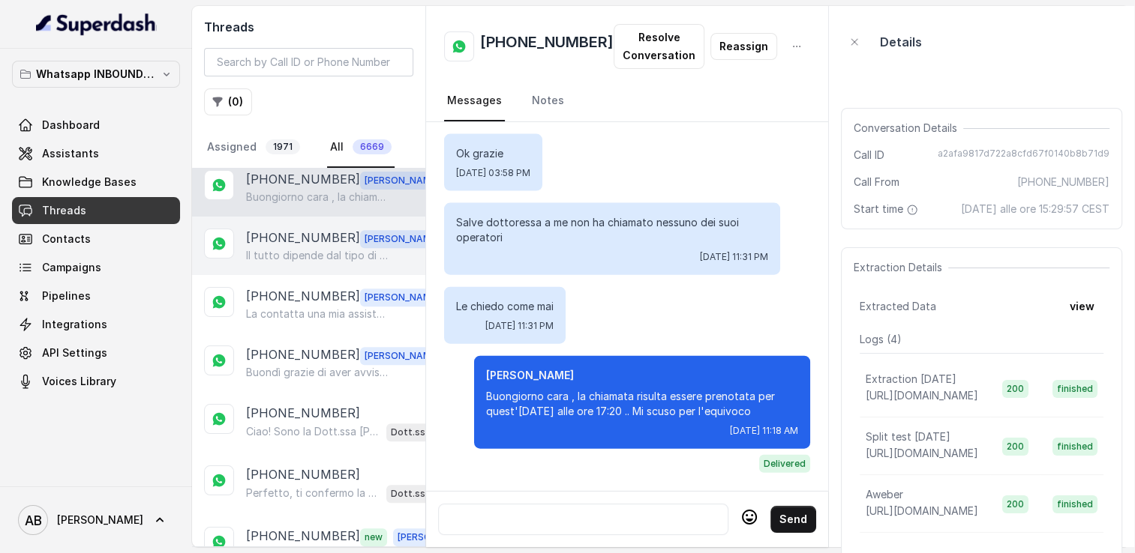
click at [297, 234] on p "[PHONE_NUMBER]" at bounding box center [303, 238] width 114 height 19
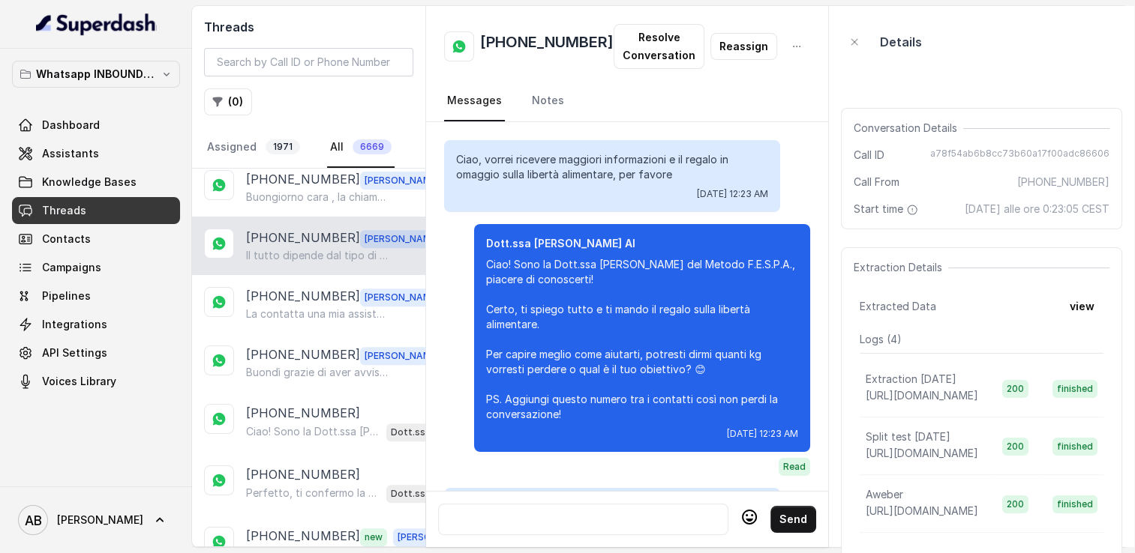
scroll to position [2001, 0]
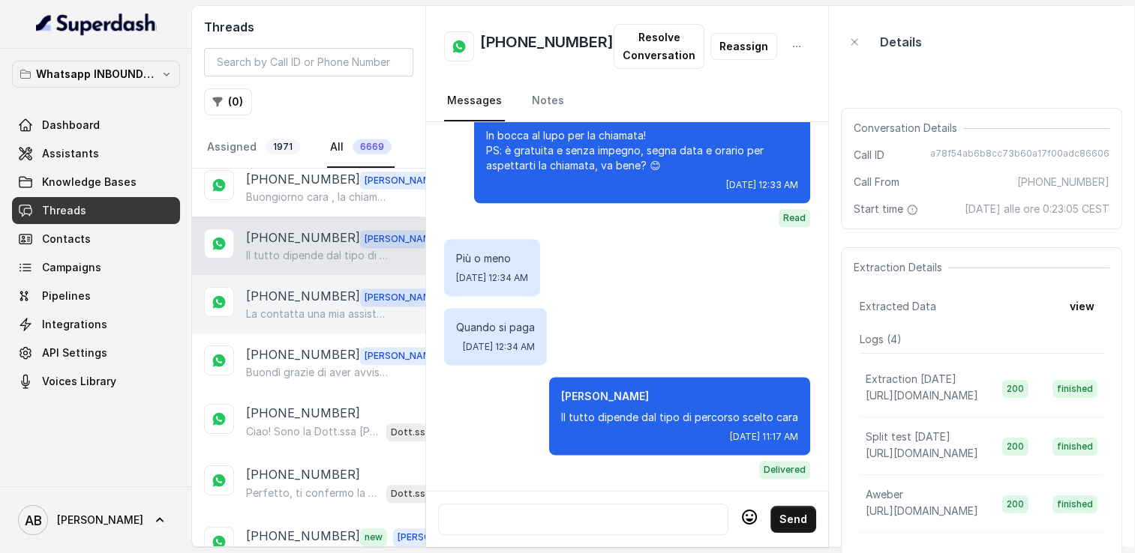
click at [303, 307] on p "La contatta una mia assistente cara 🌺" at bounding box center [318, 314] width 144 height 15
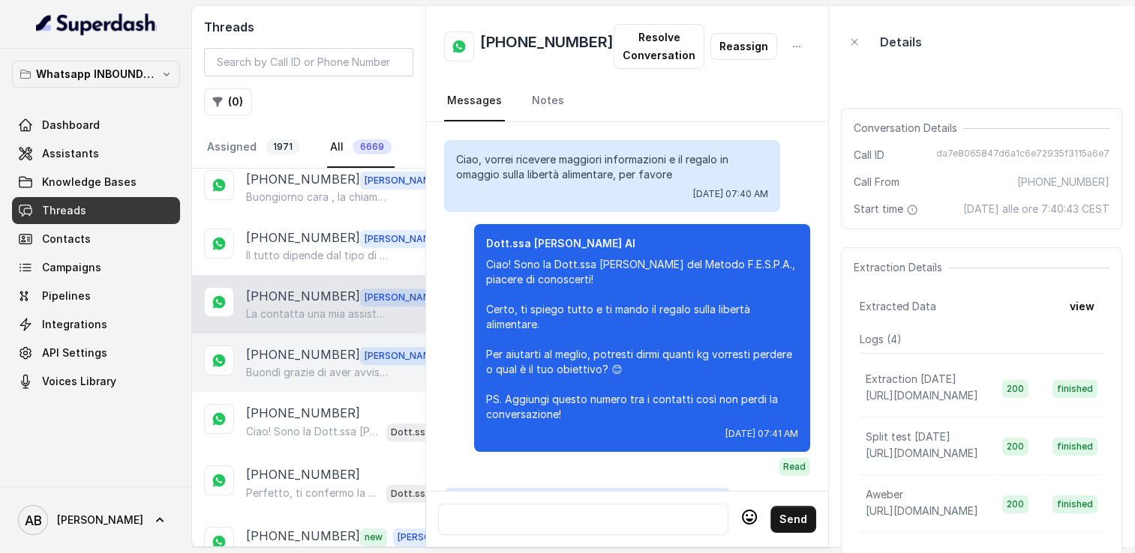
scroll to position [1857, 0]
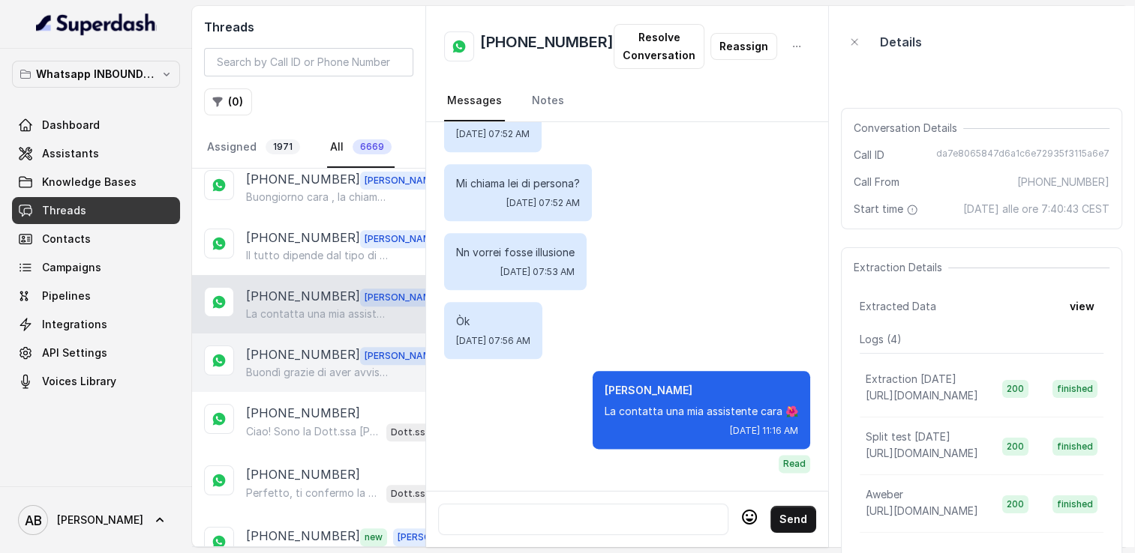
click at [282, 365] on p "Buondì grazie di aver avvisato quando pensa di aver 5 minuti a disposizione ?" at bounding box center [318, 372] width 144 height 15
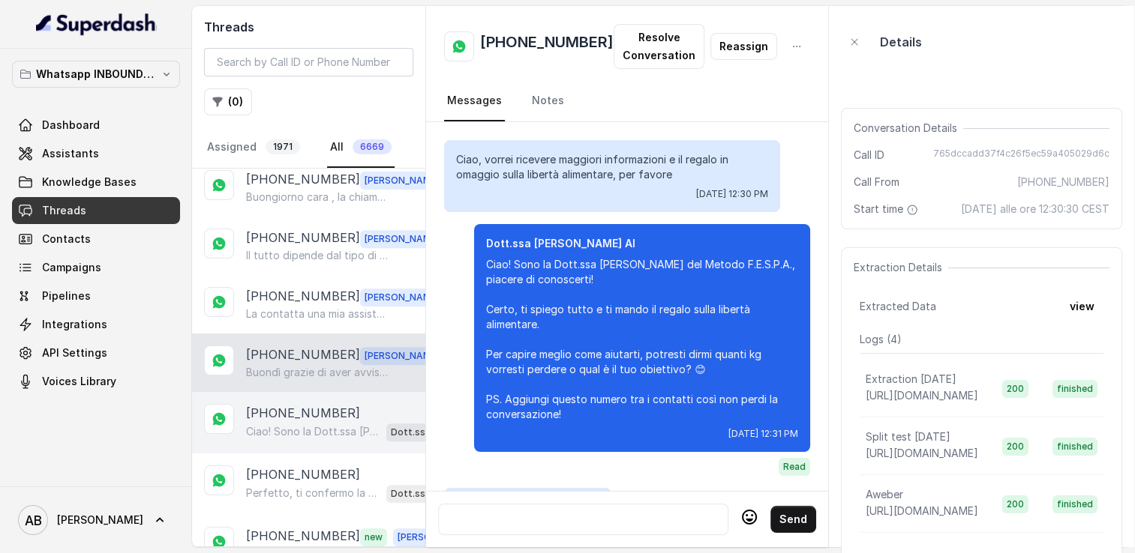
scroll to position [1803, 0]
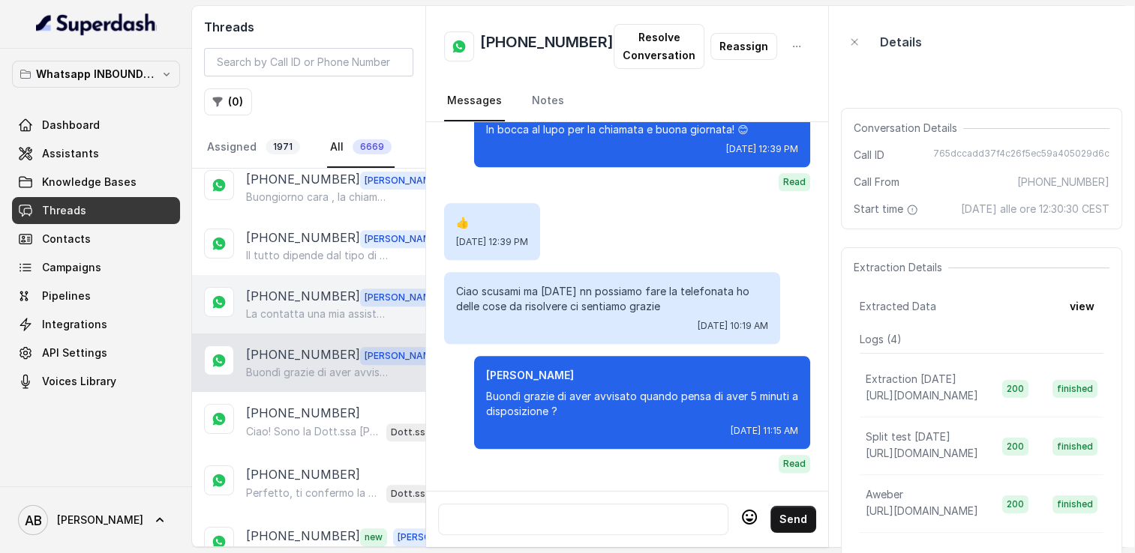
click at [276, 309] on p "La contatta una mia assistente cara 🌺" at bounding box center [318, 314] width 144 height 15
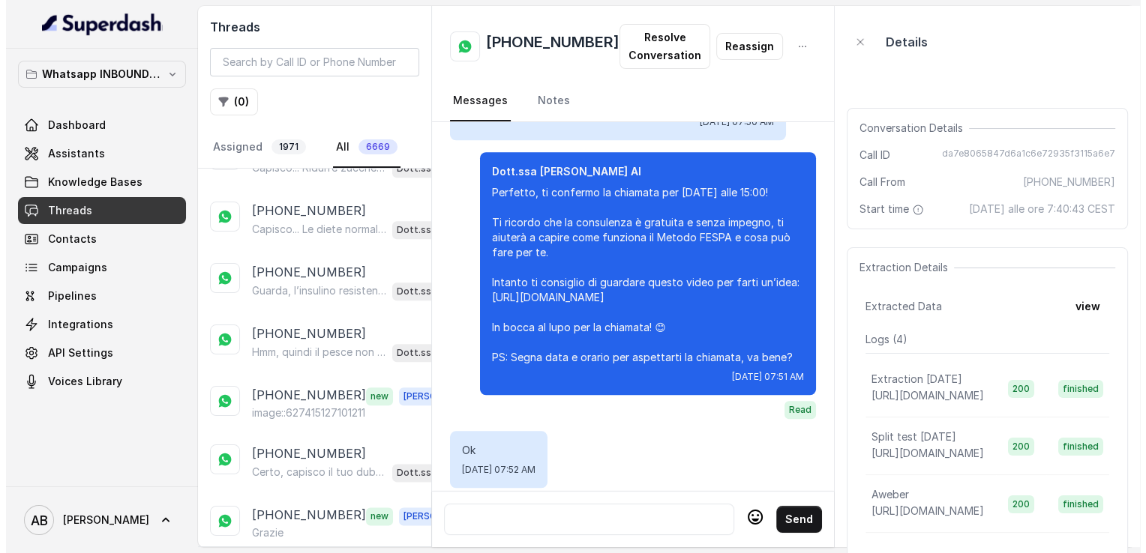
scroll to position [1950, 0]
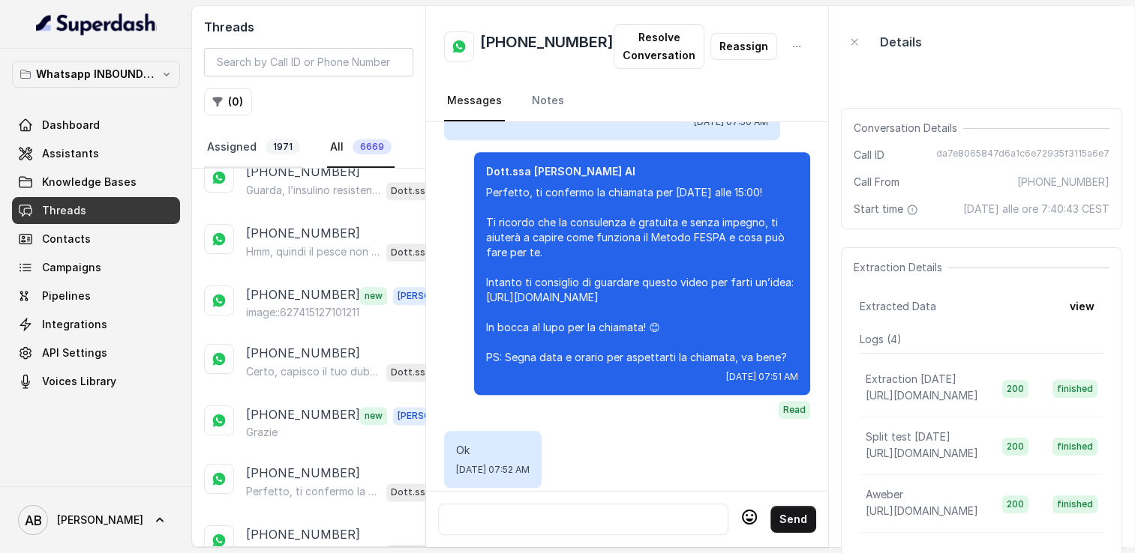
click at [234, 141] on link "Assigned 1971" at bounding box center [253, 147] width 99 height 40
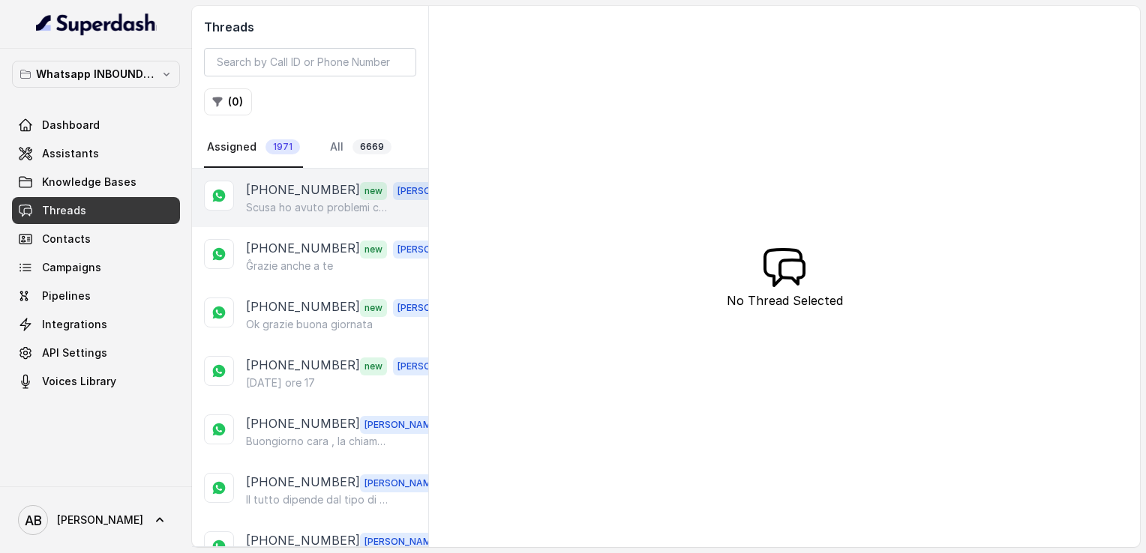
click at [283, 211] on p "Scusa ho avuto problemi co papà che è allettato" at bounding box center [318, 207] width 144 height 15
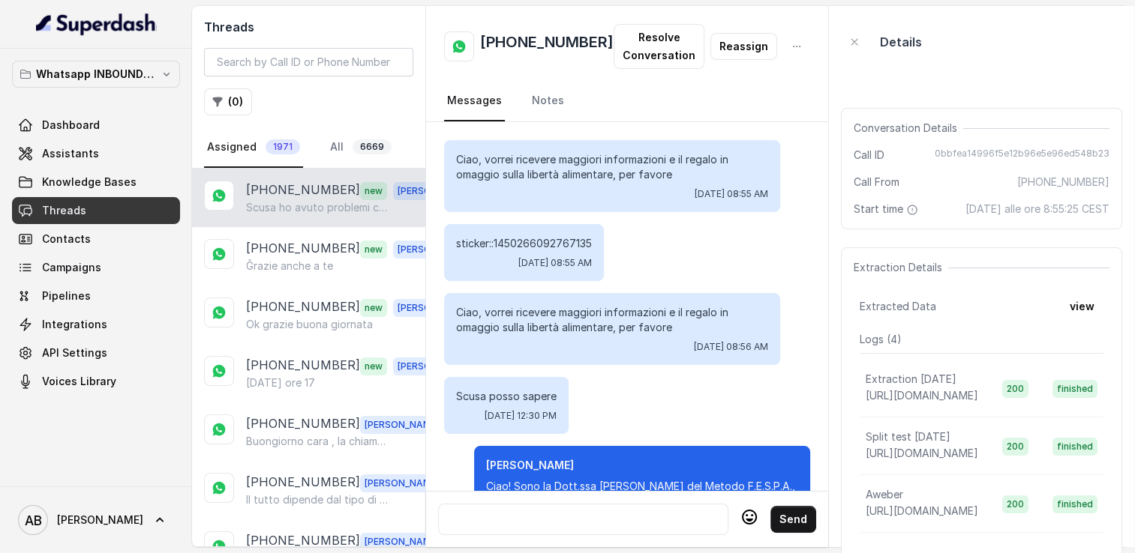
scroll to position [1692, 0]
